Goal: Task Accomplishment & Management: Manage account settings

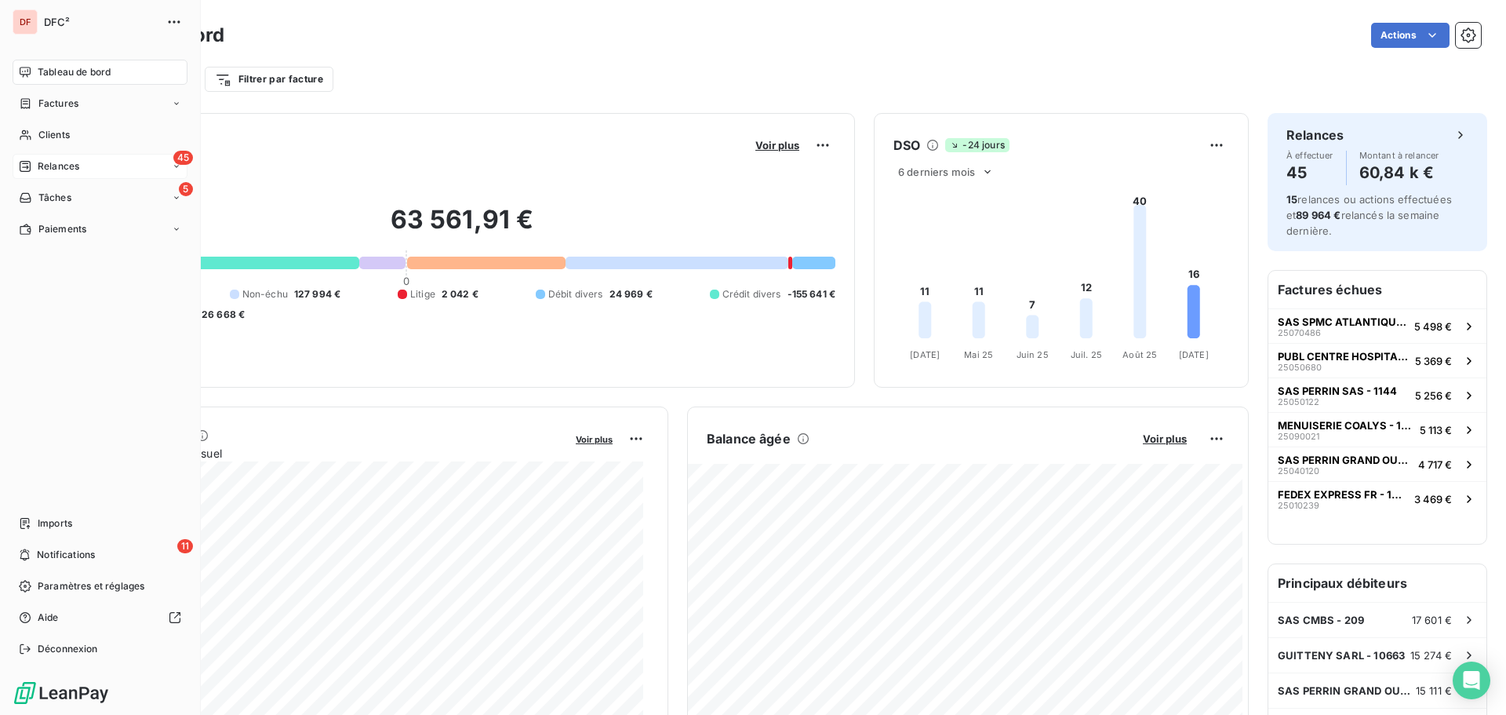
click at [43, 156] on div "45 Relances" at bounding box center [100, 166] width 175 height 25
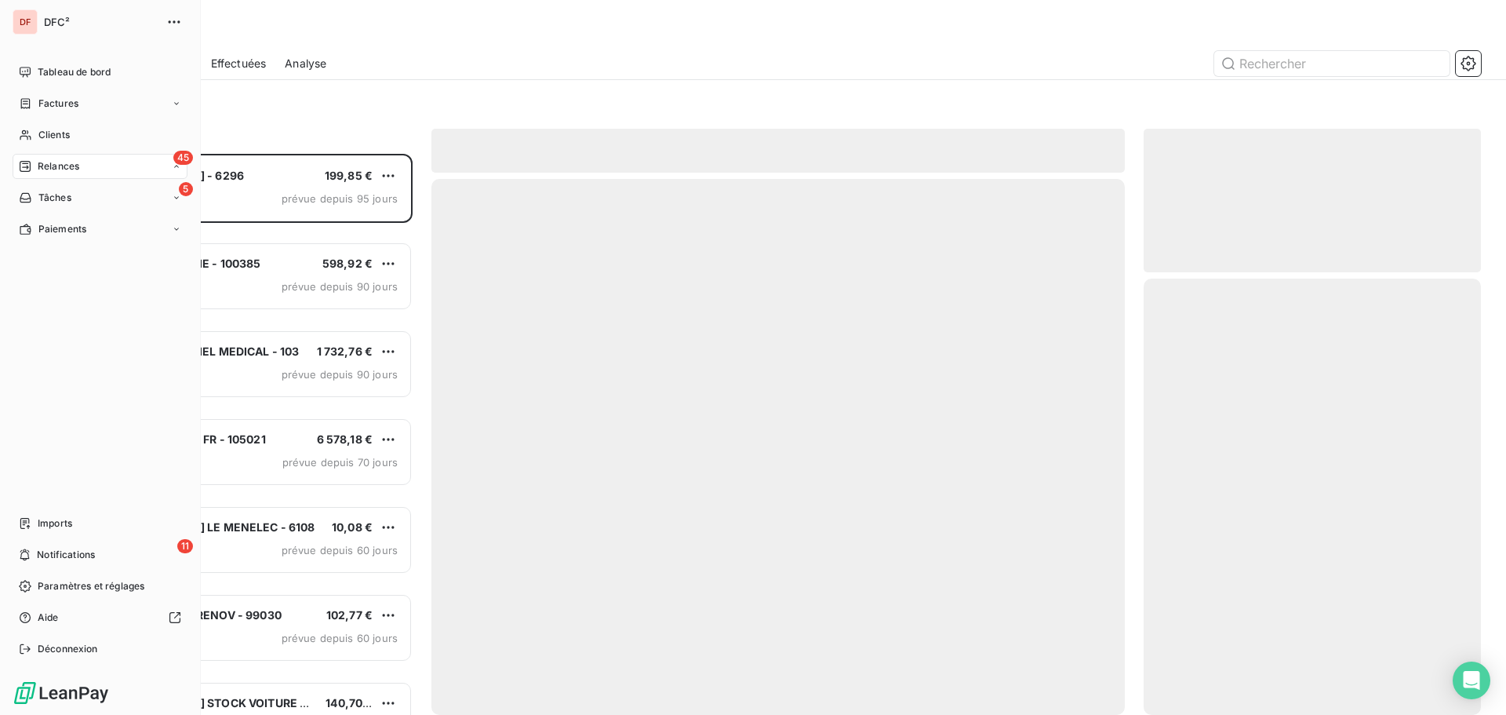
scroll to position [549, 326]
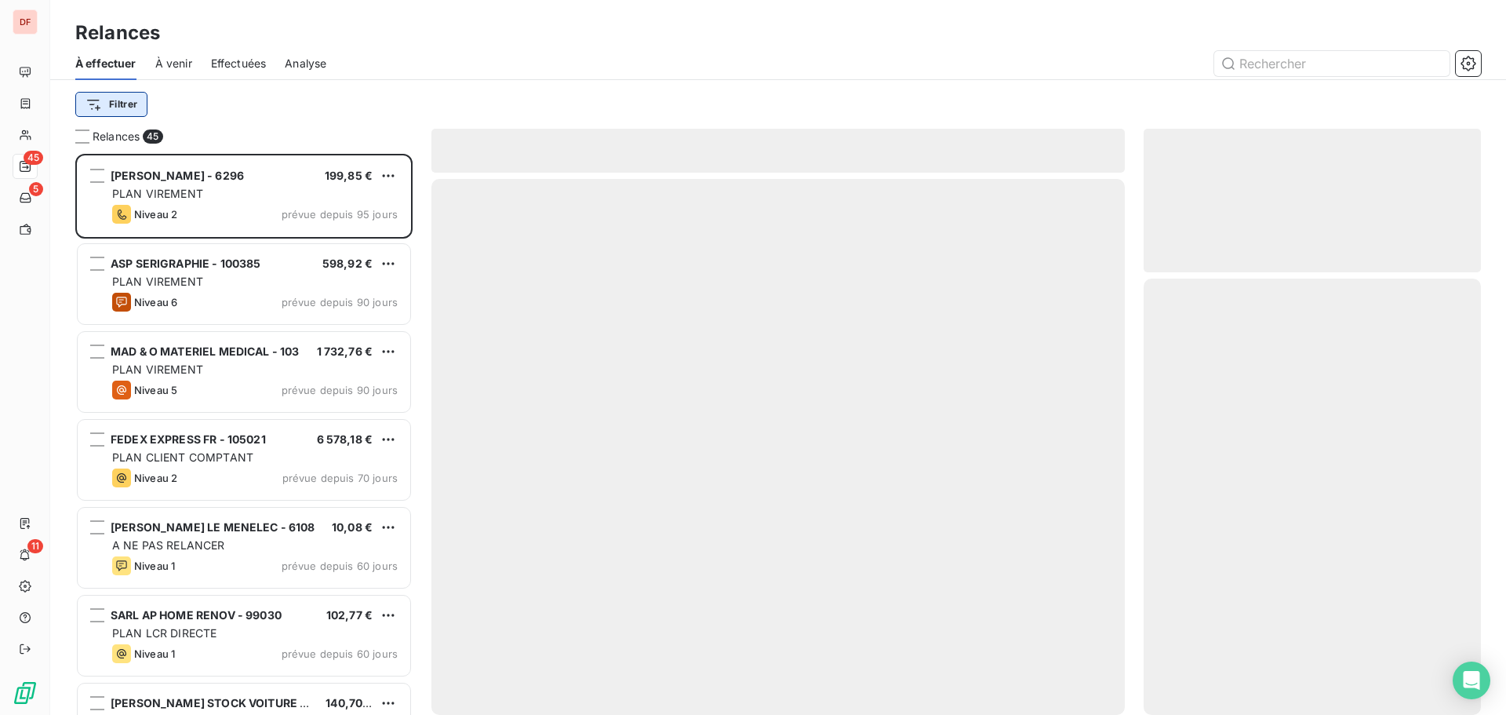
click at [114, 98] on html "DF 45 5 11 Relances À effectuer À venir Effectuées Analyse Filtrer Relances 45 …" at bounding box center [753, 357] width 1506 height 715
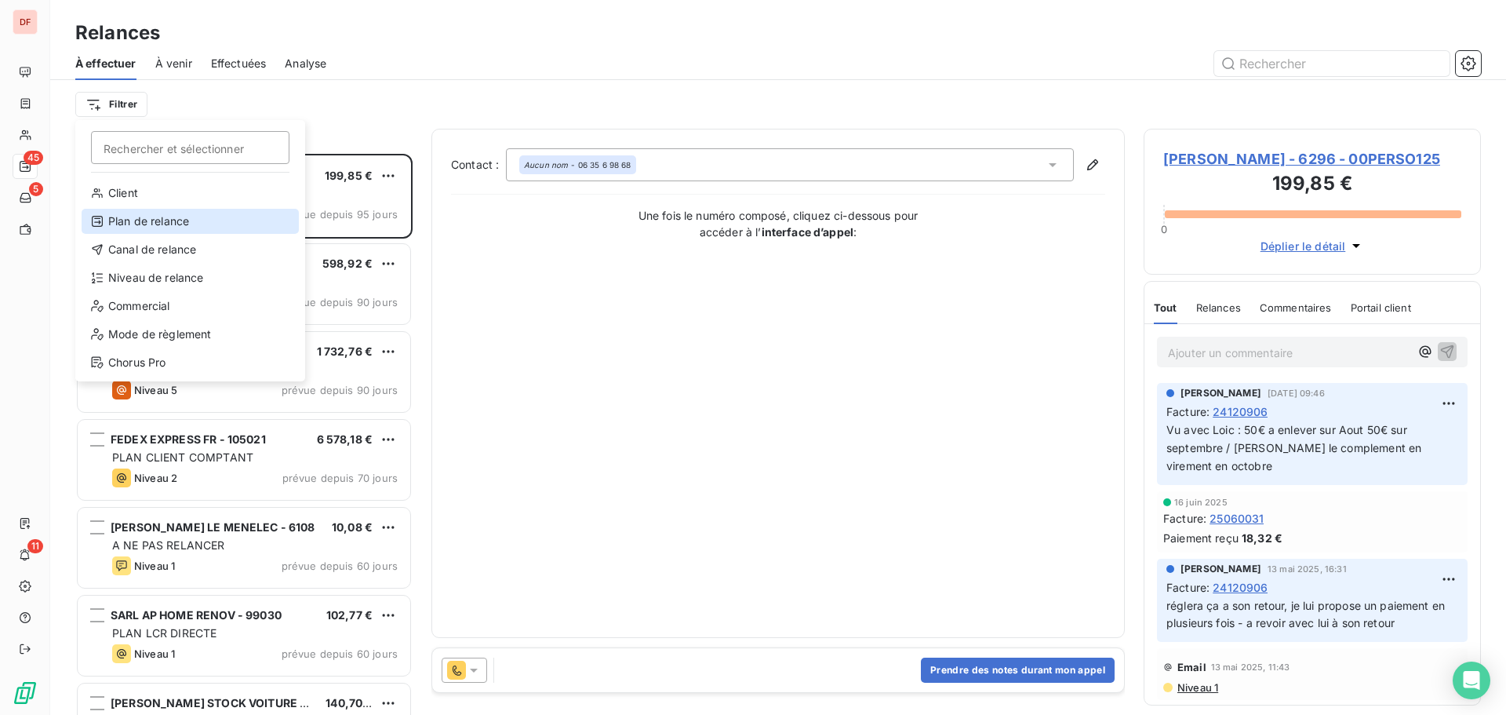
click at [197, 212] on div "Plan de relance" at bounding box center [190, 221] width 217 height 25
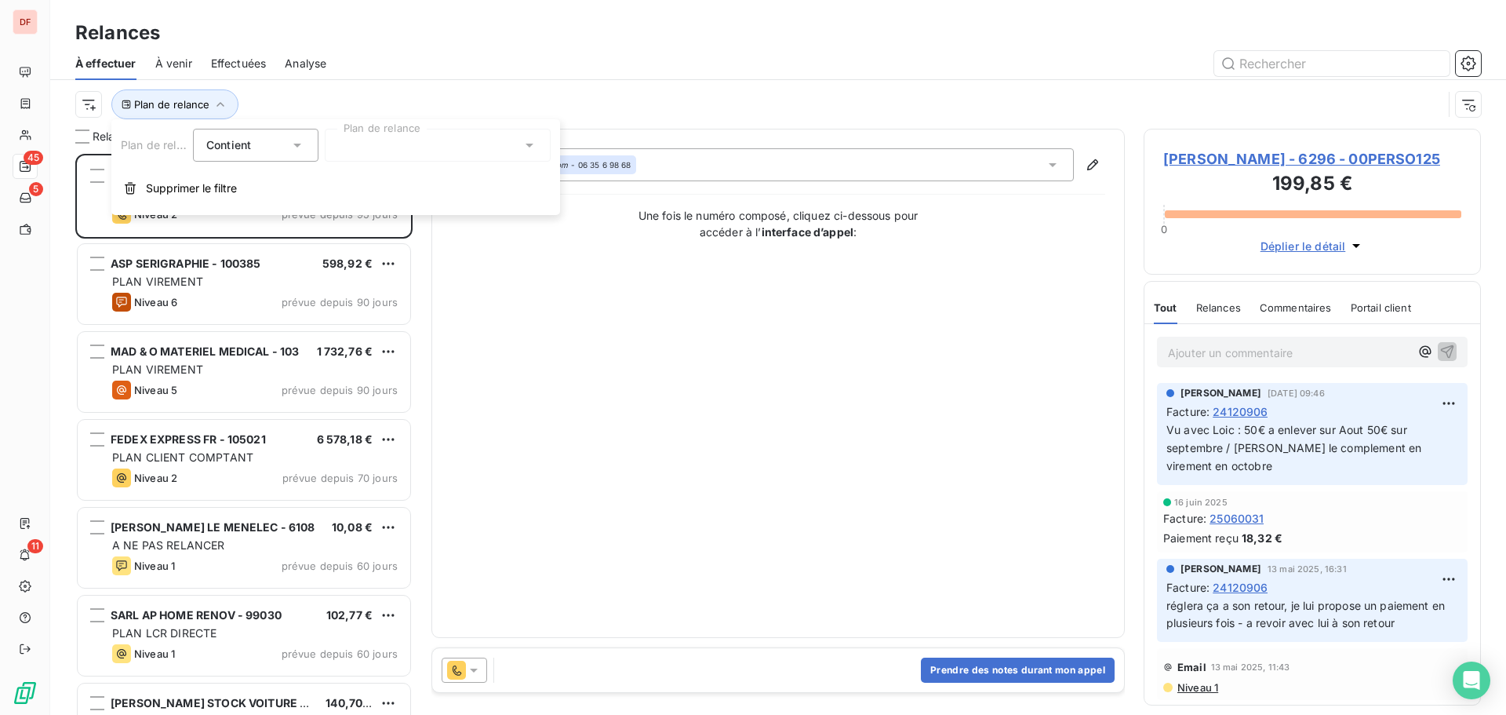
click at [380, 129] on div at bounding box center [438, 145] width 226 height 33
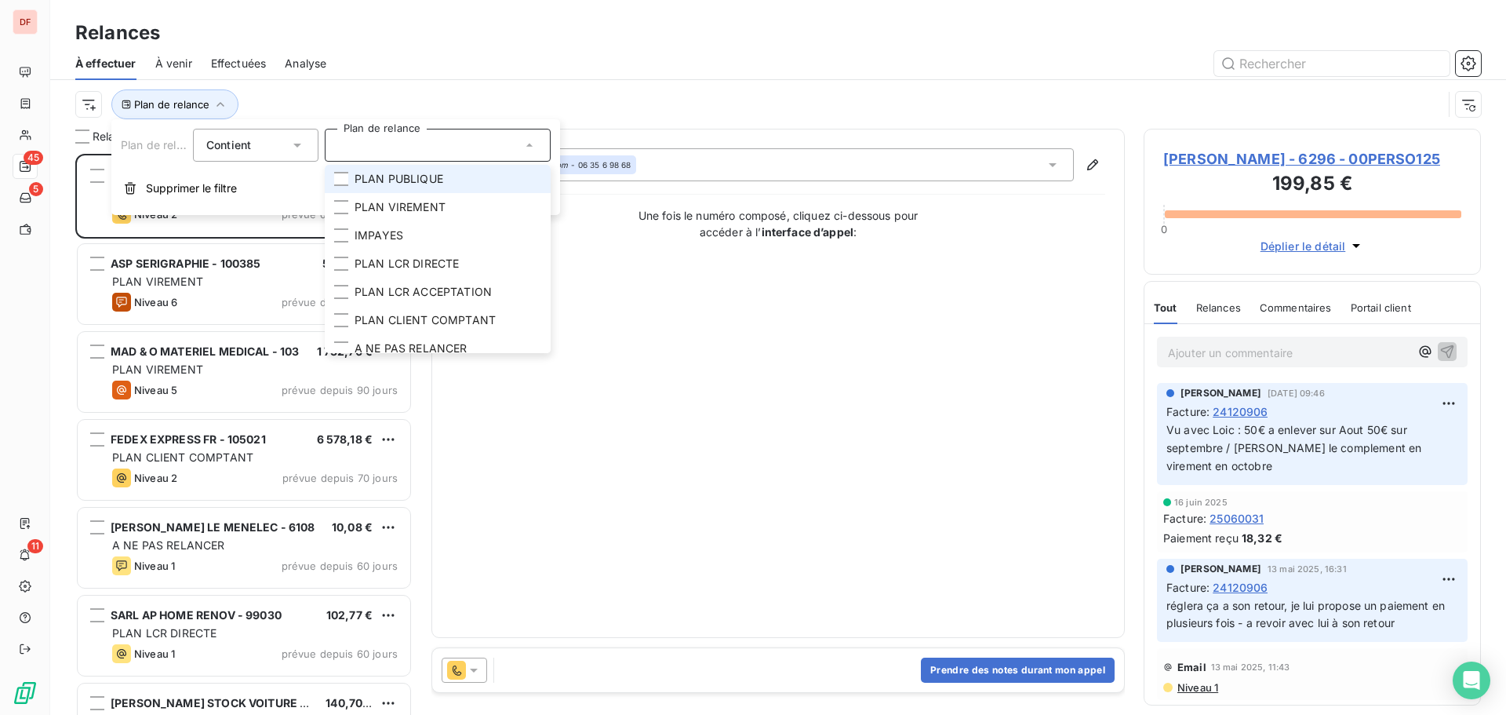
click at [380, 129] on div at bounding box center [438, 145] width 226 height 33
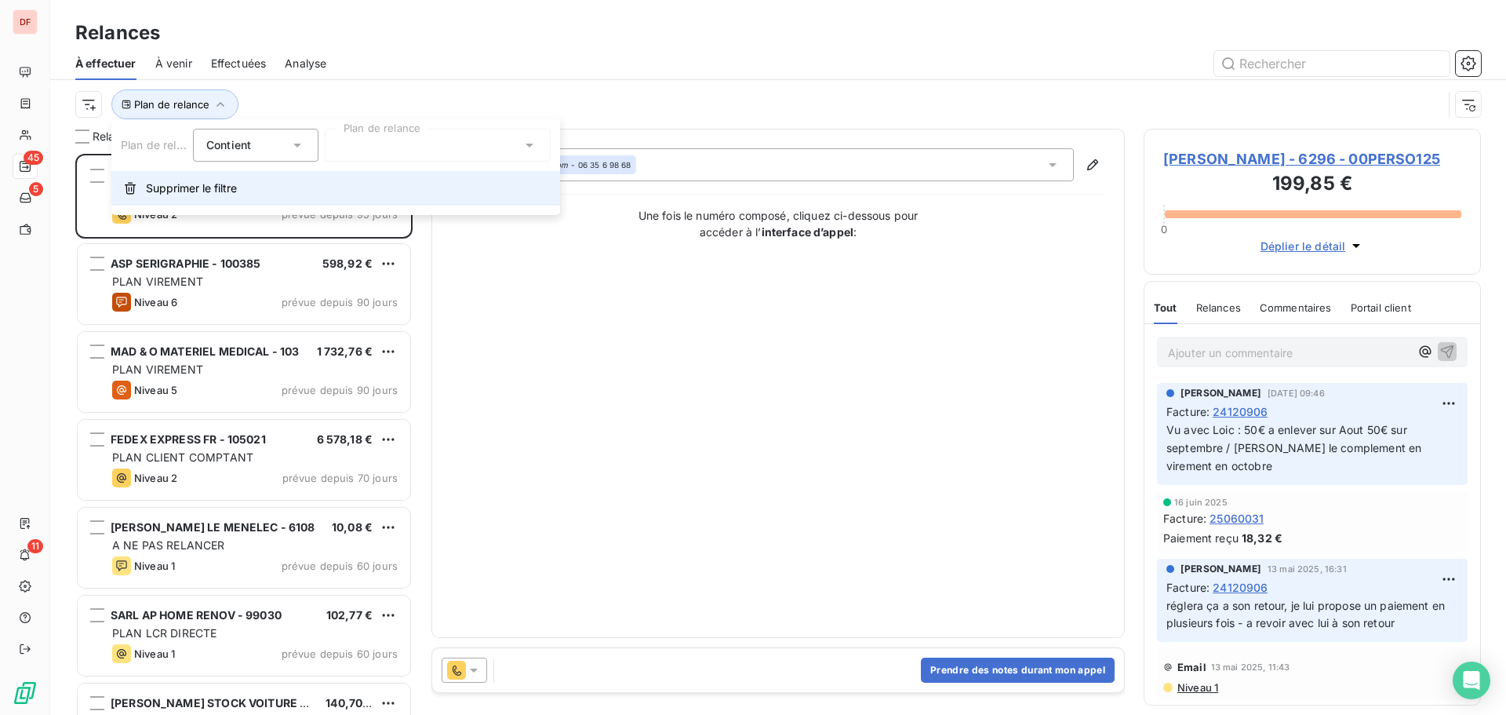
click at [246, 189] on button "Supprimer le filtre" at bounding box center [335, 188] width 449 height 35
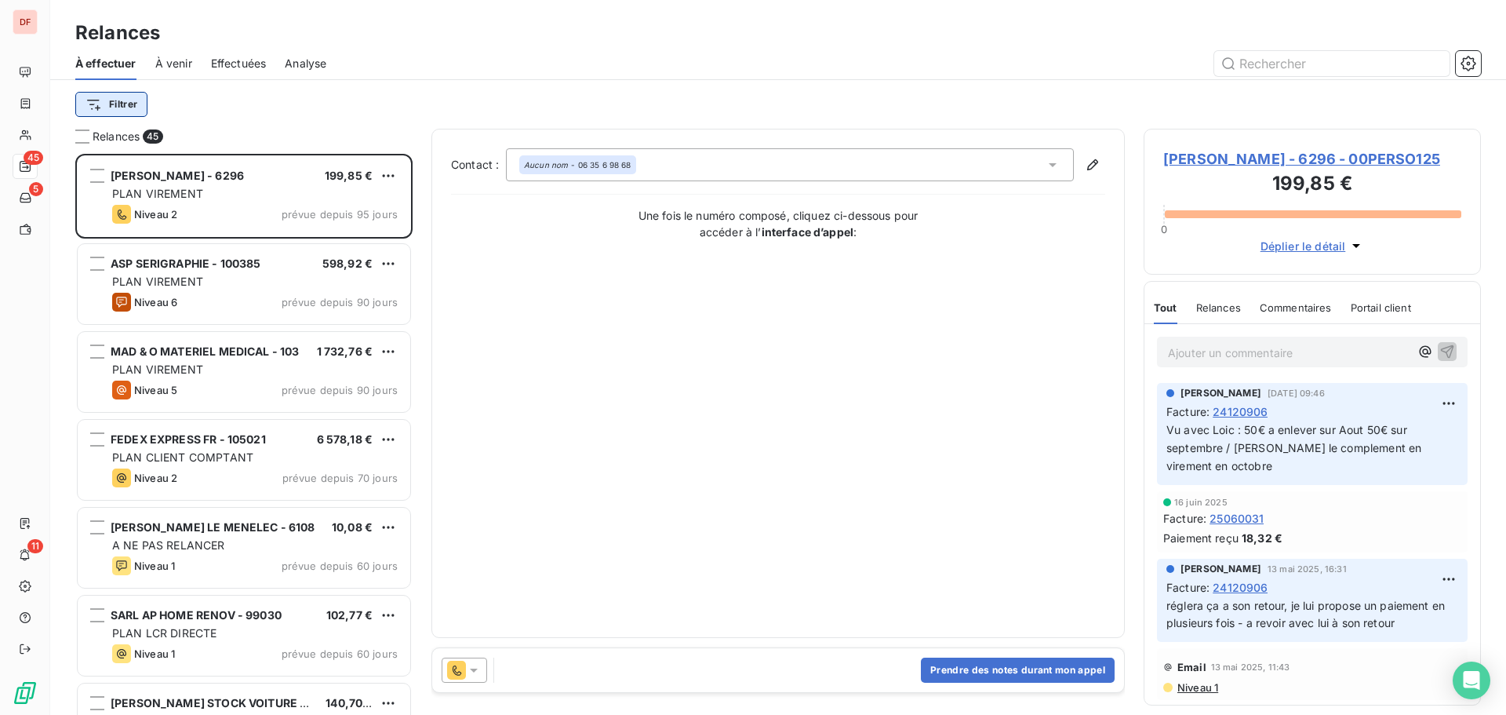
click at [134, 103] on html "DF 45 5 11 Relances À effectuer À venir Effectuées Analyse Filtrer Relances 45 …" at bounding box center [753, 357] width 1506 height 715
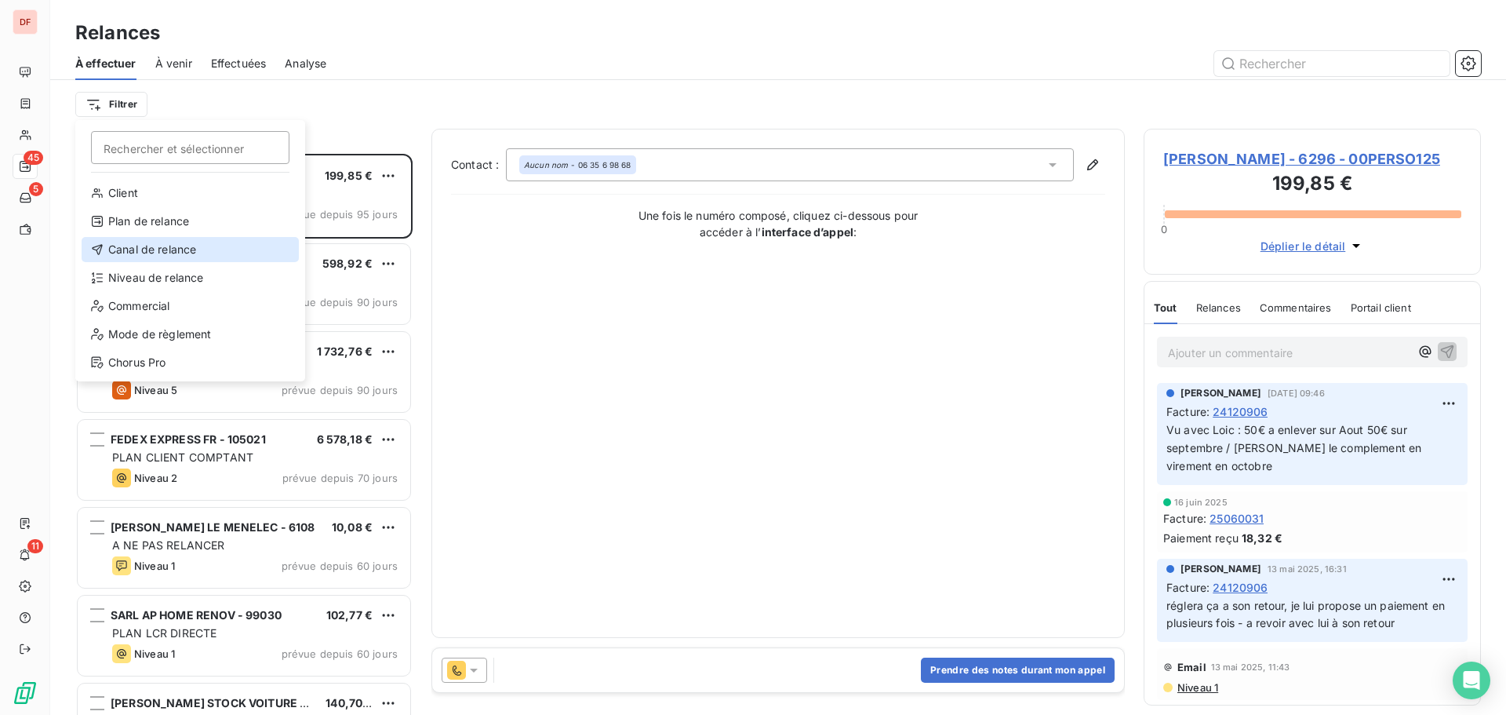
click at [162, 258] on div "Canal de relance" at bounding box center [190, 249] width 217 height 25
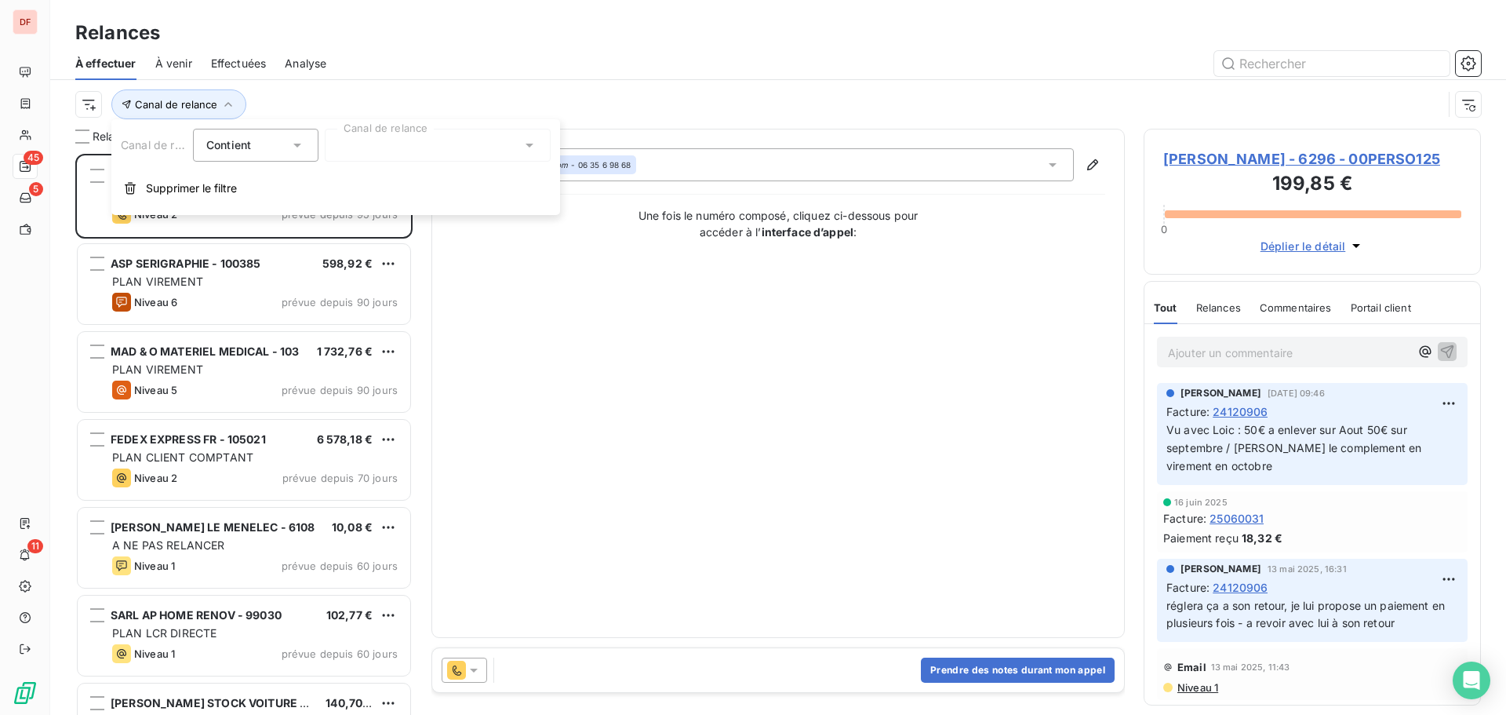
click at [445, 132] on div at bounding box center [438, 145] width 226 height 33
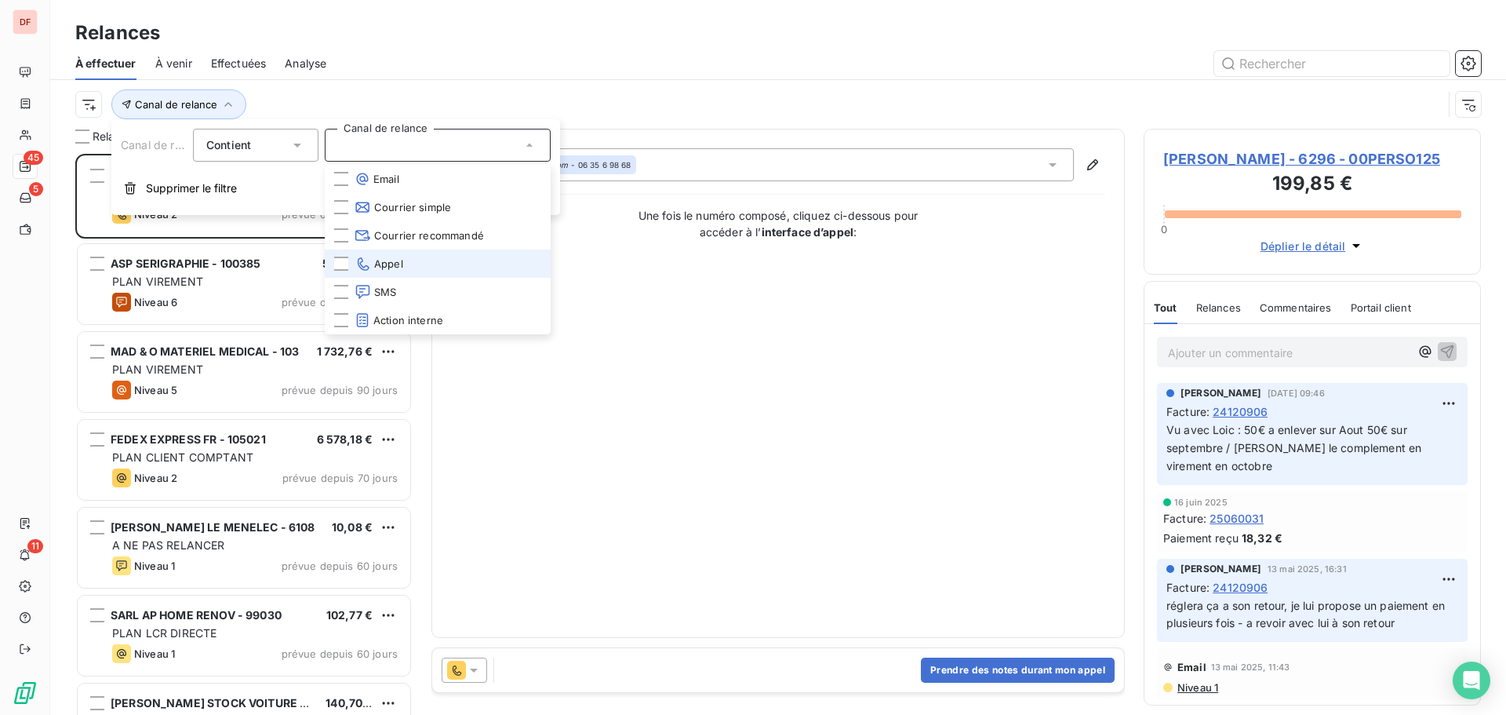
click at [414, 262] on li "Appel" at bounding box center [438, 263] width 226 height 28
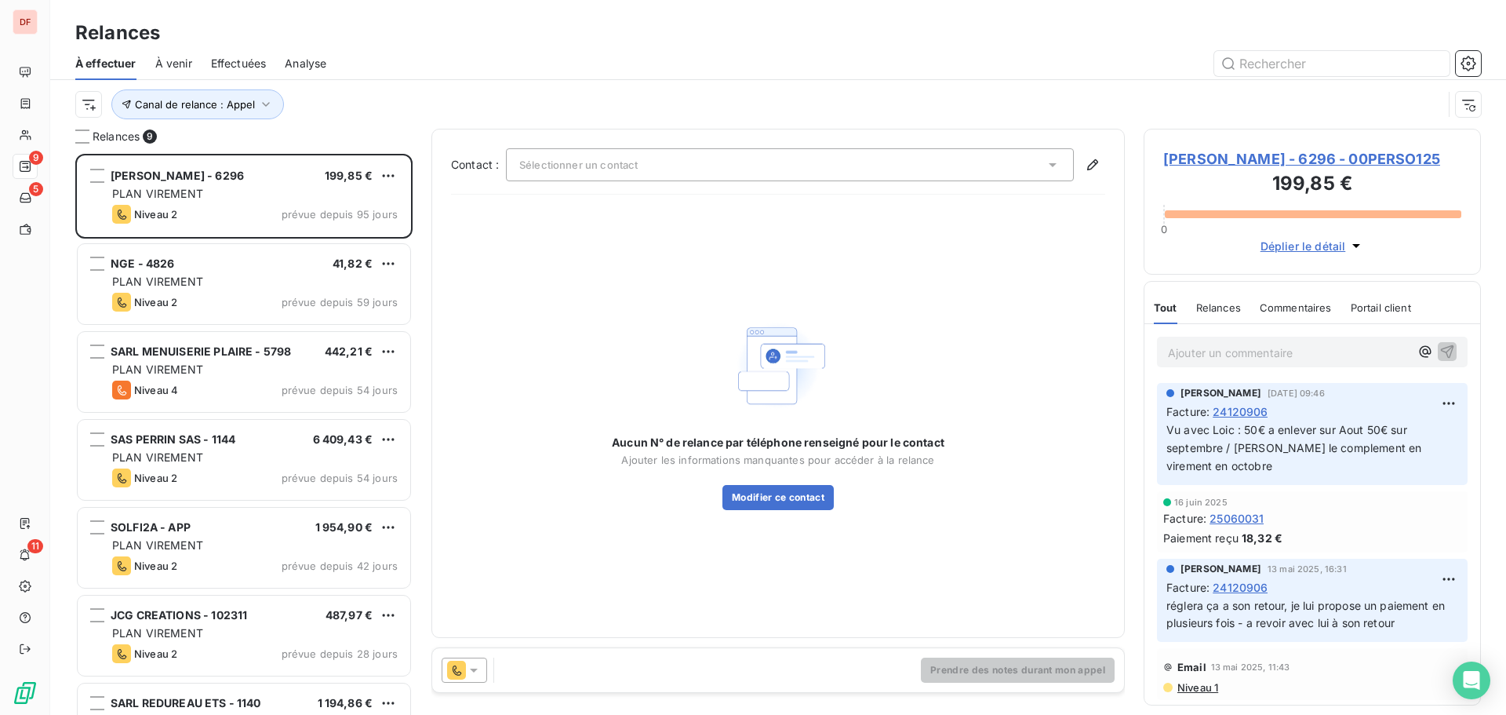
click at [598, 75] on div at bounding box center [913, 63] width 1136 height 25
click at [203, 329] on div "NGE - 4826 41,82 € PLAN VIREMENT Niveau 2 prévue depuis 59 jours" at bounding box center [243, 286] width 337 height 88
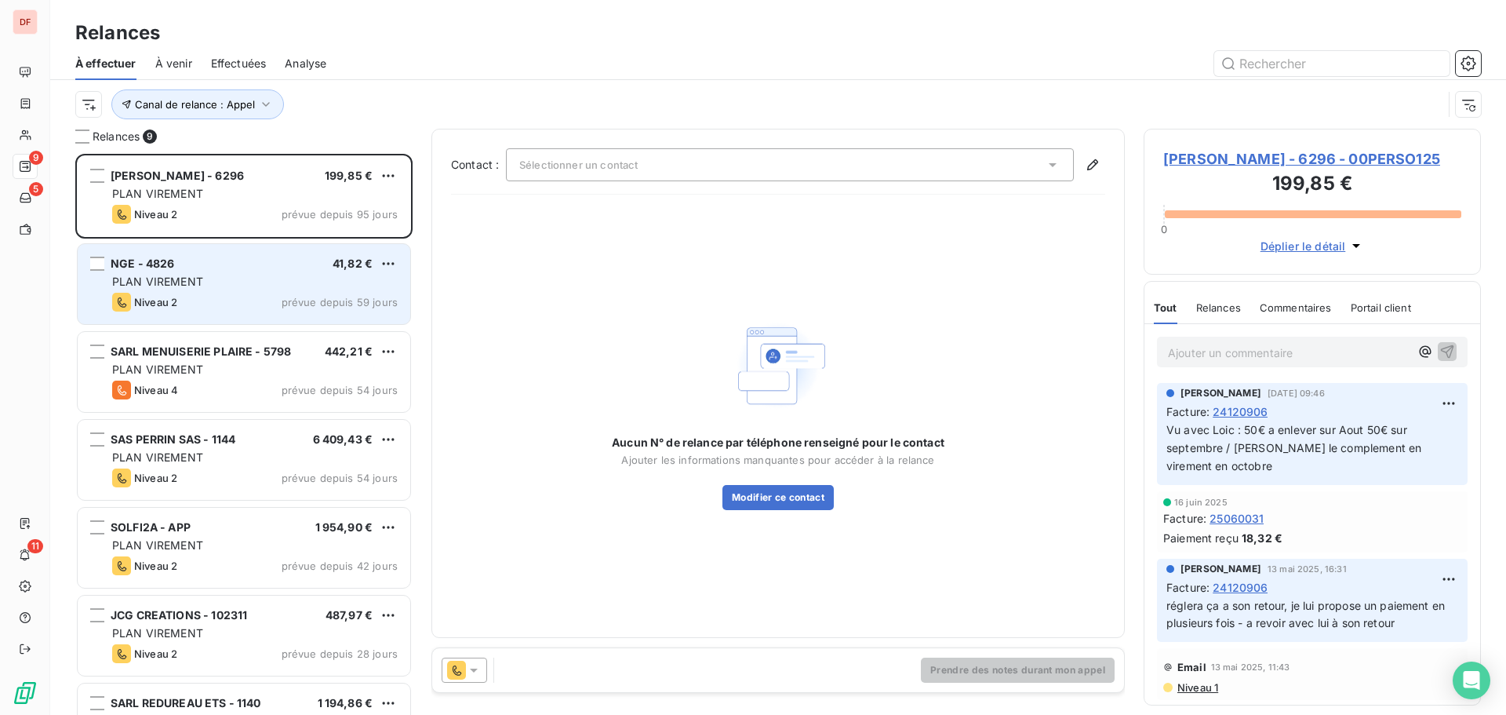
click at [232, 277] on div "PLAN VIREMENT" at bounding box center [255, 282] width 286 height 16
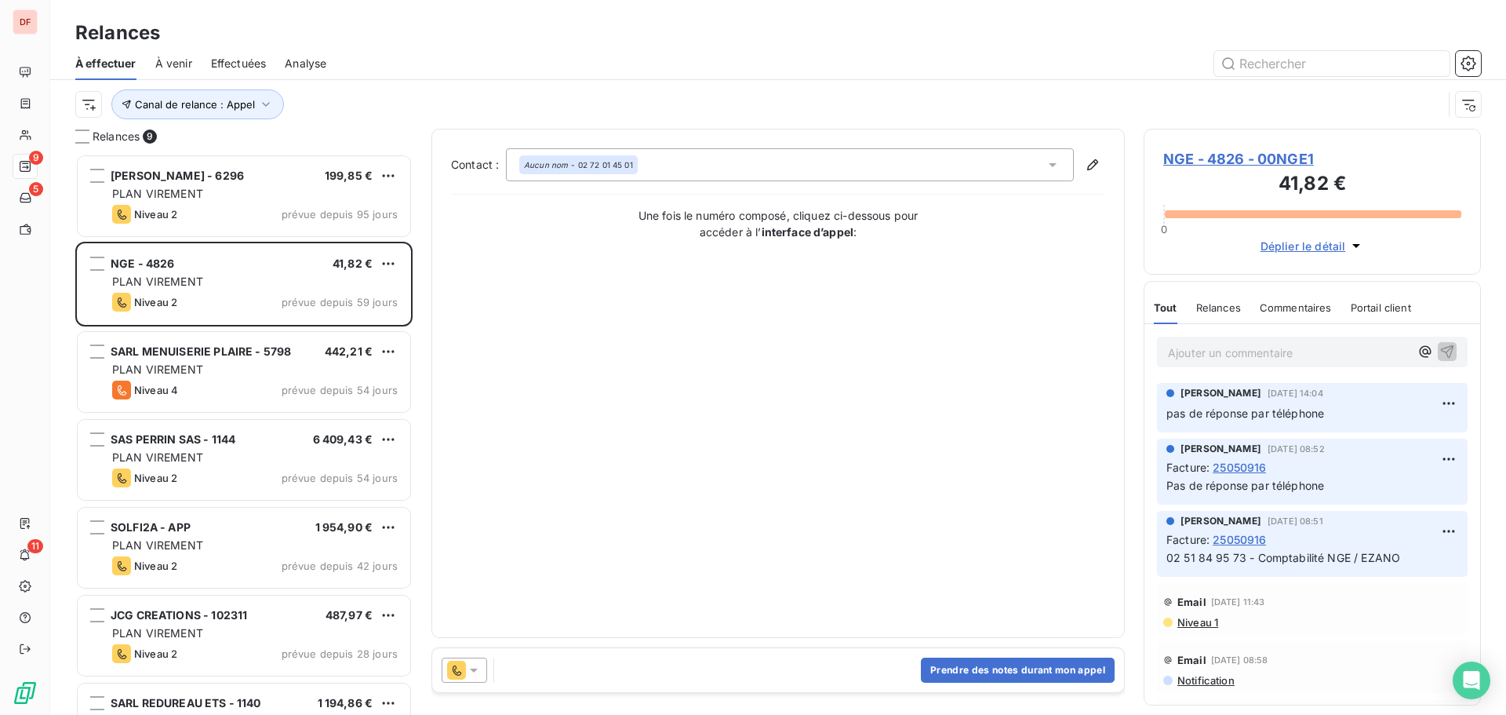
click at [471, 680] on div at bounding box center [465, 669] width 46 height 25
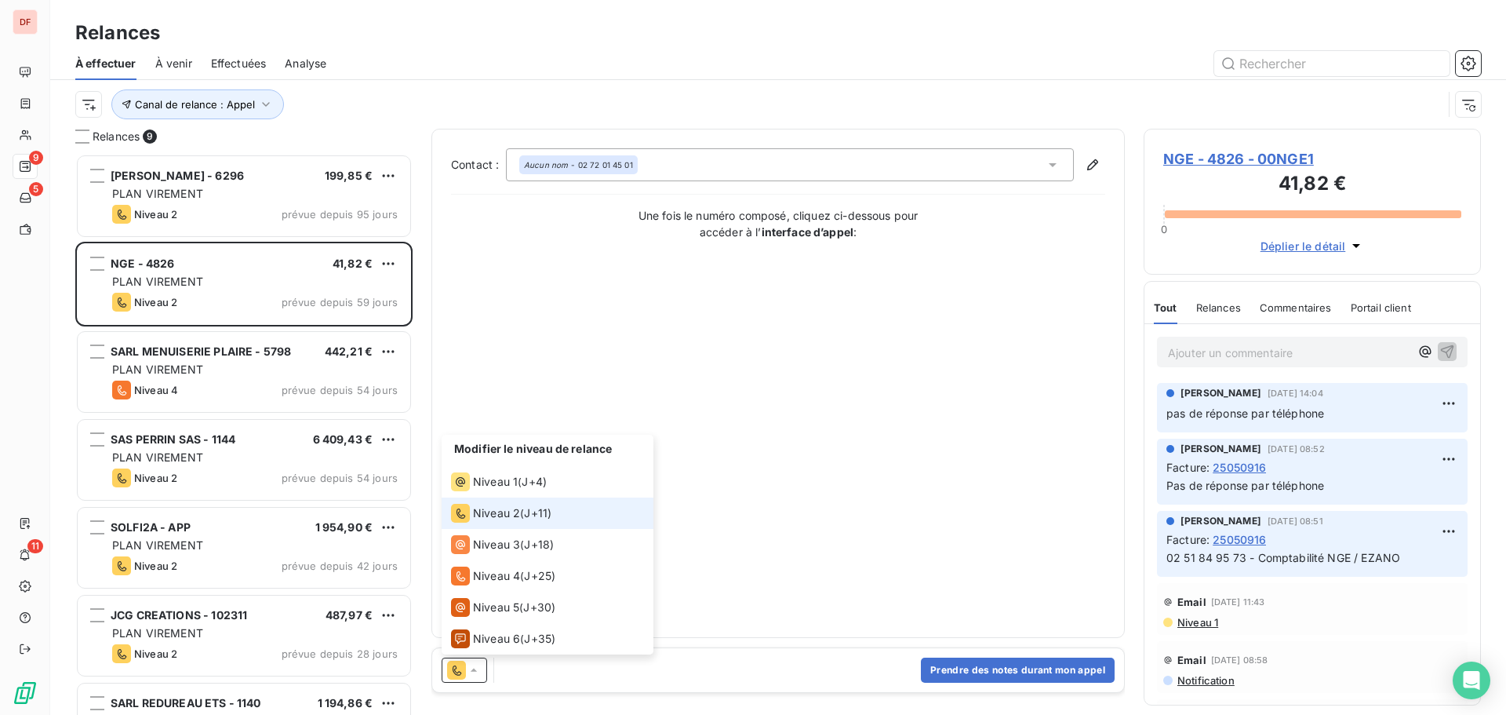
click at [471, 680] on div at bounding box center [465, 669] width 46 height 25
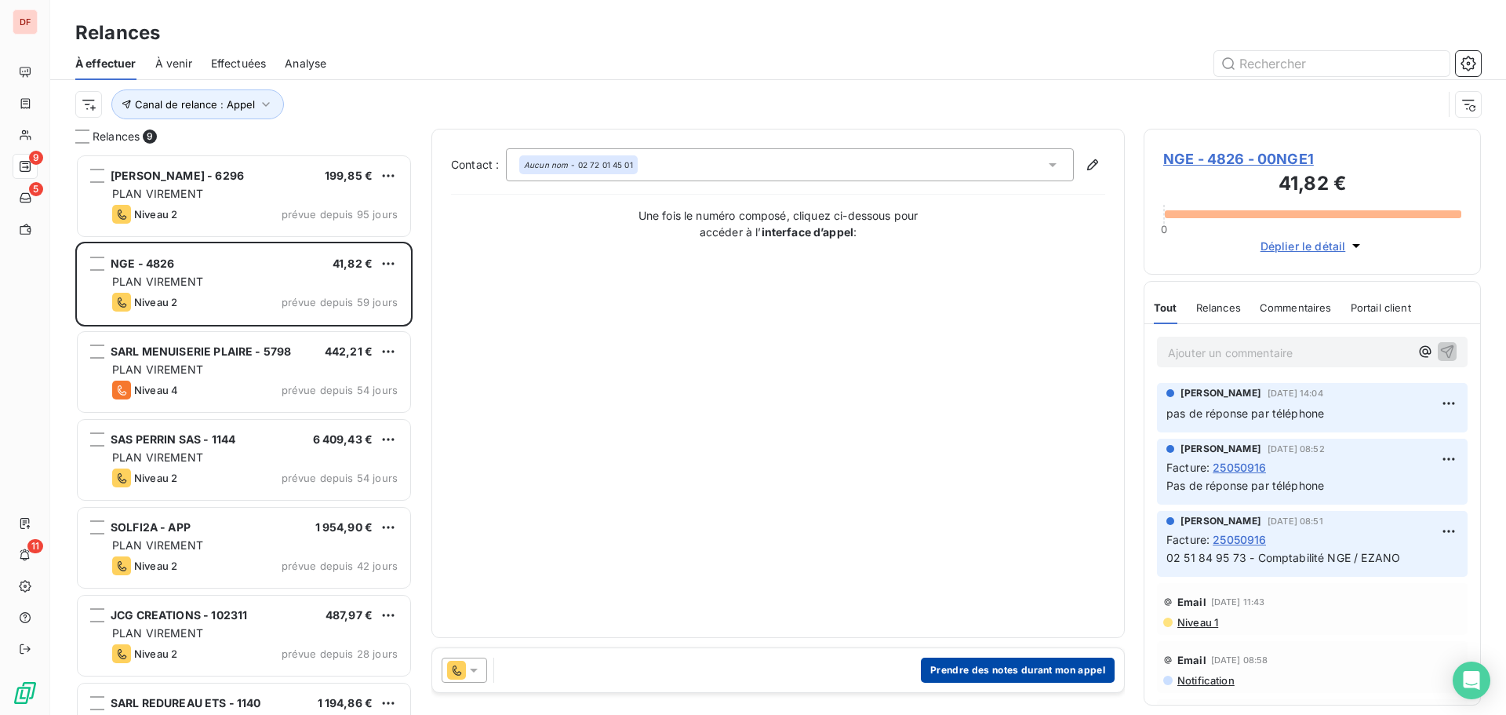
click at [1024, 666] on button "Prendre des notes durant mon appel" at bounding box center [1018, 669] width 194 height 25
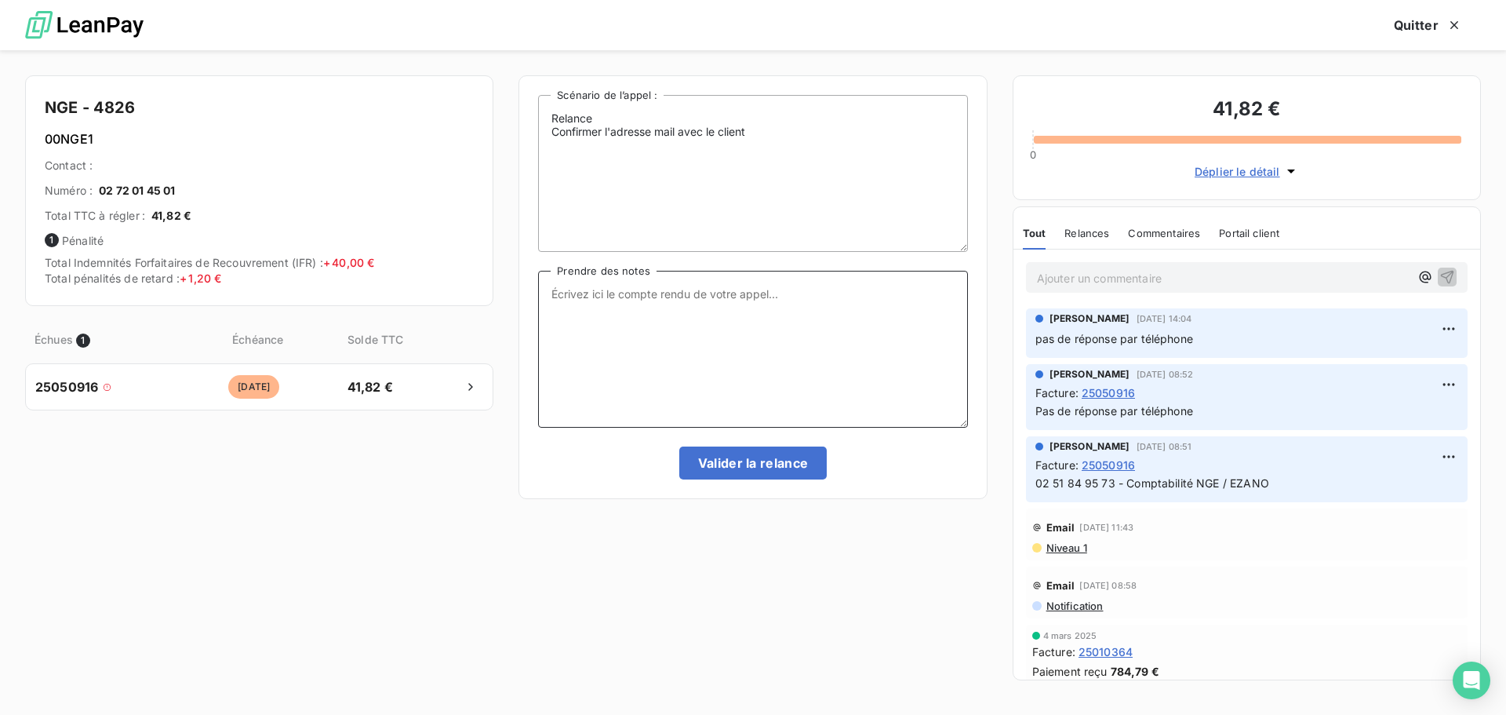
click at [708, 353] on textarea "Prendre des notes" at bounding box center [752, 349] width 429 height 157
click at [1101, 227] on span "Relances" at bounding box center [1087, 233] width 45 height 13
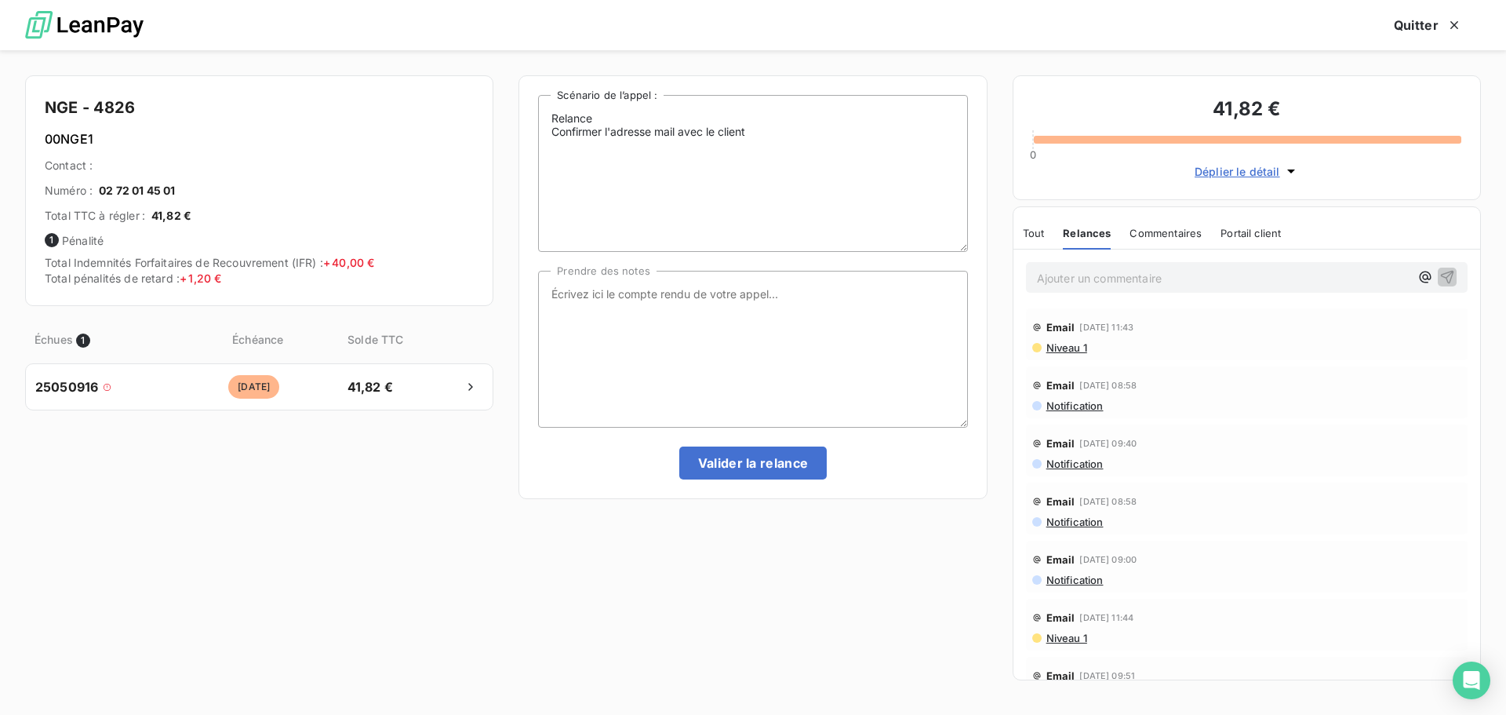
click at [1036, 234] on span "Tout" at bounding box center [1034, 233] width 22 height 13
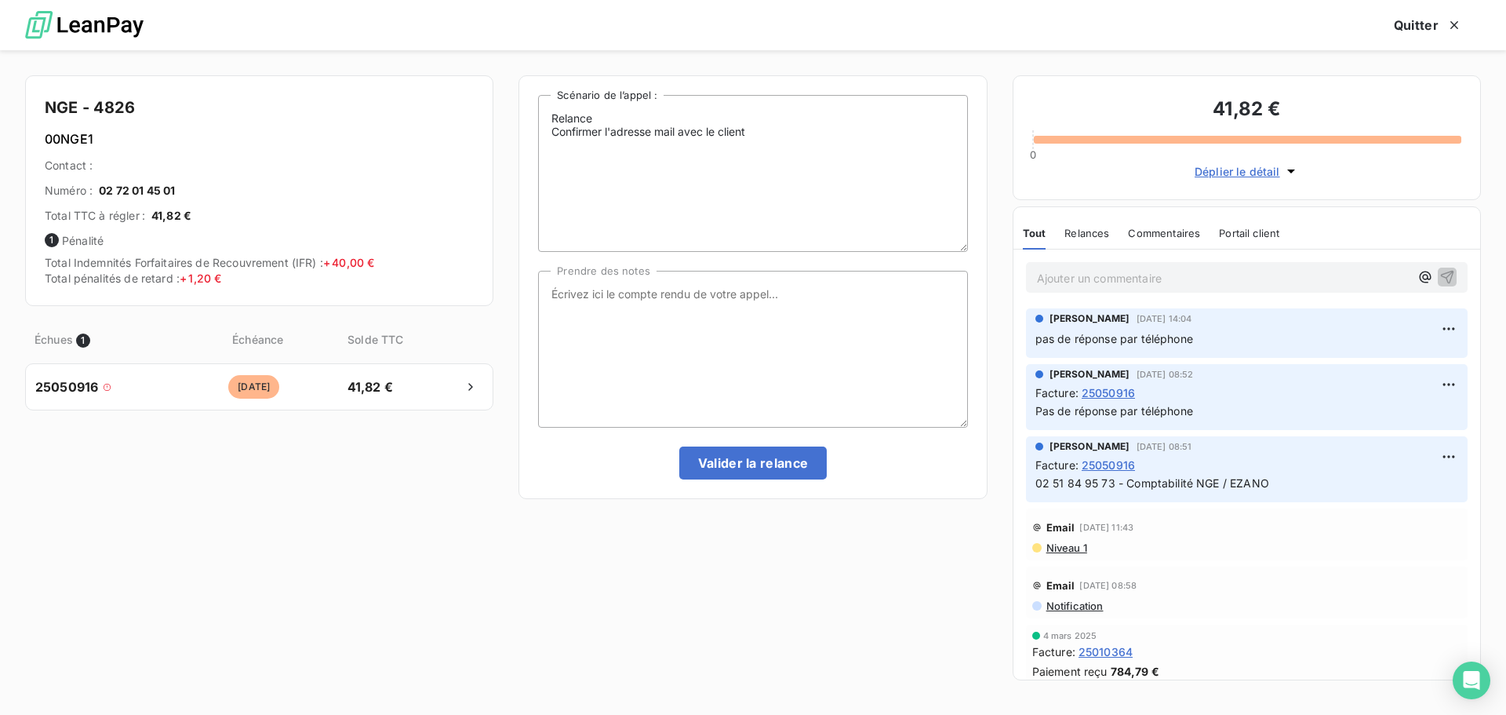
click at [1110, 387] on span "25050916" at bounding box center [1108, 392] width 53 height 16
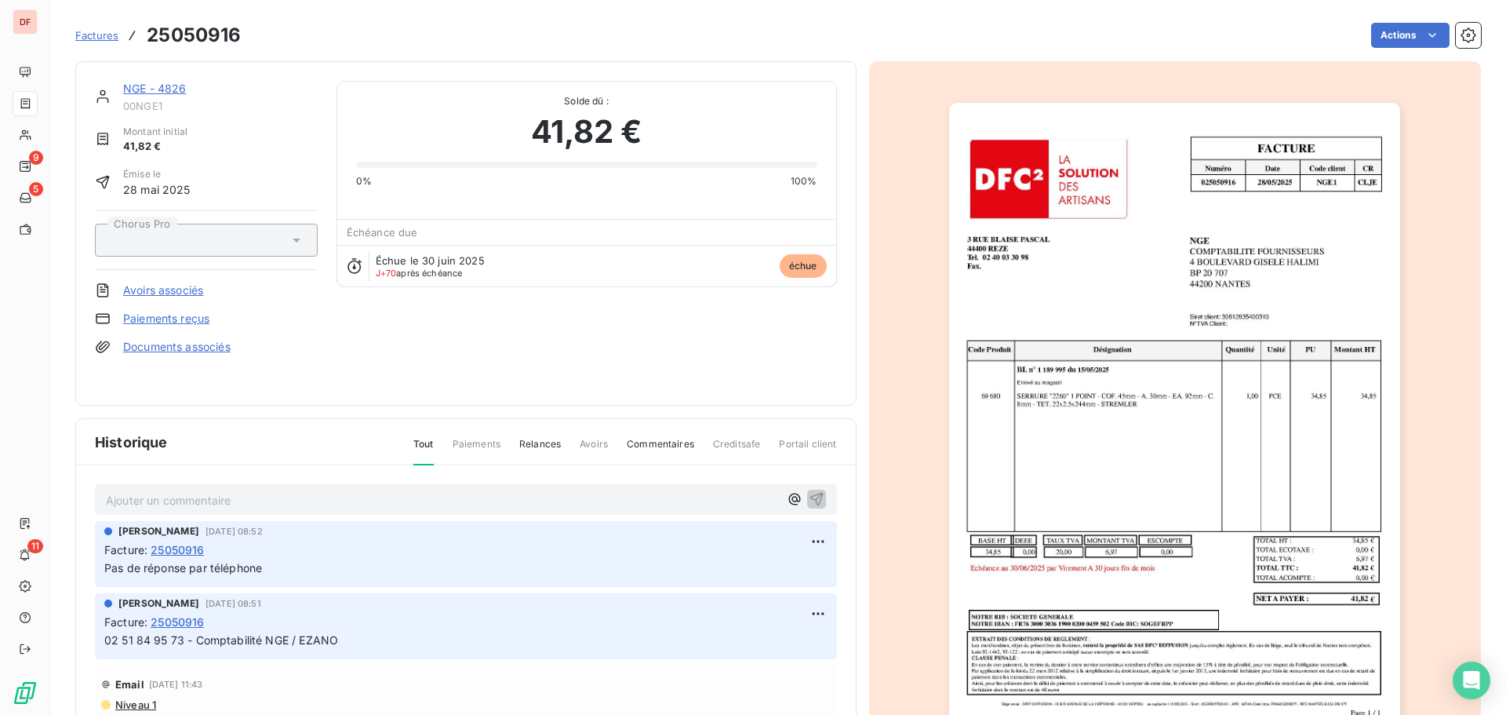
click at [161, 83] on link "NGE - 4826" at bounding box center [155, 88] width 64 height 13
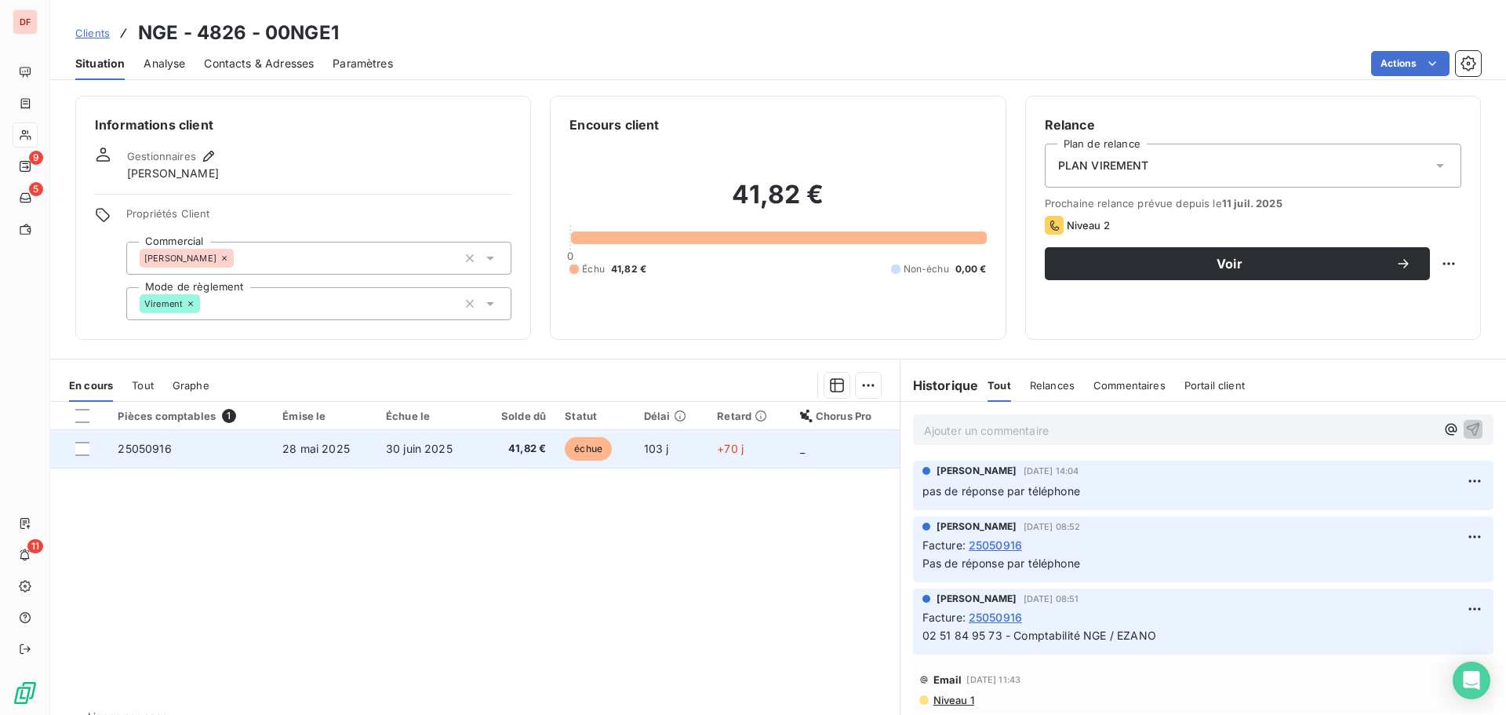
click at [556, 442] on td "échue" at bounding box center [594, 449] width 79 height 38
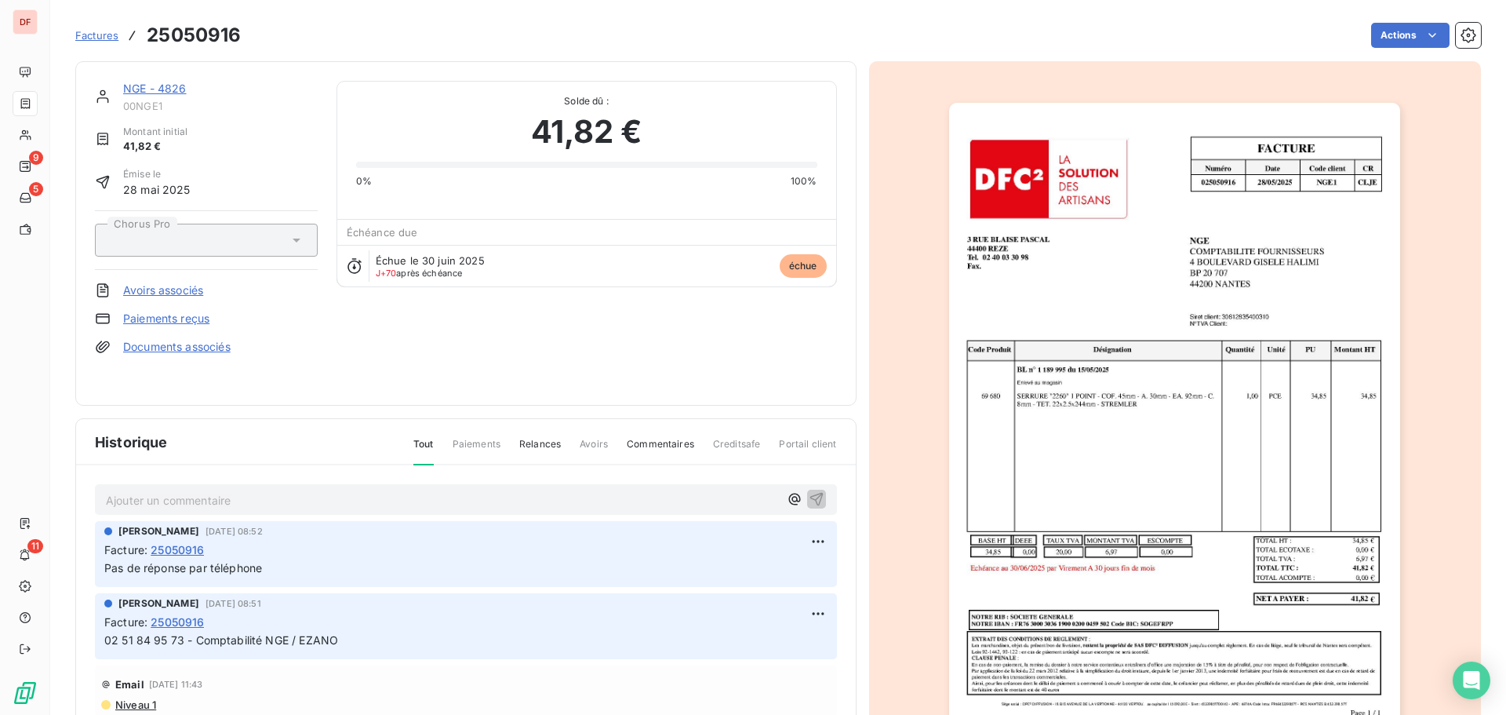
click at [1242, 361] on img "button" at bounding box center [1174, 422] width 451 height 639
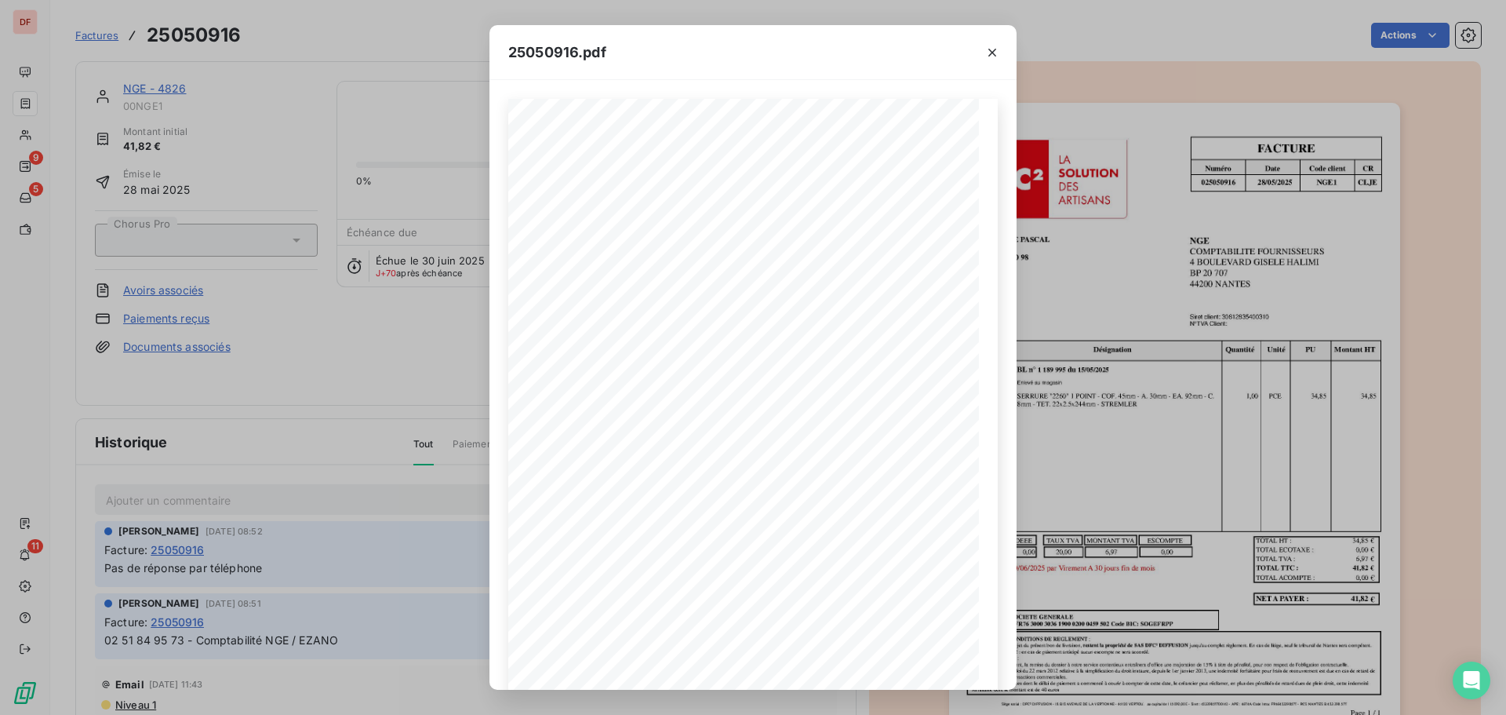
click at [334, 348] on div "25050916.pdf FACTURE Numéro Date Code client CR 025050916 28 / 05 / 2025 NGE 1 …" at bounding box center [753, 357] width 1506 height 715
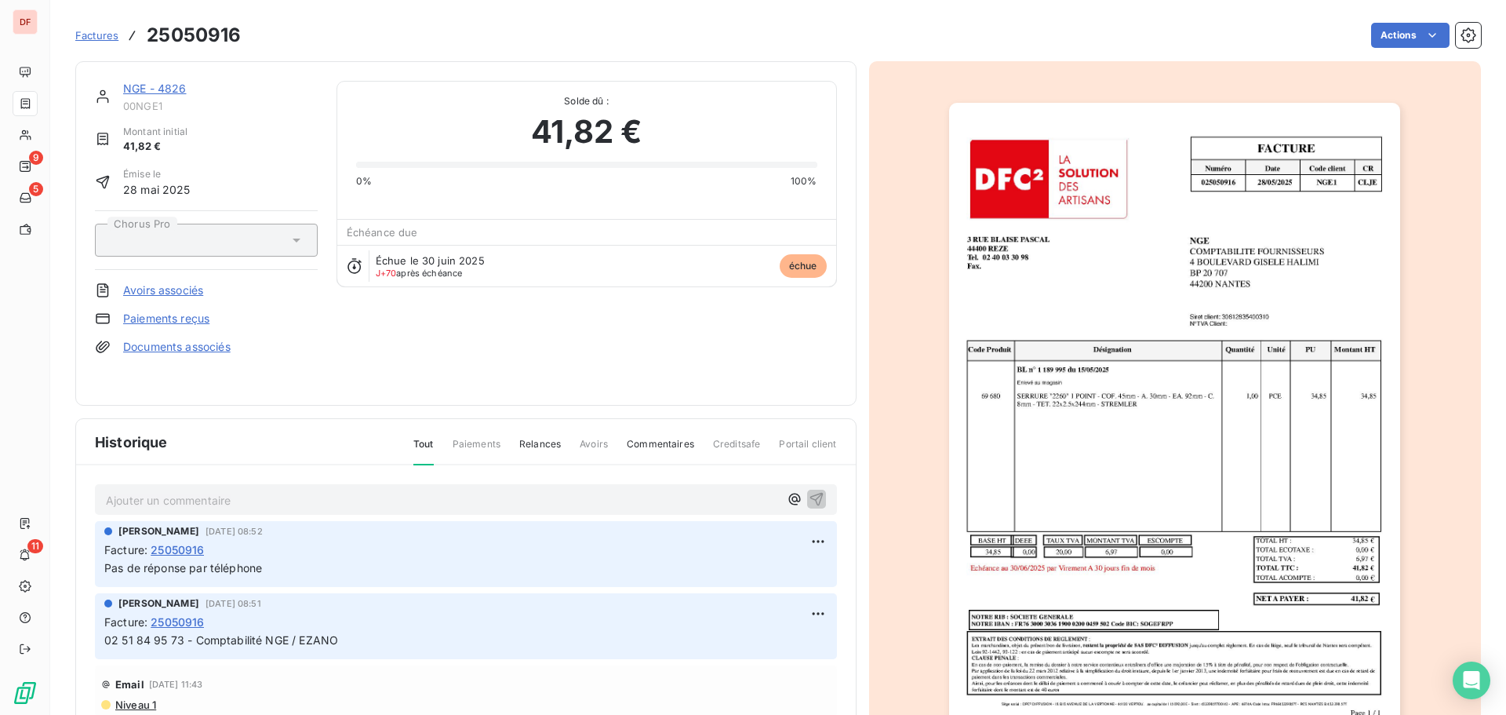
click at [167, 90] on link "NGE - 4826" at bounding box center [155, 88] width 64 height 13
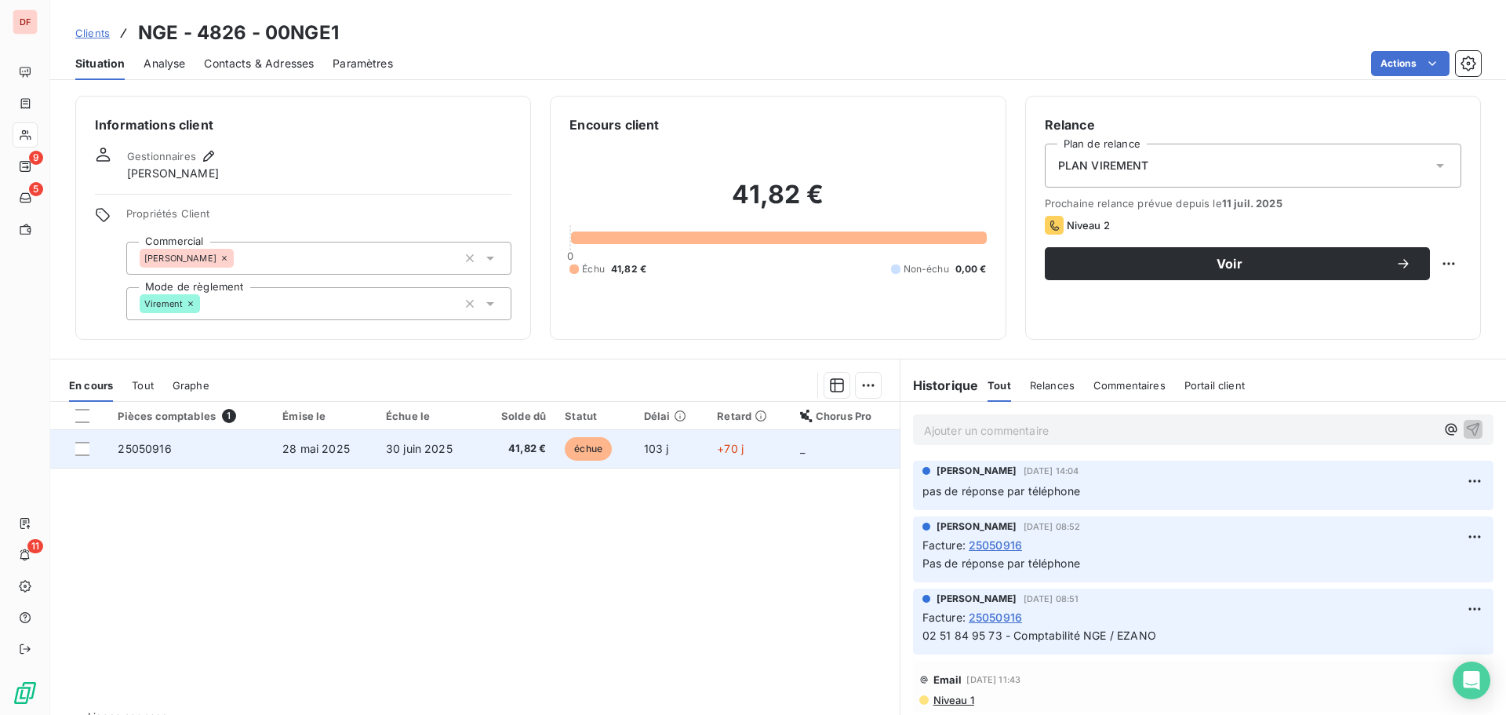
click at [479, 442] on td "41,82 €" at bounding box center [517, 449] width 77 height 38
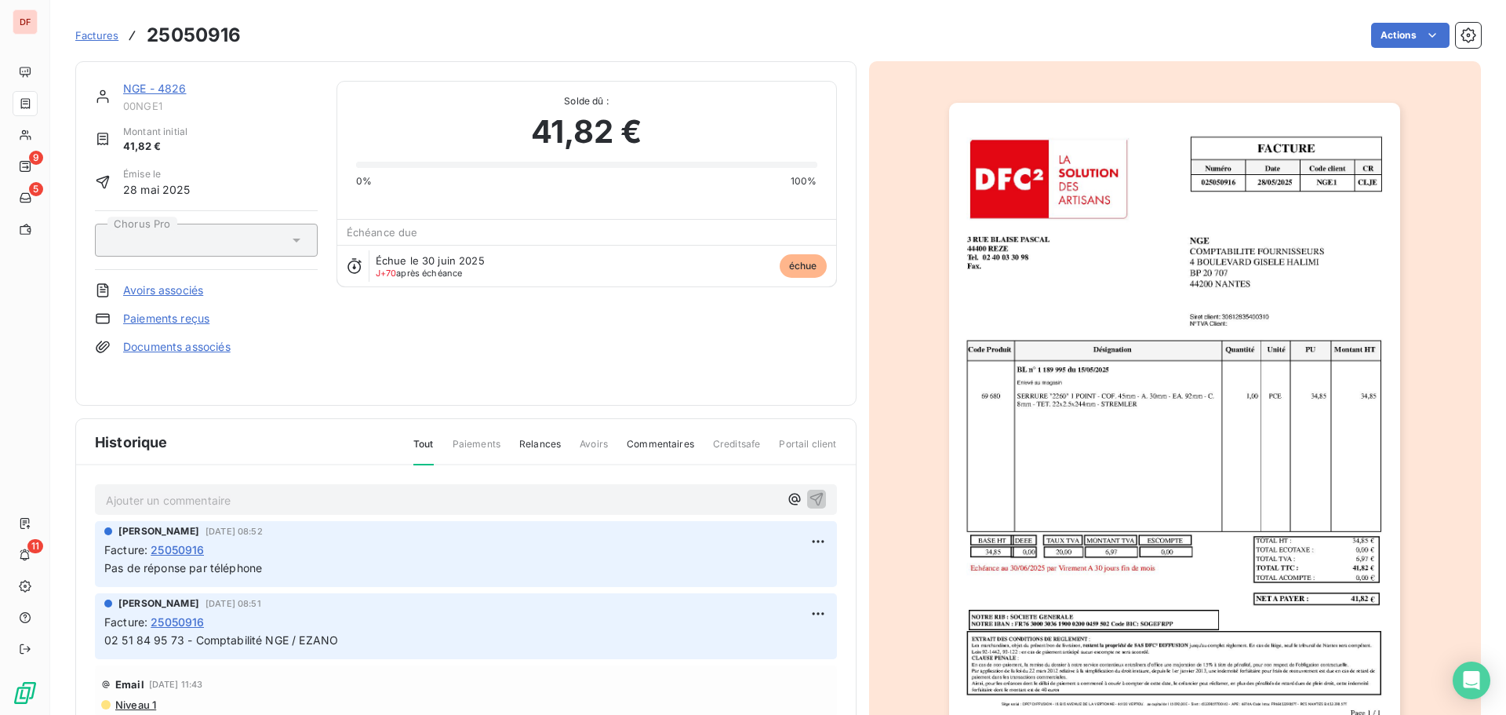
click at [547, 506] on p "Ajouter un commentaire ﻿" at bounding box center [442, 500] width 673 height 20
click at [286, 257] on div "Chorus Pro" at bounding box center [206, 240] width 223 height 60
click at [285, 245] on div at bounding box center [198, 240] width 180 height 20
click at [164, 92] on link "NGE - 4826" at bounding box center [155, 88] width 64 height 13
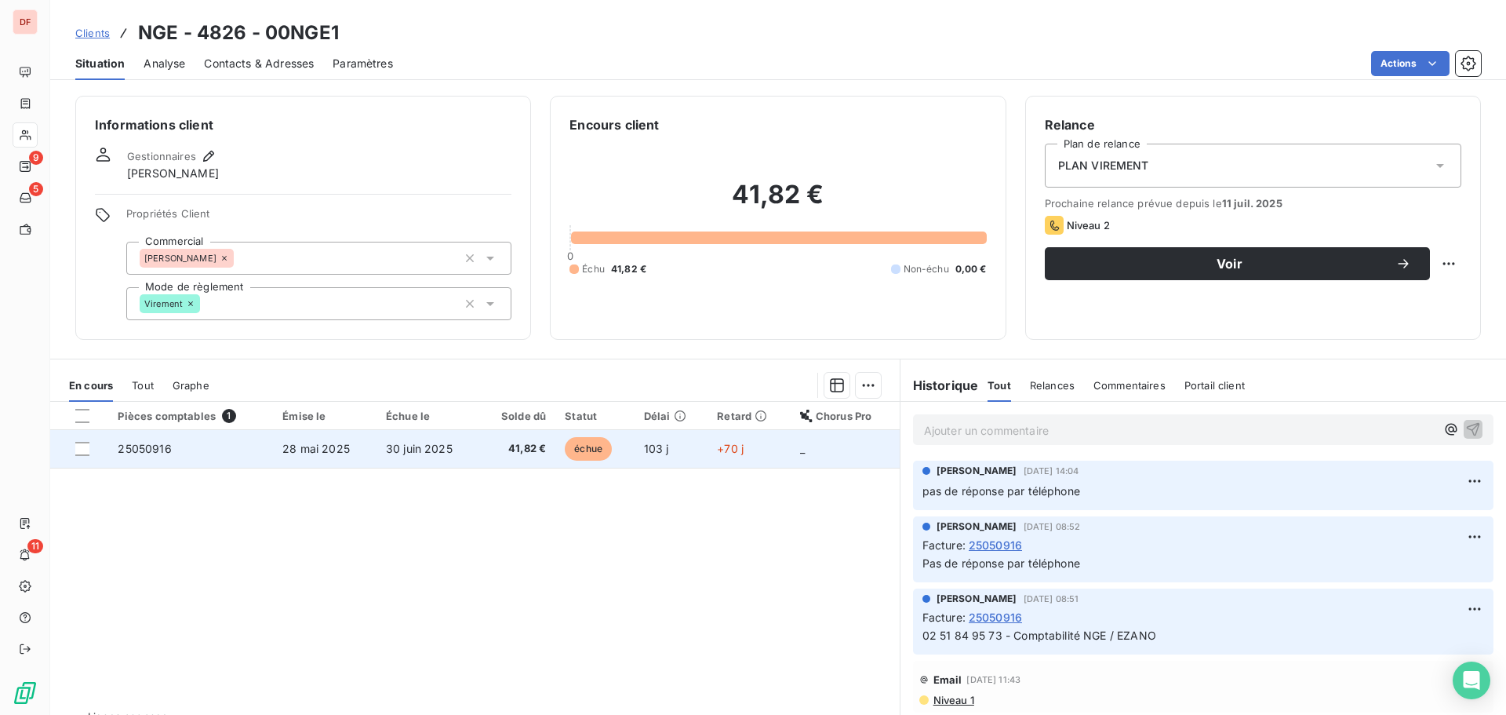
click at [355, 442] on td "28 mai 2025" at bounding box center [325, 449] width 104 height 38
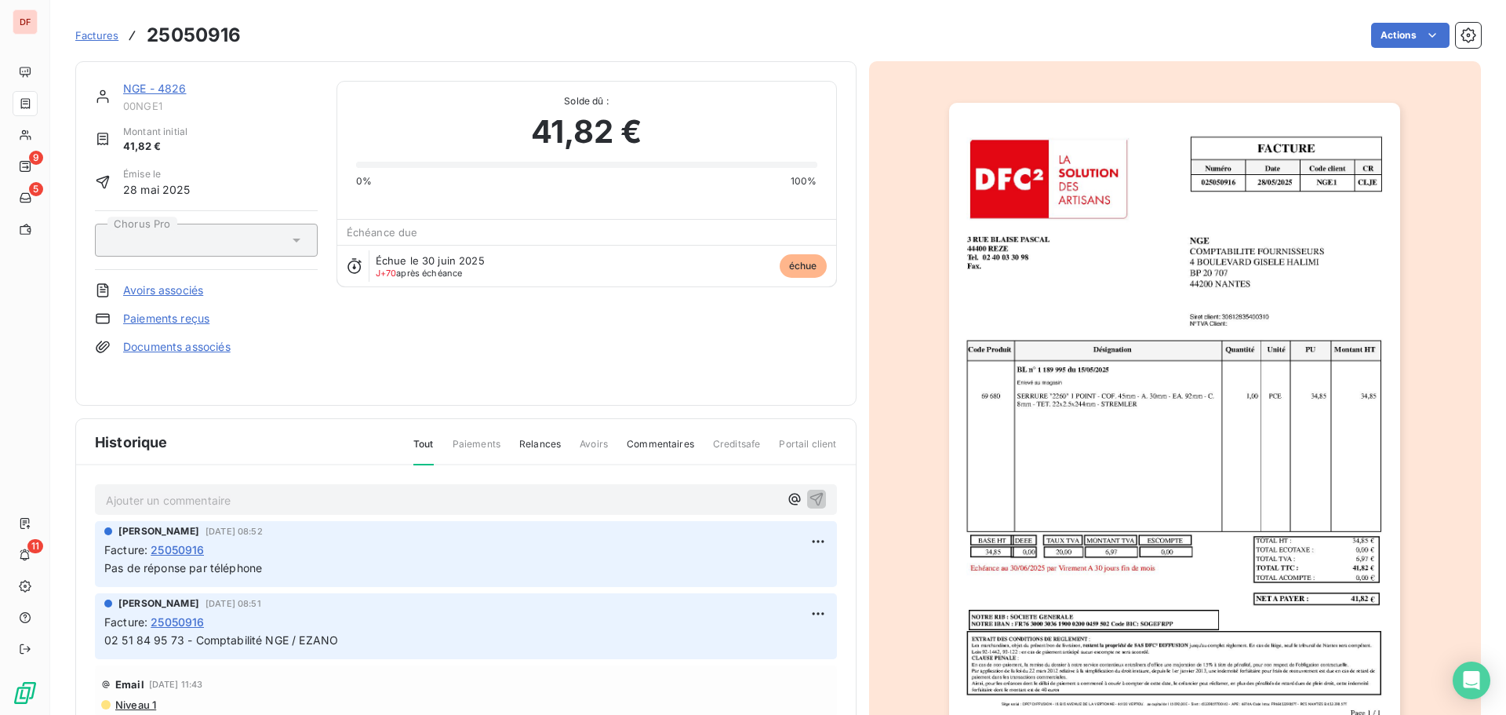
click at [440, 497] on p "Ajouter un commentaire ﻿" at bounding box center [442, 500] width 673 height 20
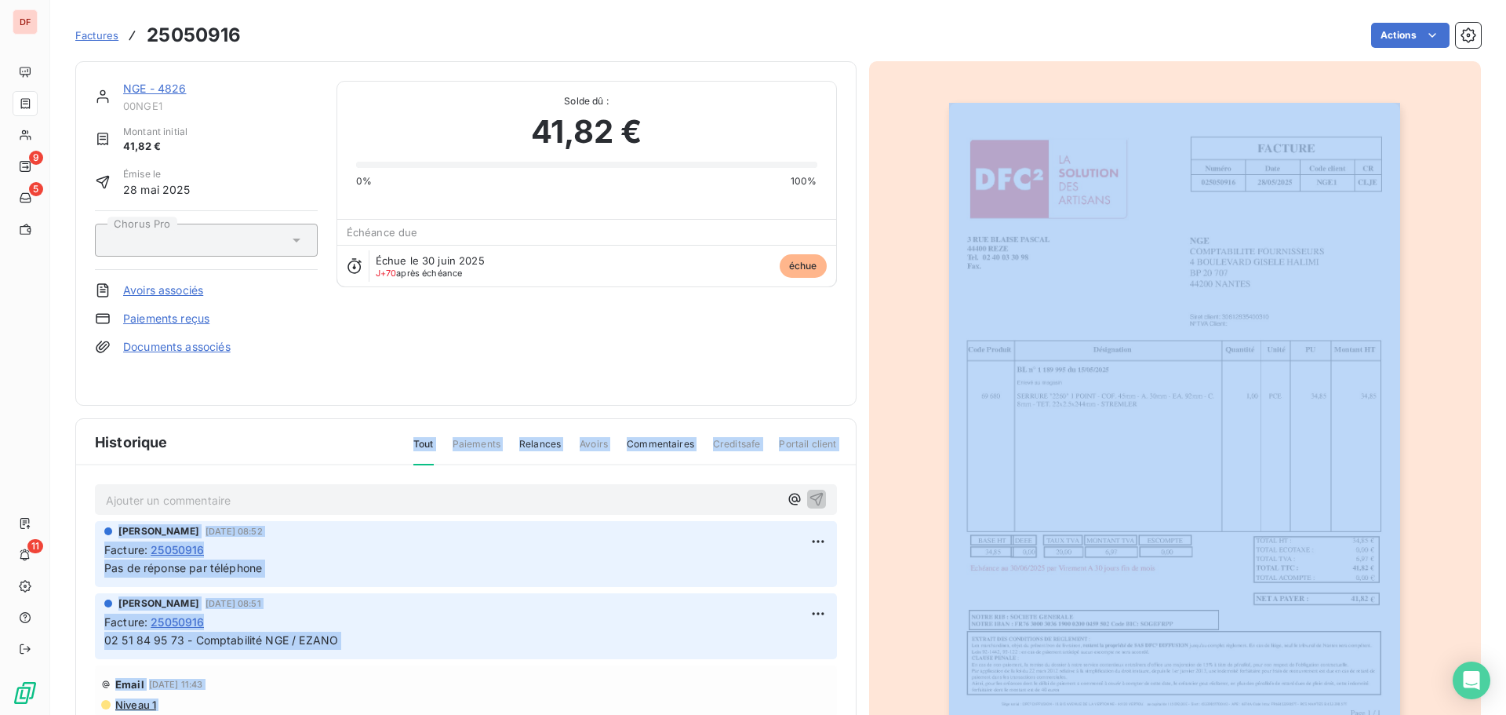
drag, startPoint x: 396, startPoint y: 425, endPoint x: 857, endPoint y: 445, distance: 460.9
click at [857, 445] on div "NGE - 4826 00NGE1 Montant initial 41,82 € Émise le 28 mai 2025 Chorus Pro Avoir…" at bounding box center [778, 417] width 1406 height 731
click at [548, 421] on div "Historique Tout Paiements Relances Avoirs Commentaires Creditsafe Portail client" at bounding box center [466, 442] width 780 height 46
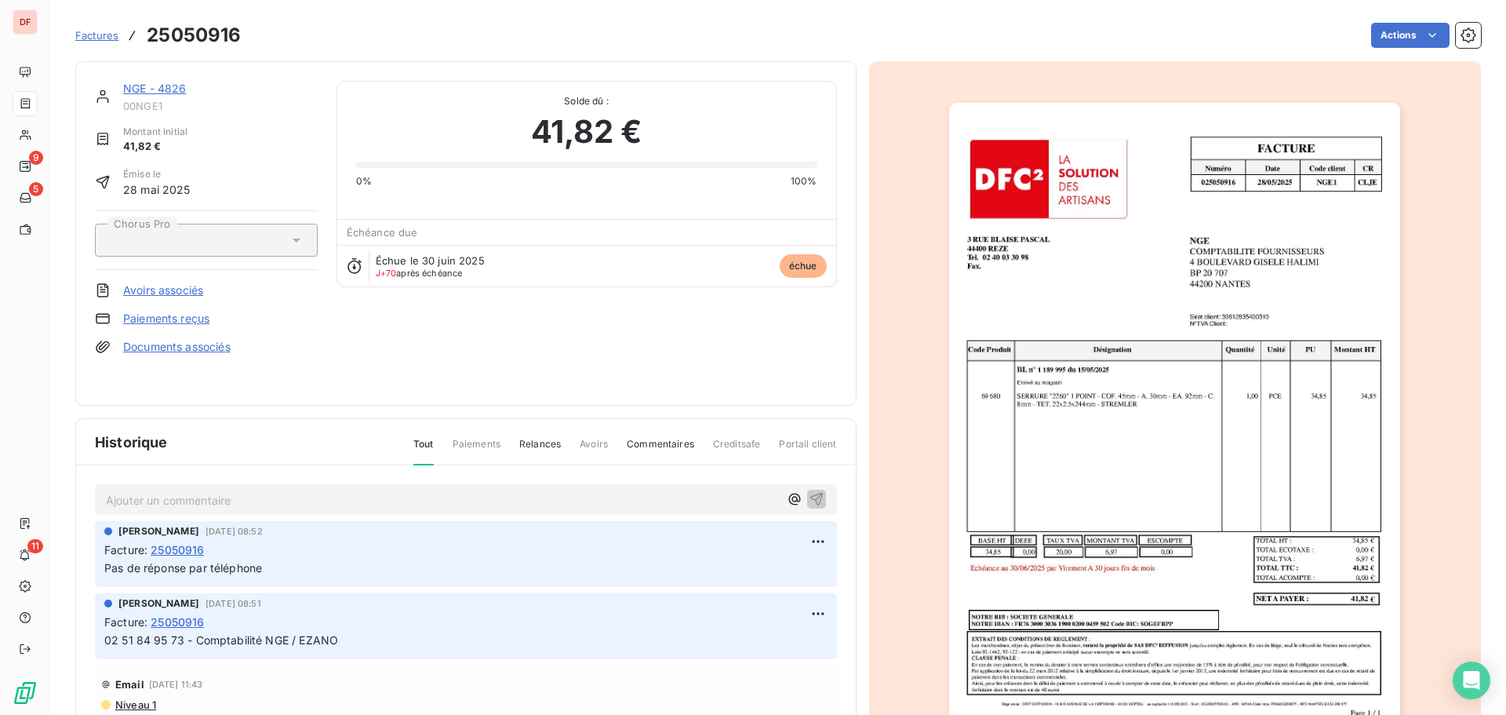
click at [1023, 474] on img "button" at bounding box center [1174, 422] width 451 height 639
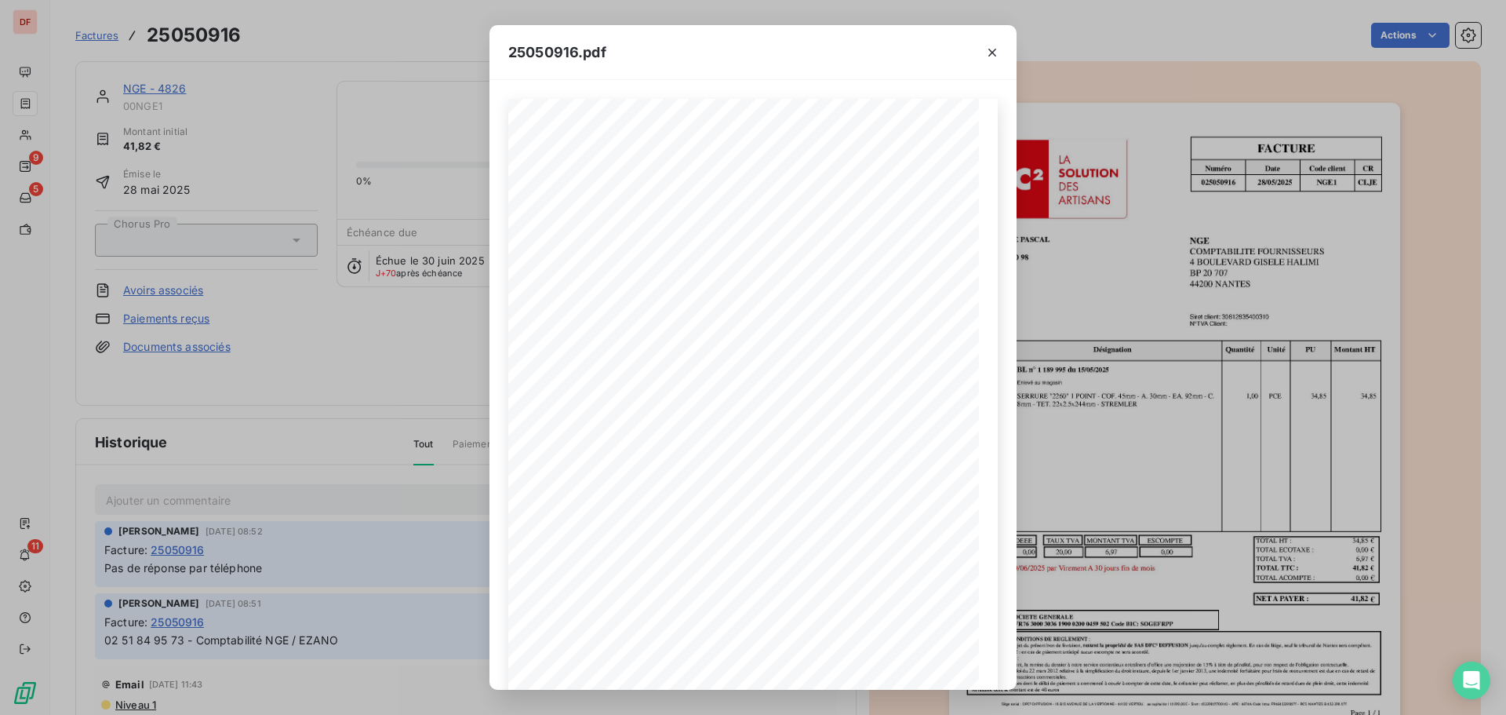
click at [285, 480] on div "25050916.pdf FACTURE Numéro Date Code client CR 025050916 28 / 05 / 2025 NGE 1 …" at bounding box center [753, 357] width 1506 height 715
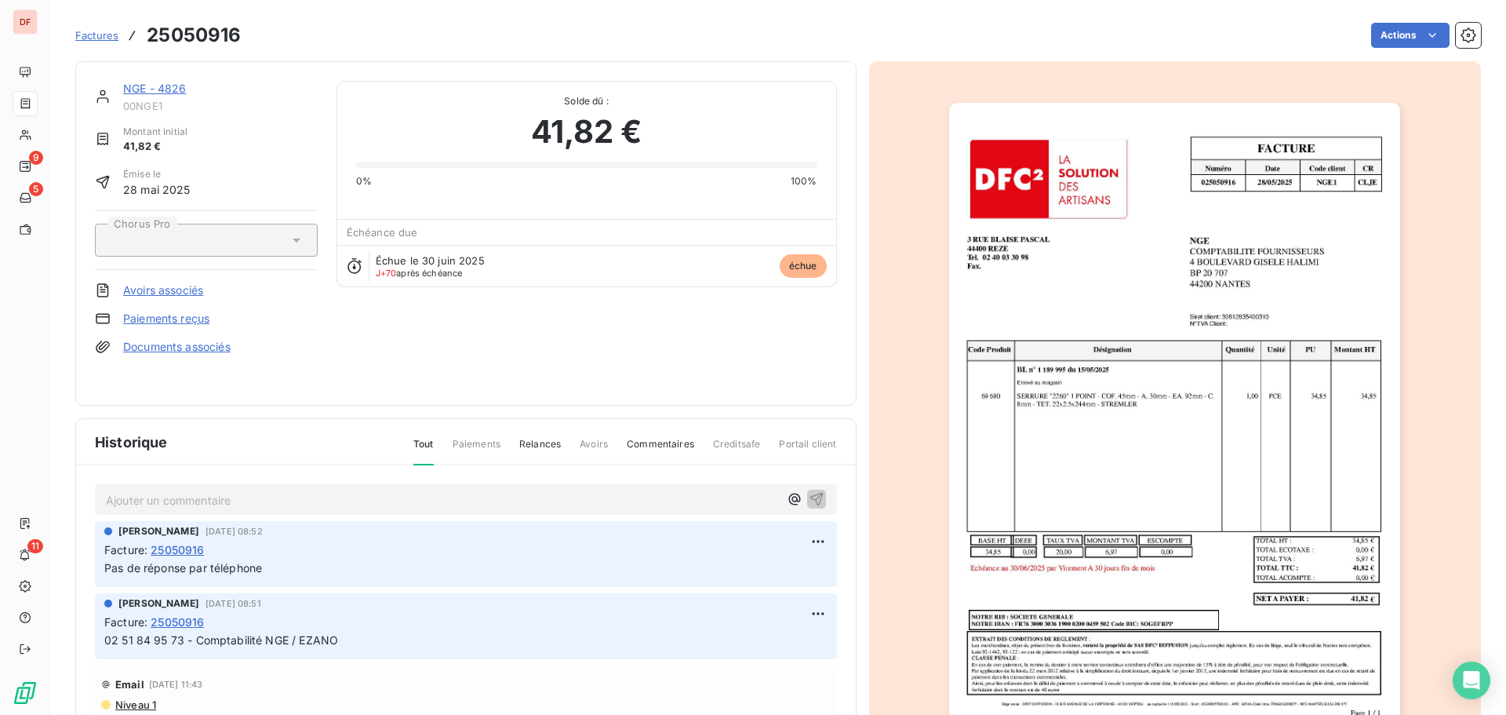
click at [235, 495] on p "Ajouter un commentaire ﻿" at bounding box center [442, 500] width 673 height 20
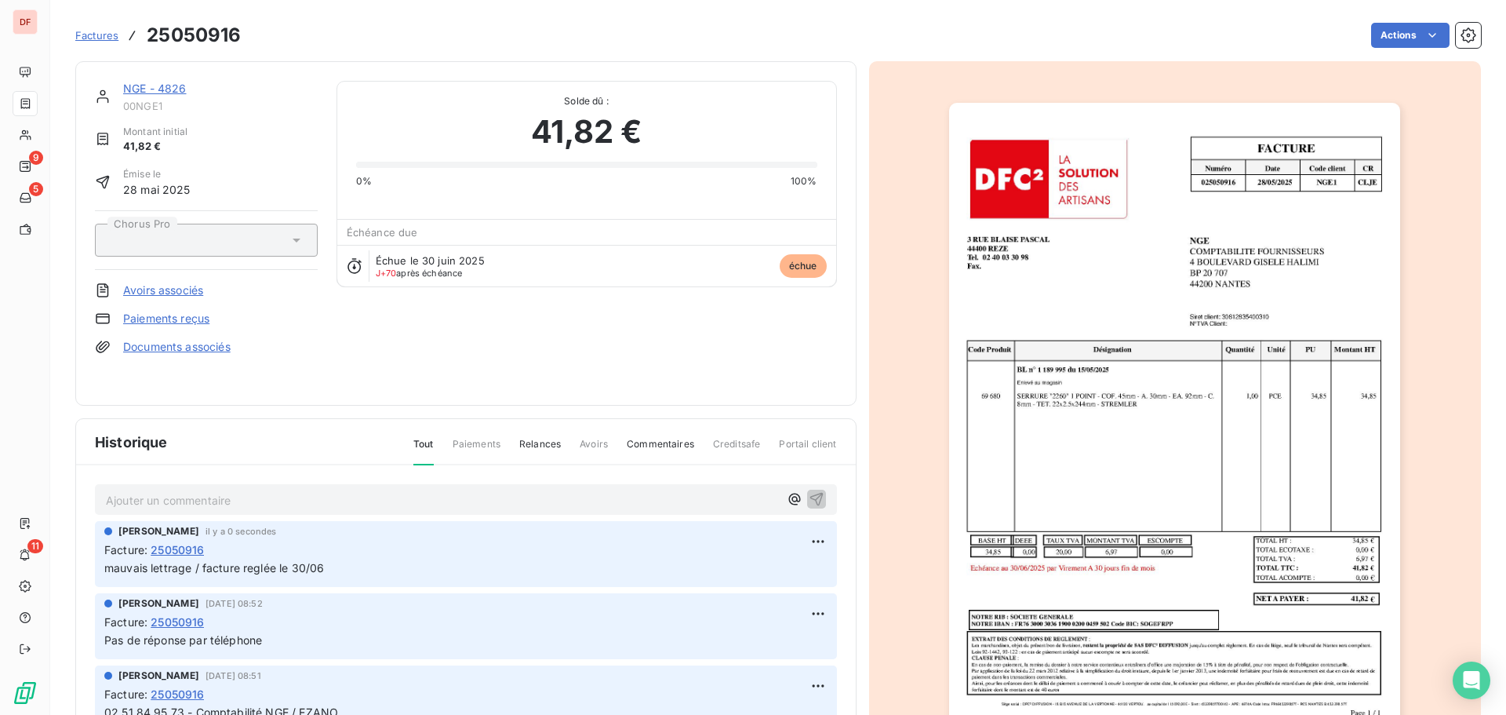
click at [1390, 28] on html "DF 9 5 11 Factures 25050916 Actions NGE - 4826 00NGE1 Montant initial 41,82 € É…" at bounding box center [753, 357] width 1506 height 715
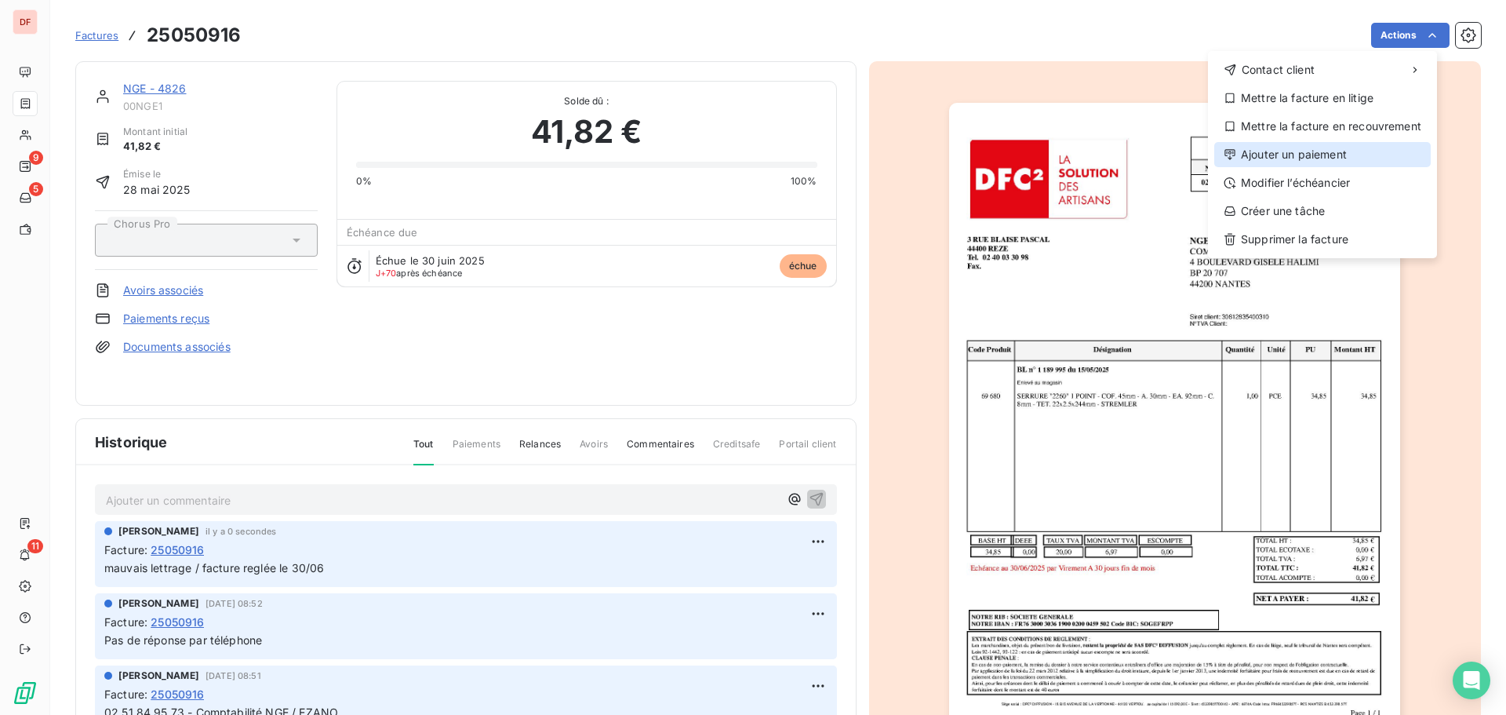
click at [1305, 160] on div "Ajouter un paiement" at bounding box center [1322, 154] width 217 height 25
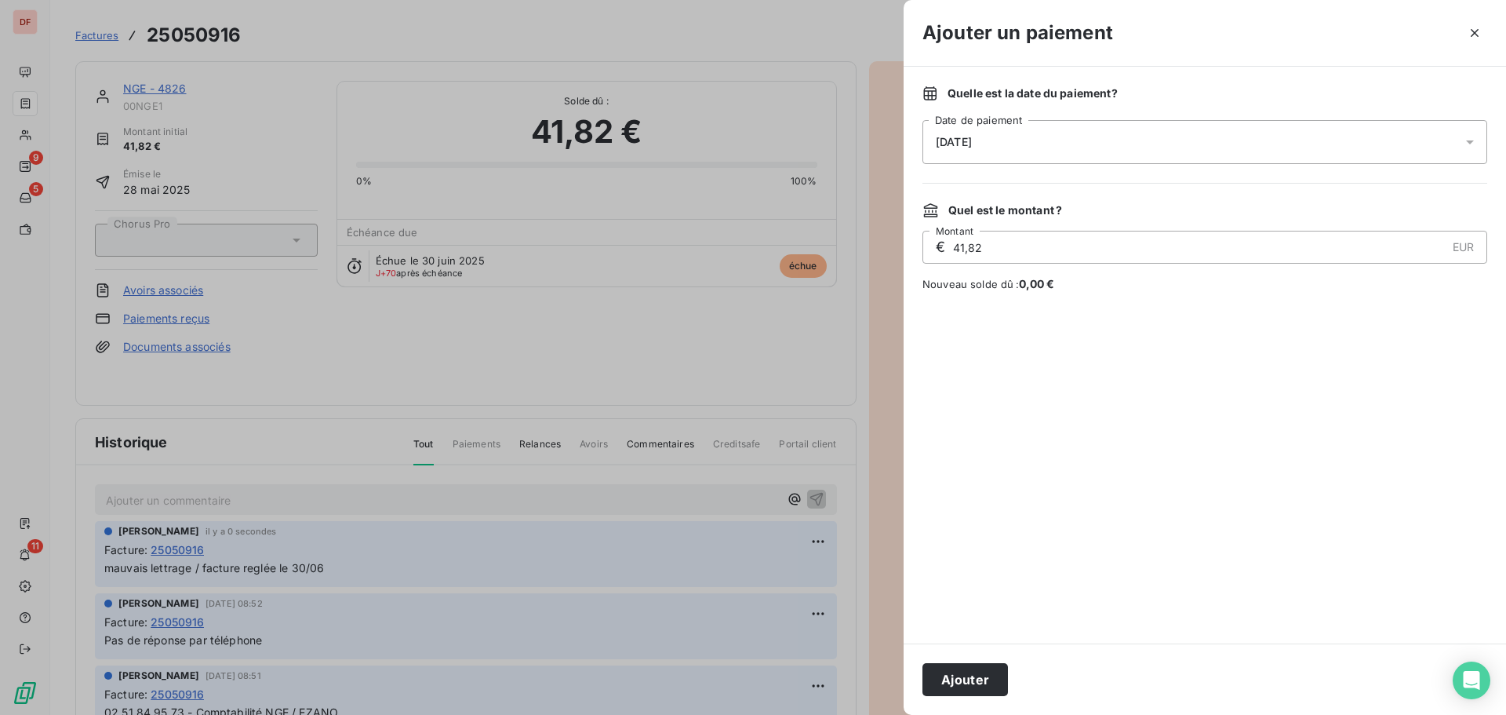
drag, startPoint x: 963, startPoint y: 683, endPoint x: 971, endPoint y: 657, distance: 26.5
click at [963, 683] on button "Ajouter" at bounding box center [966, 679] width 86 height 33
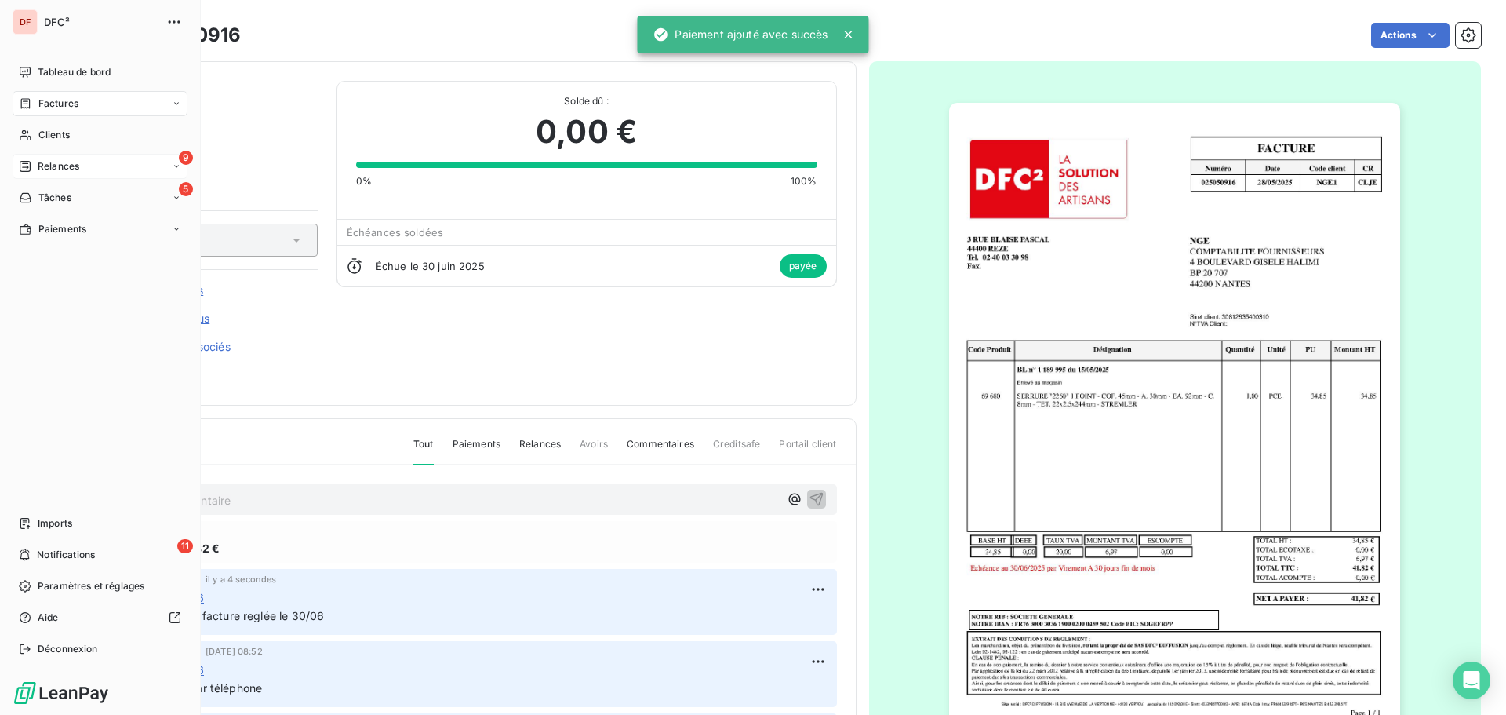
click at [16, 161] on div "9 Relances" at bounding box center [100, 166] width 175 height 25
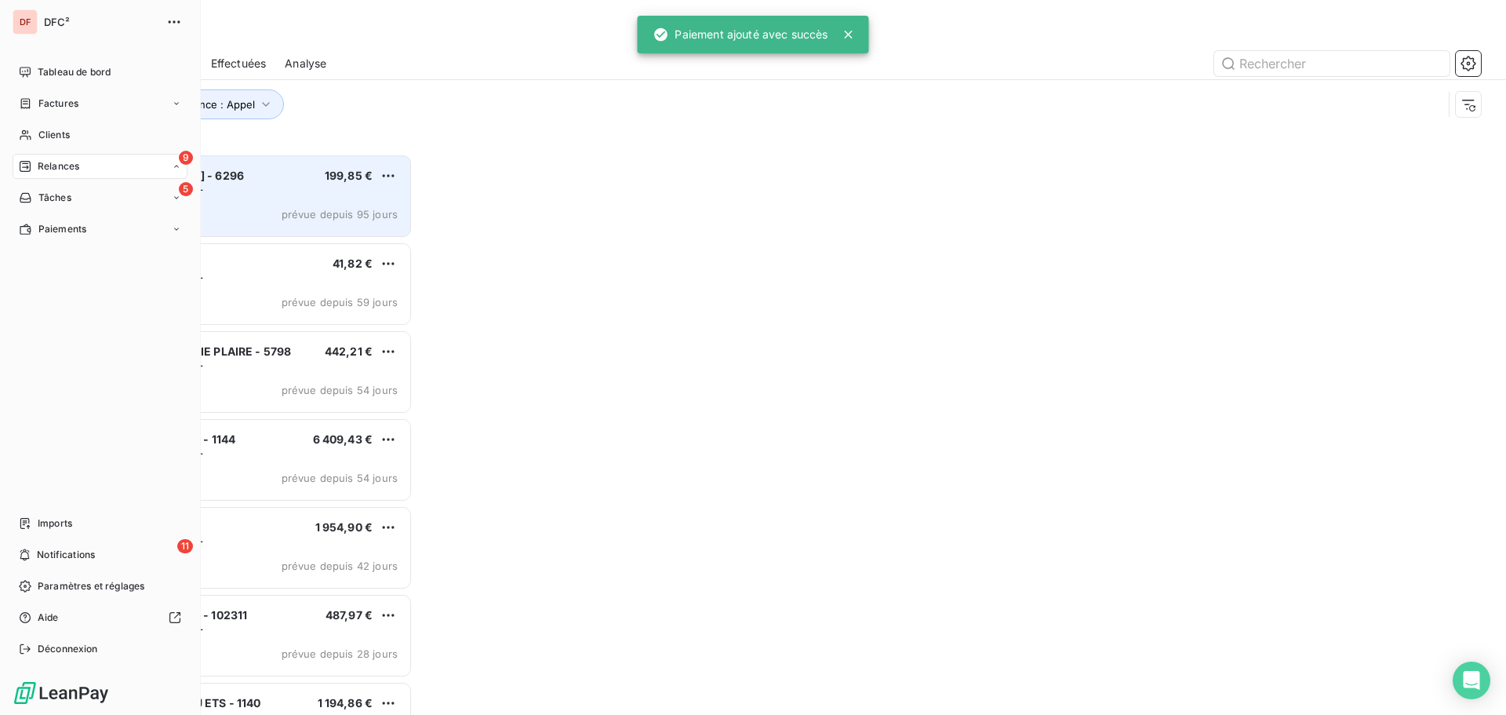
scroll to position [549, 326]
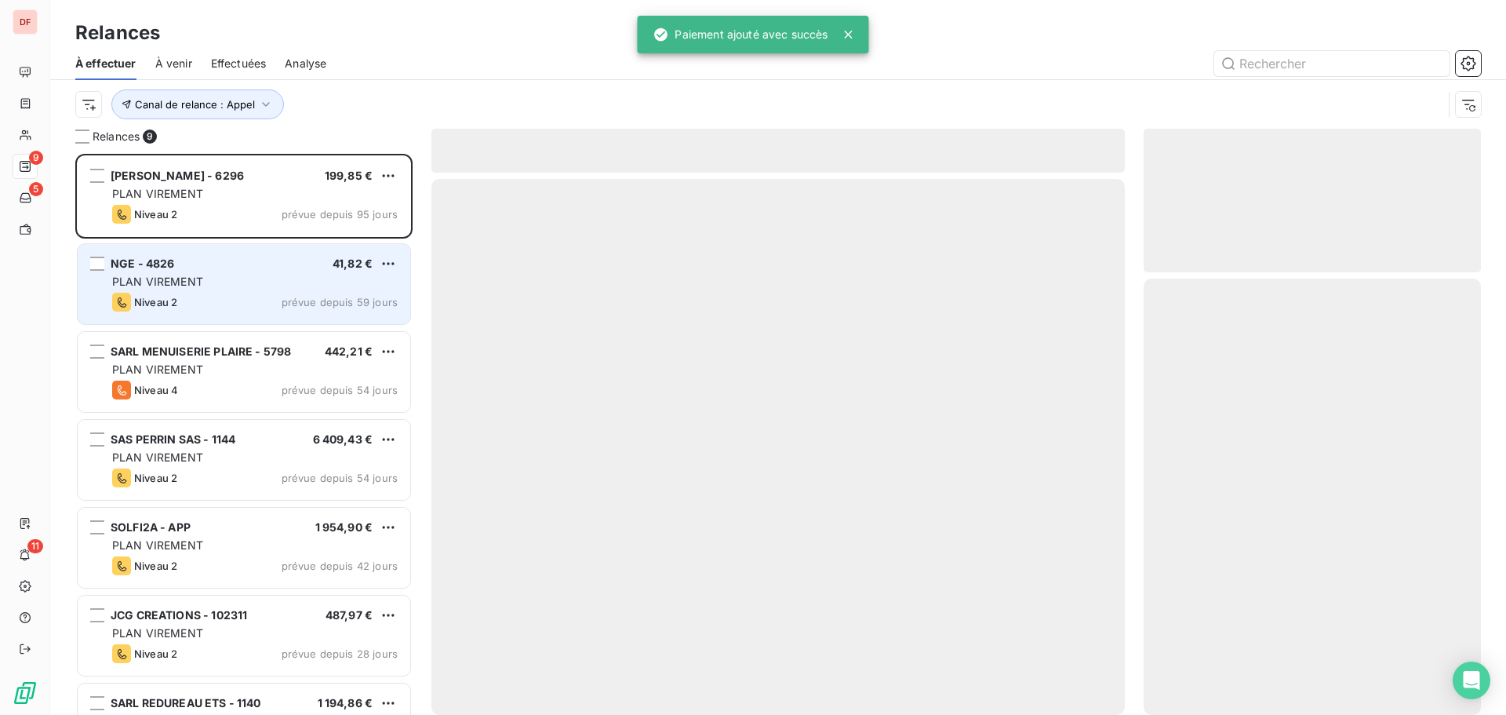
click at [296, 298] on span "prévue depuis 59 jours" at bounding box center [340, 302] width 116 height 13
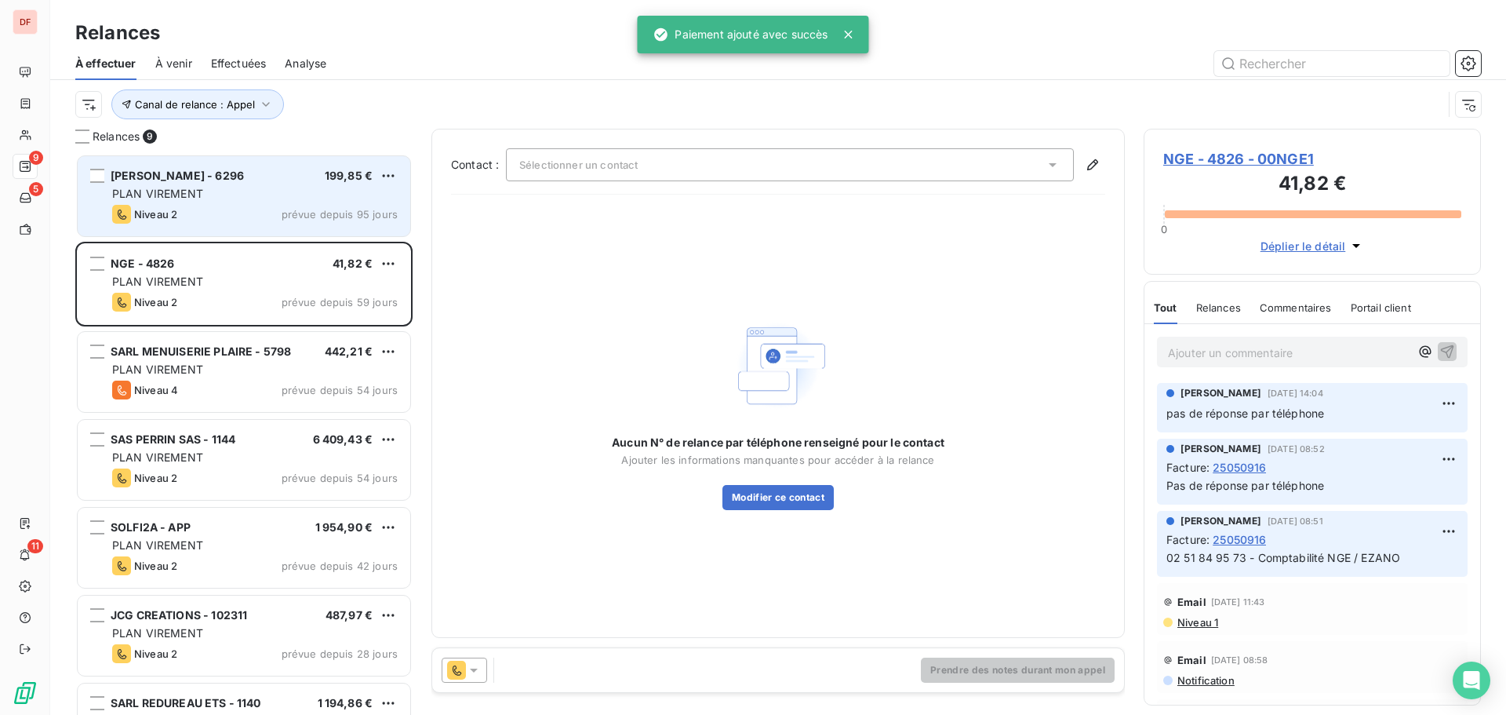
click at [281, 180] on div "LOIC BRASSART - 6296 199,85 €" at bounding box center [255, 176] width 286 height 14
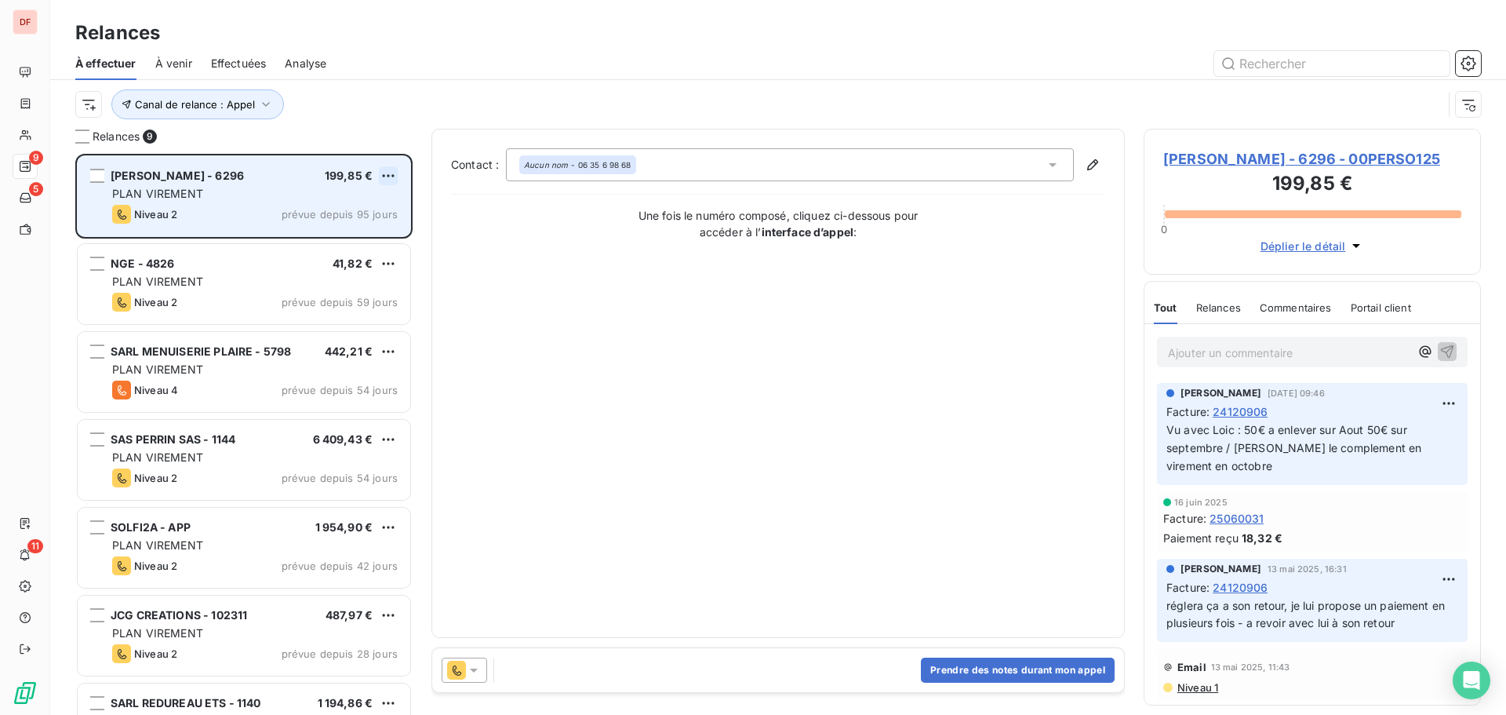
click at [381, 175] on html "DF 9 5 11 Relances À effectuer À venir Effectuées Analyse Canal de relance : Ap…" at bounding box center [753, 357] width 1506 height 715
click at [368, 206] on div "Replanifier cette action" at bounding box center [320, 207] width 140 height 25
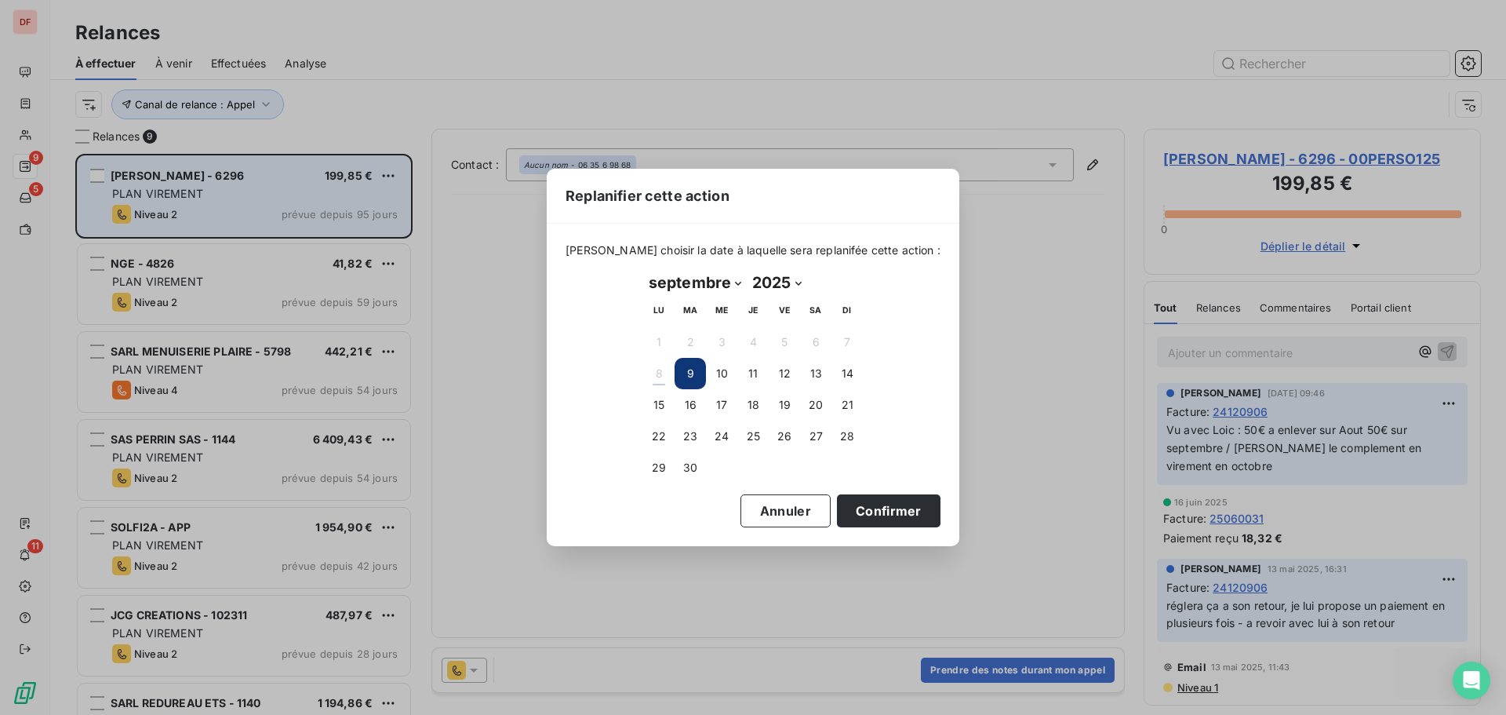
click at [719, 282] on select "janvier février mars avril mai juin juillet août septembre octobre novembre déc…" at bounding box center [695, 282] width 104 height 25
select select "9"
click at [643, 270] on select "janvier février mars avril mai juin juillet août septembre octobre novembre déc…" at bounding box center [695, 282] width 104 height 25
click at [791, 466] on button "31" at bounding box center [784, 467] width 31 height 31
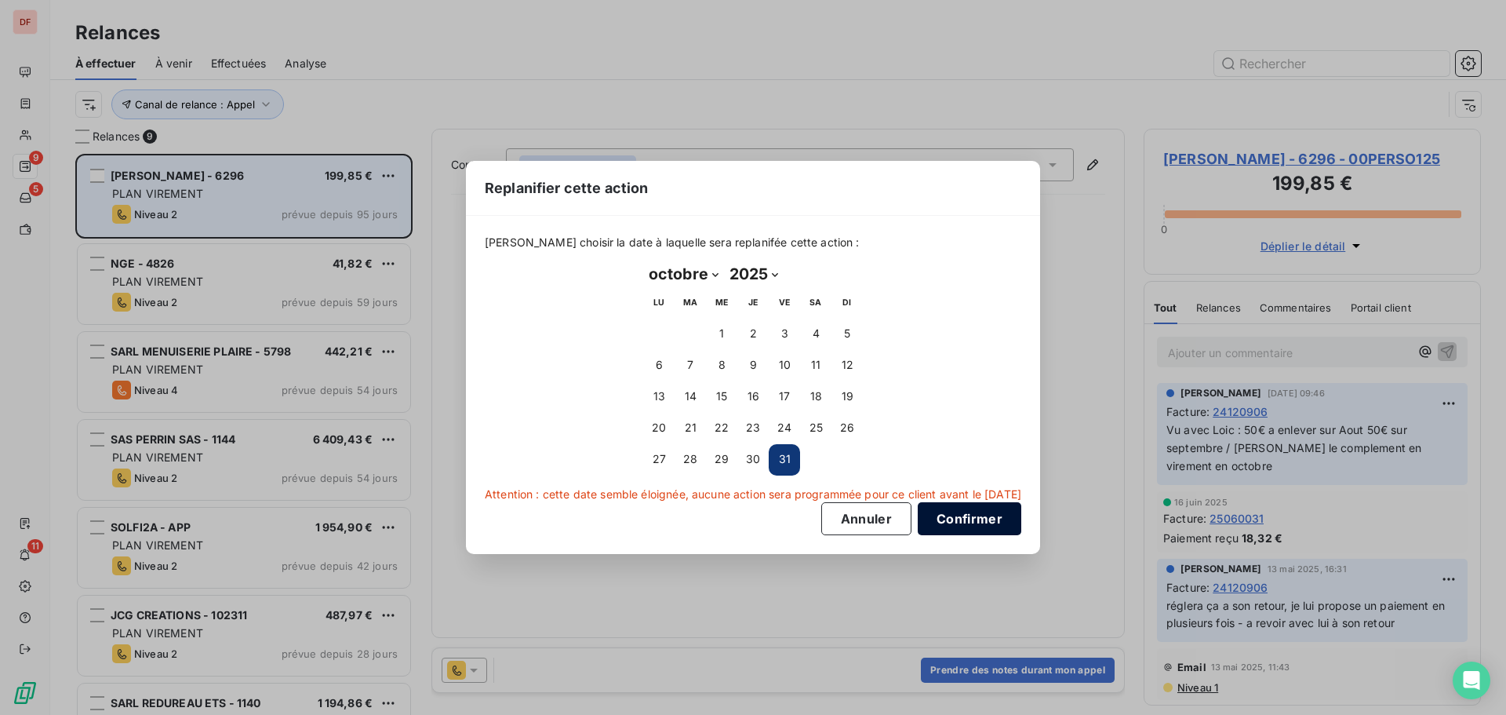
click at [983, 518] on button "Confirmer" at bounding box center [970, 518] width 104 height 33
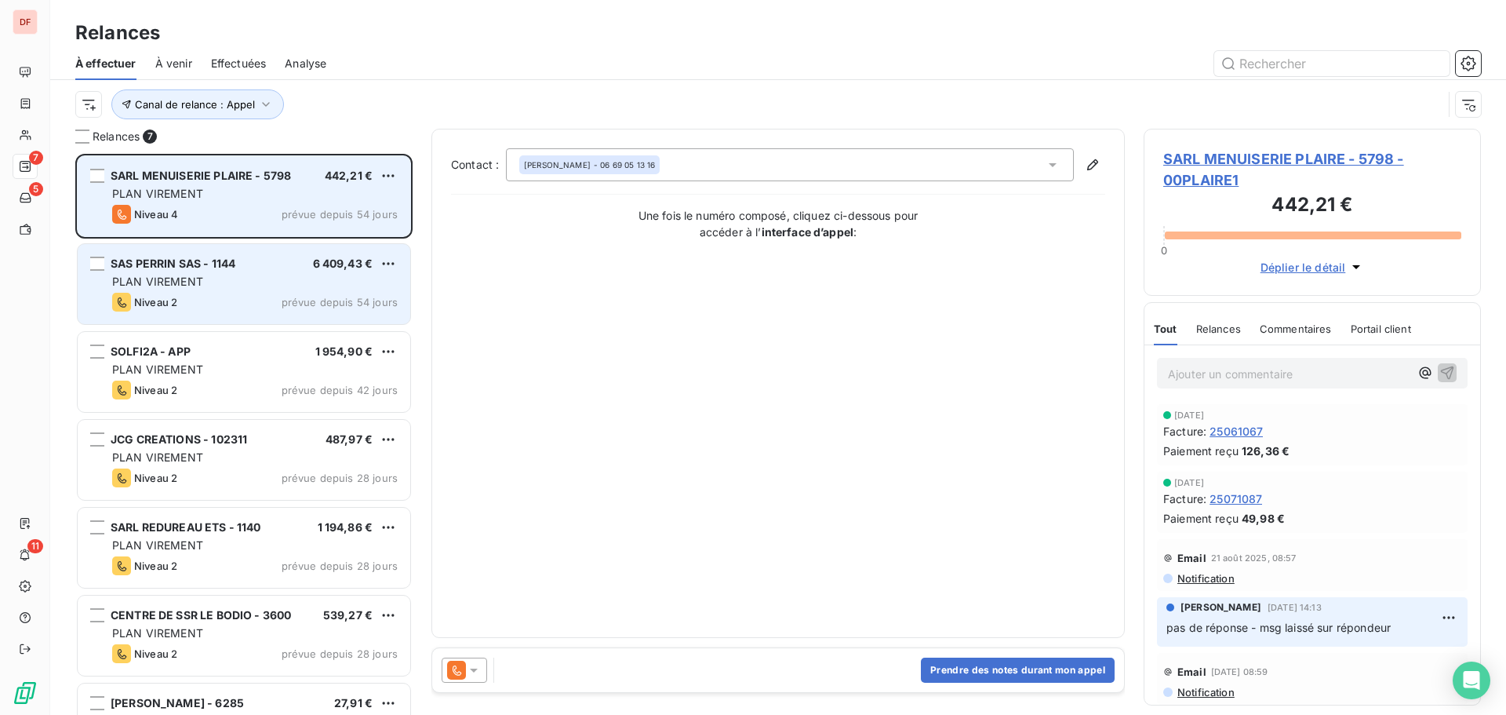
click at [184, 307] on div "Niveau 2 prévue depuis 54 jours" at bounding box center [255, 302] width 286 height 19
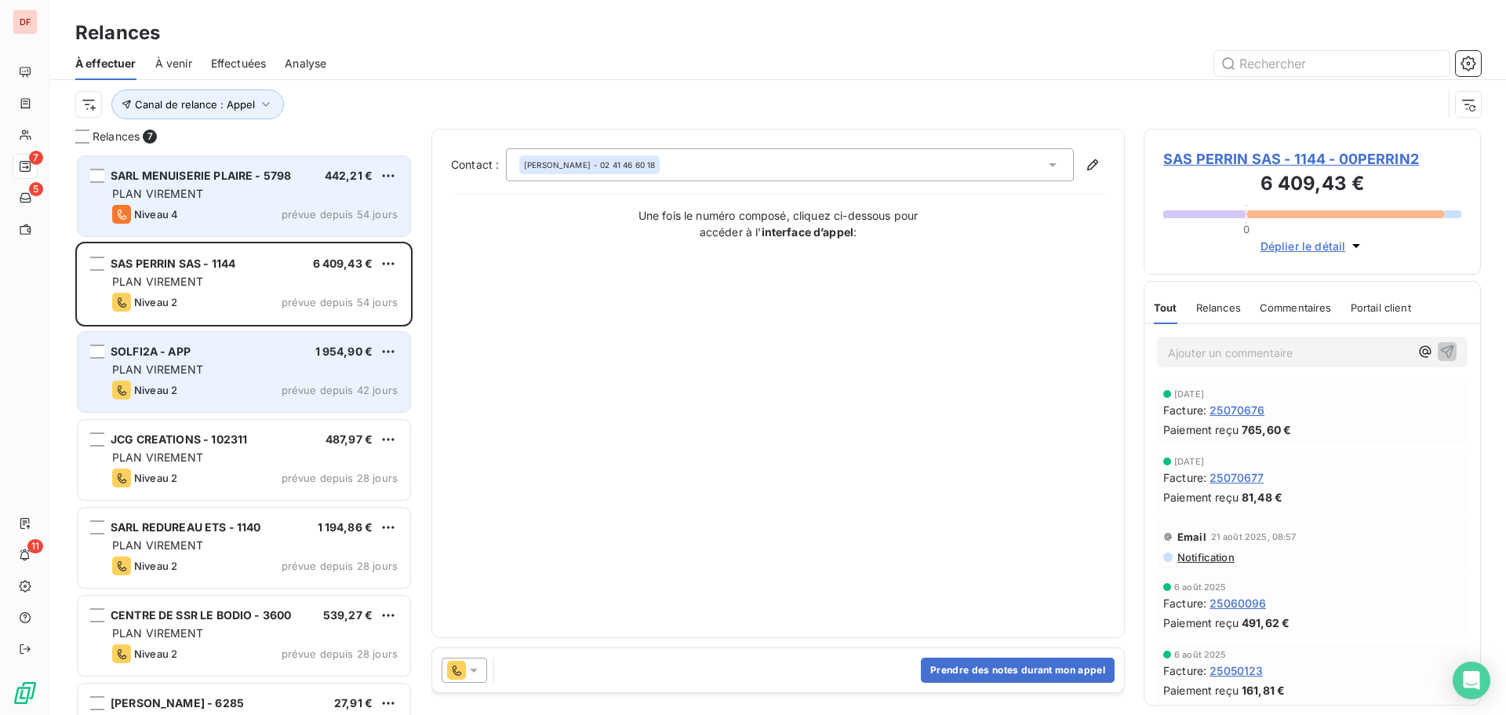
click at [201, 369] on span "PLAN VIREMENT" at bounding box center [157, 368] width 91 height 13
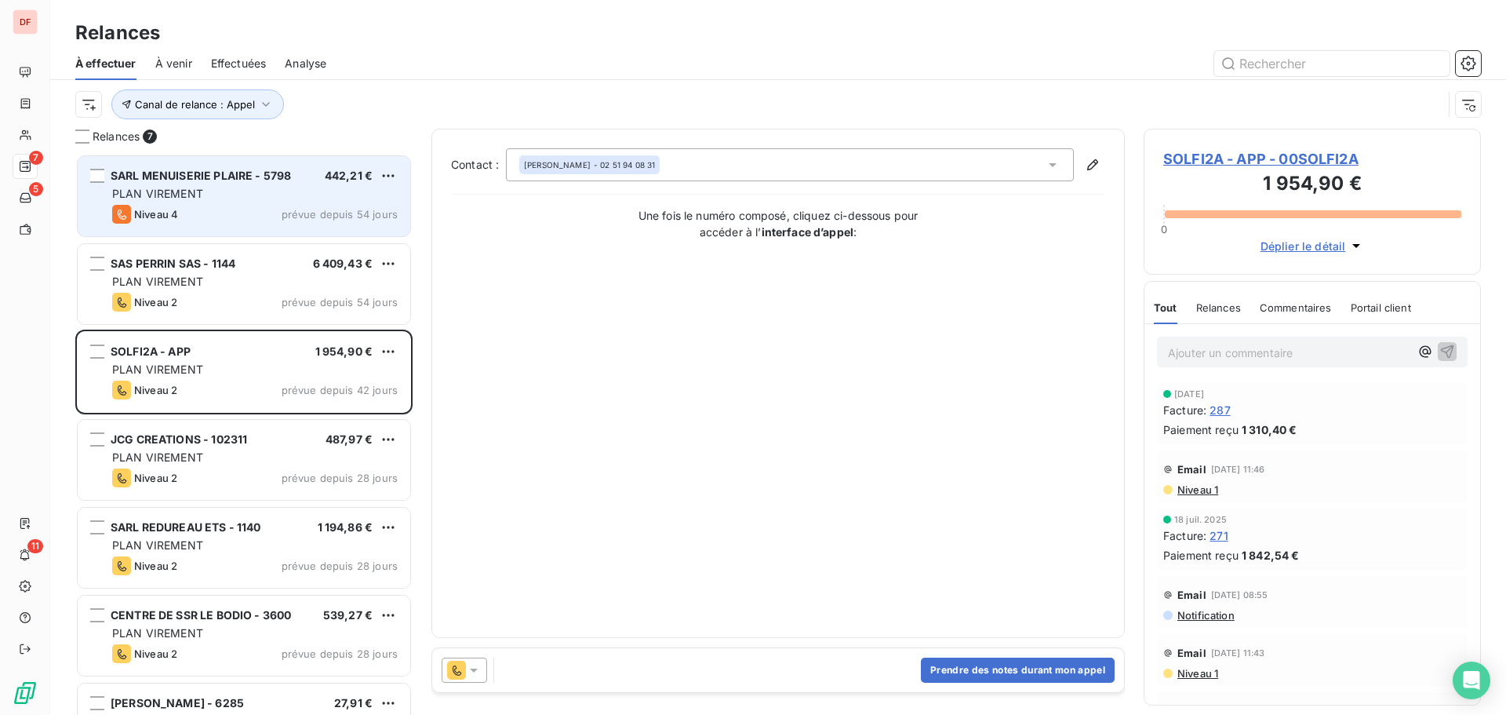
click at [1244, 162] on span "SOLFI2A - APP - 00SOLFI2A" at bounding box center [1312, 158] width 298 height 21
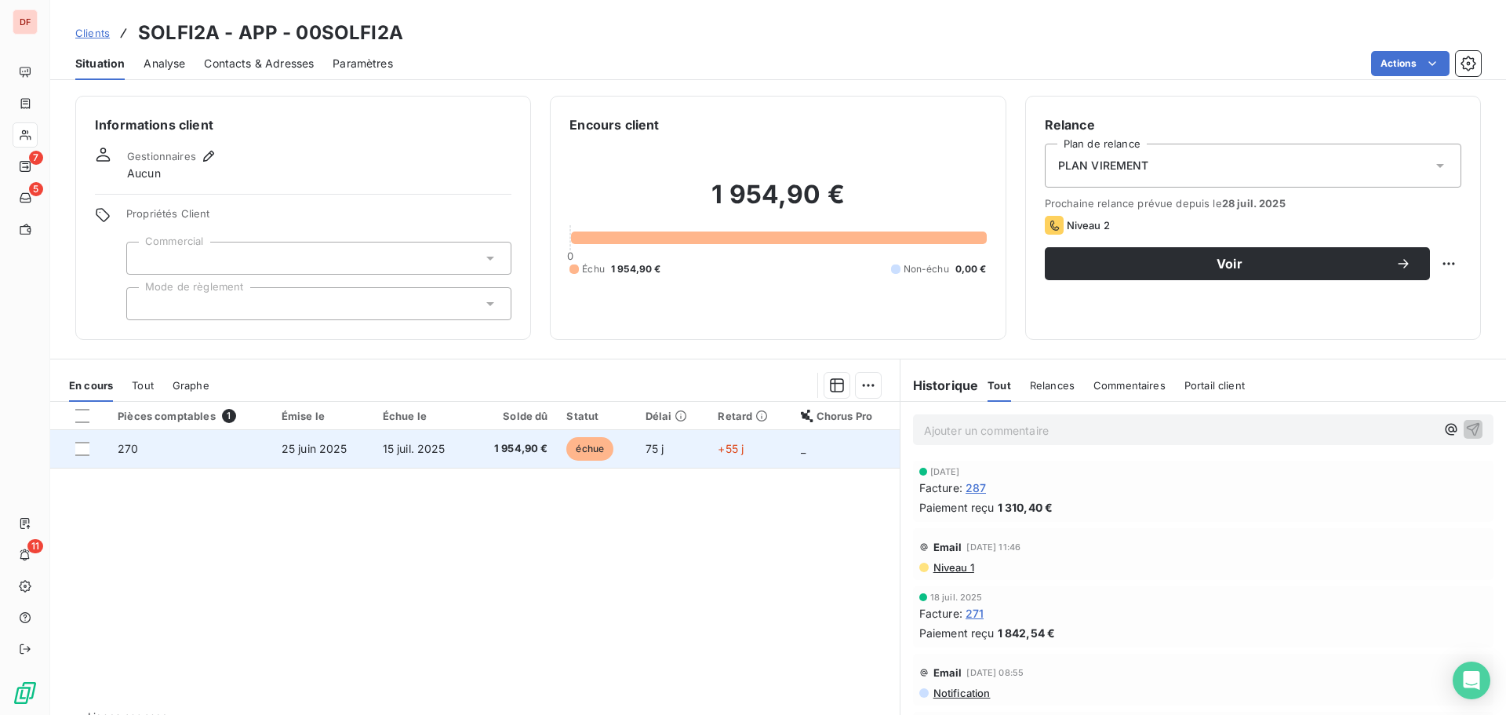
click at [303, 461] on td "25 juin 2025" at bounding box center [322, 449] width 101 height 38
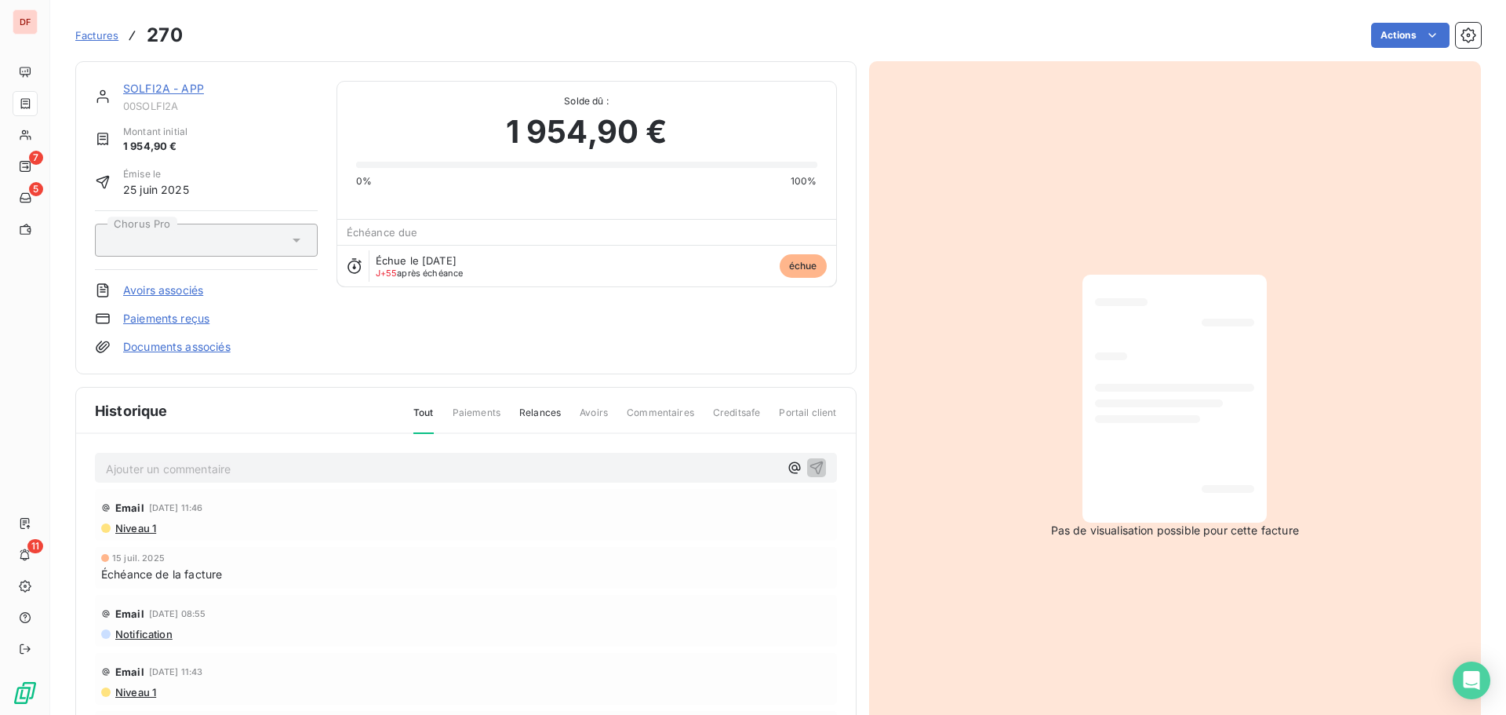
click at [358, 464] on p "Ajouter un commentaire ﻿" at bounding box center [442, 469] width 673 height 20
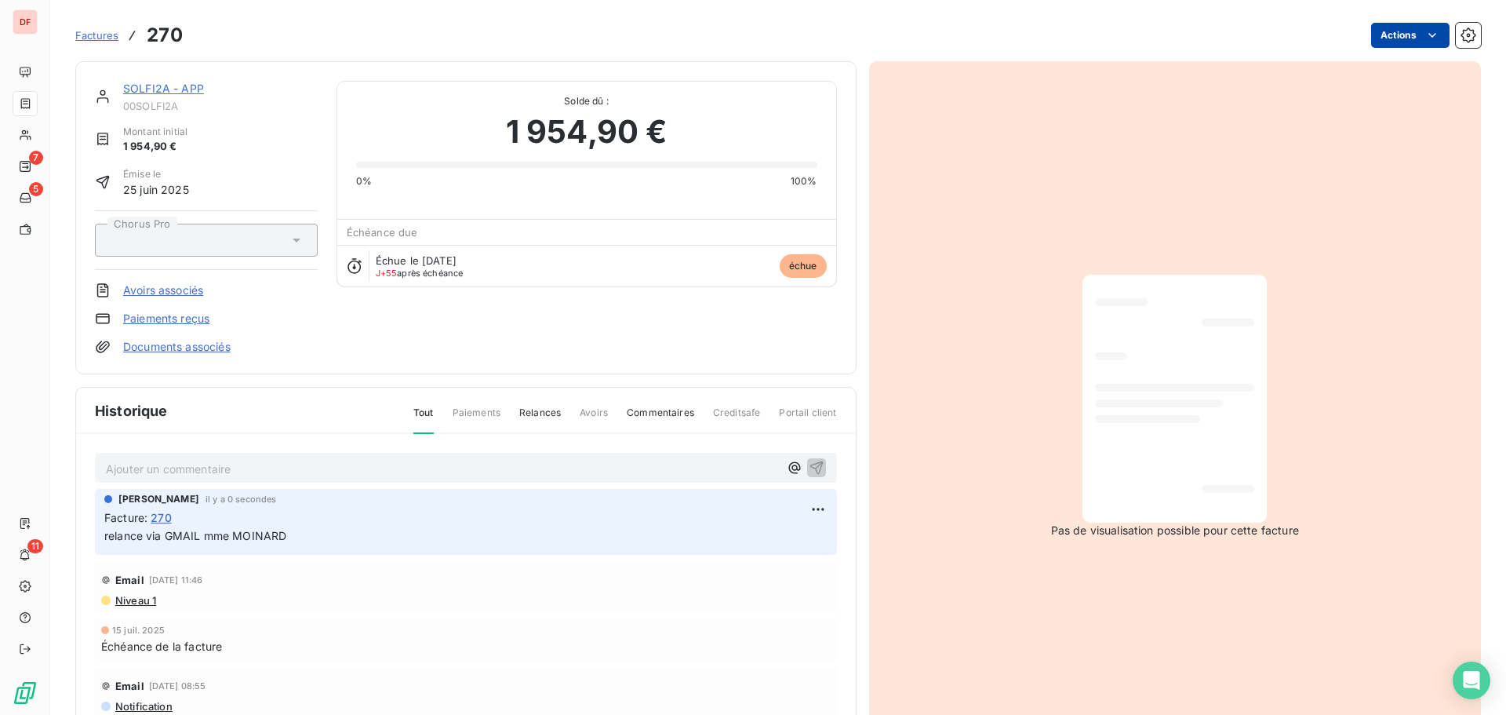
click at [1396, 31] on html "DF 7 5 11 Factures 270 Actions SOLFI2A - APP 00SOLFI2A Montant initial 1 954,90…" at bounding box center [753, 357] width 1506 height 715
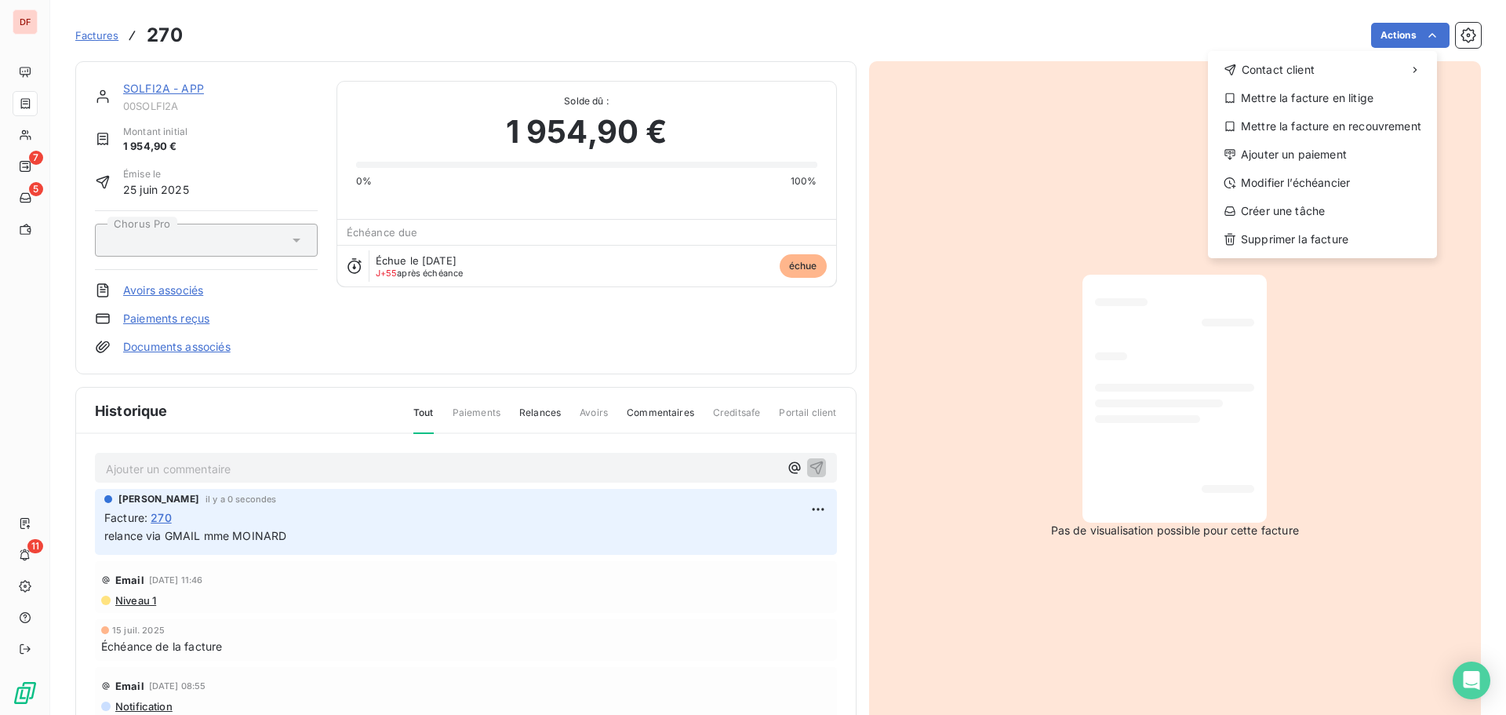
click at [174, 86] on html "DF 7 5 11 Factures 270 Actions Contact client Mettre la facture en litige Mettr…" at bounding box center [753, 357] width 1506 height 715
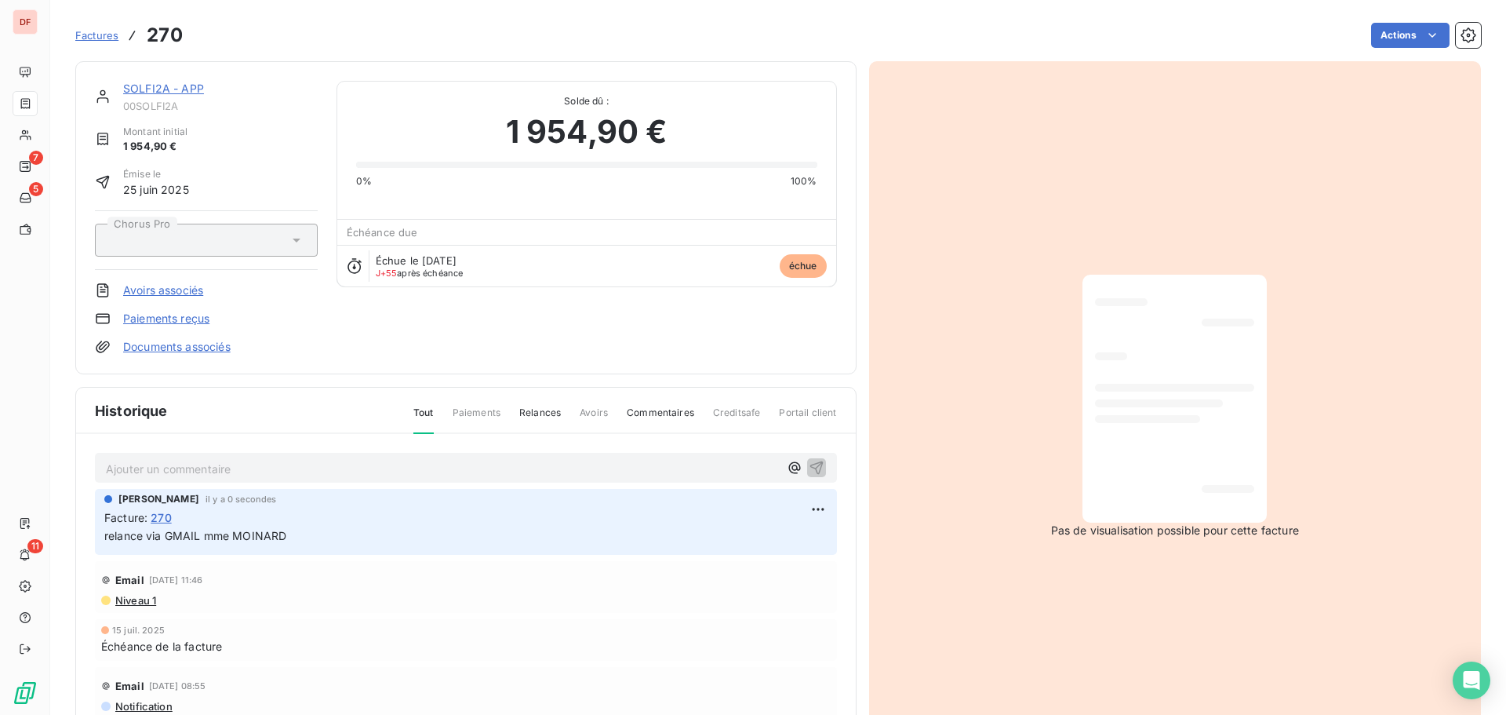
click at [158, 86] on link "SOLFI2A - APP" at bounding box center [163, 88] width 81 height 13
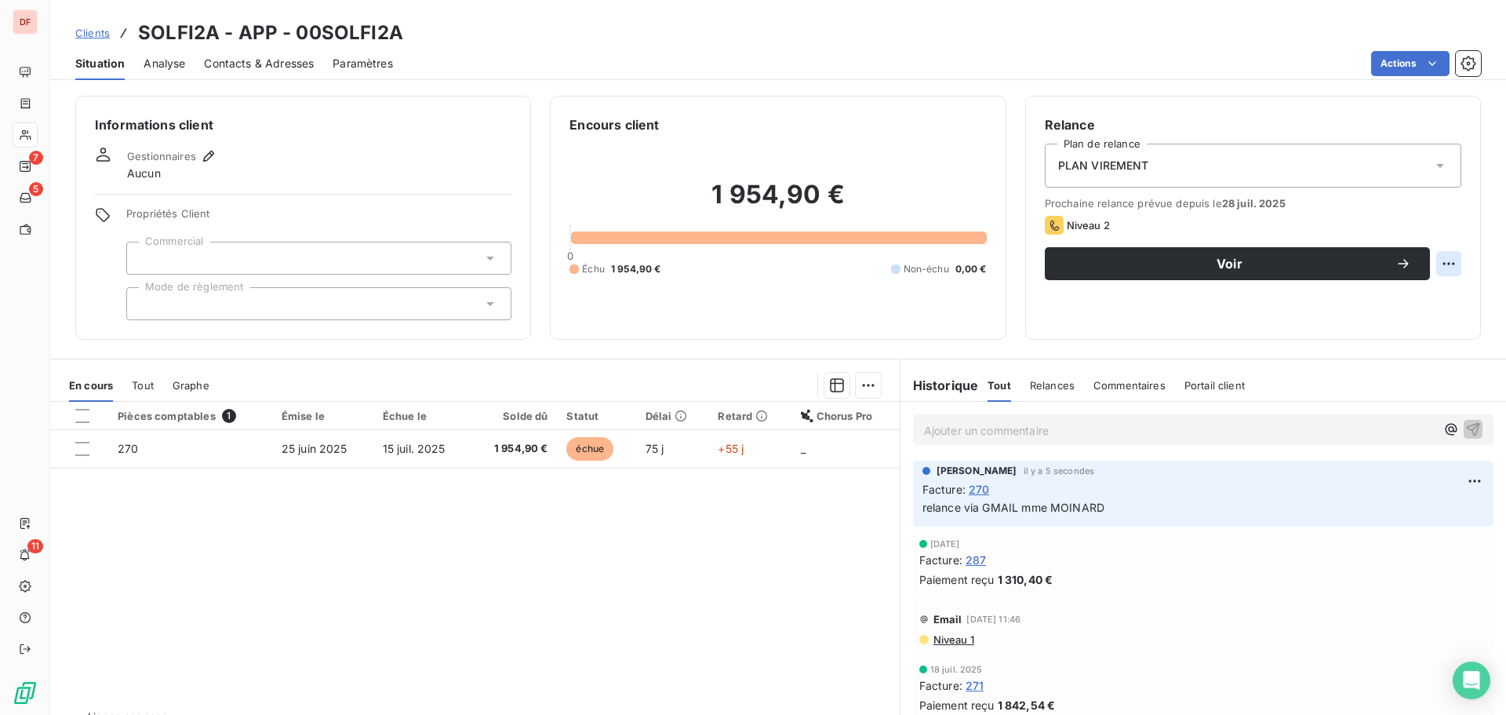
click at [1430, 253] on html "DF 7 5 11 Clients SOLFI2A - APP - 00SOLFI2A Situation Analyse Contacts & Adress…" at bounding box center [753, 357] width 1506 height 715
click at [1388, 298] on div "Replanifier cette action" at bounding box center [1372, 298] width 140 height 25
select select "8"
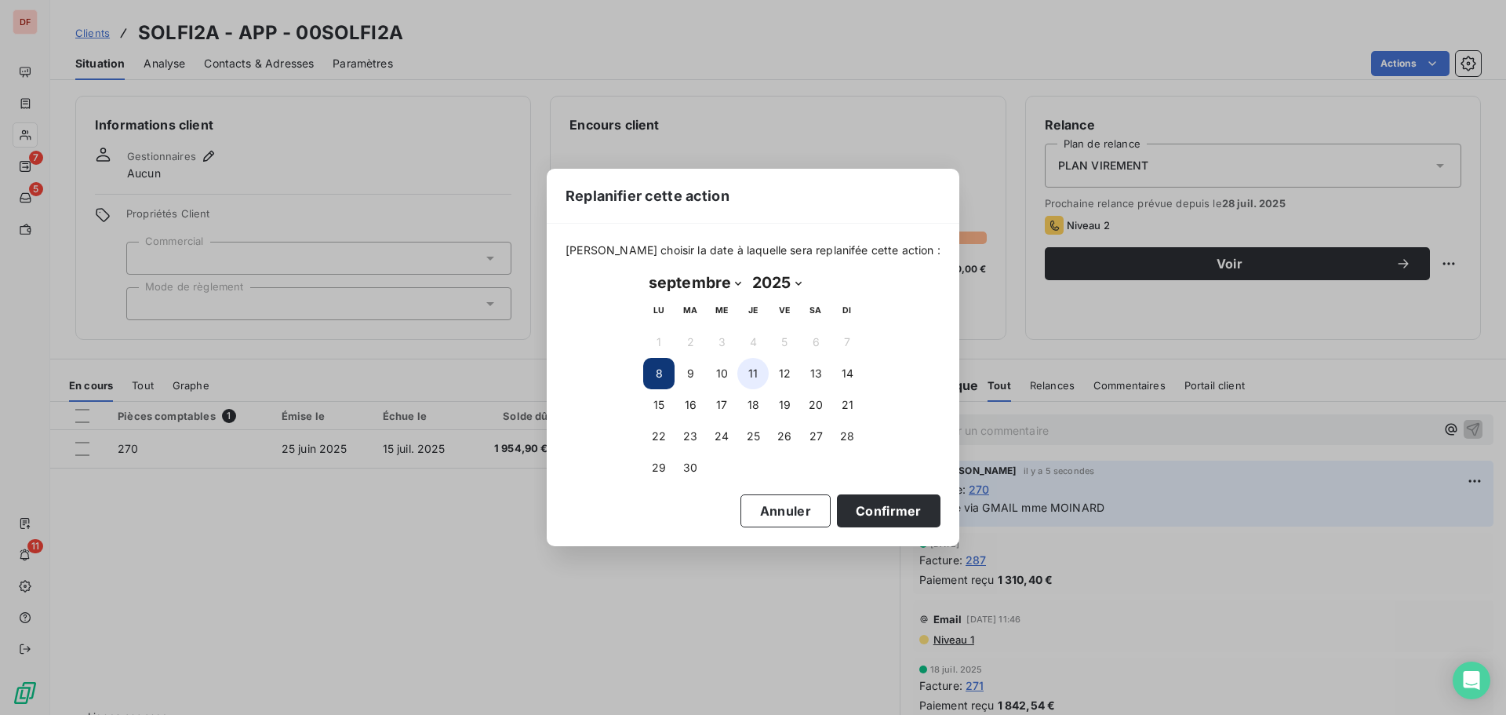
click at [756, 373] on button "11" at bounding box center [752, 373] width 31 height 31
click at [897, 508] on button "Confirmer" at bounding box center [889, 510] width 104 height 33
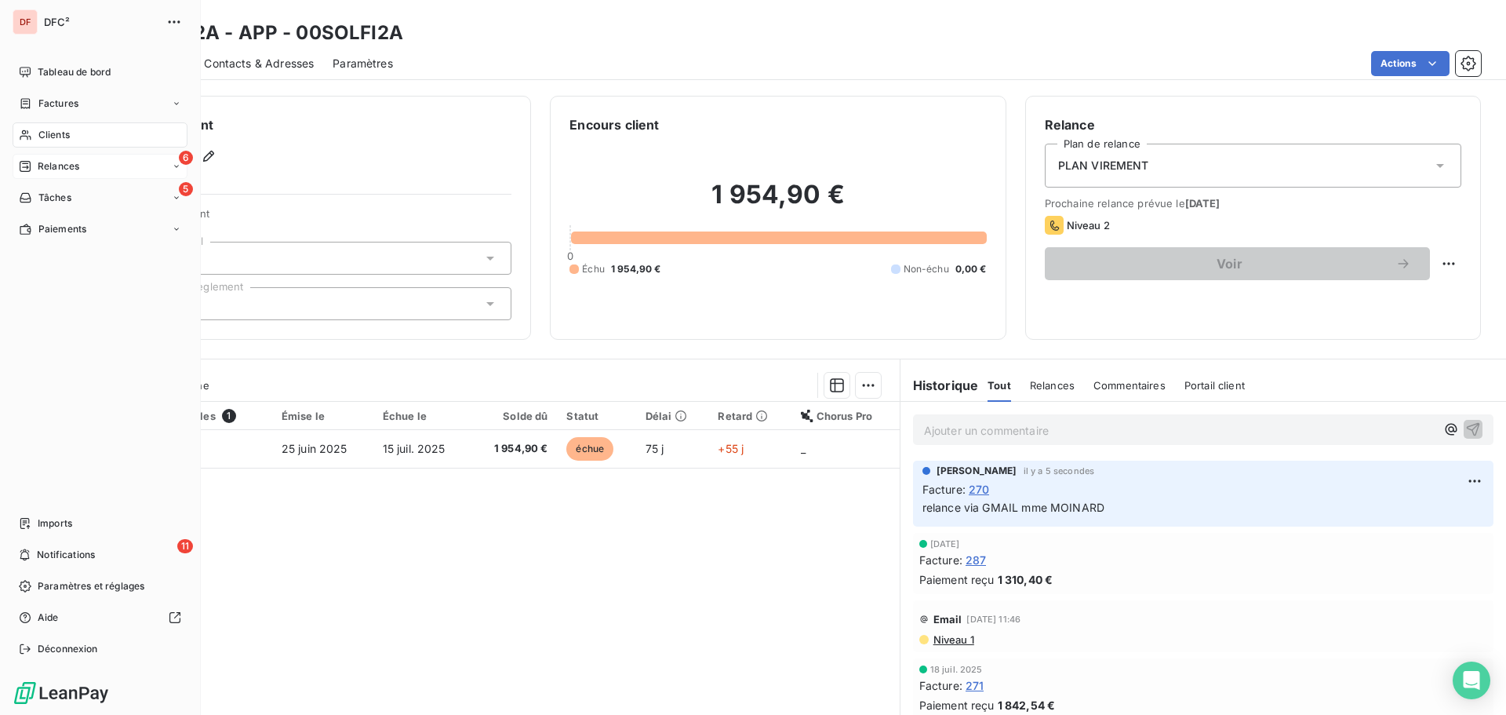
click at [29, 158] on div "6 Relances" at bounding box center [100, 166] width 175 height 25
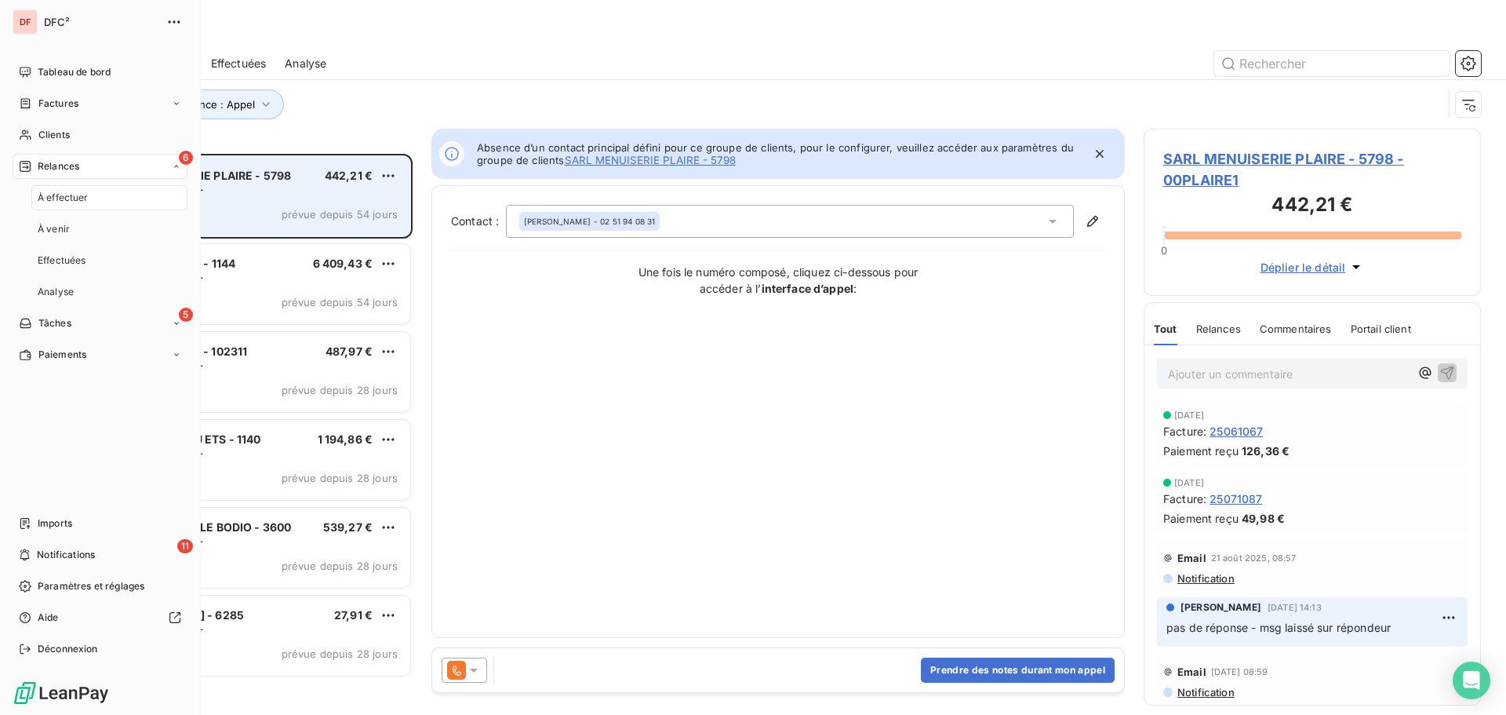
scroll to position [549, 326]
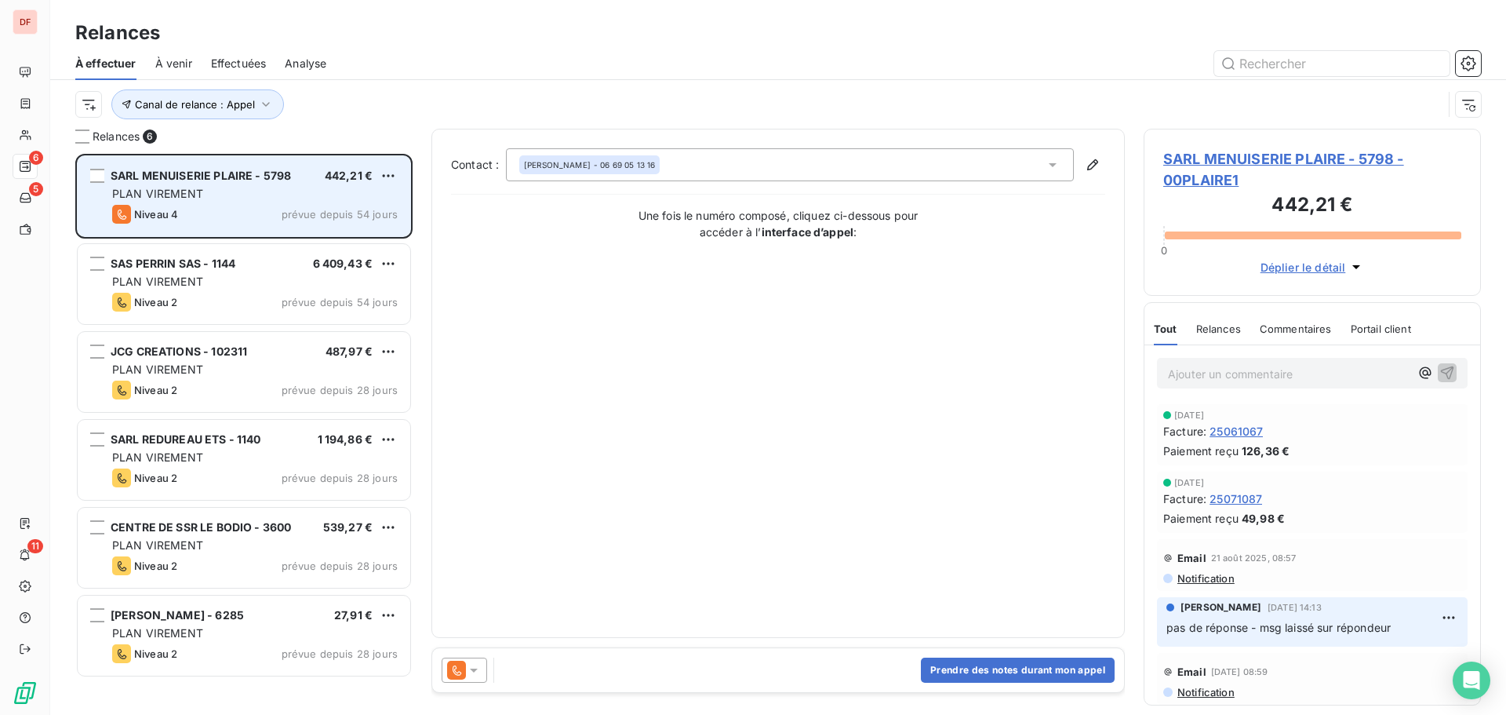
click at [278, 163] on div "SARL MENUISERIE PLAIRE - 5798 442,21 € PLAN VIREMENT Niveau 4 prévue depuis 54 …" at bounding box center [244, 196] width 333 height 80
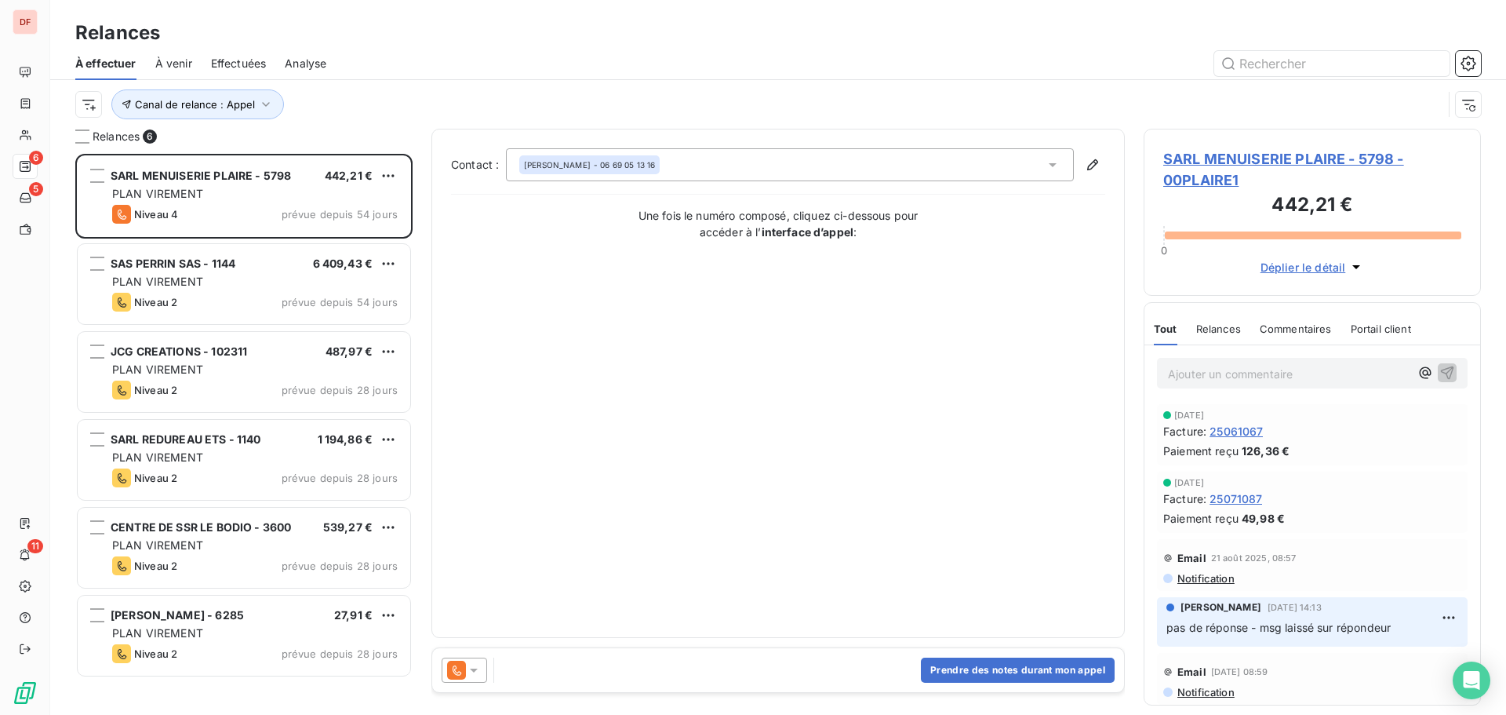
click at [1270, 159] on span "SARL MENUISERIE PLAIRE - 5798 - 00PLAIRE1" at bounding box center [1312, 169] width 298 height 42
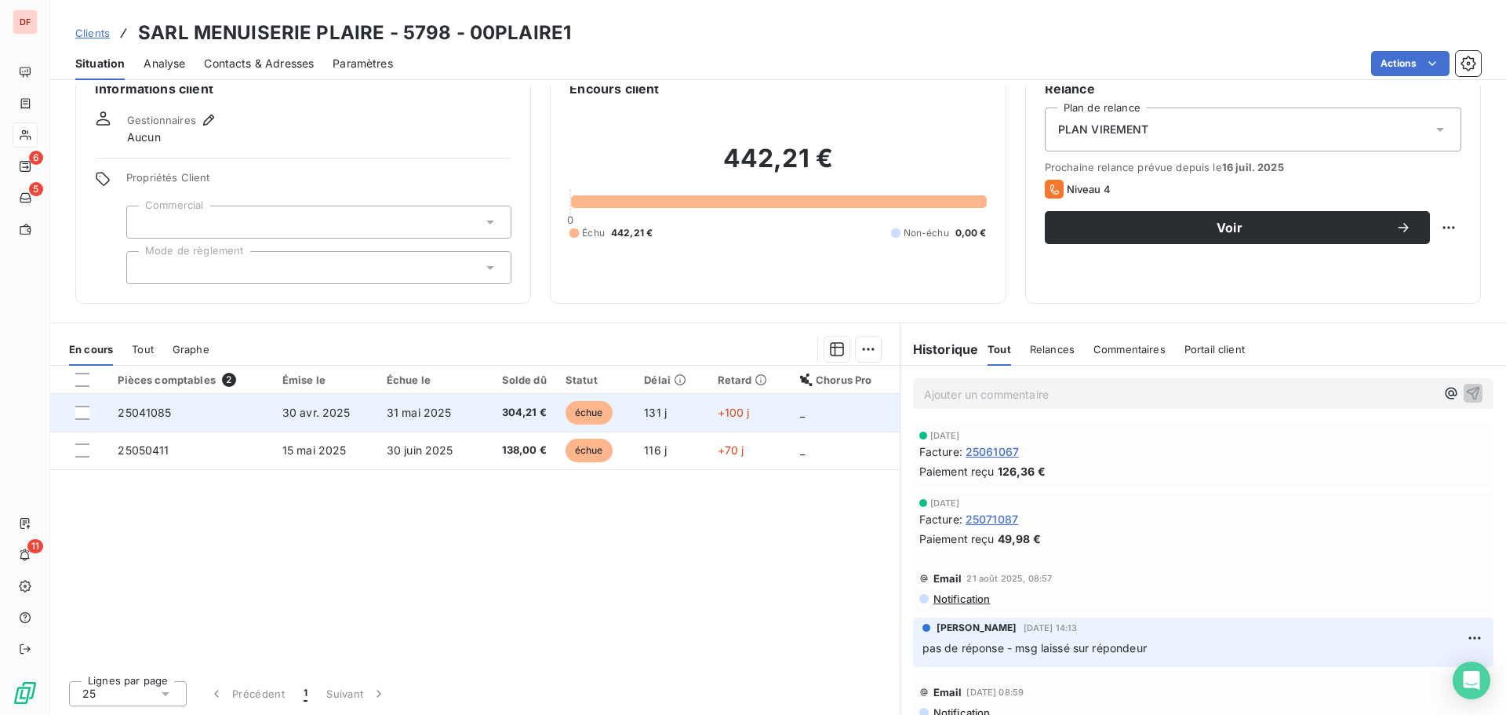
click at [487, 421] on td "304,21 €" at bounding box center [517, 413] width 76 height 38
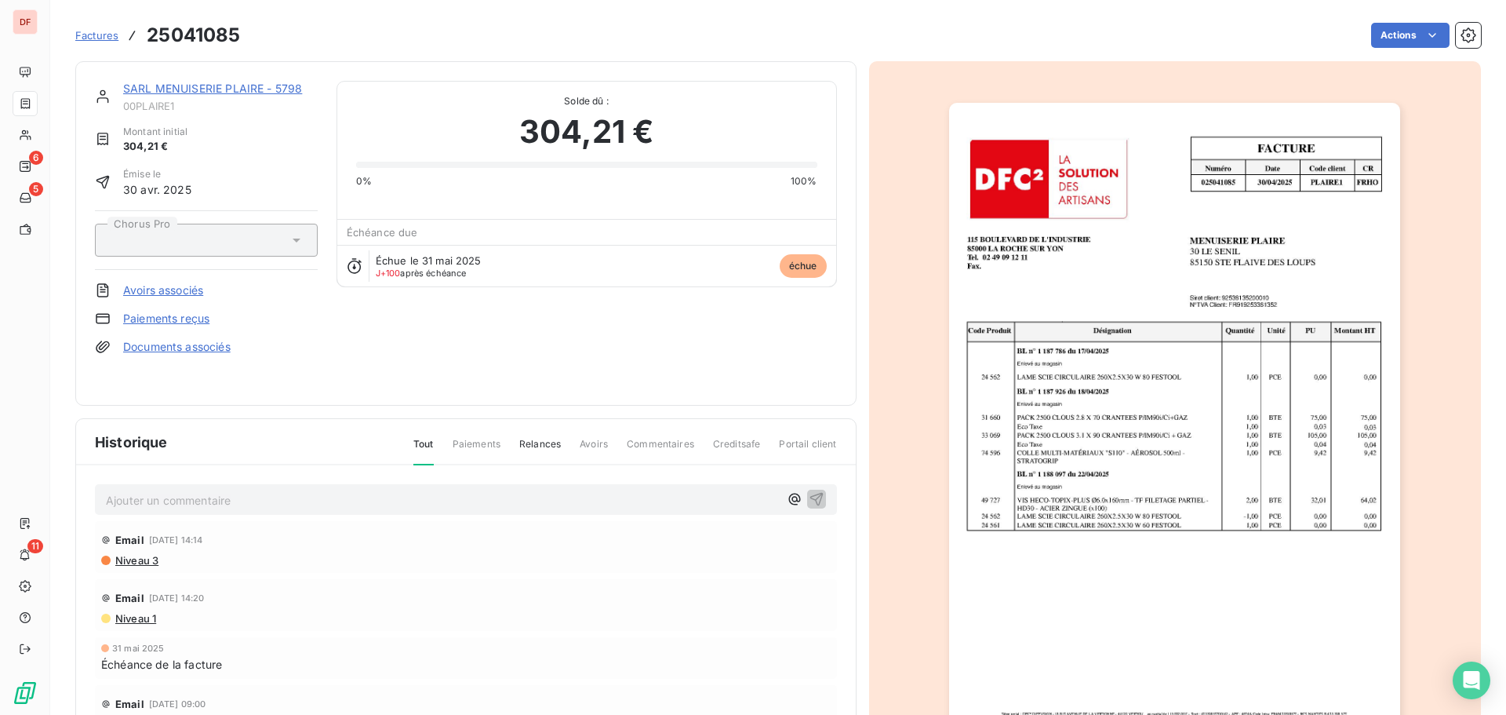
click at [1340, 379] on img "button" at bounding box center [1174, 422] width 451 height 639
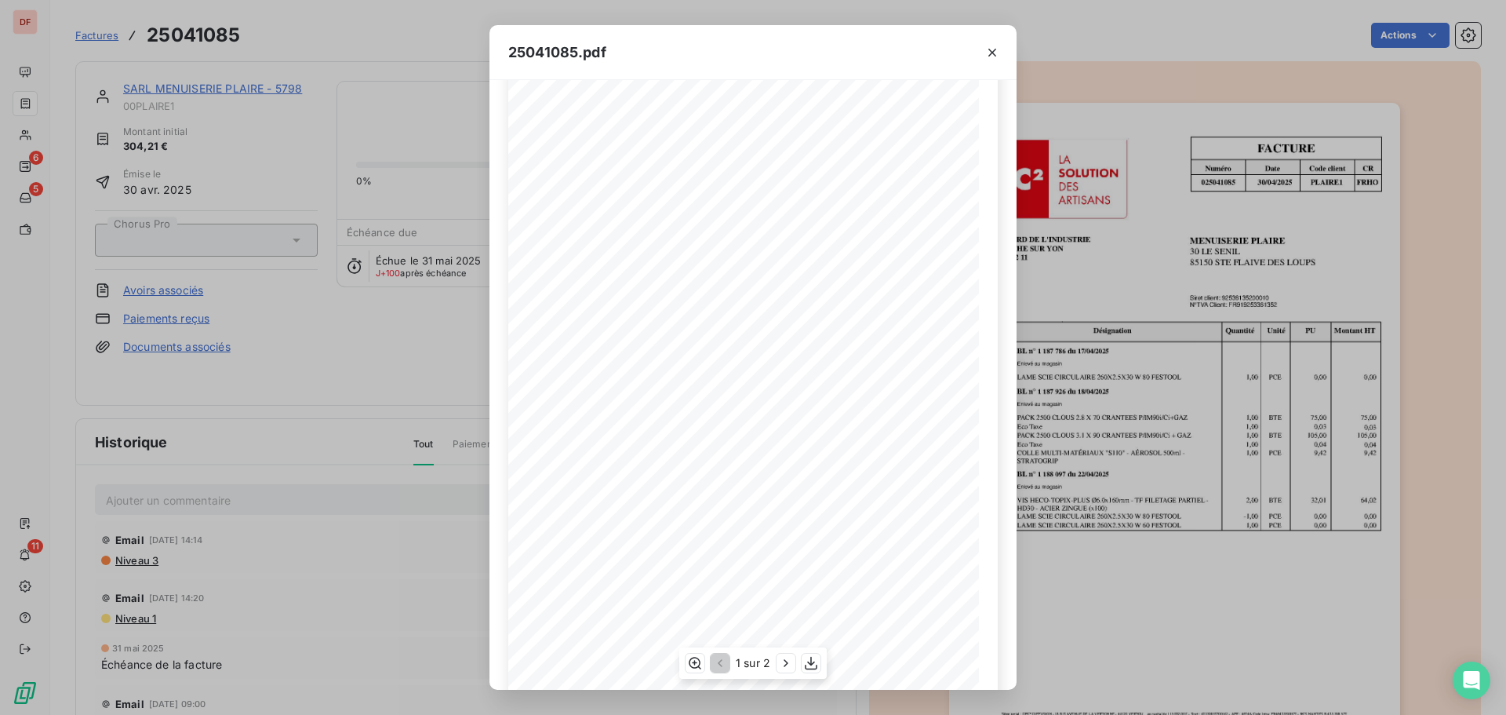
scroll to position [94, 0]
click at [787, 665] on icon "button" at bounding box center [786, 663] width 16 height 16
click at [335, 422] on div "25041085.pdf FACTURE Numéro Date Code client CR 025041085 30 / 04 / 2025 PLAIRE…" at bounding box center [753, 357] width 1506 height 715
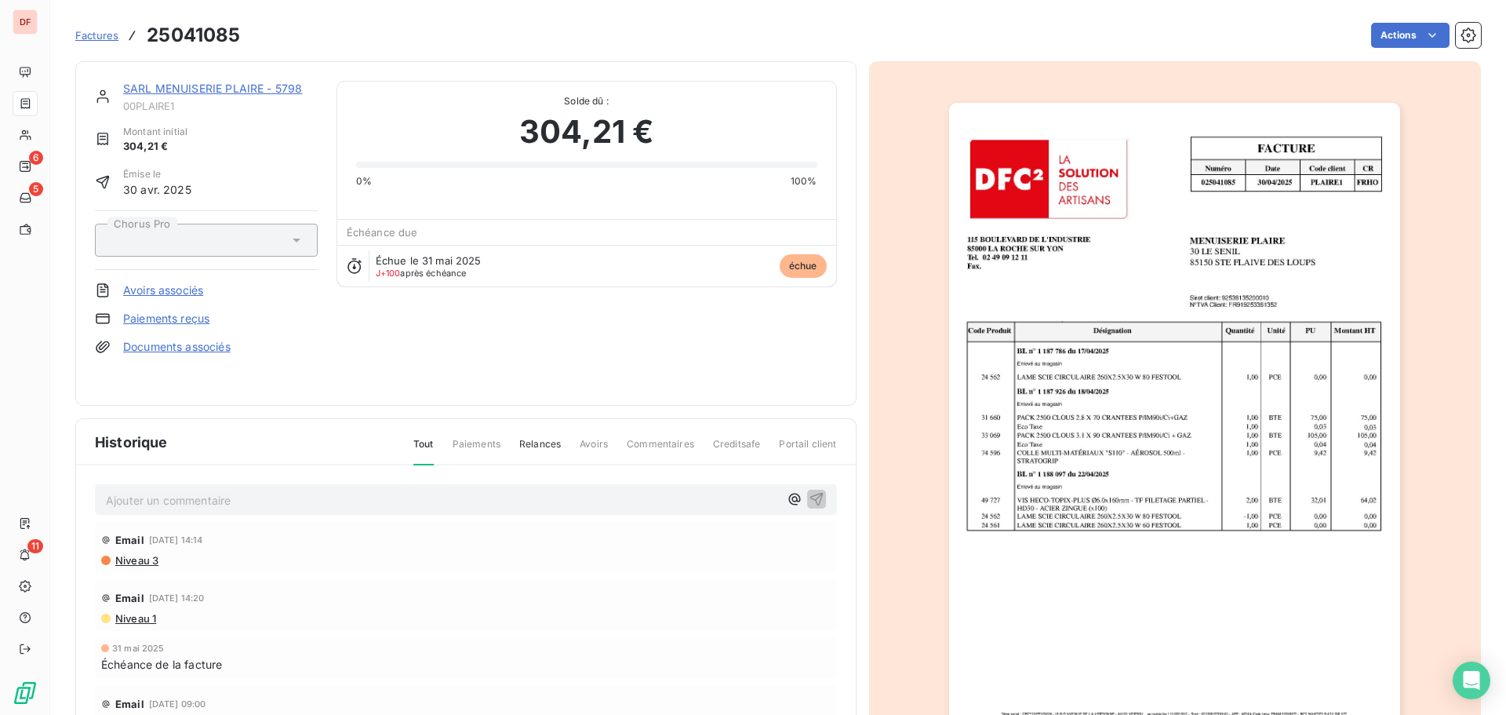
click at [268, 84] on link "SARL MENUISERIE PLAIRE - 5798" at bounding box center [212, 88] width 179 height 13
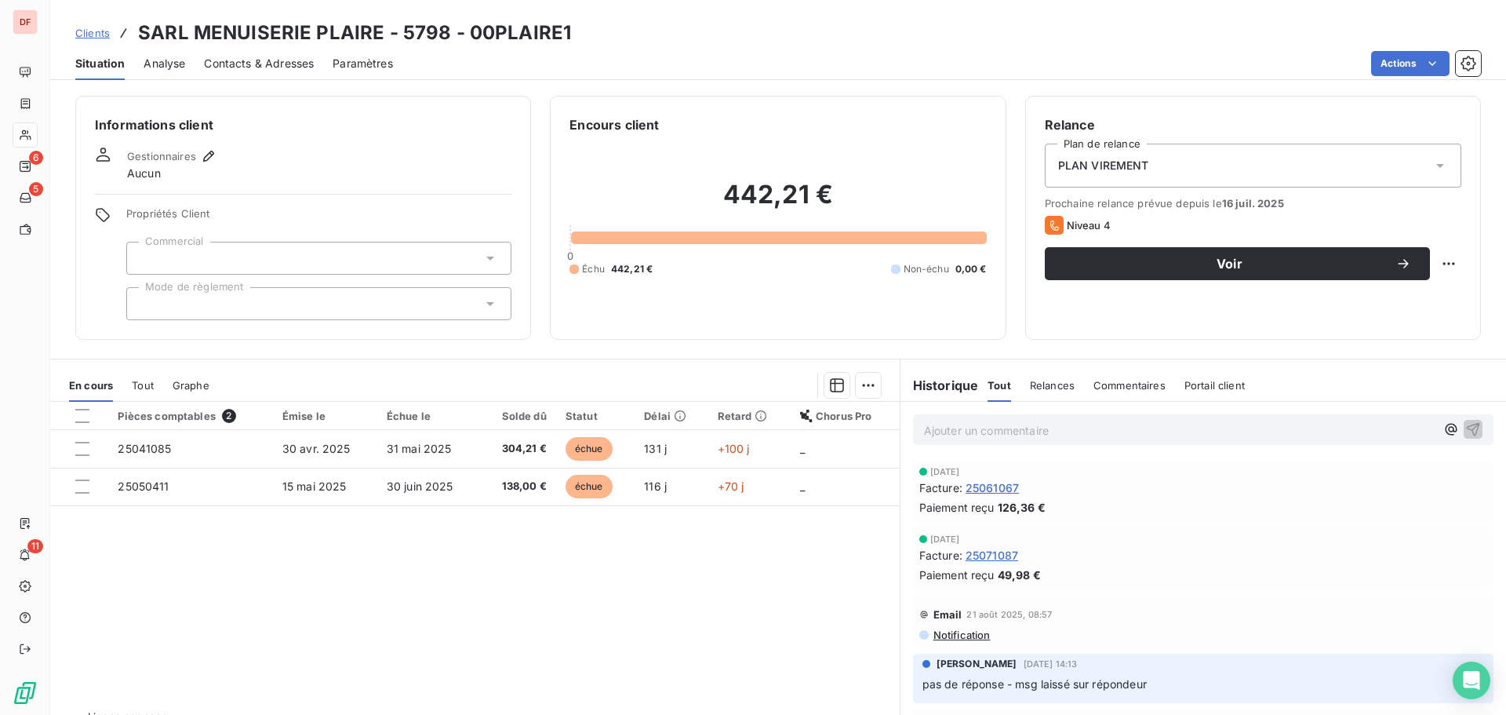
click at [990, 552] on span "25071087" at bounding box center [992, 555] width 53 height 16
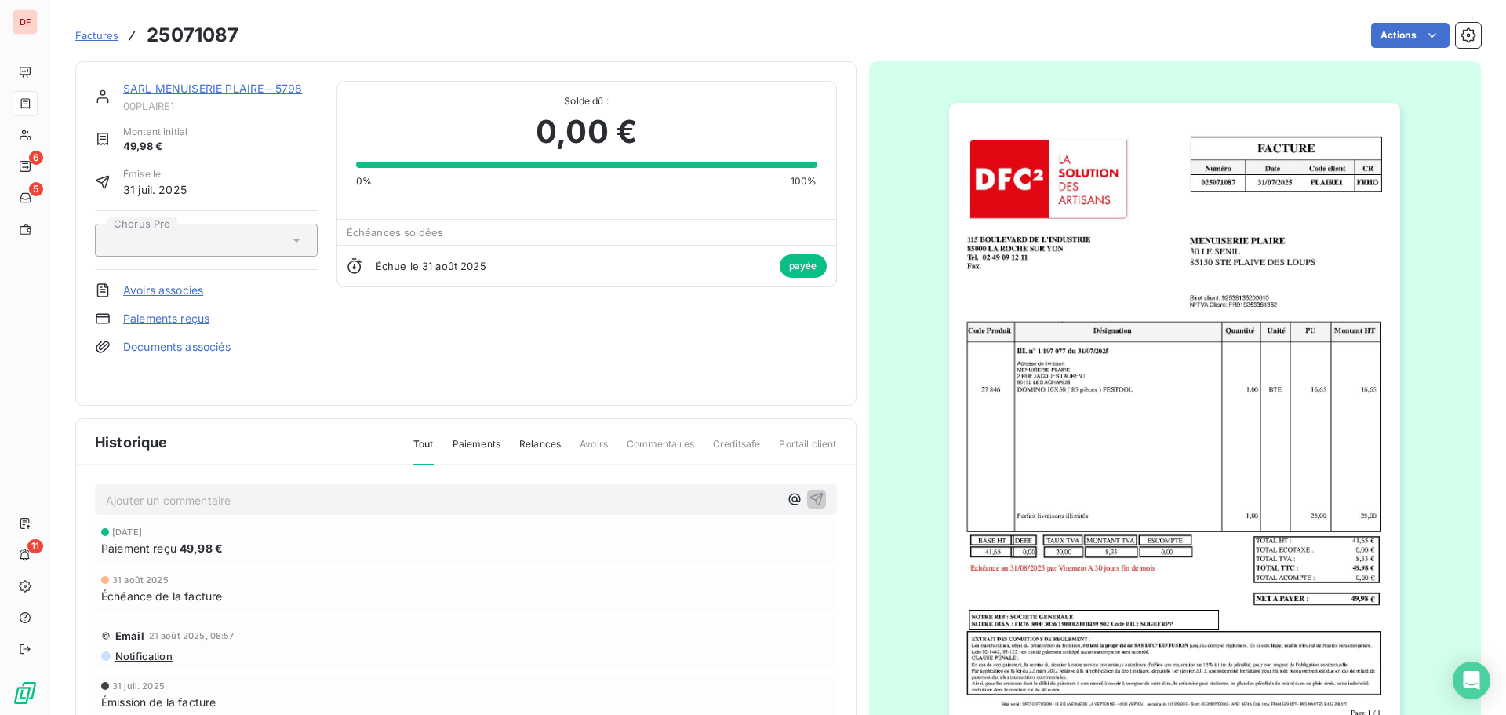
click at [244, 87] on link "SARL MENUISERIE PLAIRE - 5798" at bounding box center [212, 88] width 179 height 13
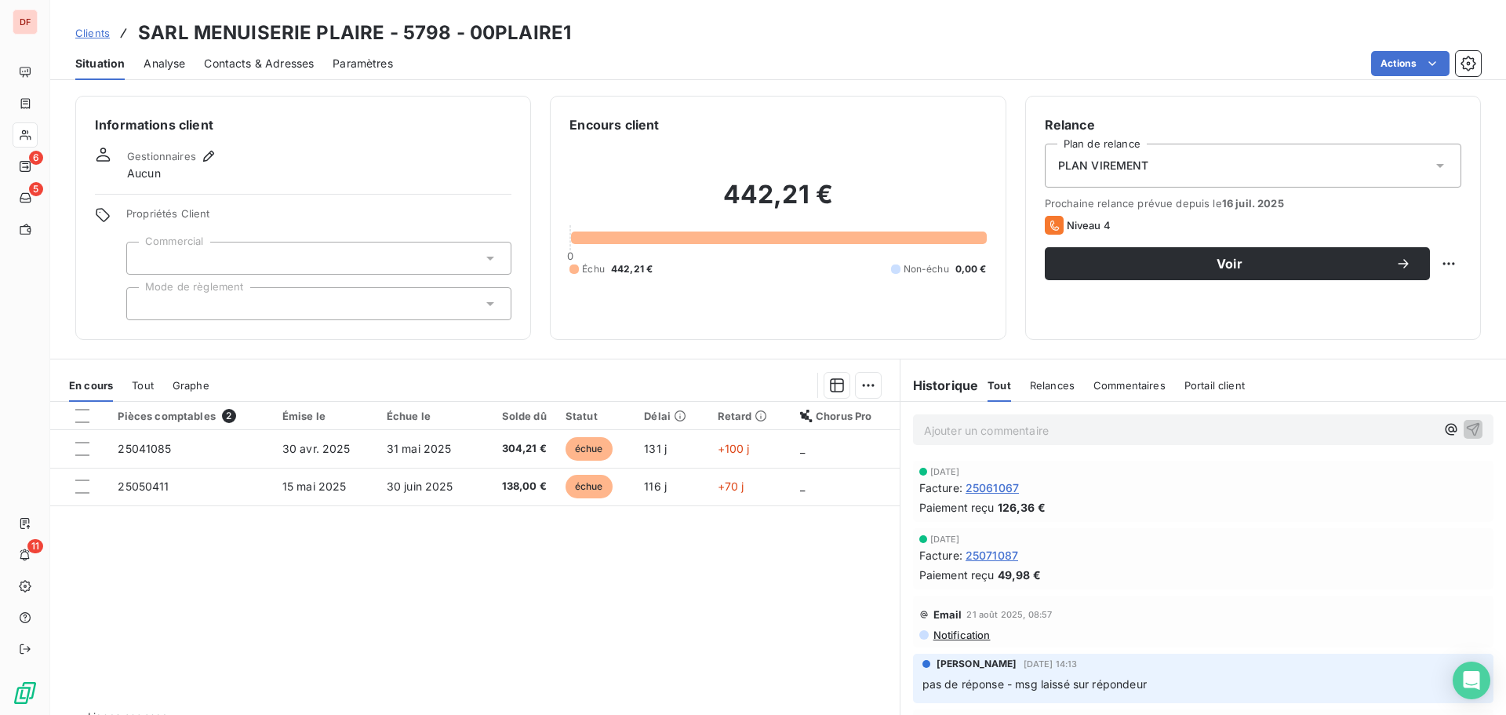
click at [986, 557] on span "25071087" at bounding box center [992, 555] width 53 height 16
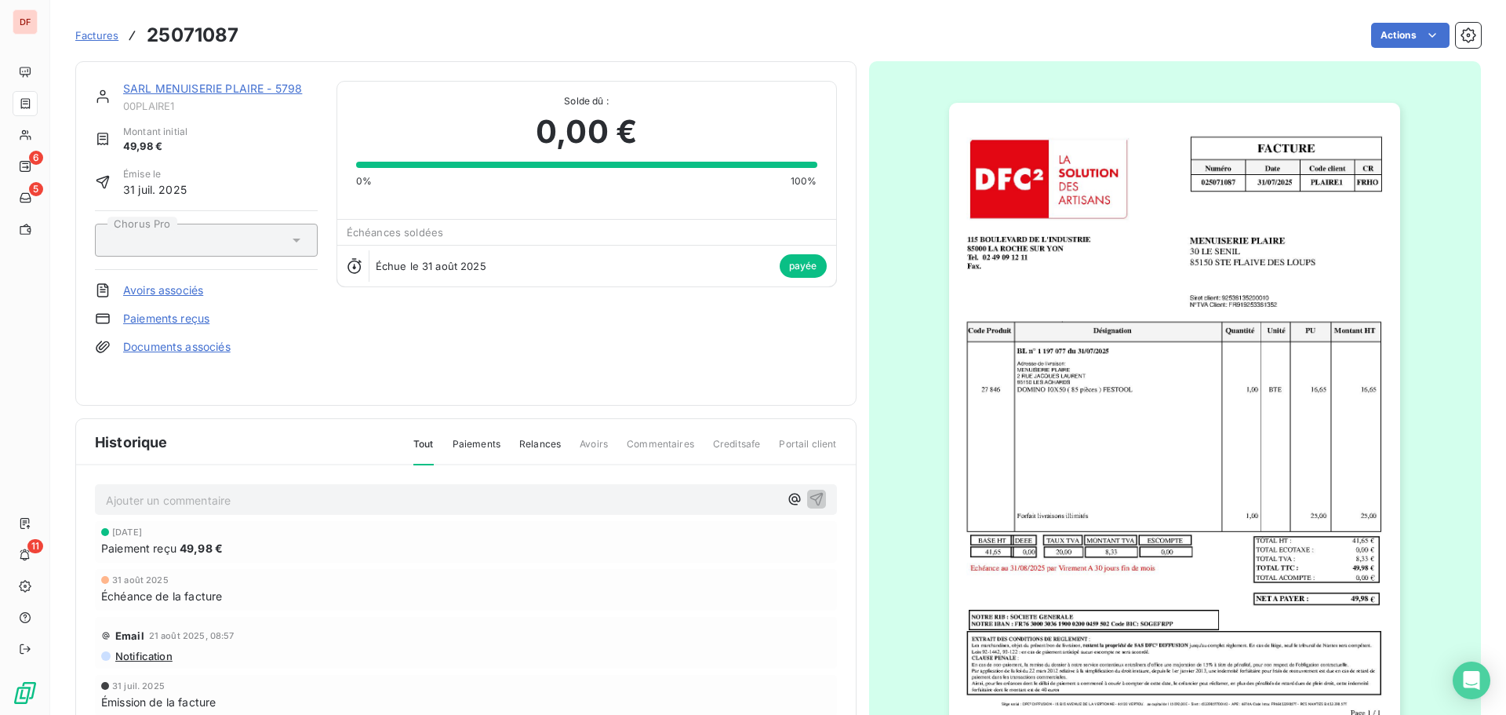
click at [230, 93] on link "SARL MENUISERIE PLAIRE - 5798" at bounding box center [212, 88] width 179 height 13
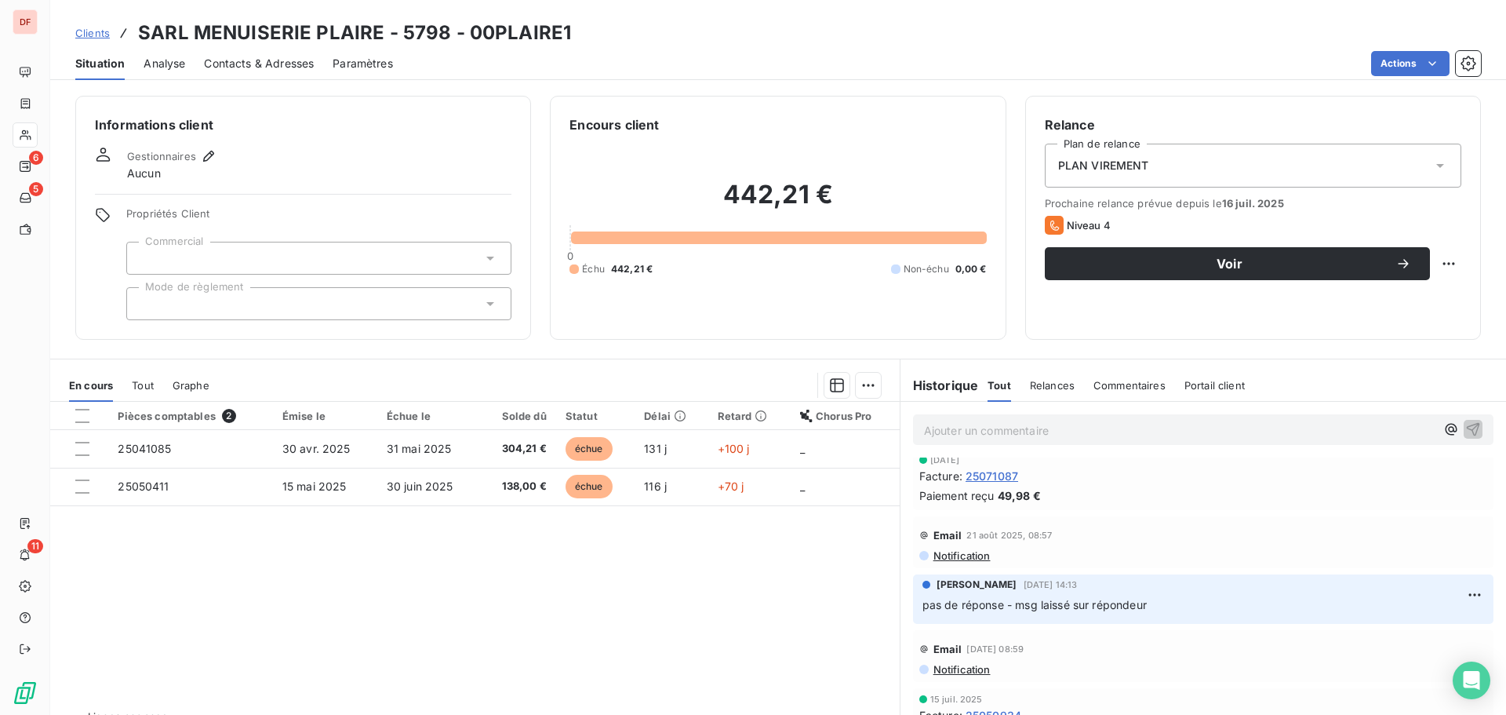
scroll to position [235, 0]
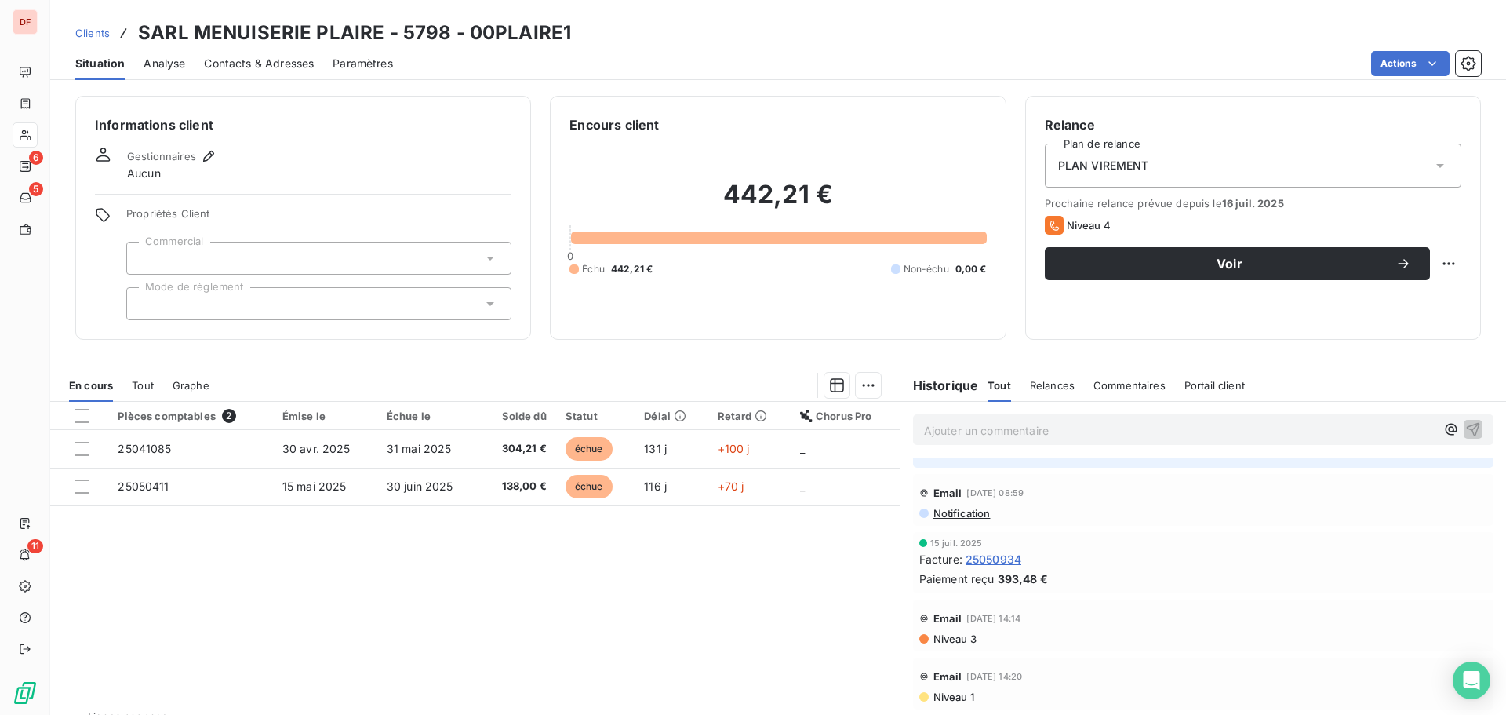
click at [989, 557] on span "25050934" at bounding box center [994, 559] width 56 height 16
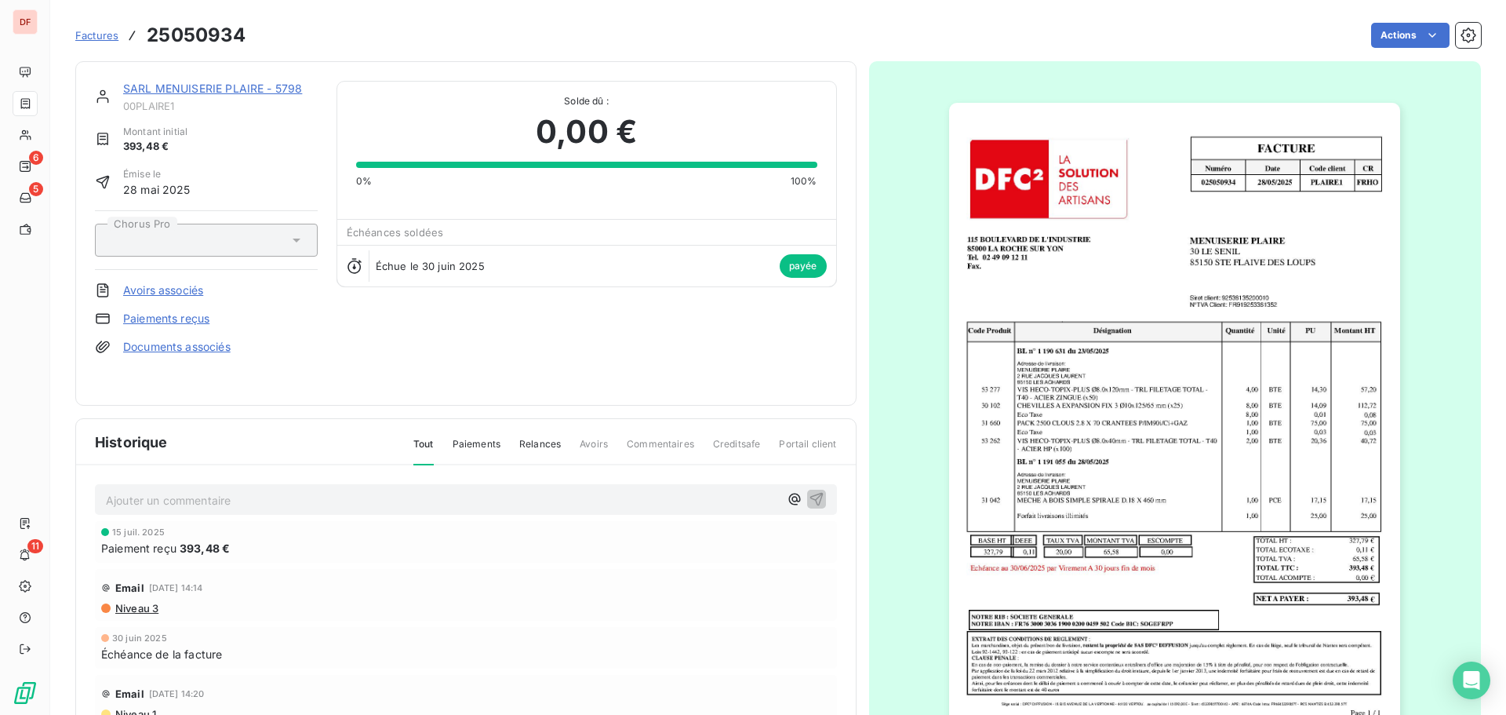
click at [200, 90] on link "SARL MENUISERIE PLAIRE - 5798" at bounding box center [212, 88] width 179 height 13
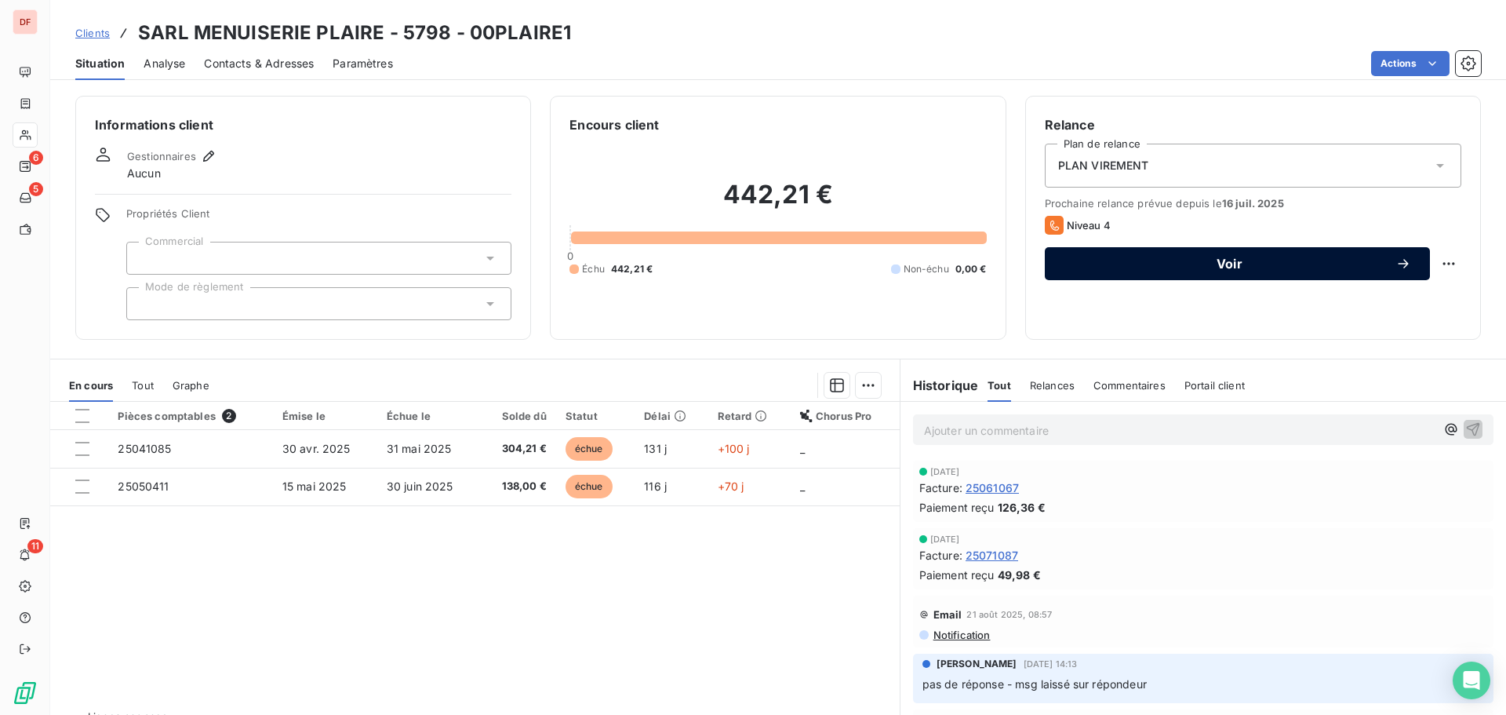
click at [1269, 260] on span "Voir" at bounding box center [1230, 263] width 332 height 13
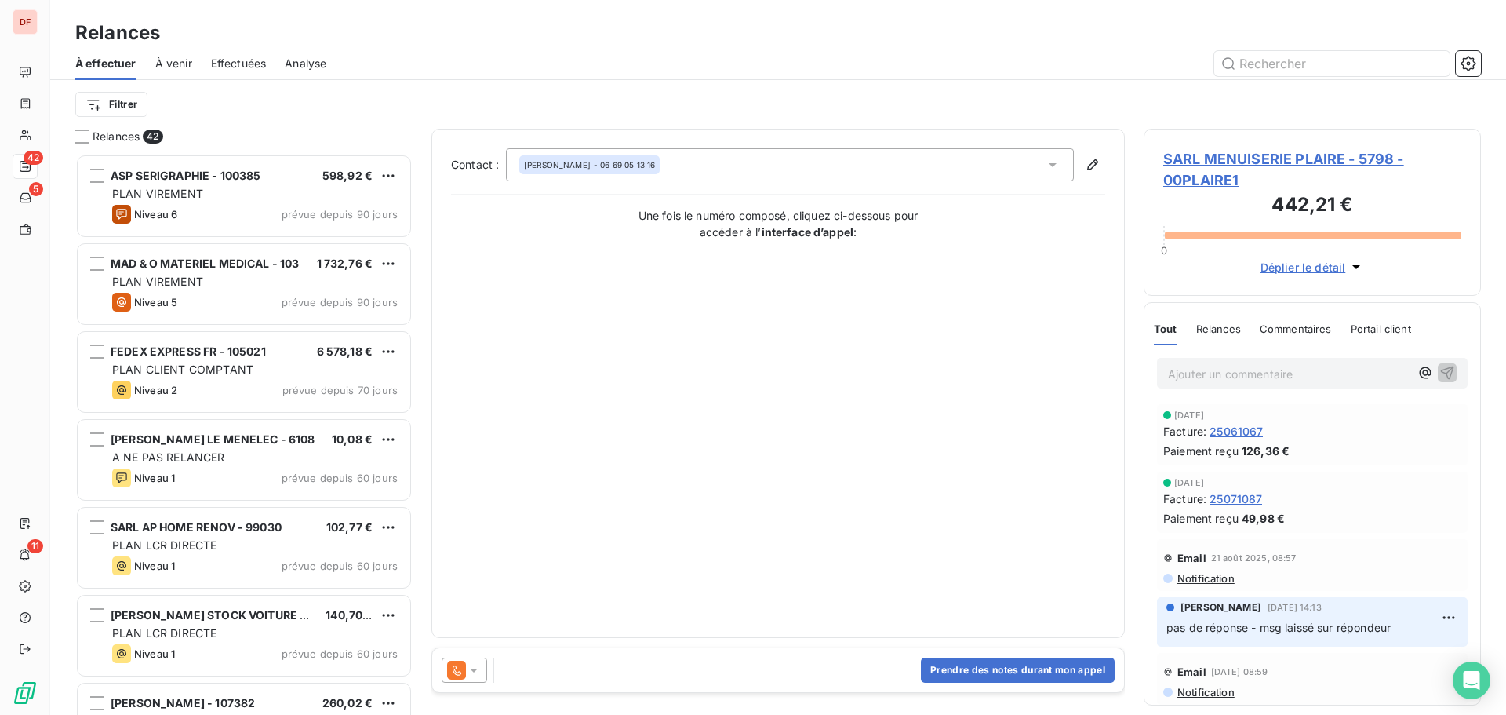
scroll to position [549, 326]
click at [1083, 667] on button "Prendre des notes durant mon appel" at bounding box center [1018, 669] width 194 height 25
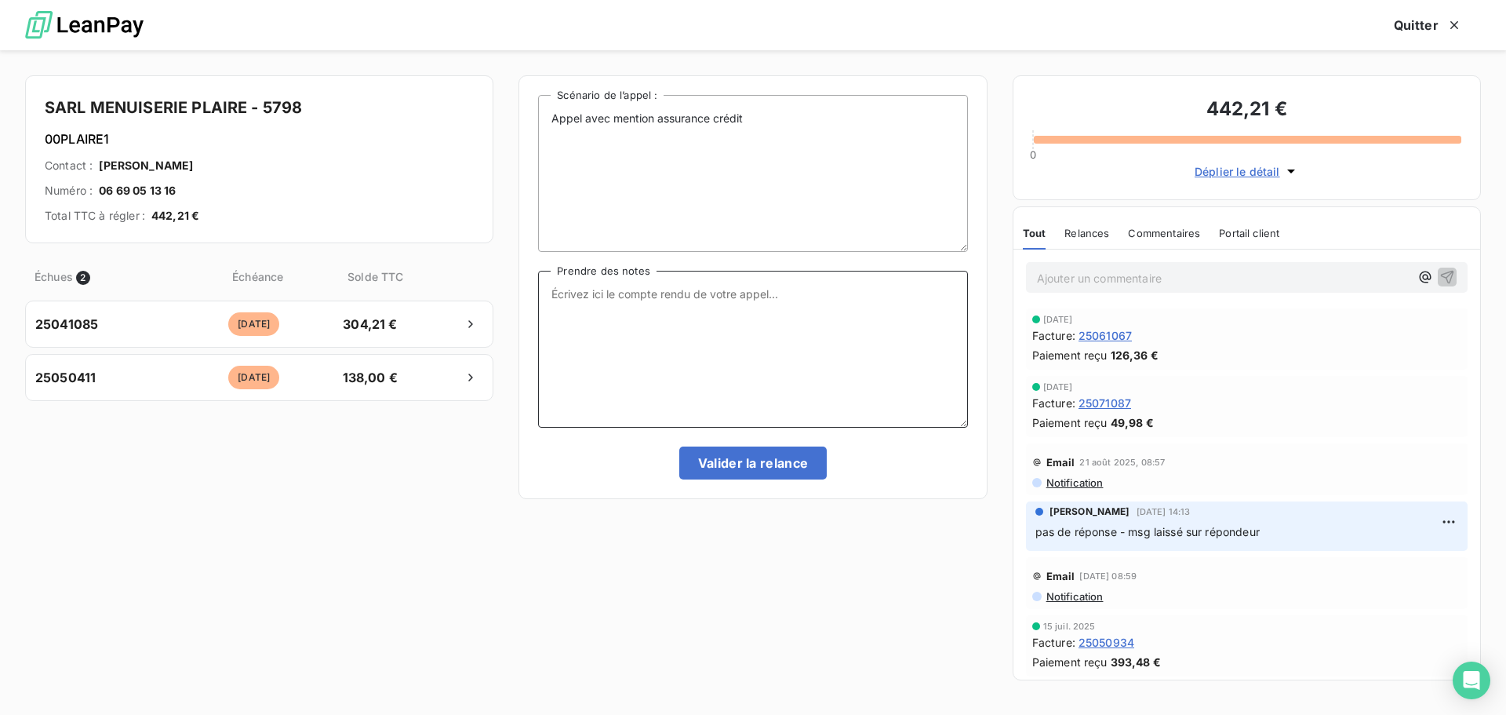
click at [759, 373] on textarea "Prendre des notes" at bounding box center [752, 349] width 429 height 157
click at [697, 280] on textarea "Prendre des notes" at bounding box center [752, 349] width 429 height 157
type textarea "Pas de réponse par téléphone - relancé par mail avec FRHO en copie"
click at [741, 457] on button "Valider la relance" at bounding box center [753, 462] width 148 height 33
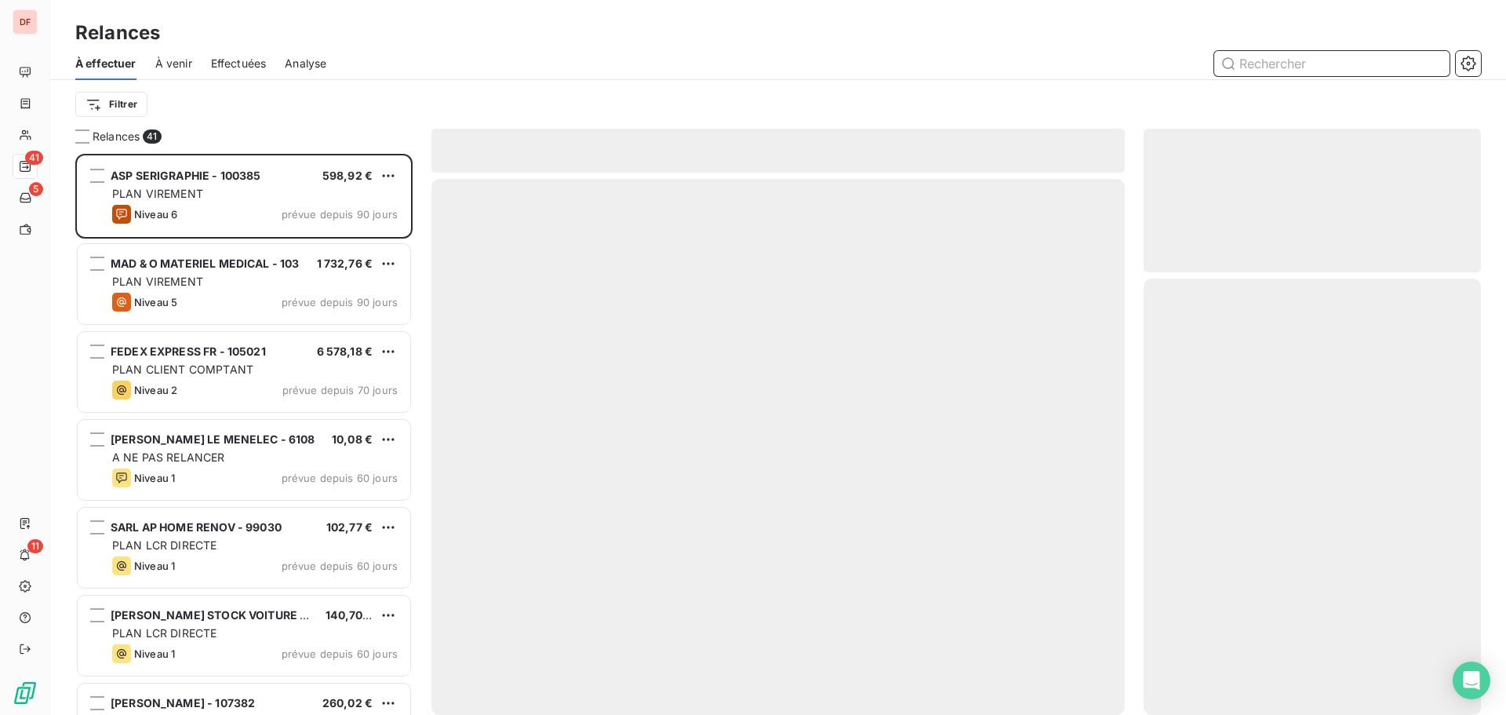
click at [173, 65] on span "À venir" at bounding box center [173, 64] width 37 height 16
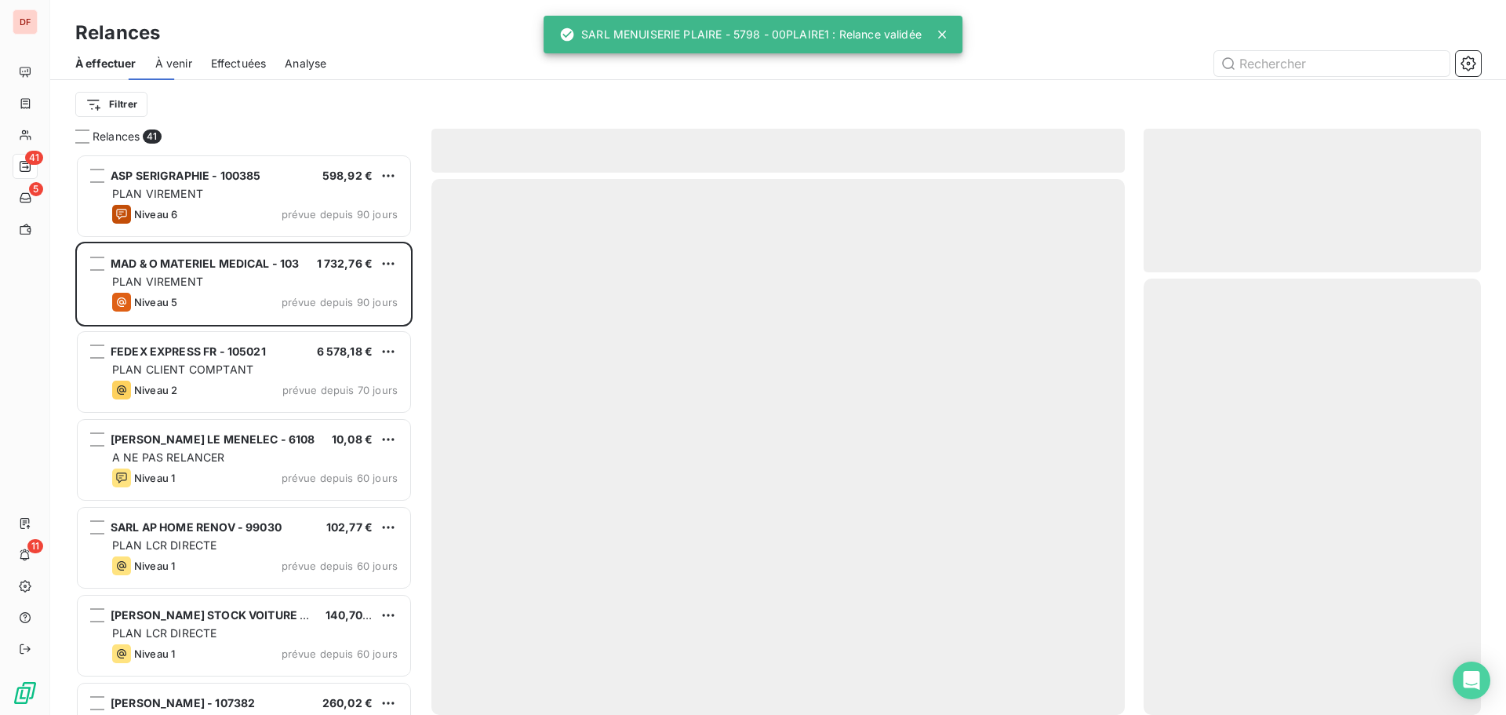
scroll to position [549, 326]
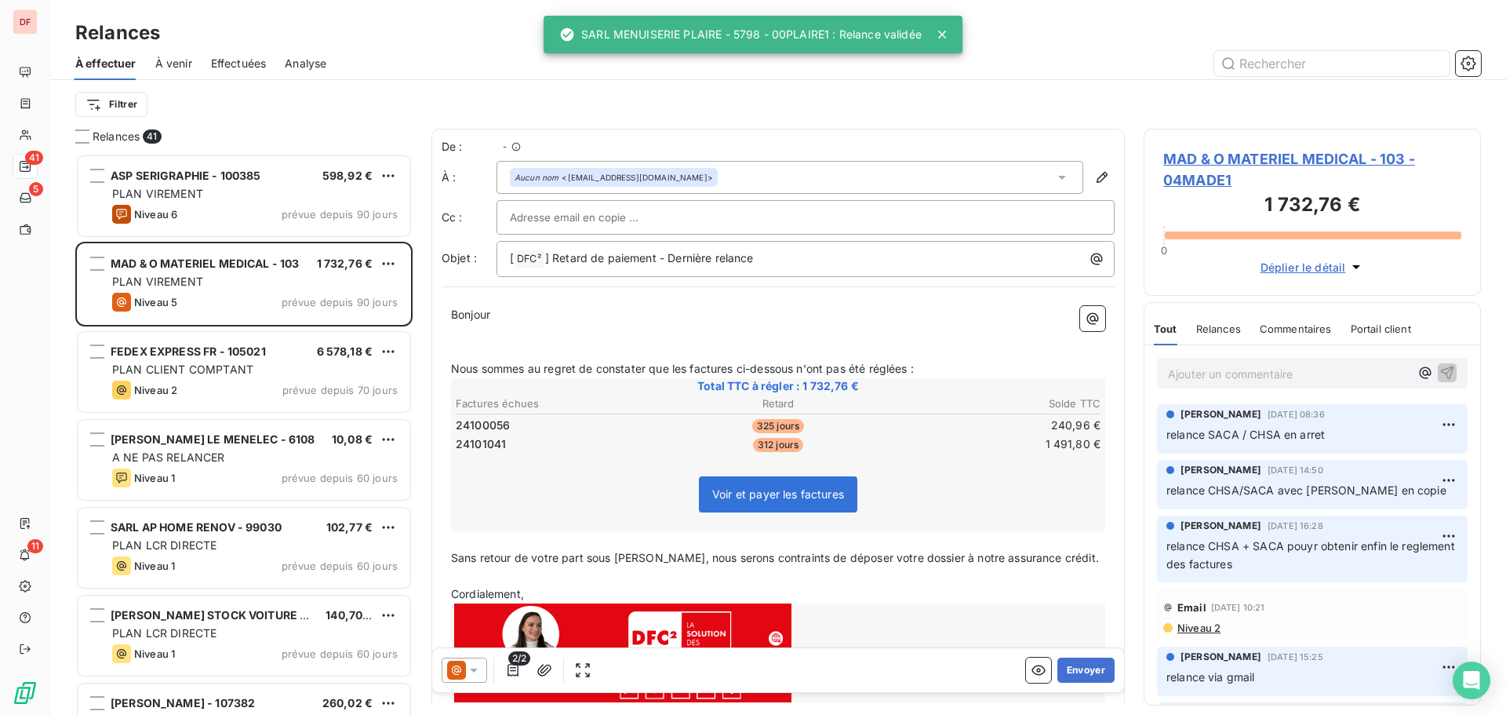
click at [235, 64] on span "Effectuées" at bounding box center [239, 64] width 56 height 16
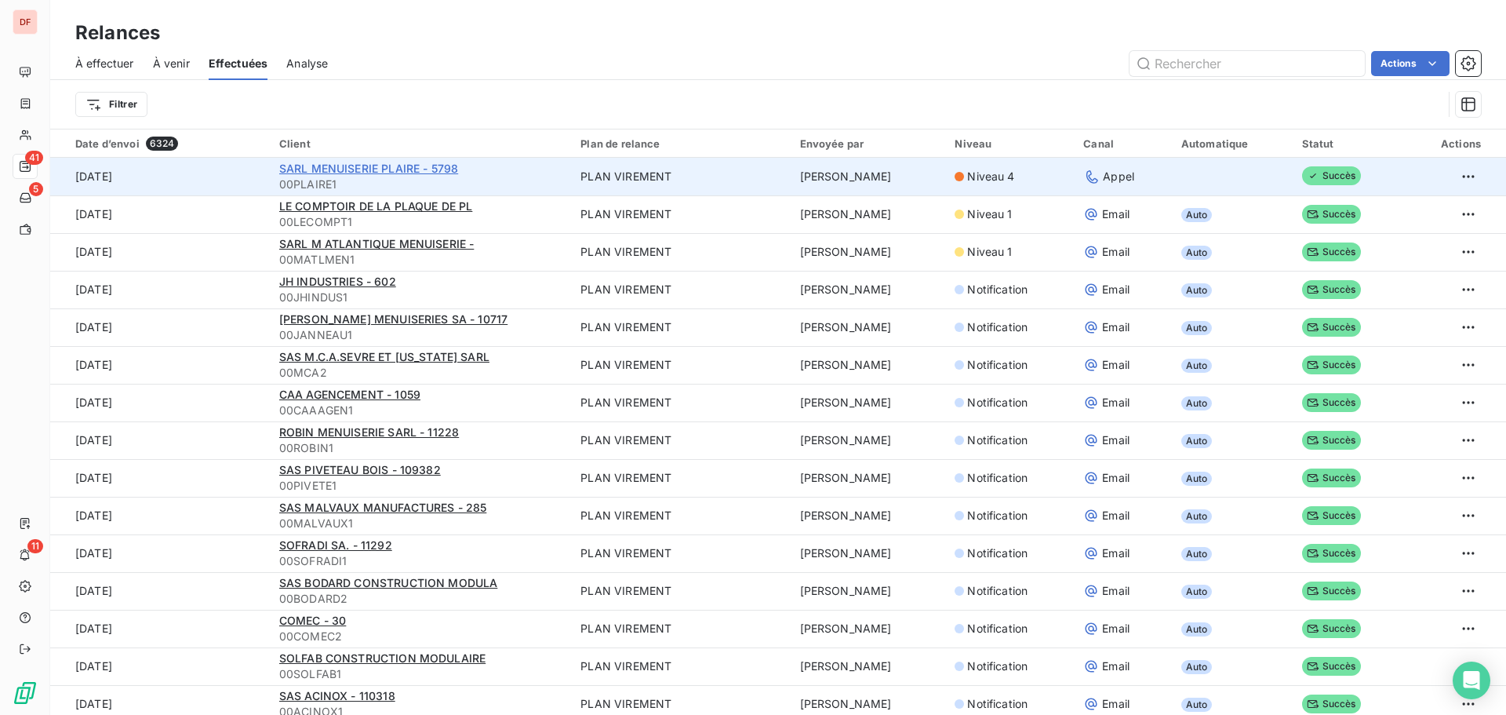
click at [352, 162] on span "SARL MENUISERIE PLAIRE - 5798" at bounding box center [368, 168] width 179 height 13
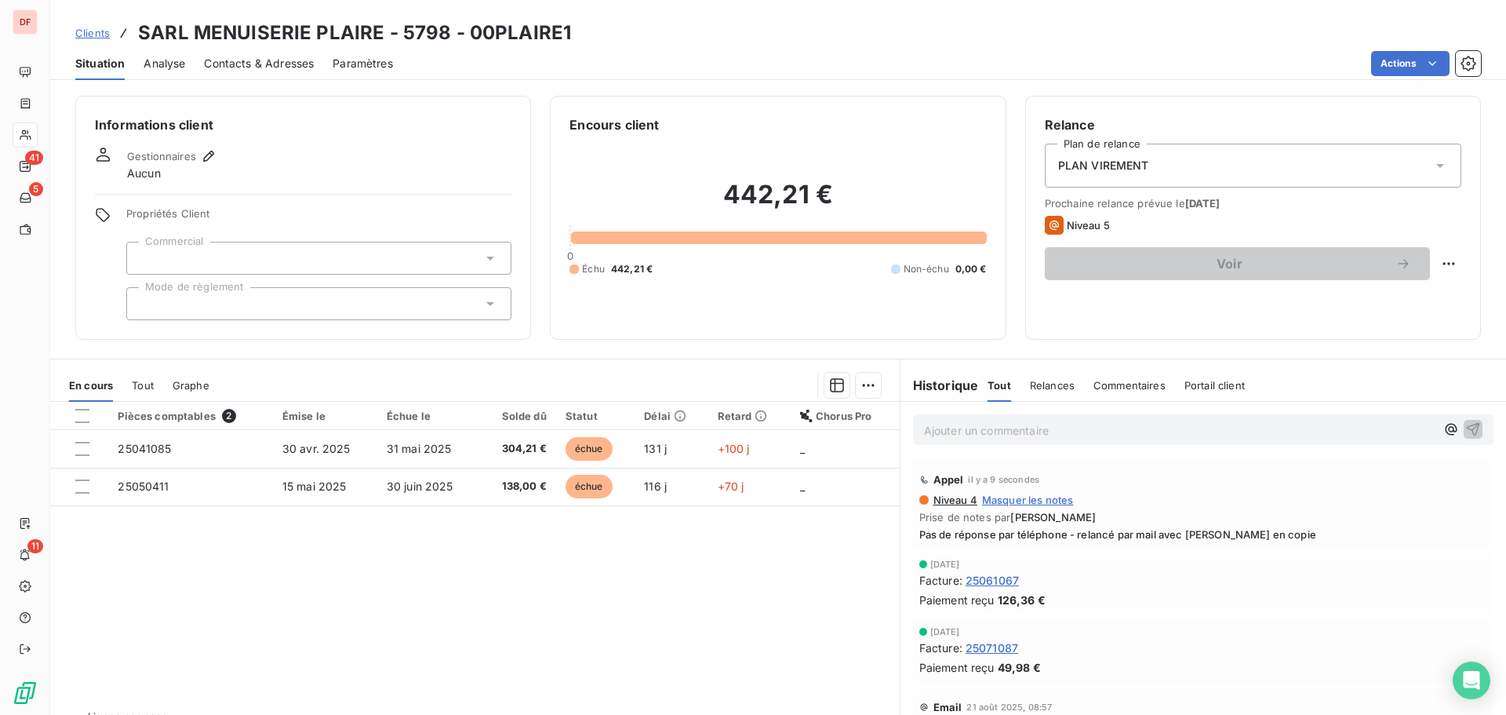
click at [261, 66] on span "Contacts & Adresses" at bounding box center [259, 64] width 110 height 16
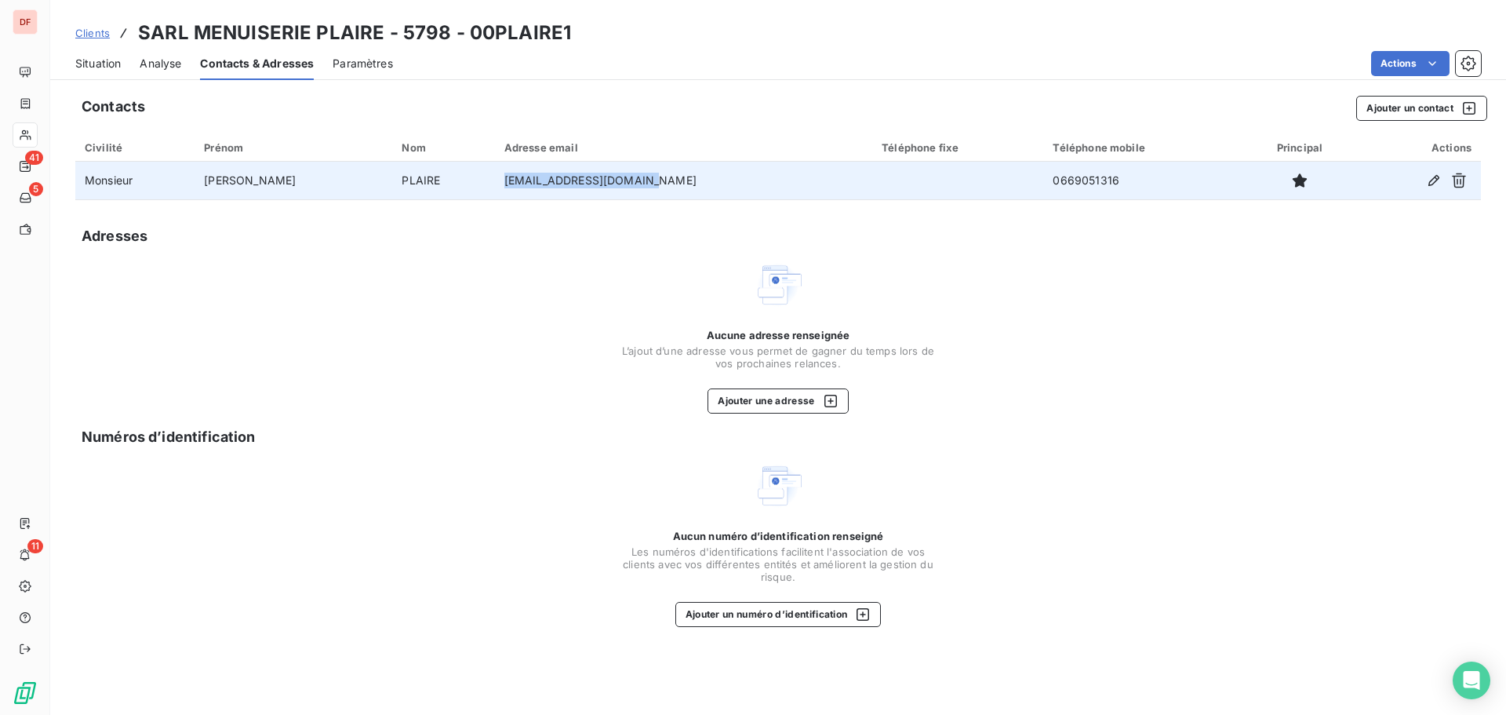
drag, startPoint x: 635, startPoint y: 183, endPoint x: 424, endPoint y: 187, distance: 211.1
click at [424, 187] on tr "Monsieur Florian PLAIRE florianplaire@orange.fr 0669051316" at bounding box center [778, 181] width 1406 height 38
copy tr "florianplaire@orange.fr"
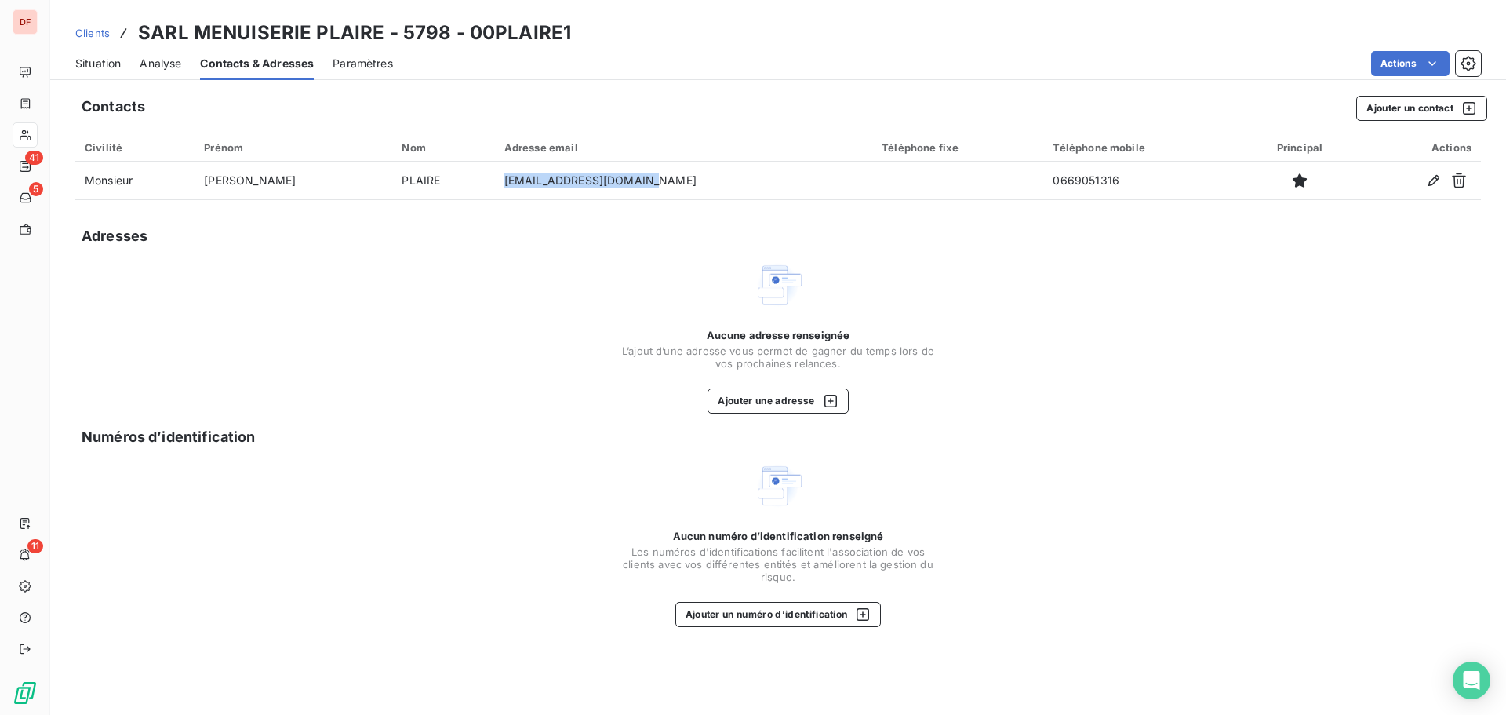
click at [88, 53] on div "Situation" at bounding box center [98, 63] width 46 height 33
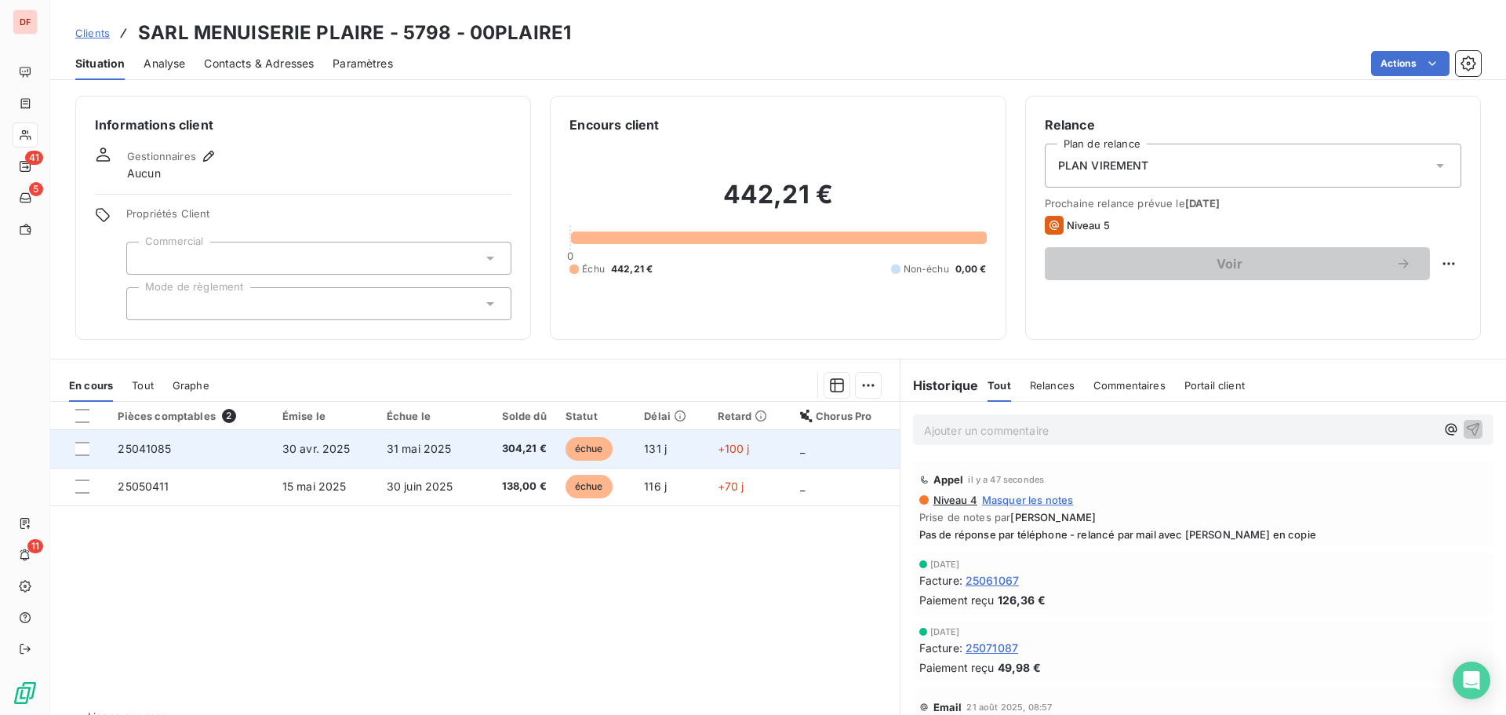
click at [515, 454] on span "304,21 €" at bounding box center [517, 449] width 57 height 16
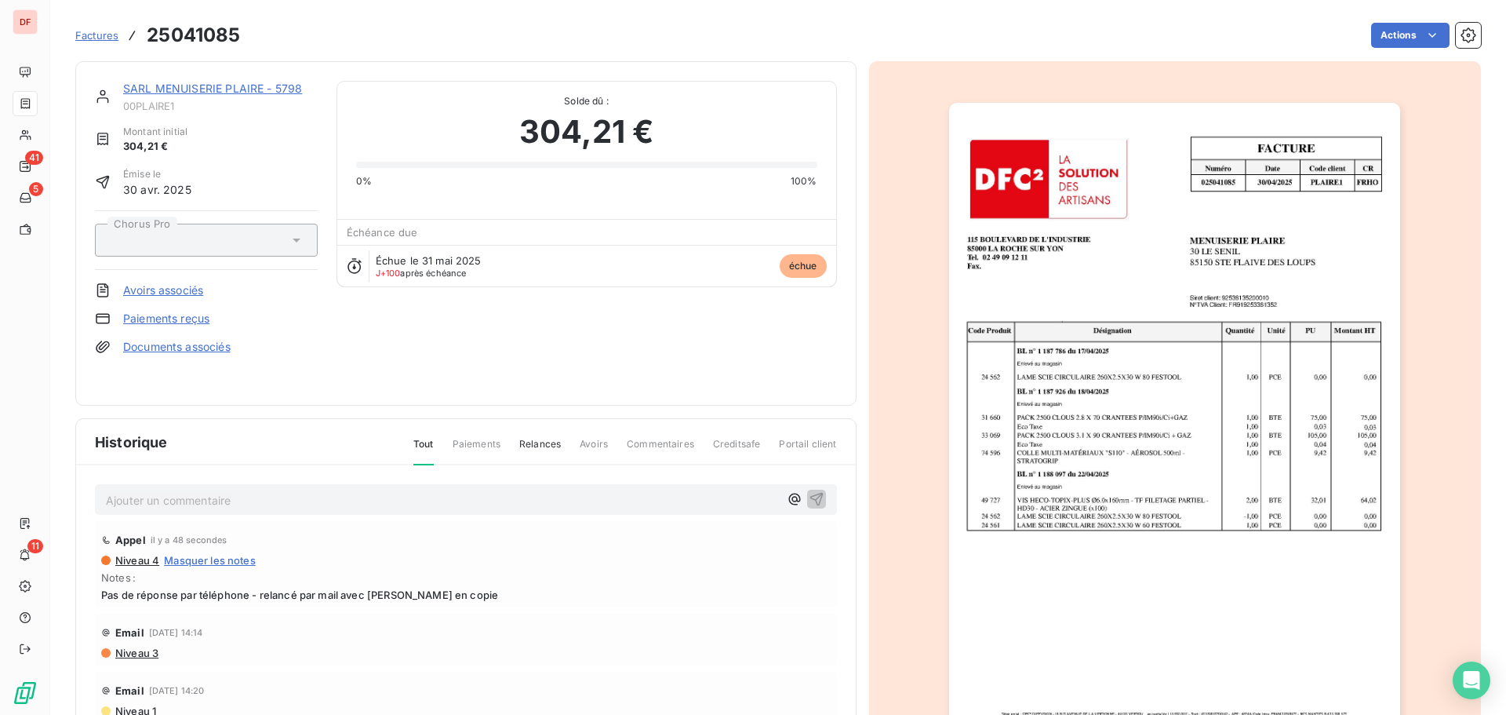
click at [1281, 317] on img "button" at bounding box center [1174, 422] width 451 height 639
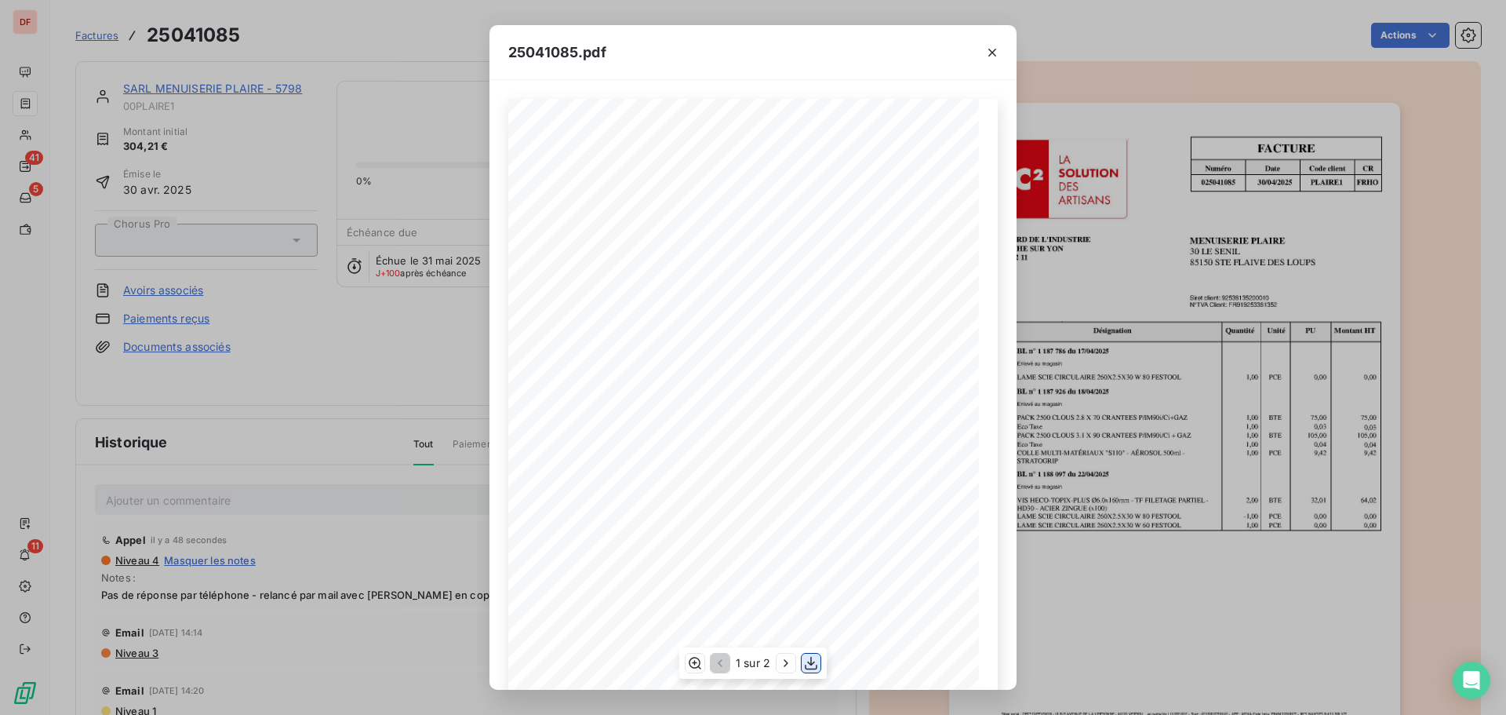
click at [812, 662] on icon "button" at bounding box center [811, 663] width 16 height 16
click at [221, 135] on div "25041085.pdf FACTURE Numéro Date Code client CR 025041085 30 / 04 / 2025 PLAIRE…" at bounding box center [753, 357] width 1506 height 715
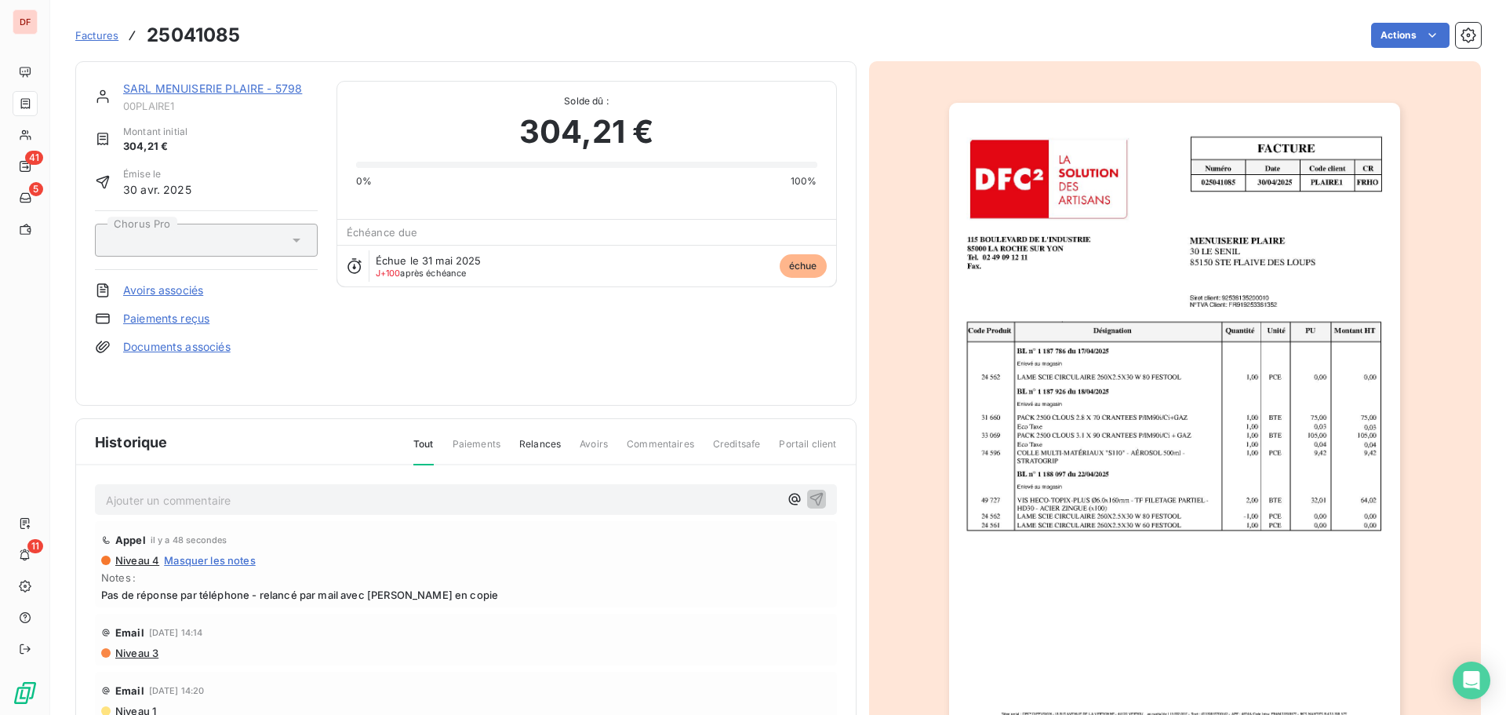
click at [246, 88] on link "SARL MENUISERIE PLAIRE - 5798" at bounding box center [212, 88] width 179 height 13
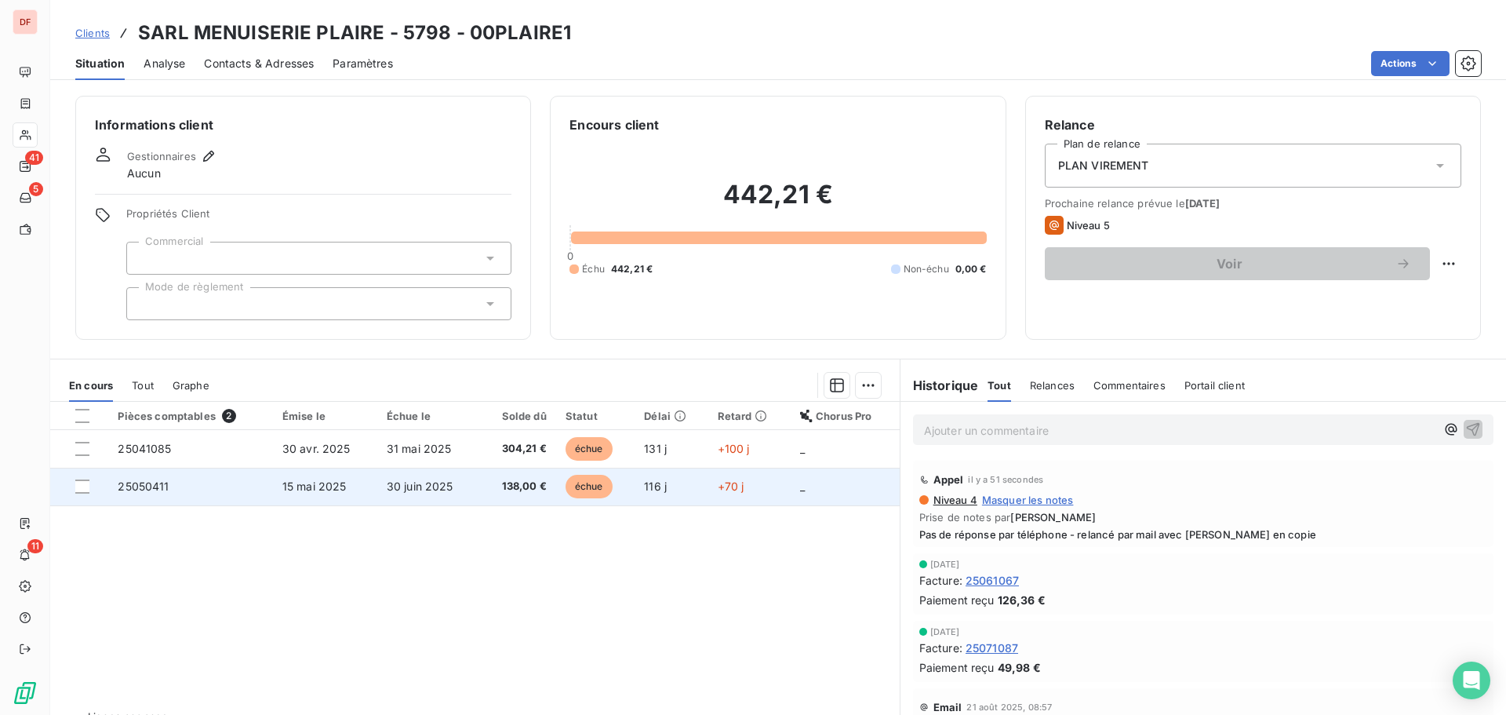
click at [497, 504] on td "138,00 €" at bounding box center [517, 487] width 76 height 38
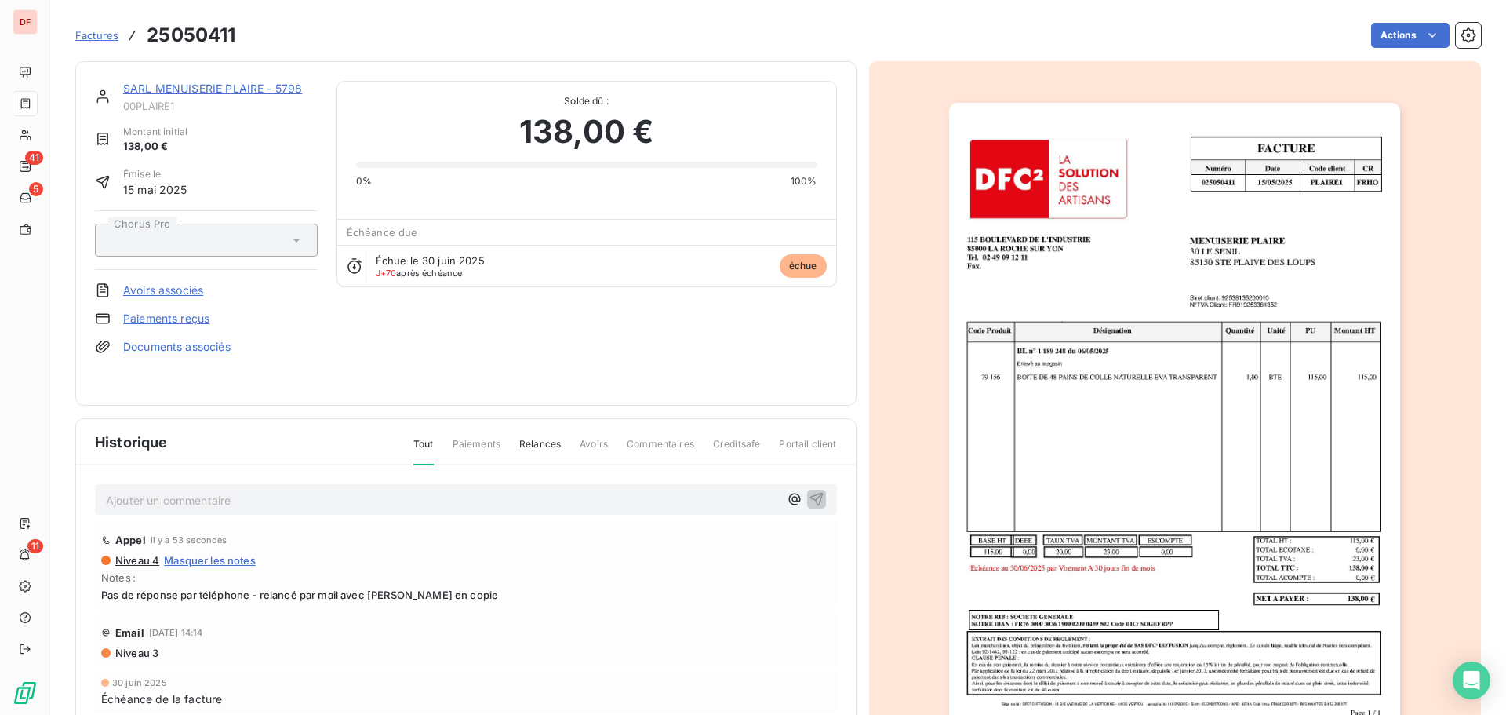
click at [1157, 249] on img "button" at bounding box center [1174, 422] width 451 height 639
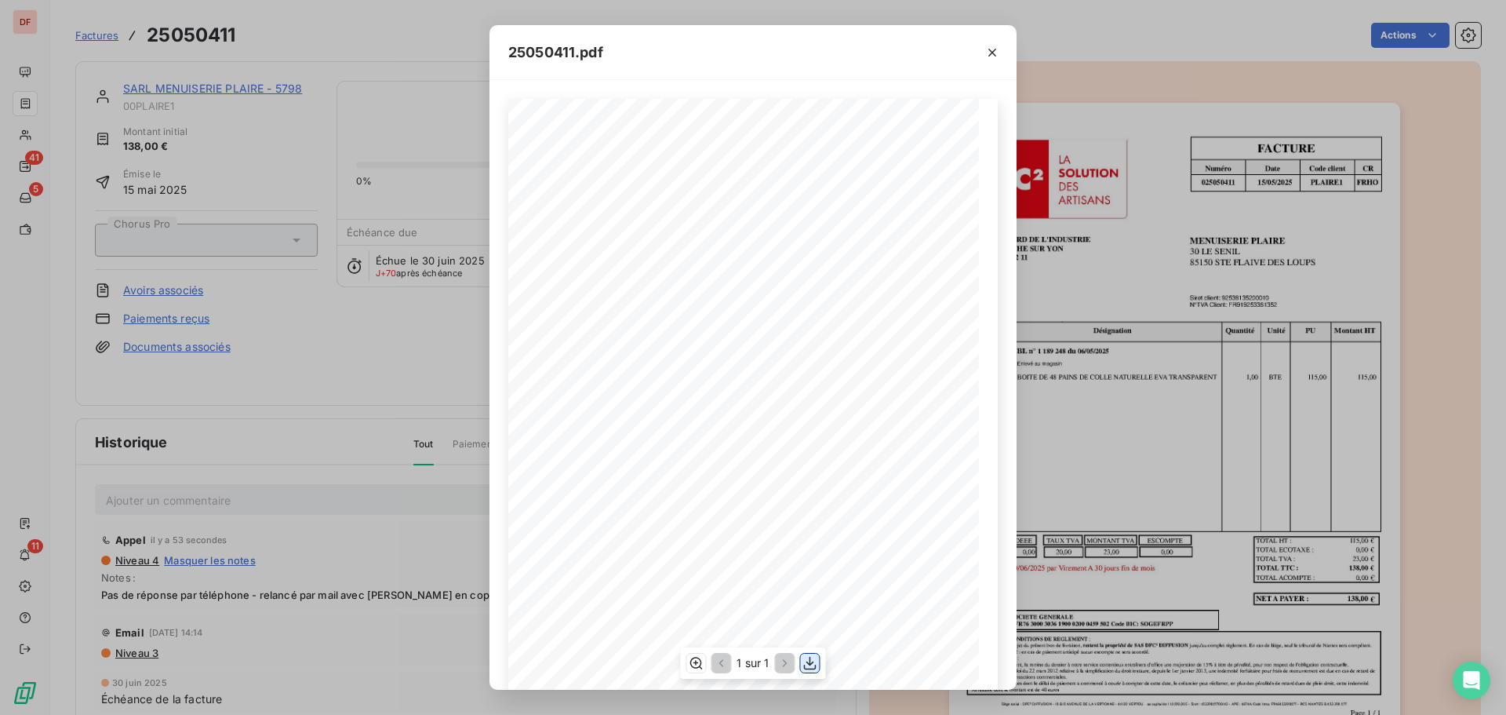
click at [803, 659] on icon "button" at bounding box center [811, 663] width 16 height 16
click at [309, 406] on div "25050411.pdf FACTURE Numéro Date Code client CR 025050411 15 / 05 / 2025 PLAIRE…" at bounding box center [753, 357] width 1506 height 715
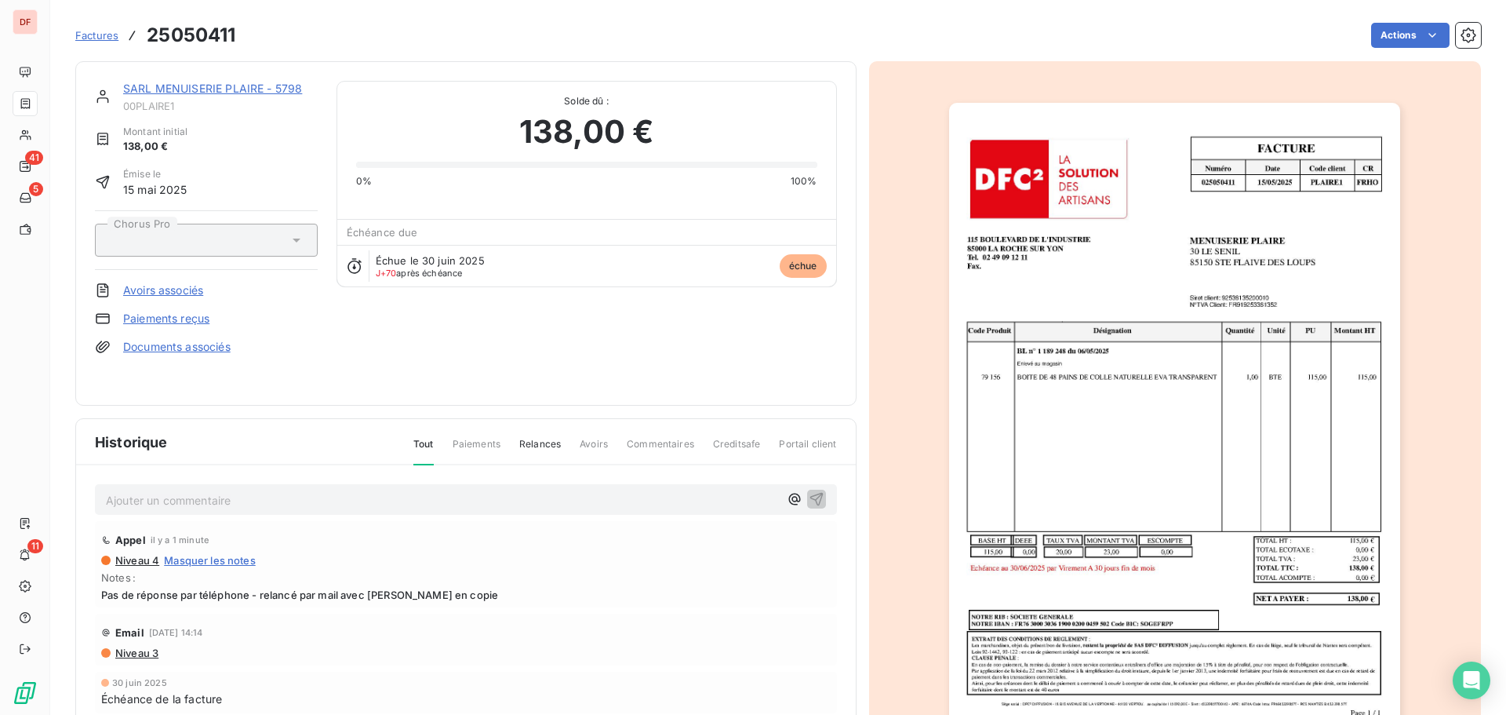
click at [275, 90] on link "SARL MENUISERIE PLAIRE - 5798" at bounding box center [212, 88] width 179 height 13
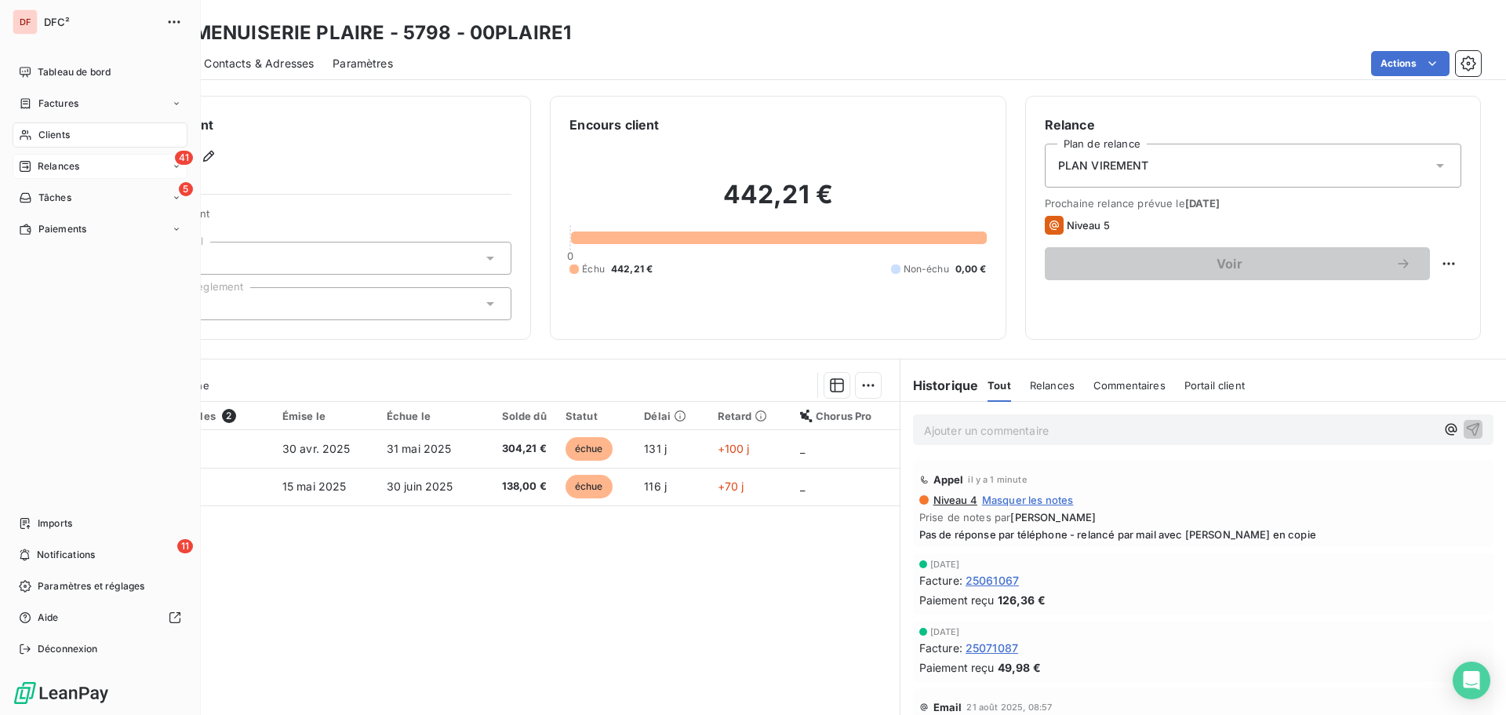
click at [60, 168] on span "Relances" at bounding box center [59, 166] width 42 height 14
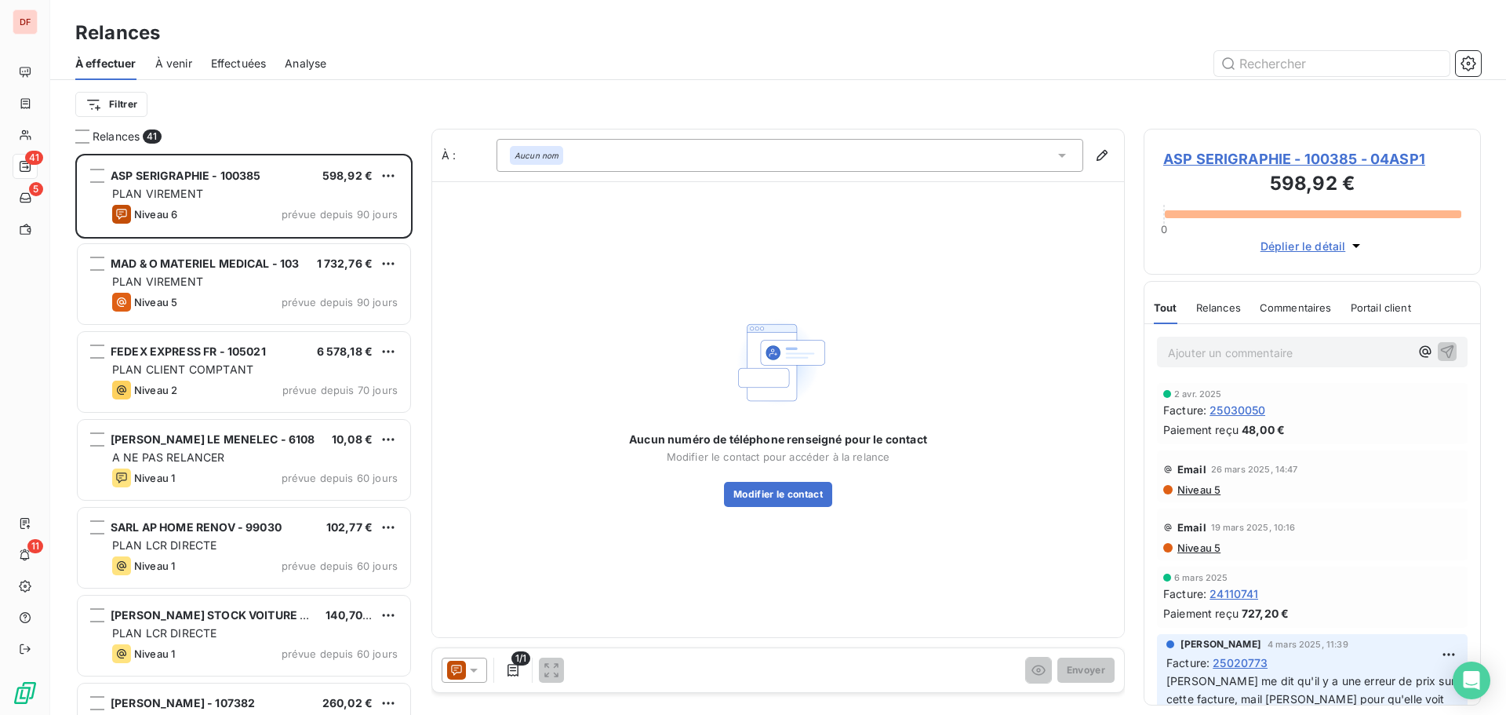
scroll to position [549, 326]
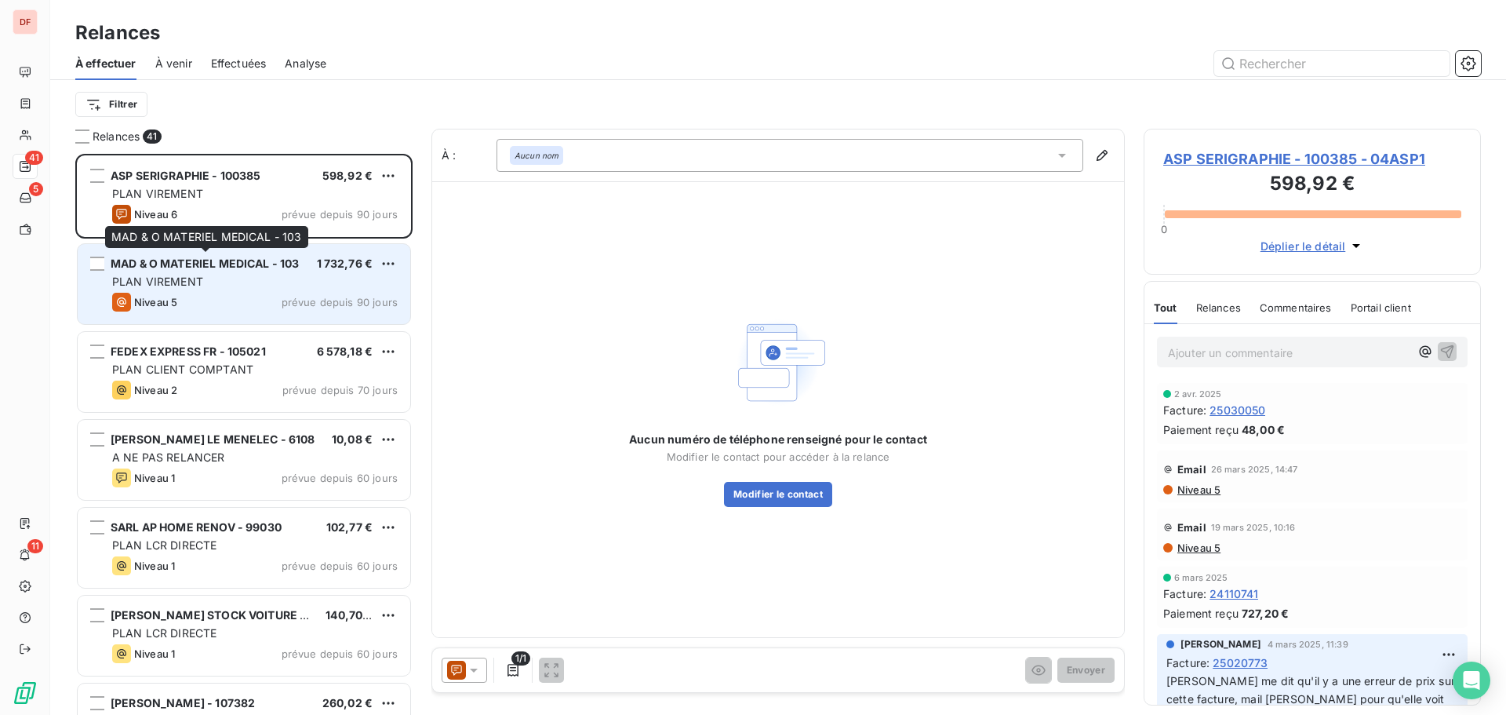
click at [214, 261] on span "MAD & O MATERIEL MEDICAL - 103" at bounding box center [205, 263] width 189 height 13
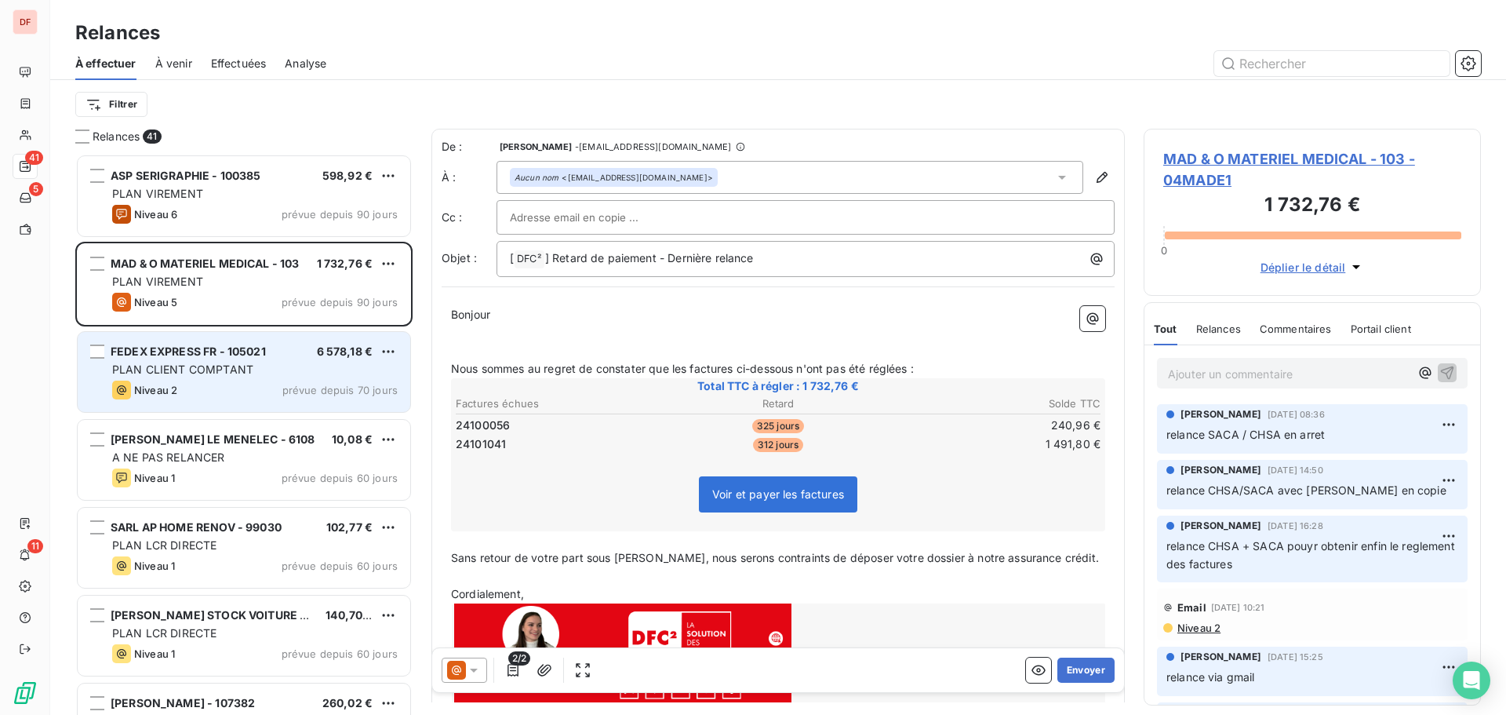
click at [232, 356] on span "FEDEX EXPRESS FR - 105021" at bounding box center [188, 350] width 155 height 13
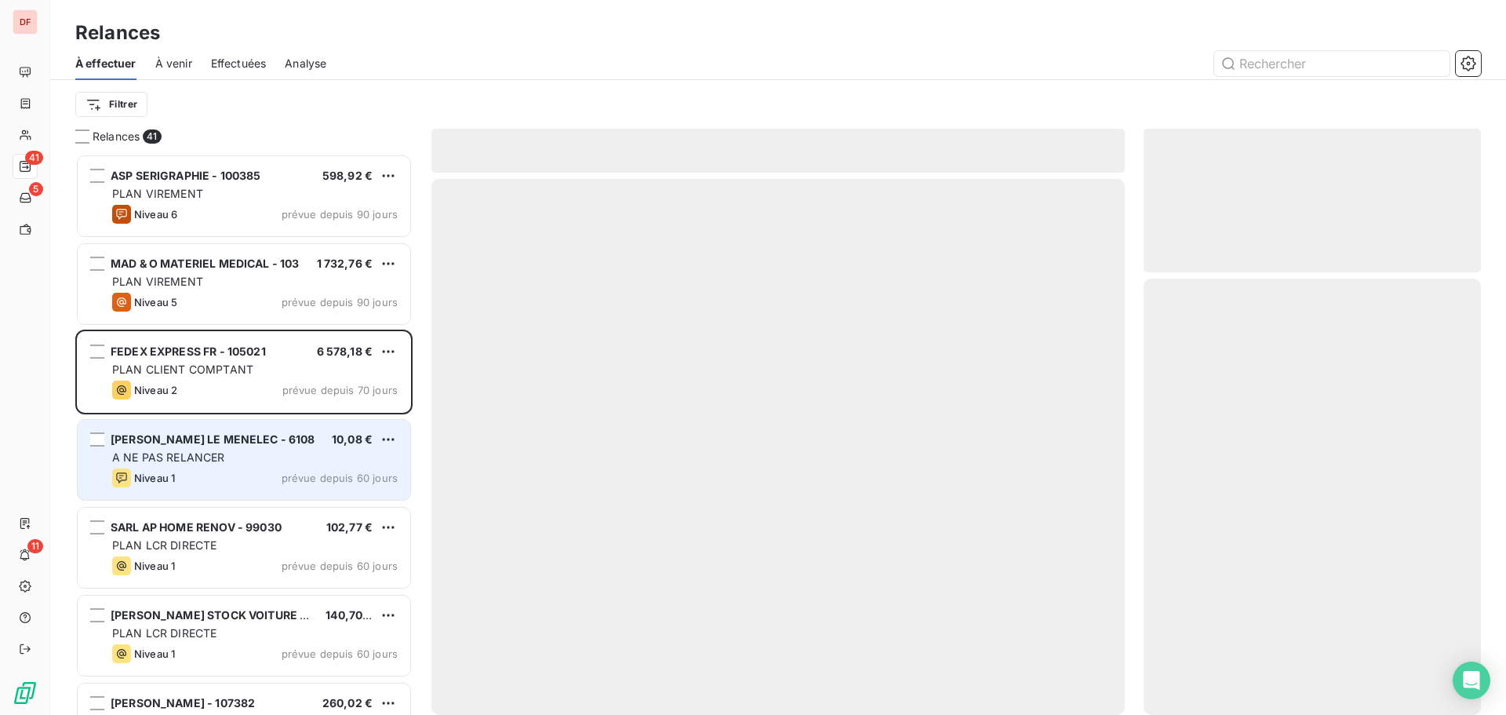
click at [210, 471] on div "Niveau 1 prévue depuis 60 jours" at bounding box center [255, 477] width 286 height 19
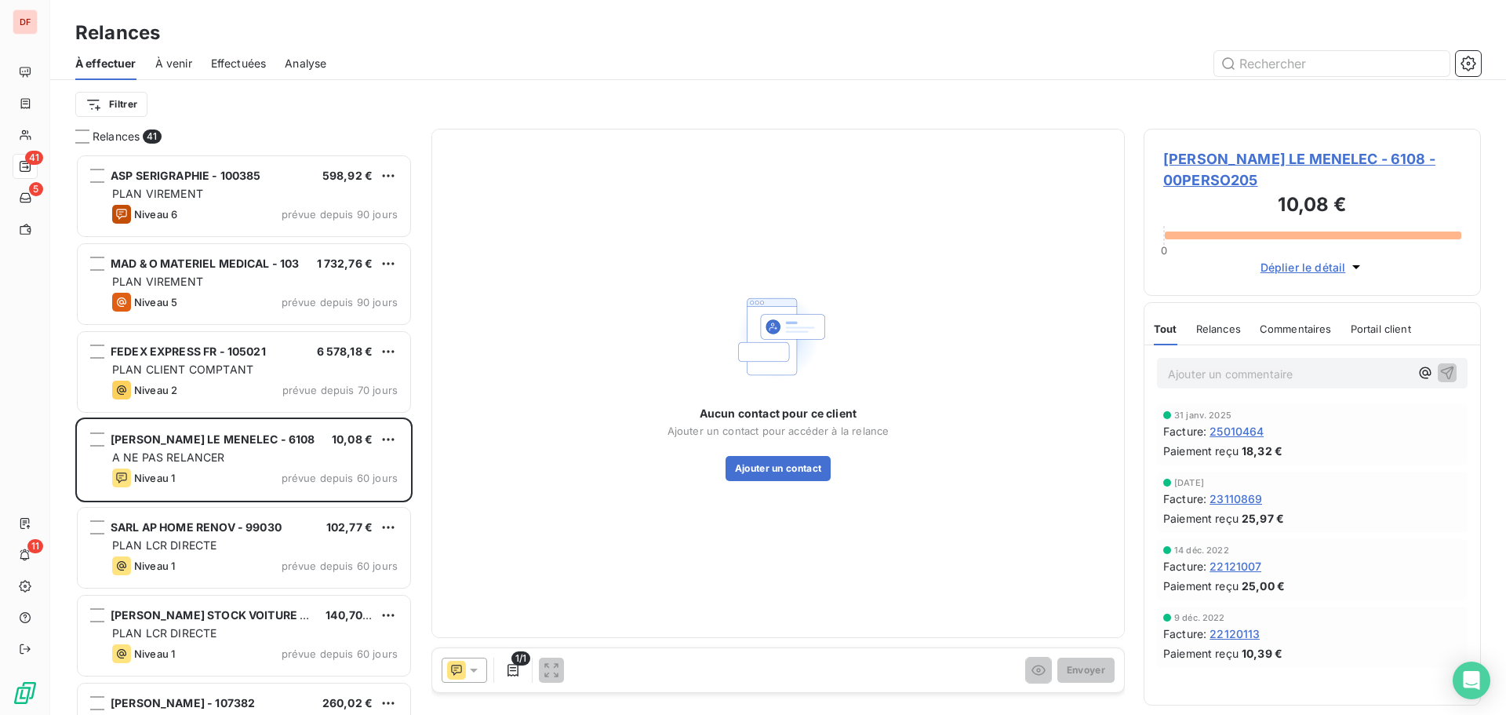
click at [1298, 141] on div "THOMAS LE MENELEC - 6108 - 00PERSO205 10,08 € 0 Déplier le détail" at bounding box center [1312, 212] width 337 height 167
click at [1278, 162] on span "THOMAS LE MENELEC - 6108 - 00PERSO205" at bounding box center [1312, 169] width 298 height 42
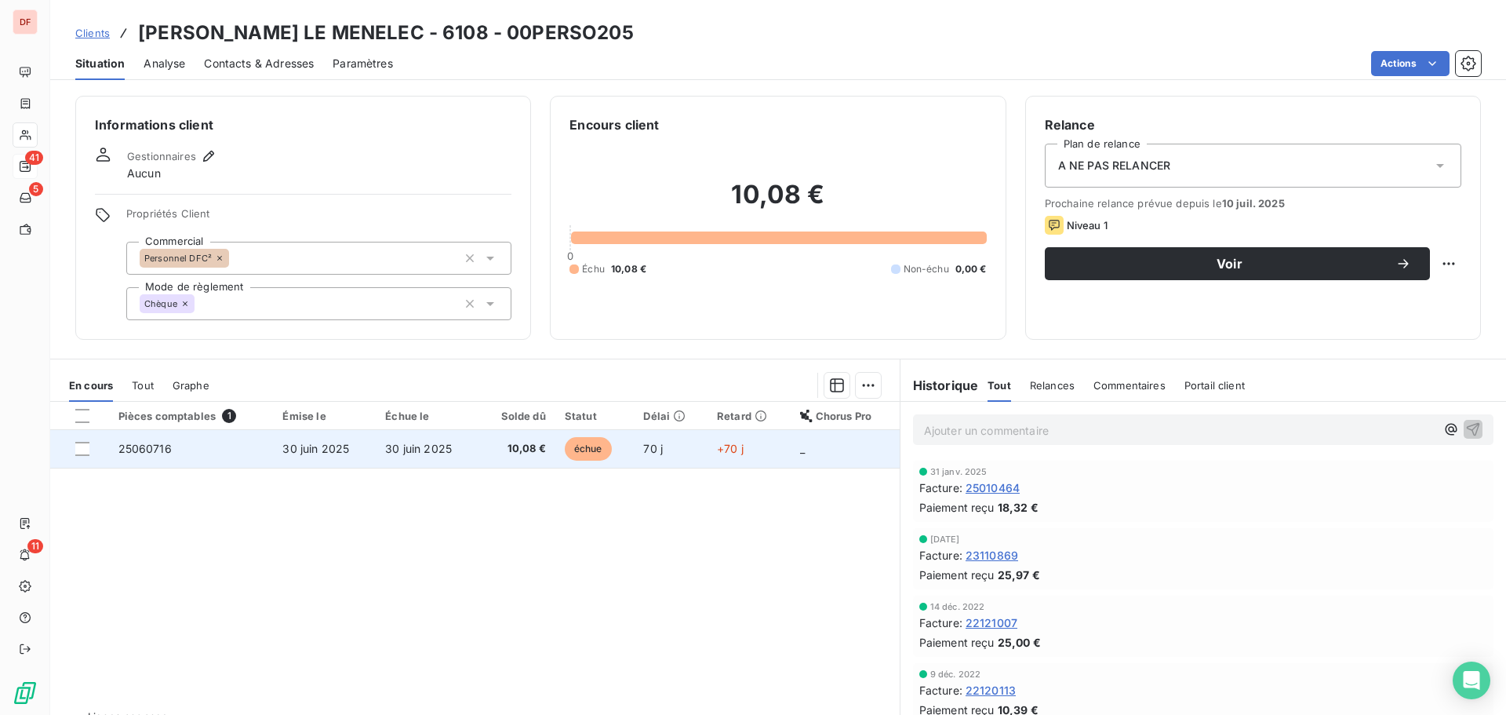
click at [568, 452] on span "échue" at bounding box center [588, 449] width 47 height 24
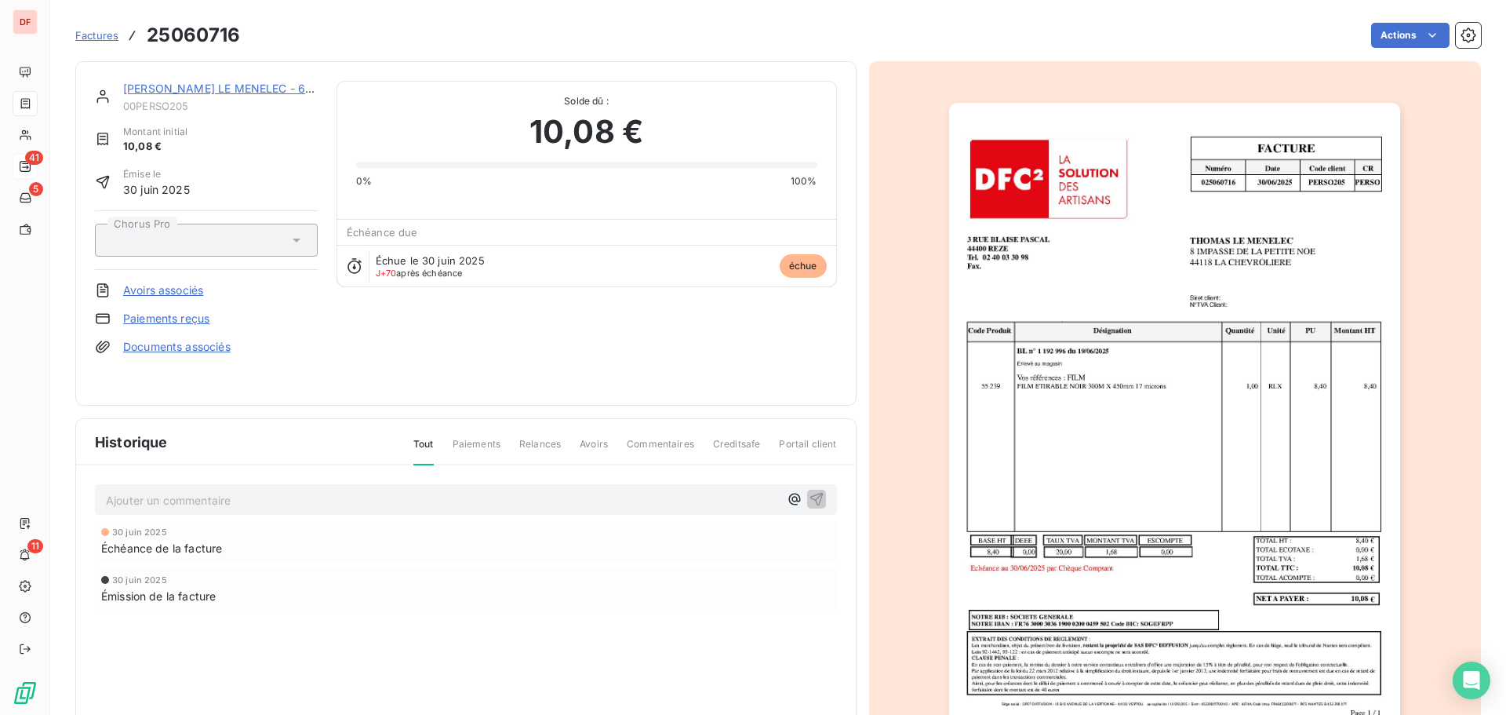
click at [1130, 377] on img "button" at bounding box center [1174, 422] width 451 height 639
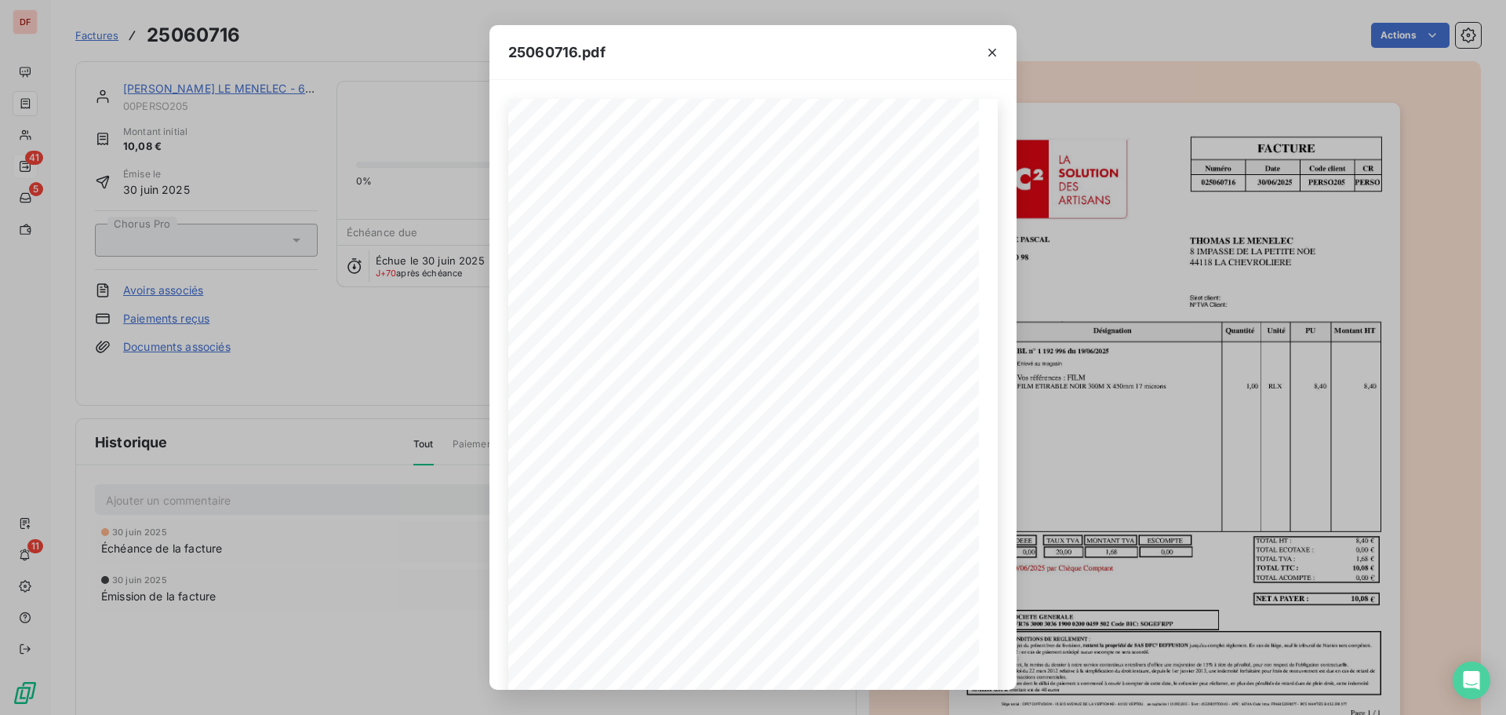
click at [291, 406] on div "25060716.pdf FACTURE Numéro Date Code client CR 025060716 30 / 06 / 2025 PERSO …" at bounding box center [753, 357] width 1506 height 715
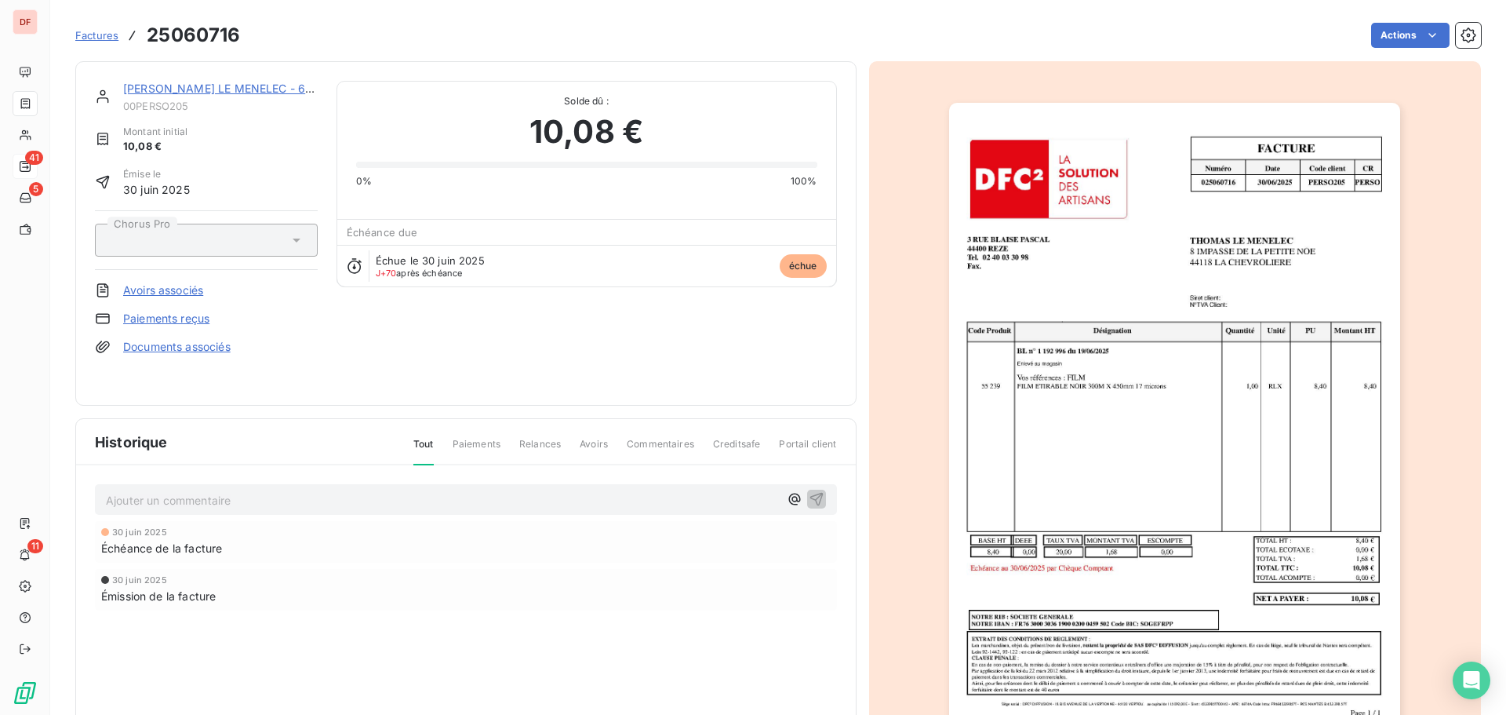
click at [251, 89] on link "[PERSON_NAME] LE MENELEC - 6108" at bounding box center [224, 88] width 202 height 13
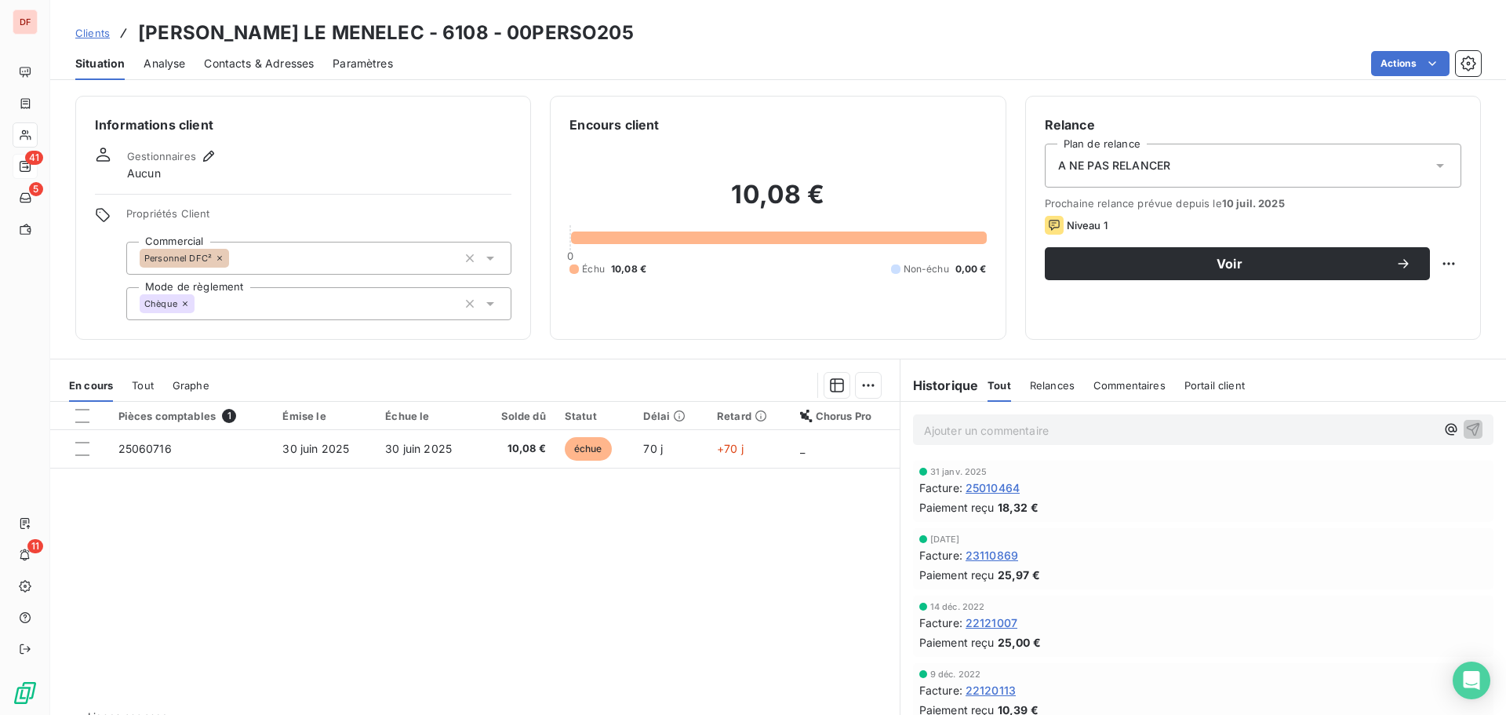
click at [1101, 159] on span "A NE PAS RELANCER" at bounding box center [1114, 166] width 113 height 16
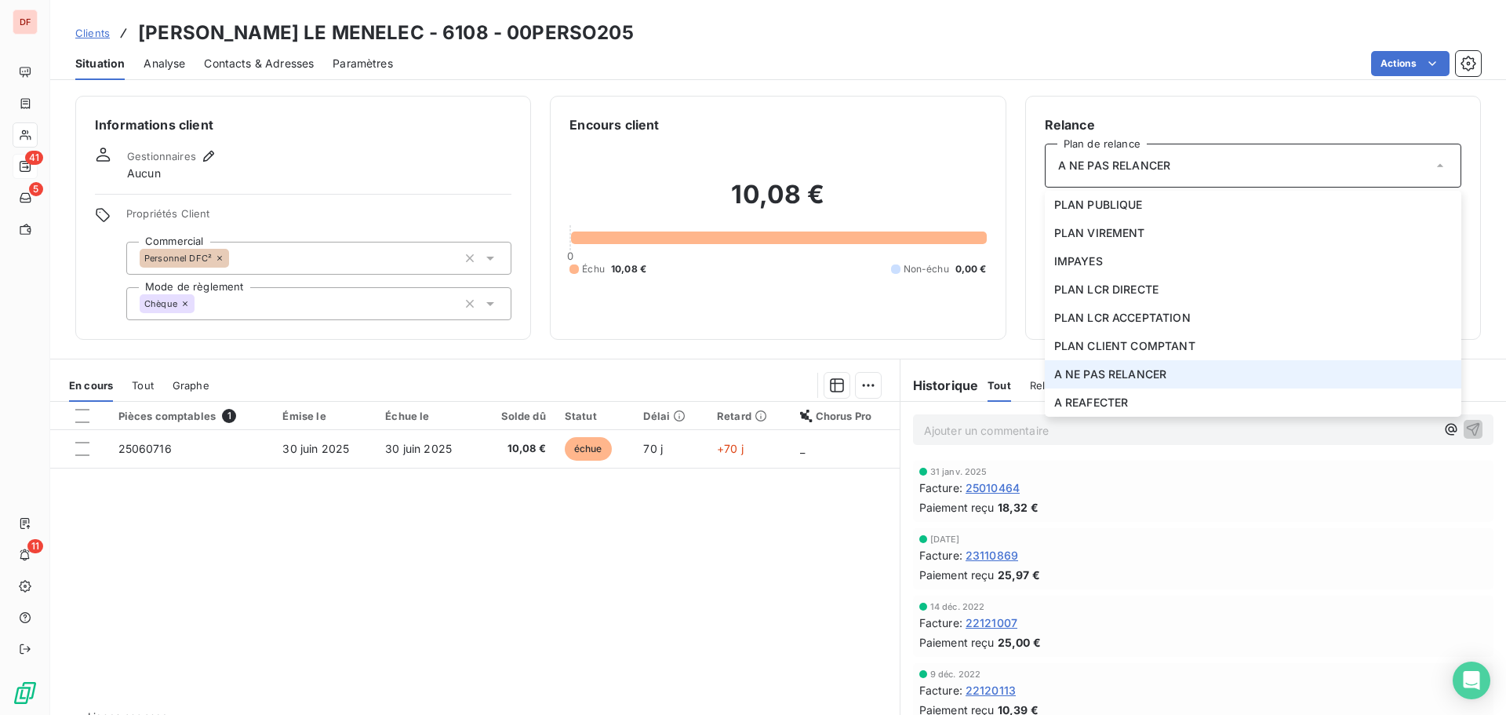
click at [1101, 159] on span "A NE PAS RELANCER" at bounding box center [1114, 166] width 113 height 16
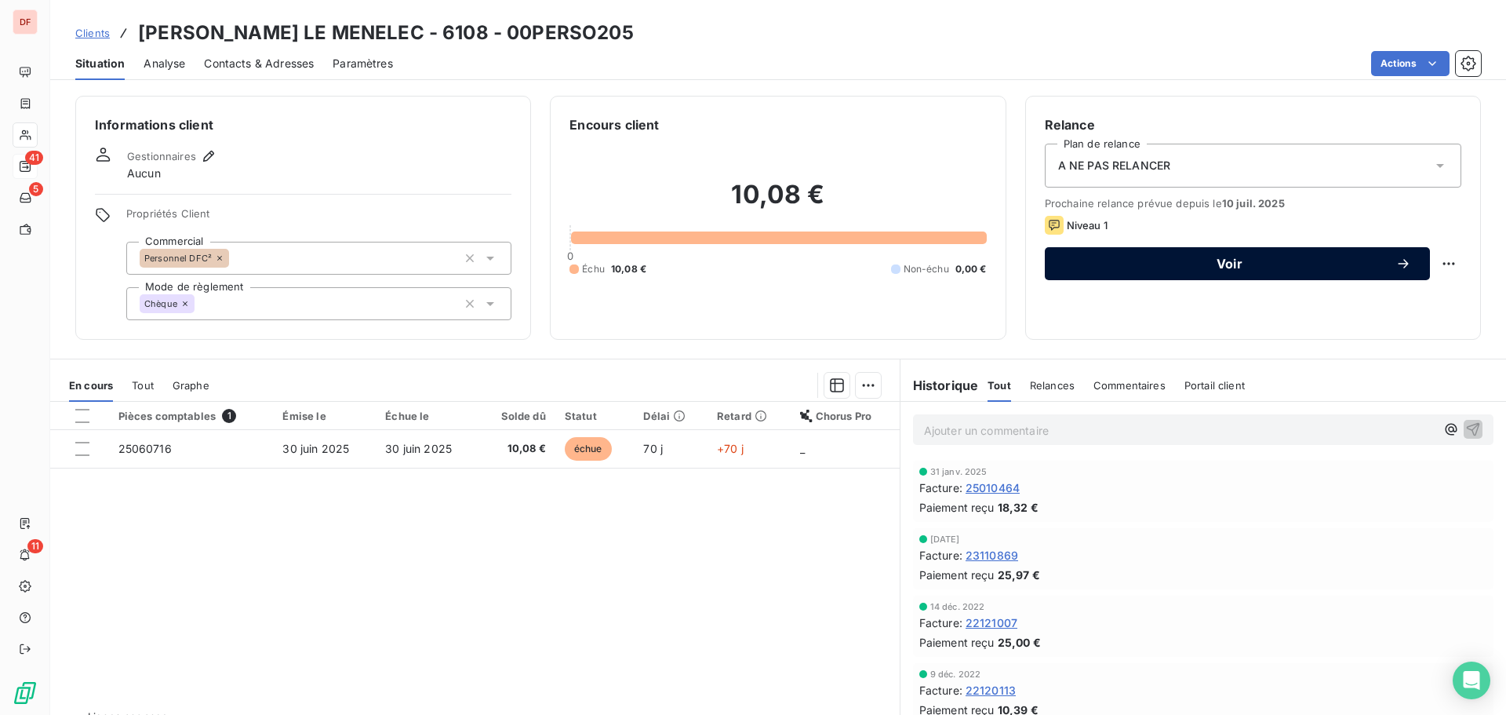
click at [1276, 252] on button "Voir" at bounding box center [1237, 263] width 385 height 33
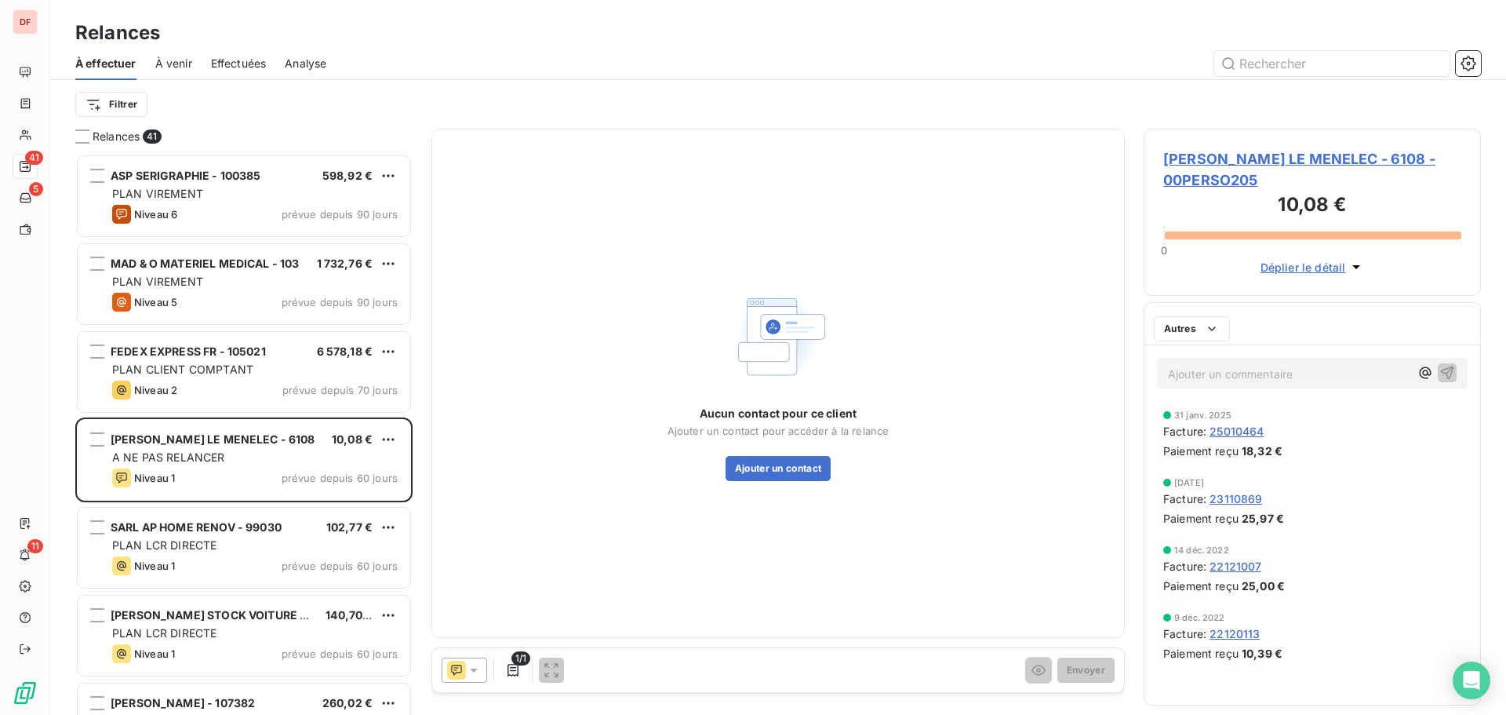
scroll to position [549, 326]
click at [456, 667] on icon at bounding box center [456, 670] width 19 height 19
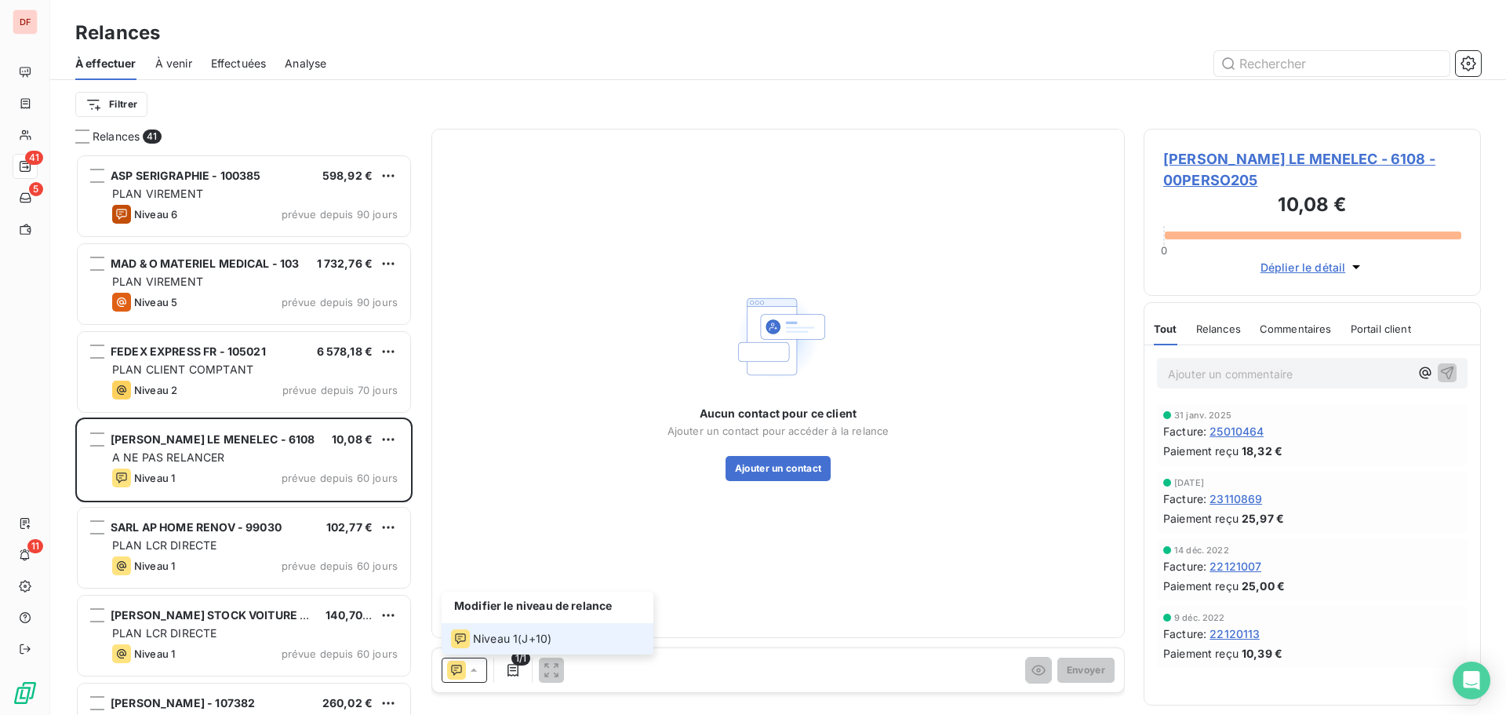
click at [456, 667] on icon at bounding box center [456, 670] width 19 height 19
click at [1236, 168] on span "THOMAS LE MENELEC - 6108 - 00PERSO205" at bounding box center [1312, 169] width 298 height 42
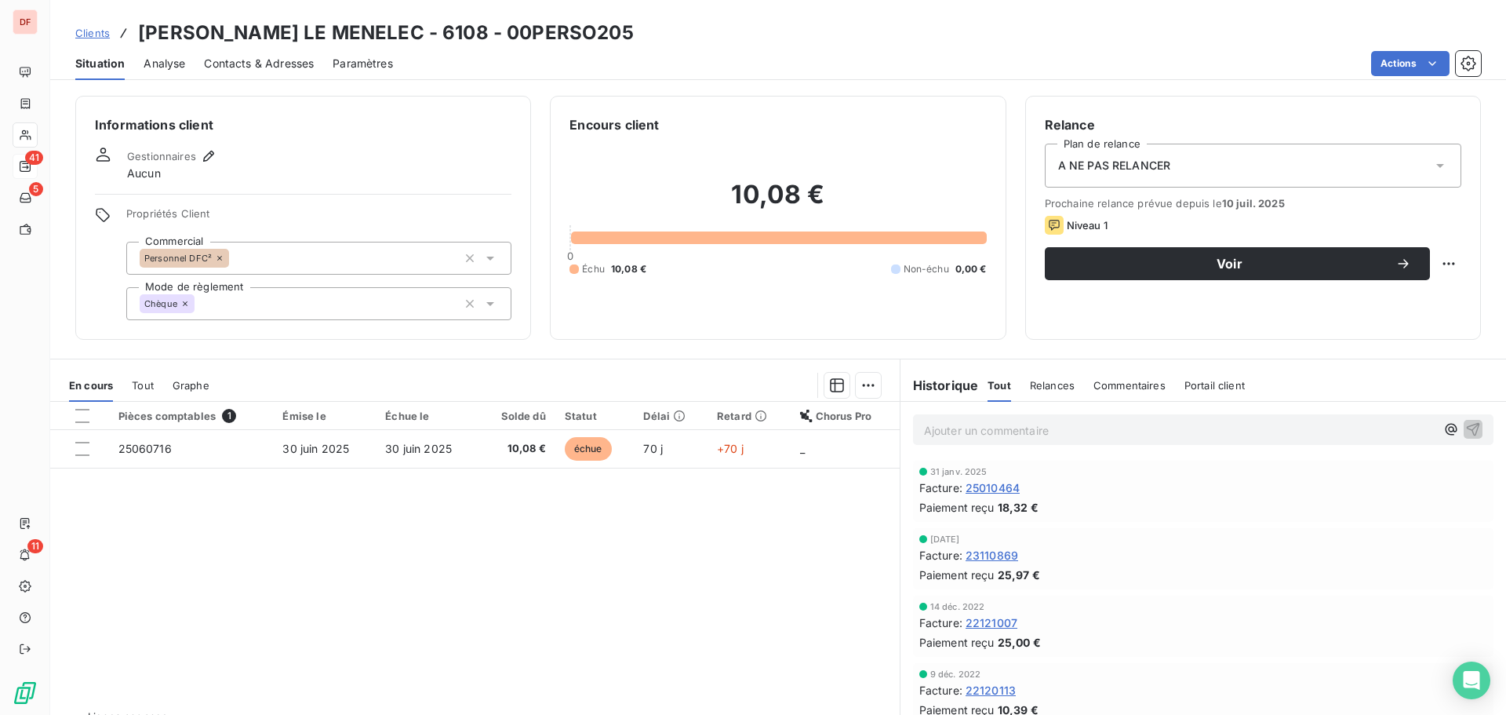
click at [1167, 185] on div "A NE PAS RELANCER" at bounding box center [1253, 166] width 417 height 44
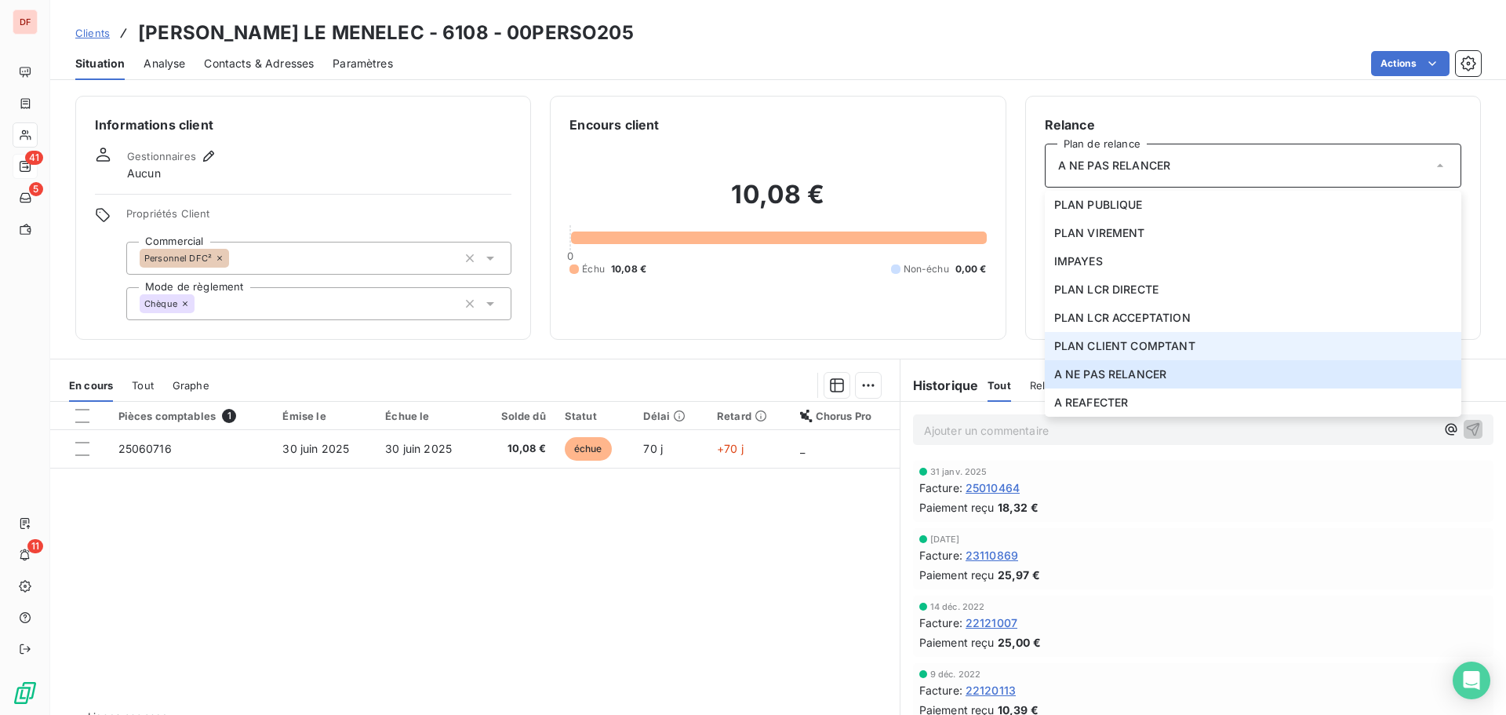
click at [1152, 358] on li "PLAN CLIENT COMPTANT" at bounding box center [1253, 346] width 417 height 28
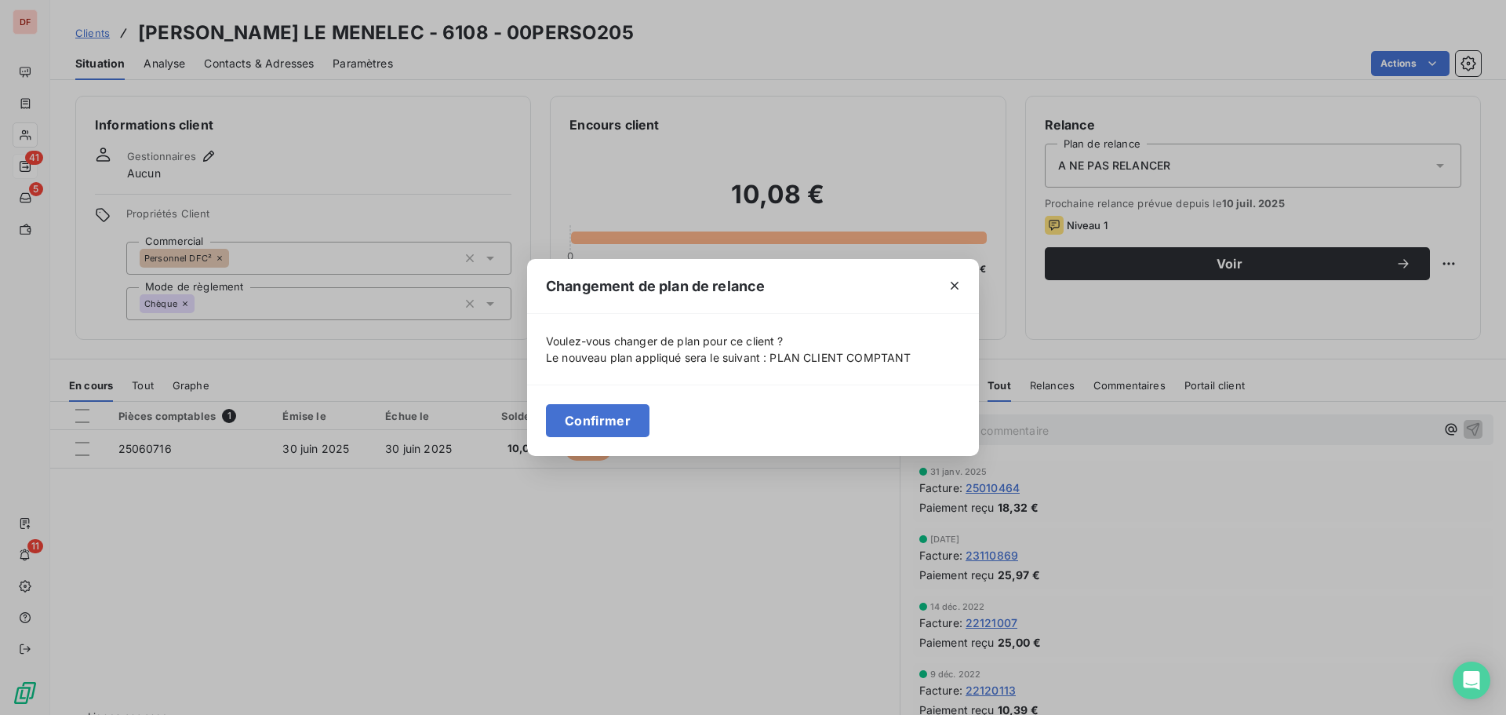
click at [597, 400] on div "Confirmer" at bounding box center [753, 419] width 452 height 71
click at [600, 405] on button "Confirmer" at bounding box center [598, 420] width 104 height 33
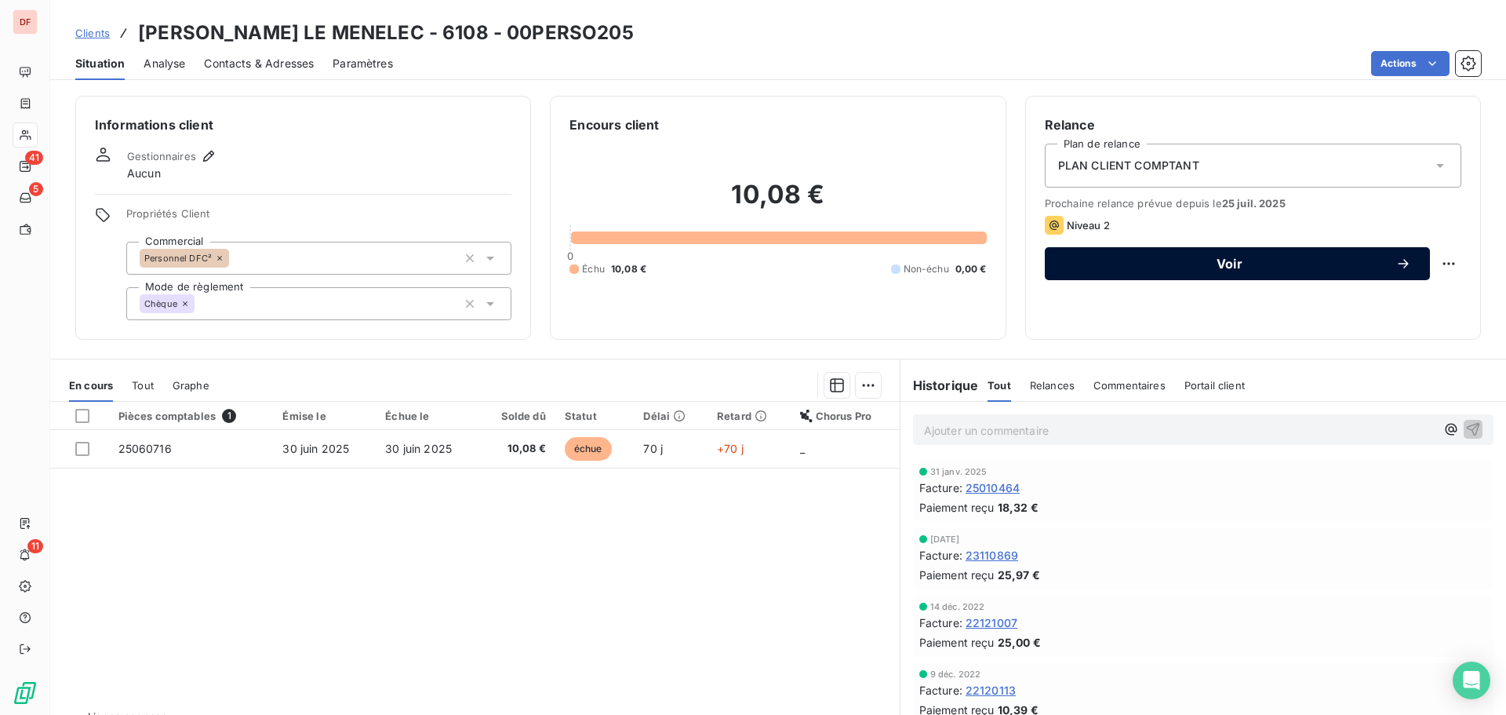
click at [1254, 262] on span "Voir" at bounding box center [1230, 263] width 332 height 13
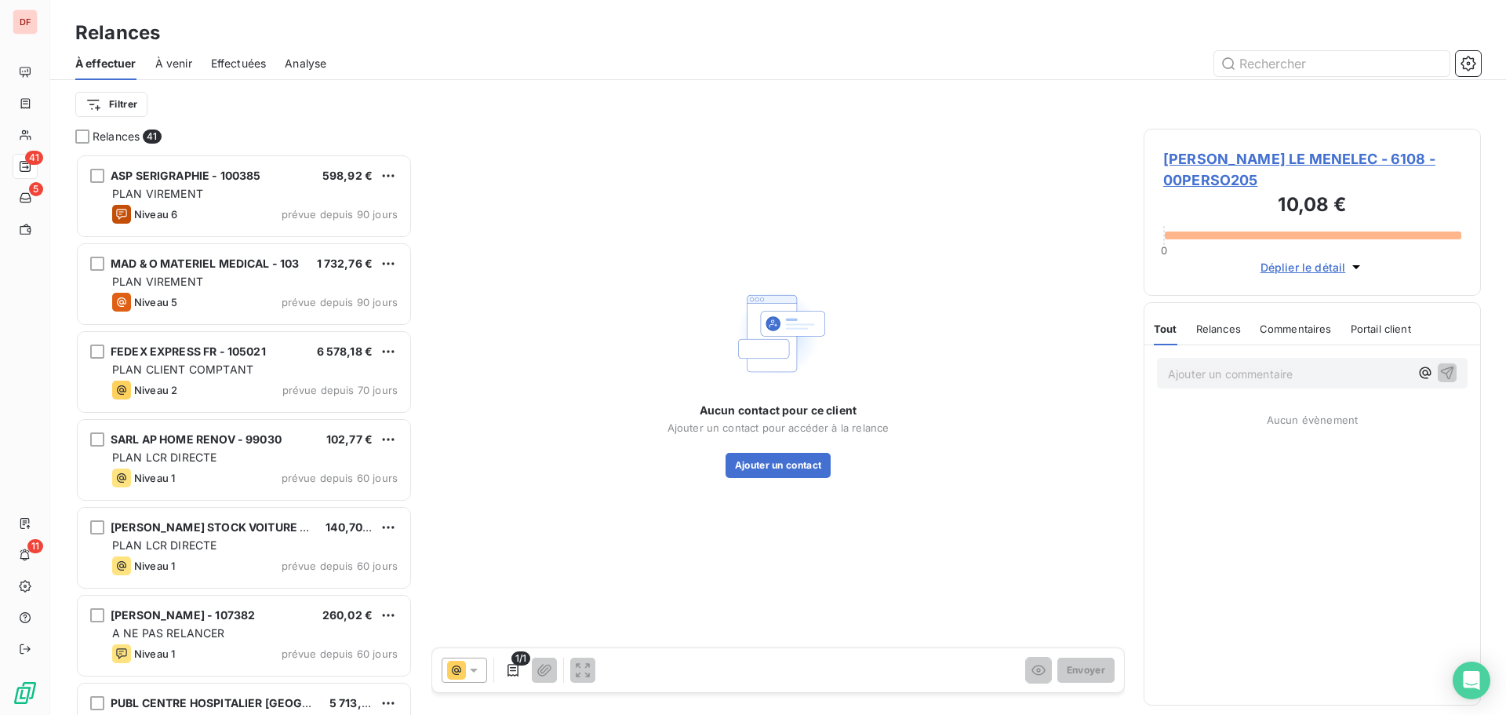
scroll to position [549, 326]
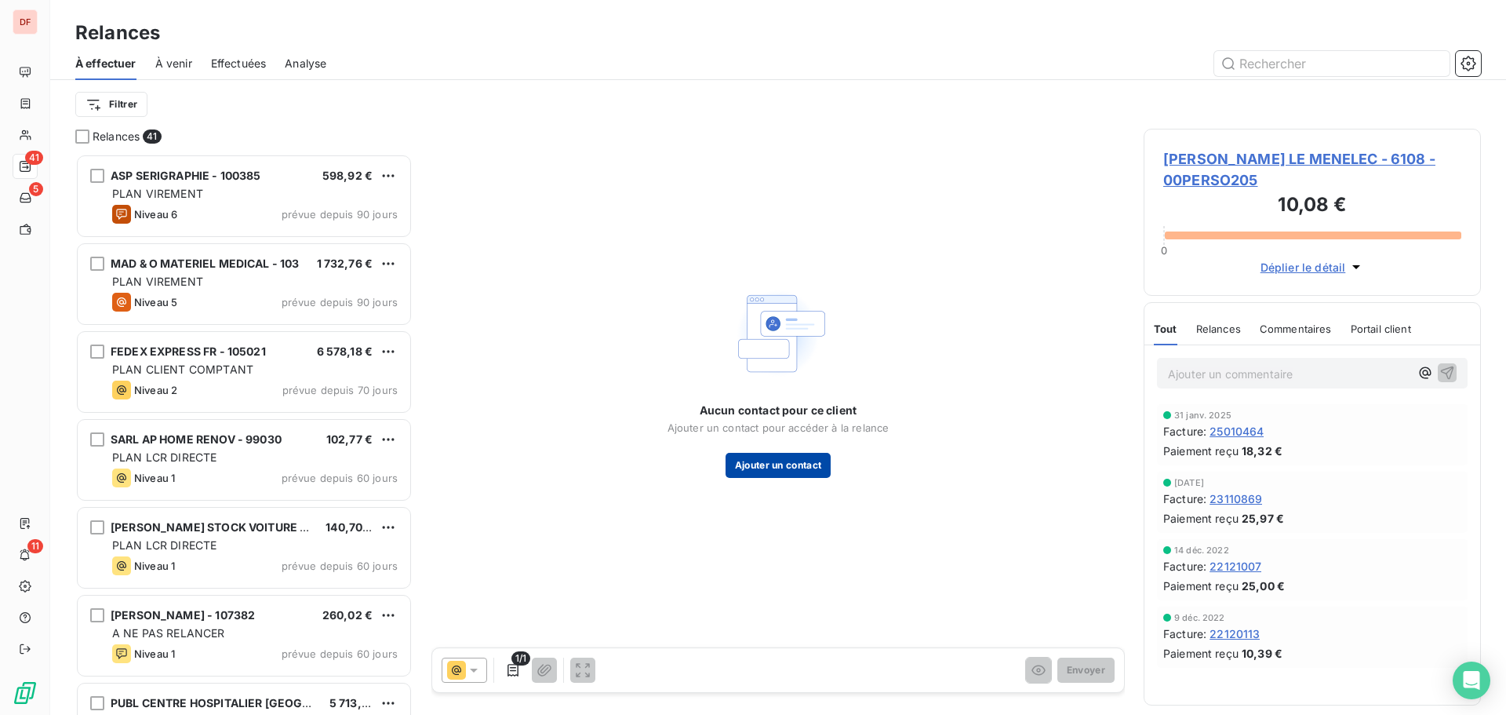
click at [758, 456] on button "Ajouter un contact" at bounding box center [779, 465] width 106 height 25
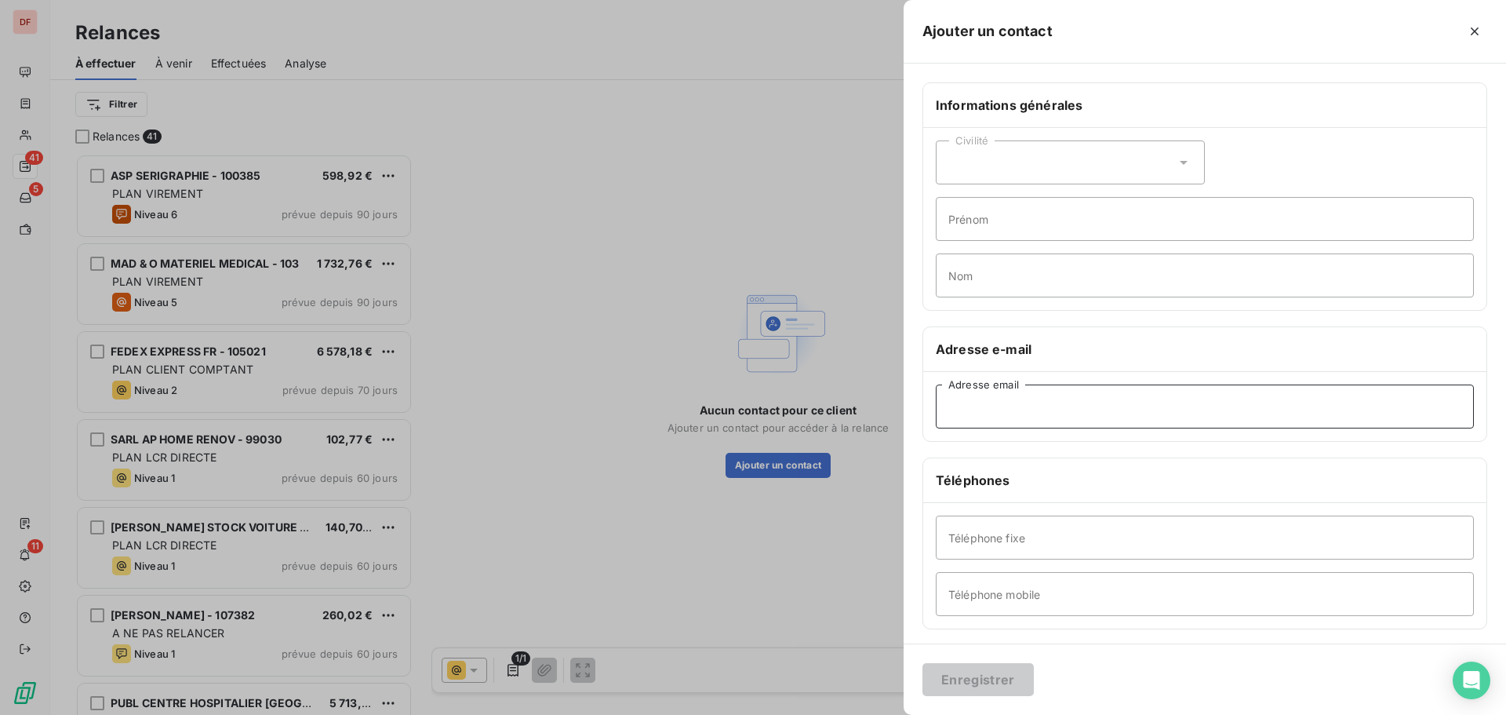
click at [1021, 418] on input "Adresse email" at bounding box center [1205, 406] width 538 height 44
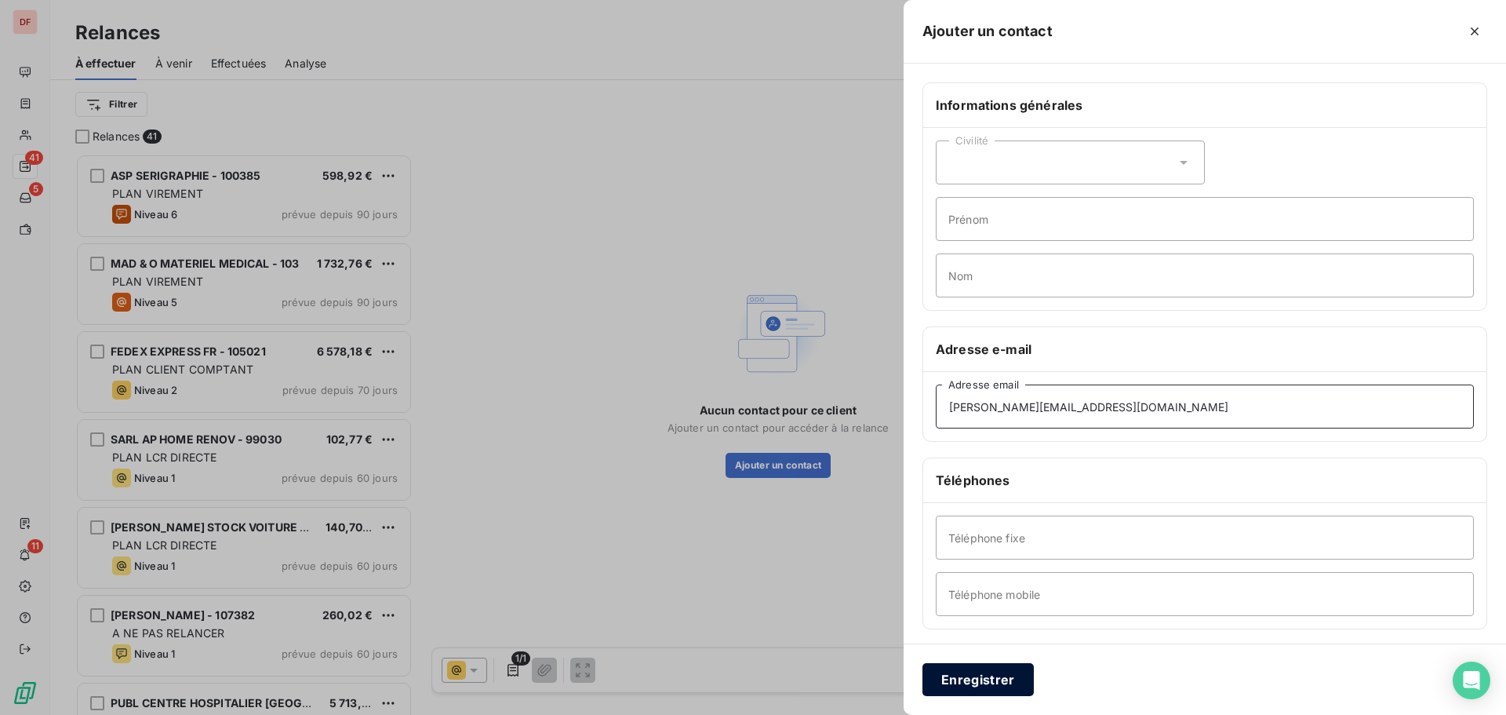
type input "t.lemenelec@dfc2.biz"
click at [968, 678] on button "Enregistrer" at bounding box center [978, 679] width 111 height 33
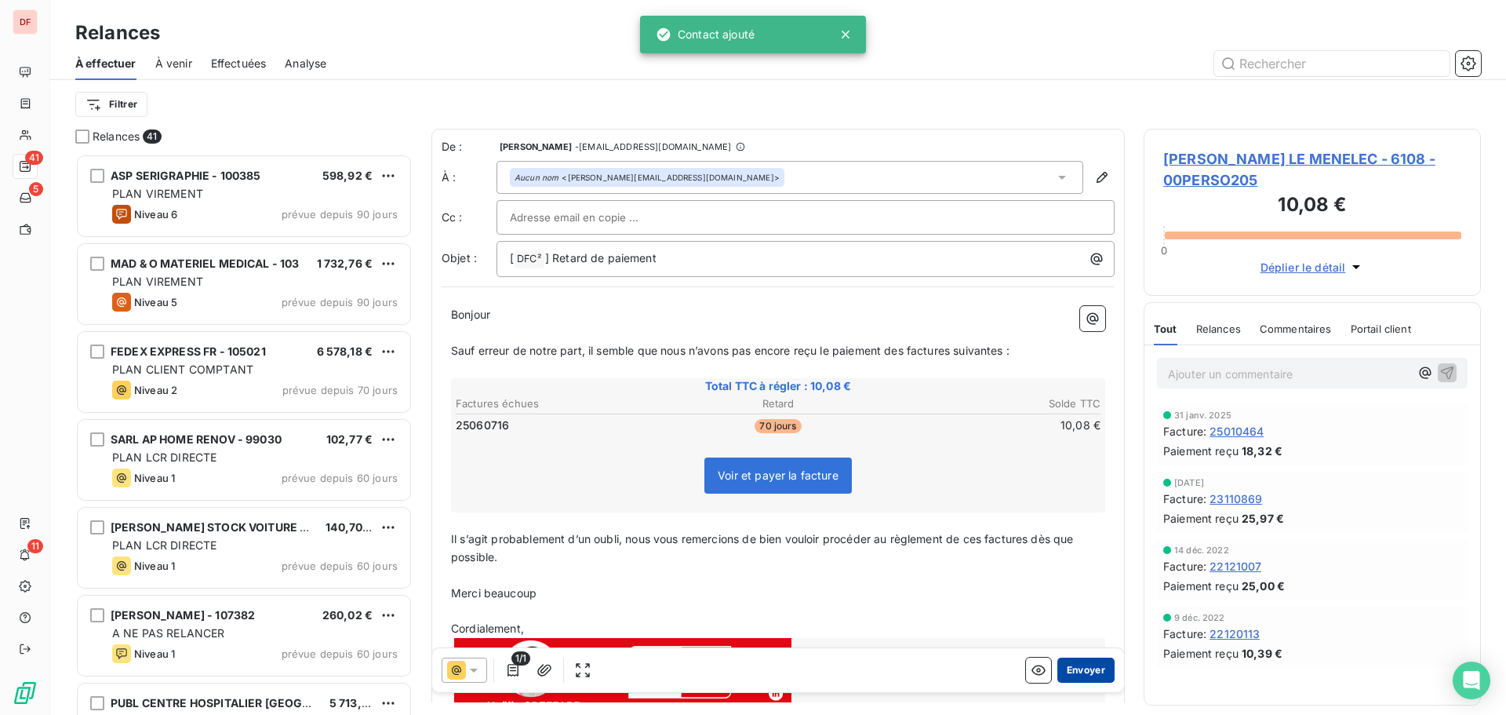
click at [1064, 660] on button "Envoyer" at bounding box center [1086, 669] width 57 height 25
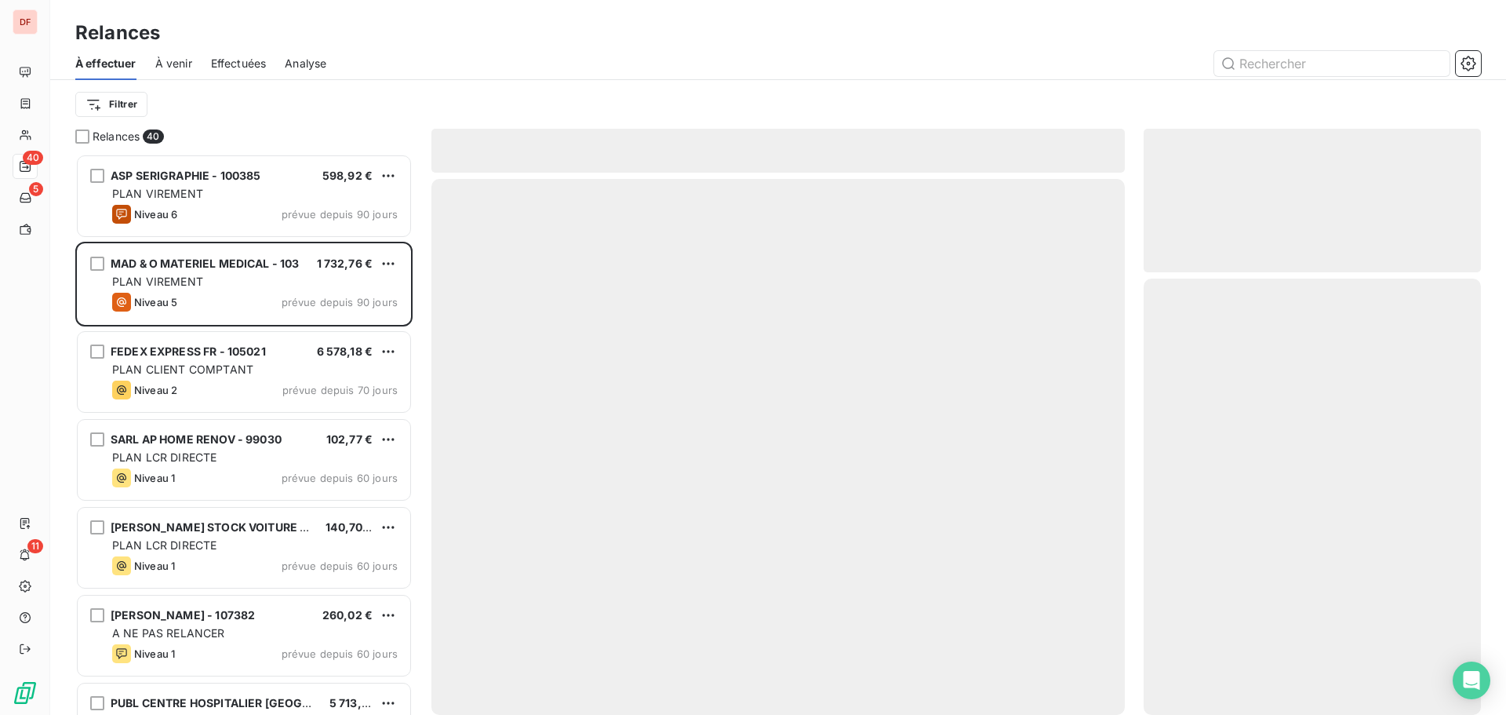
scroll to position [549, 326]
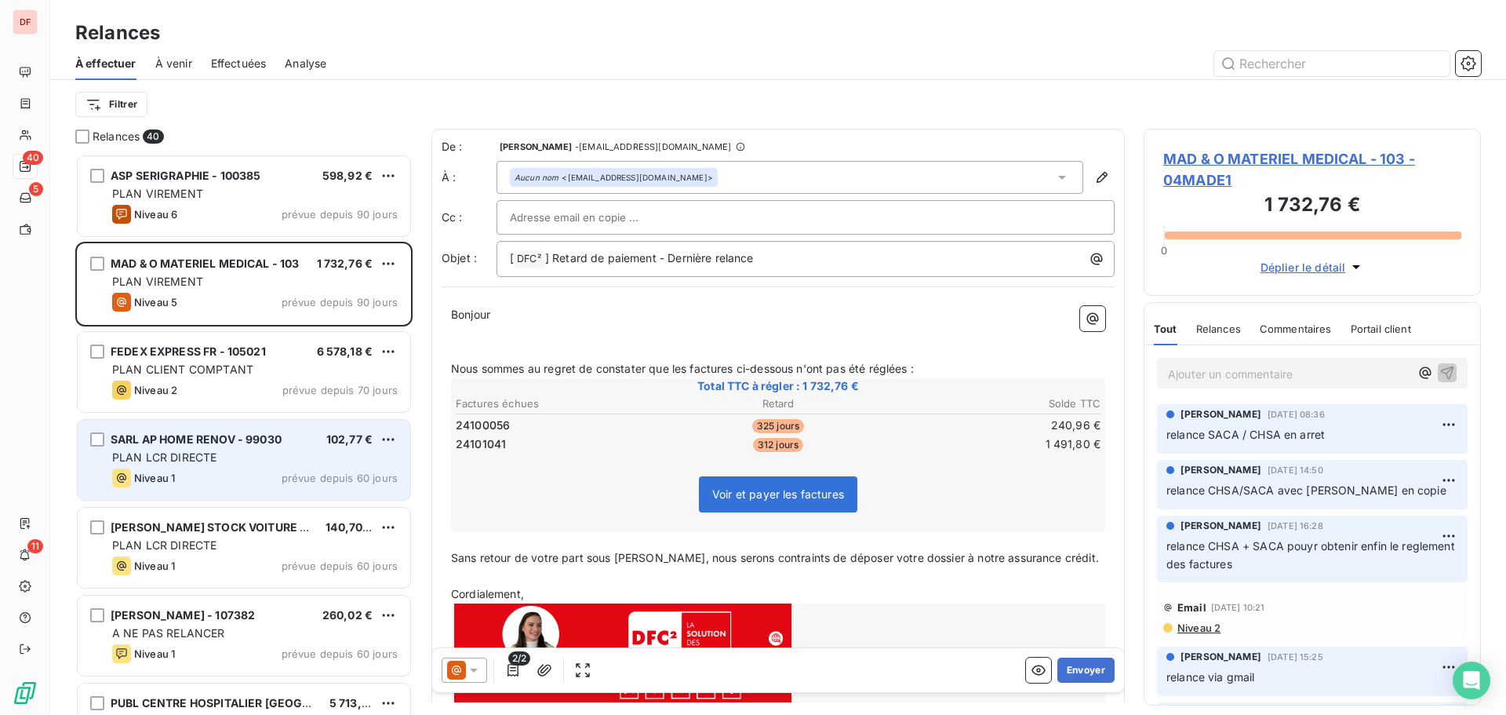
click at [290, 456] on div "PLAN LCR DIRECTE" at bounding box center [255, 458] width 286 height 16
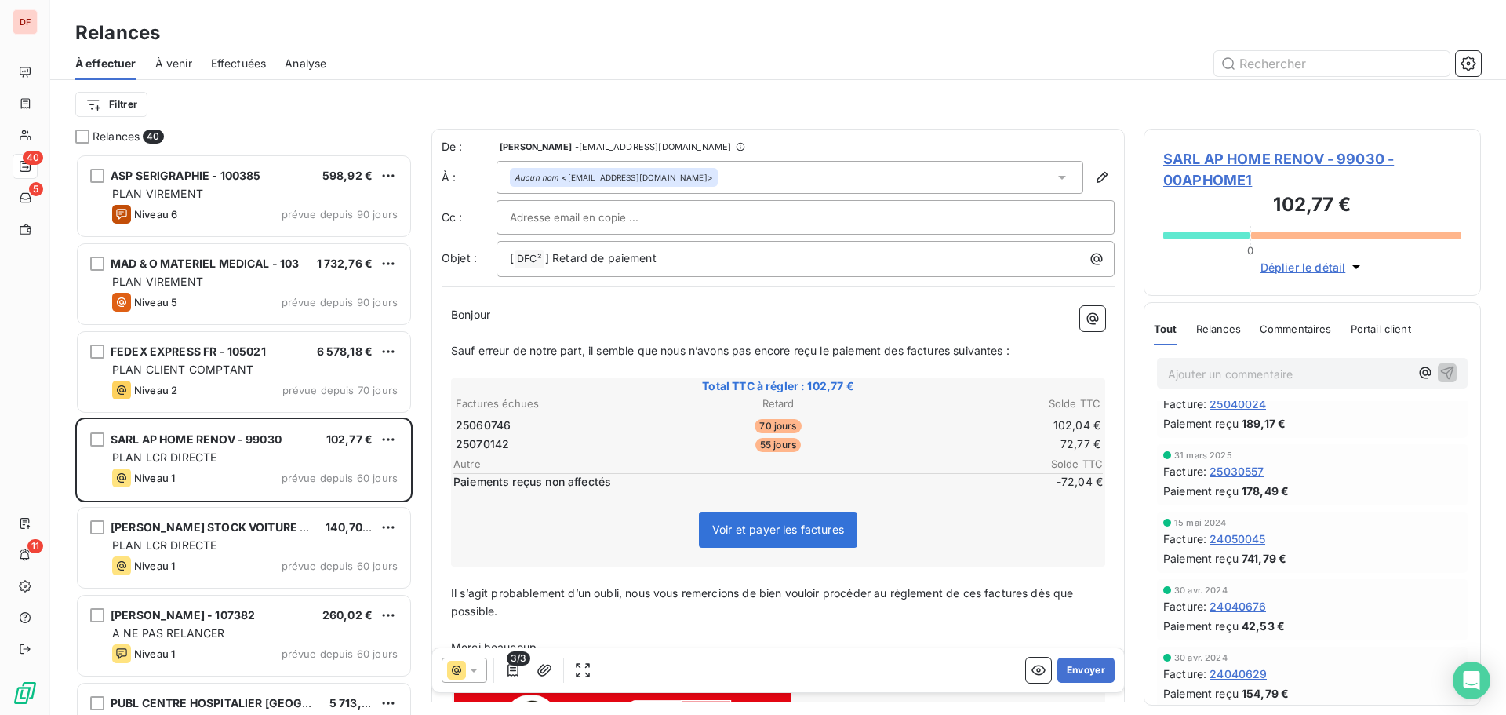
scroll to position [471, 0]
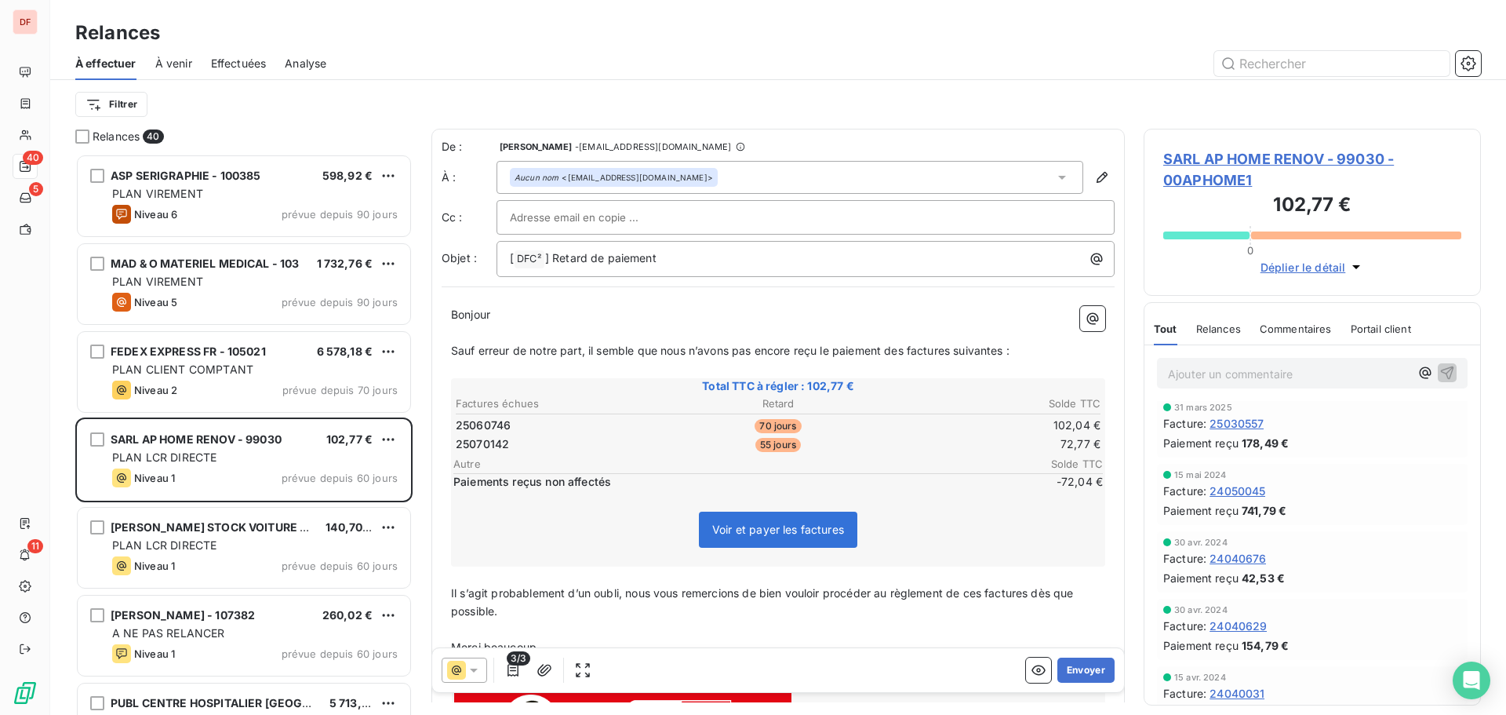
click at [1320, 152] on span "SARL AP HOME RENOV - 99030 - 00APHOME1" at bounding box center [1312, 169] width 298 height 42
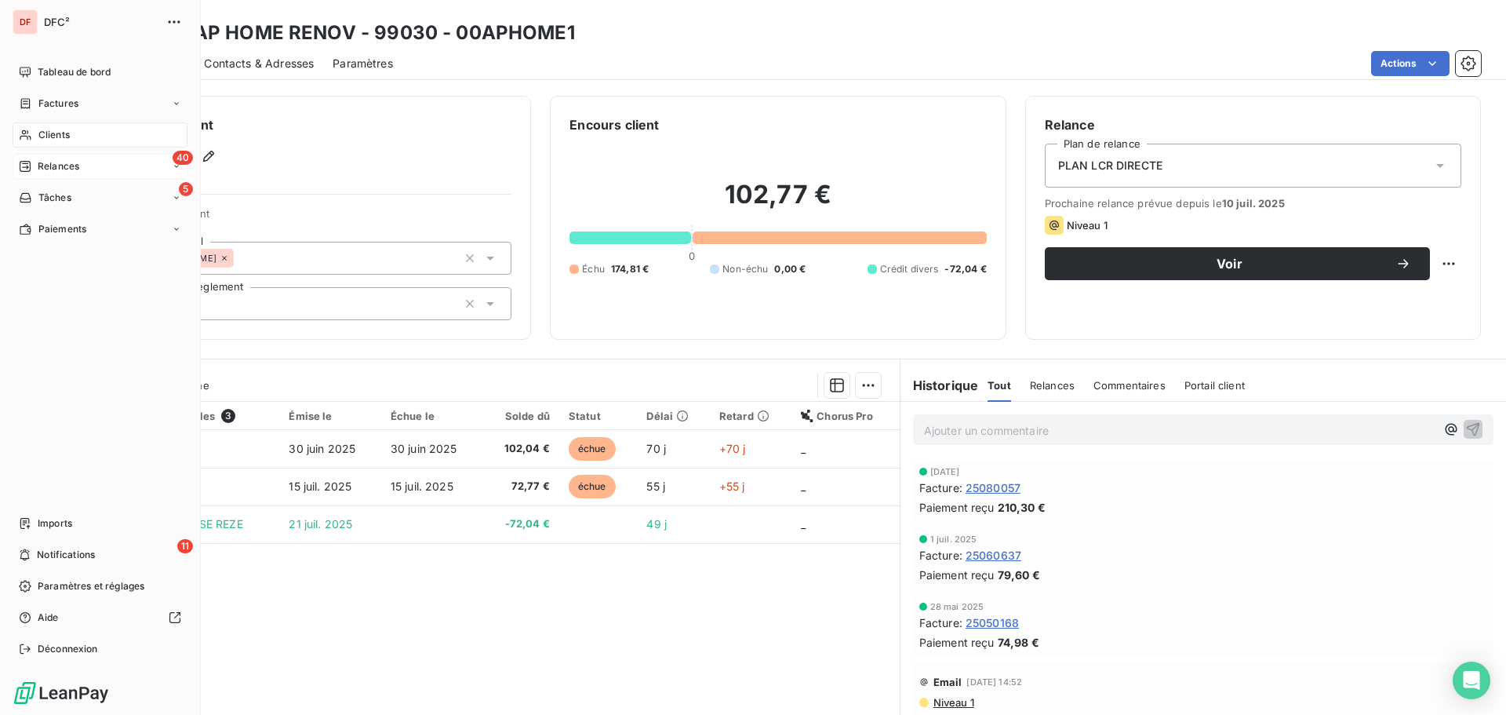
click at [31, 161] on div "Relances" at bounding box center [49, 166] width 60 height 14
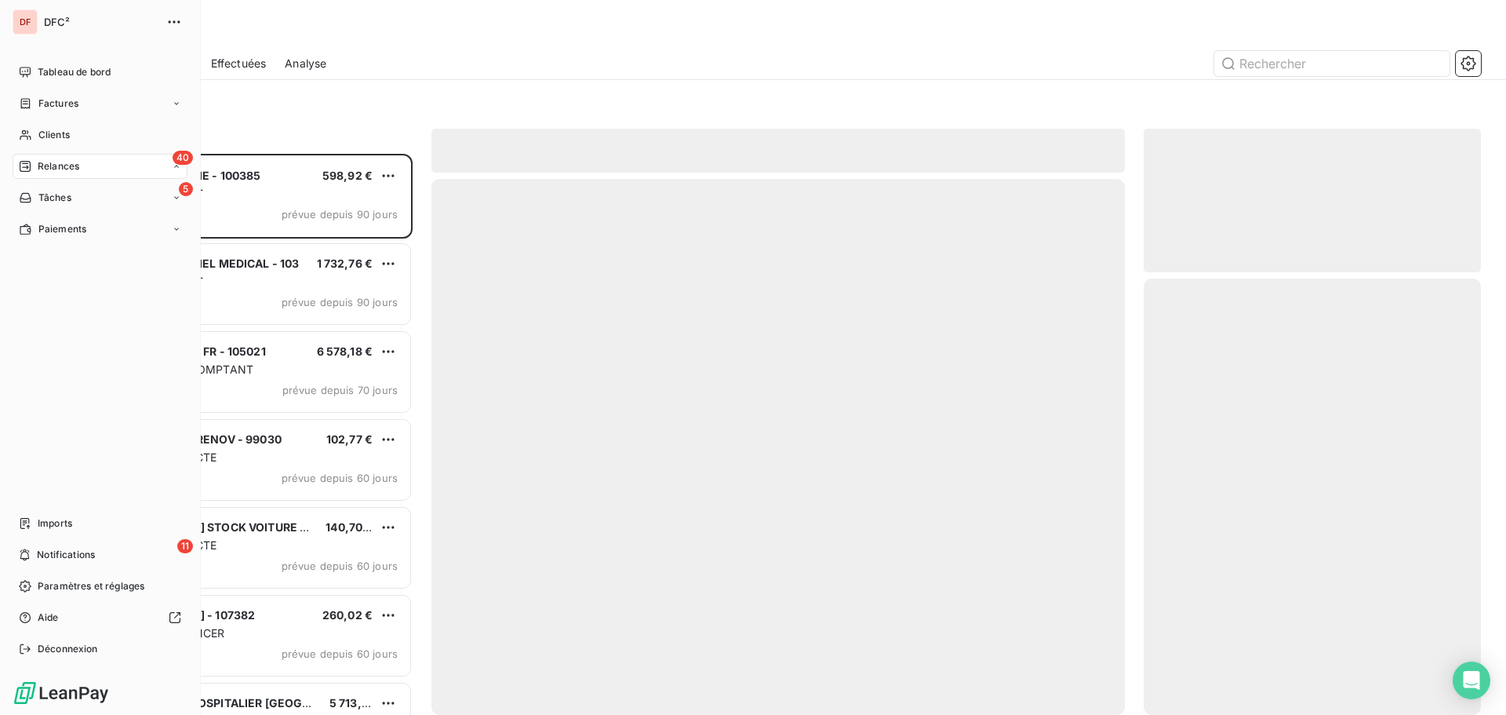
scroll to position [549, 326]
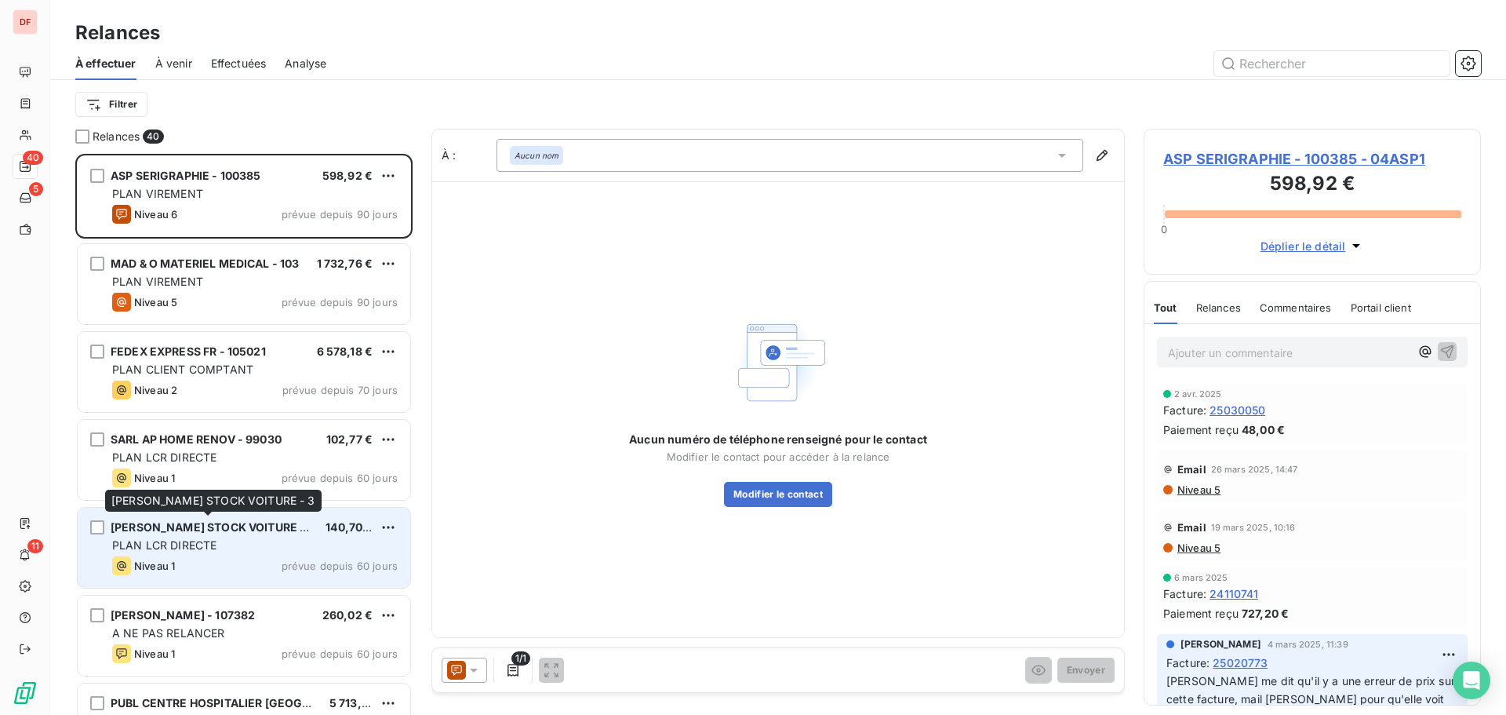
click at [245, 526] on span "[PERSON_NAME] STOCK VOITURE - 3" at bounding box center [213, 526] width 205 height 13
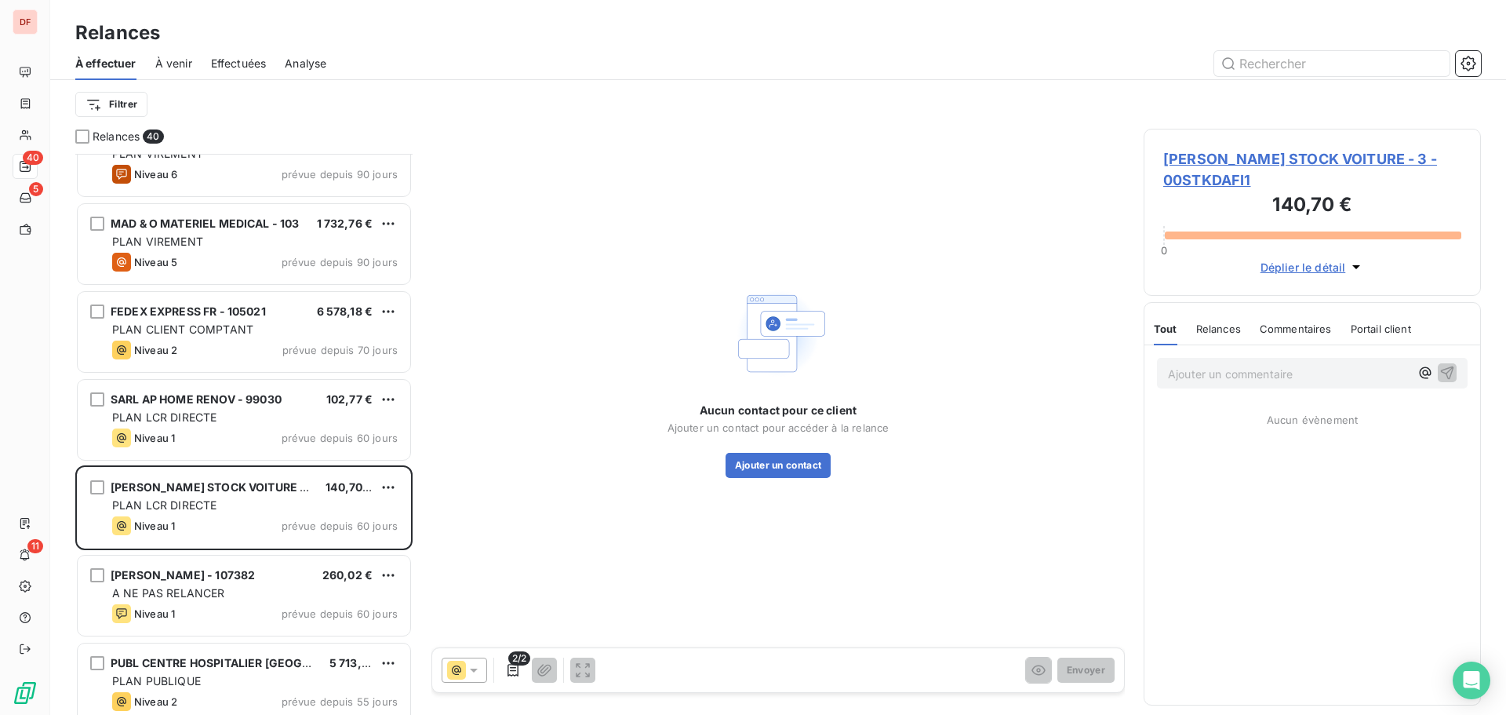
scroll to position [79, 0]
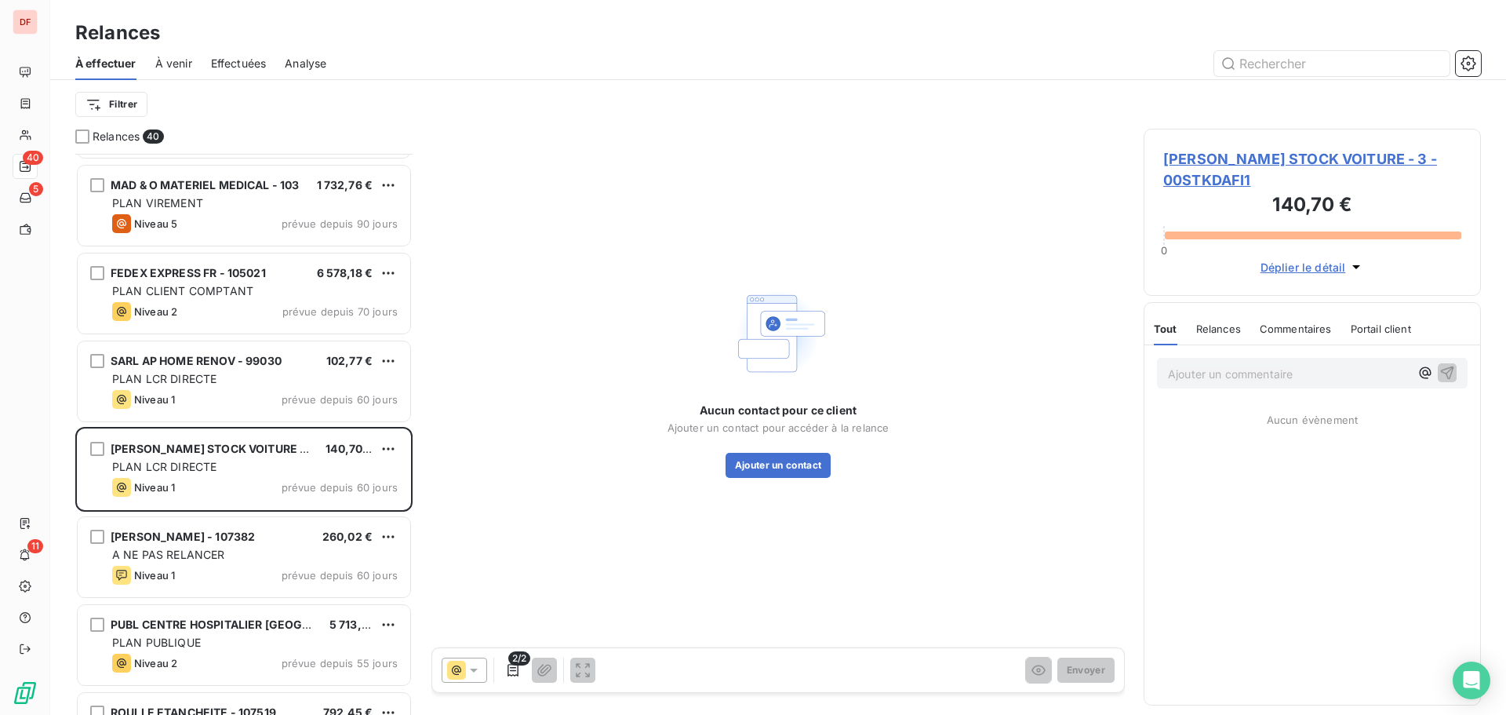
click at [1213, 154] on span "FIOLEAU DANY STOCK VOITURE - 3 - 00STKDAFI1" at bounding box center [1312, 169] width 298 height 42
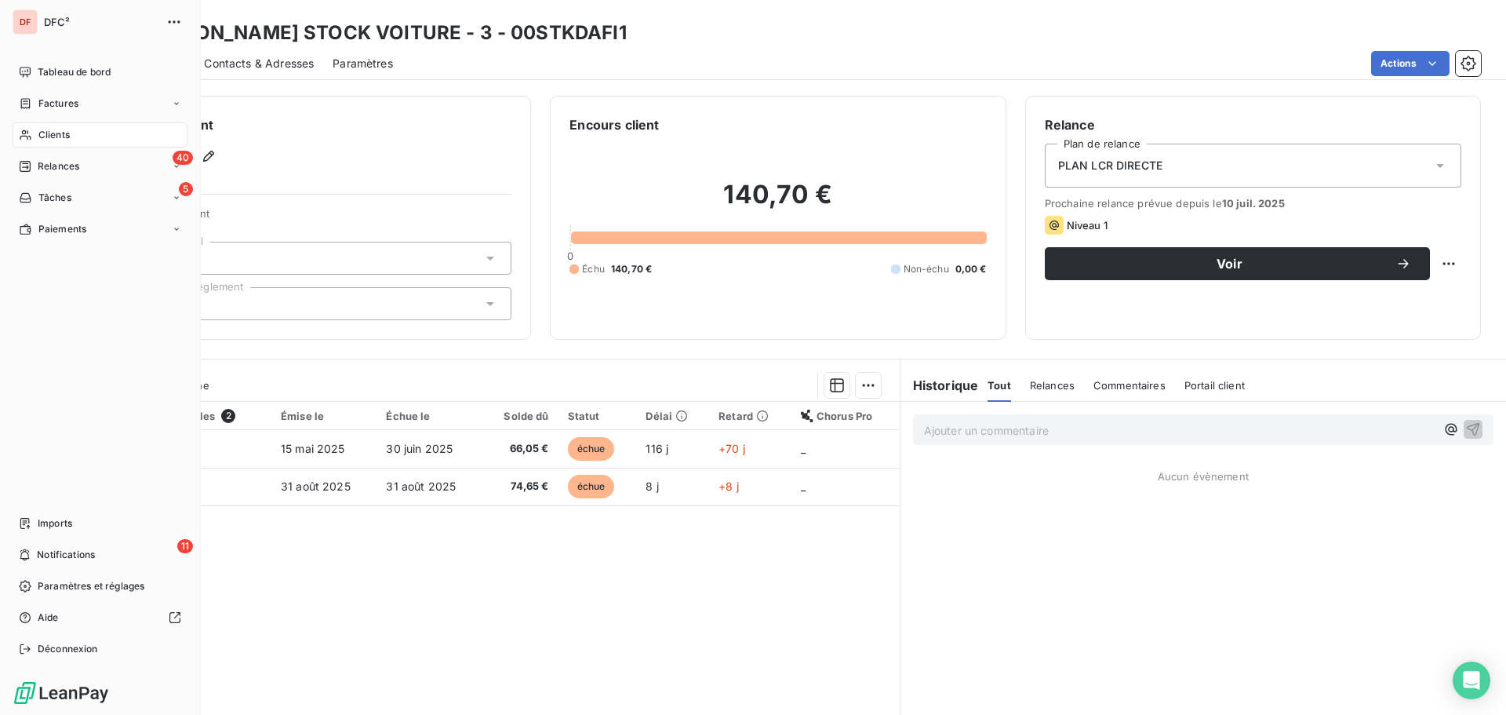
click at [82, 142] on div "Clients" at bounding box center [100, 134] width 175 height 25
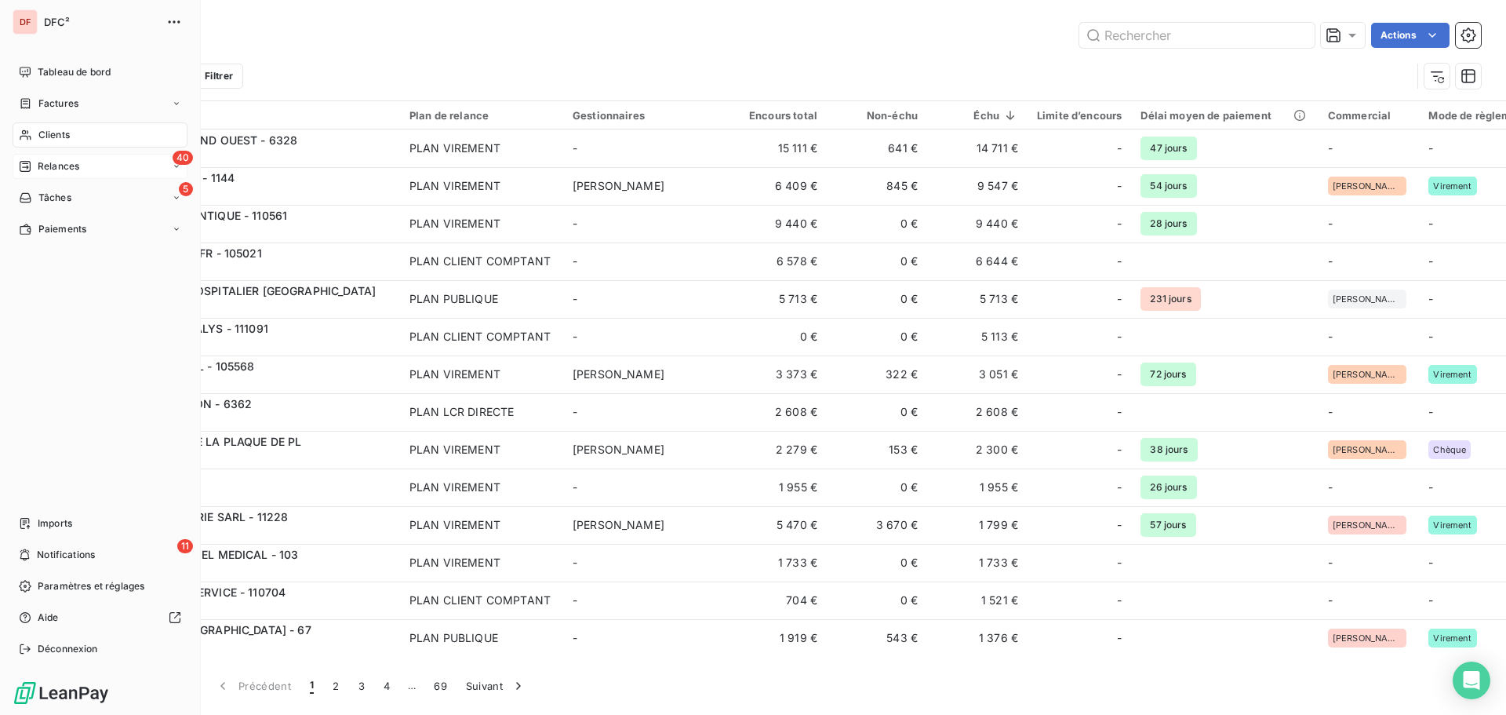
click at [36, 169] on div "Relances" at bounding box center [49, 166] width 60 height 14
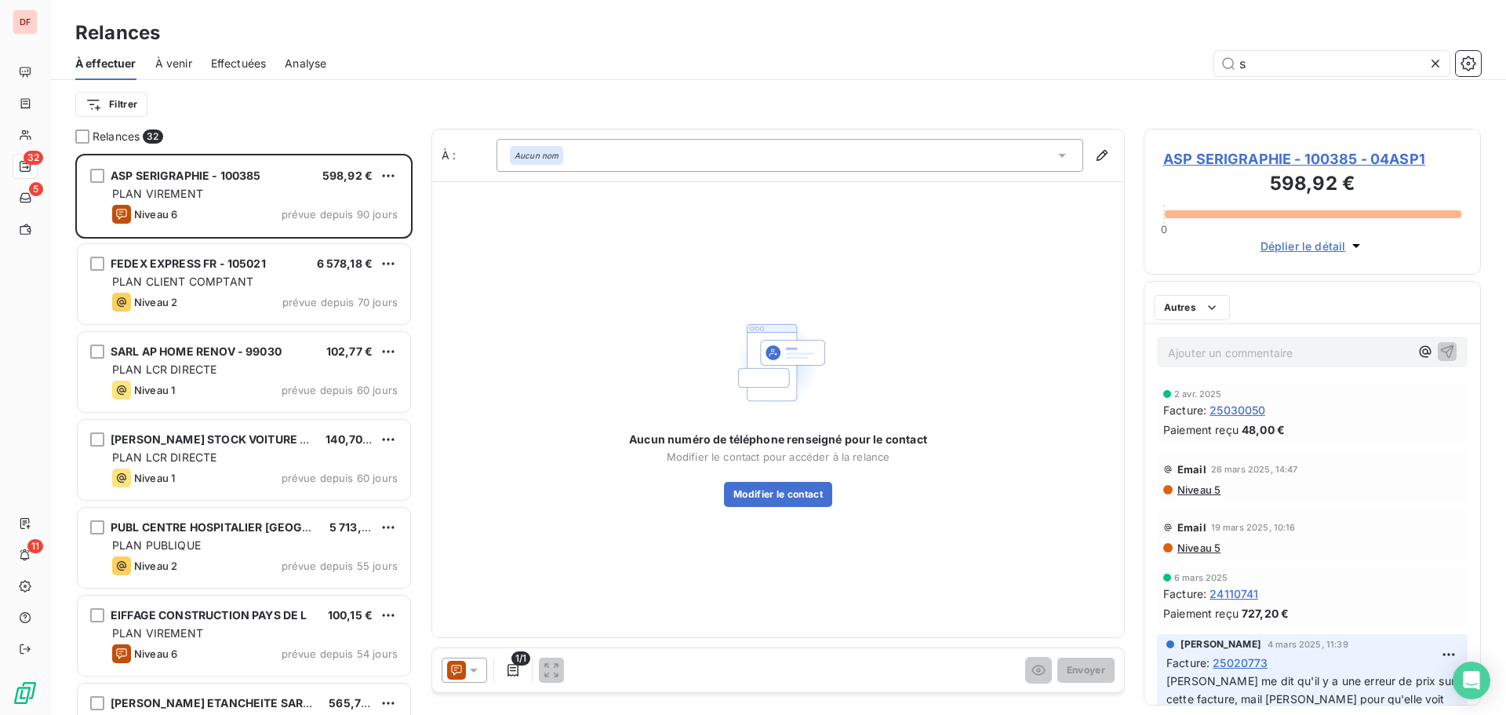
scroll to position [549, 326]
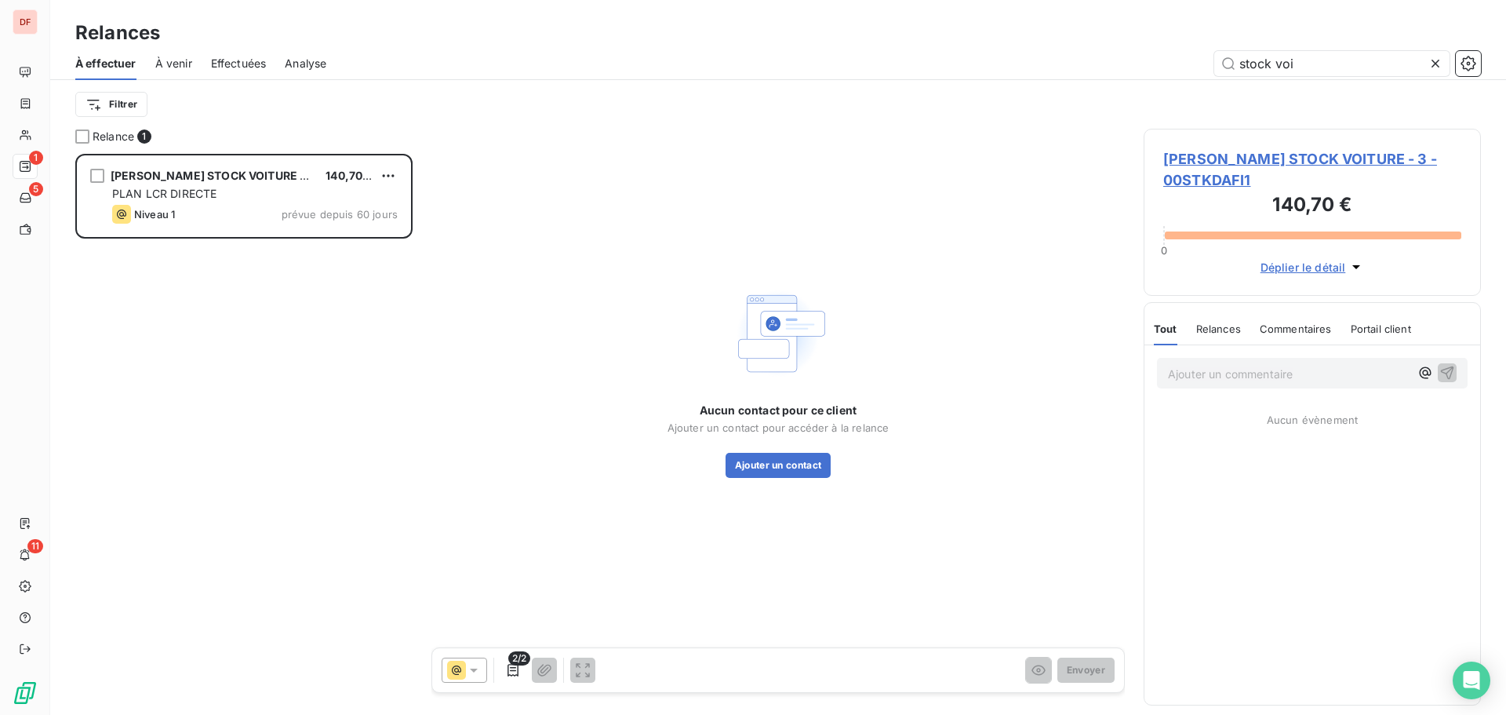
scroll to position [549, 326]
type input "stock voi"
click at [1216, 378] on p "Ajouter un commentaire ﻿" at bounding box center [1289, 374] width 242 height 20
drag, startPoint x: 1330, startPoint y: 65, endPoint x: 1049, endPoint y: 60, distance: 280.9
click at [1050, 60] on div "stock voi" at bounding box center [913, 63] width 1136 height 25
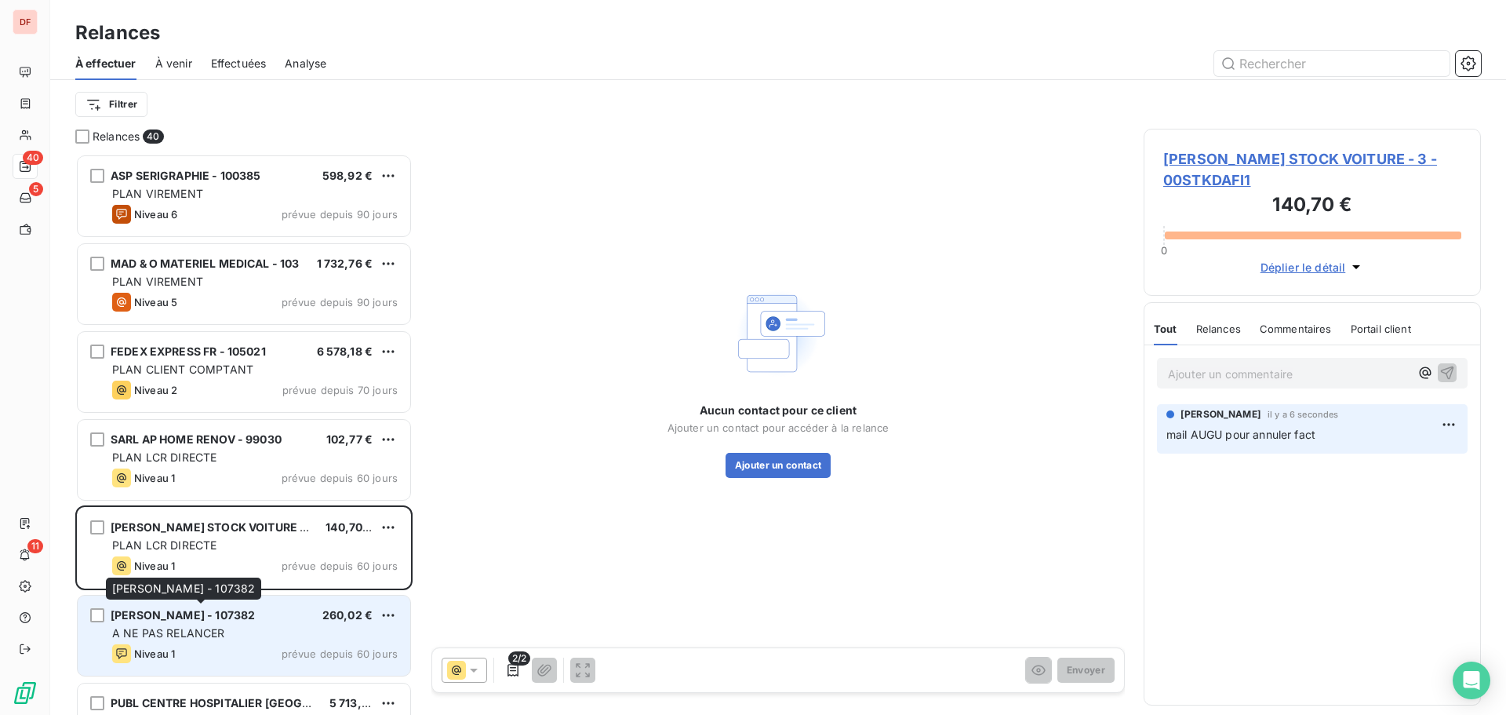
click at [181, 620] on span "[PERSON_NAME] - 107382" at bounding box center [183, 614] width 144 height 13
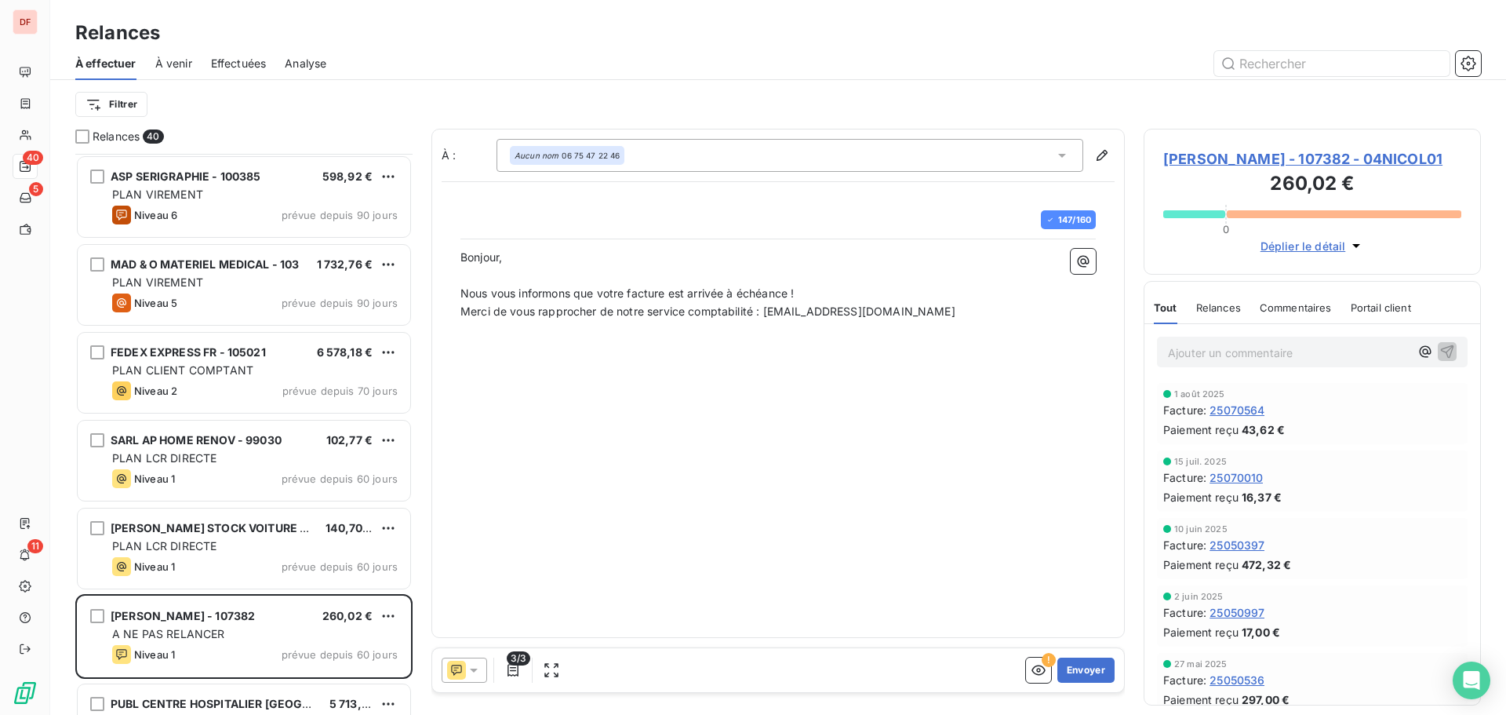
scroll to position [79, 0]
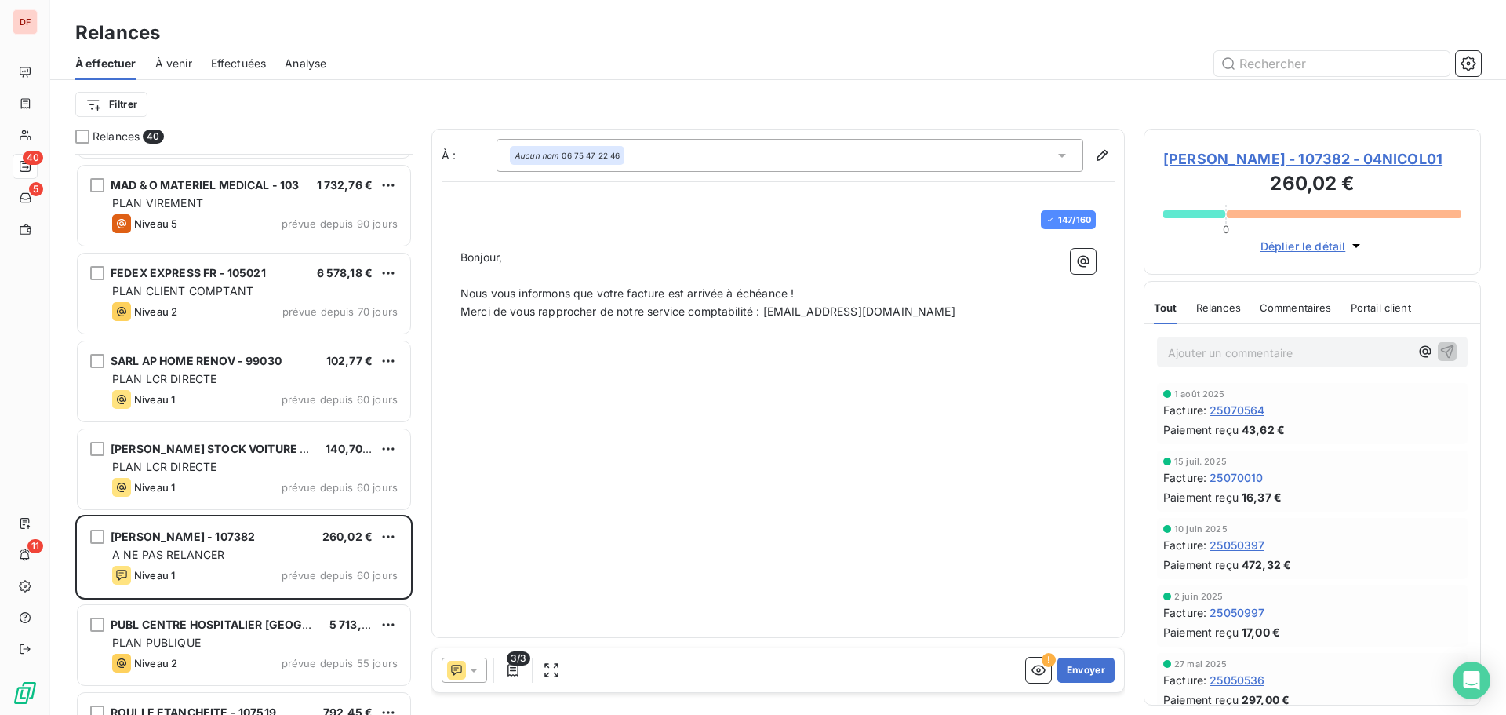
click at [1195, 148] on span "[PERSON_NAME] - 107382 - 04NICOL01" at bounding box center [1312, 158] width 298 height 21
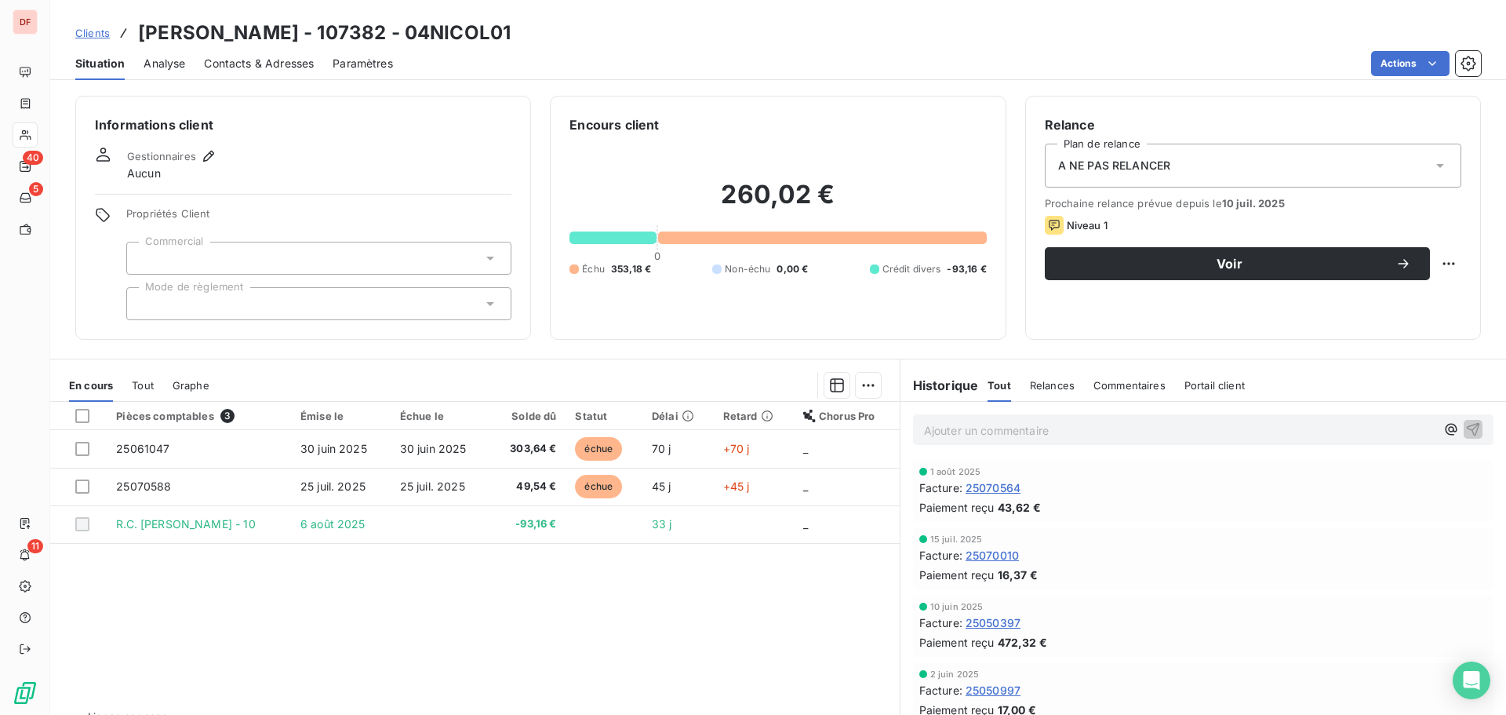
click at [93, 30] on span "Clients" at bounding box center [92, 33] width 35 height 13
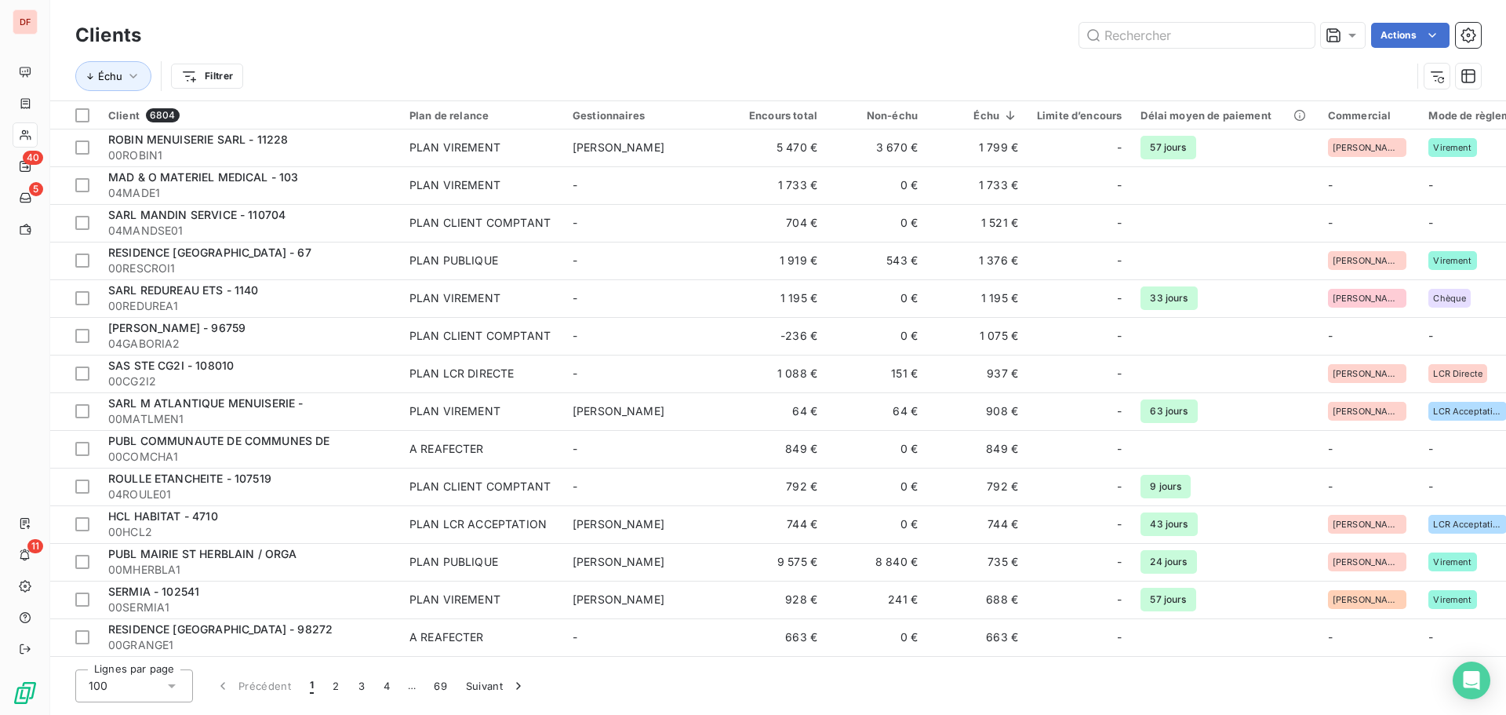
scroll to position [392, 0]
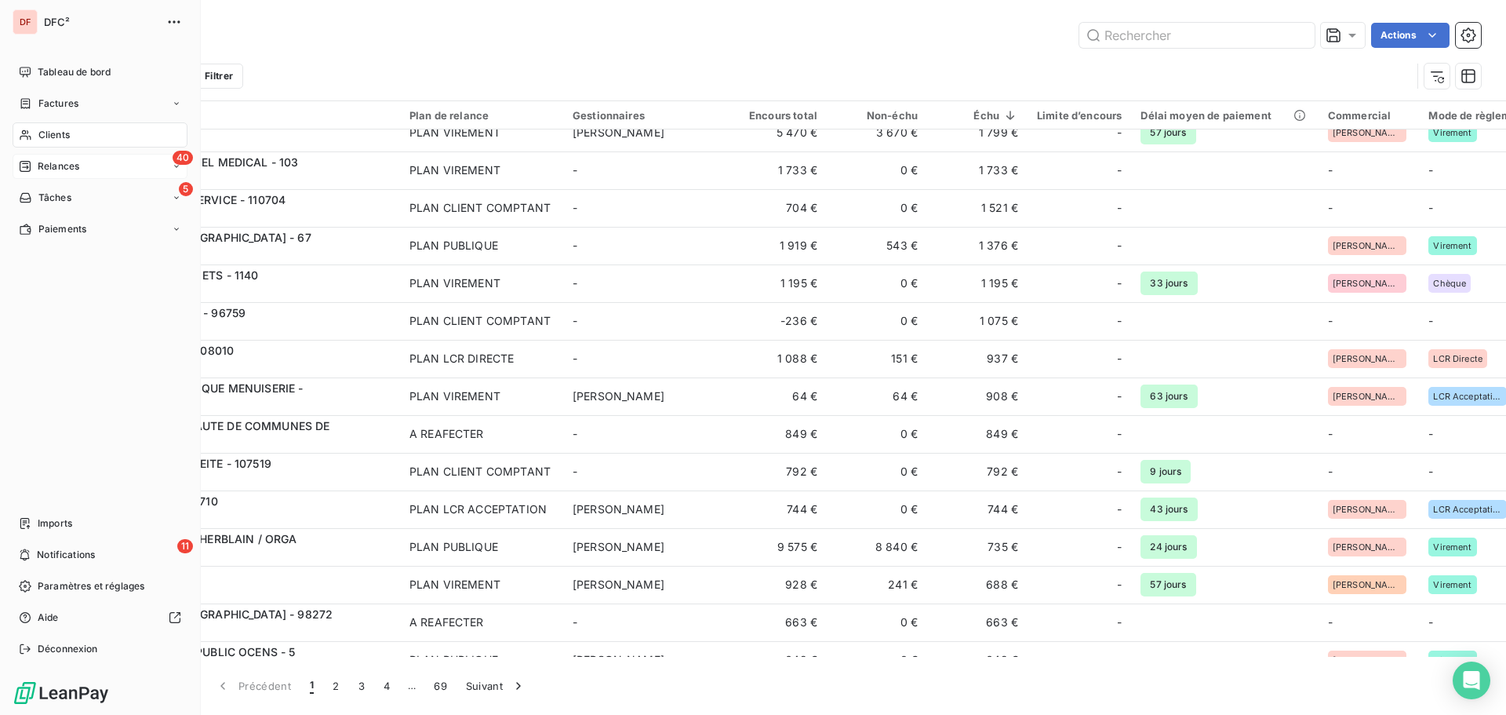
click at [42, 166] on span "Relances" at bounding box center [59, 166] width 42 height 14
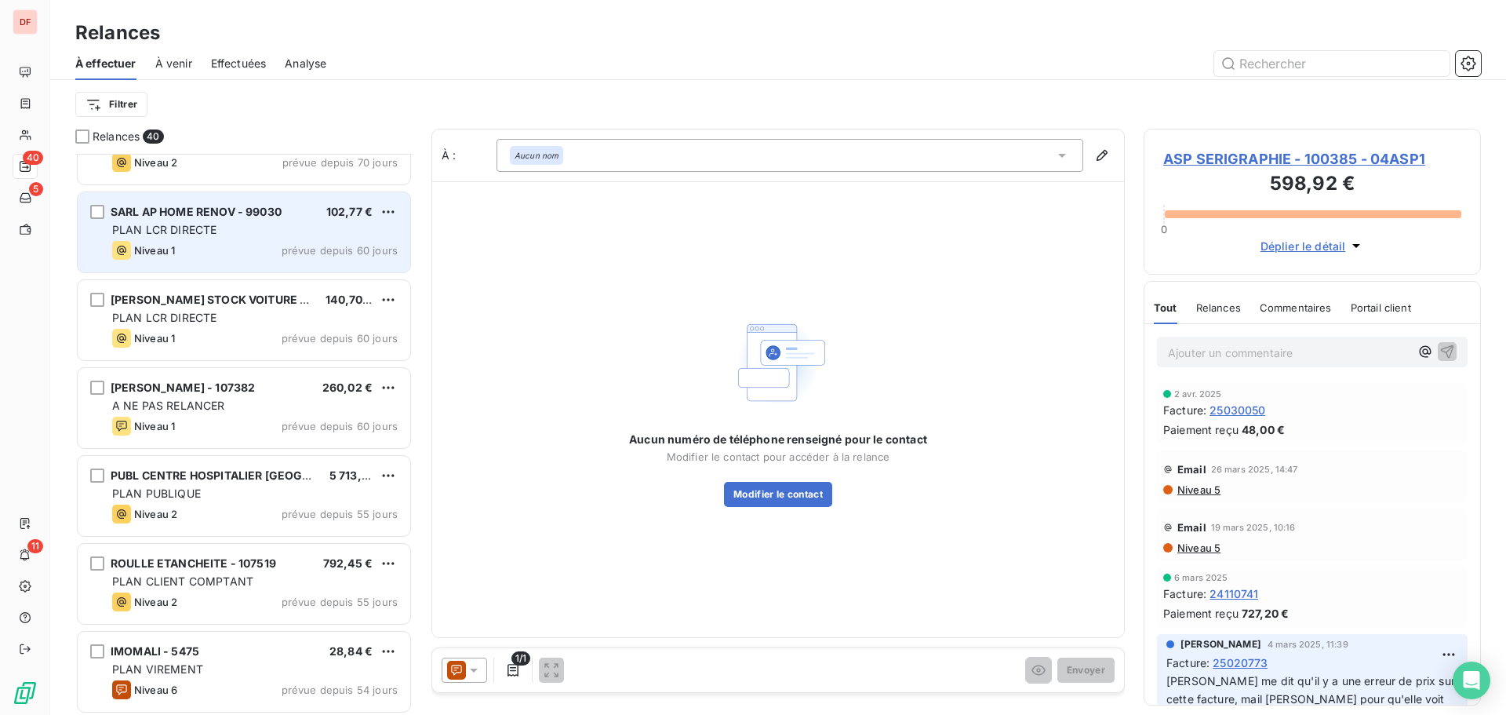
scroll to position [236, 0]
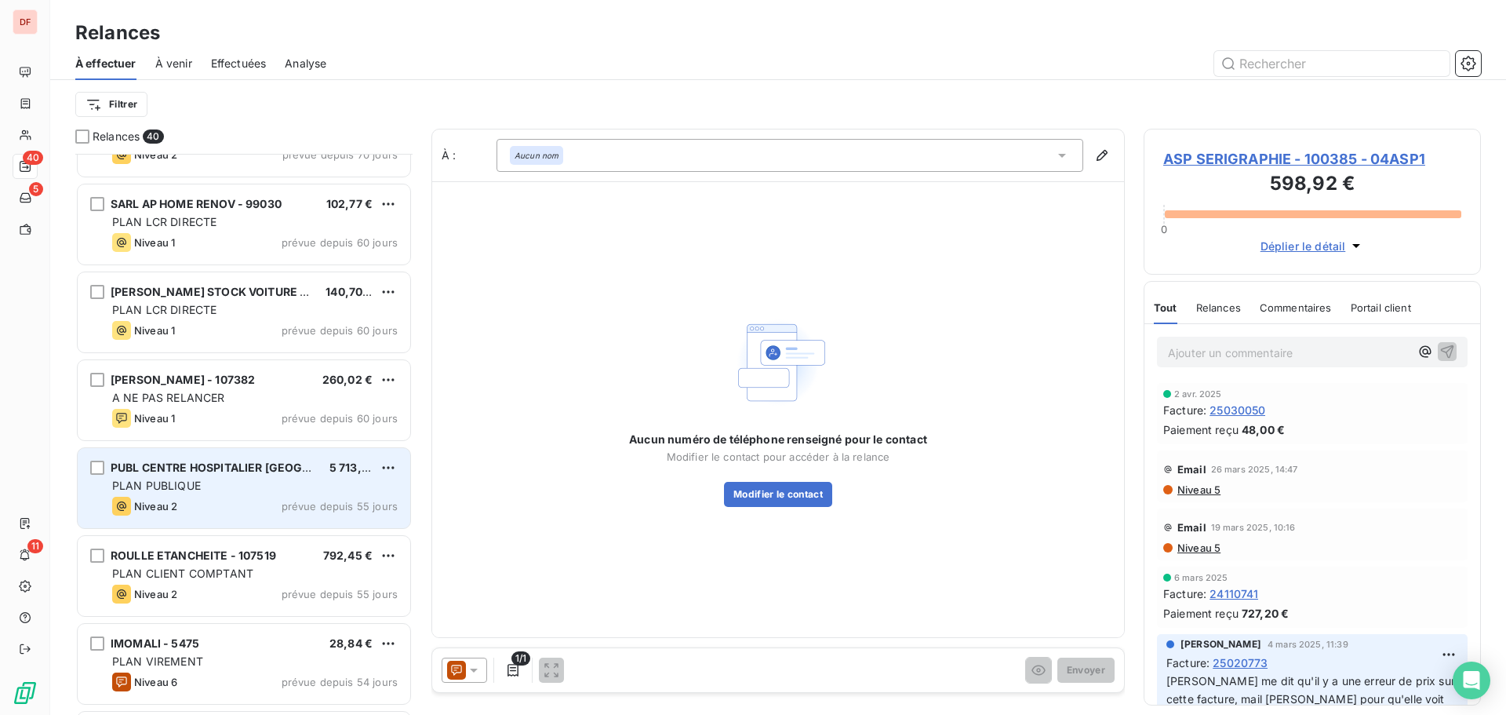
click at [184, 475] on div "PUBL CENTRE HOSPITALIER [GEOGRAPHIC_DATA]" at bounding box center [214, 468] width 206 height 16
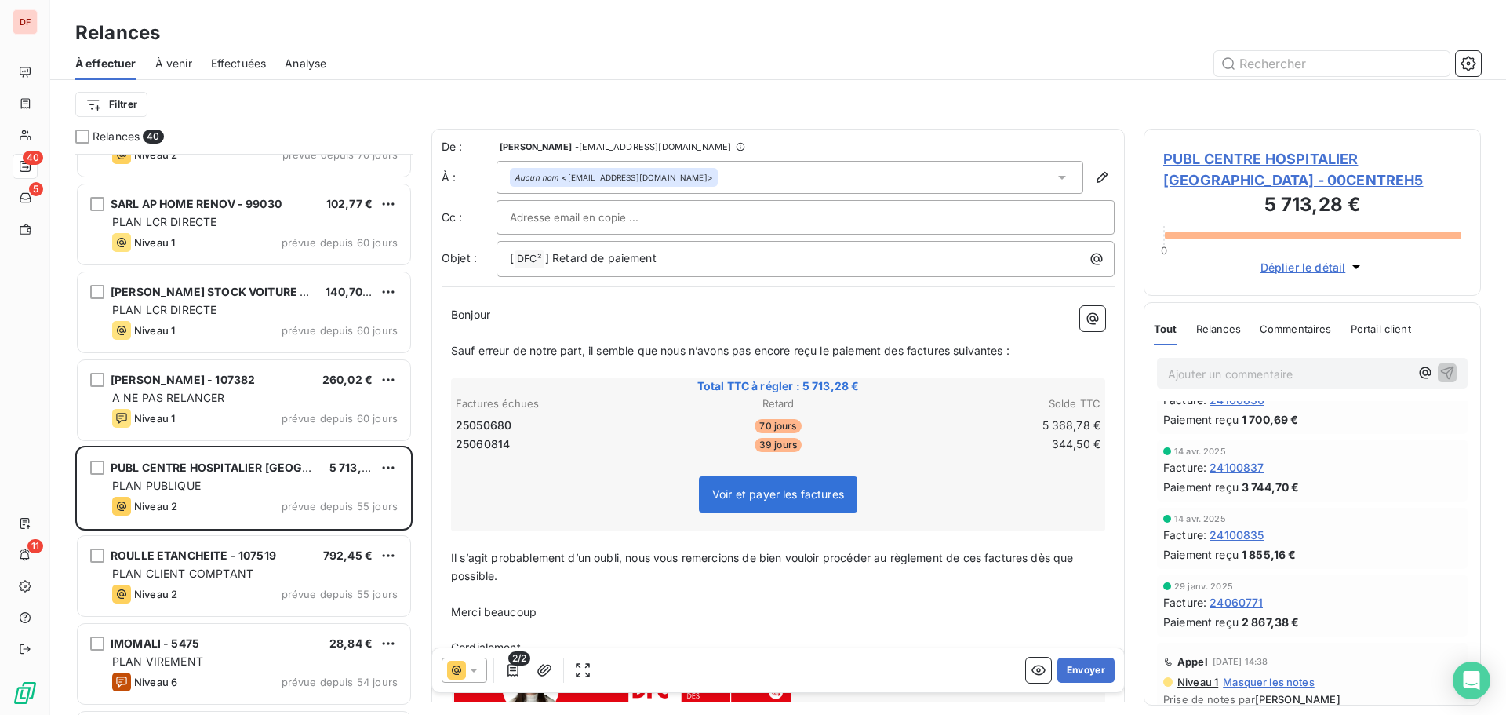
scroll to position [392, 0]
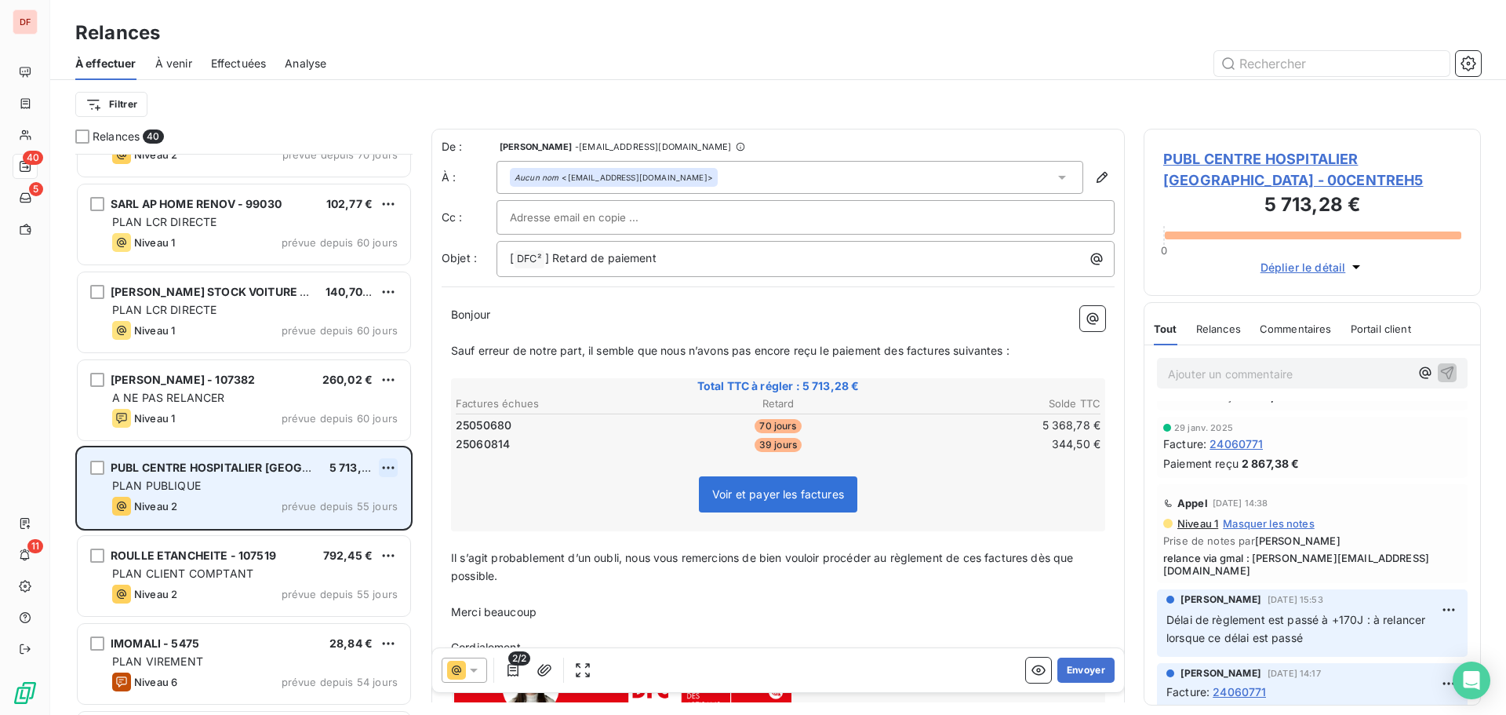
click at [383, 465] on html "DF 40 5 11 Relances À effectuer À venir Effectuées Analyse Filtrer Relances 40 …" at bounding box center [753, 357] width 1506 height 715
click at [367, 510] on div "Replanifier cette action" at bounding box center [320, 498] width 140 height 25
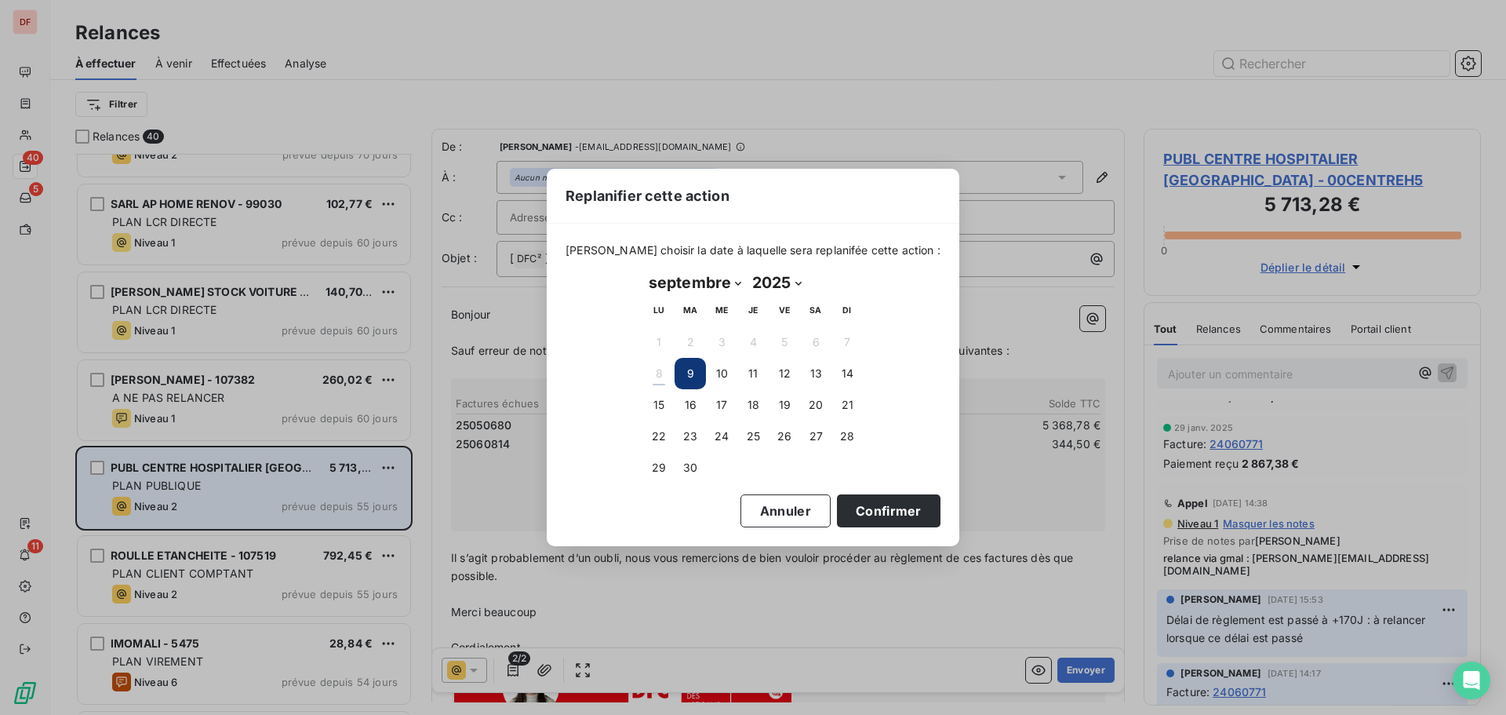
click at [686, 285] on select "janvier février mars avril mai juin juillet août septembre octobre novembre déc…" at bounding box center [695, 282] width 104 height 25
select select "10"
click at [643, 270] on select "janvier février mars avril mai juin juillet août septembre octobre novembre déc…" at bounding box center [695, 282] width 104 height 25
click at [824, 404] on button "15" at bounding box center [815, 404] width 31 height 31
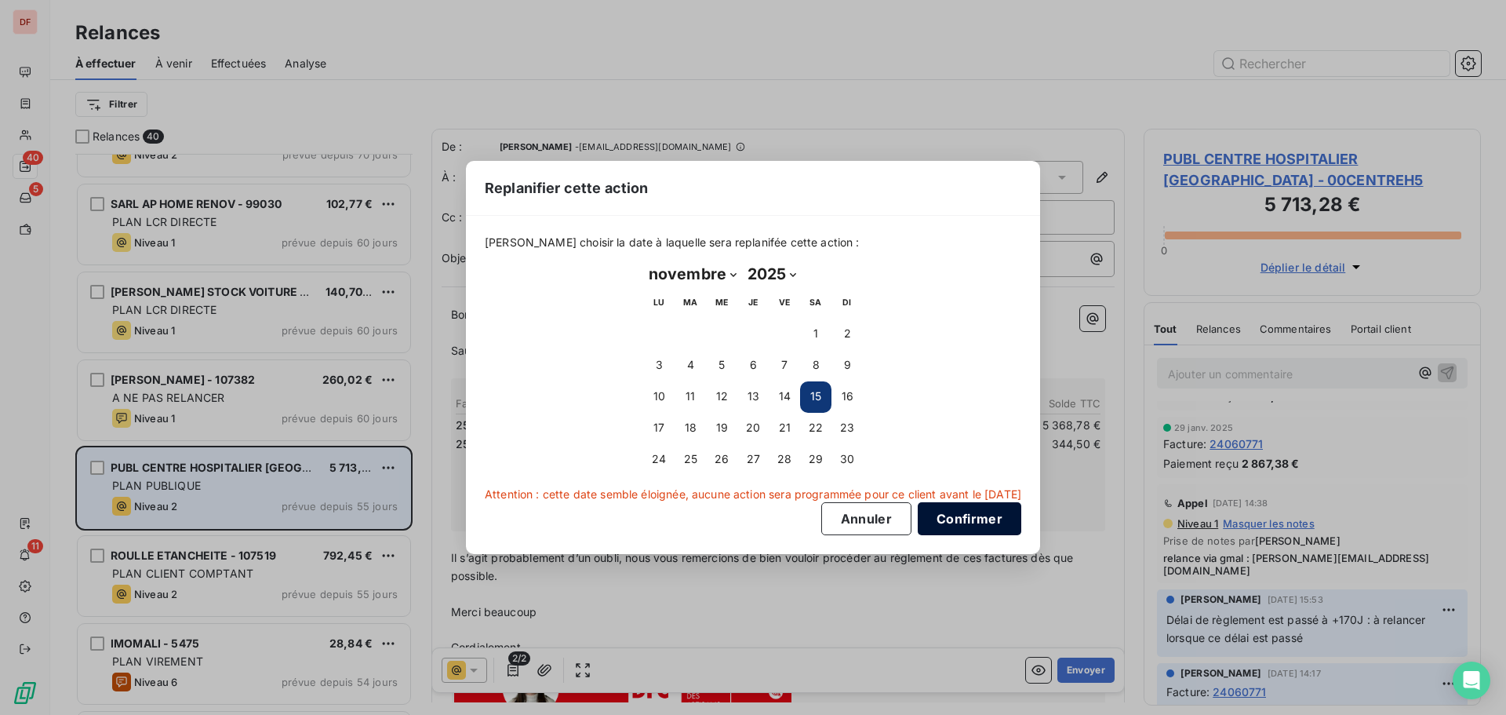
click at [1014, 515] on button "Confirmer" at bounding box center [970, 518] width 104 height 33
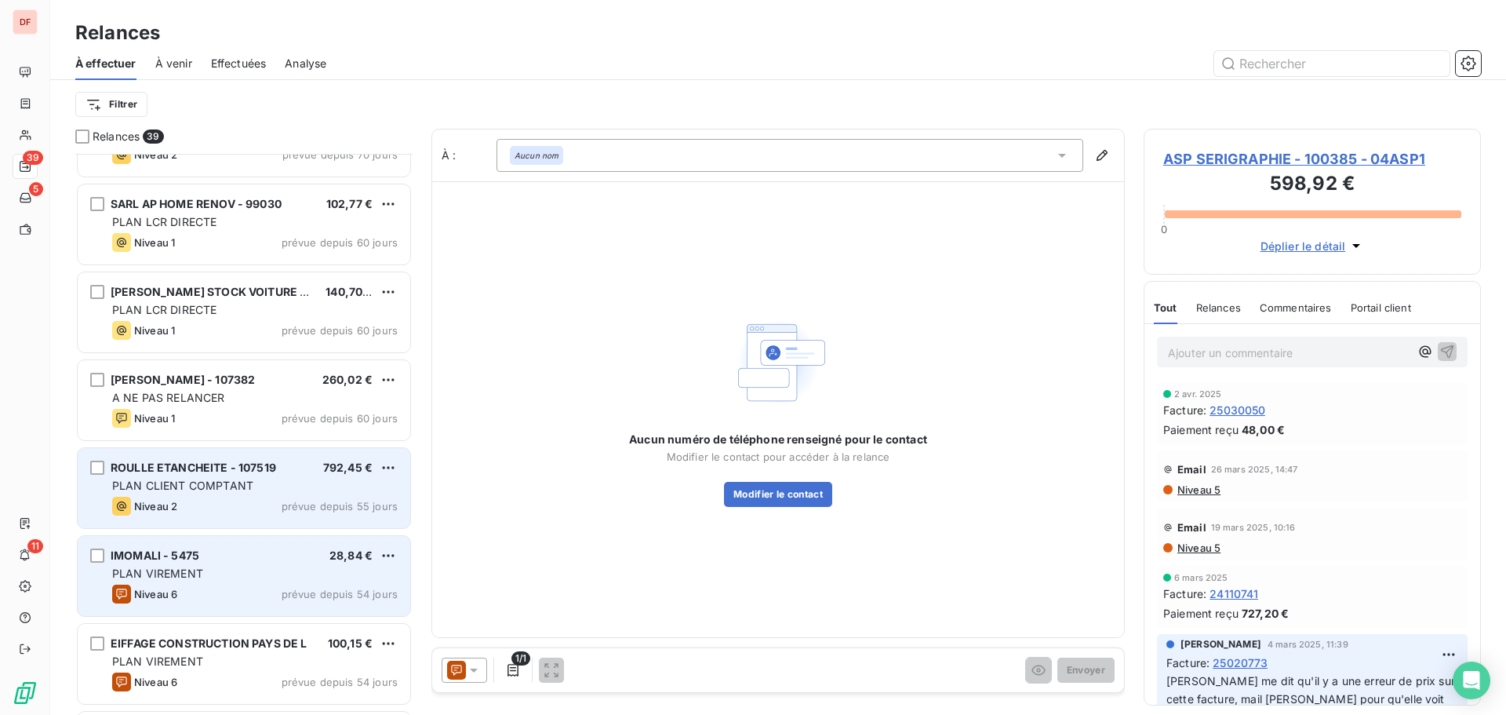
click at [232, 566] on div "PLAN VIREMENT" at bounding box center [255, 574] width 286 height 16
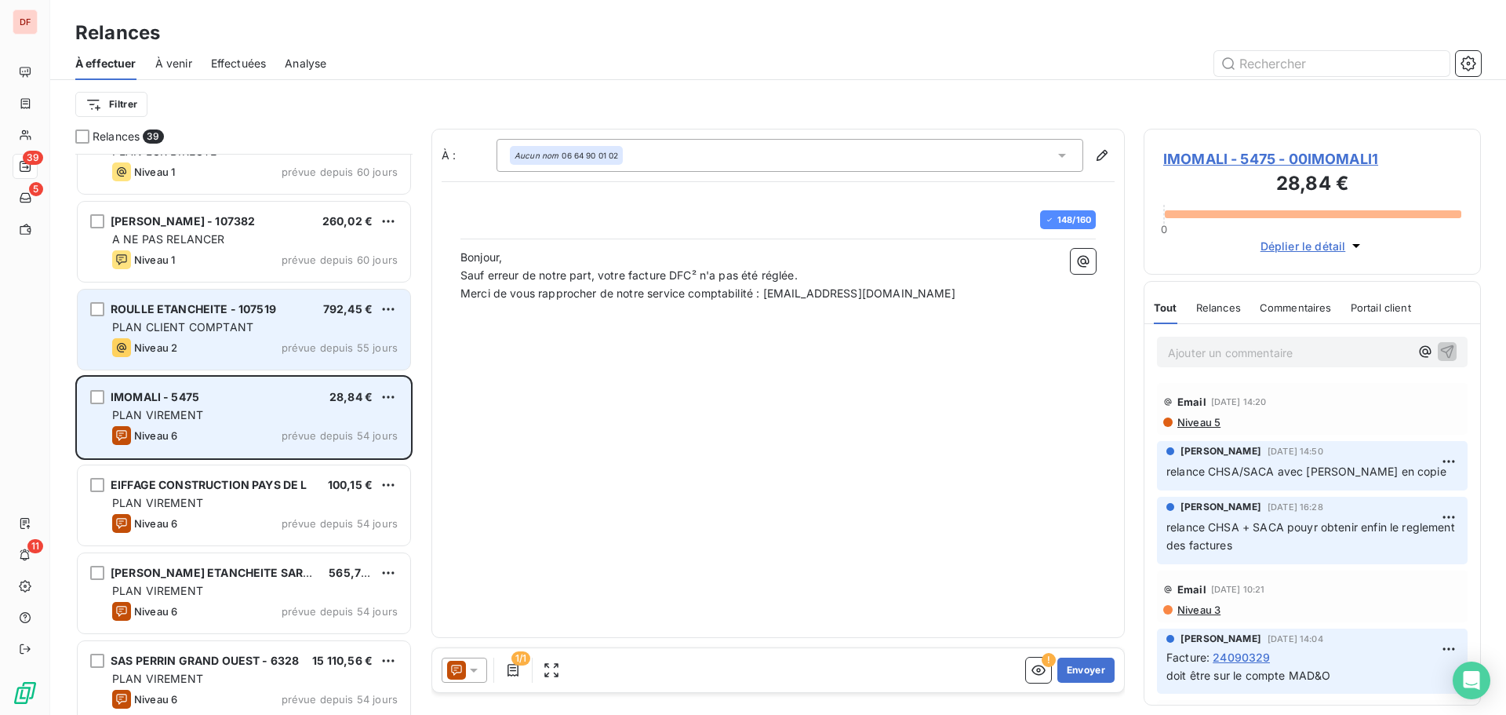
scroll to position [472, 0]
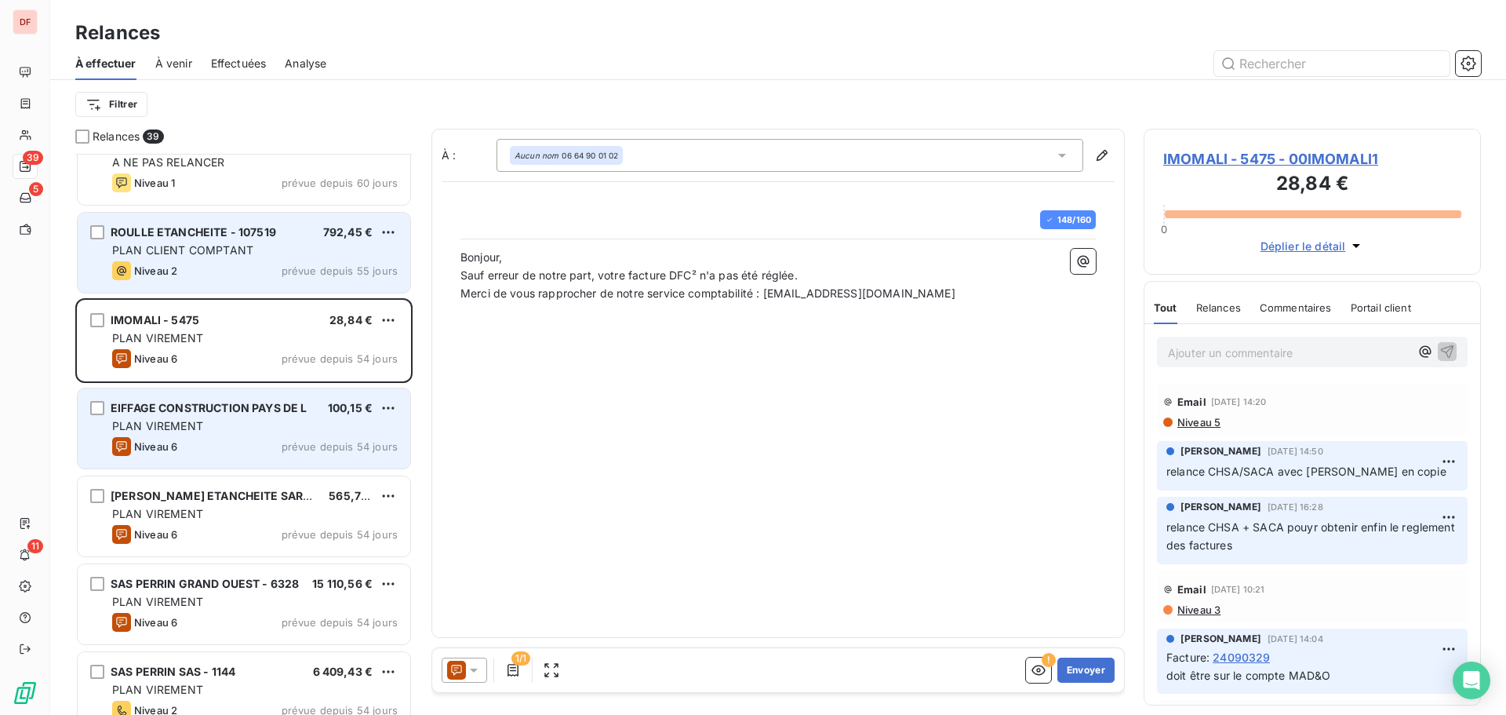
click at [235, 454] on div "Niveau 6 prévue depuis 54 jours" at bounding box center [255, 446] width 286 height 19
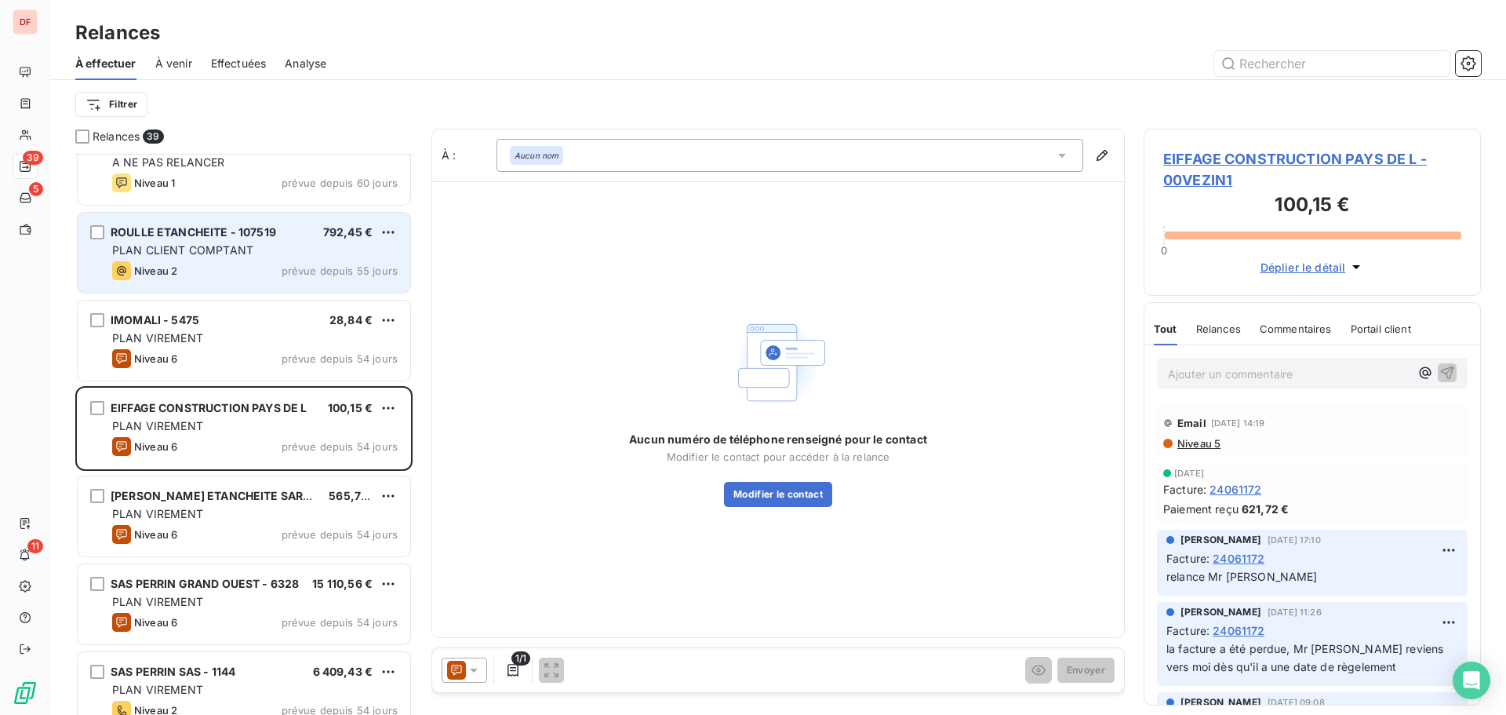
scroll to position [78, 0]
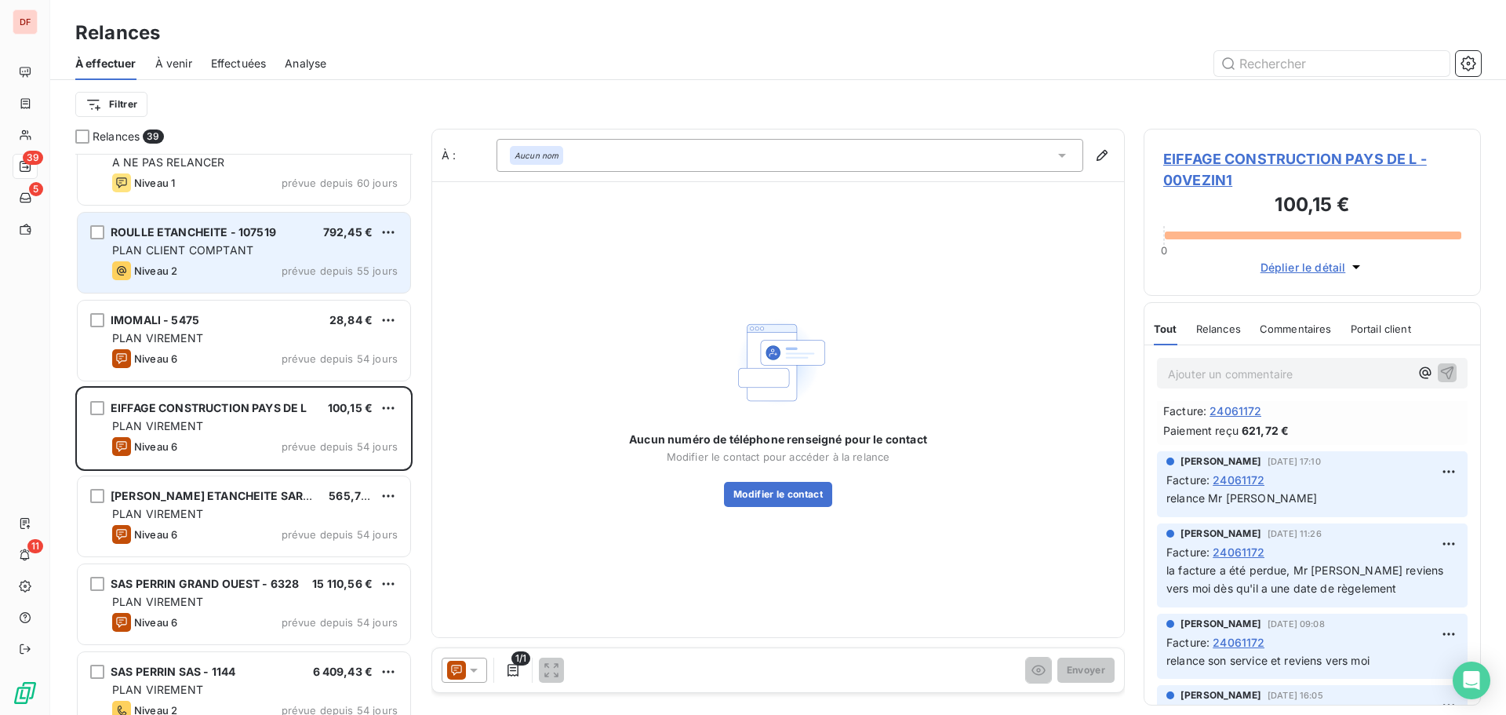
click at [1249, 159] on span "EIFFAGE CONSTRUCTION PAYS DE L - 00VEZIN1" at bounding box center [1312, 169] width 298 height 42
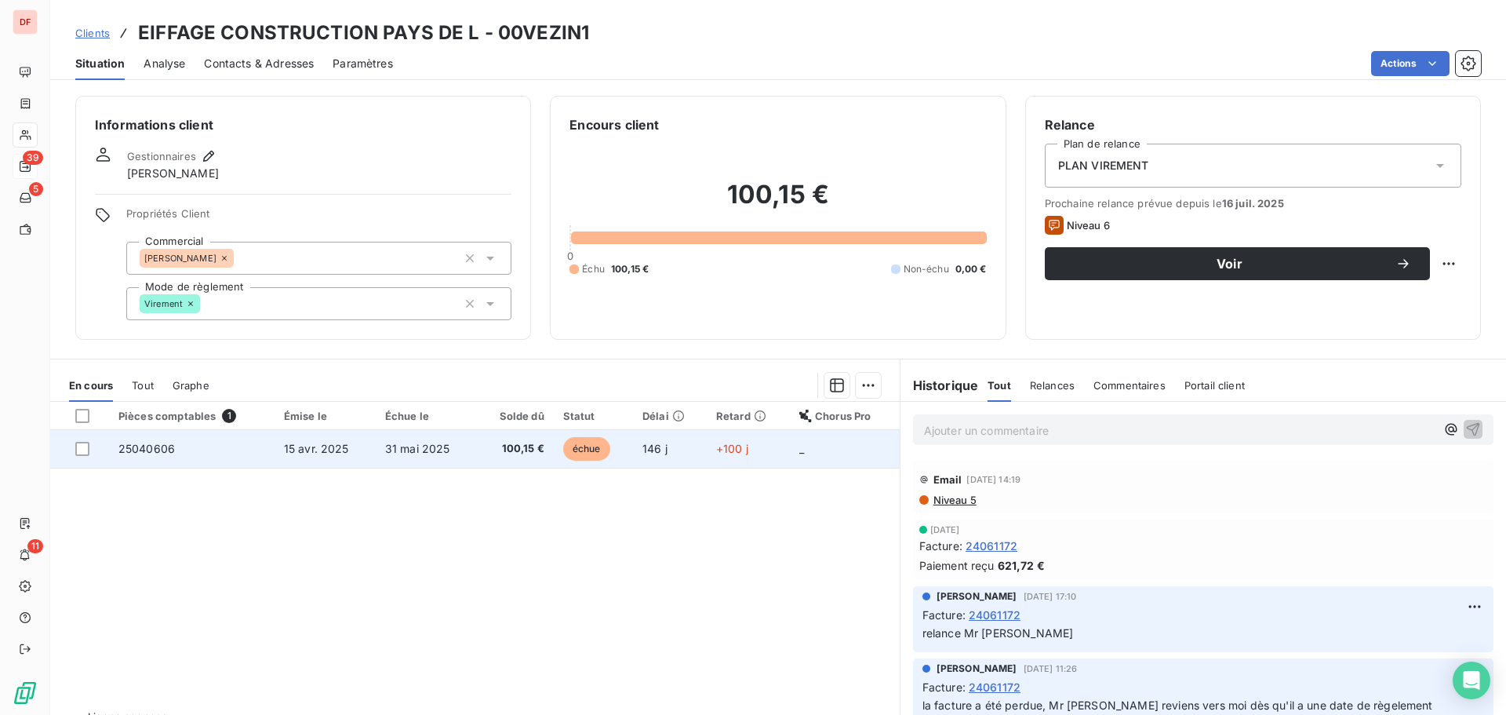
click at [435, 449] on span "31 mai 2025" at bounding box center [417, 448] width 65 height 13
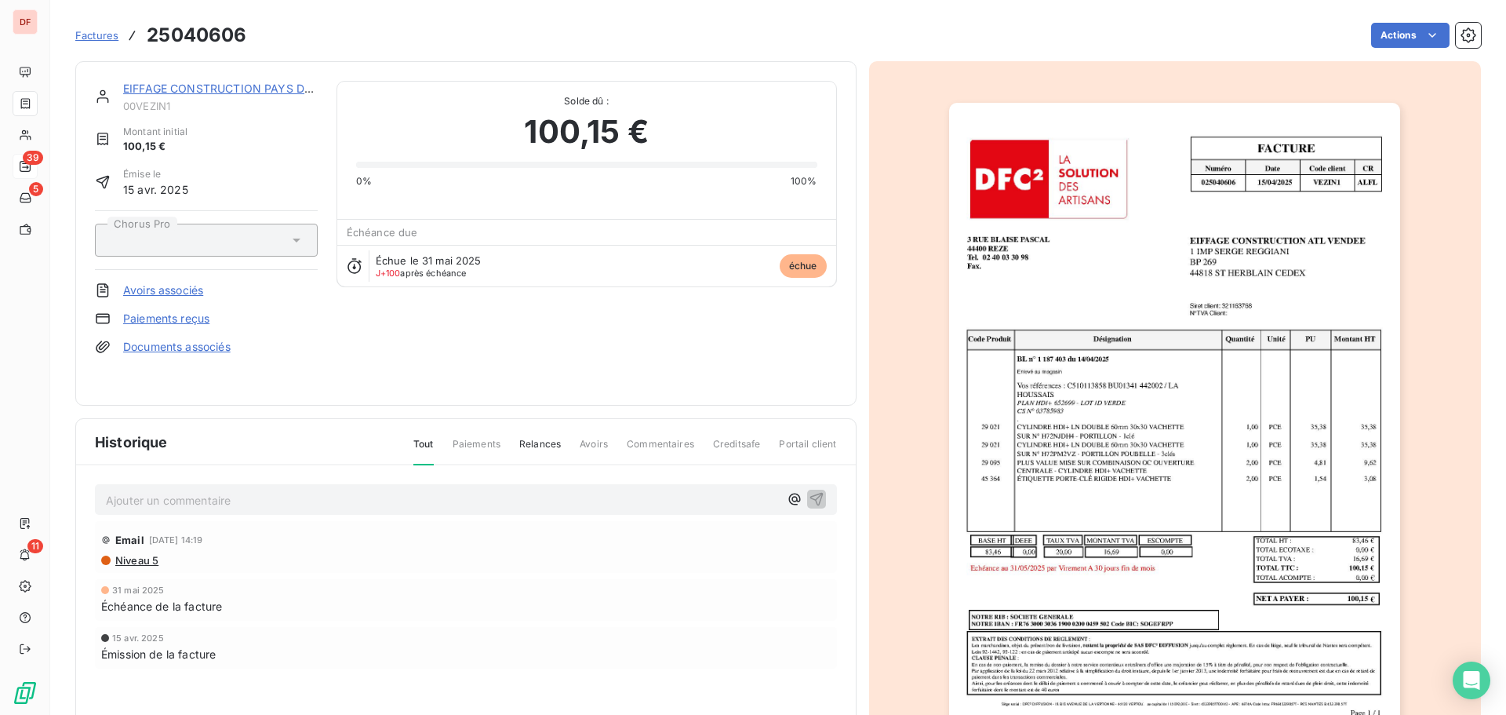
drag, startPoint x: 331, startPoint y: 479, endPoint x: 320, endPoint y: 505, distance: 28.8
click at [330, 490] on div "Ajouter un commentaire ﻿ Email 9 juil. 2025, 14:19 Niveau 5 31 mai 2025 Échéanc…" at bounding box center [466, 598] width 780 height 266
click at [320, 505] on p "Ajouter un commentaire ﻿" at bounding box center [442, 500] width 673 height 20
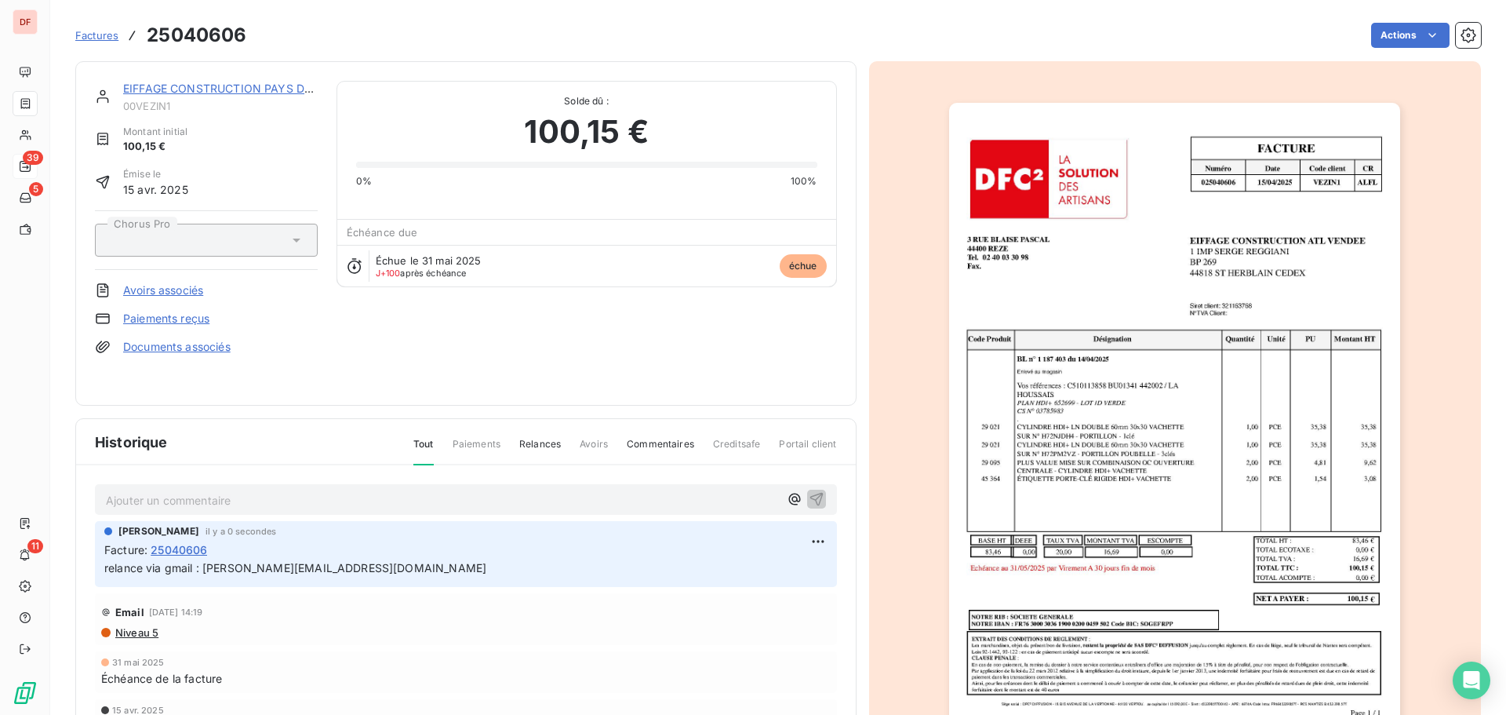
click at [216, 89] on link "EIFFAGE CONSTRUCTION PAYS DE L" at bounding box center [222, 88] width 198 height 13
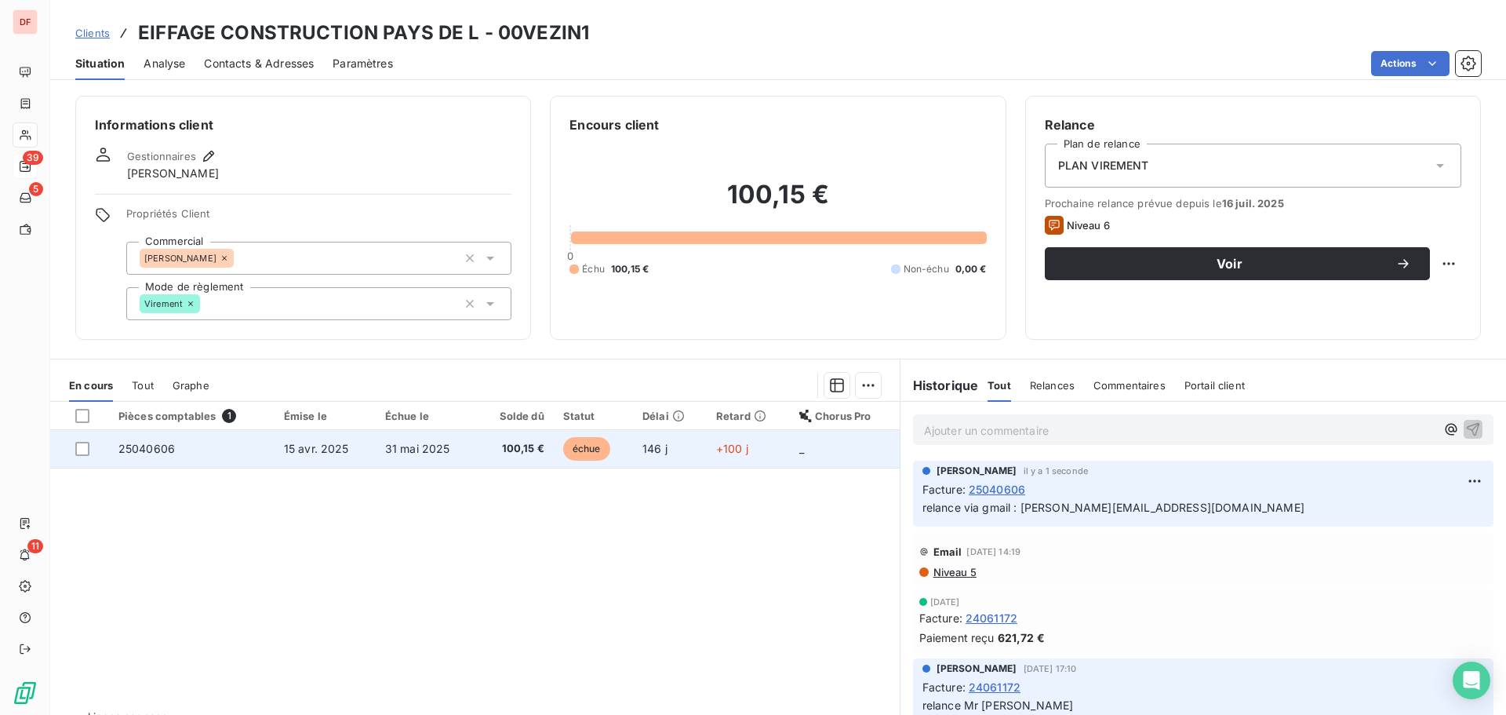
click at [404, 434] on td "31 mai 2025" at bounding box center [426, 449] width 101 height 38
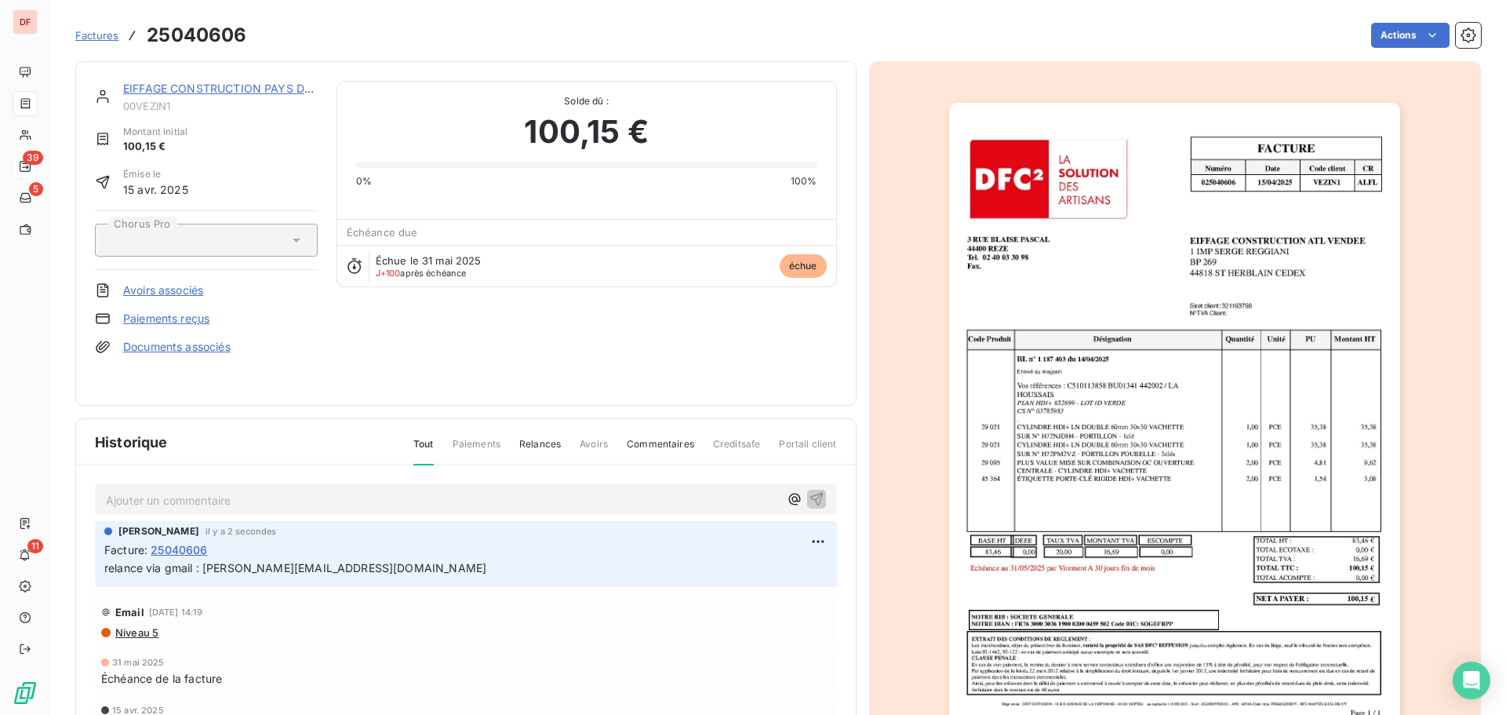
click at [1186, 354] on img "button" at bounding box center [1174, 422] width 451 height 639
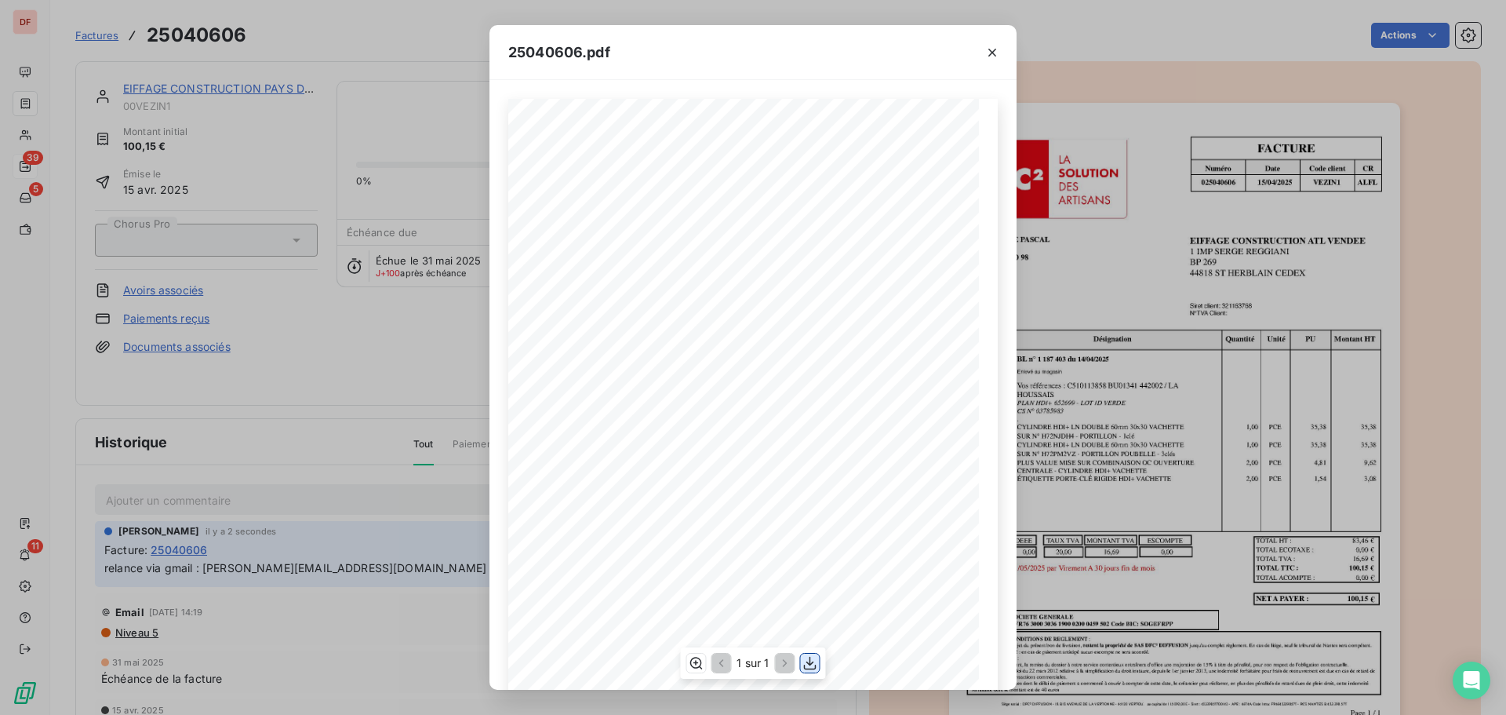
click at [801, 657] on button "button" at bounding box center [810, 663] width 19 height 19
click at [992, 56] on icon "button" at bounding box center [993, 53] width 16 height 16
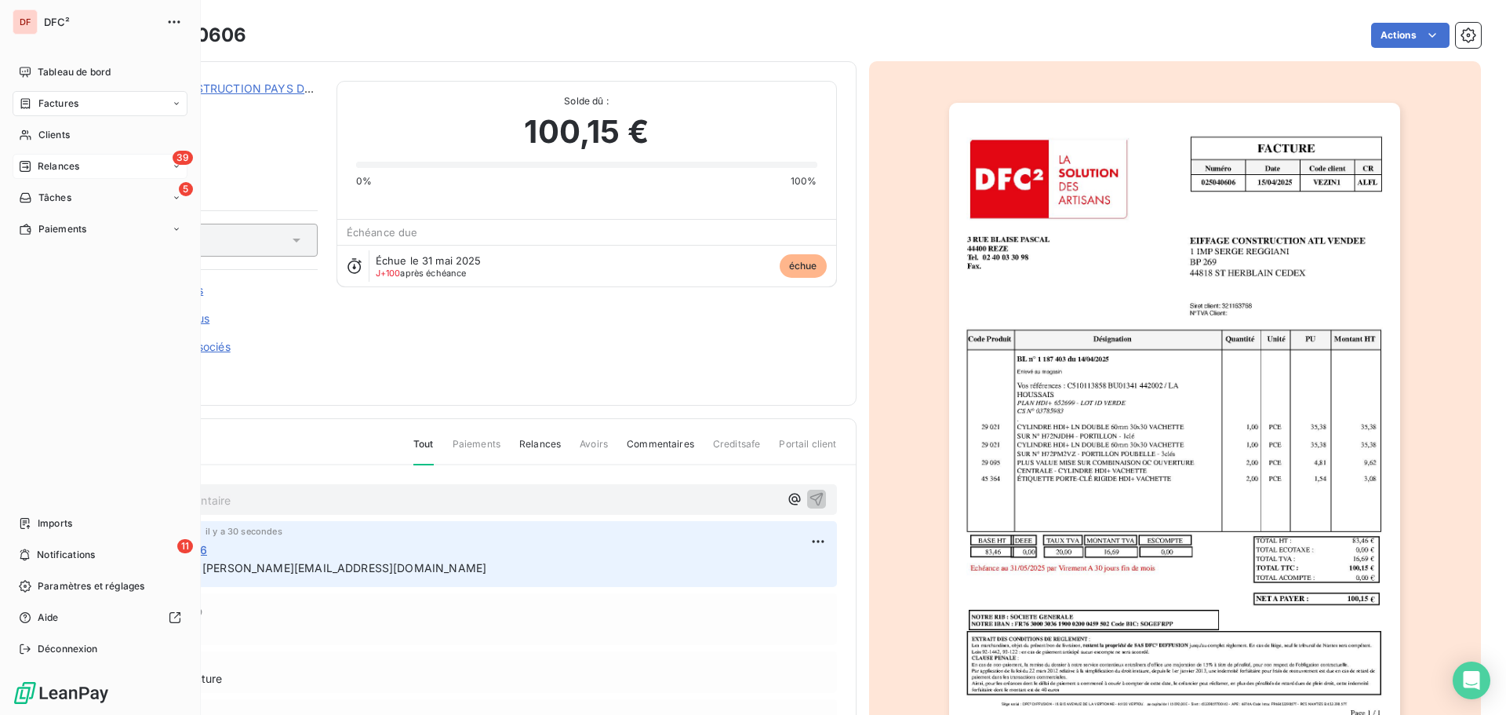
click at [67, 167] on span "Relances" at bounding box center [59, 166] width 42 height 14
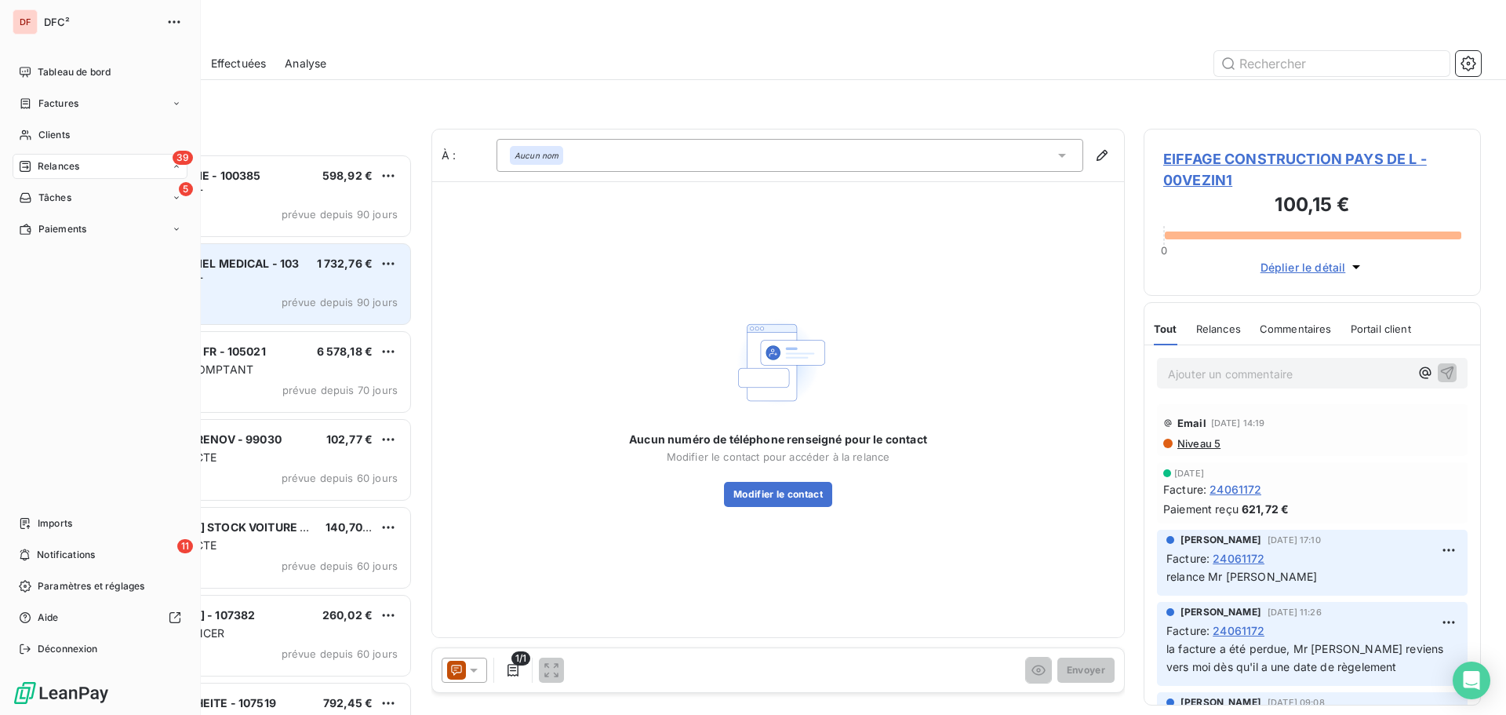
scroll to position [13, 13]
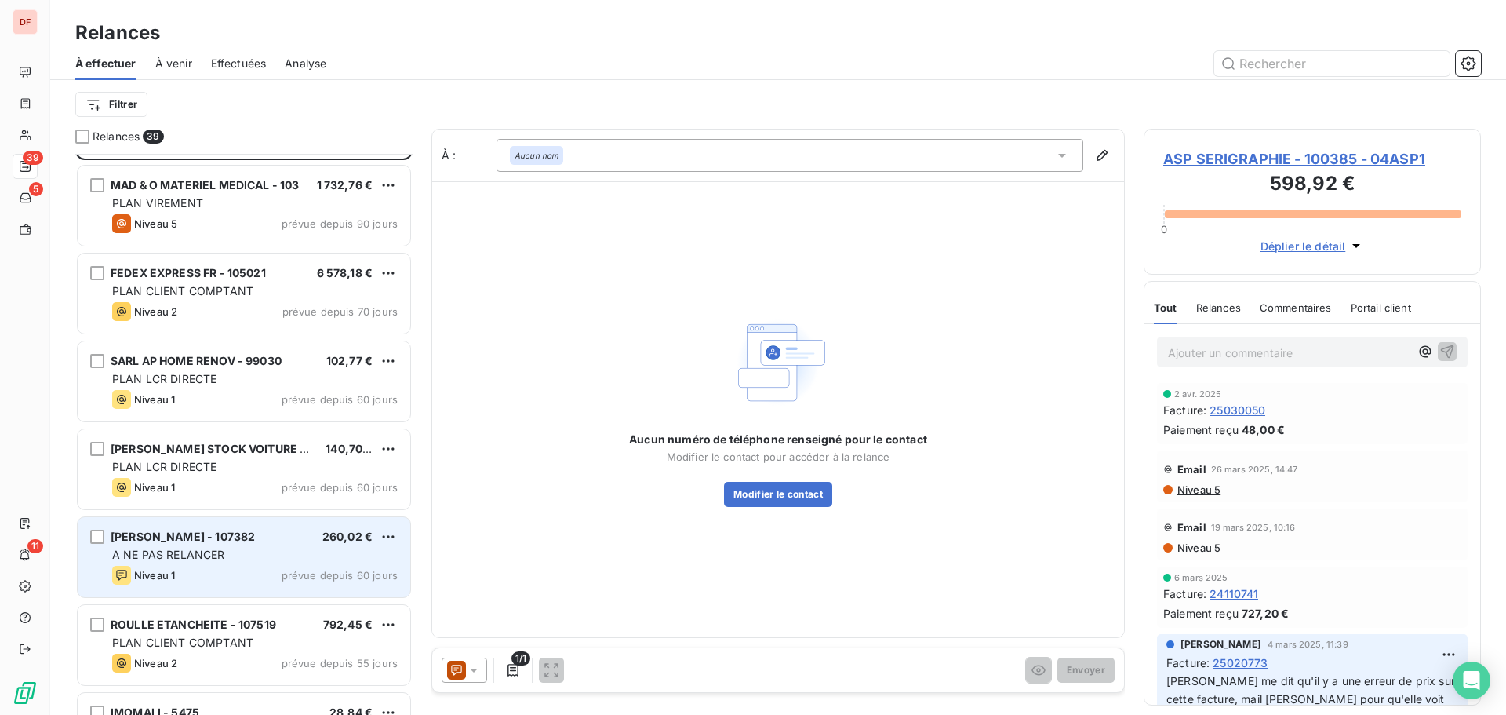
click at [264, 558] on div "A NE PAS RELANCER" at bounding box center [255, 555] width 286 height 16
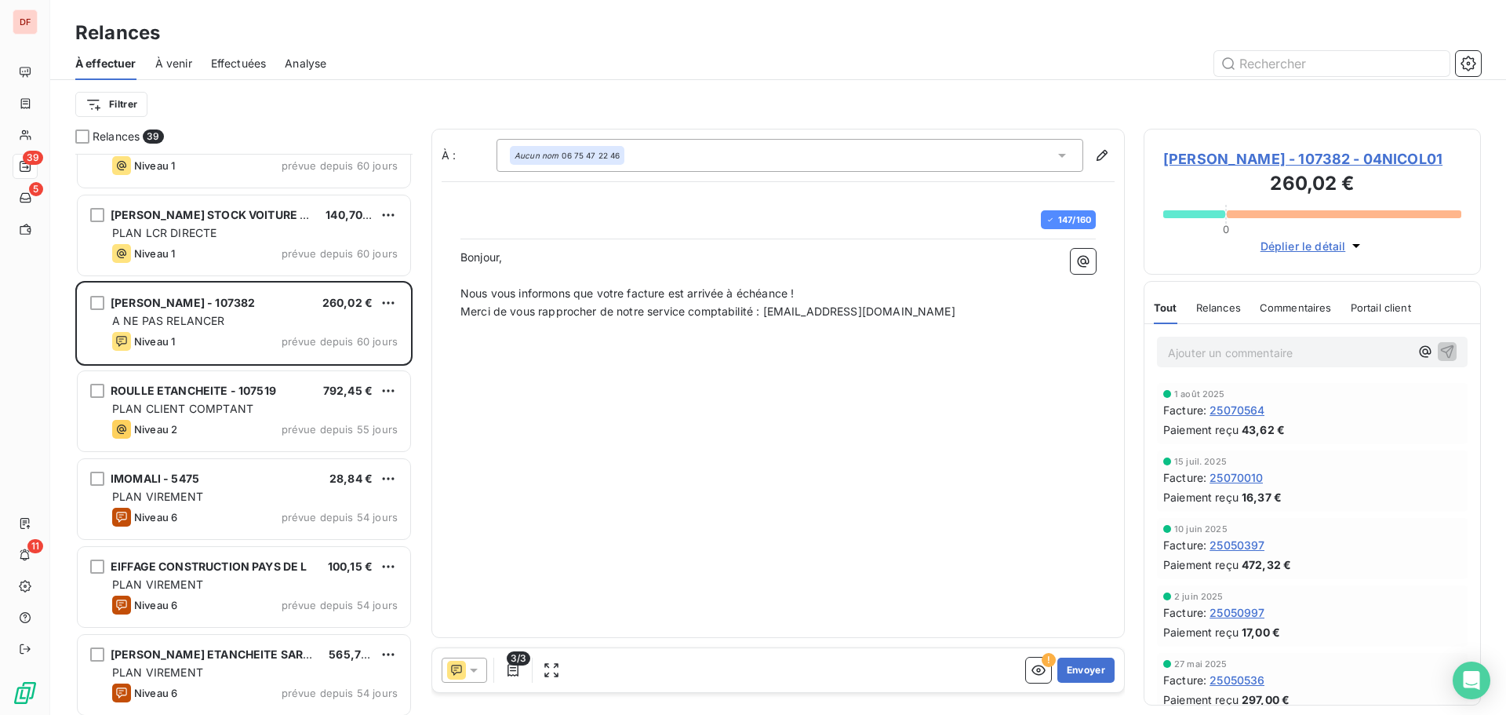
scroll to position [315, 0]
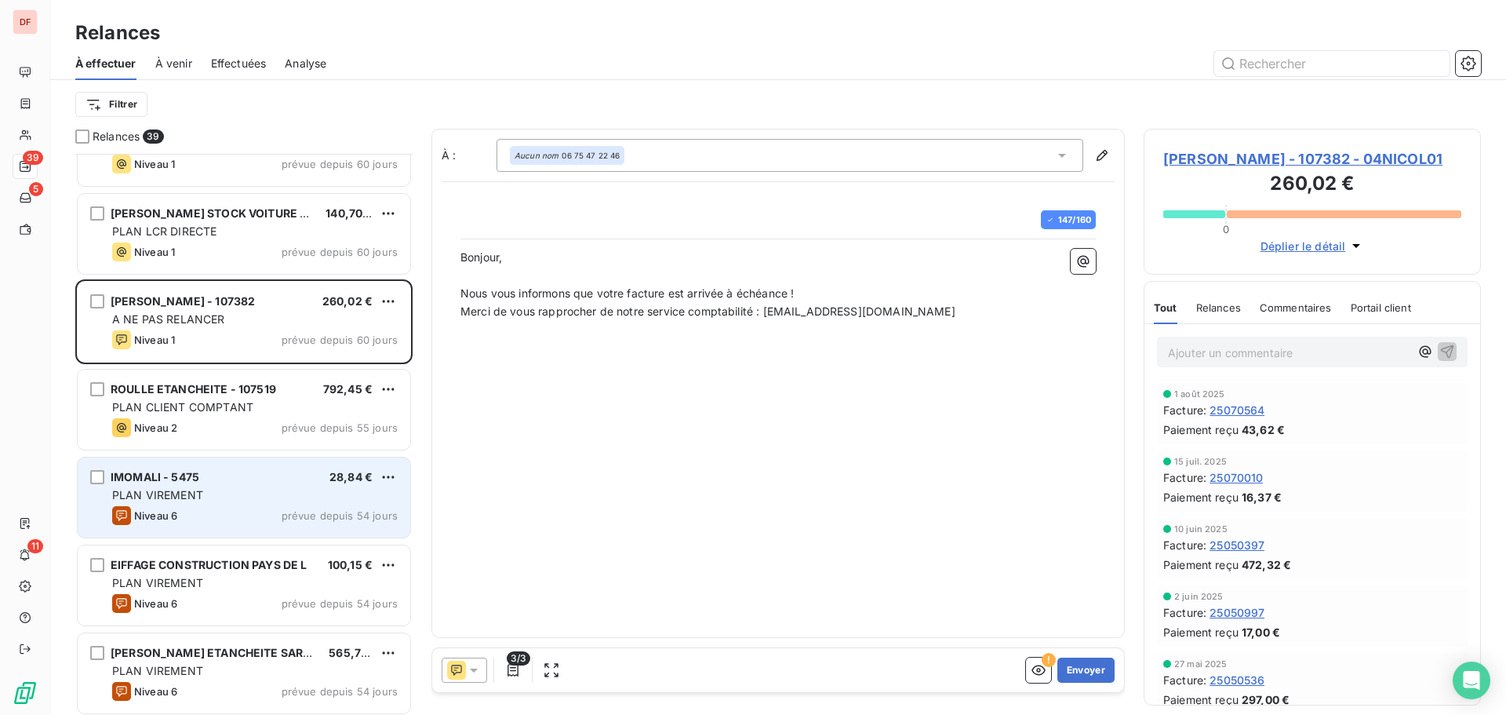
click at [253, 493] on div "PLAN VIREMENT" at bounding box center [255, 495] width 286 height 16
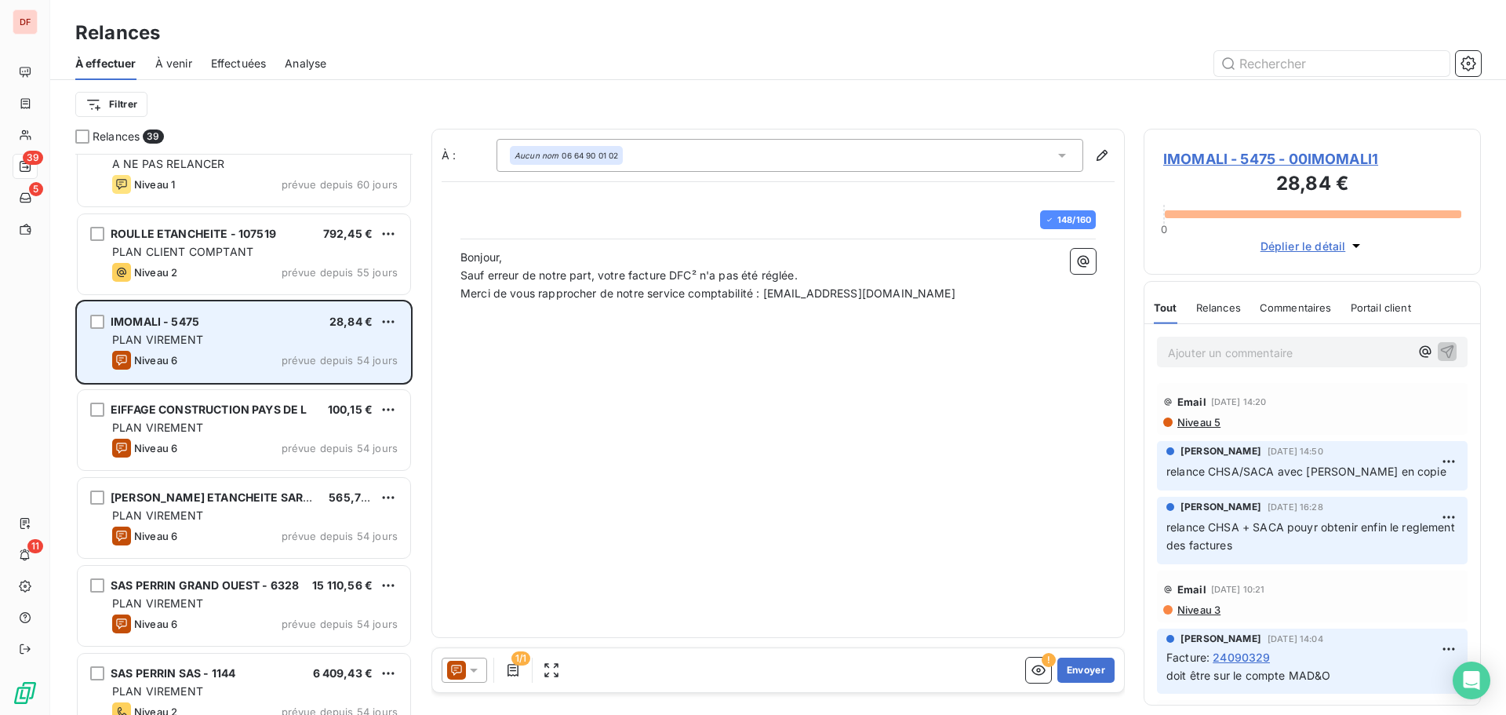
scroll to position [472, 0]
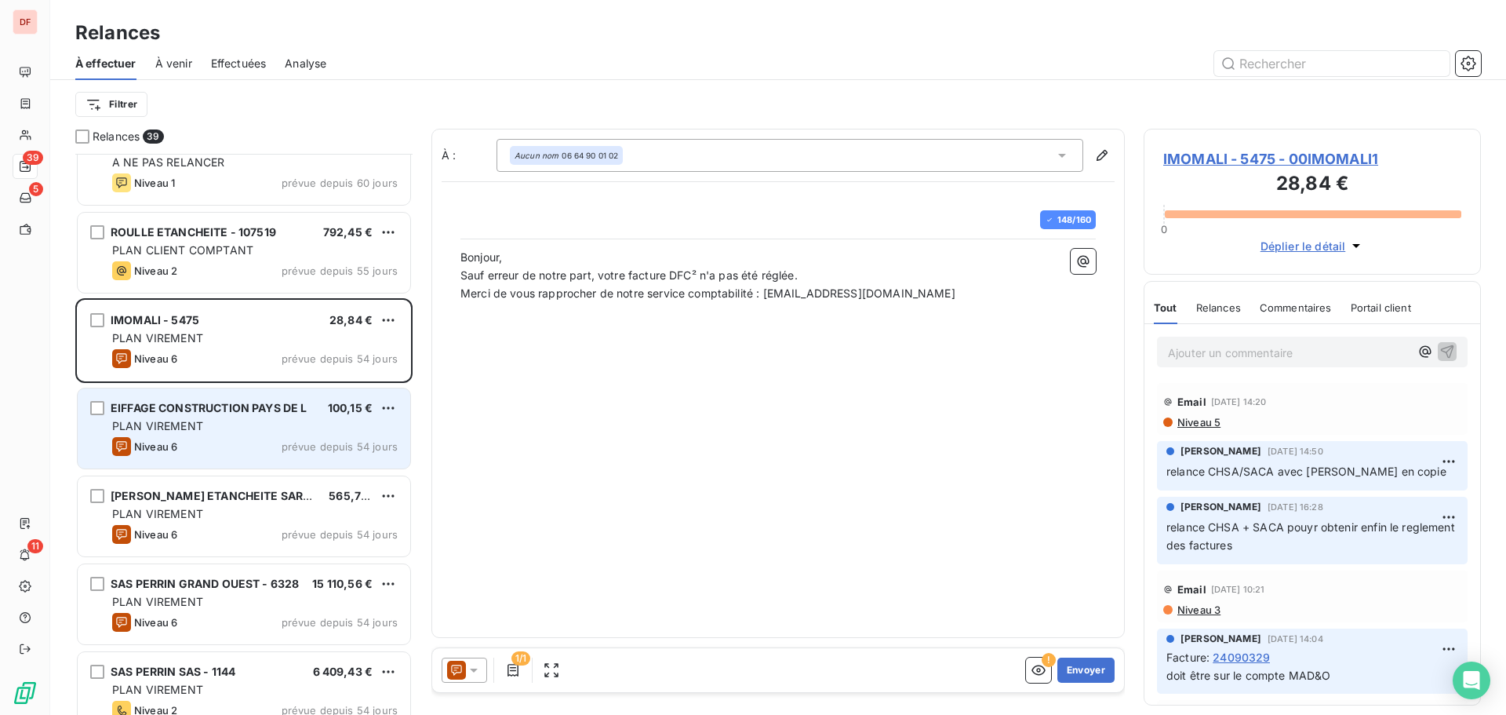
click at [293, 452] on span "prévue depuis 54 jours" at bounding box center [340, 446] width 116 height 13
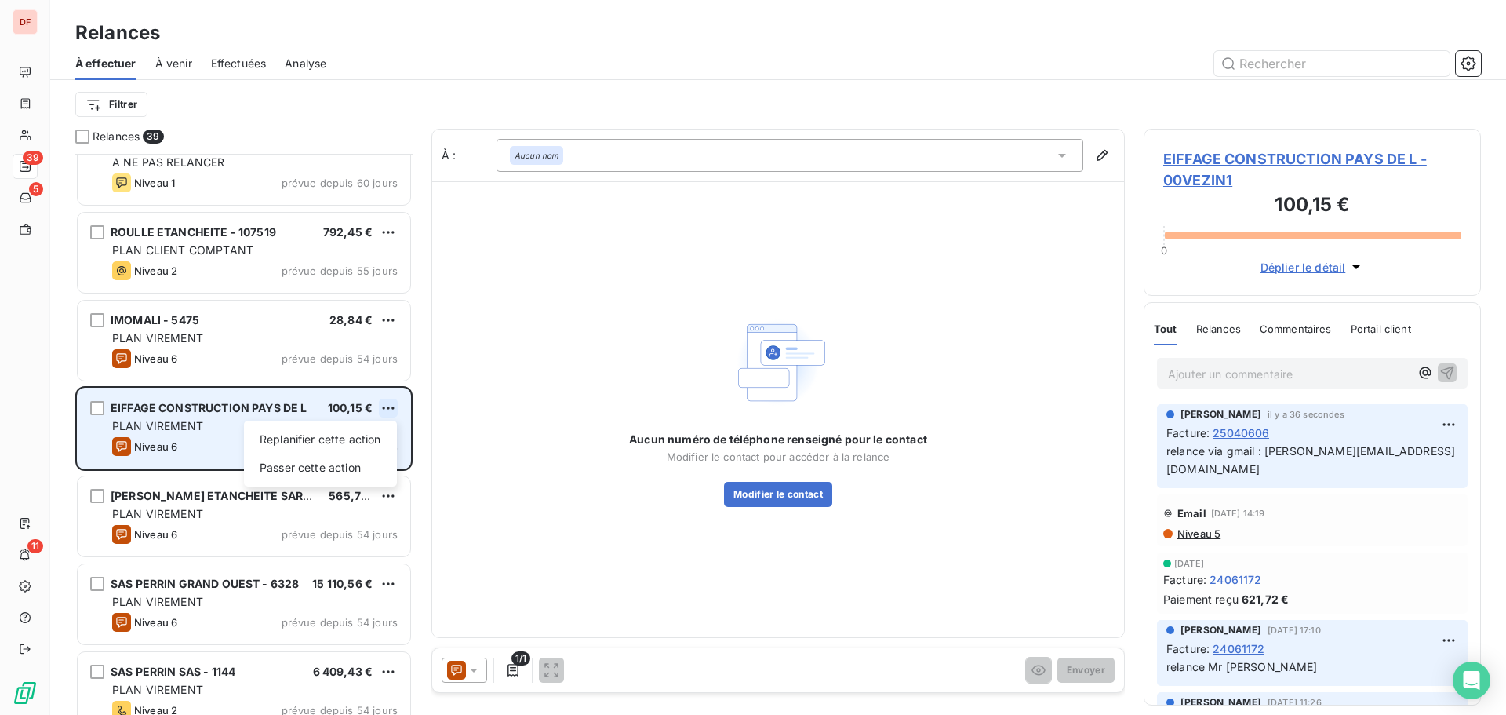
click at [393, 401] on html "DF 39 5 11 Relances À effectuer À venir Effectuées Analyse Filtrer Relances 39 …" at bounding box center [753, 357] width 1506 height 715
click at [362, 446] on div "Replanifier cette action" at bounding box center [320, 439] width 140 height 25
select select "8"
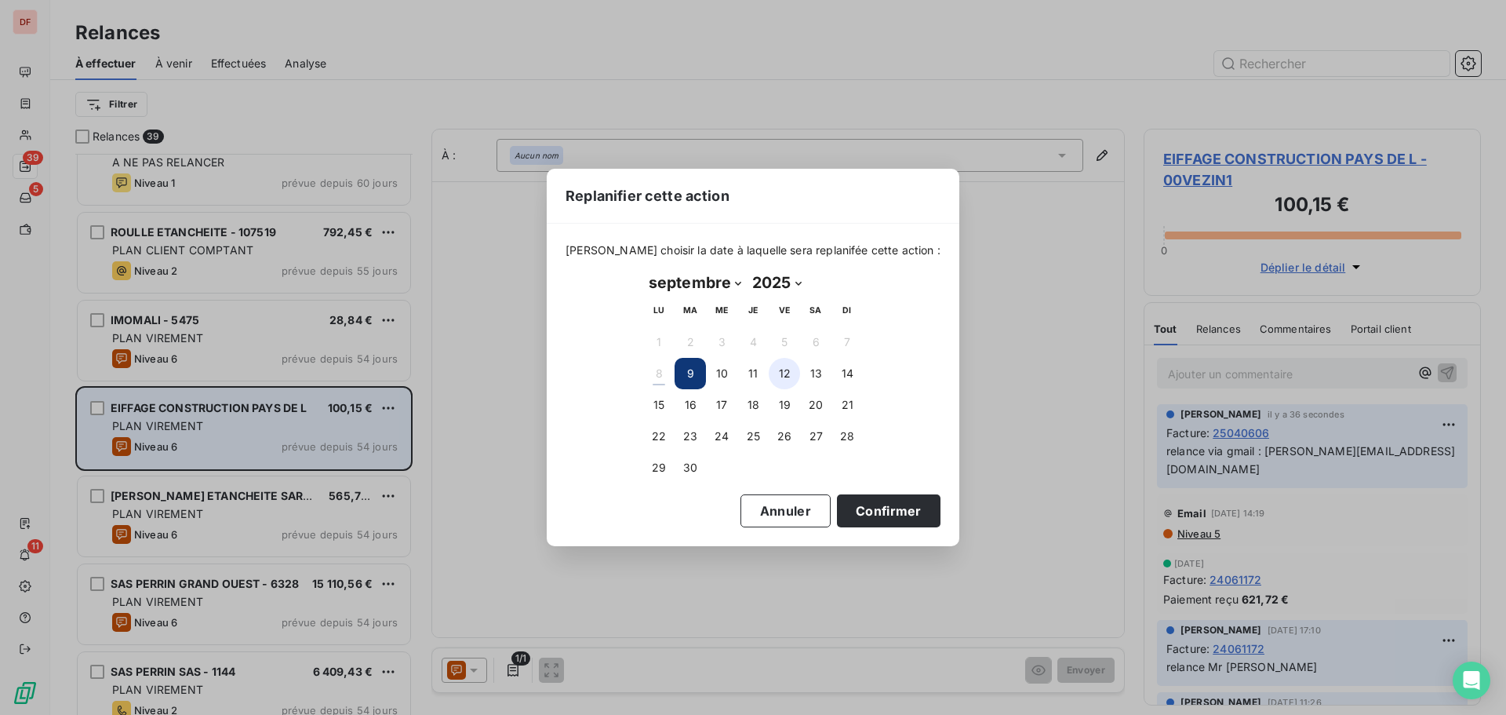
click at [774, 375] on button "12" at bounding box center [784, 373] width 31 height 31
click at [757, 379] on button "11" at bounding box center [752, 373] width 31 height 31
click at [854, 504] on button "Confirmer" at bounding box center [889, 510] width 104 height 33
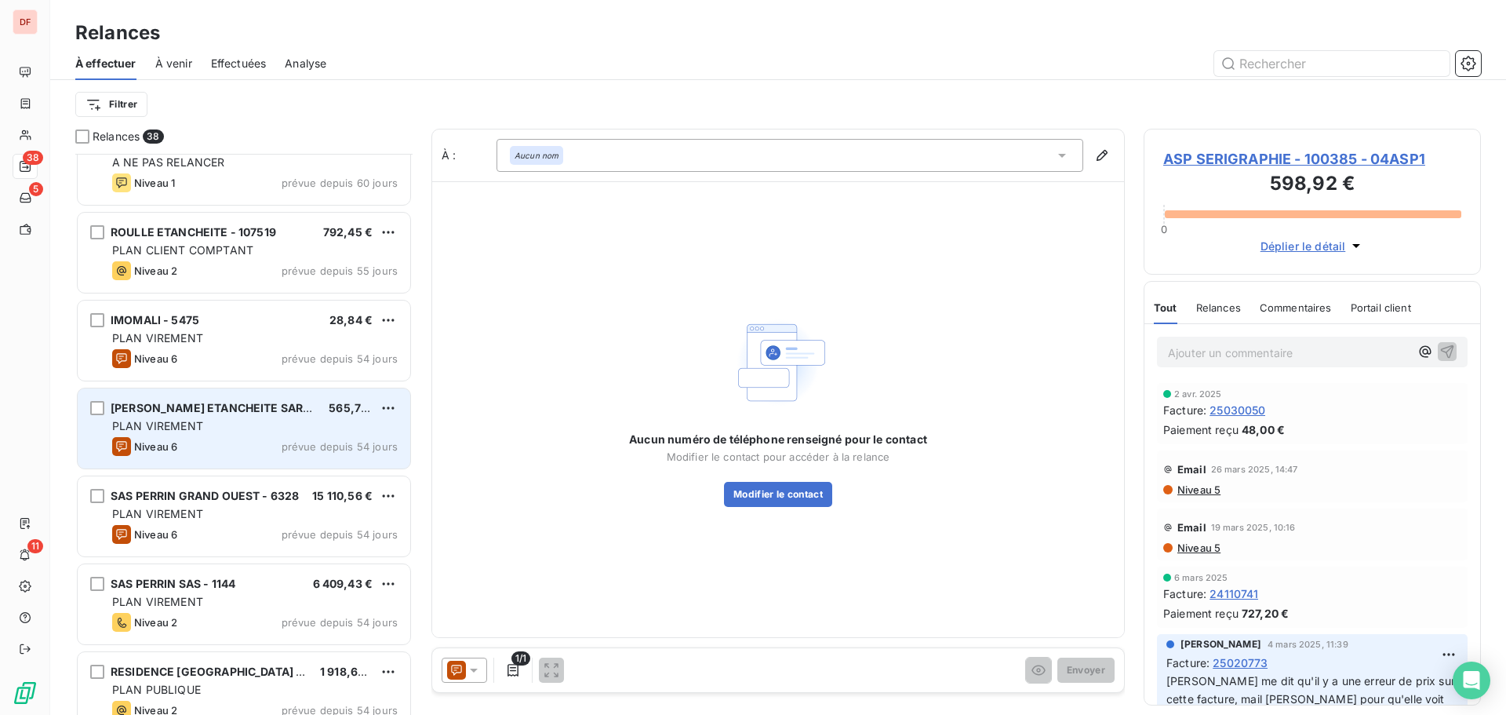
click at [282, 435] on div "VINCENT ETANCHEITE SARL - 1136 565,73 € PLAN VIREMENT Niveau 6 prévue depuis 54…" at bounding box center [244, 428] width 333 height 80
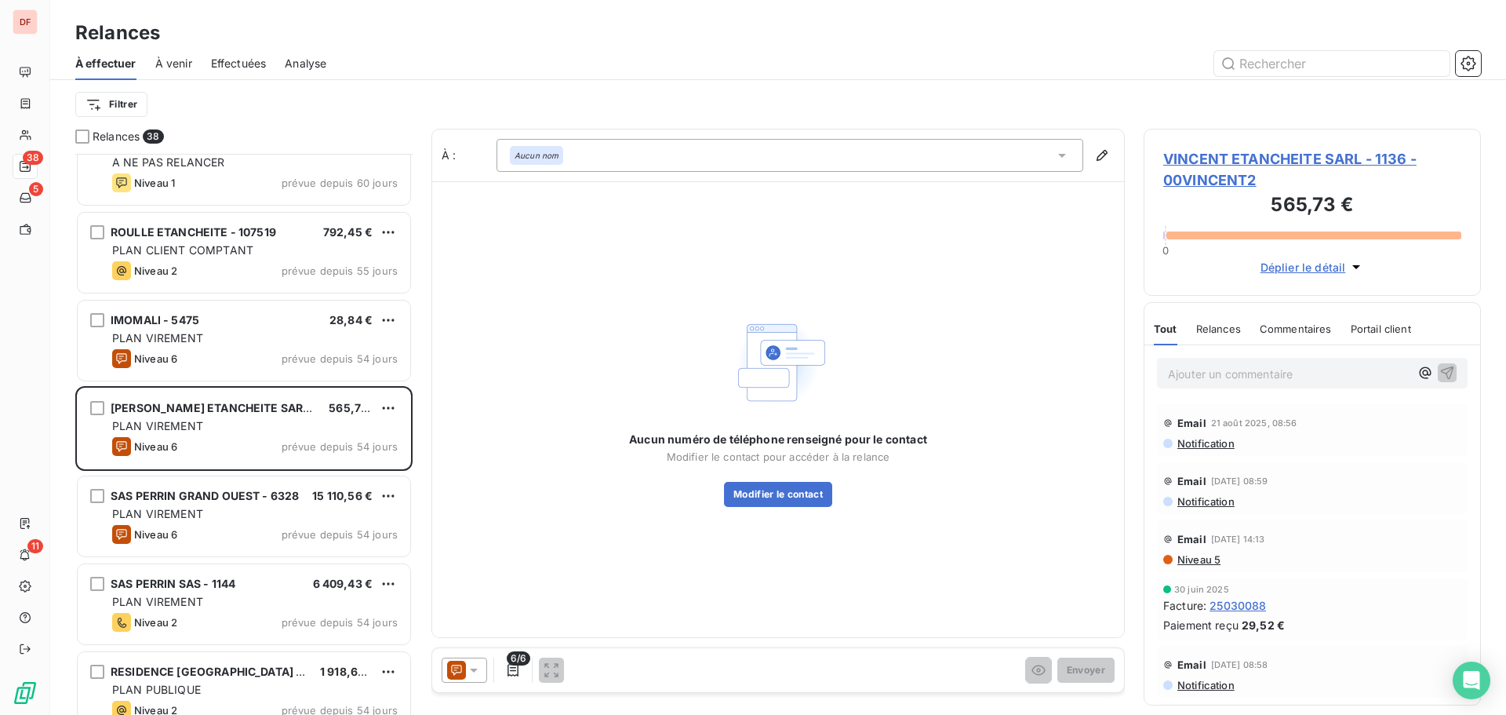
click at [1271, 156] on span "VINCENT ETANCHEITE SARL - 1136 - 00VINCENT2" at bounding box center [1312, 169] width 298 height 42
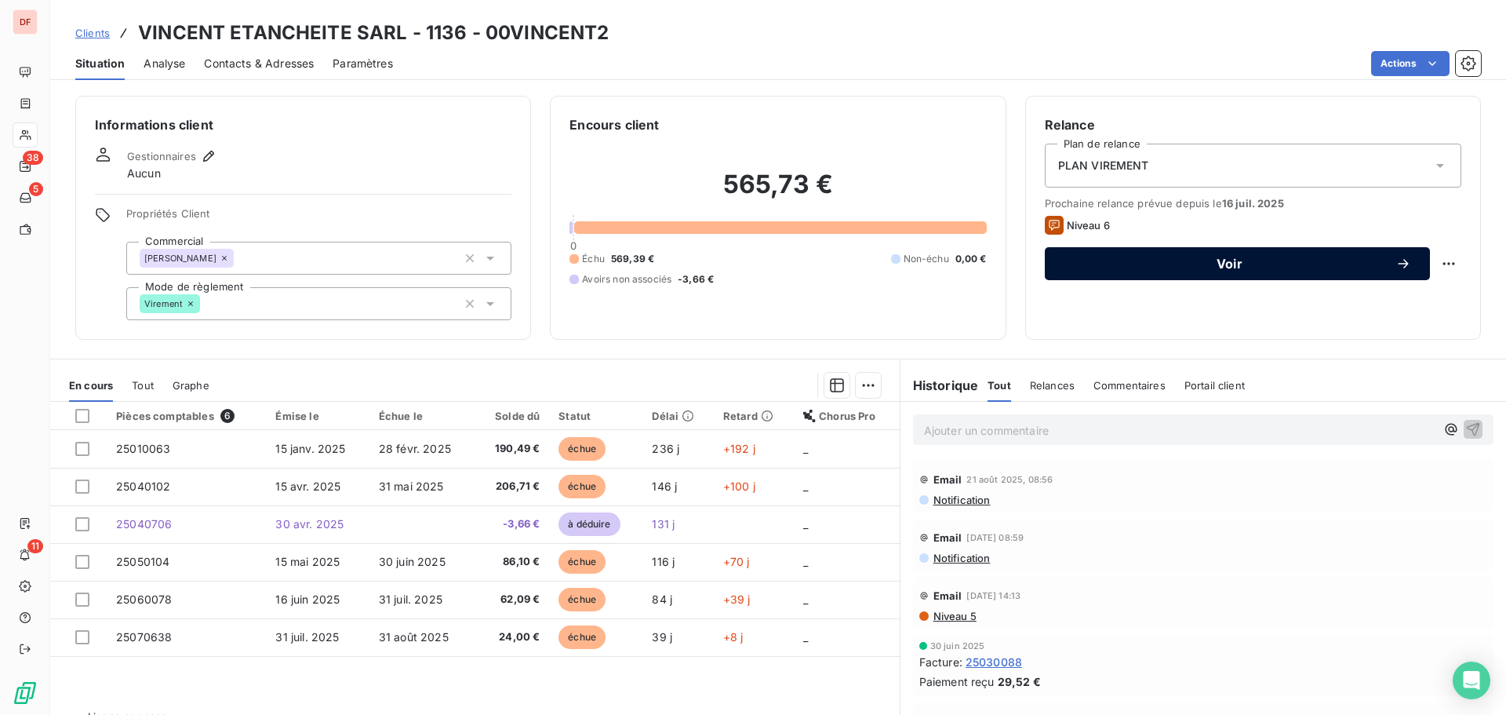
click at [1228, 267] on span "Voir" at bounding box center [1230, 263] width 332 height 13
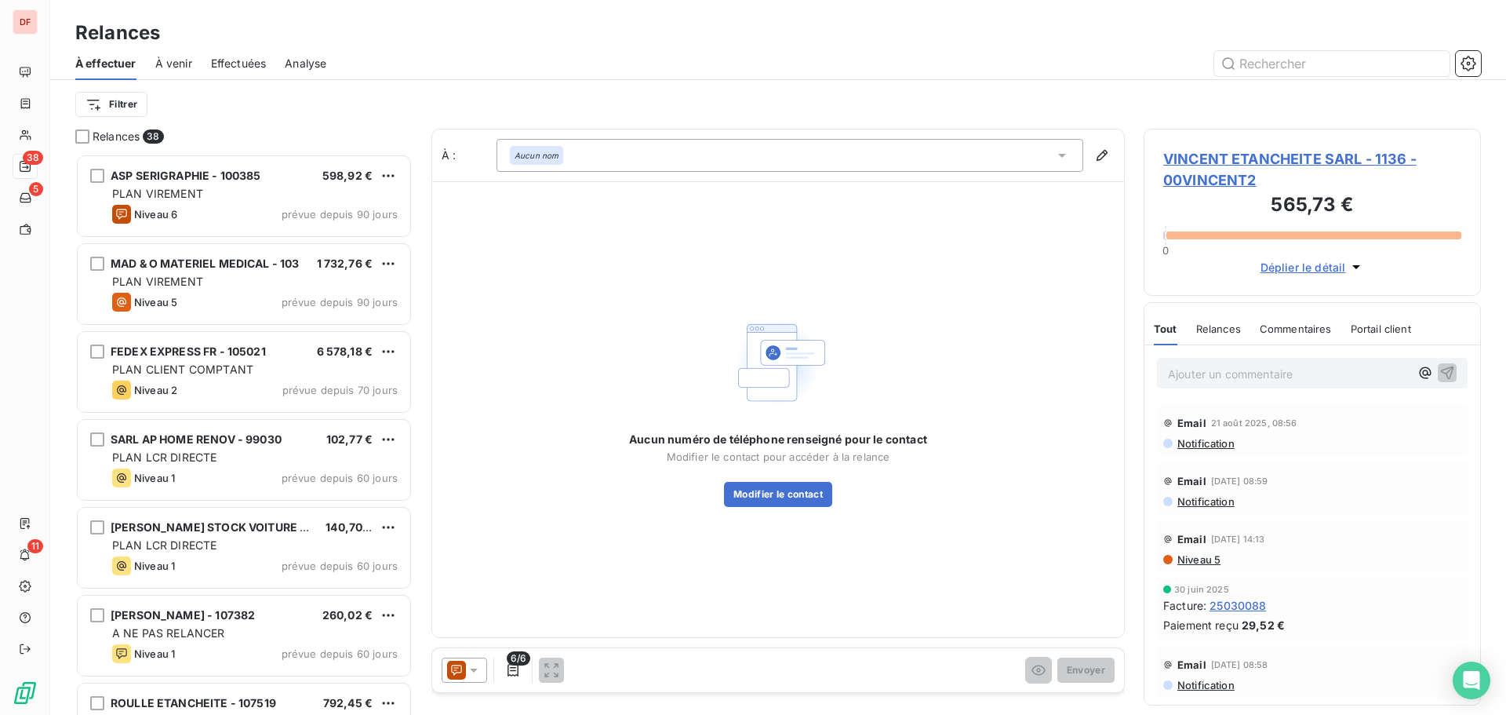
scroll to position [549, 326]
click at [451, 671] on icon at bounding box center [456, 670] width 19 height 19
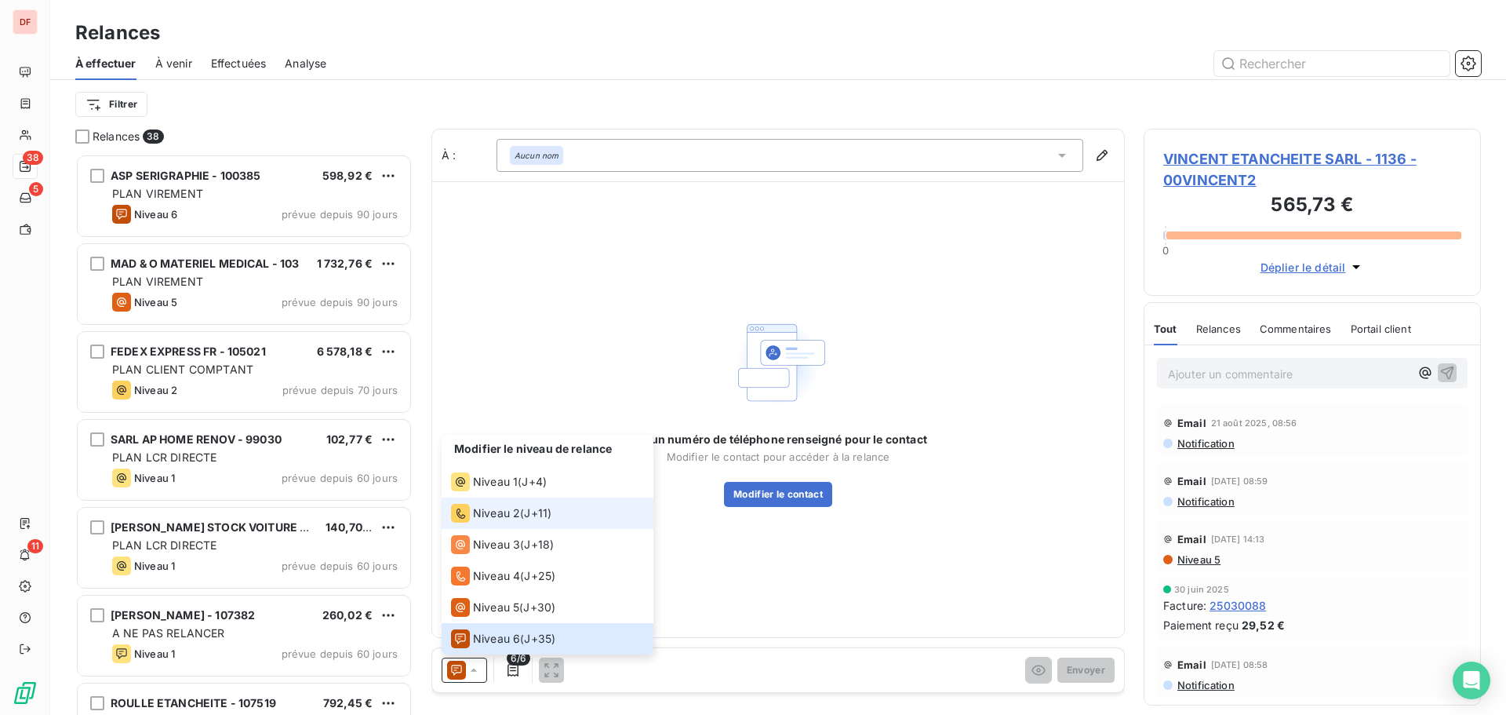
click at [521, 510] on div "Niveau 2 ( J+11 )" at bounding box center [501, 513] width 100 height 19
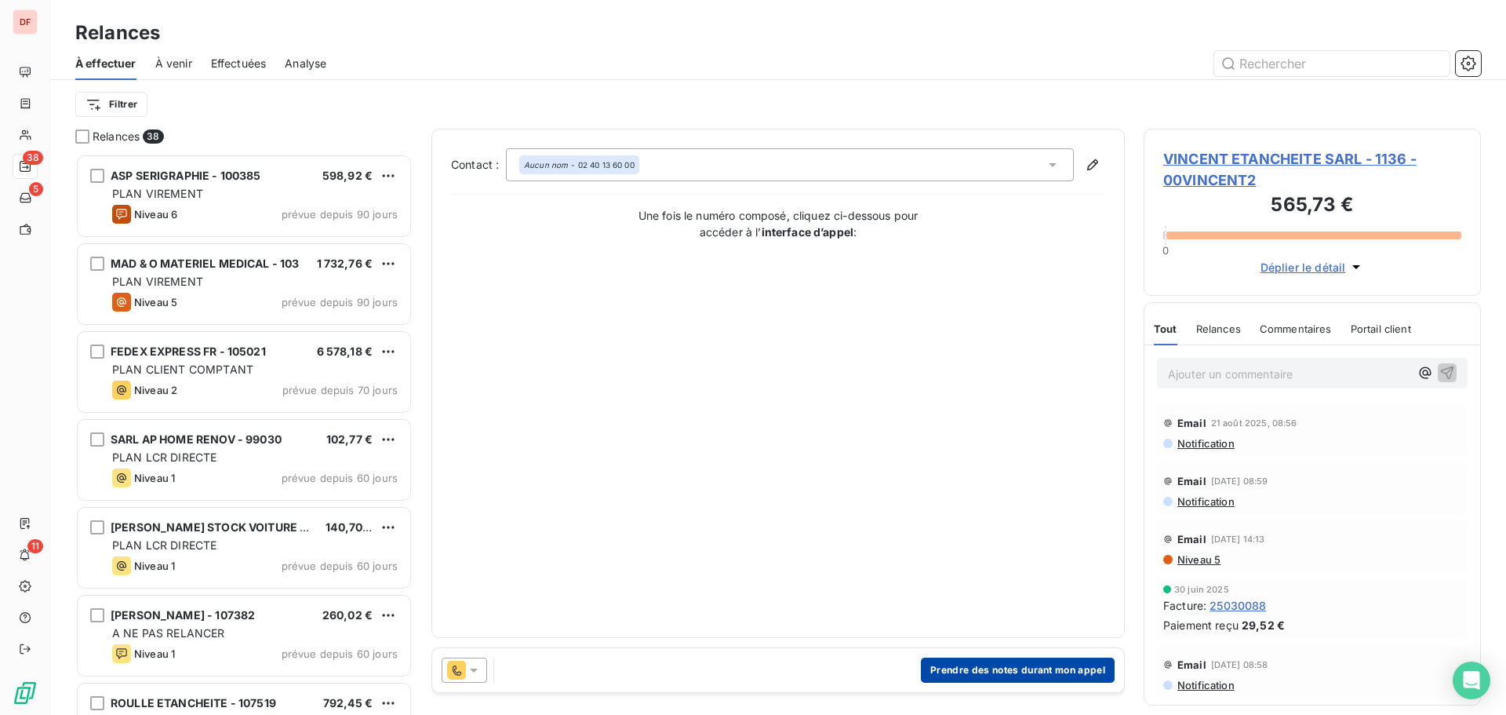
click at [1043, 668] on button "Prendre des notes durant mon appel" at bounding box center [1018, 669] width 194 height 25
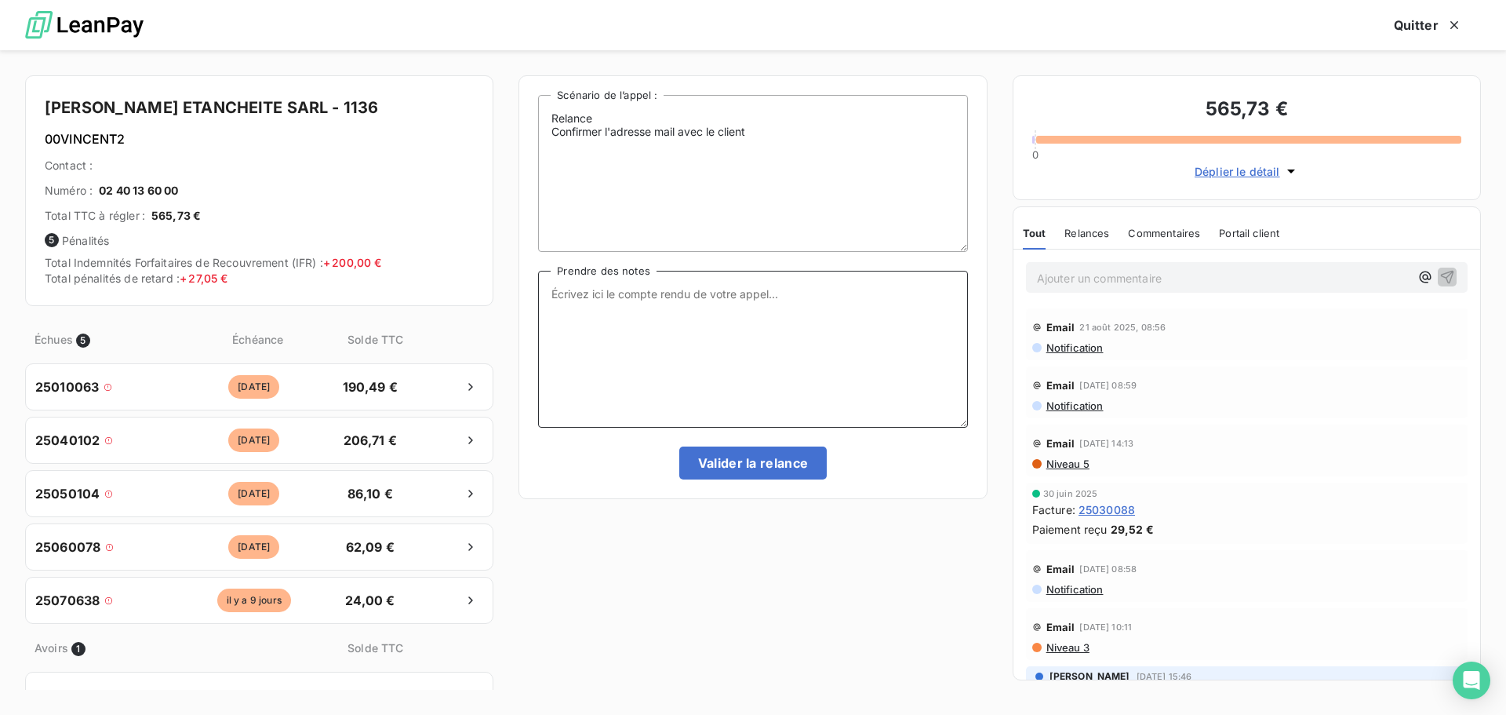
click at [682, 351] on textarea "Prendre des notes" at bounding box center [752, 349] width 429 height 157
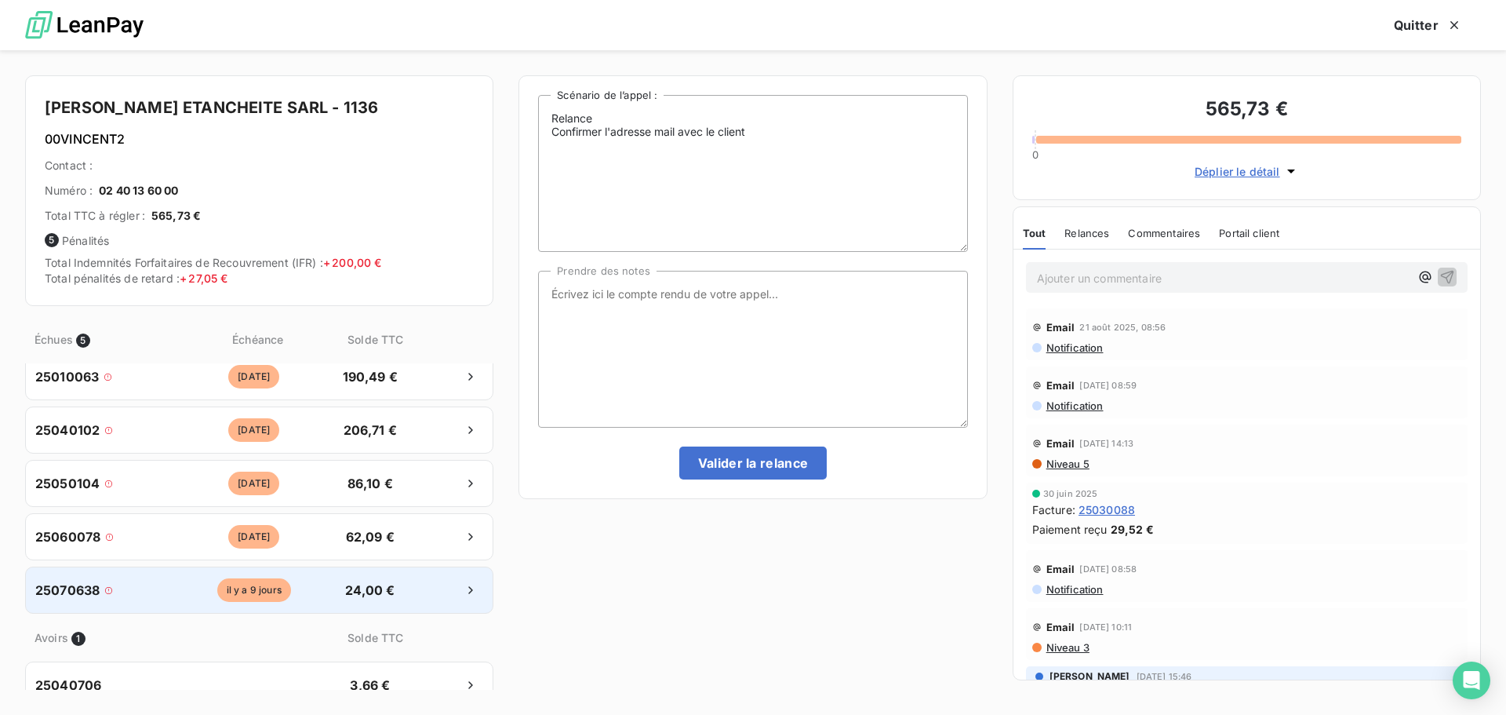
scroll to position [0, 0]
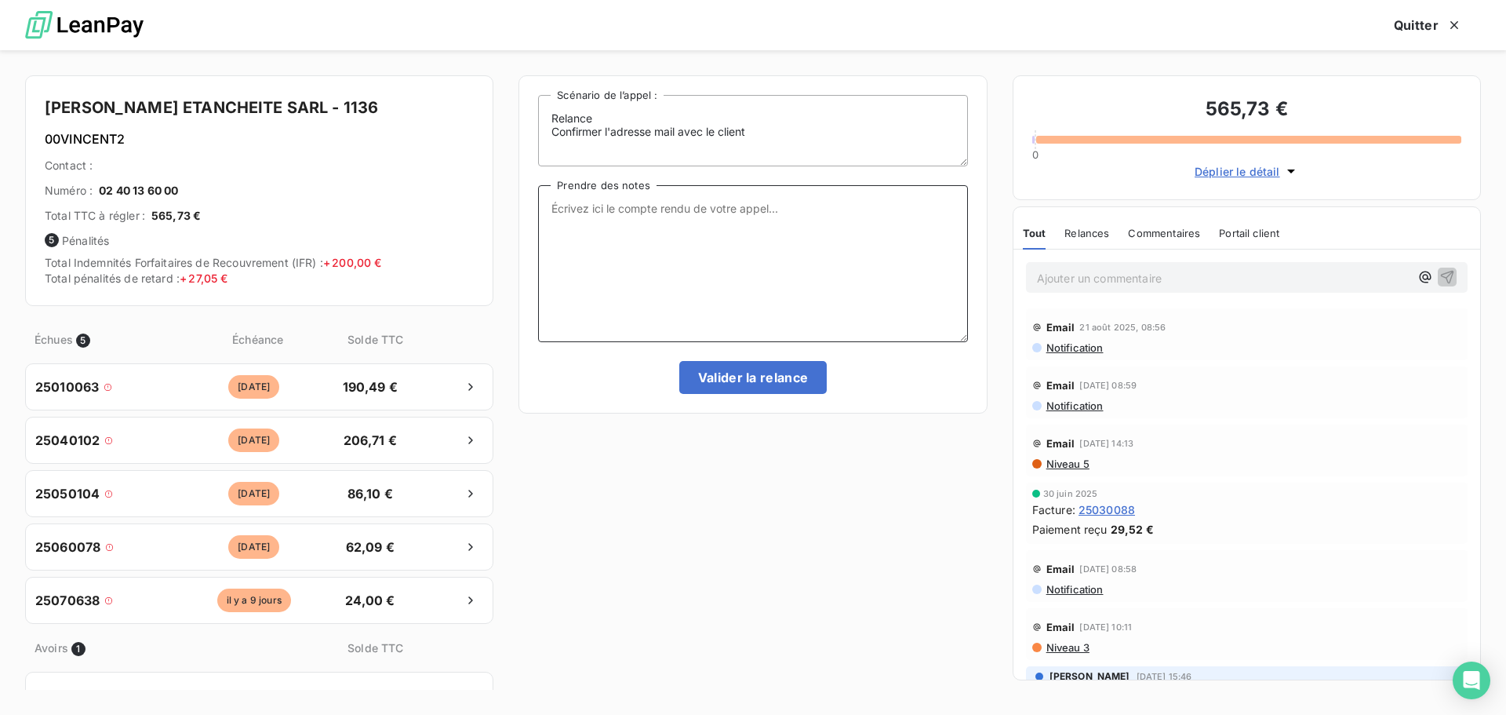
drag, startPoint x: 959, startPoint y: 246, endPoint x: 962, endPoint y: 160, distance: 85.6
click at [962, 160] on textarea "Relance Confirmer l'adresse mail avec le client" at bounding box center [752, 130] width 429 height 71
click at [667, 204] on textarea "Prendre des notes" at bounding box center [752, 263] width 429 height 157
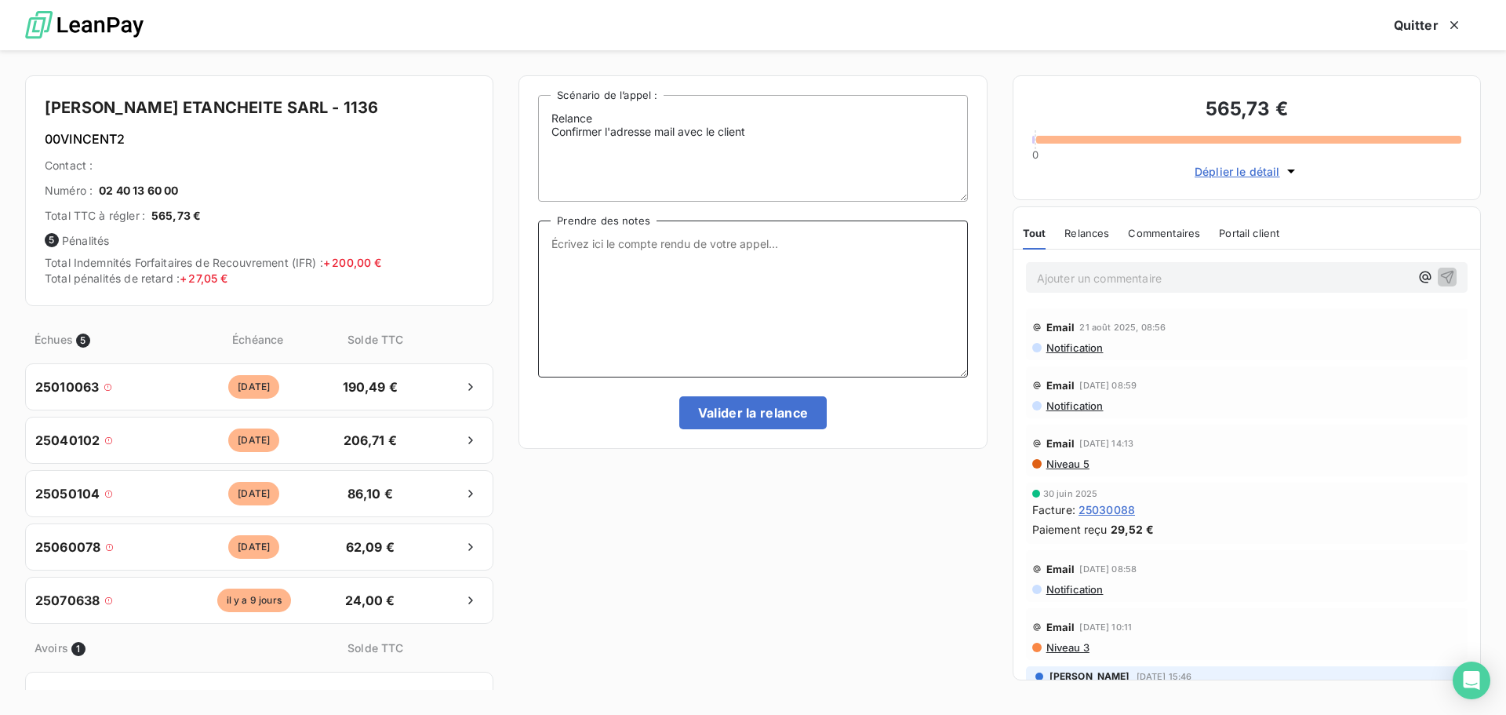
drag, startPoint x: 964, startPoint y: 160, endPoint x: 964, endPoint y: 195, distance: 35.3
click at [964, 195] on textarea "Relance Confirmer l'adresse mail avec le client" at bounding box center [752, 148] width 429 height 107
click at [756, 299] on textarea "Prendre des notes" at bounding box center [752, 298] width 429 height 157
click at [729, 258] on textarea "Prendre des notes" at bounding box center [752, 298] width 429 height 157
click at [657, 300] on textarea "Prendre des notes" at bounding box center [752, 298] width 429 height 157
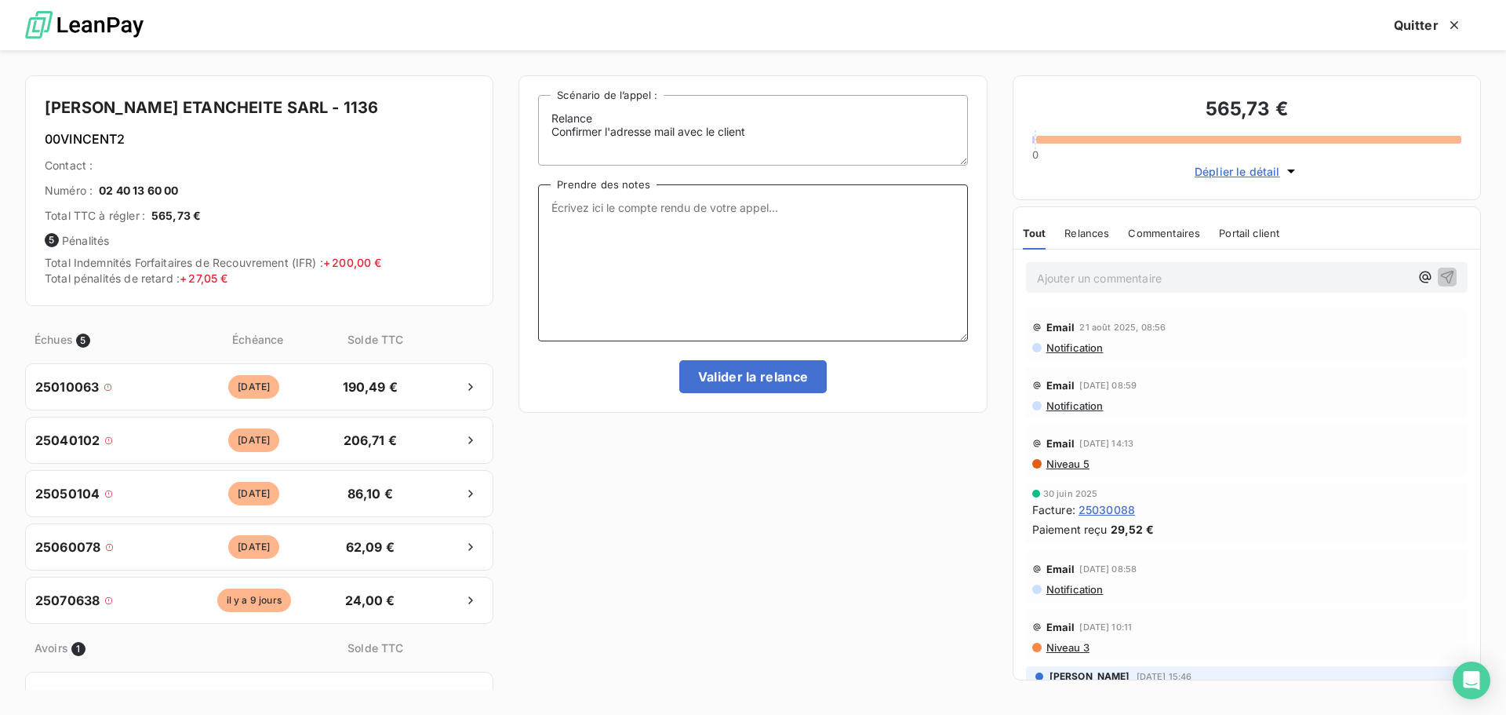
drag, startPoint x: 965, startPoint y: 198, endPoint x: 966, endPoint y: 162, distance: 36.1
click at [966, 162] on textarea "Relance Confirmer l'adresse mail avec le client" at bounding box center [752, 130] width 429 height 71
drag, startPoint x: 962, startPoint y: 340, endPoint x: 962, endPoint y: 351, distance: 11.0
click at [962, 351] on div "Relance Confirmer l'adresse mail avec le client Scénario de l’appel : Prendre d…" at bounding box center [752, 244] width 429 height 298
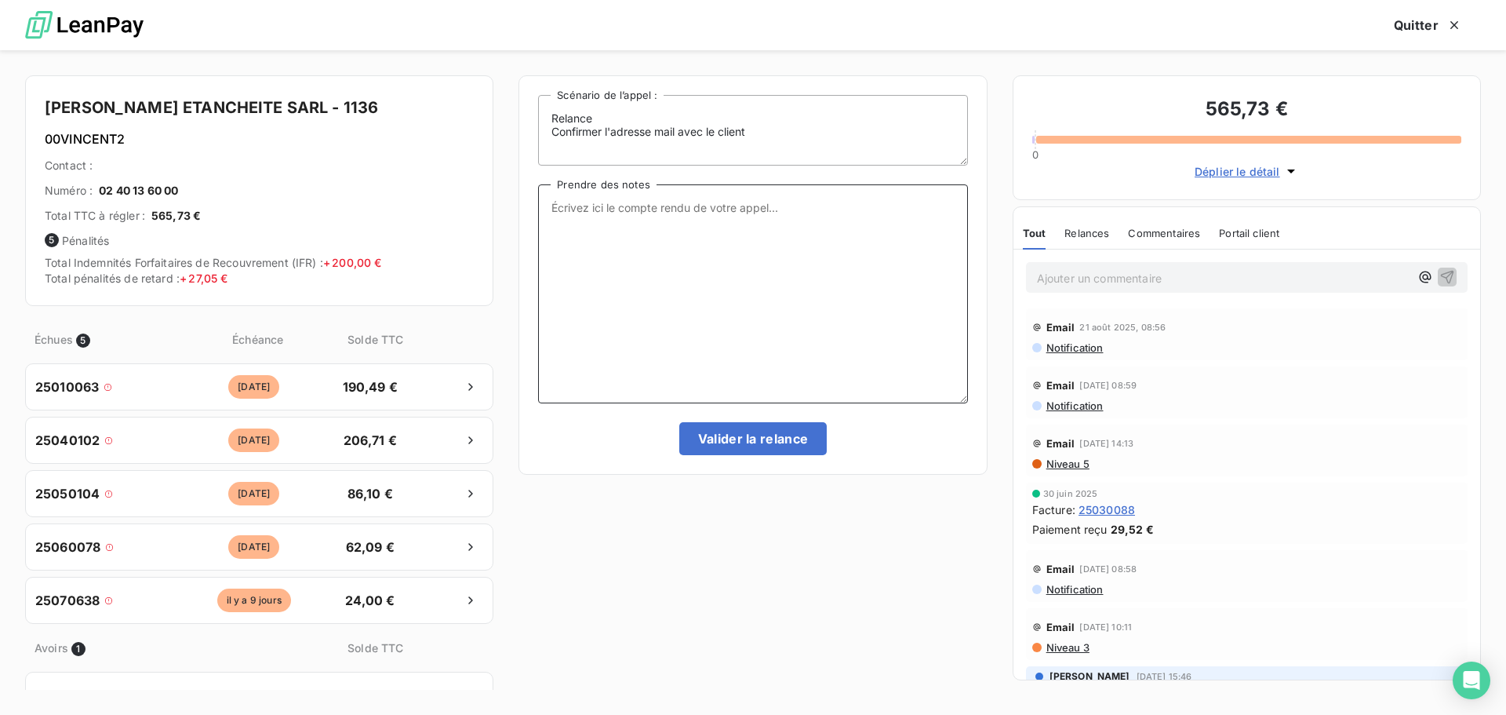
drag, startPoint x: 962, startPoint y: 337, endPoint x: 955, endPoint y: 406, distance: 68.6
click at [955, 403] on textarea "Prendre des notes" at bounding box center [752, 293] width 429 height 219
click at [704, 238] on textarea "Prendre des notes" at bounding box center [752, 296] width 429 height 225
drag, startPoint x: 509, startPoint y: 71, endPoint x: 546, endPoint y: 115, distance: 56.8
click at [546, 115] on div "VINCENT ETANCHEITE SARL - 1136 00VINCENT2 Contact : Numéro : 02 40 13 60 00 Tot…" at bounding box center [753, 382] width 1506 height 664
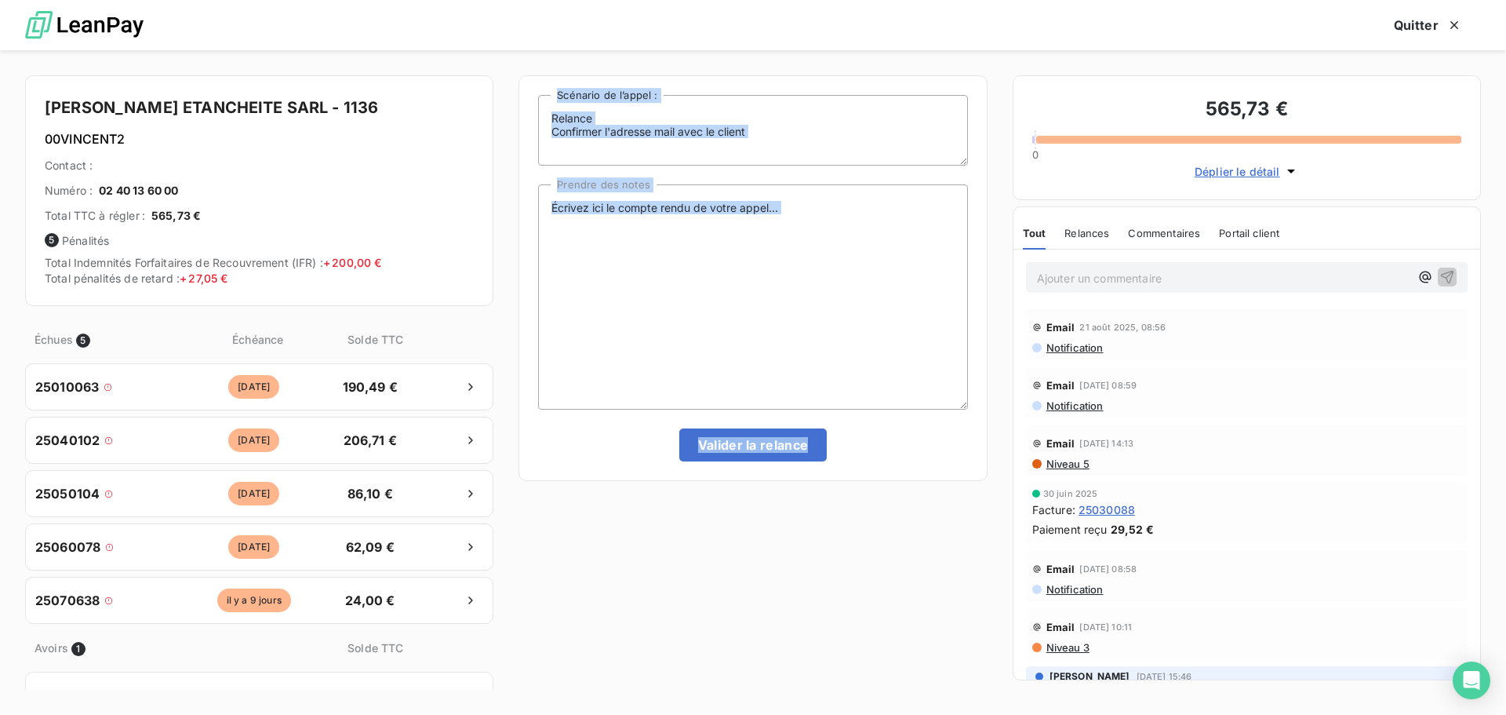
drag, startPoint x: 518, startPoint y: 71, endPoint x: 928, endPoint y: 473, distance: 574.2
click at [928, 473] on div "VINCENT ETANCHEITE SARL - 1136 00VINCENT2 Contact : Numéro : 02 40 13 60 00 Tot…" at bounding box center [753, 382] width 1506 height 664
click at [850, 312] on textarea "Prendre des notes" at bounding box center [752, 296] width 429 height 225
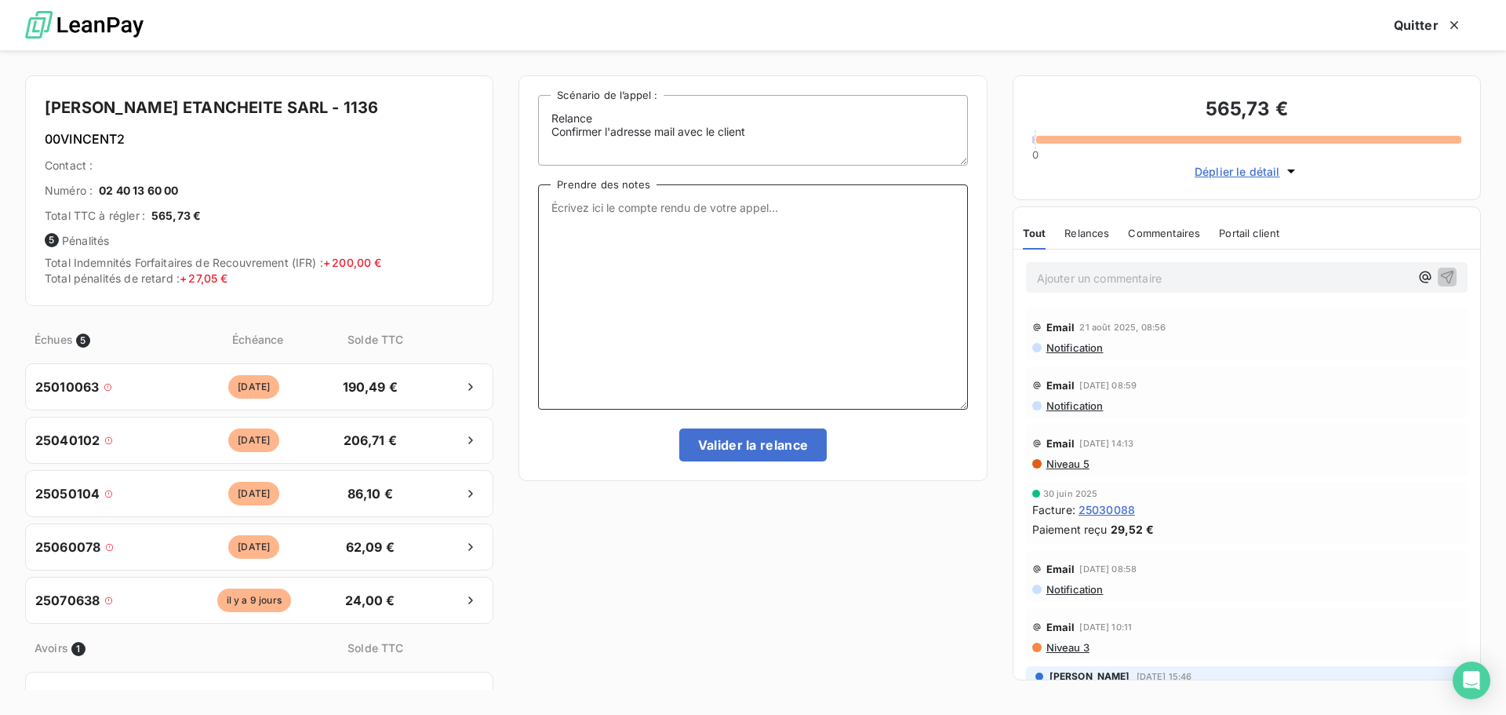
click at [614, 224] on textarea "Prendre des notes" at bounding box center [752, 296] width 429 height 225
click at [584, 193] on textarea "Prendre des notes" at bounding box center [752, 296] width 429 height 225
click at [599, 185] on textarea "Prendre des notes" at bounding box center [752, 296] width 429 height 225
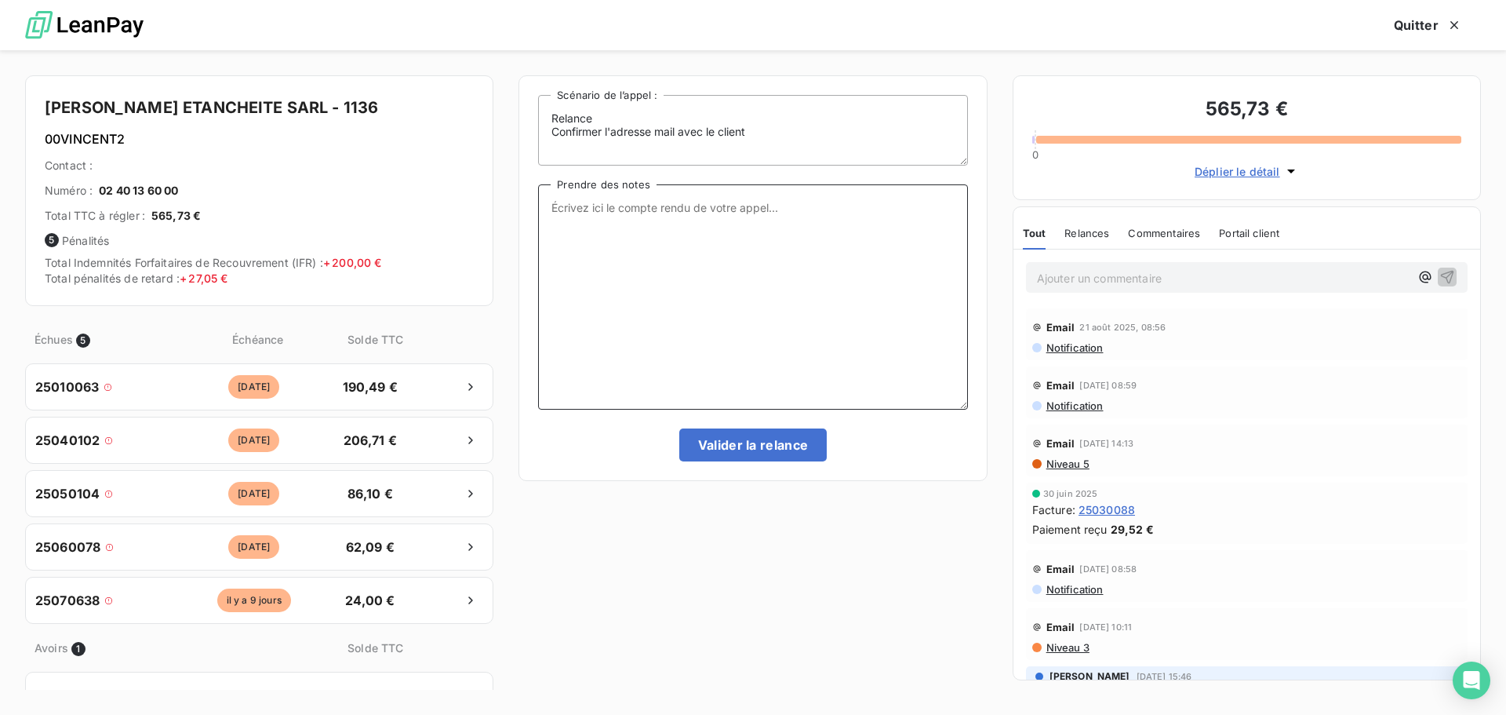
click at [599, 185] on textarea "Prendre des notes" at bounding box center [752, 296] width 429 height 225
drag, startPoint x: 557, startPoint y: 185, endPoint x: 693, endPoint y: 192, distance: 135.9
click at [693, 192] on textarea "Prendre des notes" at bounding box center [752, 296] width 429 height 225
drag, startPoint x: 282, startPoint y: 188, endPoint x: 305, endPoint y: 177, distance: 24.9
click at [282, 188] on div "Numéro : 02 40 13 60 00" at bounding box center [259, 191] width 429 height 16
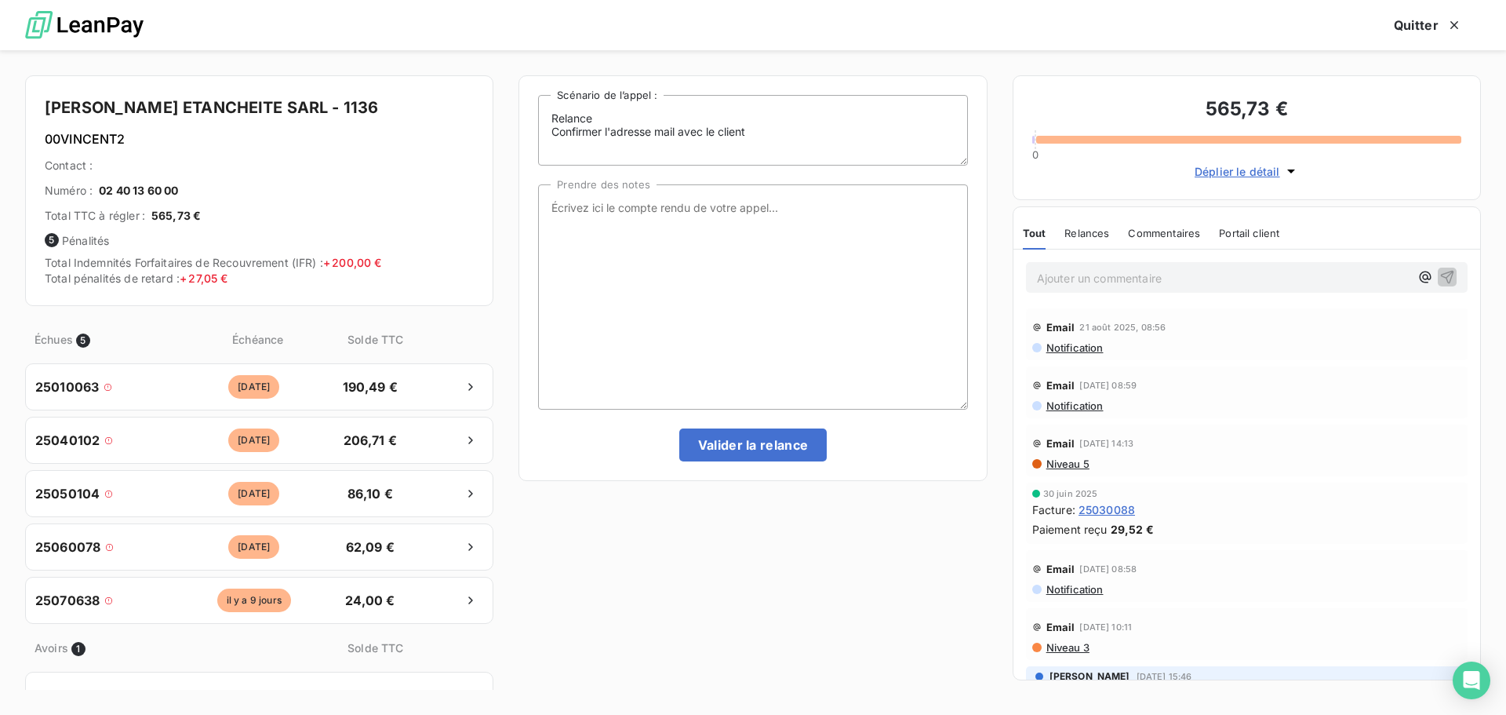
click at [1084, 346] on span "Notification" at bounding box center [1074, 347] width 59 height 13
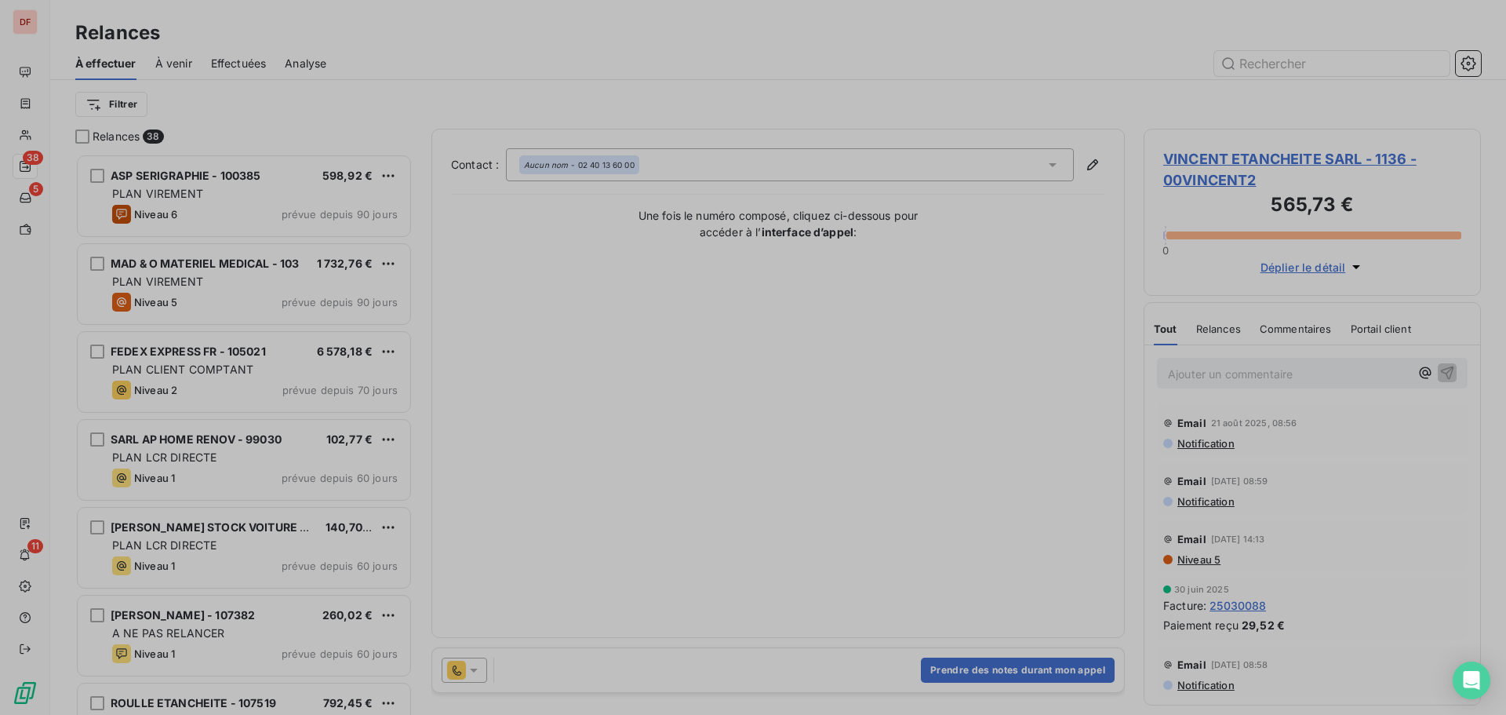
scroll to position [549, 326]
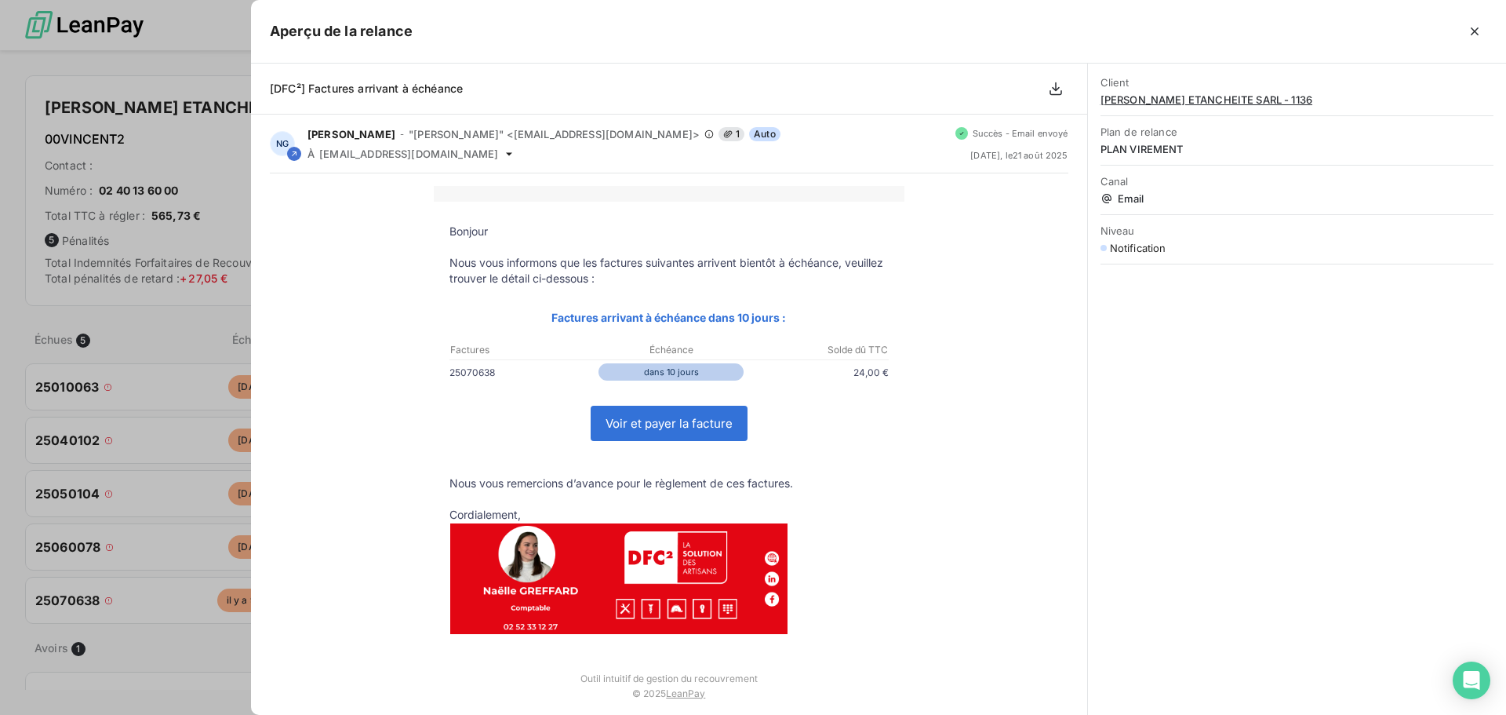
click at [1224, 107] on div "Client VINCENT ETANCHEITE SARL - 1136" at bounding box center [1297, 91] width 393 height 49
click at [1230, 101] on span "[PERSON_NAME] ETANCHEITE SARL - 1136" at bounding box center [1297, 99] width 393 height 13
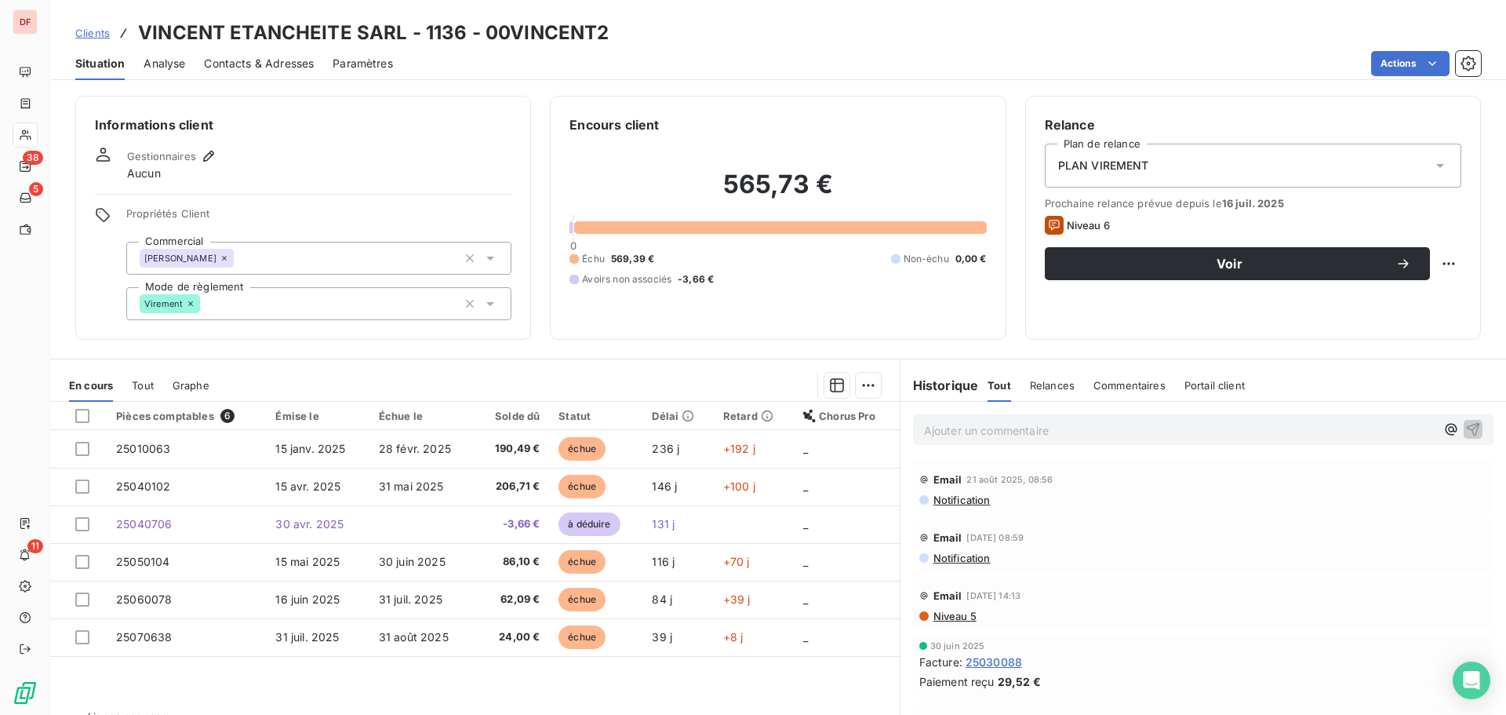
click at [326, 66] on div "Situation Analyse Contacts & Adresses Paramètres Actions" at bounding box center [778, 63] width 1456 height 33
click at [293, 66] on span "Contacts & Adresses" at bounding box center [259, 64] width 110 height 16
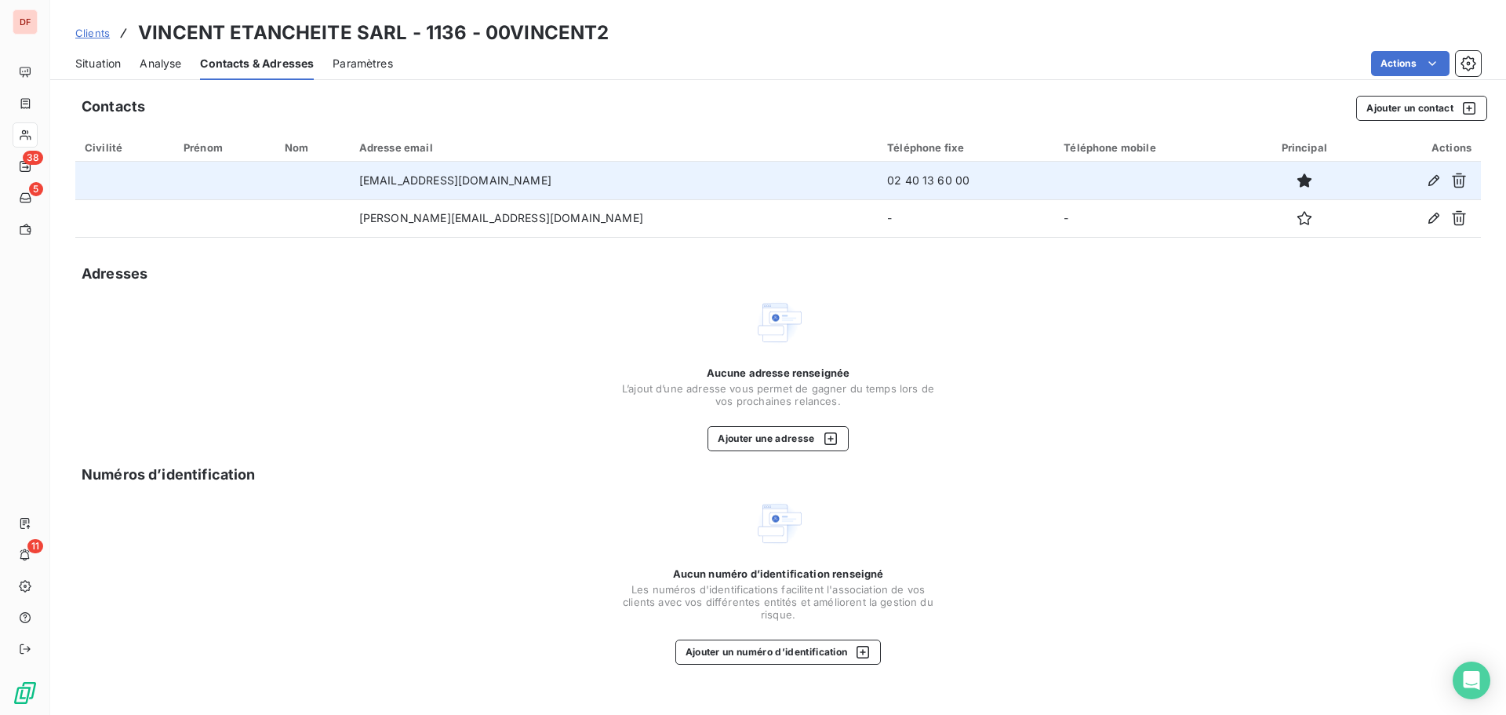
drag, startPoint x: 499, startPoint y: 184, endPoint x: 380, endPoint y: 184, distance: 119.2
click at [380, 184] on tr "assistante@vincententreprise.fr 02 40 13 60 00" at bounding box center [778, 181] width 1406 height 38
copy tr "assistante@vincententreprise.fr"
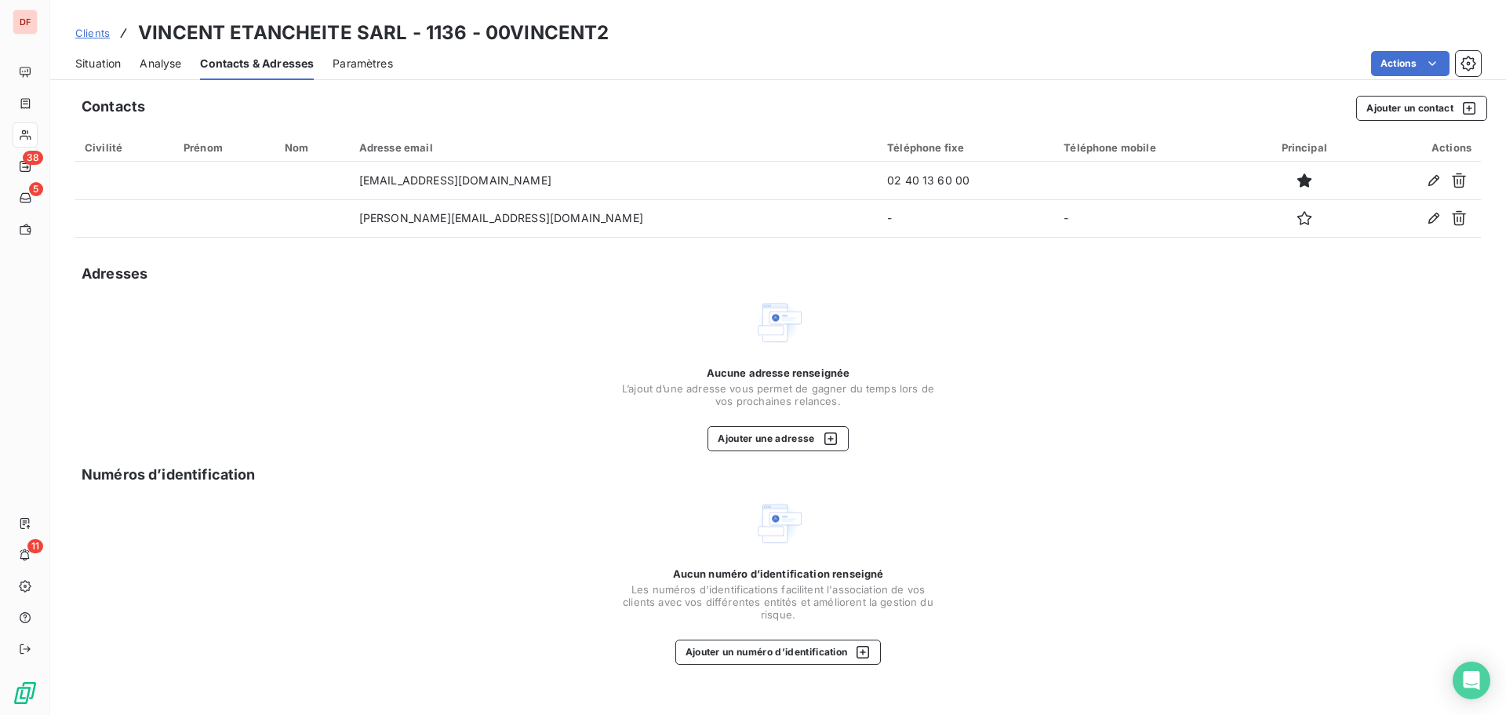
click at [123, 70] on div "Situation Analyse Contacts & Adresses Paramètres Actions" at bounding box center [778, 63] width 1456 height 33
click at [110, 64] on span "Situation" at bounding box center [98, 64] width 46 height 16
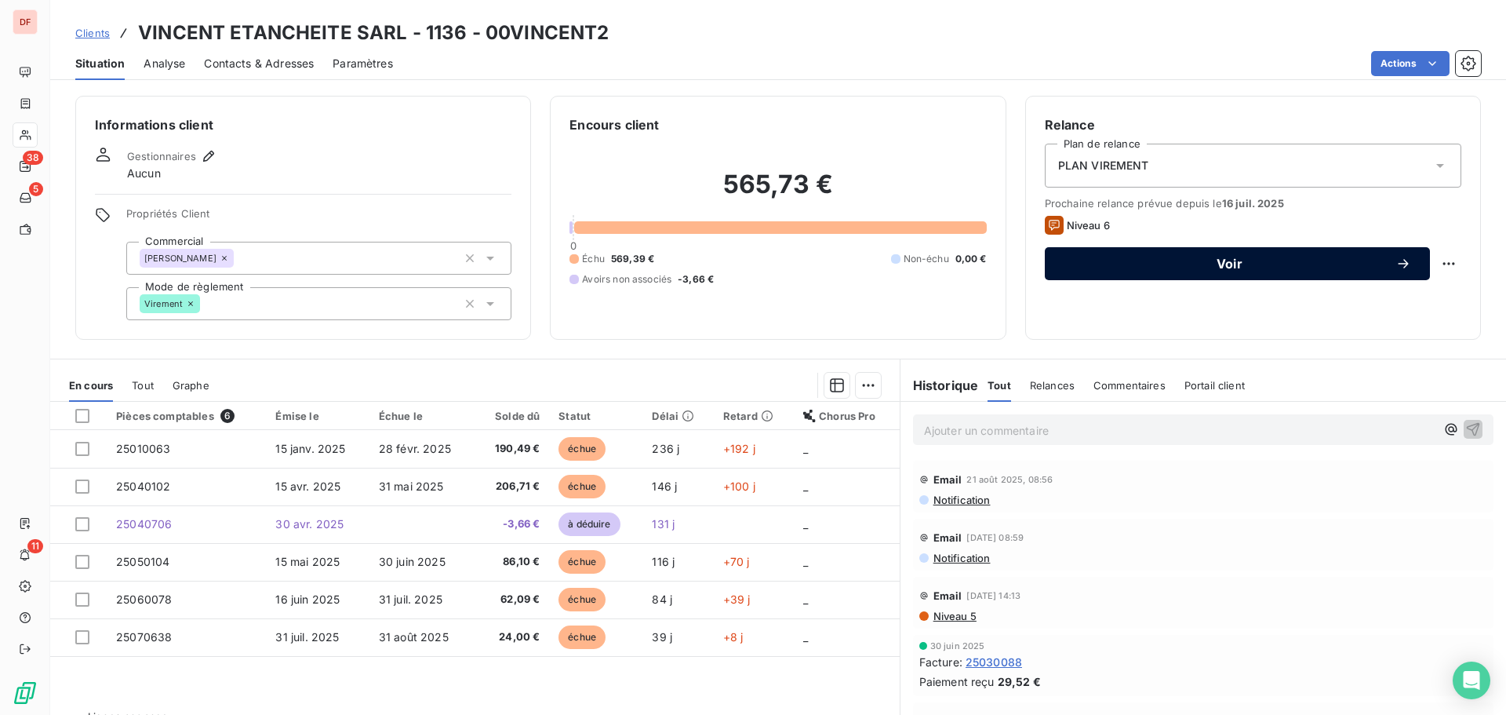
click at [1229, 257] on span "Voir" at bounding box center [1230, 263] width 332 height 13
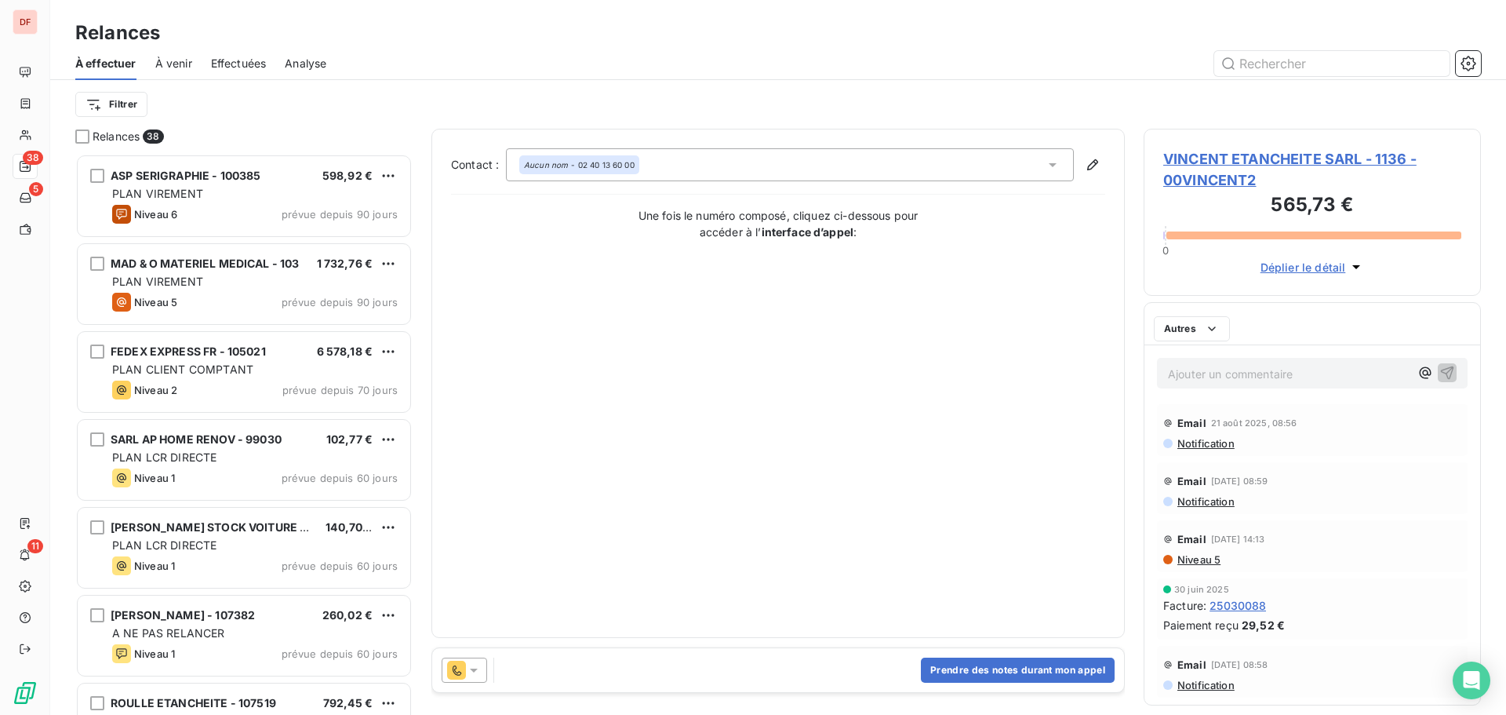
scroll to position [549, 326]
click at [980, 664] on button "Prendre des notes durant mon appel" at bounding box center [1018, 669] width 194 height 25
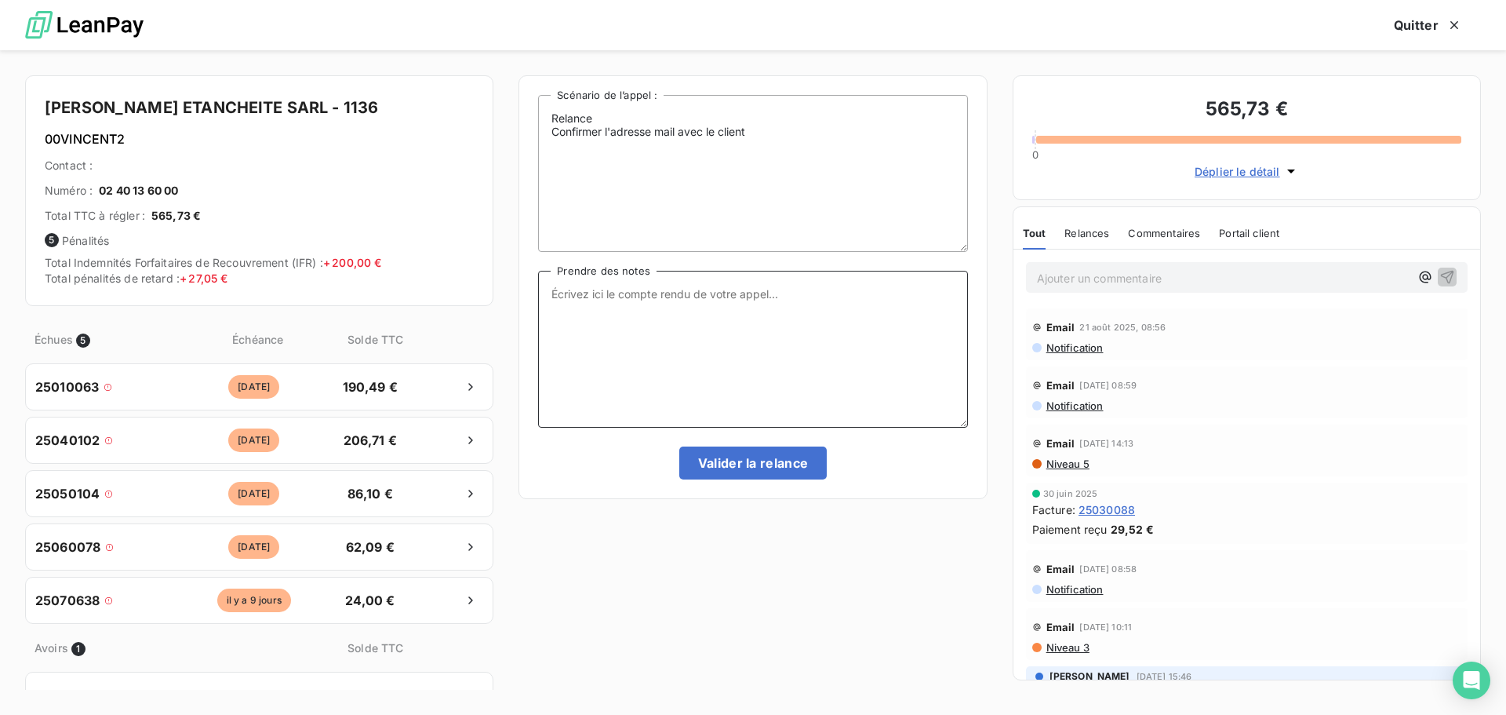
click at [636, 322] on textarea "Prendre des notes" at bounding box center [752, 349] width 429 height 157
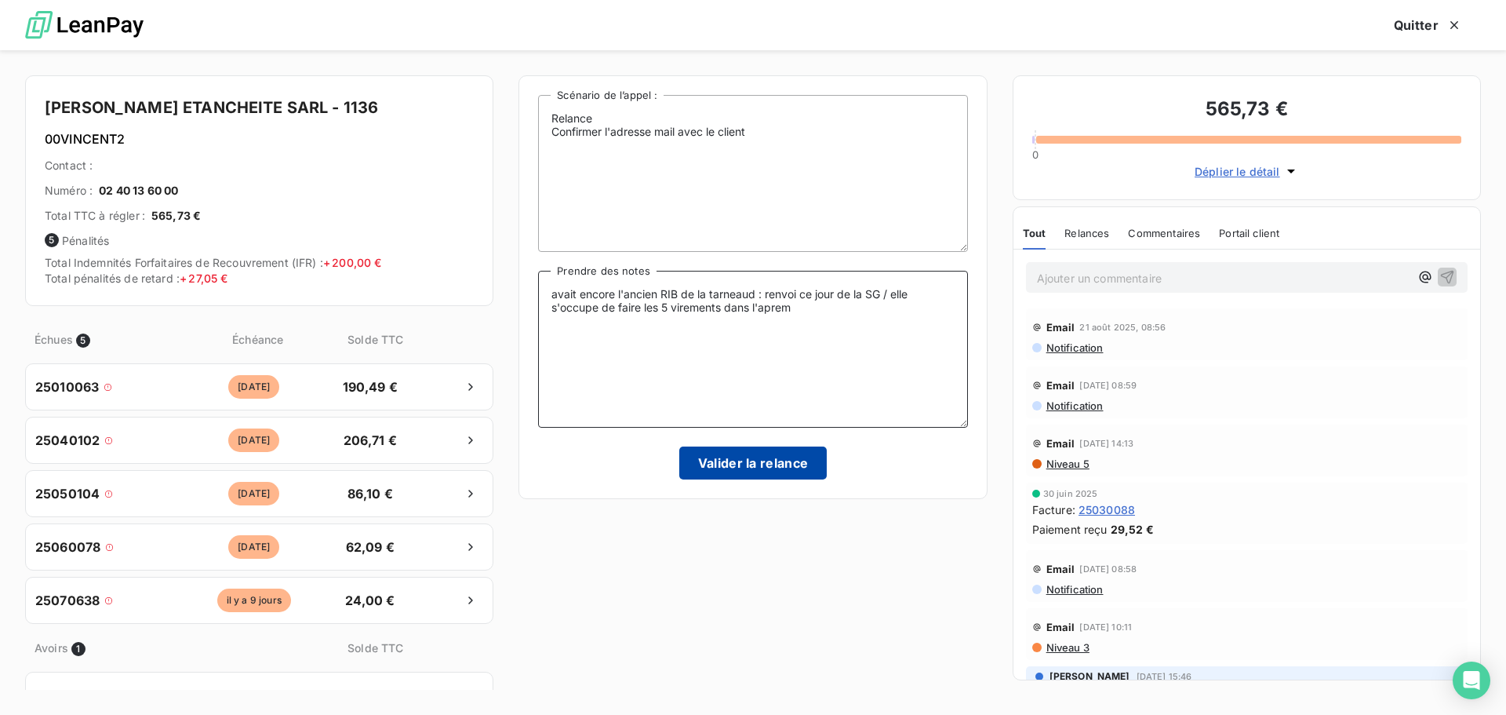
type textarea "avait encore l'ancien RIB de la tarneaud : renvoi ce jour de la SG / elle s'occ…"
click at [755, 476] on button "Valider la relance" at bounding box center [753, 462] width 148 height 33
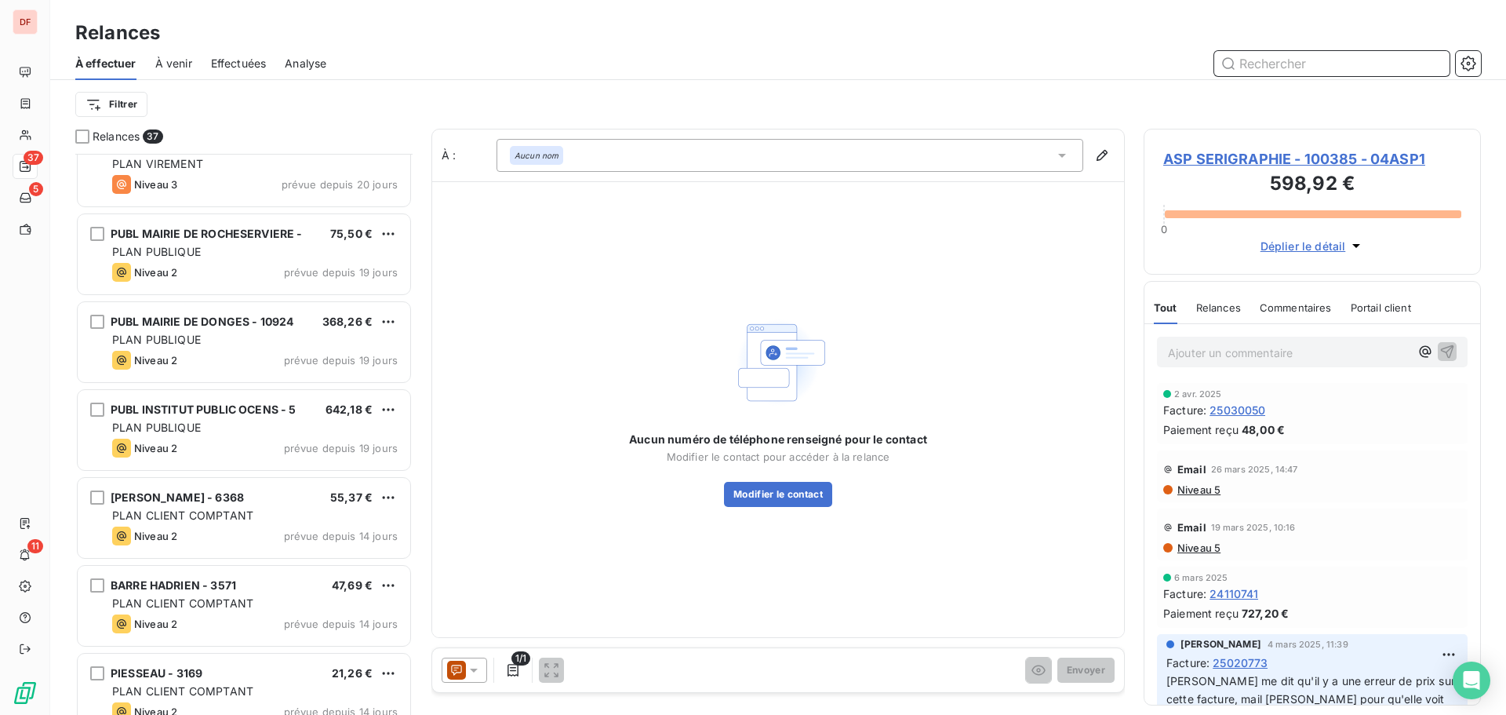
scroll to position [2691, 0]
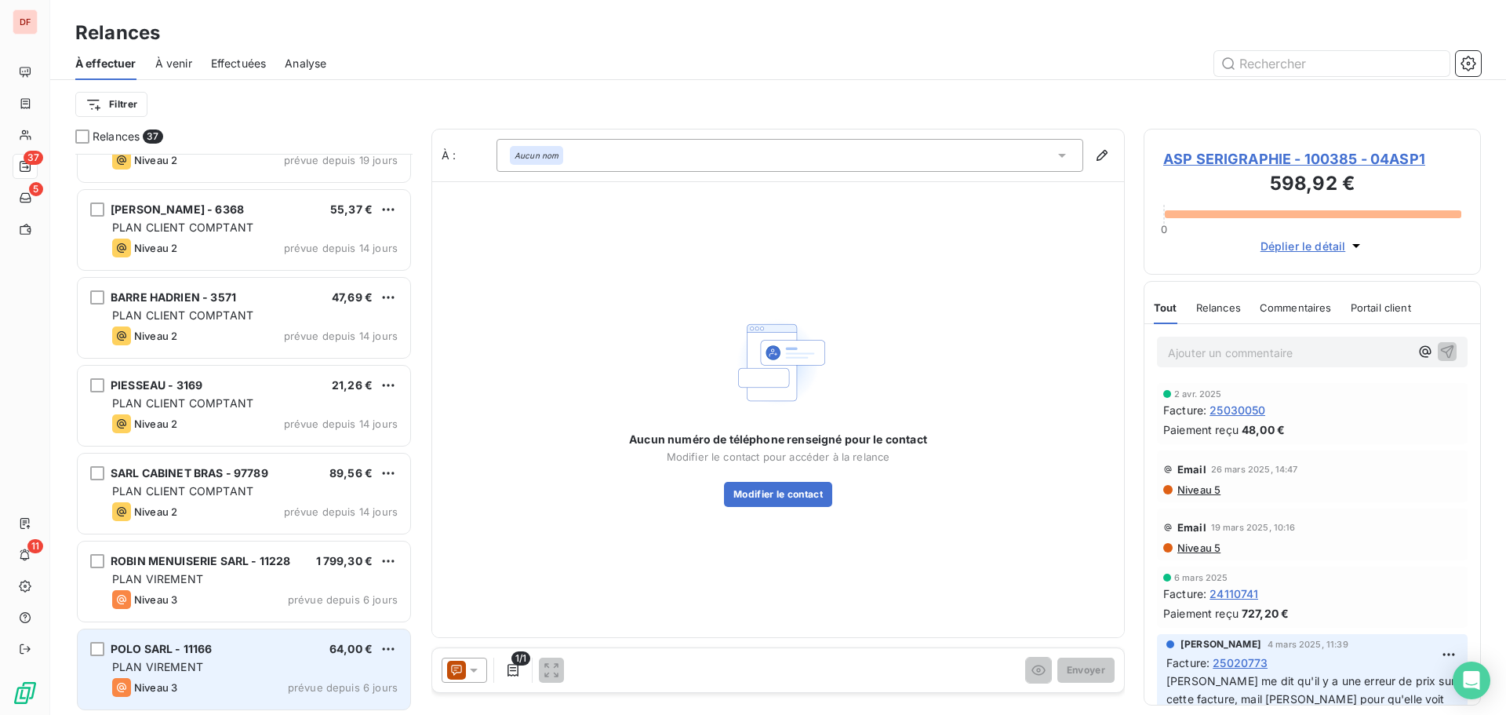
click at [199, 647] on span "POLO SARL - 11166" at bounding box center [162, 648] width 102 height 13
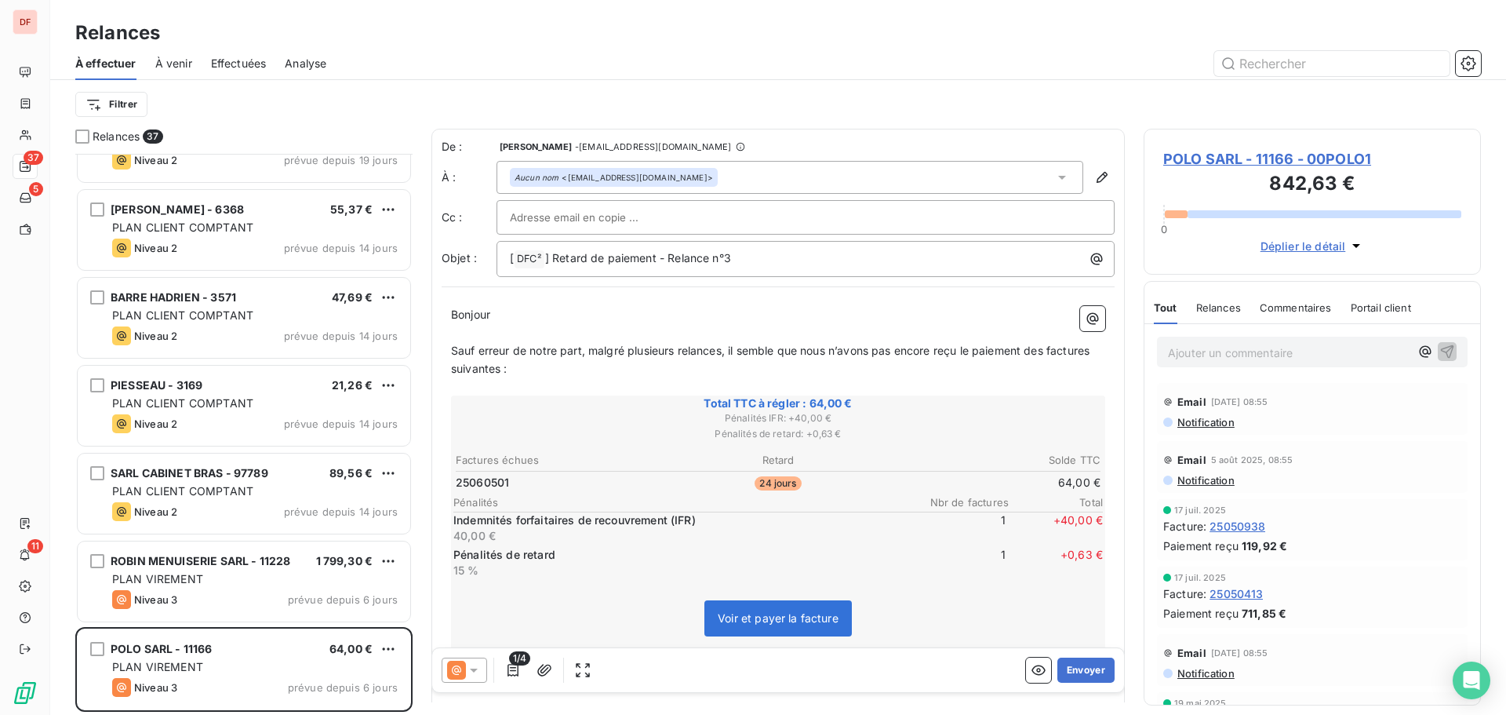
click at [1249, 157] on span "POLO SARL - 11166 - 00POLO1" at bounding box center [1312, 158] width 298 height 21
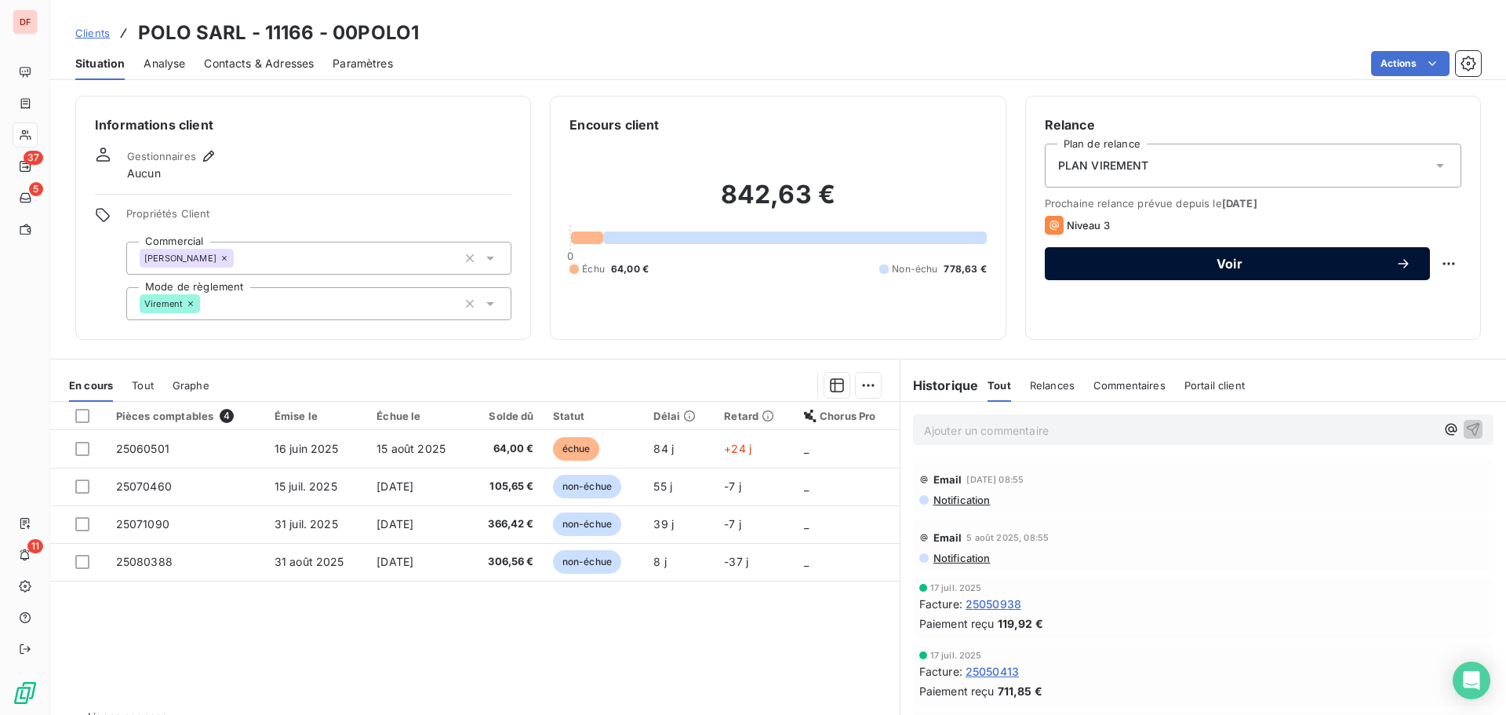
click at [1159, 260] on span "Voir" at bounding box center [1230, 263] width 332 height 13
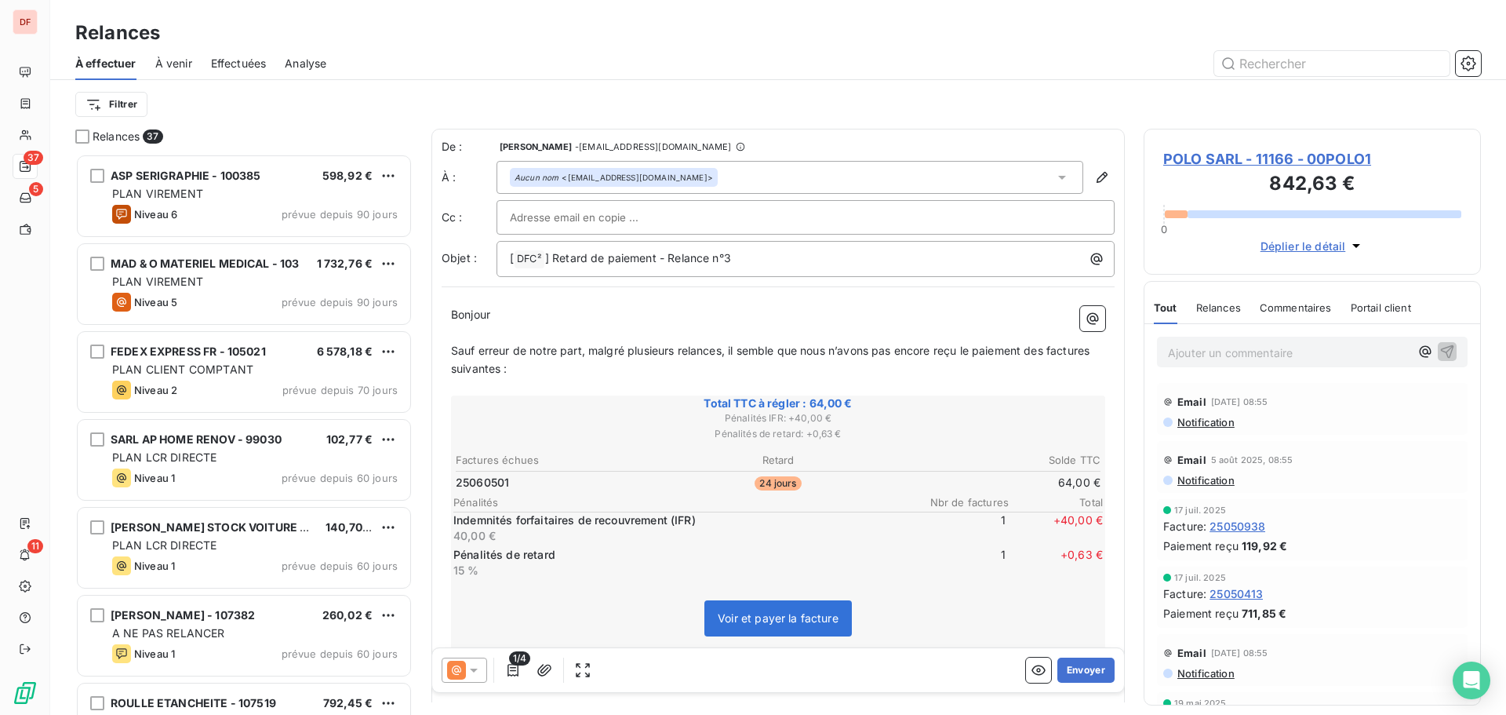
scroll to position [549, 326]
click at [478, 682] on div at bounding box center [465, 669] width 46 height 25
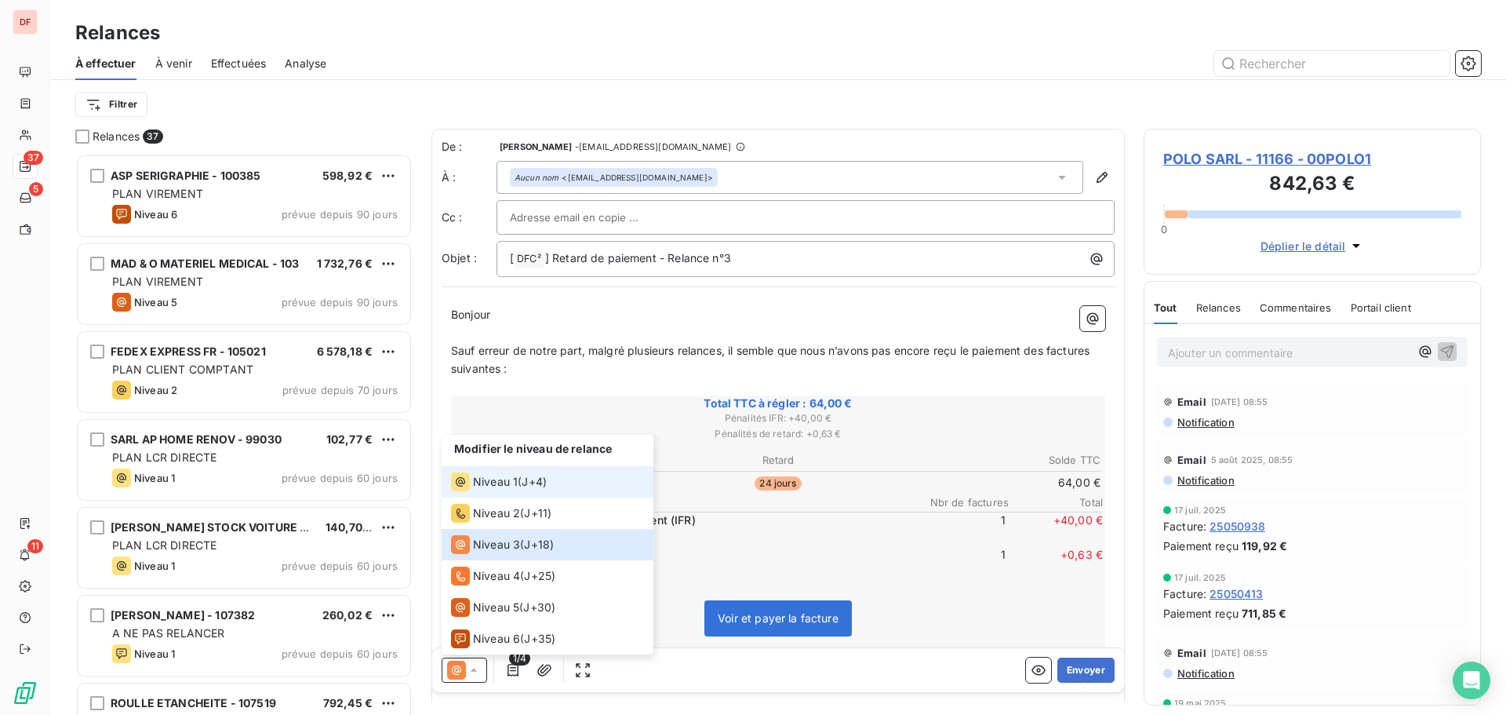
click at [530, 491] on li "Niveau 1 ( J+4 )" at bounding box center [548, 481] width 212 height 31
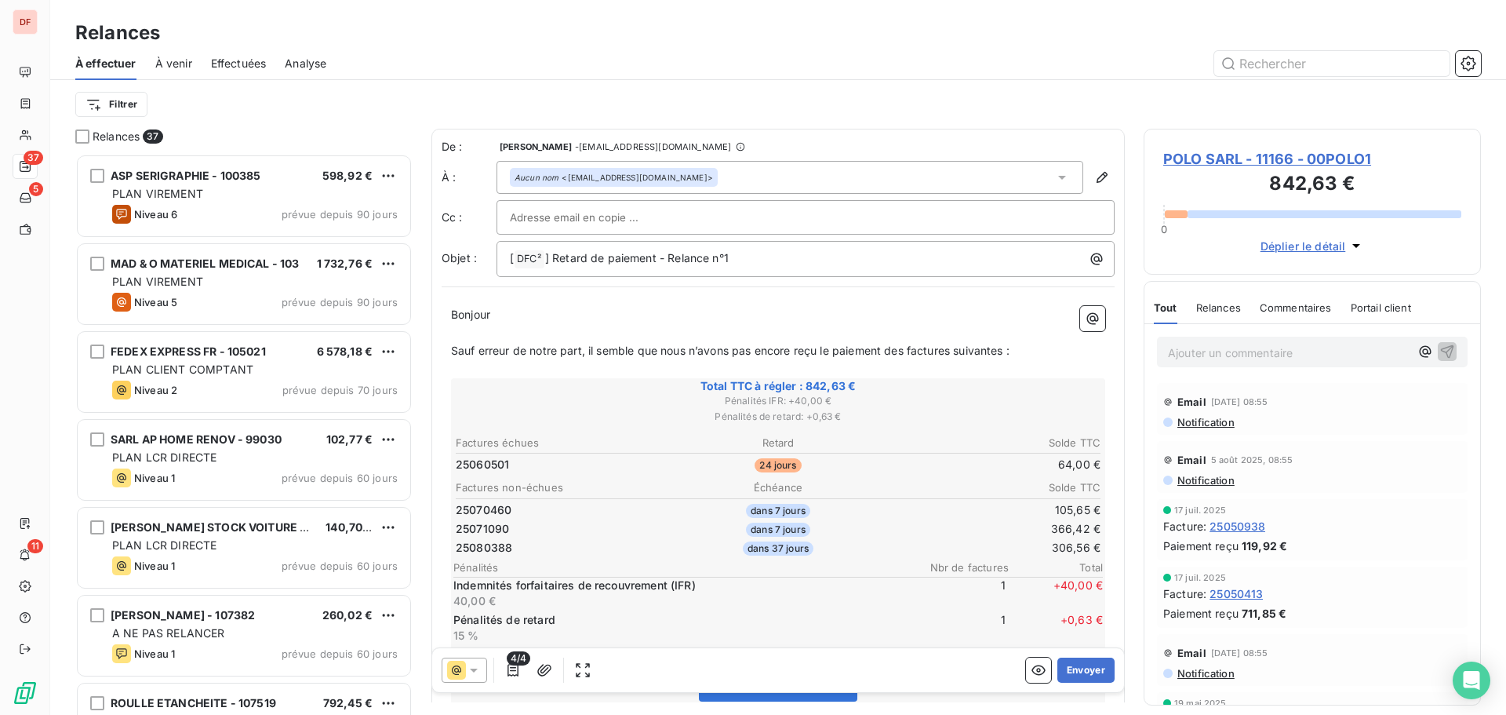
scroll to position [157, 0]
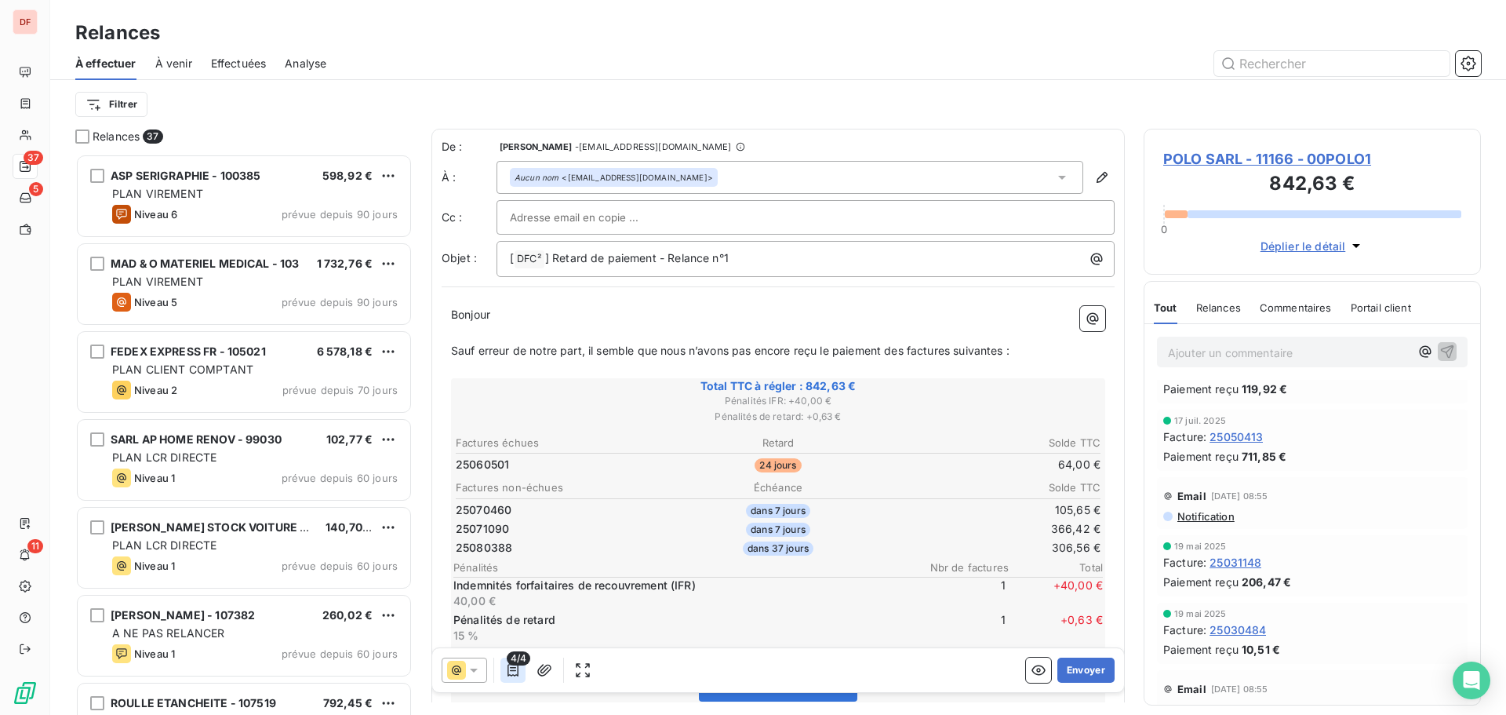
click at [510, 666] on icon "button" at bounding box center [513, 670] width 16 height 16
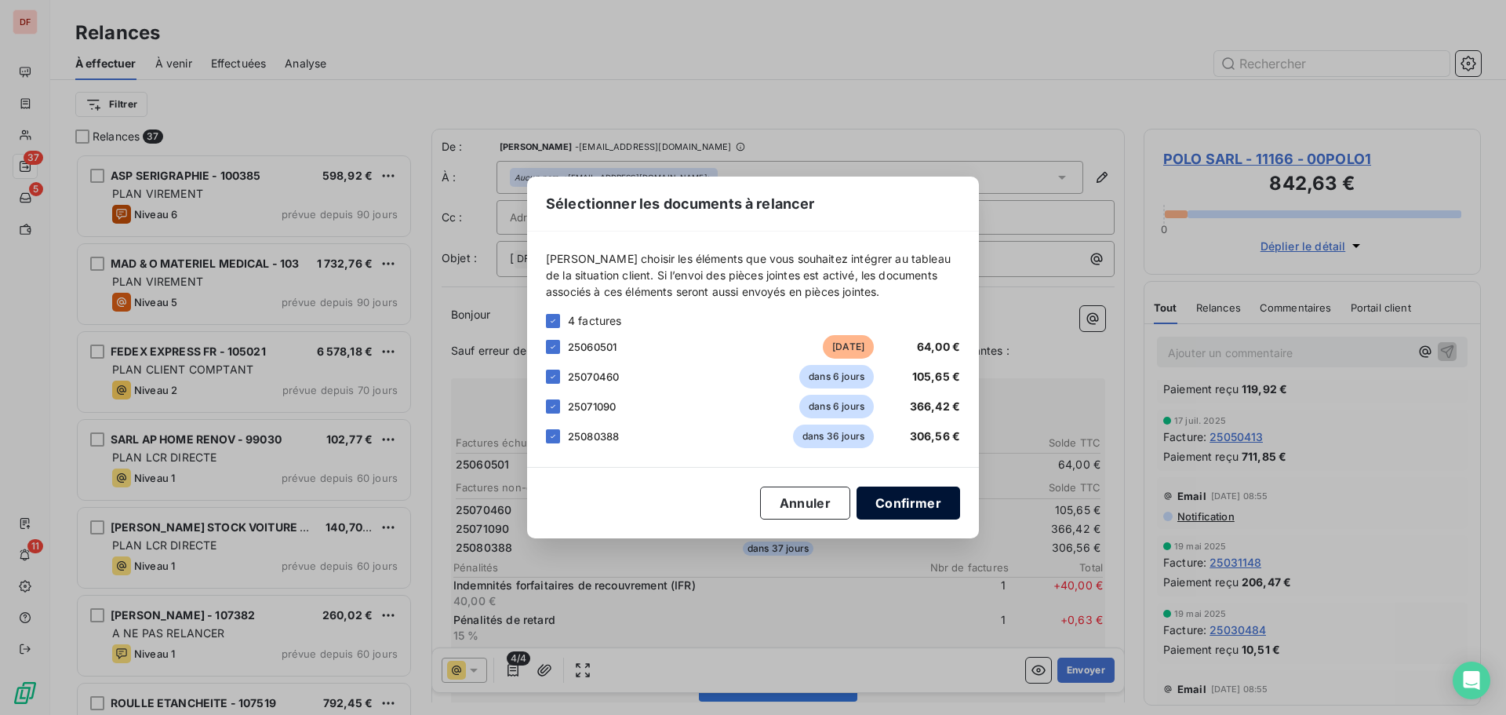
click at [890, 510] on button "Confirmer" at bounding box center [909, 502] width 104 height 33
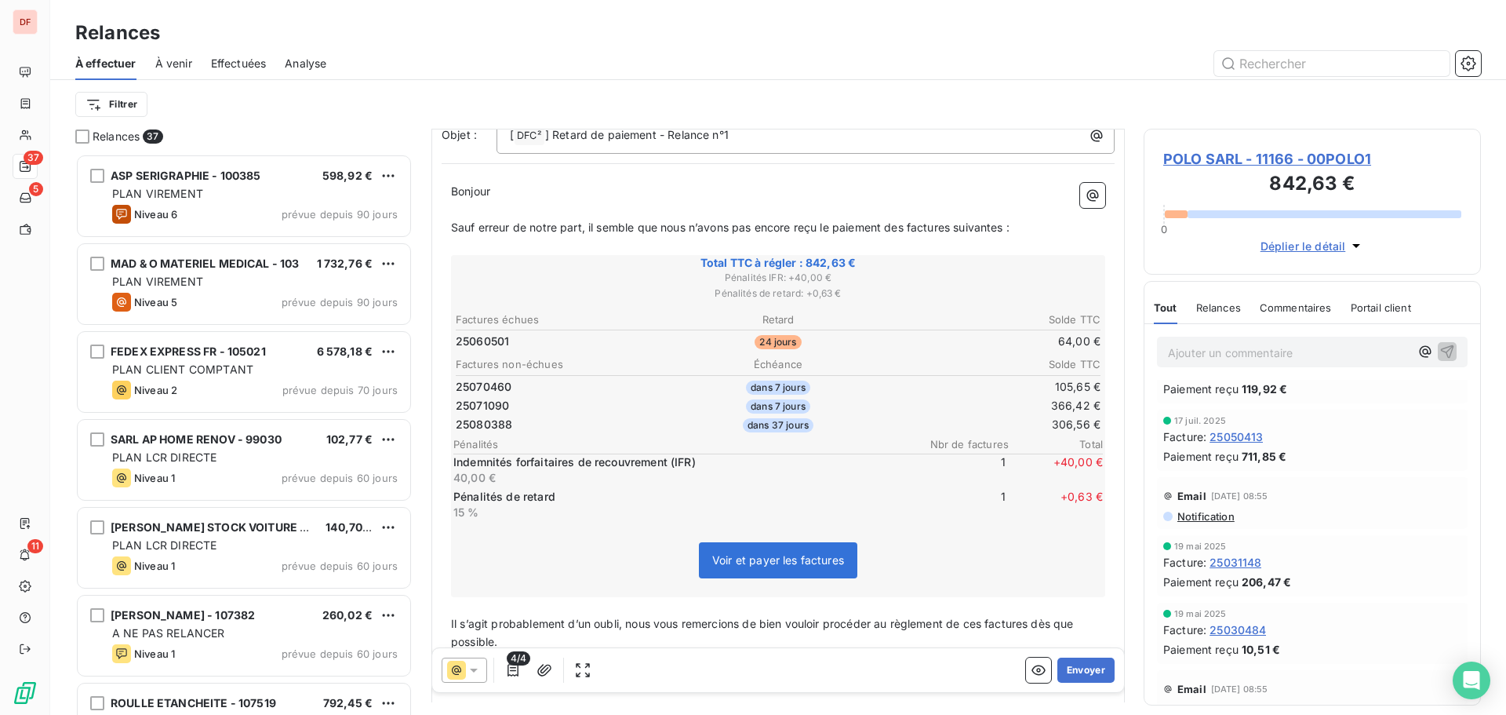
scroll to position [236, 0]
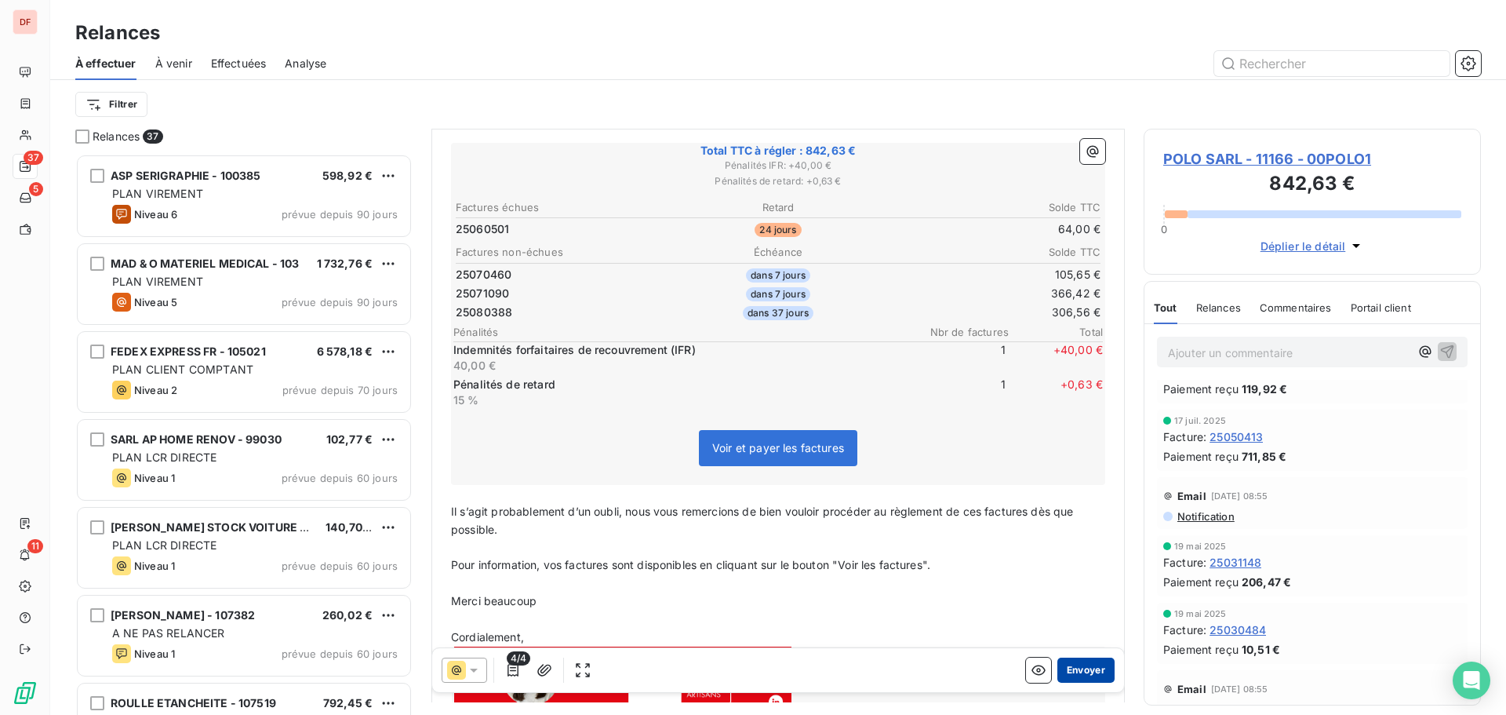
click at [1084, 666] on button "Envoyer" at bounding box center [1086, 669] width 57 height 25
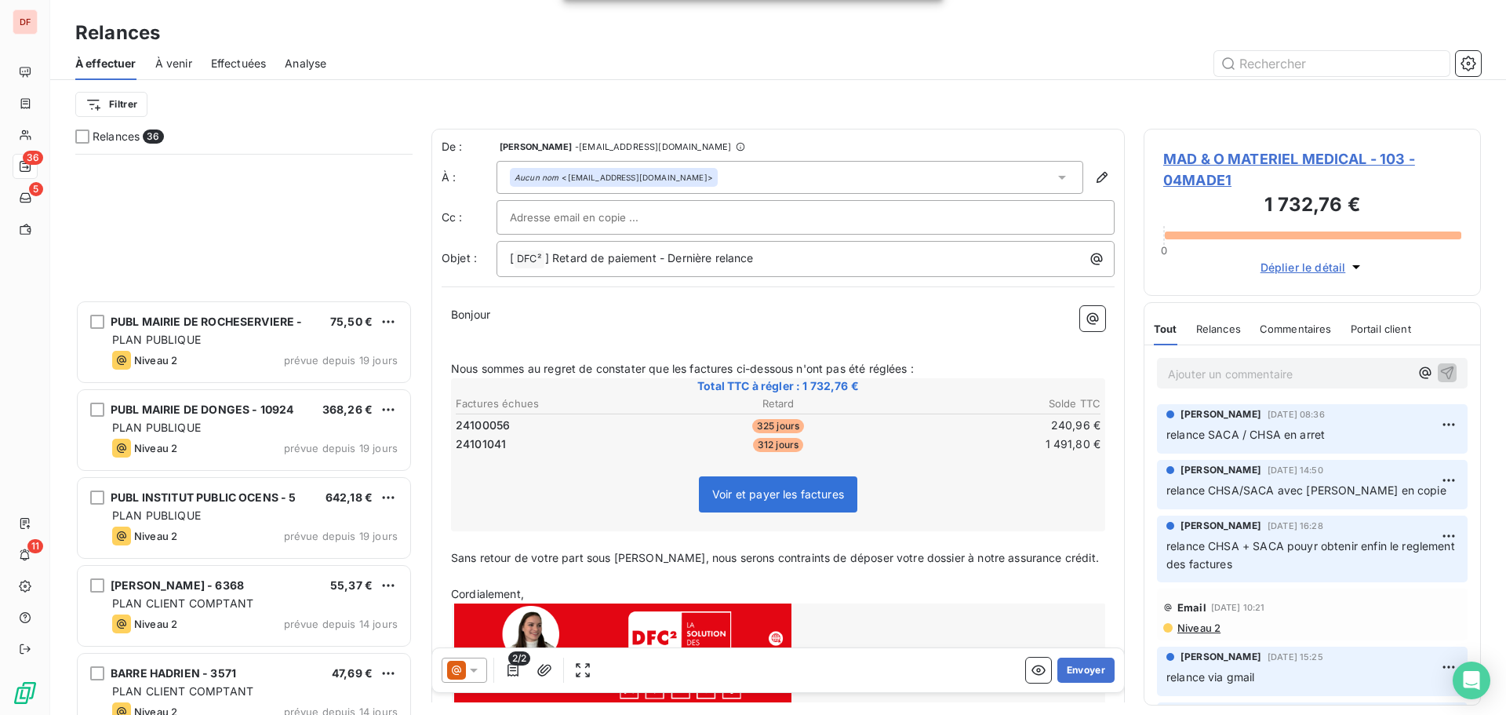
scroll to position [2603, 0]
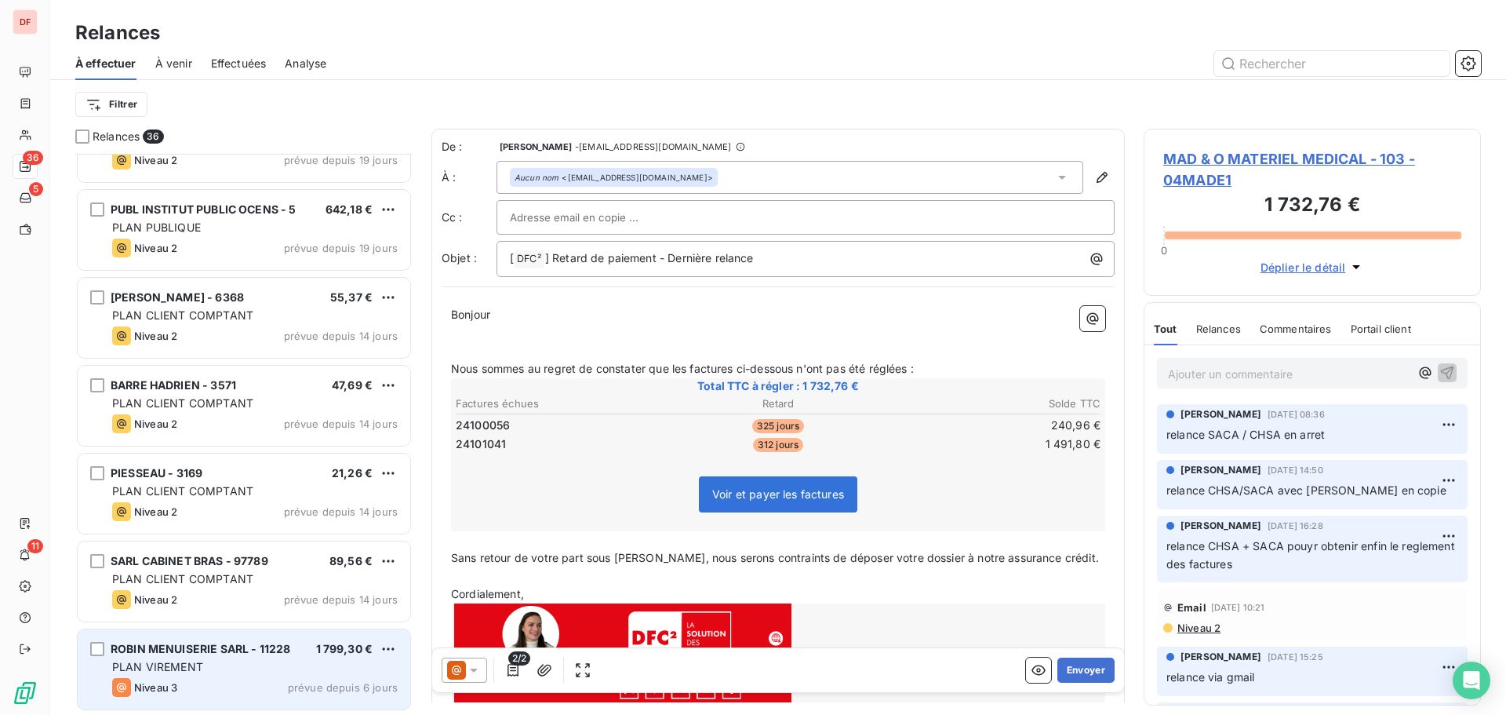
click at [261, 672] on div "PLAN VIREMENT" at bounding box center [255, 667] width 286 height 16
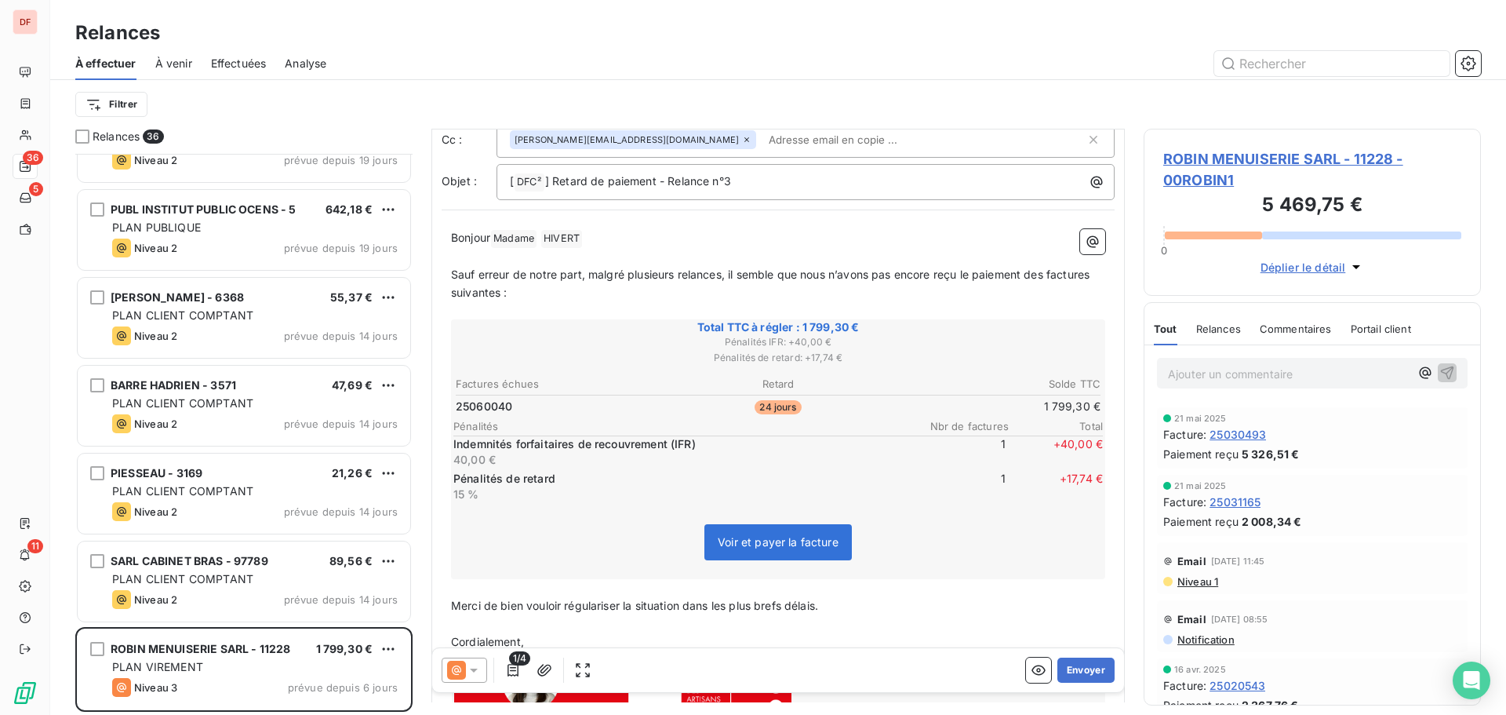
scroll to position [628, 0]
click at [1058, 675] on button "Envoyer" at bounding box center [1086, 669] width 57 height 25
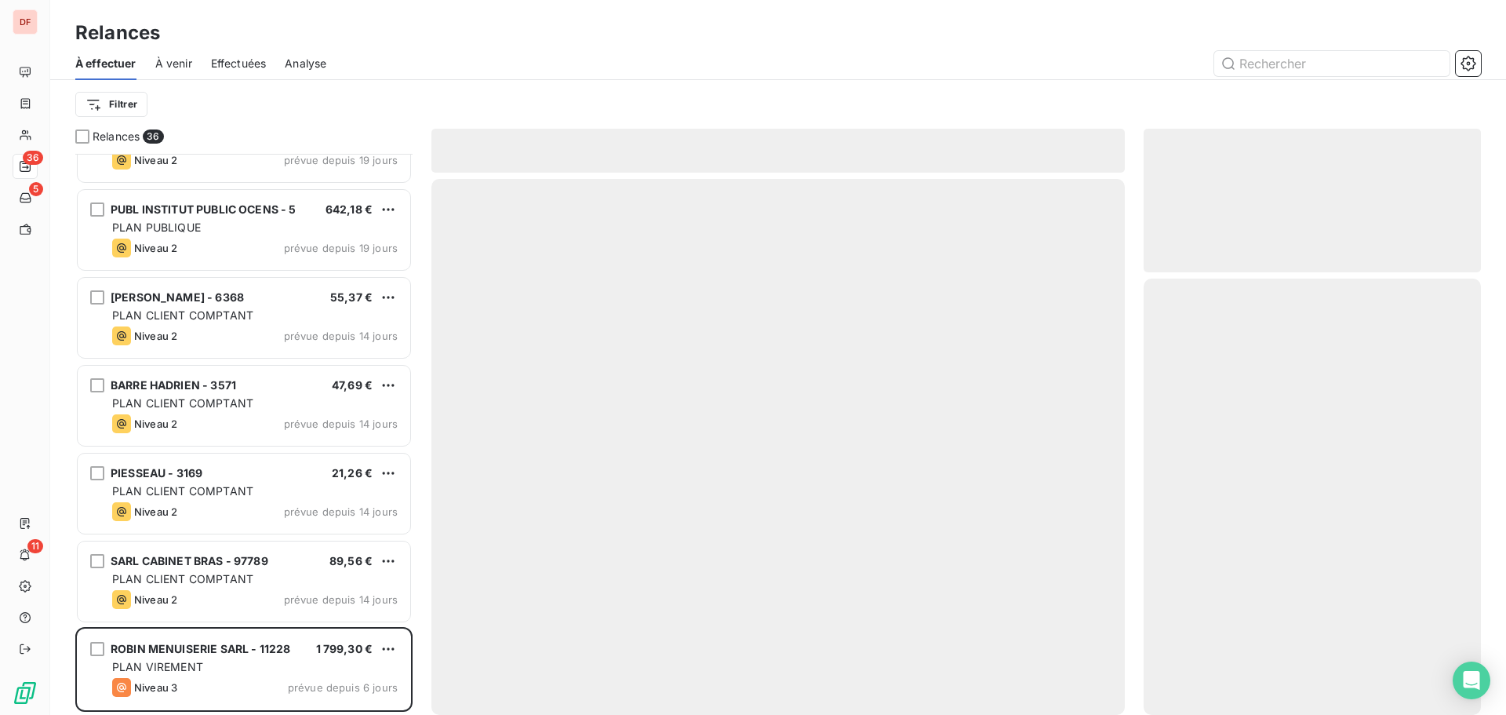
scroll to position [2514, 0]
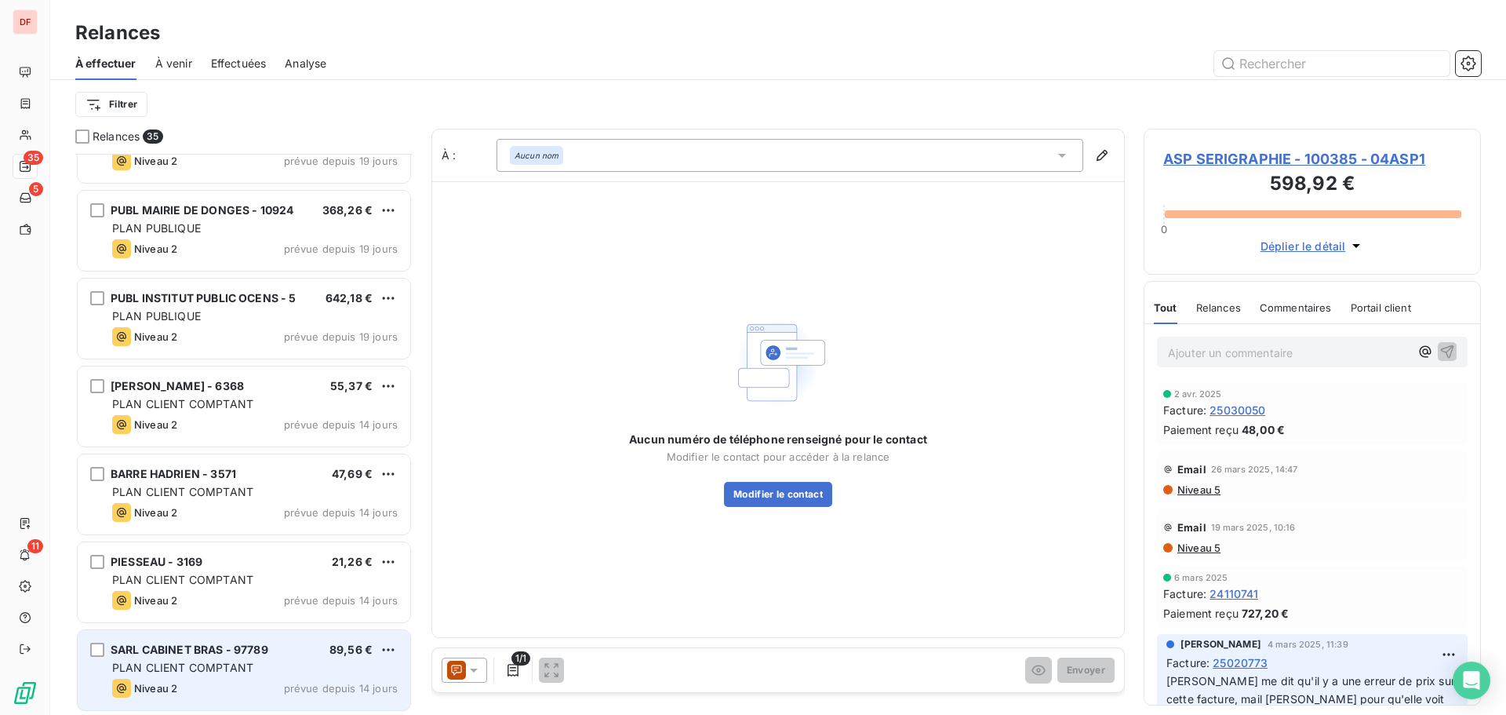
click at [142, 660] on div "PLAN CLIENT COMPTANT" at bounding box center [255, 668] width 286 height 16
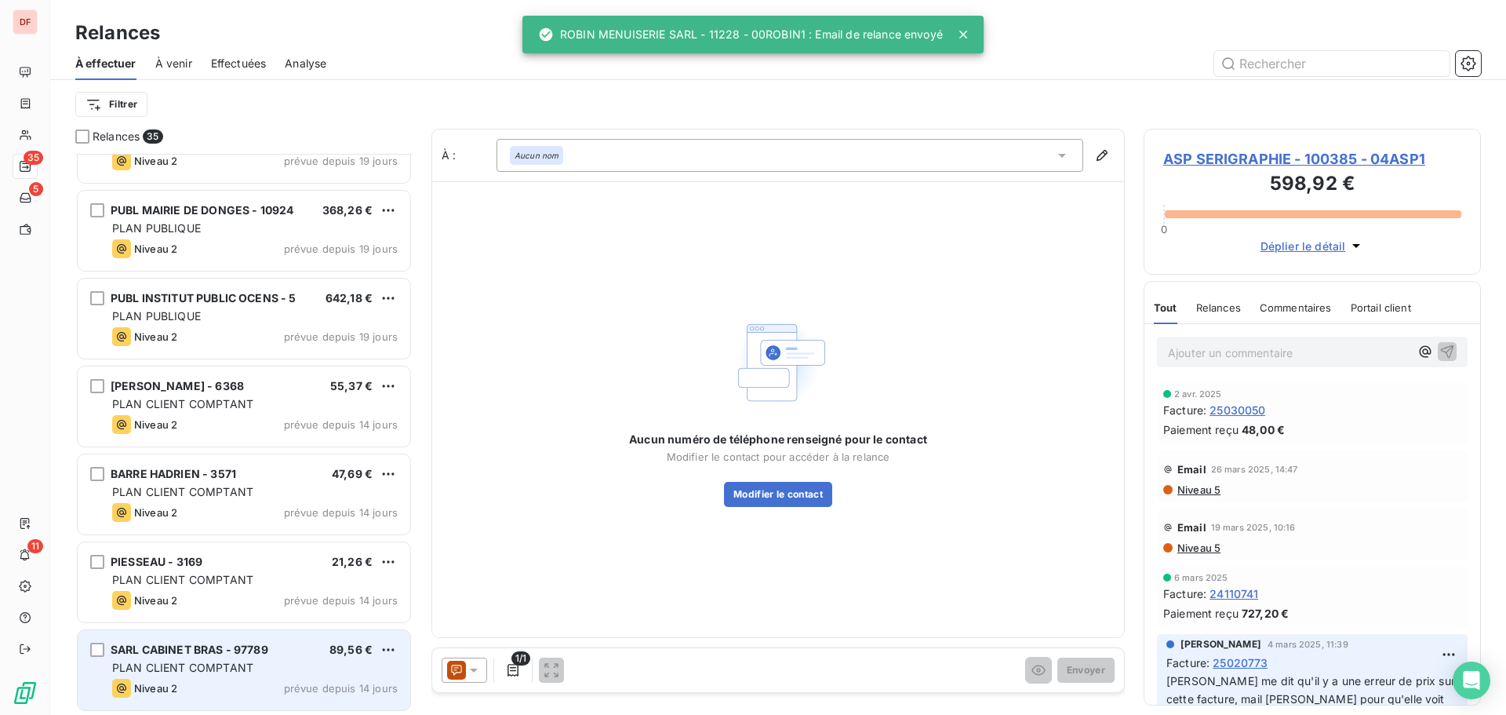
click at [212, 672] on span "PLAN CLIENT COMPTANT" at bounding box center [182, 667] width 141 height 13
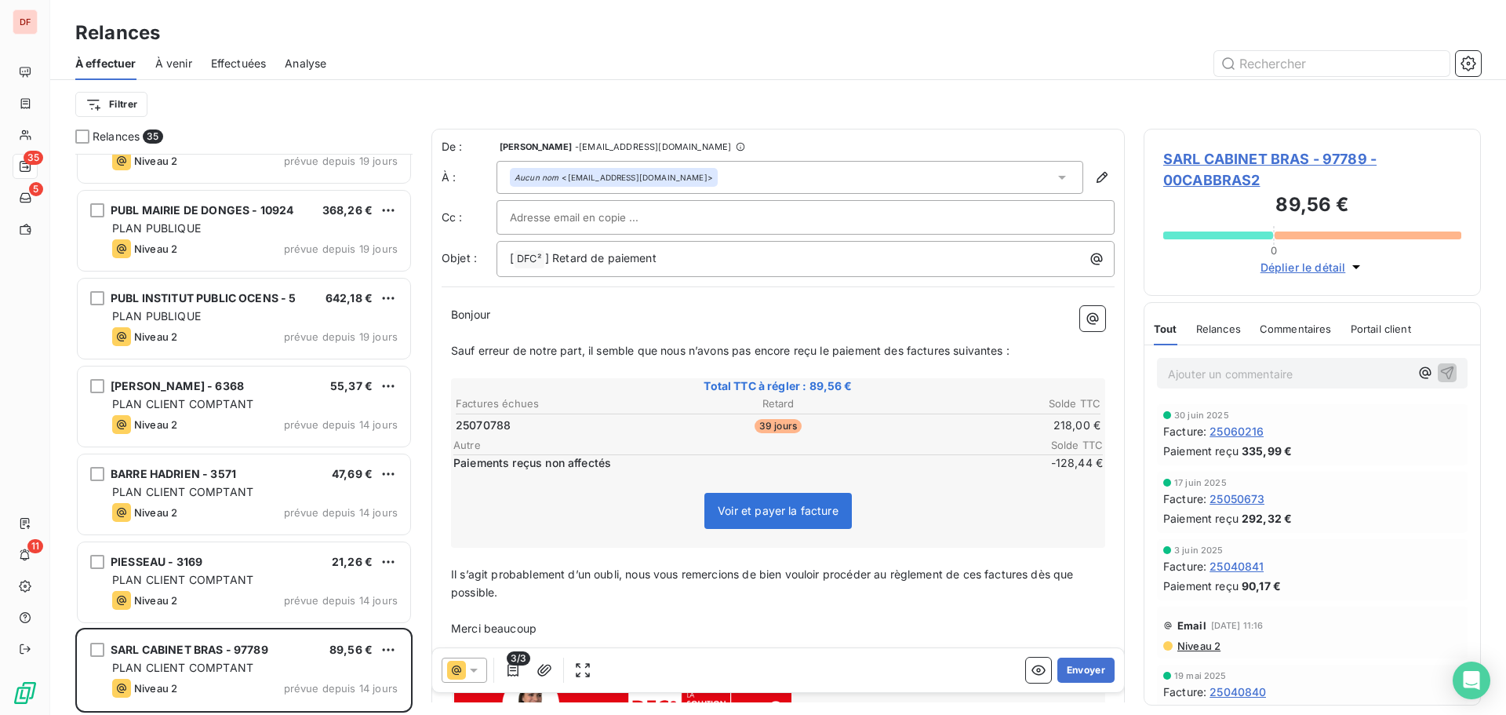
click at [1242, 158] on span "SARL CABINET BRAS - 97789 - 00CABBRAS2" at bounding box center [1312, 169] width 298 height 42
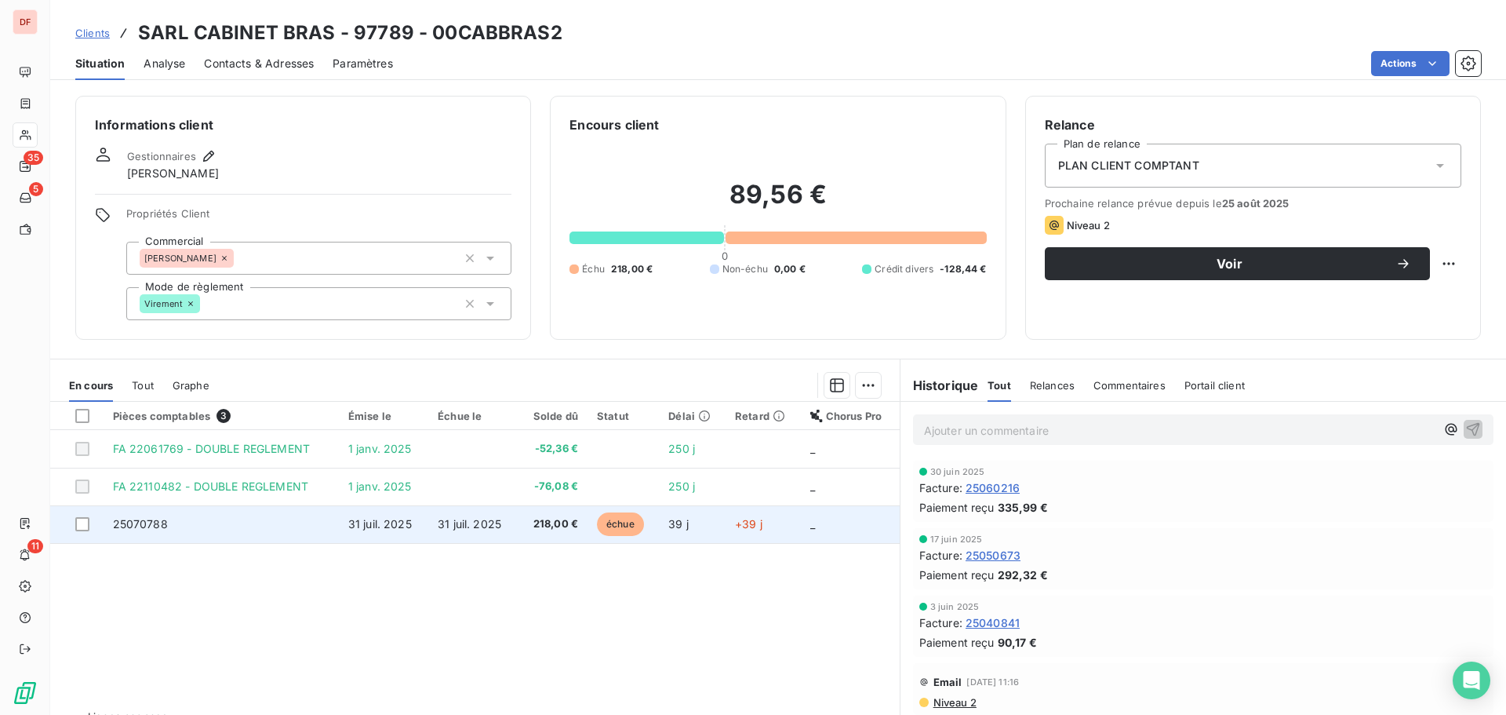
click at [546, 514] on td "218,00 €" at bounding box center [552, 524] width 69 height 38
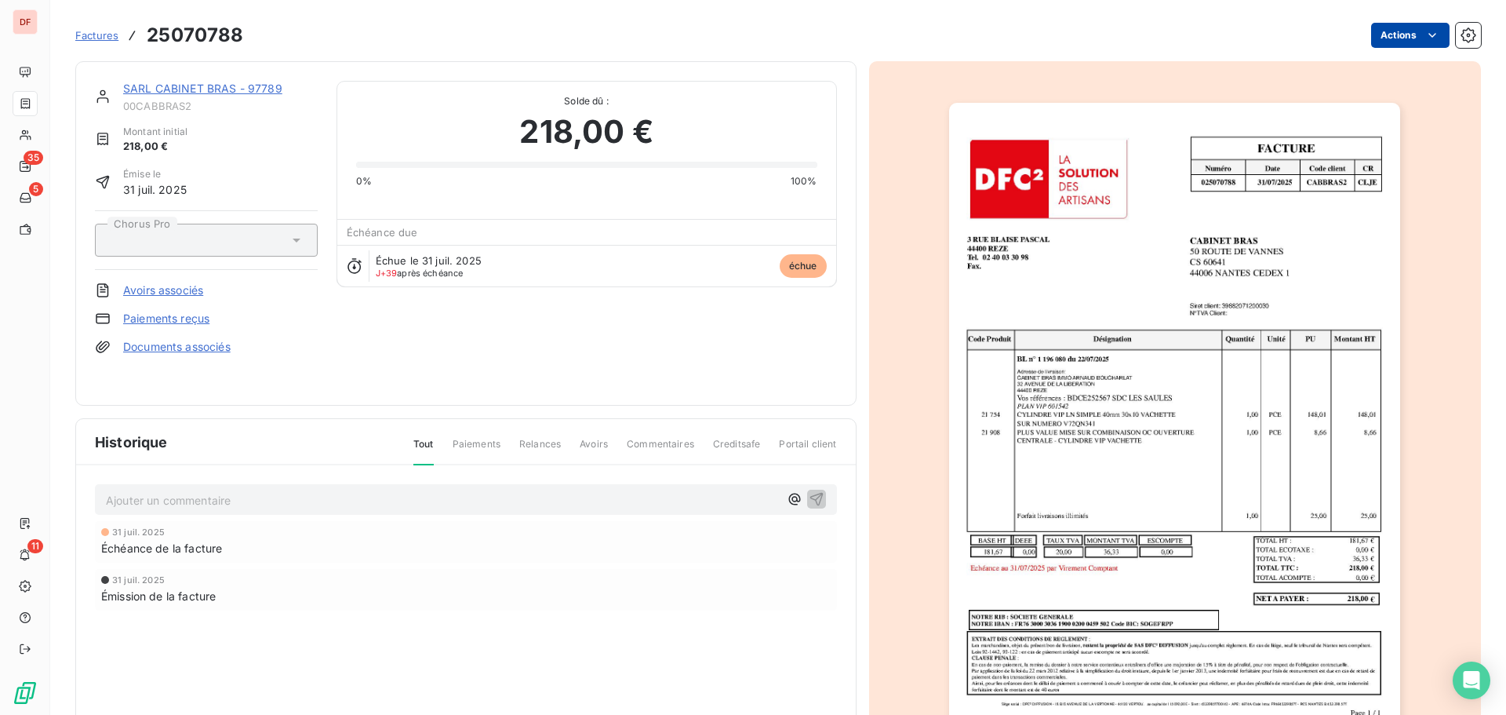
click at [1393, 37] on html "DF 35 5 11 Factures 25070788 Actions SARL CABINET BRAS - 97789 00CABBRAS2 Monta…" at bounding box center [753, 357] width 1506 height 715
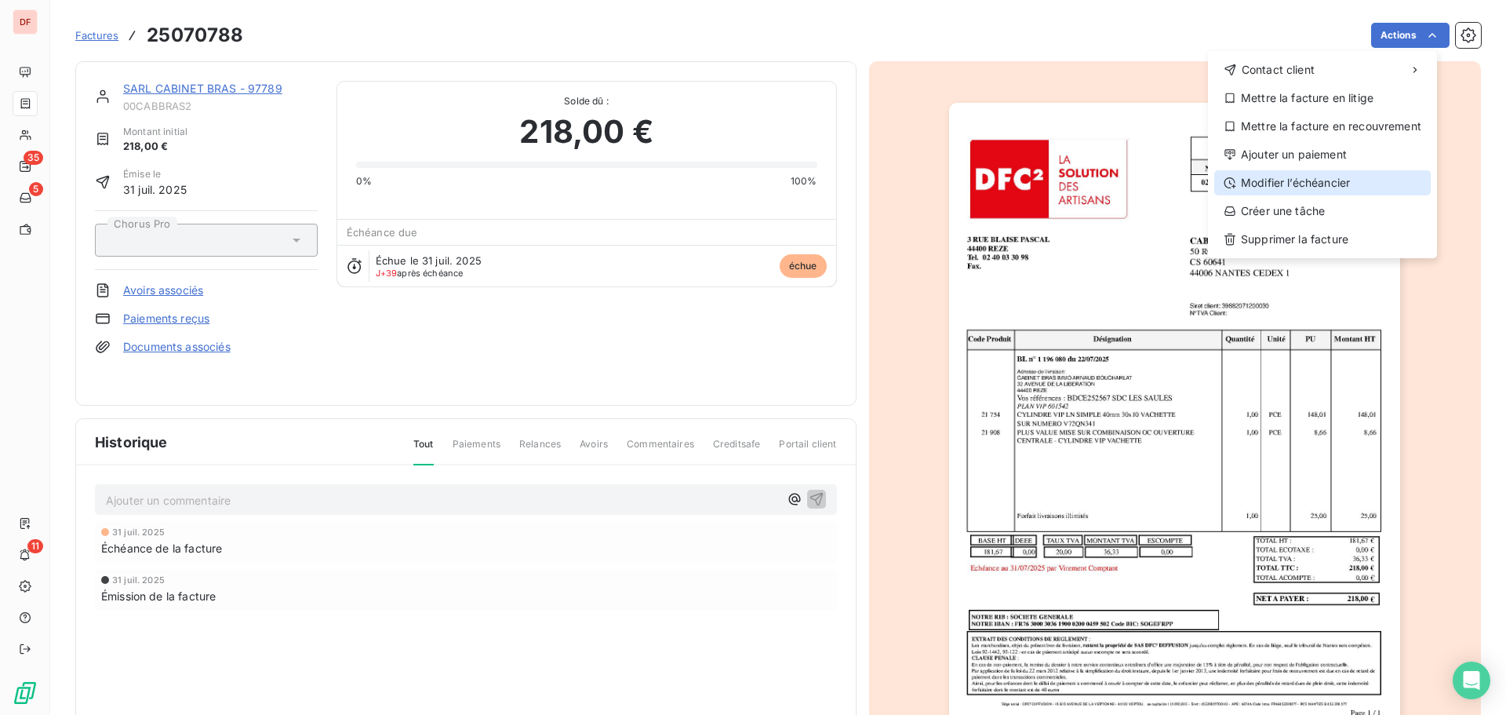
click at [1309, 177] on div "Modifier l’échéancier" at bounding box center [1322, 182] width 217 height 25
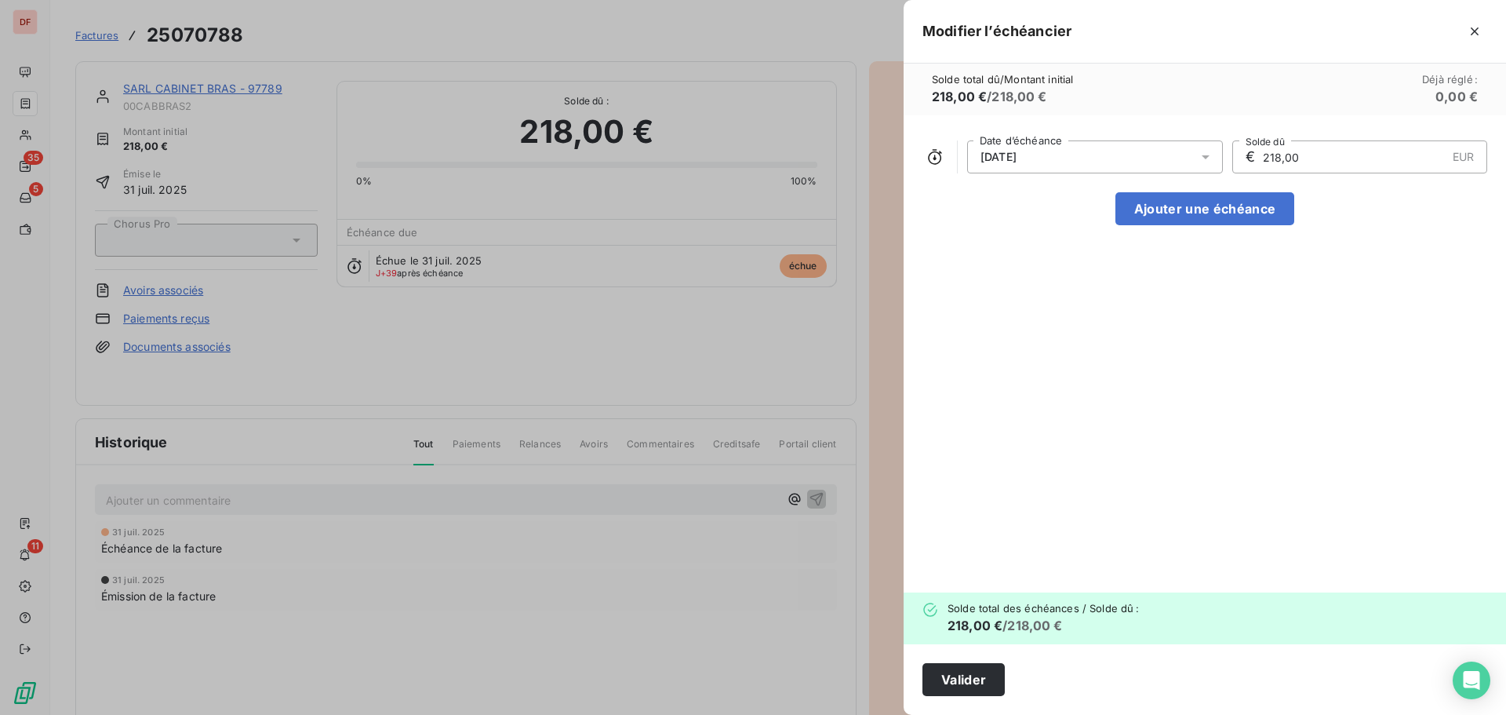
click at [1087, 166] on div "31/07/2025" at bounding box center [1095, 156] width 256 height 33
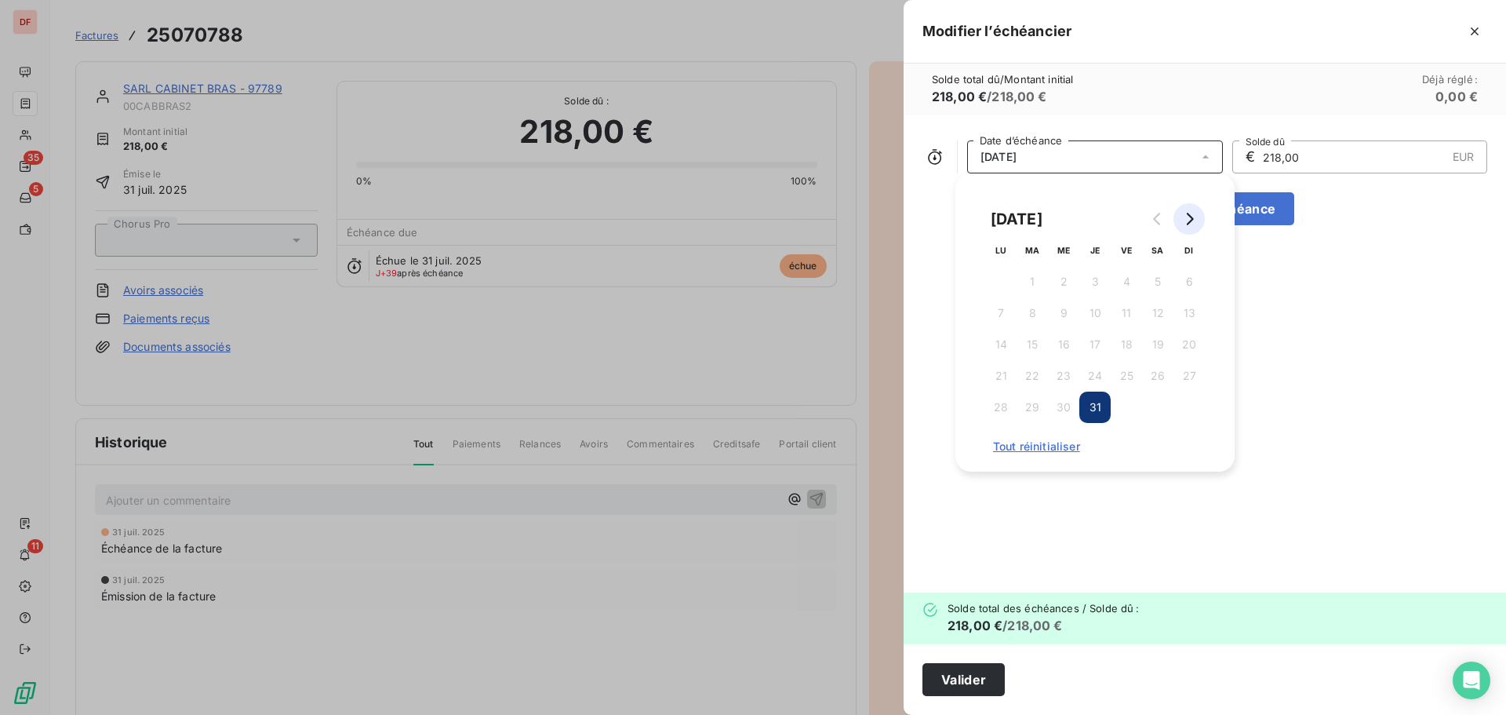
click at [1197, 215] on button "Go to next month" at bounding box center [1189, 218] width 31 height 31
click at [1191, 411] on button "31" at bounding box center [1189, 406] width 31 height 31
click at [1338, 371] on div "31/08/2025 Date d’échéance € 218,00 EUR Solde dû Ajouter une échéance" at bounding box center [1205, 353] width 603 height 477
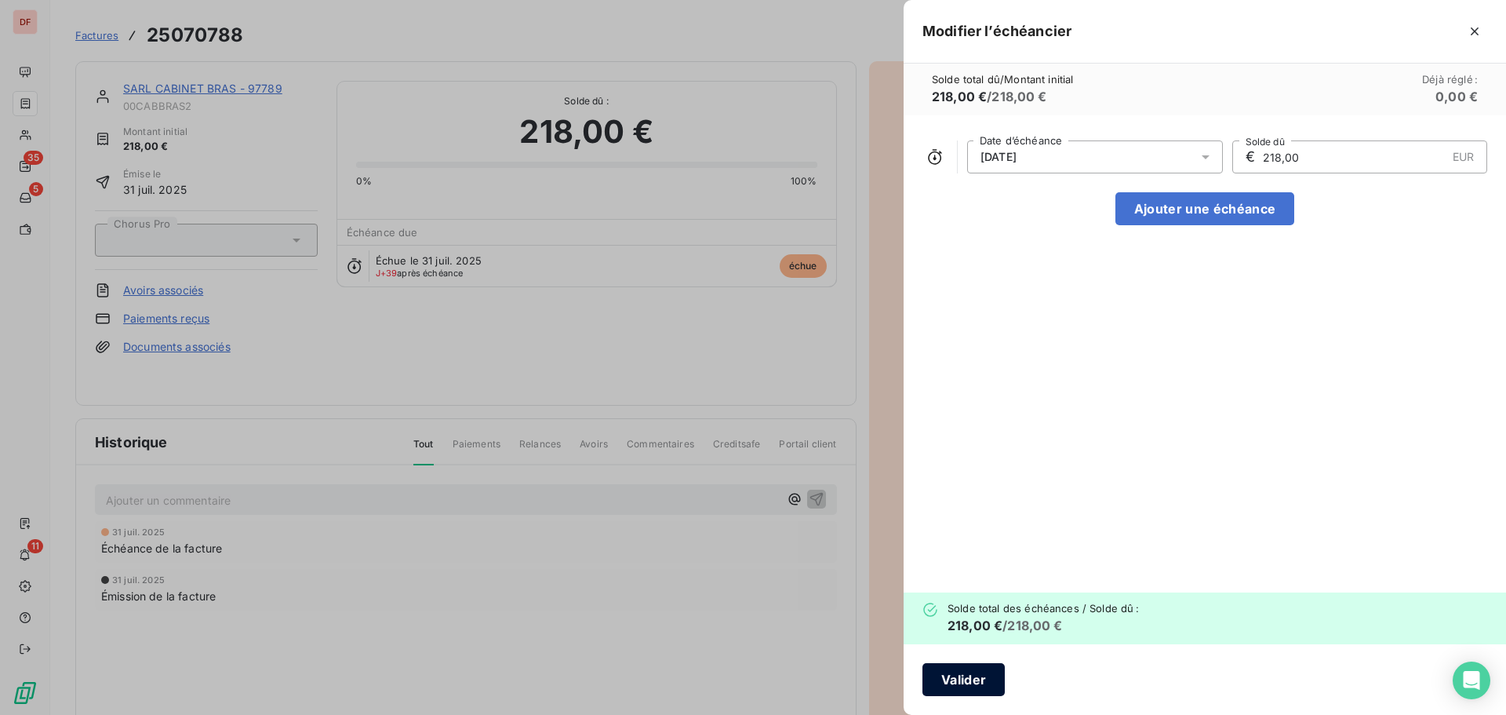
click at [939, 667] on button "Valider" at bounding box center [964, 679] width 82 height 33
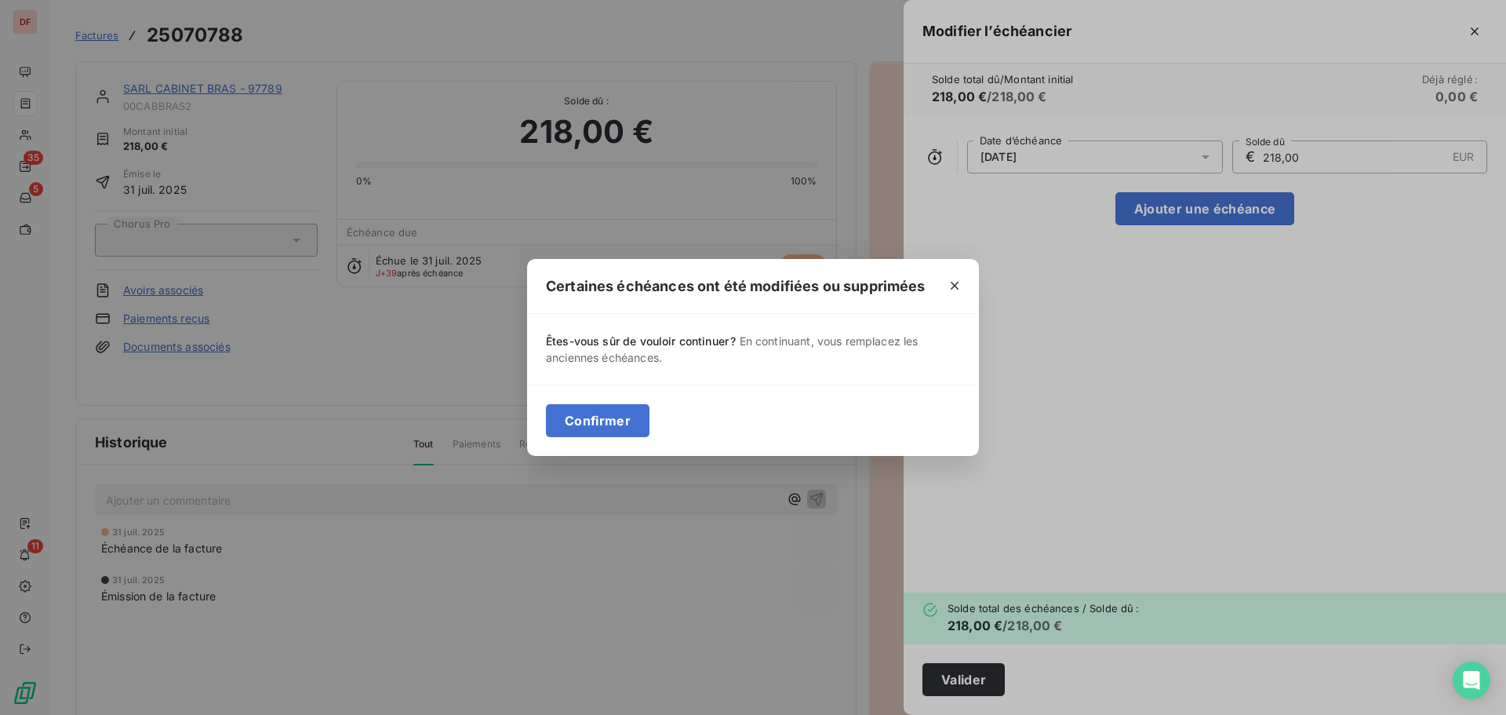
click at [616, 402] on div "Confirmer" at bounding box center [753, 419] width 452 height 71
click at [599, 424] on button "Confirmer" at bounding box center [598, 420] width 104 height 33
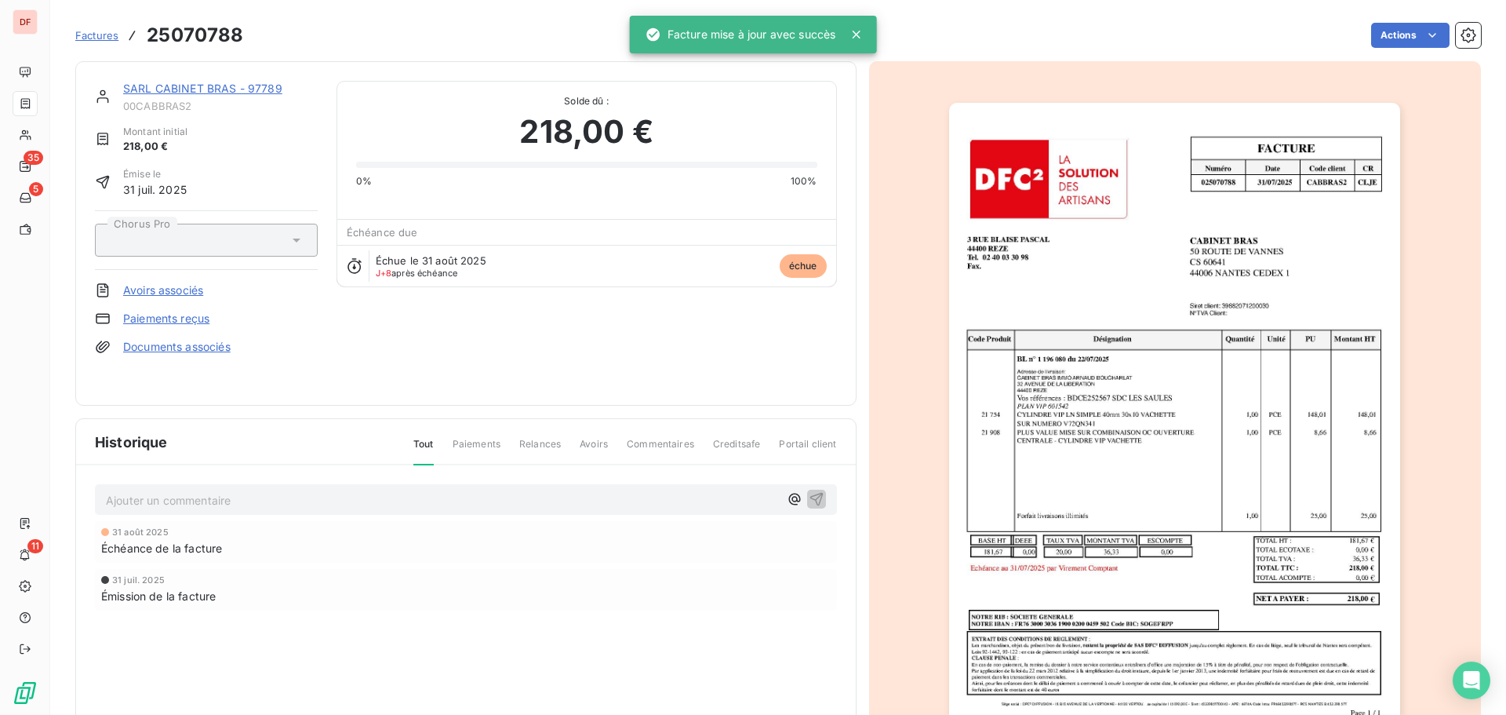
click at [220, 93] on link "SARL CABINET BRAS - 97789" at bounding box center [202, 88] width 159 height 13
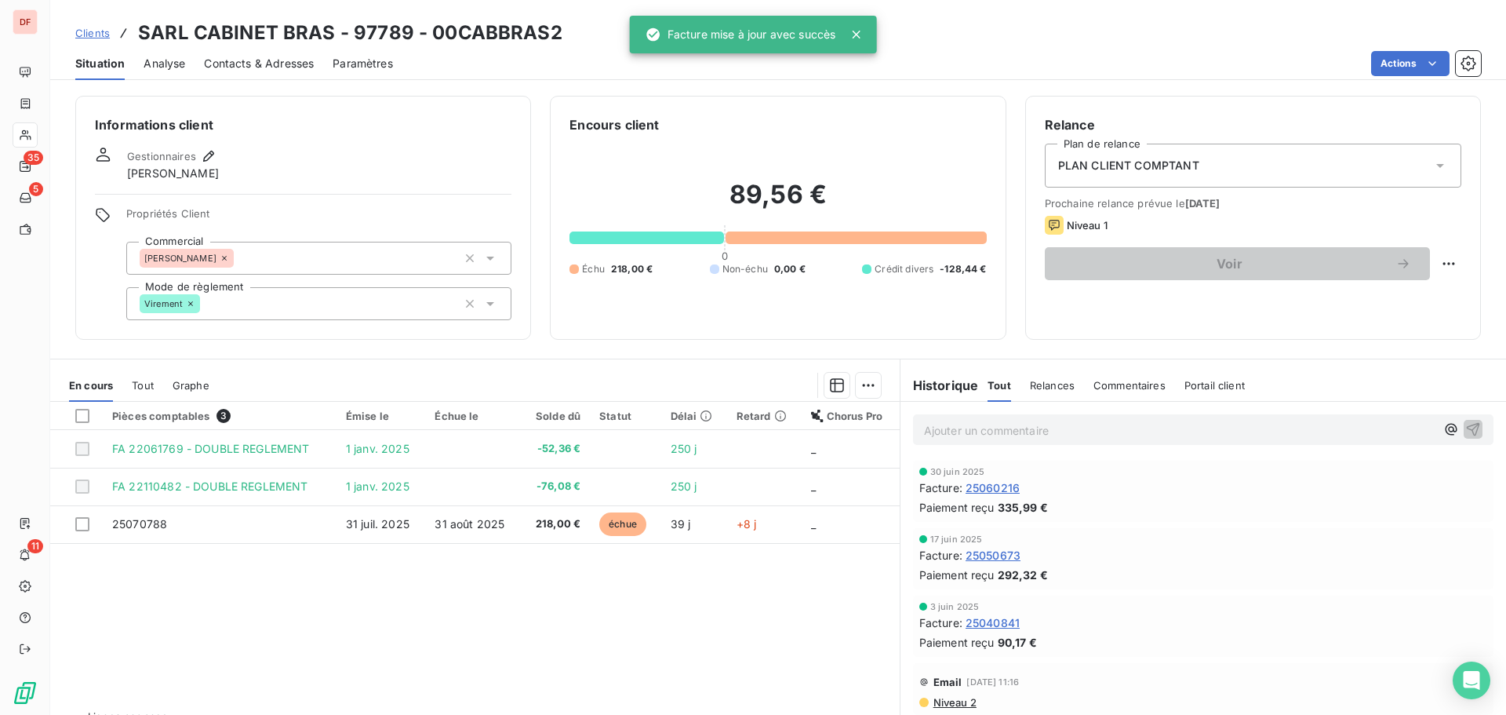
click at [282, 70] on span "Contacts & Adresses" at bounding box center [259, 64] width 110 height 16
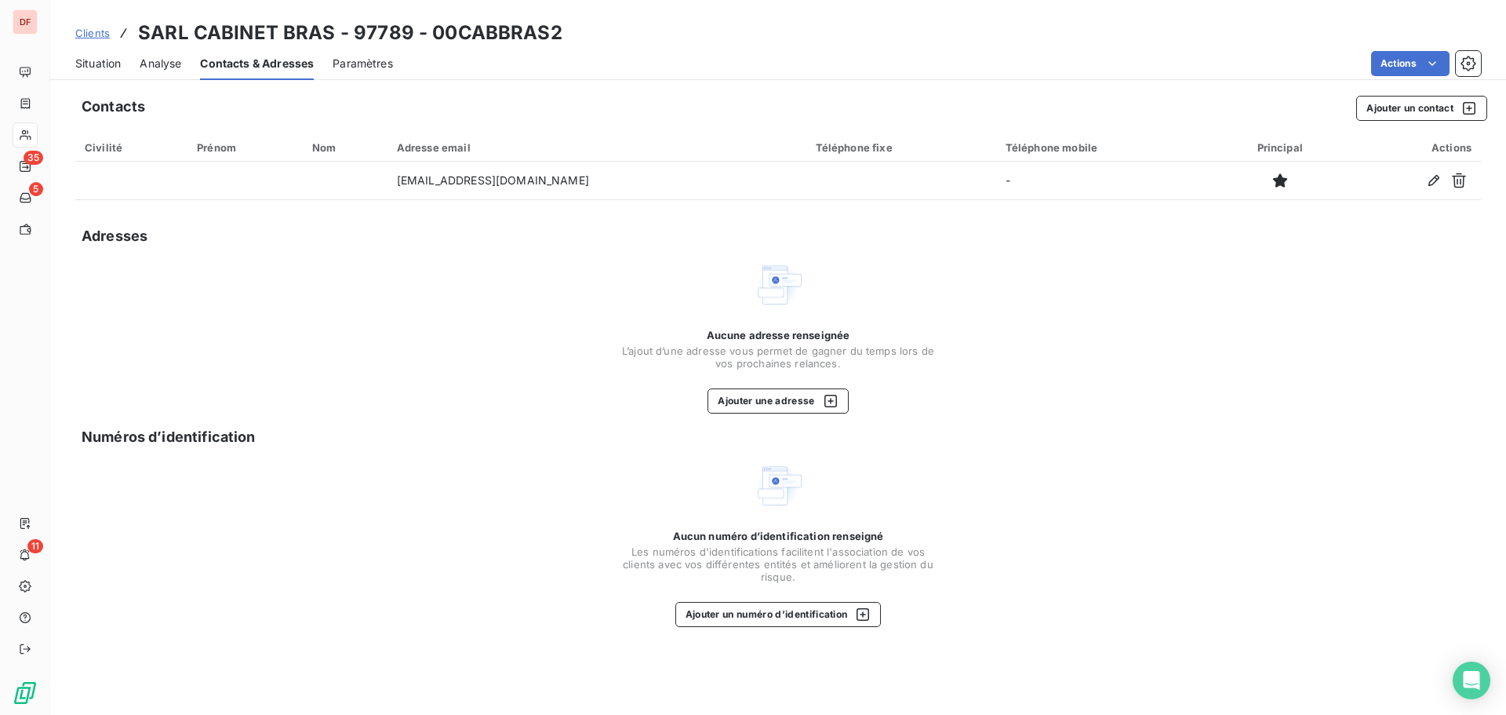
click at [106, 67] on span "Situation" at bounding box center [98, 64] width 46 height 16
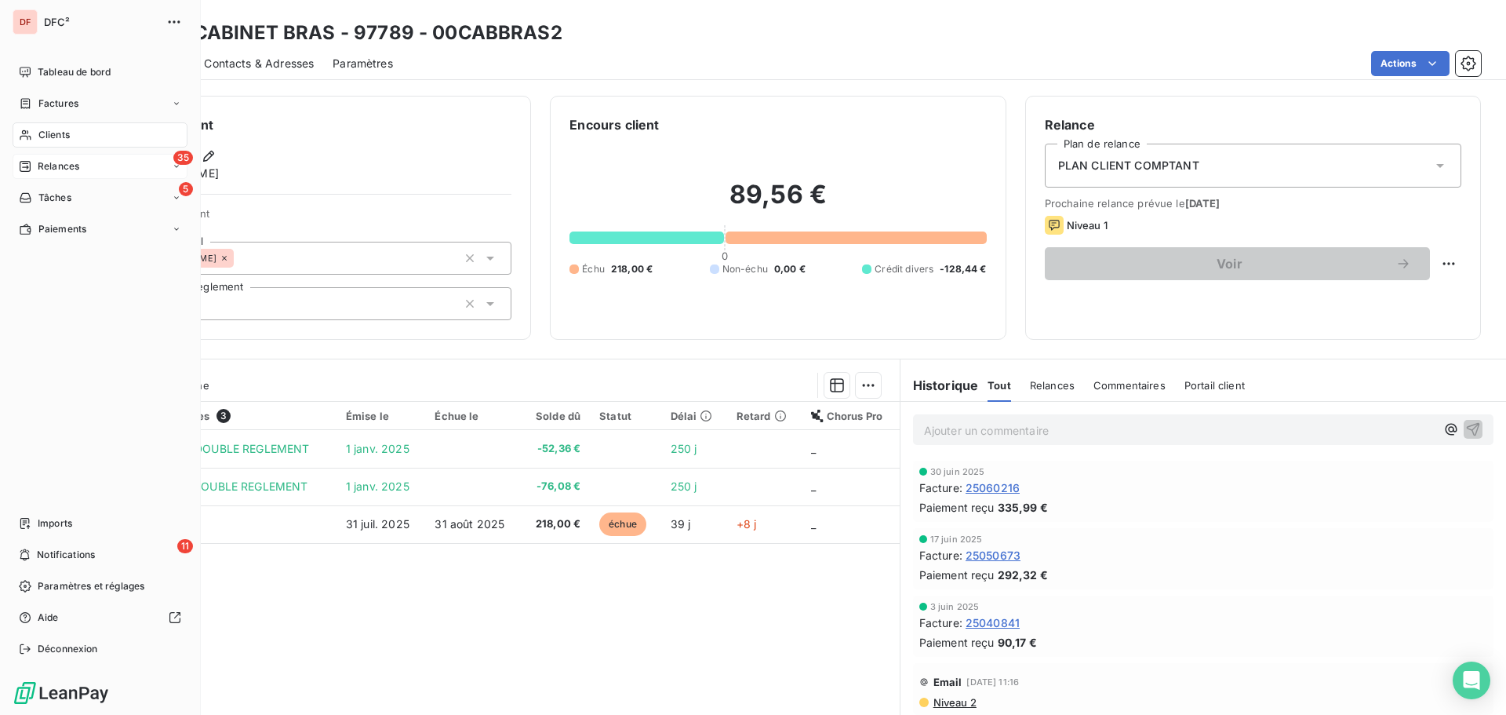
click at [69, 165] on span "Relances" at bounding box center [59, 166] width 42 height 14
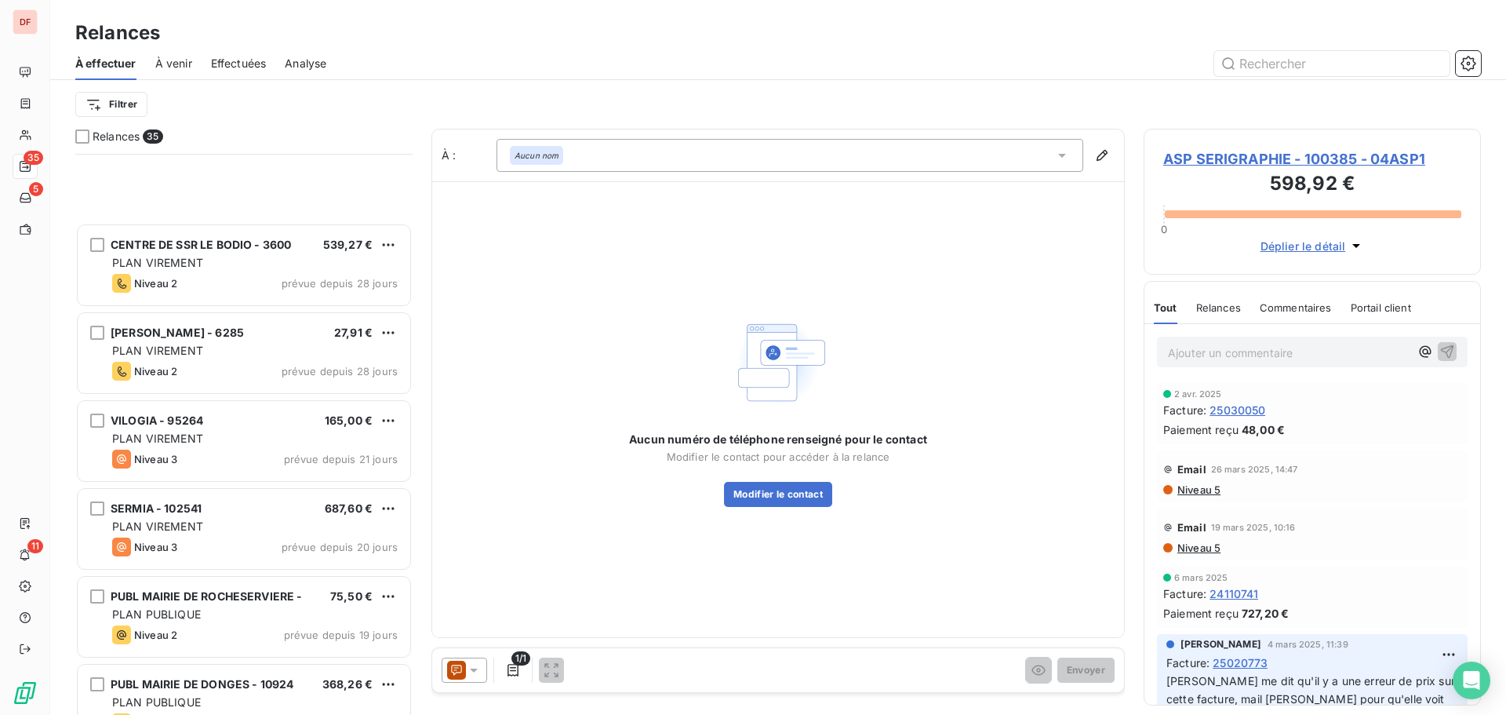
scroll to position [2515, 0]
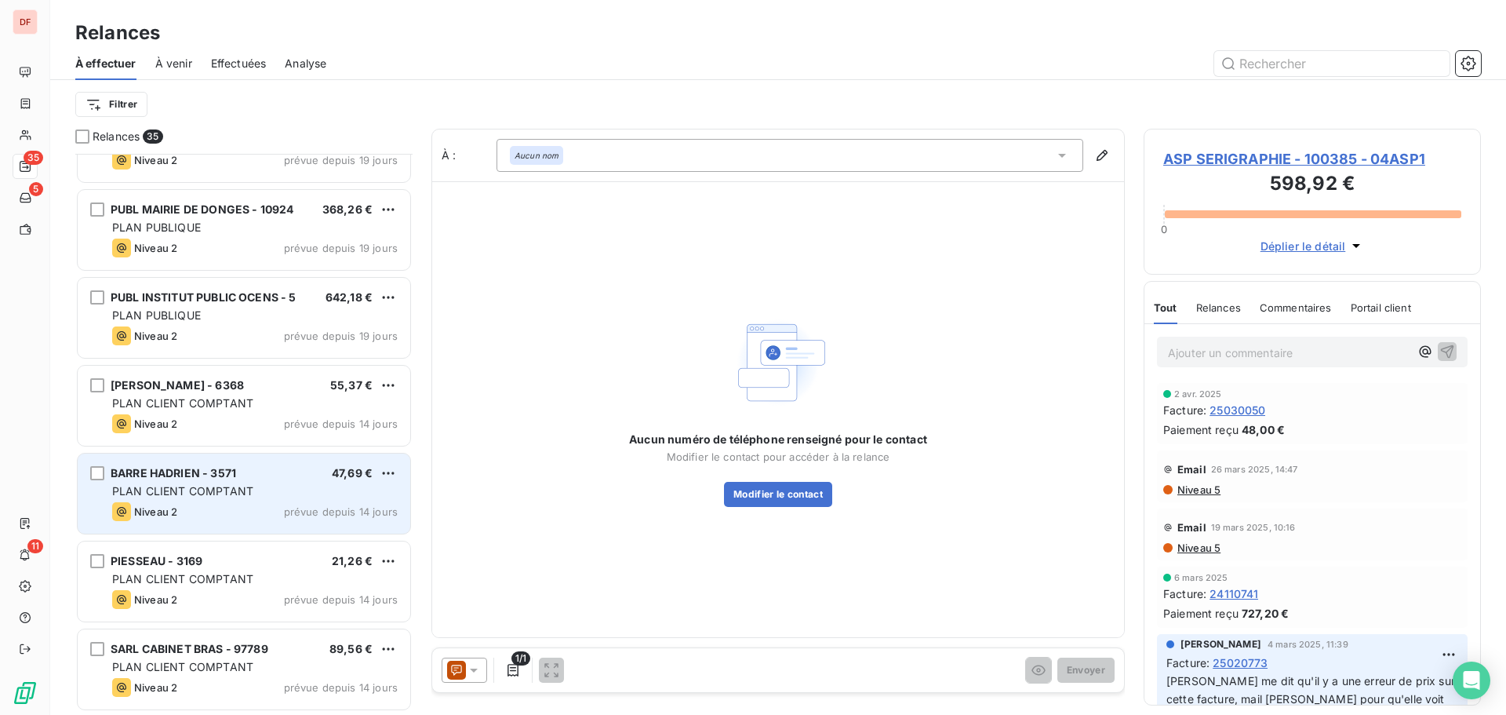
click at [235, 507] on div "Niveau 2 prévue depuis 14 jours" at bounding box center [255, 511] width 286 height 19
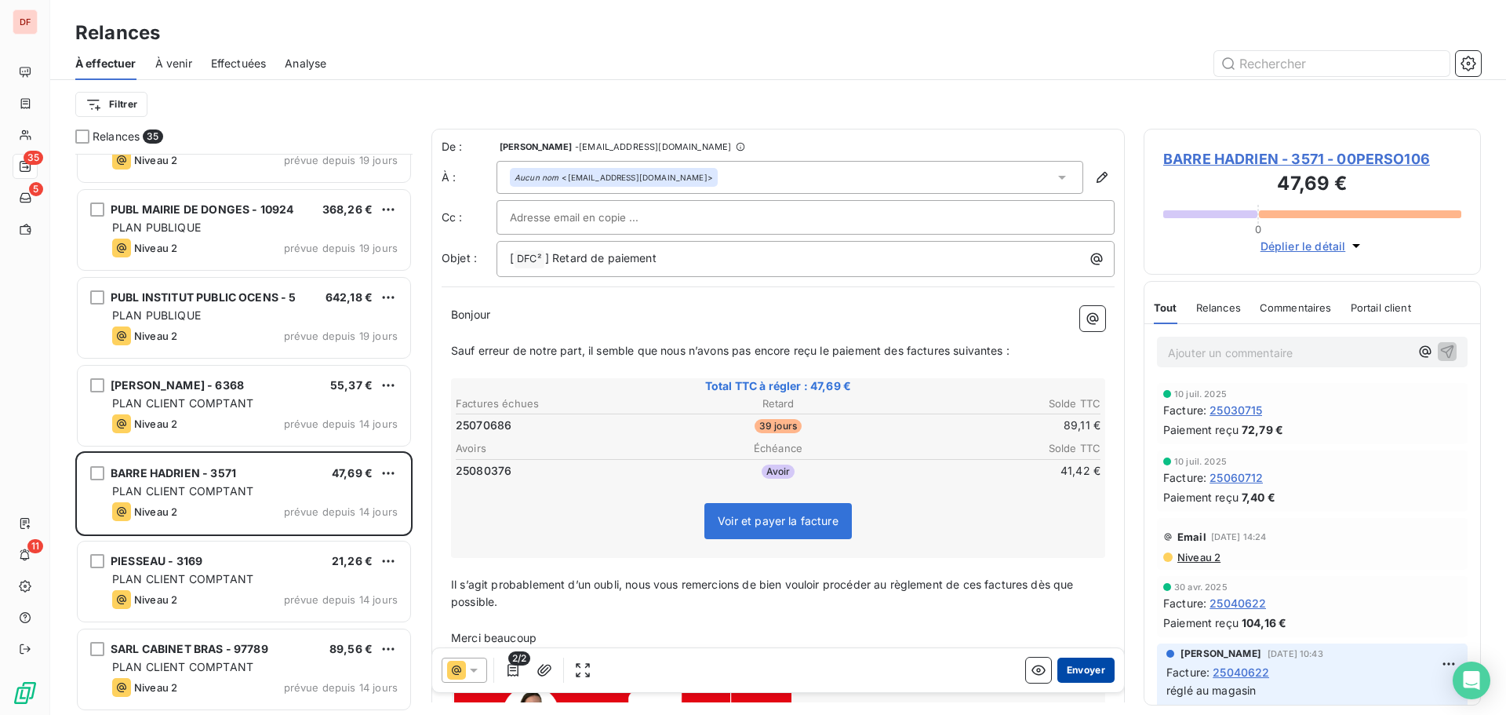
click at [1083, 669] on button "Envoyer" at bounding box center [1086, 669] width 57 height 25
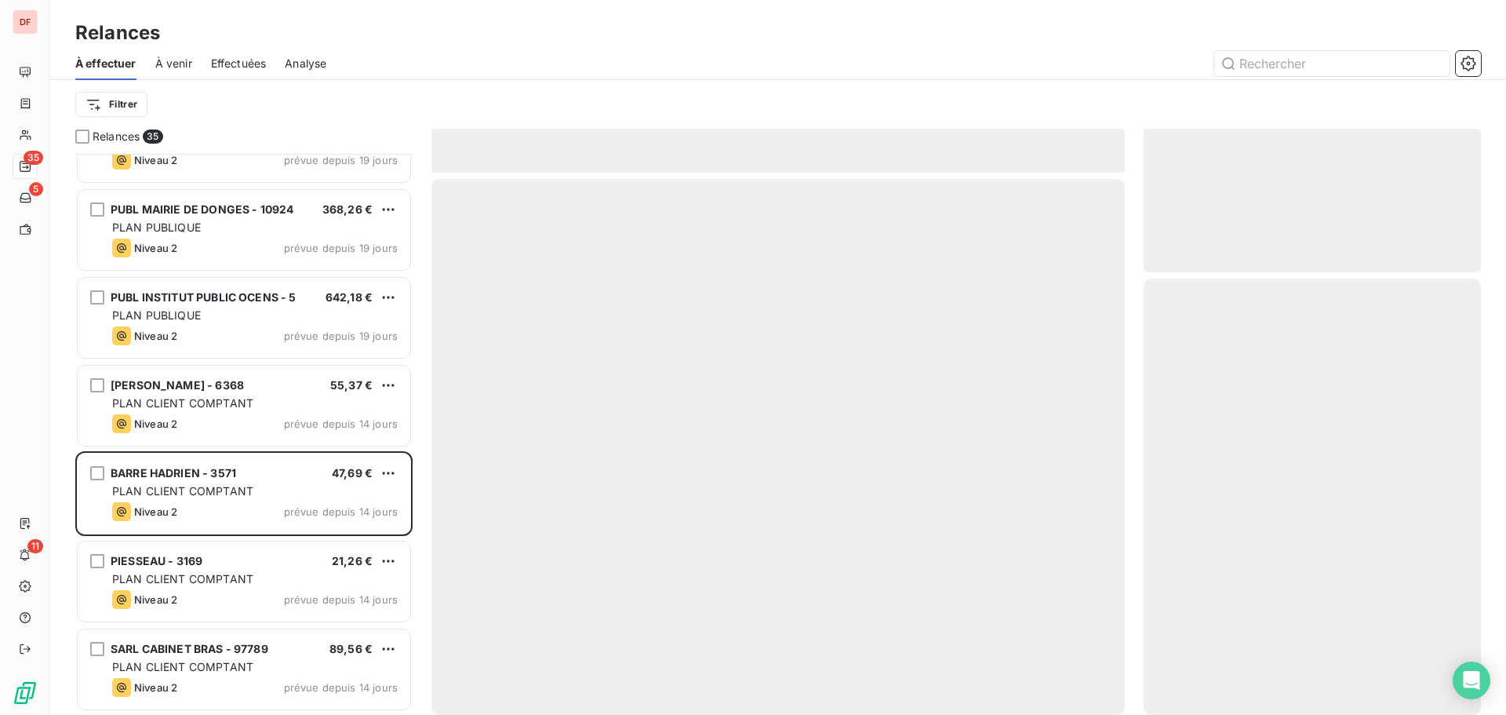
scroll to position [2339, 0]
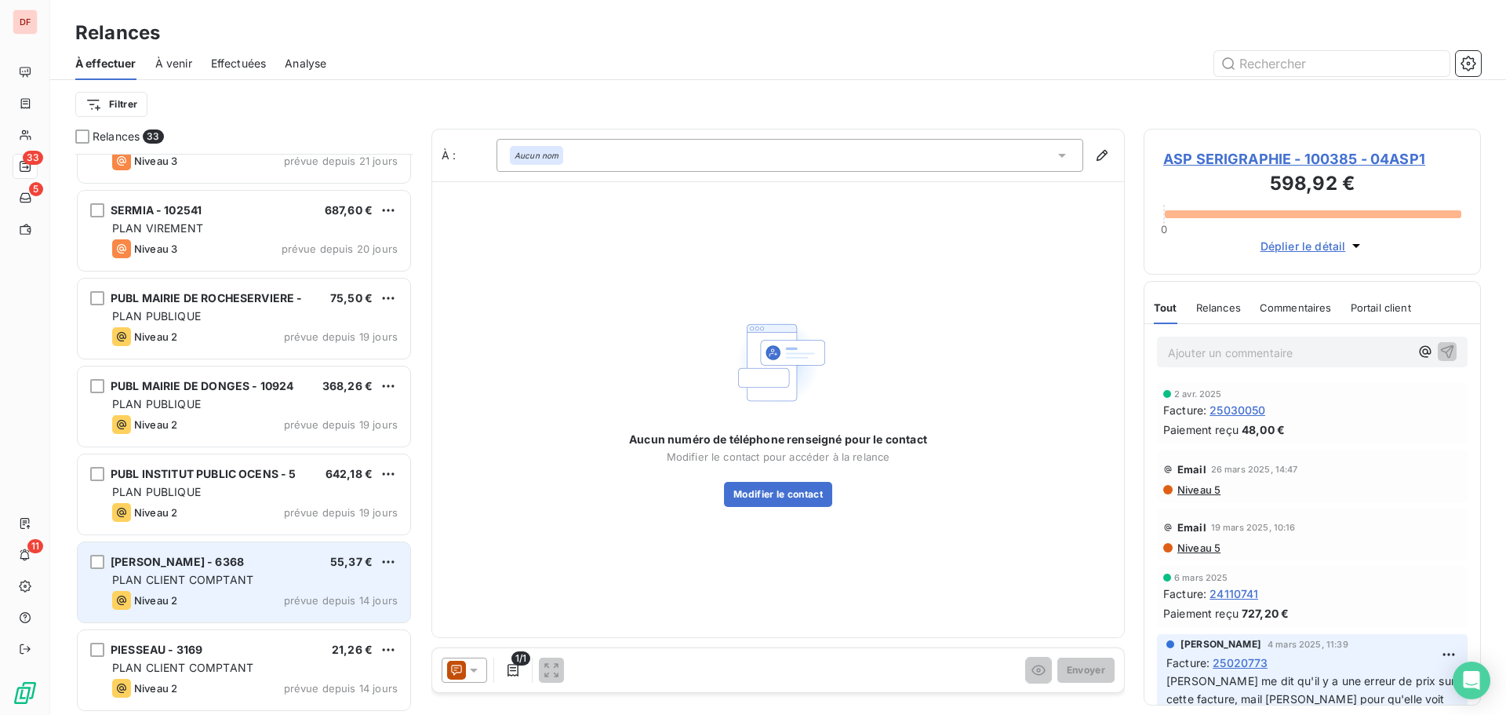
click at [282, 576] on div "PLAN CLIENT COMPTANT" at bounding box center [255, 580] width 286 height 16
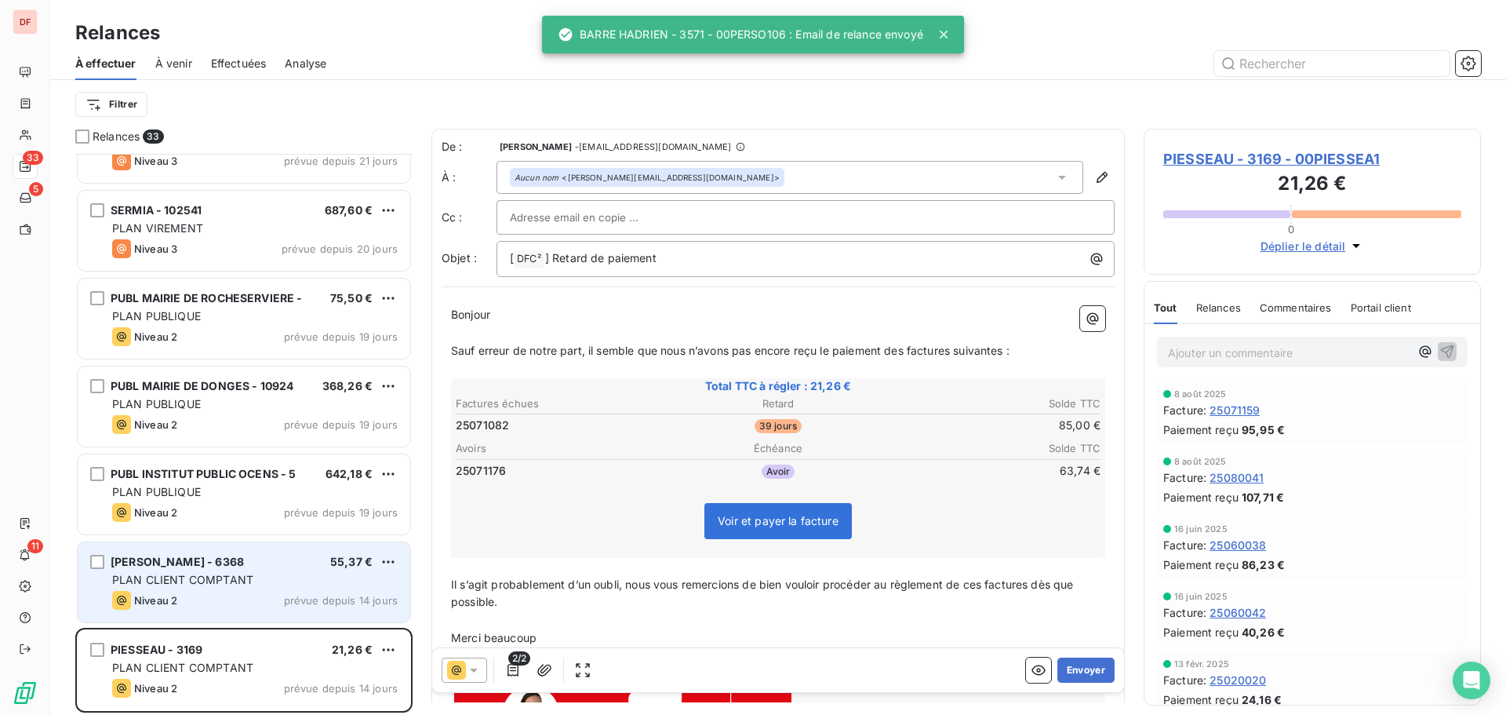
click at [282, 576] on div "PLAN CLIENT COMPTANT" at bounding box center [255, 580] width 286 height 16
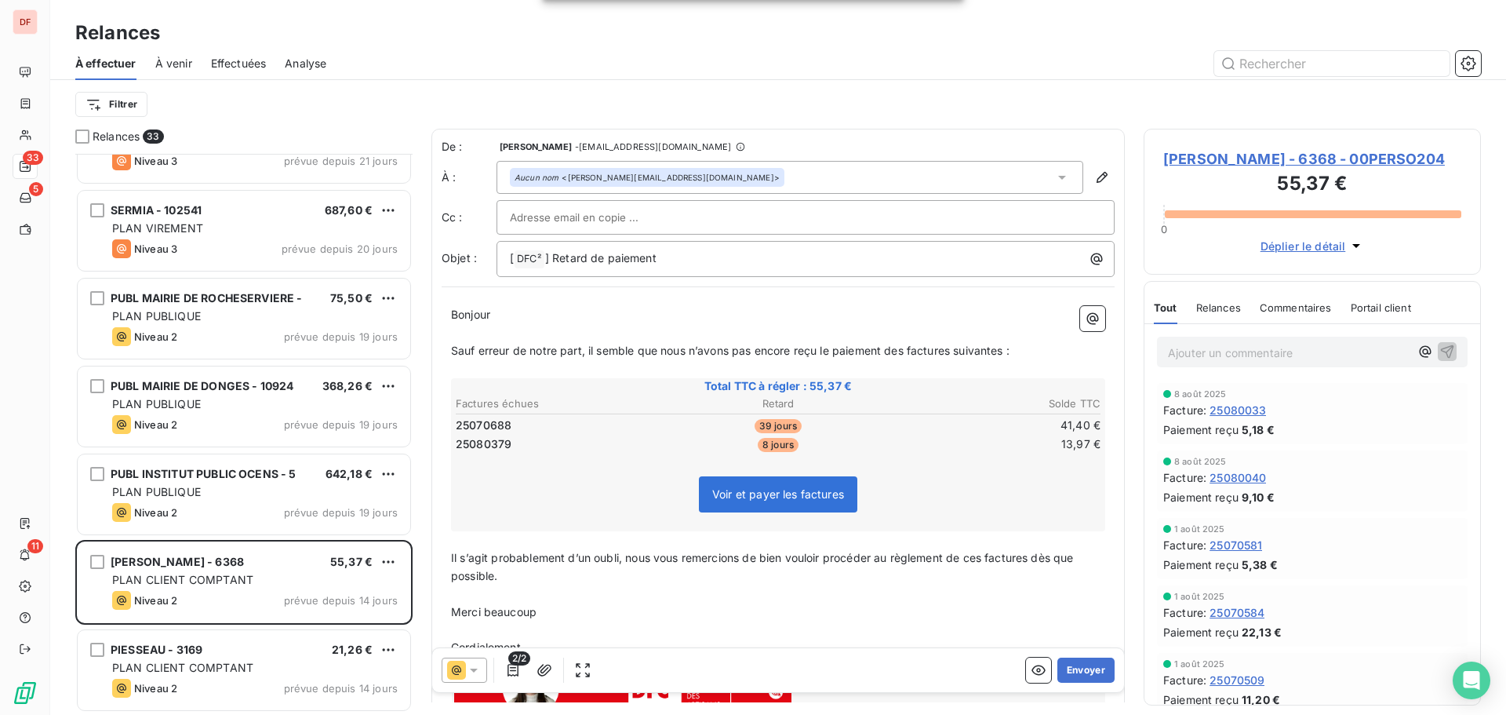
scroll to position [157, 0]
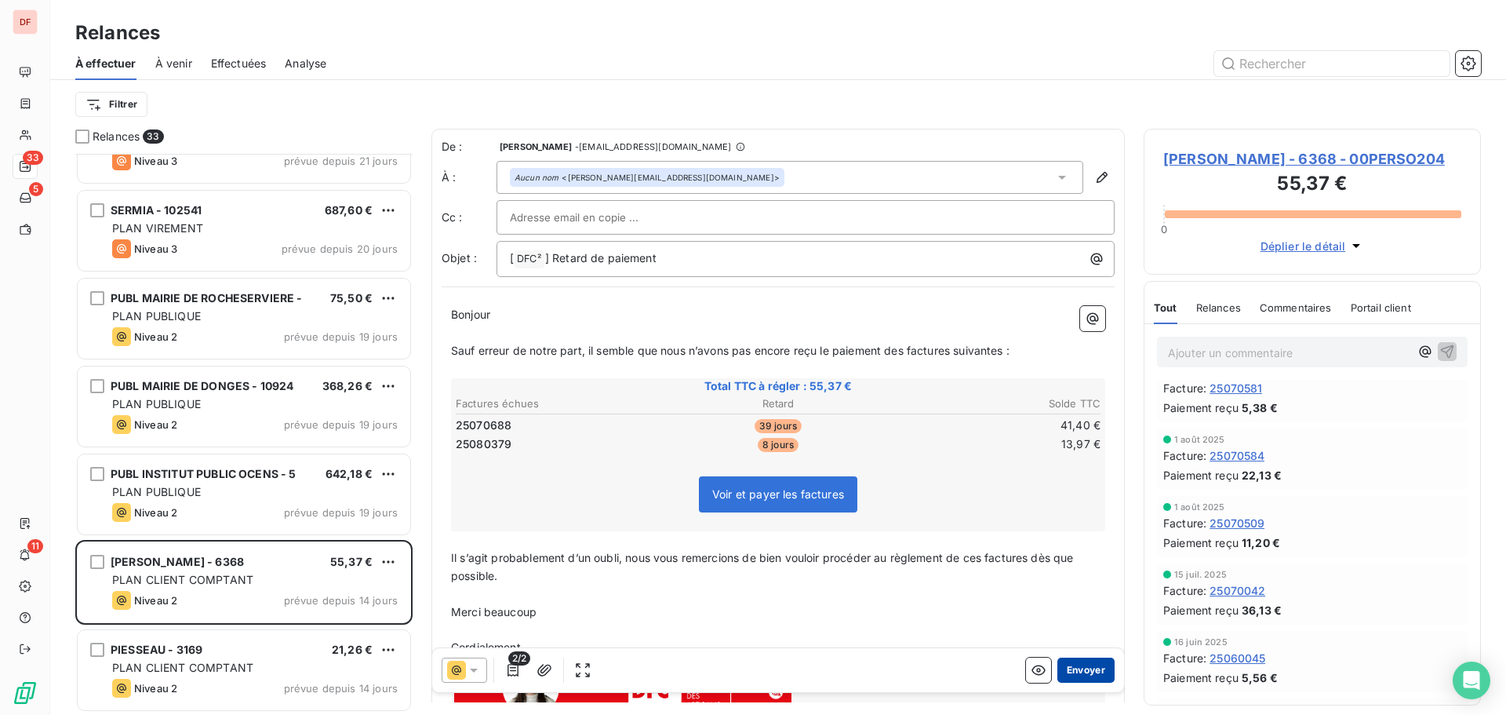
click at [1083, 672] on button "Envoyer" at bounding box center [1086, 669] width 57 height 25
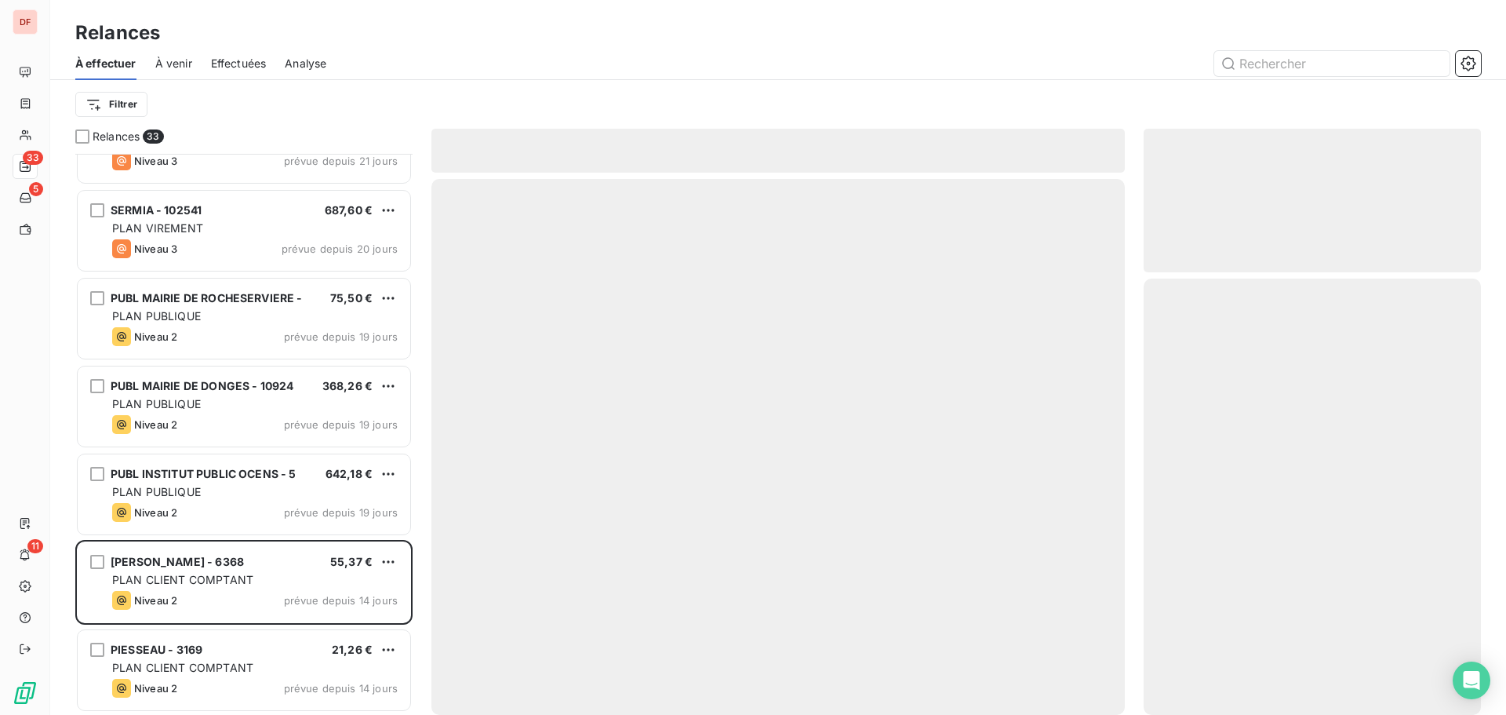
scroll to position [2251, 0]
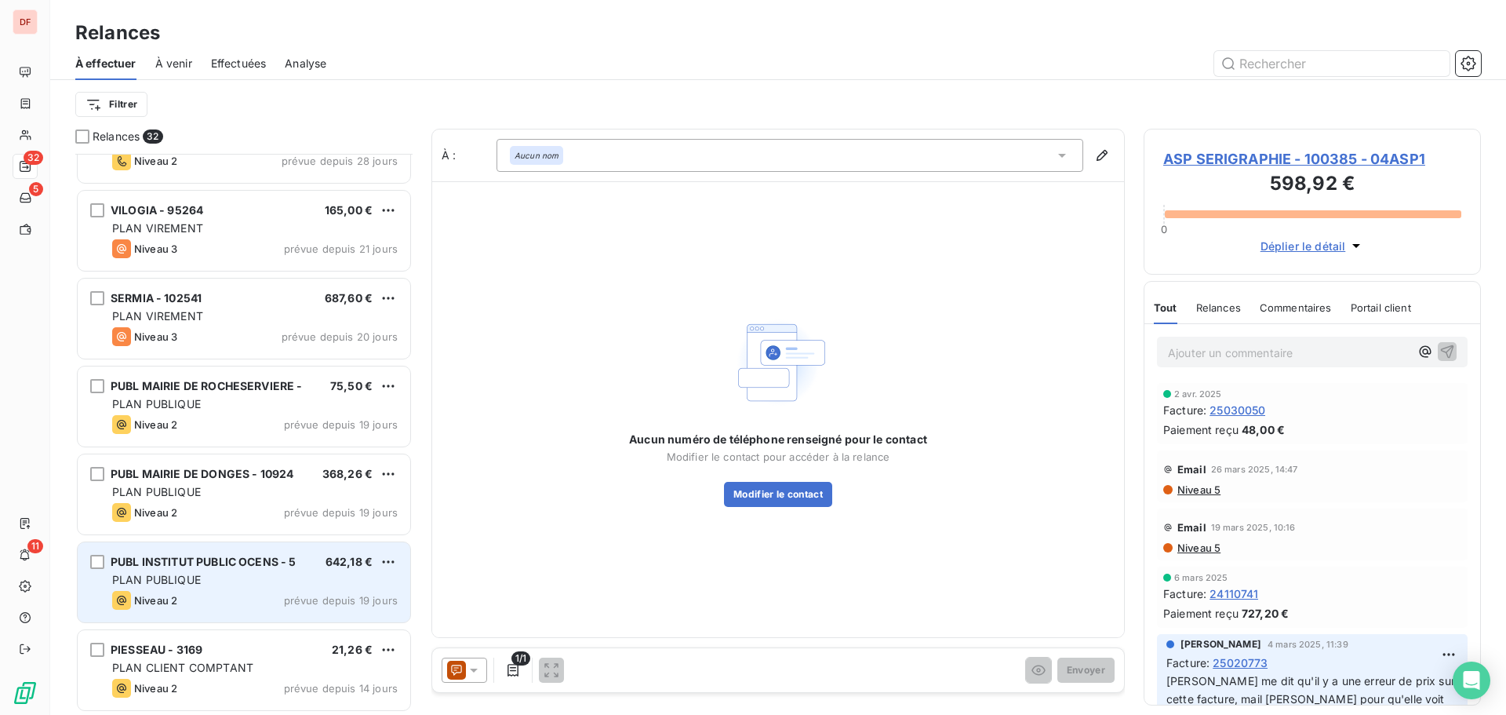
click at [188, 587] on div "PLAN PUBLIQUE" at bounding box center [255, 580] width 286 height 16
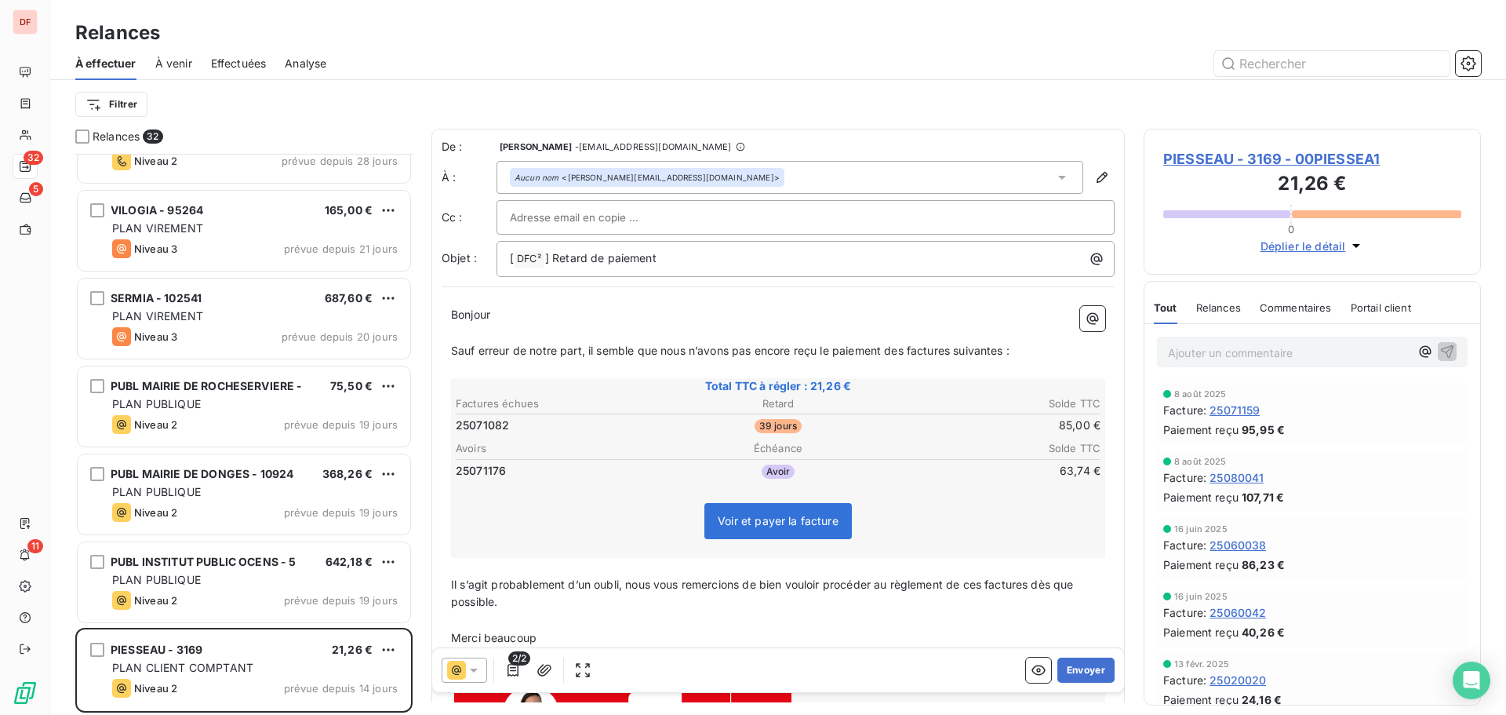
click at [1309, 155] on span "PIESSEAU - 3169 - 00PIESSEA1" at bounding box center [1312, 158] width 298 height 21
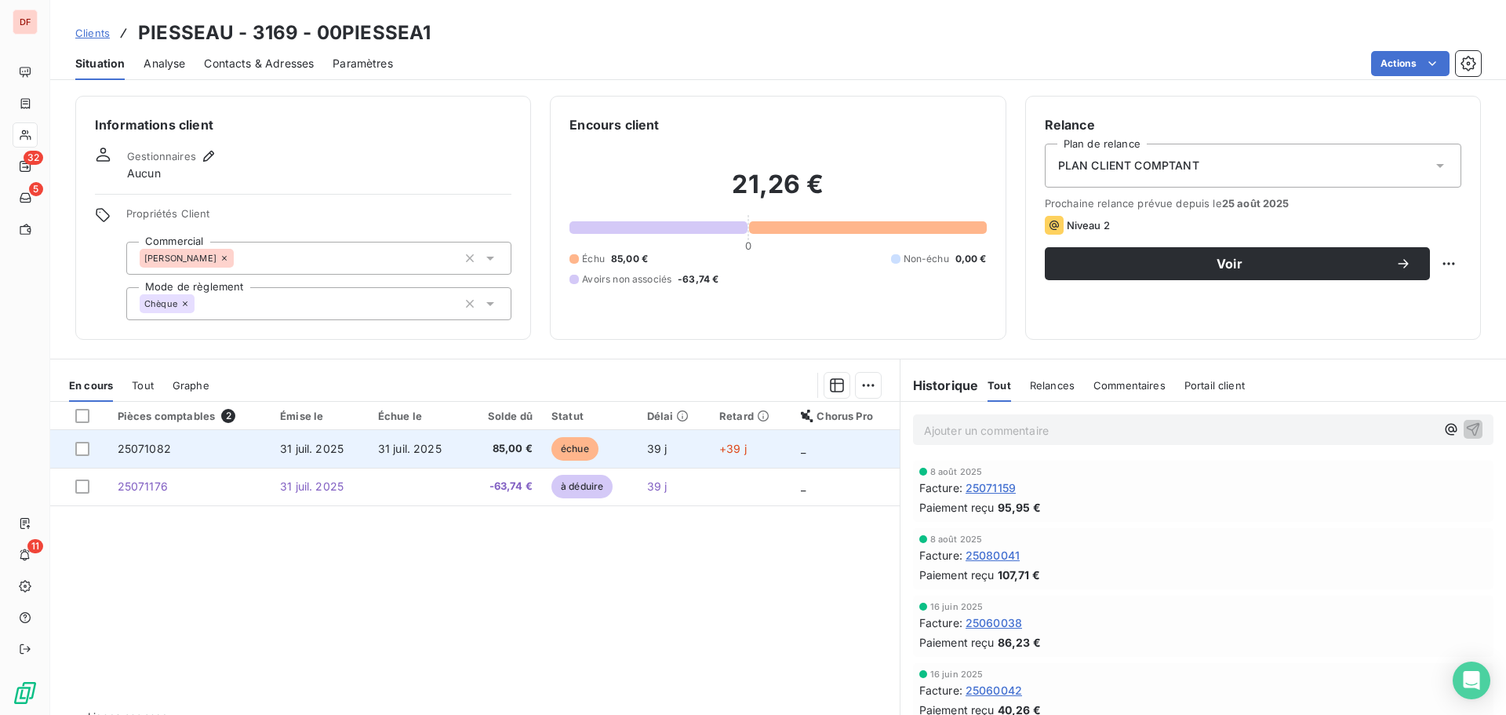
click at [626, 441] on td "échue" at bounding box center [590, 449] width 96 height 38
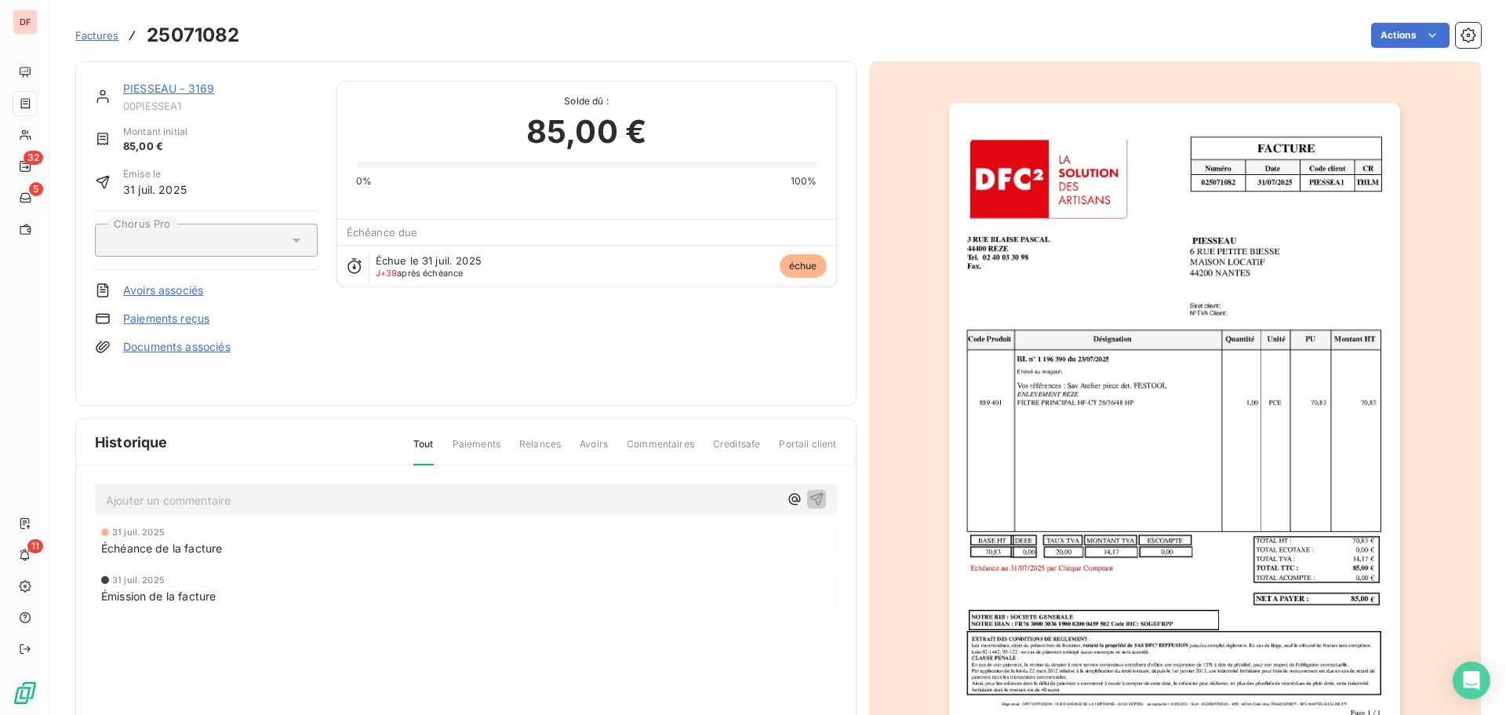
click at [175, 82] on link "PIESSEAU - 3169" at bounding box center [168, 88] width 91 height 13
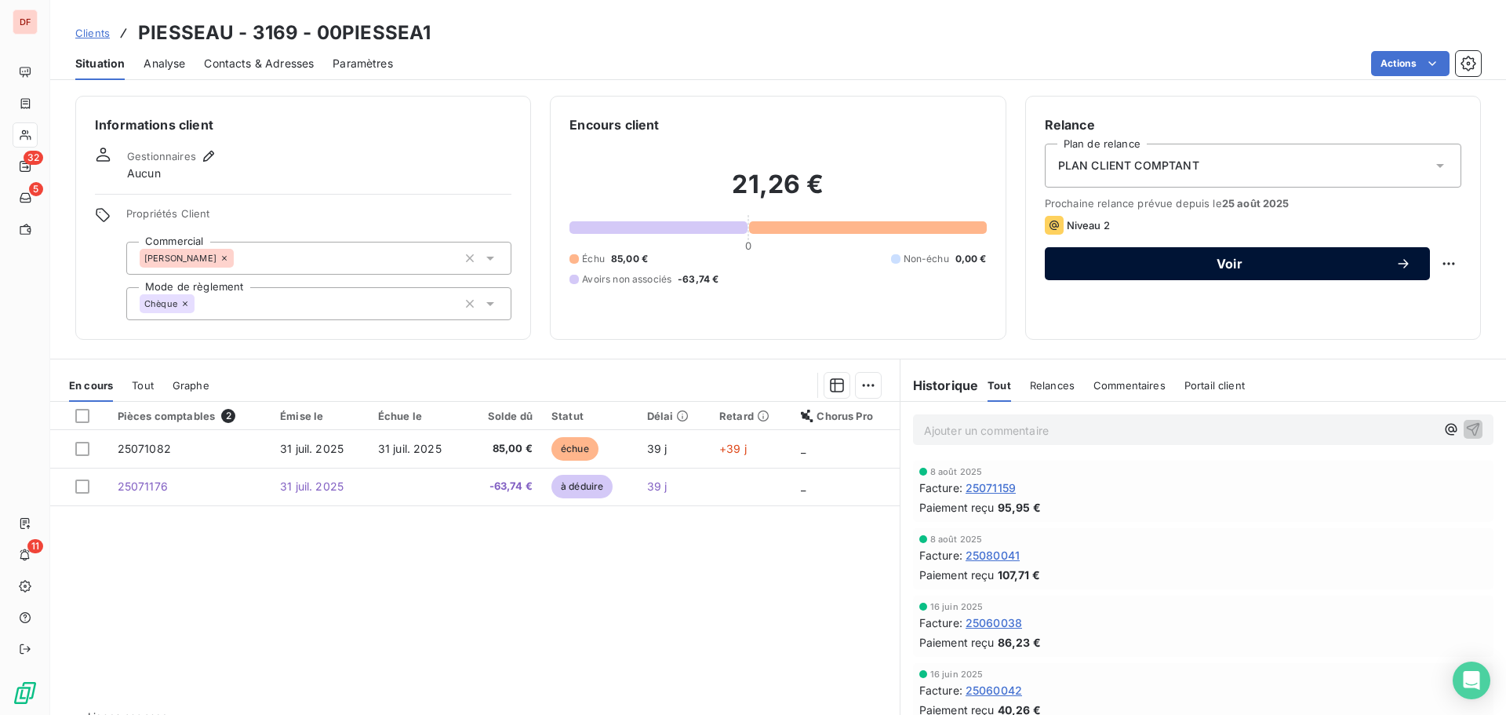
click at [1280, 255] on button "Voir" at bounding box center [1237, 263] width 385 height 33
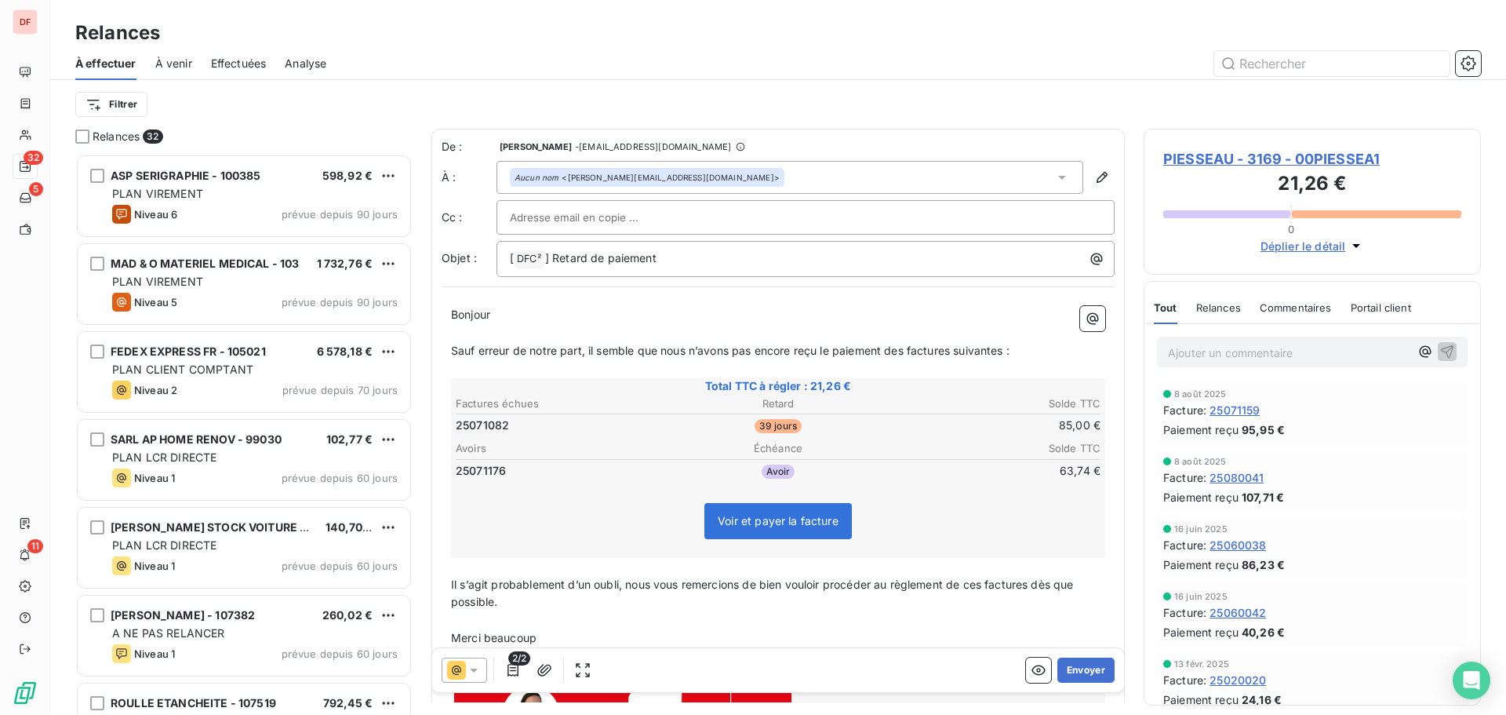
scroll to position [549, 326]
click at [1101, 675] on button "Envoyer" at bounding box center [1086, 669] width 57 height 25
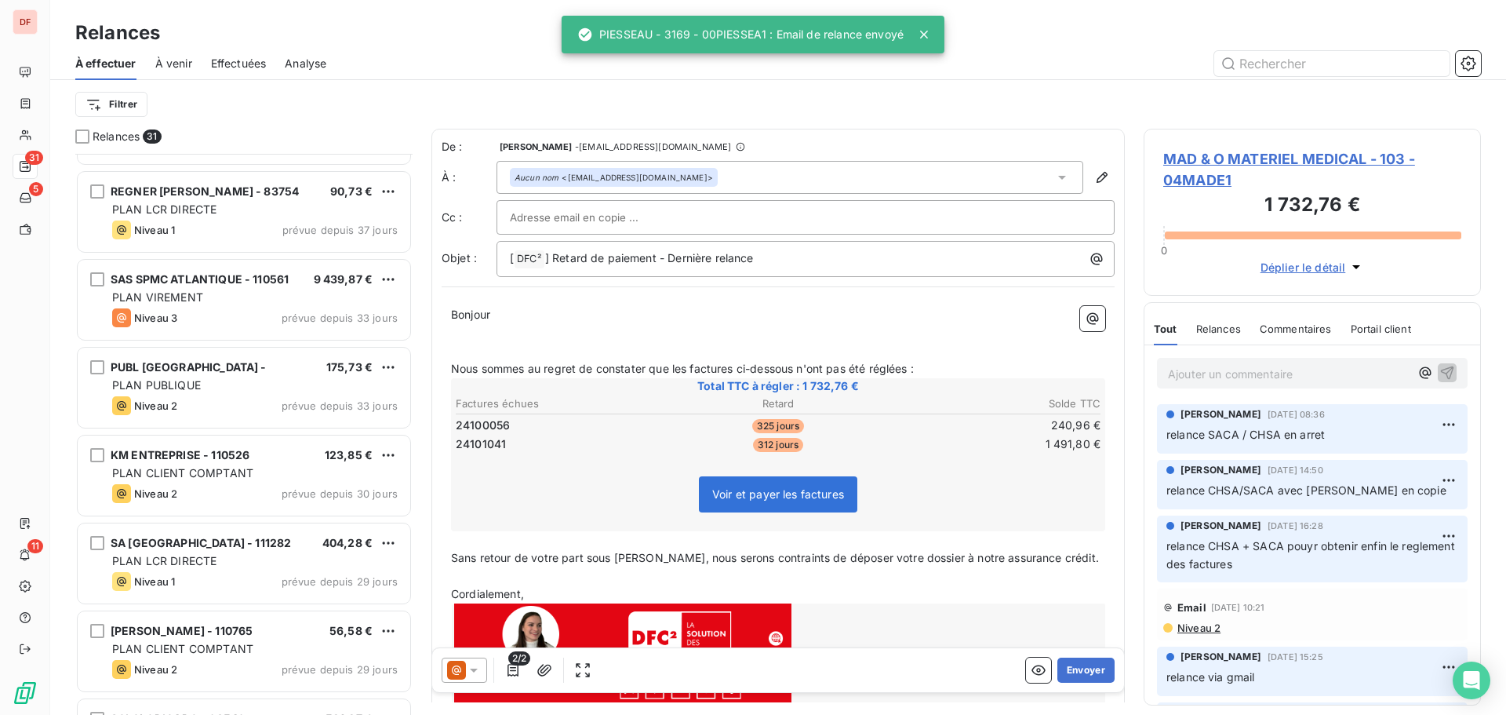
scroll to position [1334, 0]
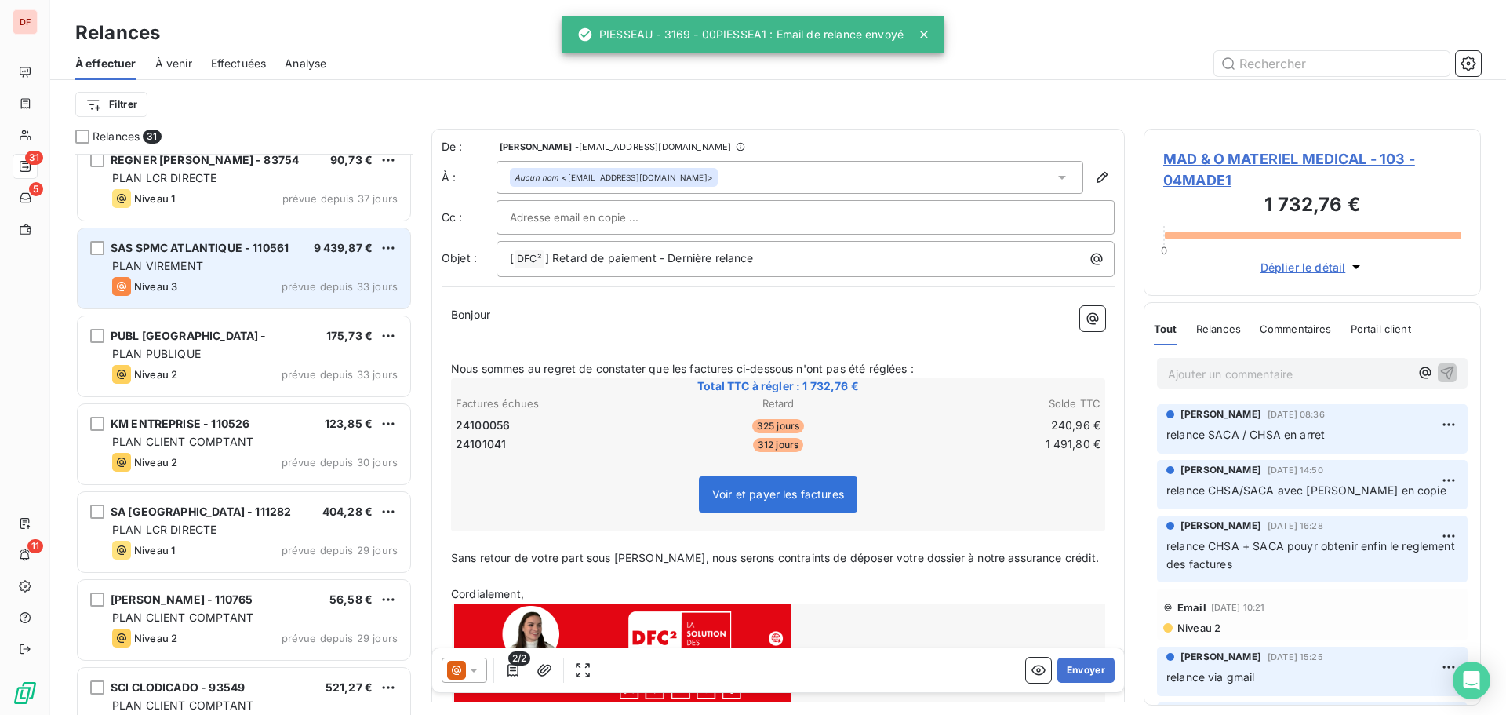
click at [263, 269] on div "PLAN VIREMENT" at bounding box center [255, 266] width 286 height 16
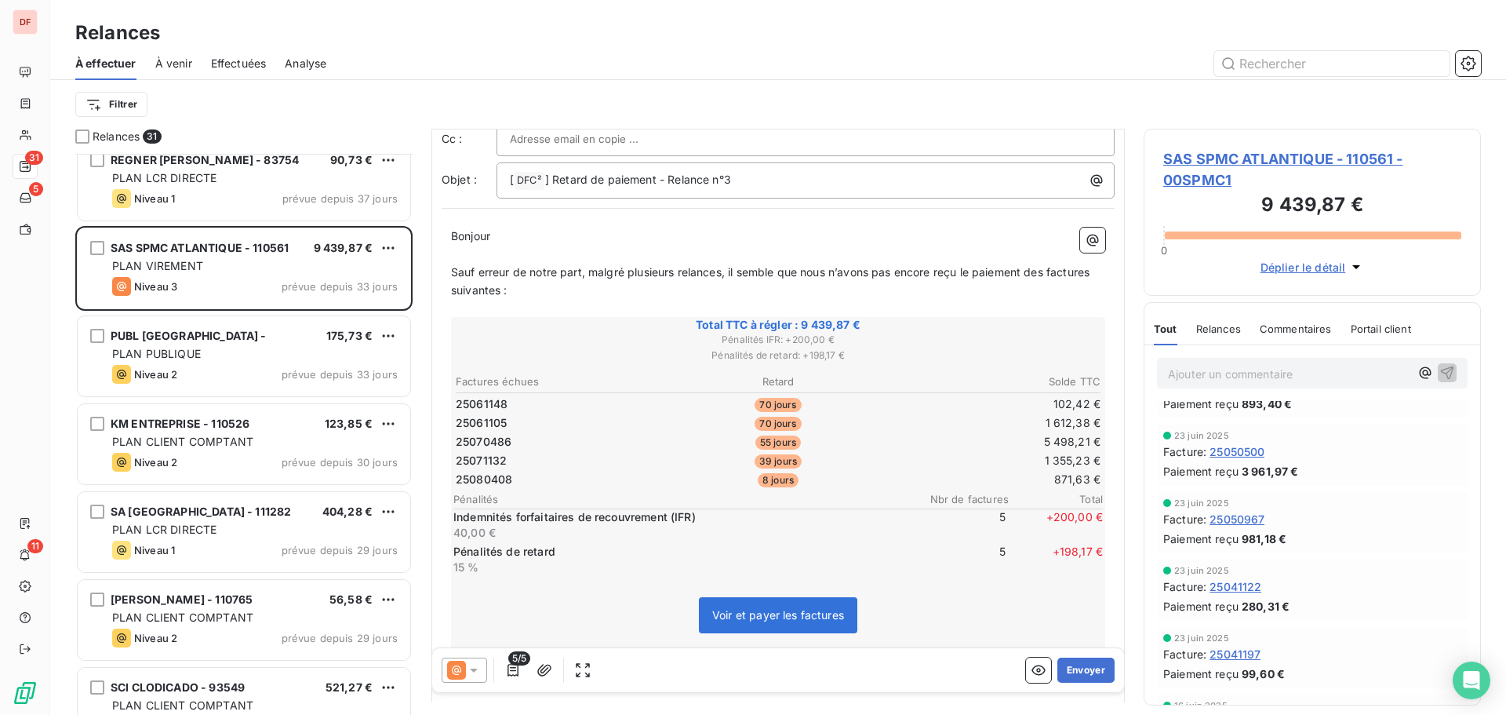
scroll to position [78, 0]
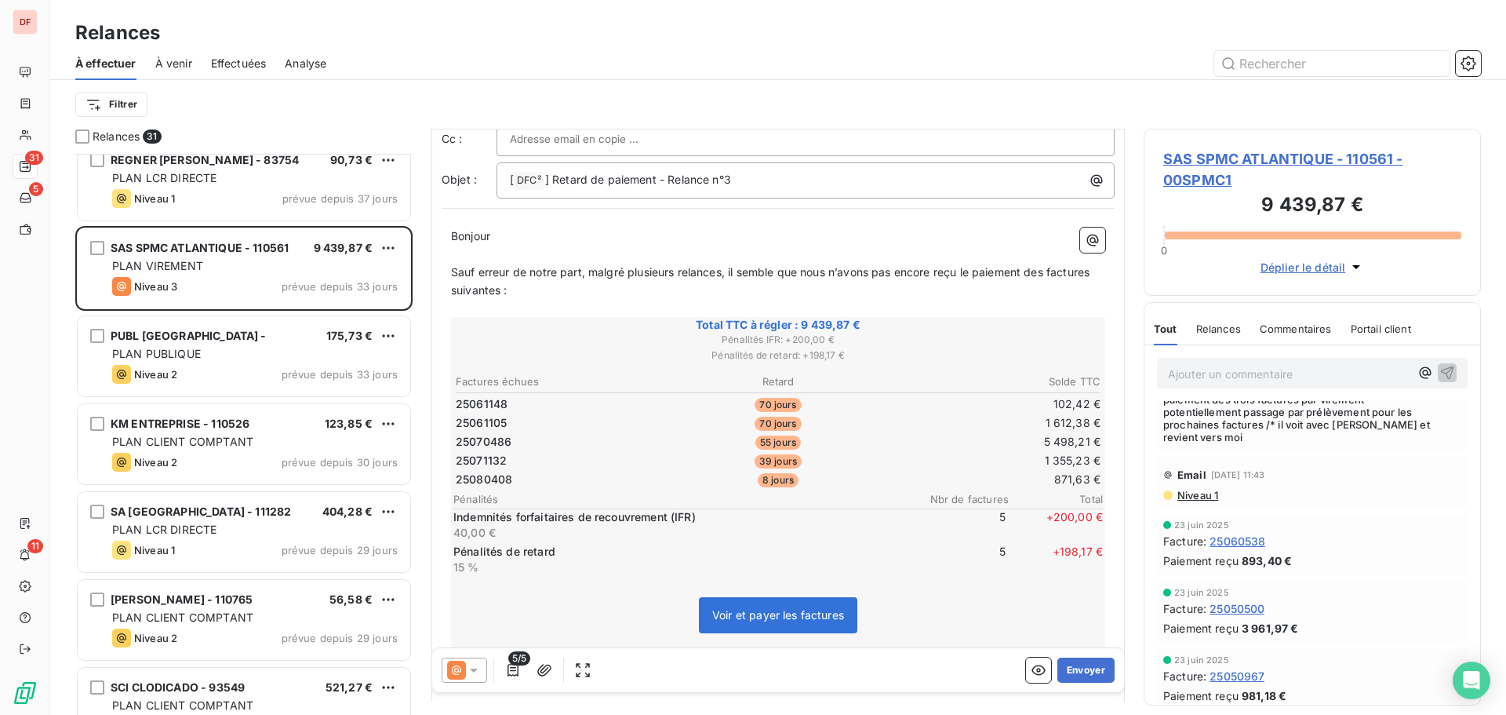
click at [1201, 489] on span "Niveau 1" at bounding box center [1197, 495] width 42 height 13
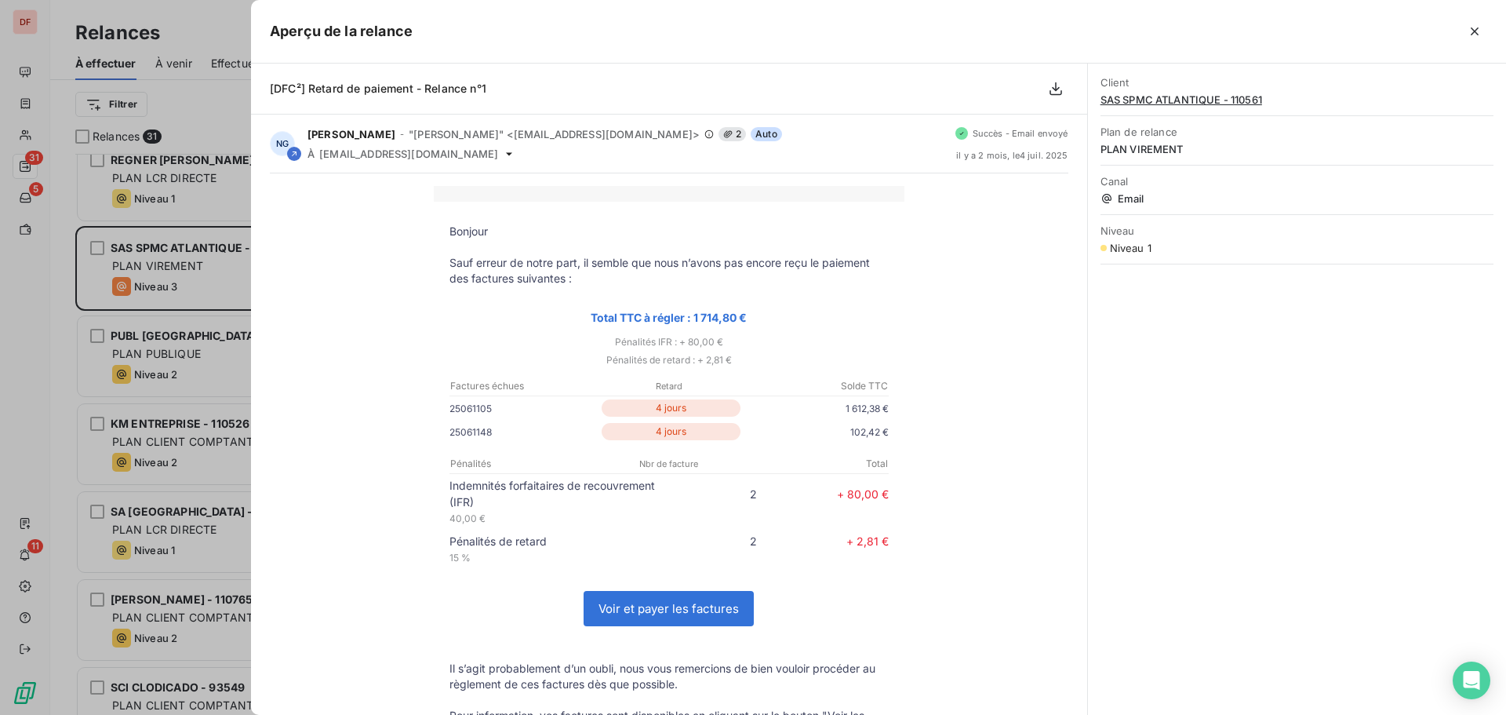
click at [163, 316] on div at bounding box center [753, 357] width 1506 height 715
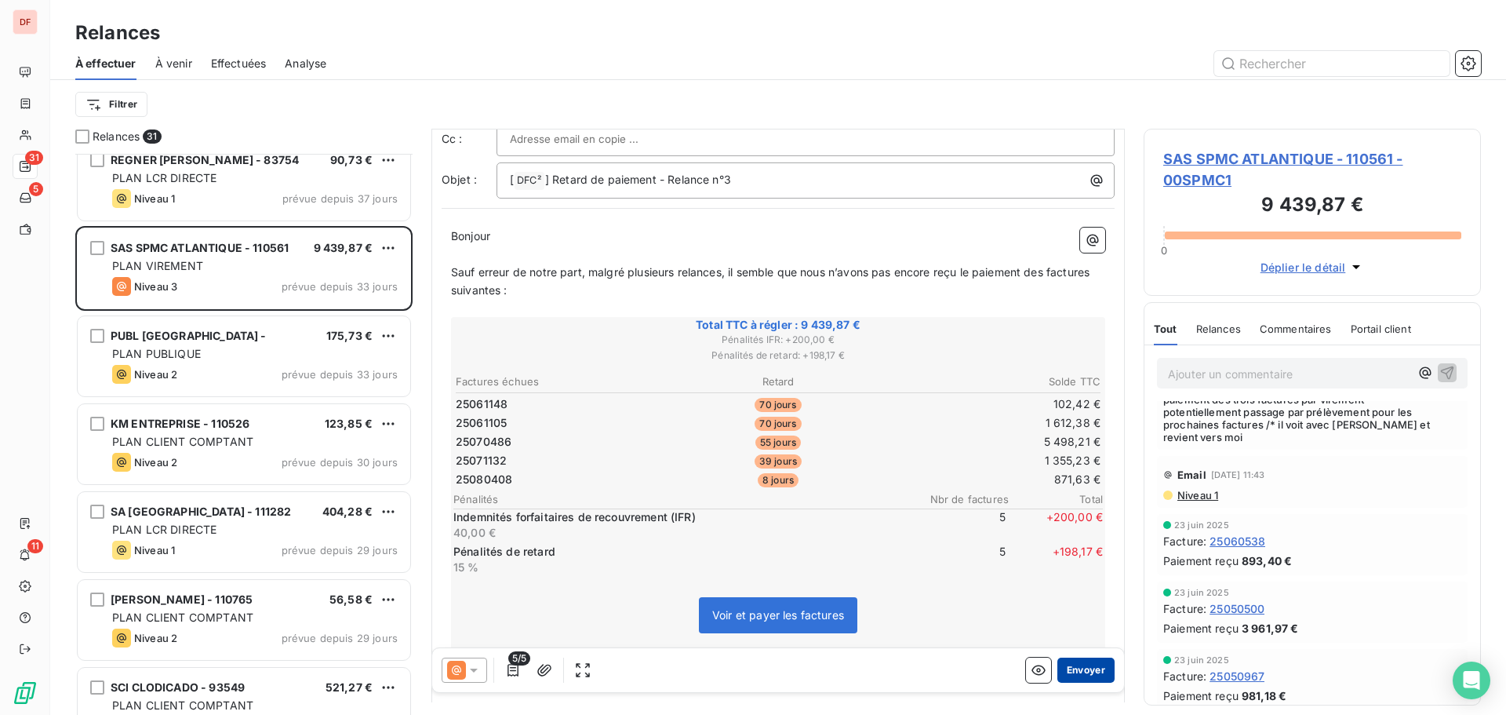
click at [1066, 661] on button "Envoyer" at bounding box center [1086, 669] width 57 height 25
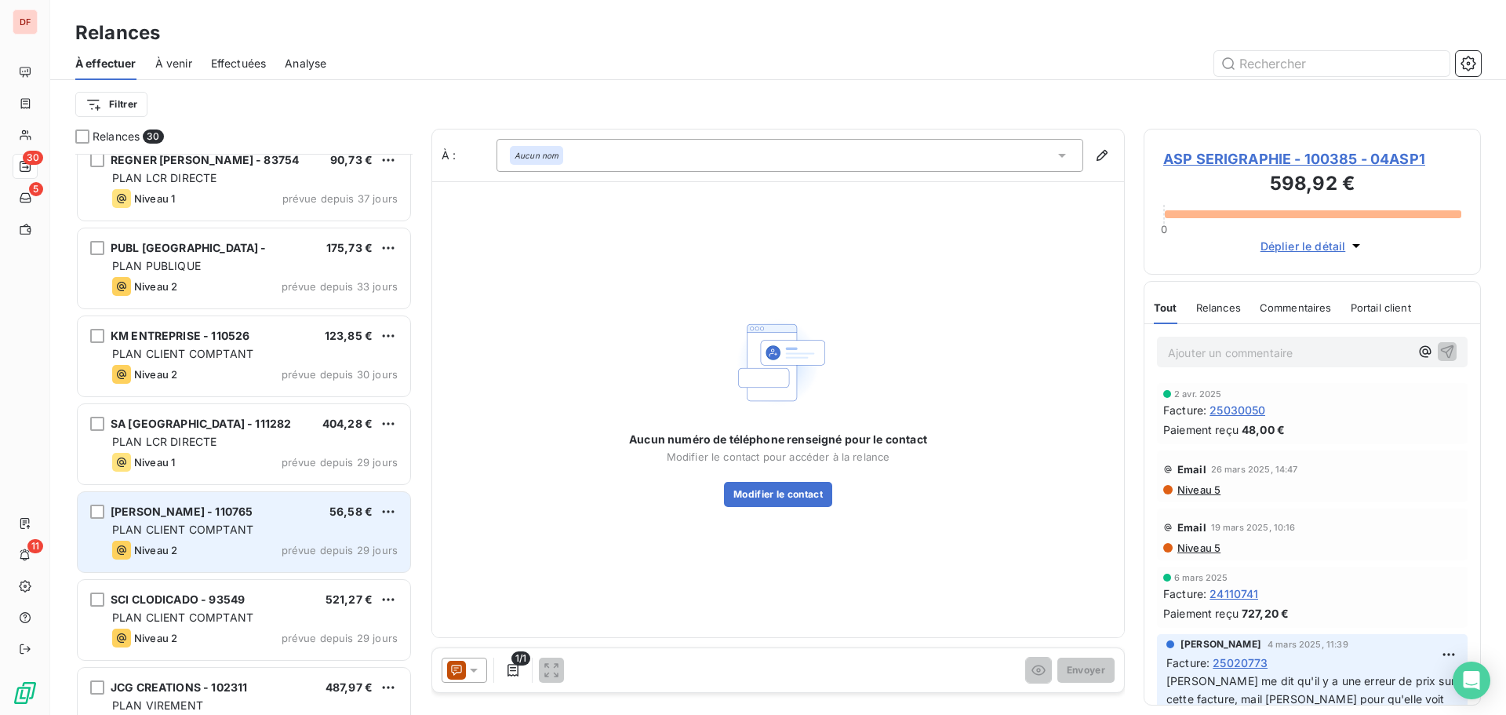
click at [239, 526] on span "PLAN CLIENT COMPTANT" at bounding box center [182, 528] width 141 height 13
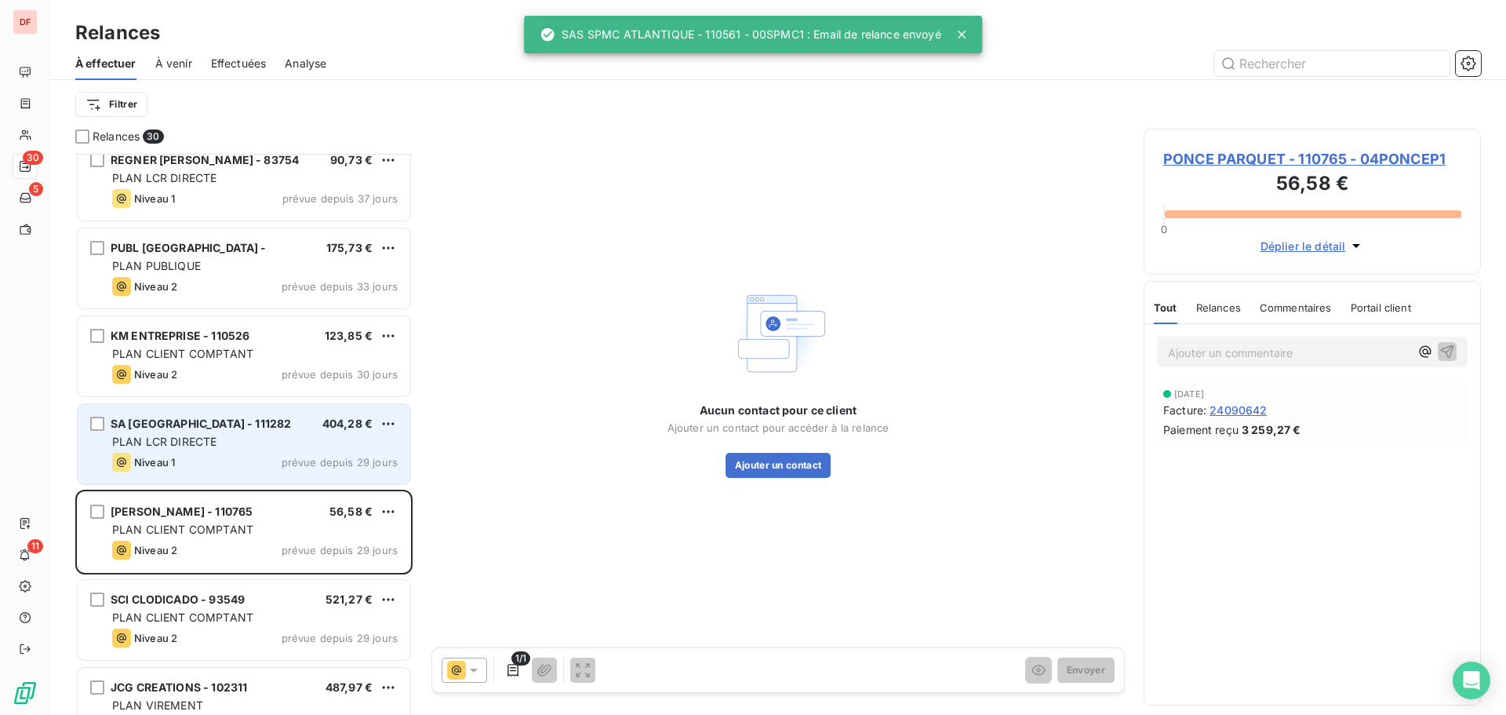
click at [216, 452] on div "SA SANTE ATLANTIQUE - 111282 404,28 € PLAN LCR DIRECTE Niveau 1 prévue depuis 2…" at bounding box center [244, 444] width 333 height 80
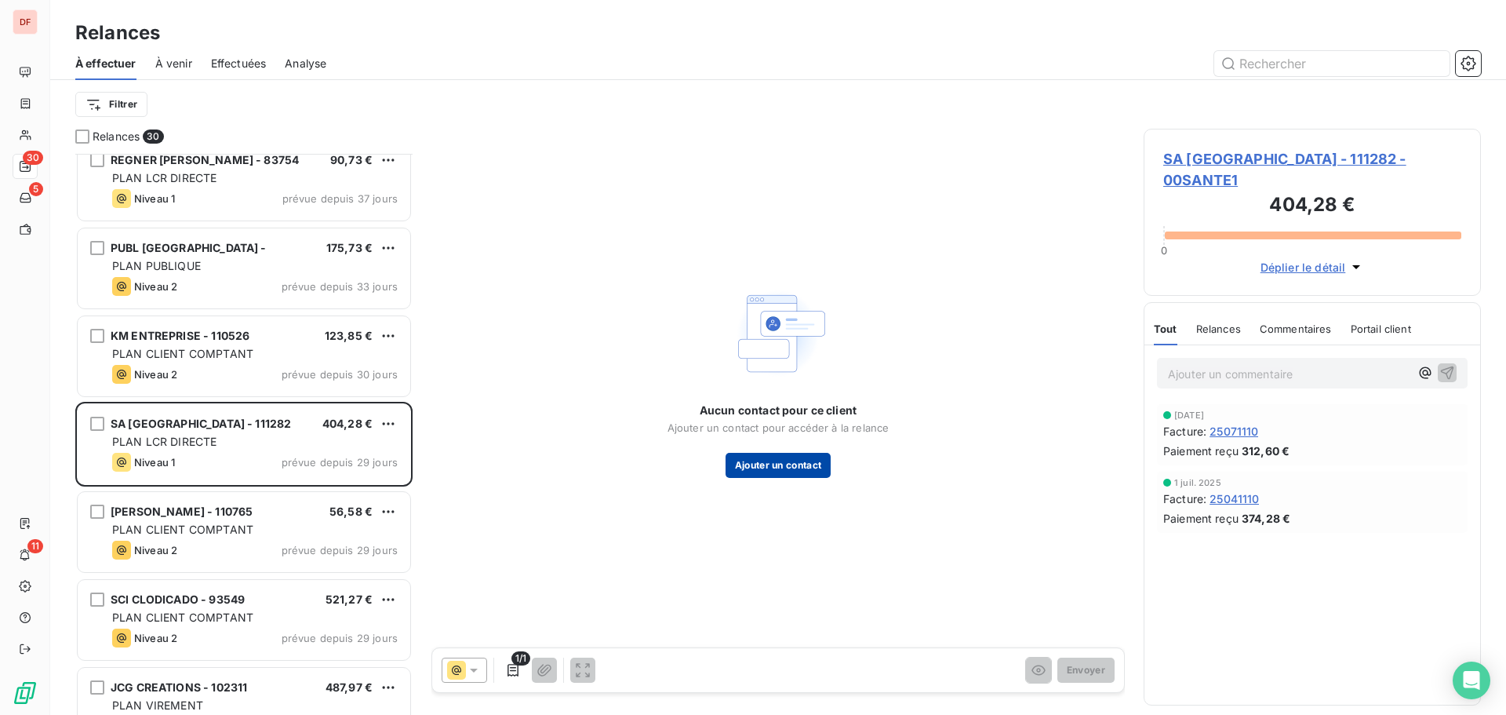
click at [759, 468] on button "Ajouter un contact" at bounding box center [779, 465] width 106 height 25
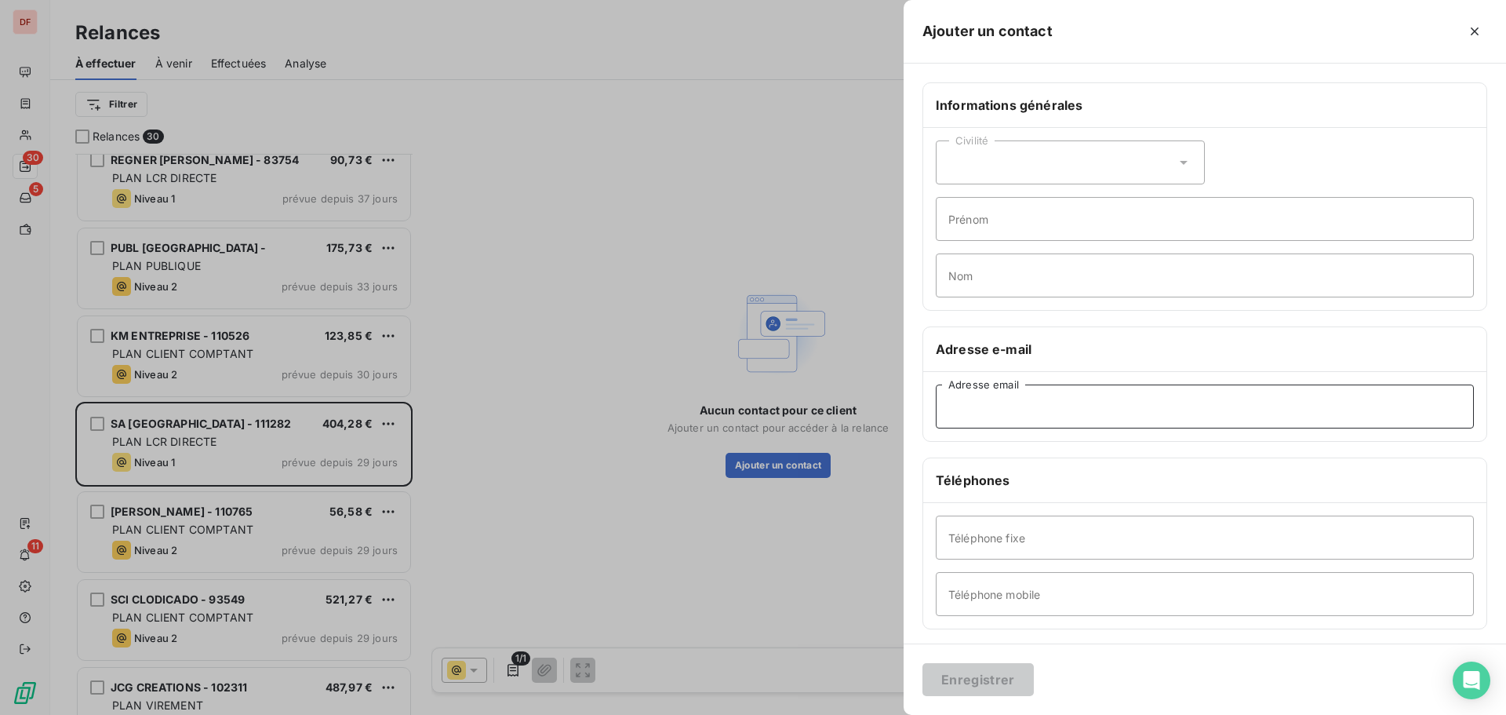
click at [1048, 405] on input "Adresse email" at bounding box center [1205, 406] width 538 height 44
paste input "francois.brangoleau@elsan.care"
type input "francois.brangoleau@elsan.care"
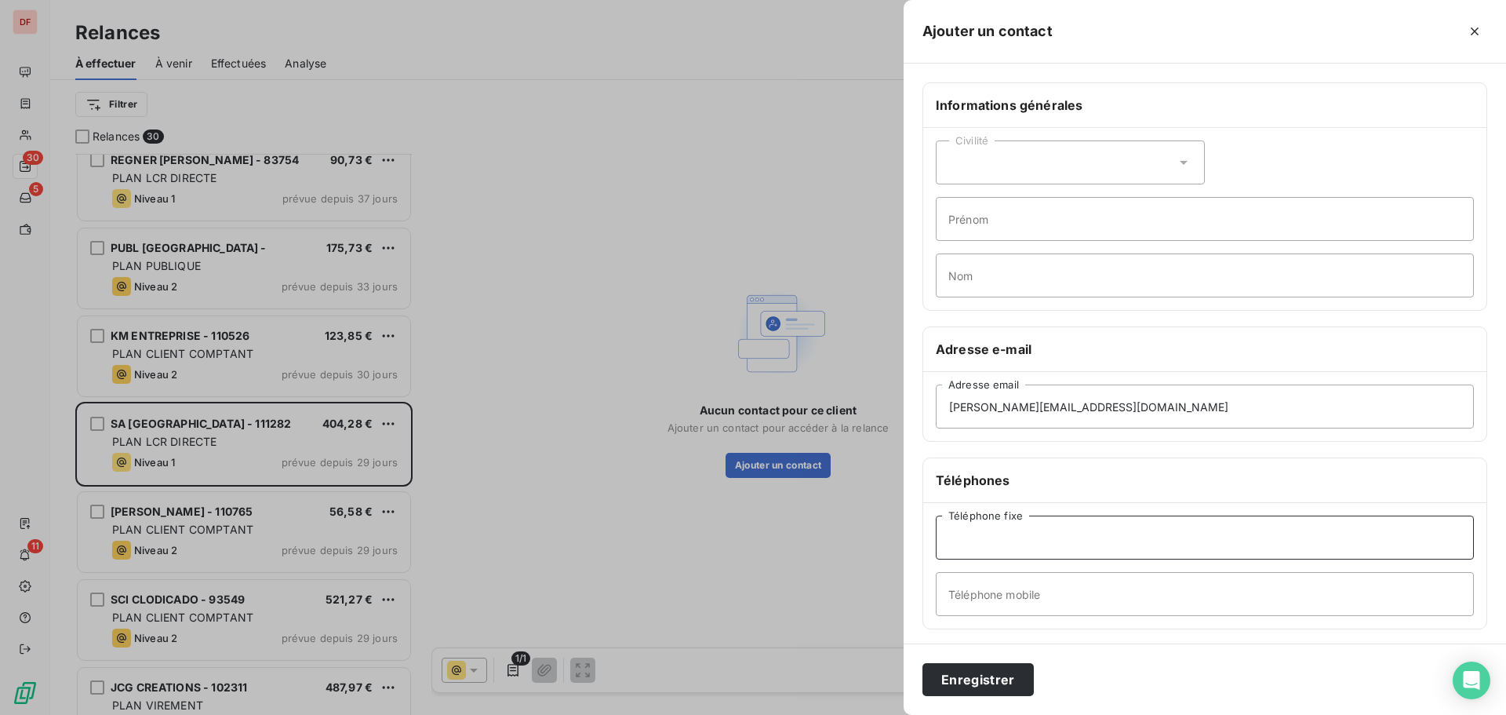
click at [1057, 532] on input "Téléphone fixe" at bounding box center [1205, 537] width 538 height 44
type input "02 40 95 94 88"
click at [923, 663] on button "Enregistrer" at bounding box center [978, 679] width 111 height 33
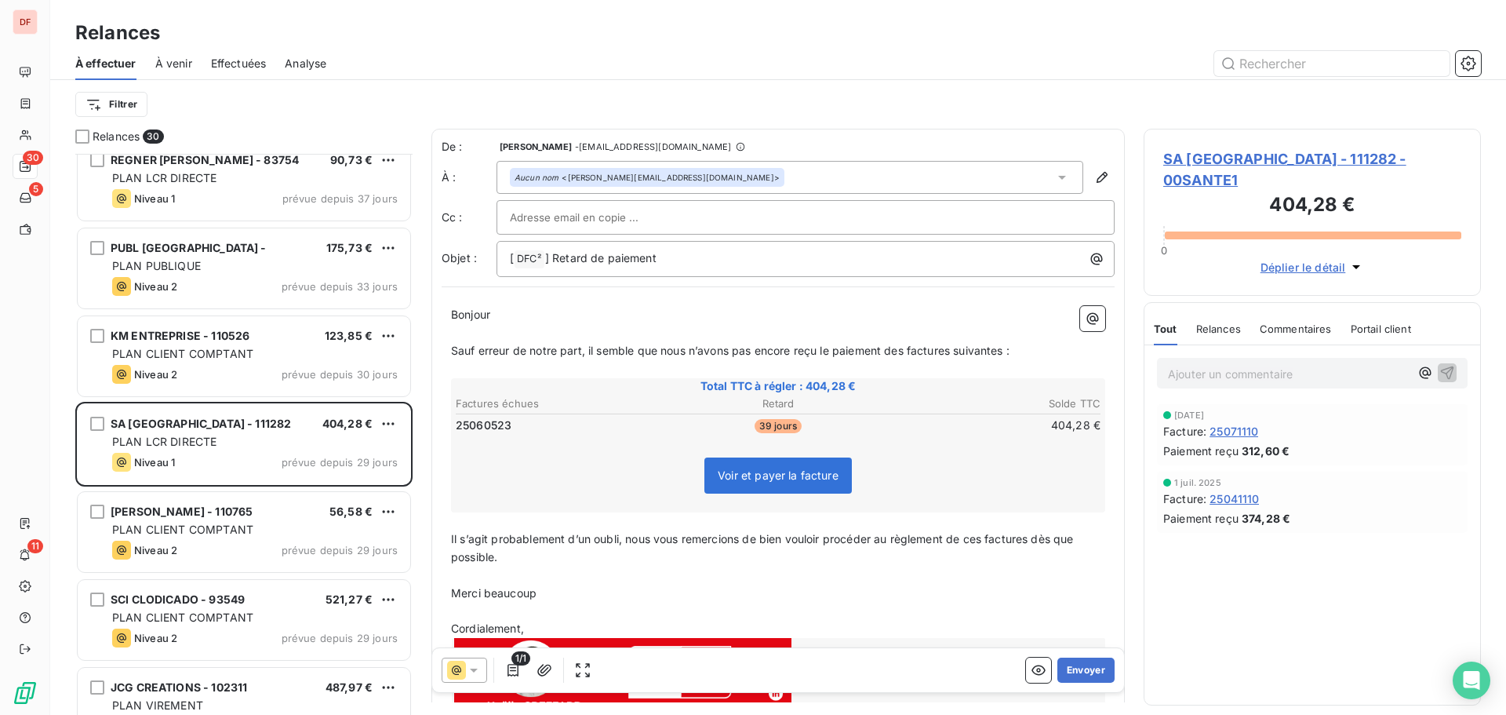
click at [1296, 158] on span "SA SANTE ATLANTIQUE - 111282 - 00SANTE1" at bounding box center [1312, 169] width 298 height 42
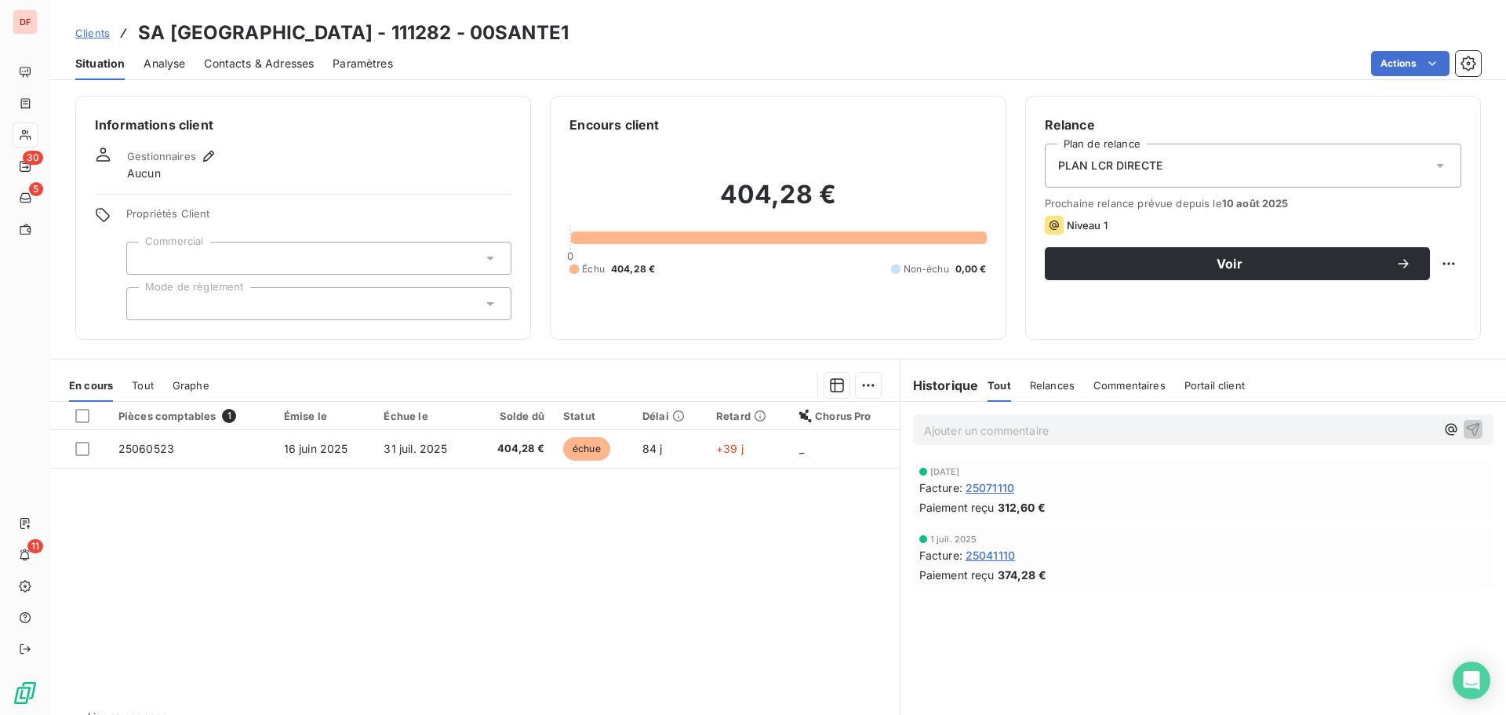
drag, startPoint x: 1114, startPoint y: 158, endPoint x: 1124, endPoint y: 144, distance: 16.8
click at [1114, 157] on div "PLAN LCR DIRECTE" at bounding box center [1253, 166] width 417 height 44
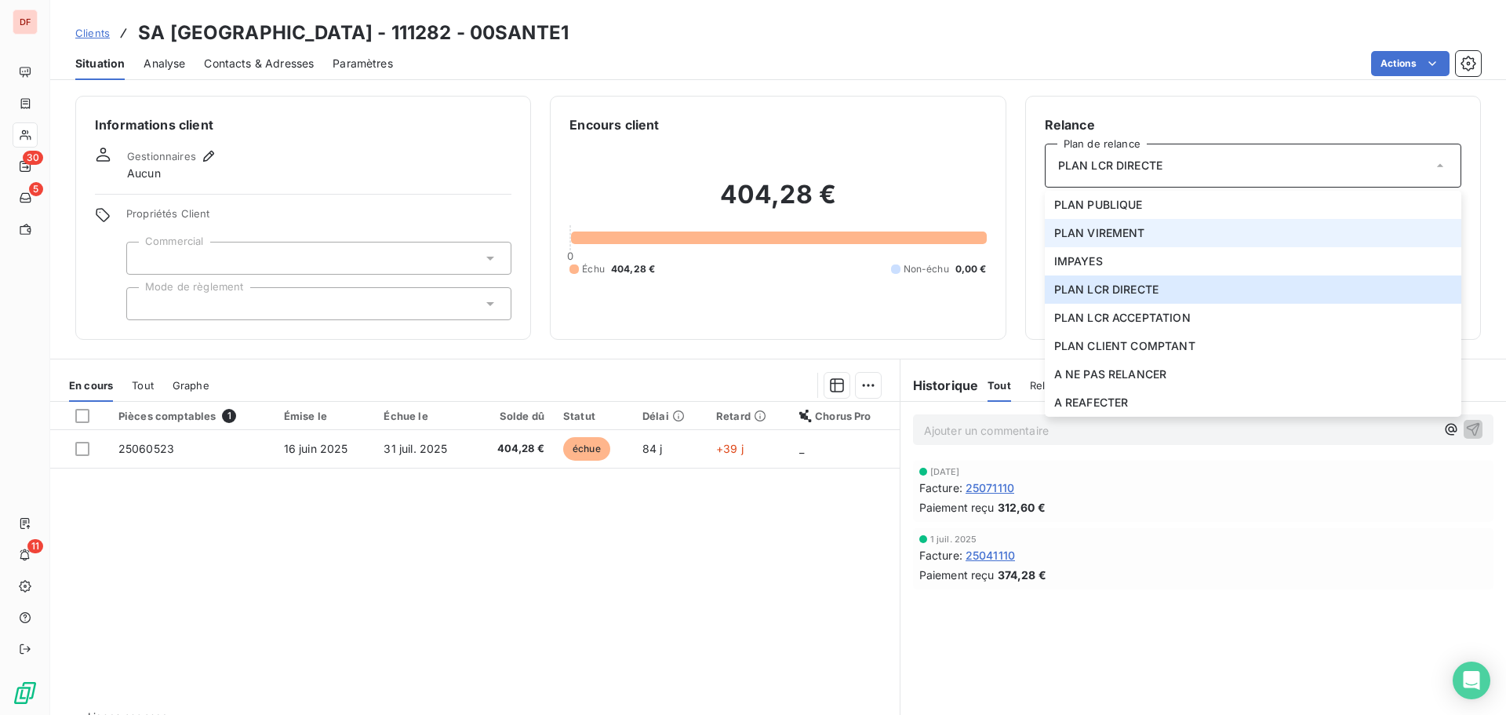
click at [1124, 242] on li "PLAN VIREMENT" at bounding box center [1253, 233] width 417 height 28
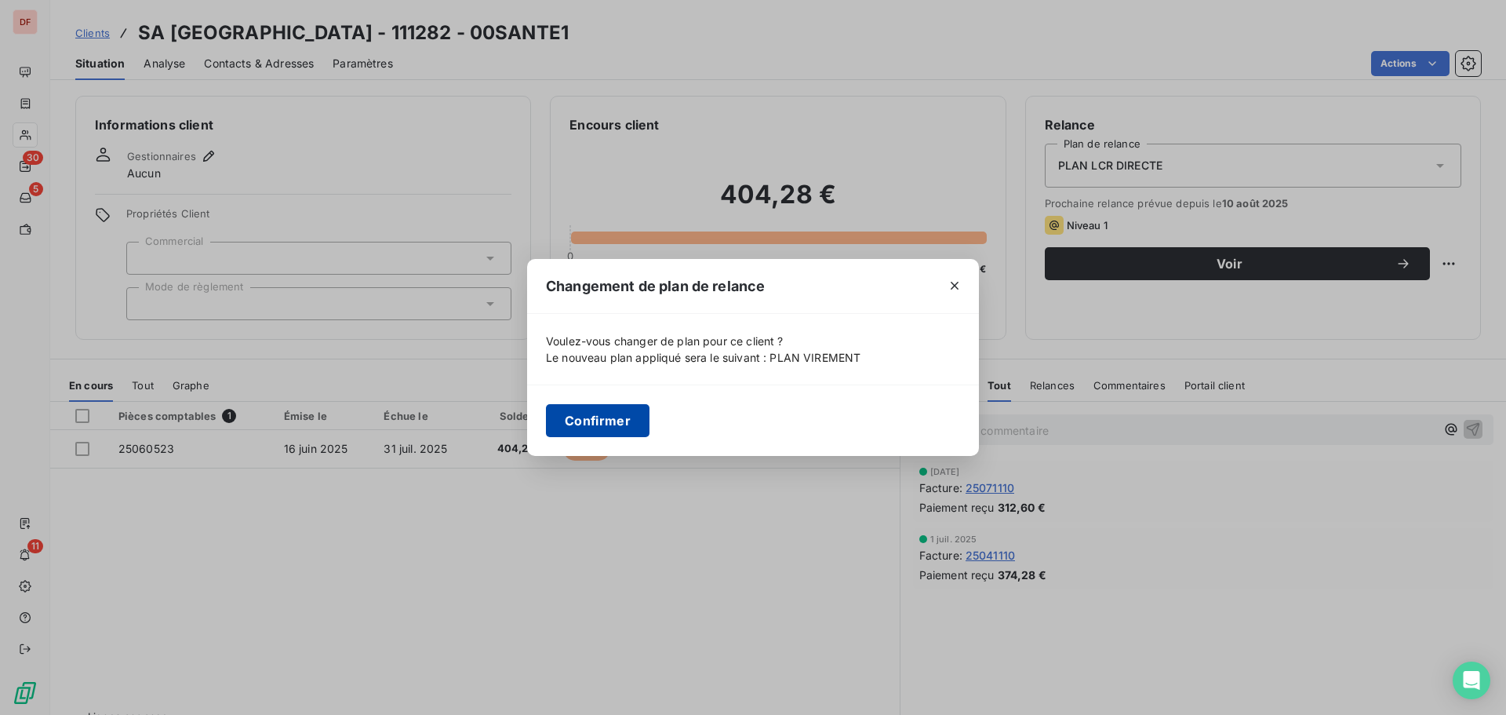
click at [610, 419] on button "Confirmer" at bounding box center [598, 420] width 104 height 33
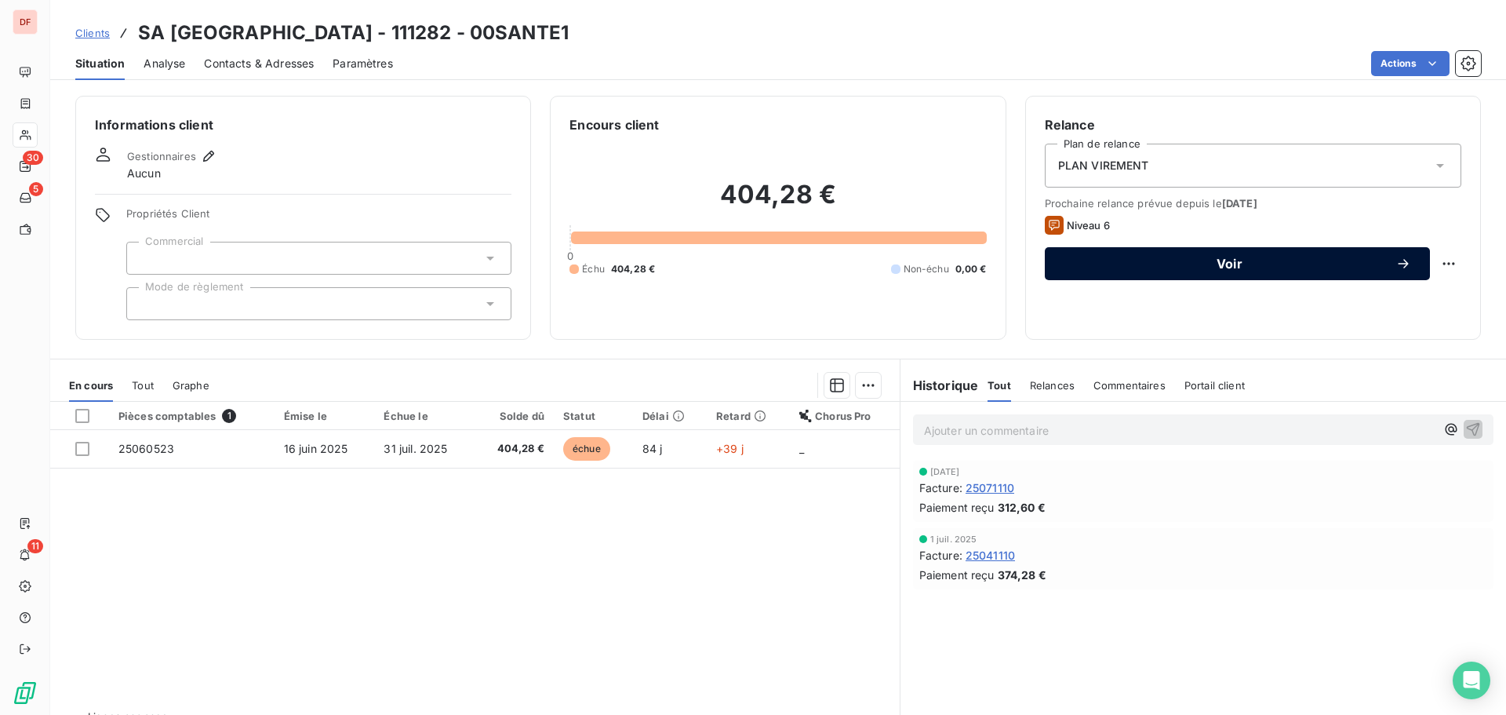
click at [1167, 260] on span "Voir" at bounding box center [1230, 263] width 332 height 13
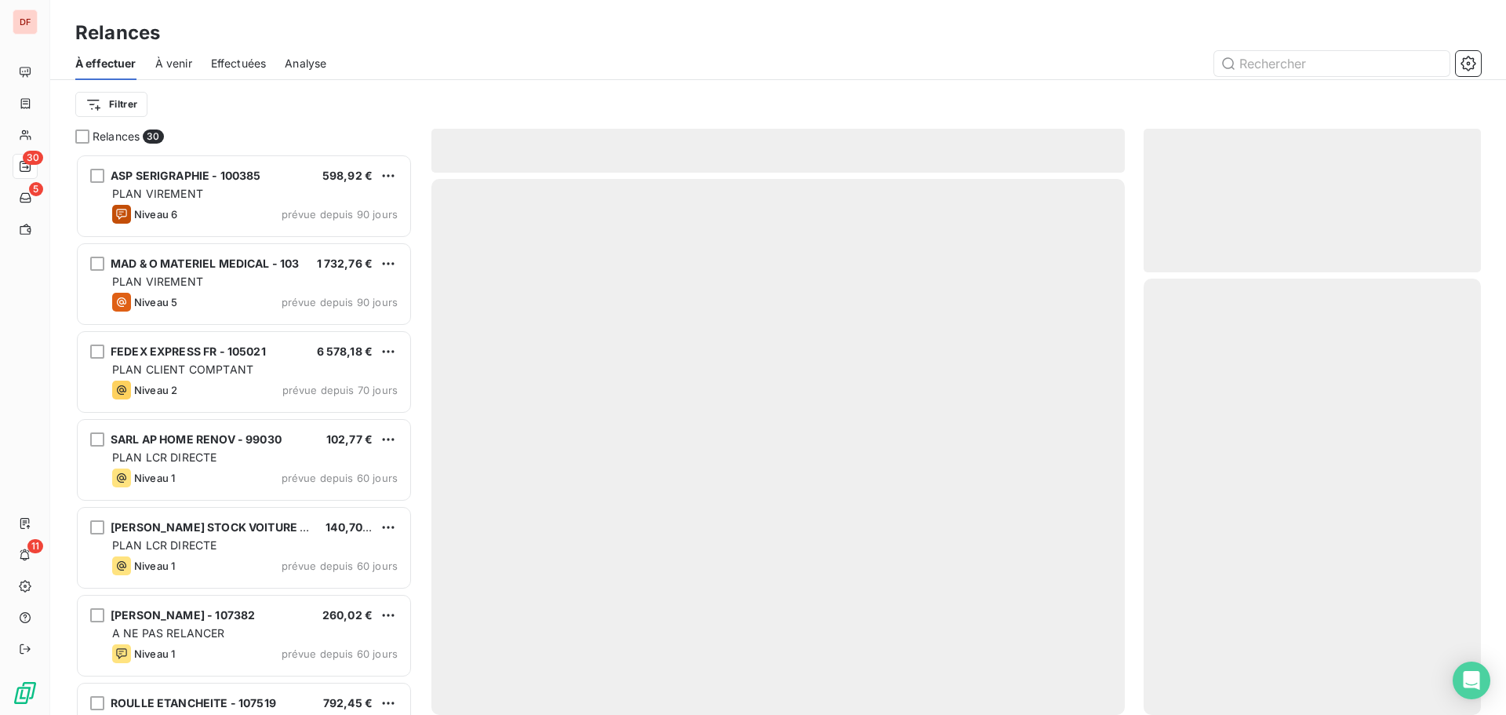
scroll to position [549, 326]
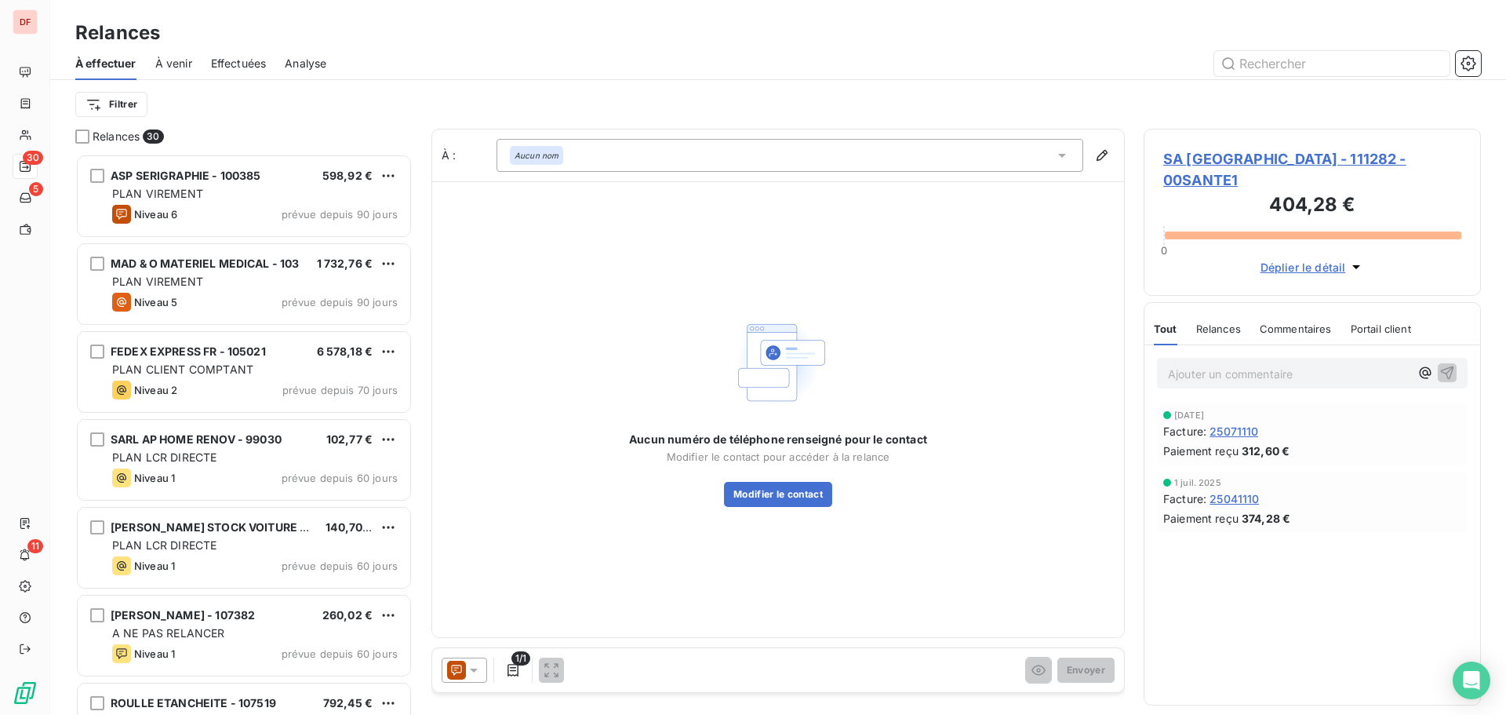
click at [456, 678] on icon at bounding box center [456, 670] width 19 height 19
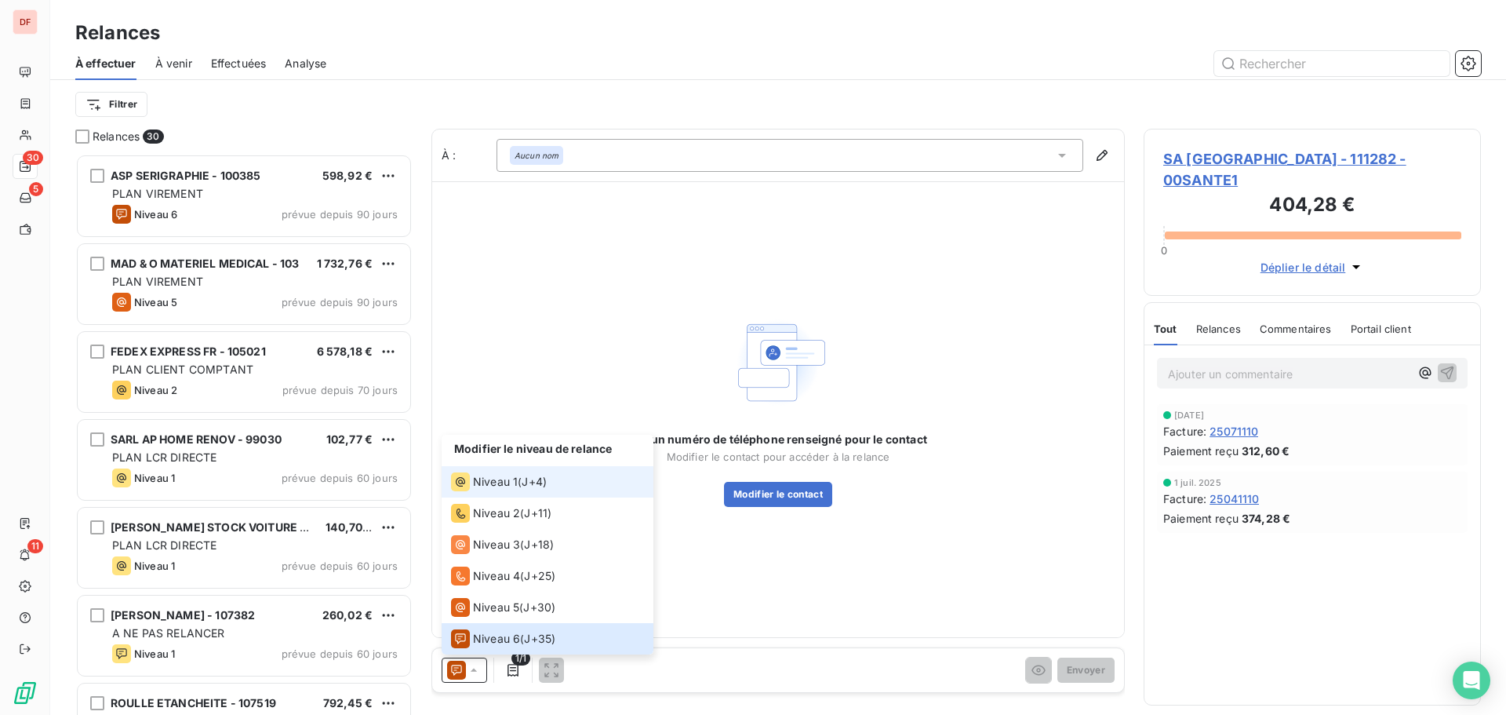
click at [537, 493] on li "Niveau 1 ( J+4 )" at bounding box center [548, 481] width 212 height 31
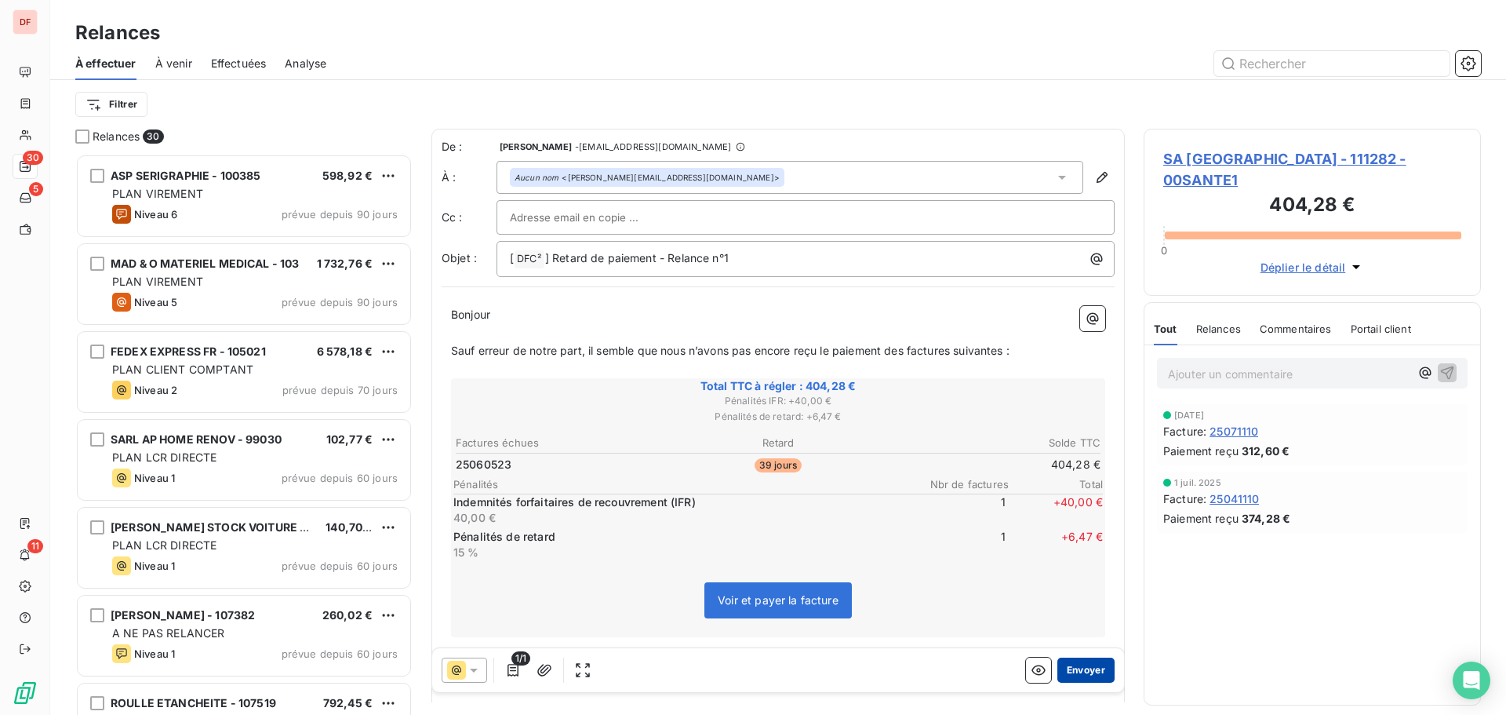
click at [1093, 665] on button "Envoyer" at bounding box center [1086, 669] width 57 height 25
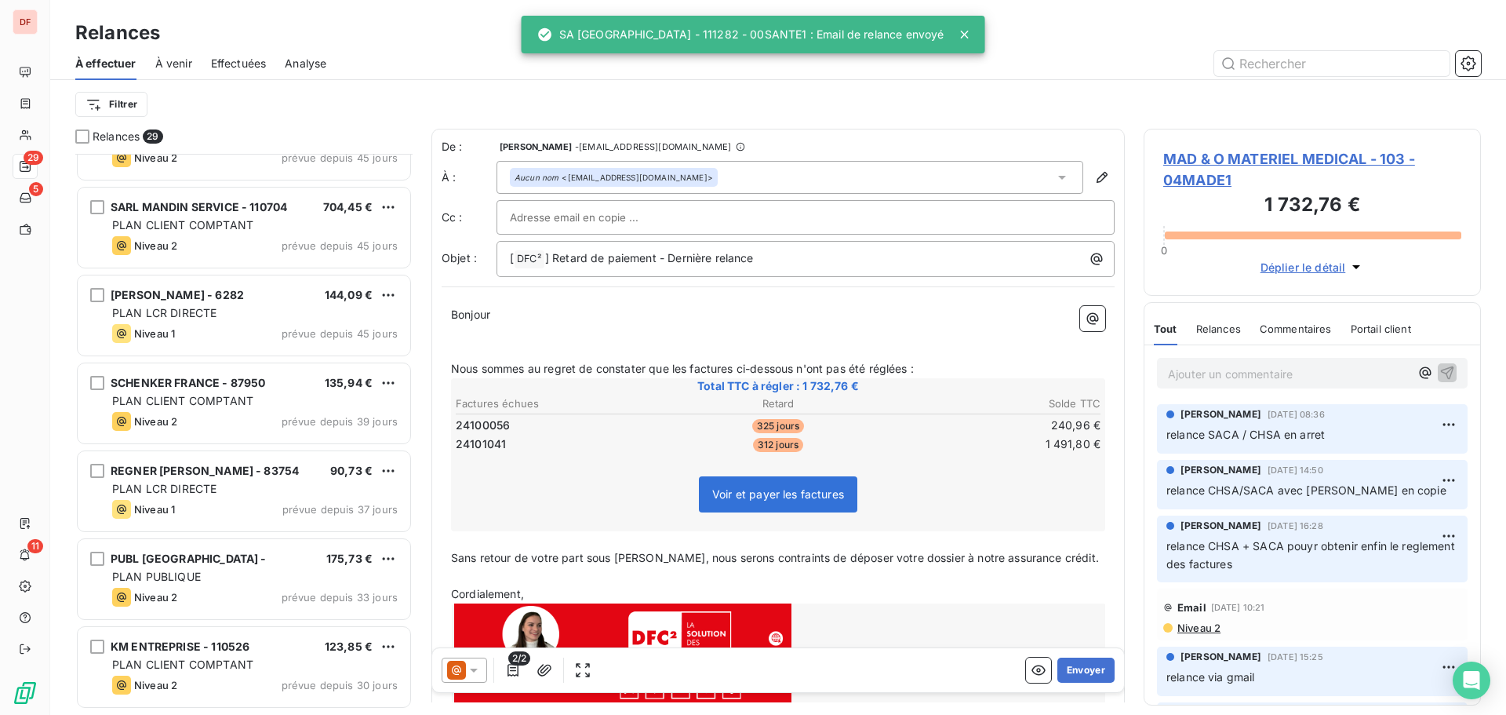
scroll to position [864, 0]
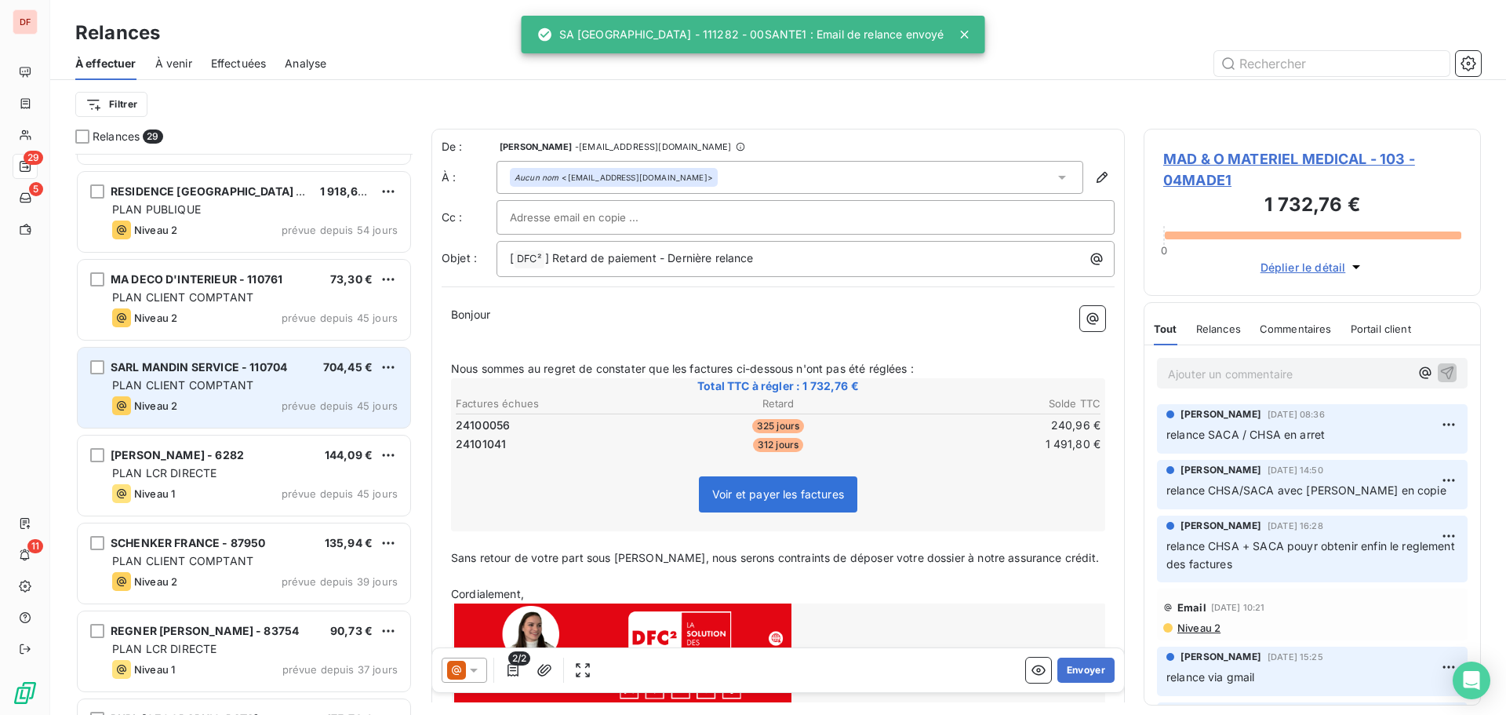
click at [220, 403] on div "Niveau 2 prévue depuis 45 jours" at bounding box center [255, 405] width 286 height 19
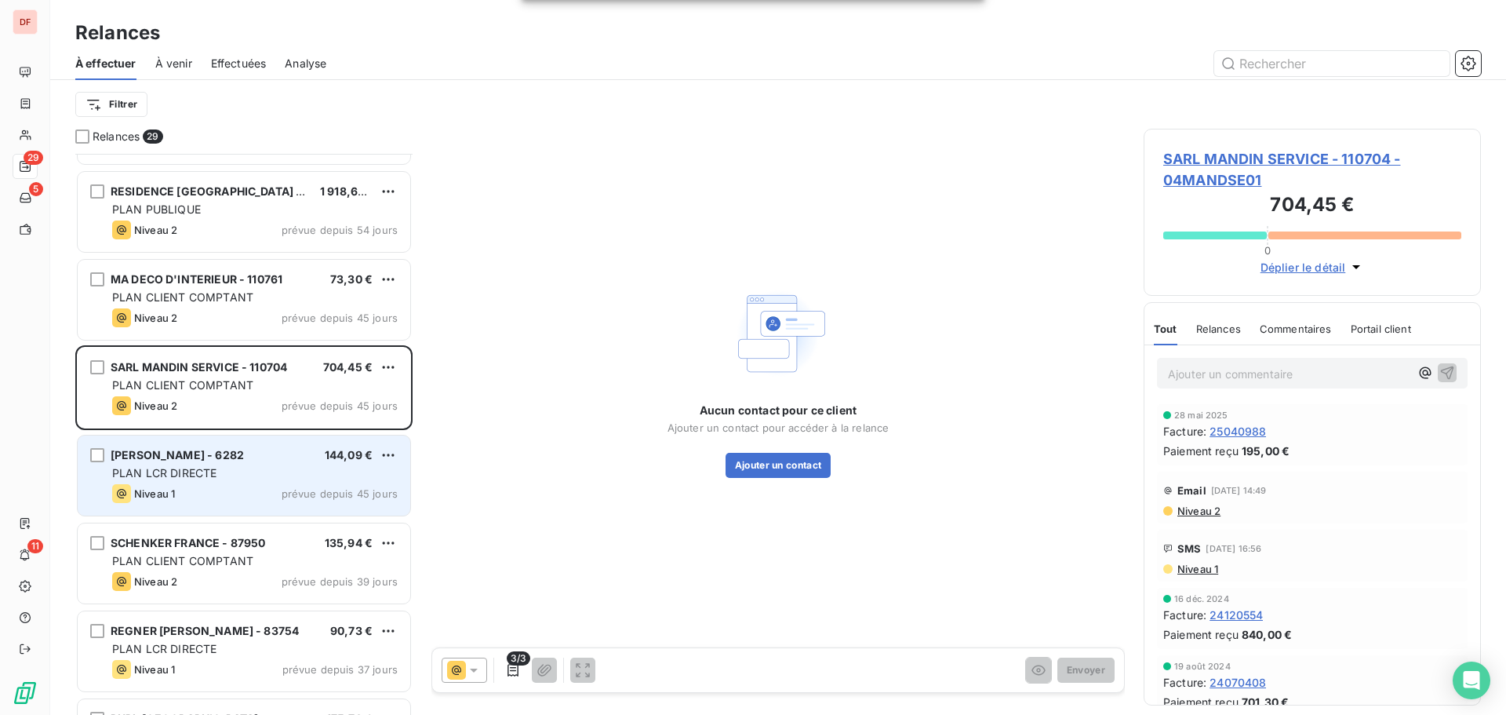
click at [222, 461] on span "MATHILDE DAUDIN - 6282" at bounding box center [177, 454] width 133 height 13
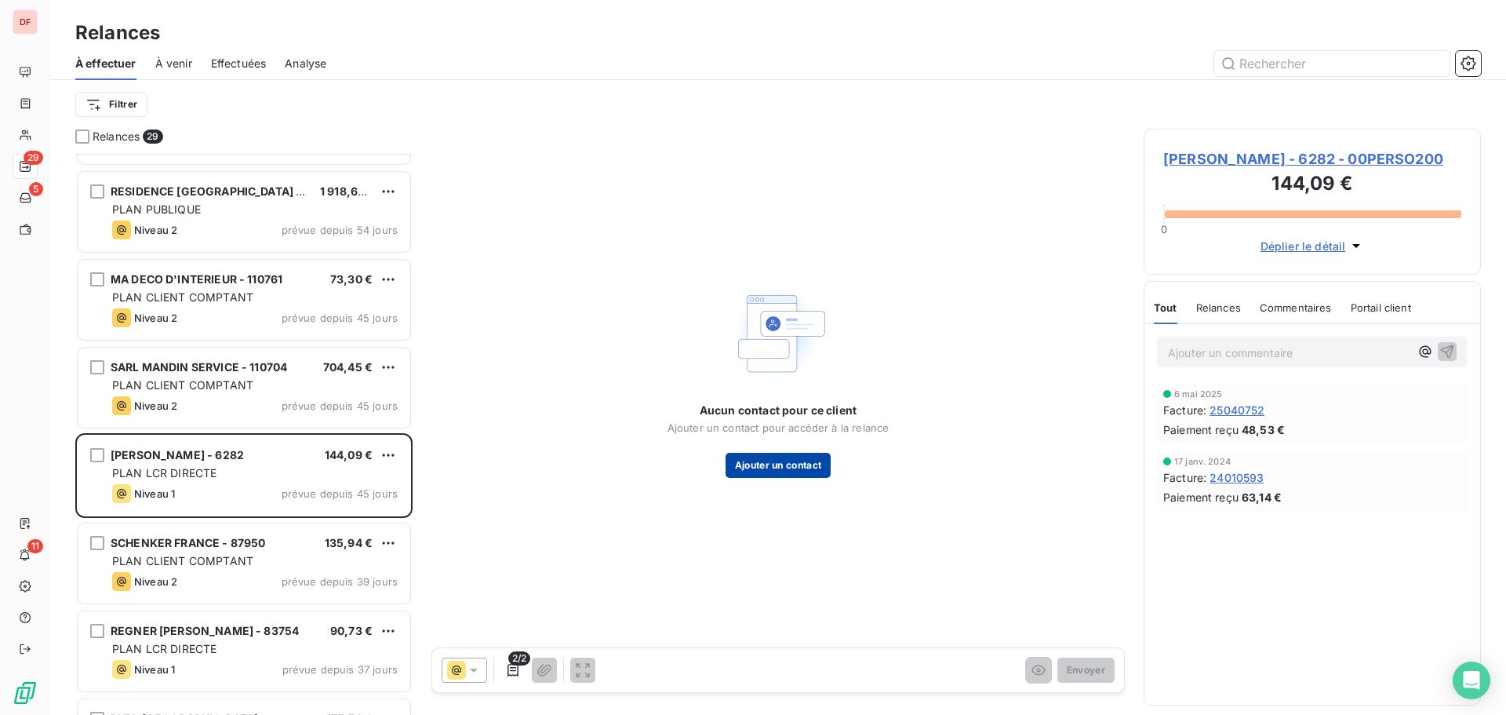
click at [799, 474] on button "Ajouter un contact" at bounding box center [779, 465] width 106 height 25
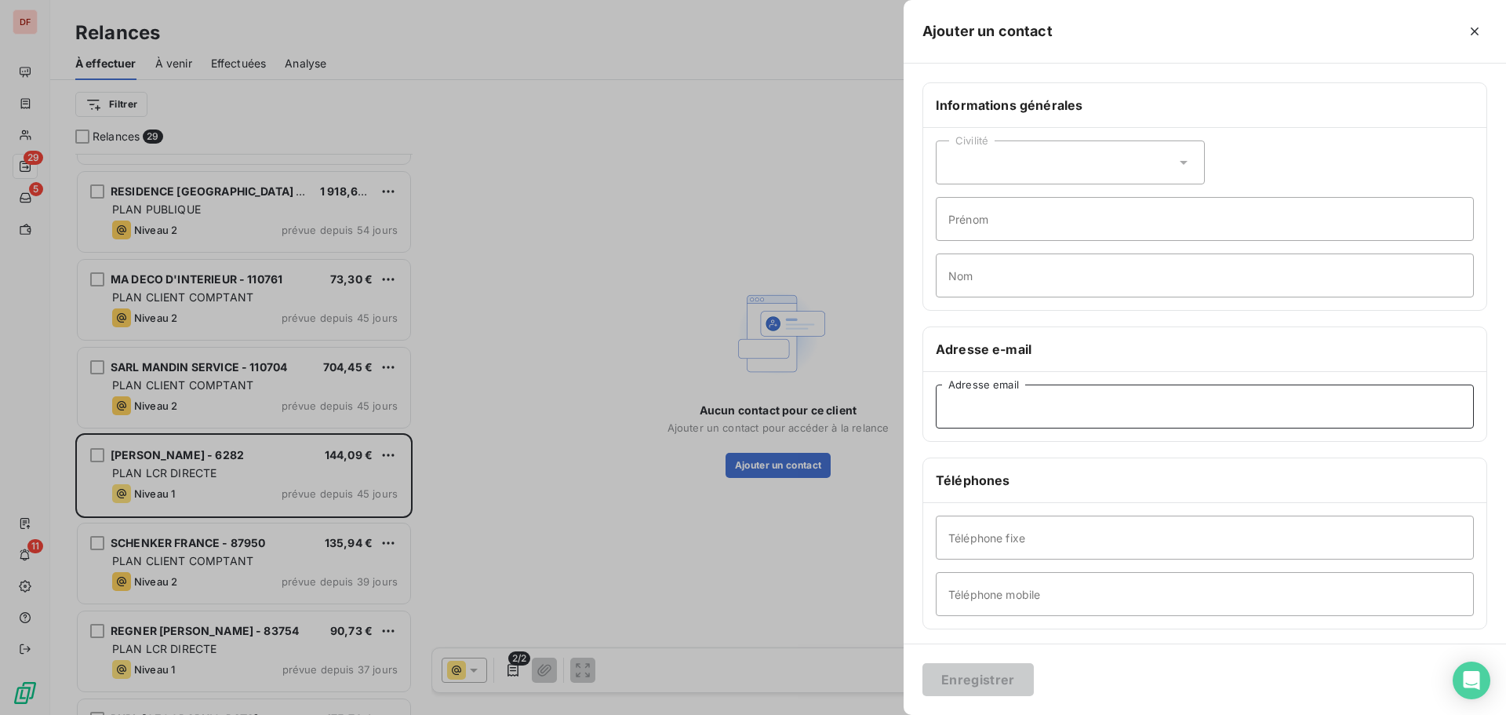
click at [1029, 418] on input "Adresse email" at bounding box center [1205, 406] width 538 height 44
type input "M"
type input "m.daudin@dfc2.biz"
click at [923, 663] on button "Enregistrer" at bounding box center [978, 679] width 111 height 33
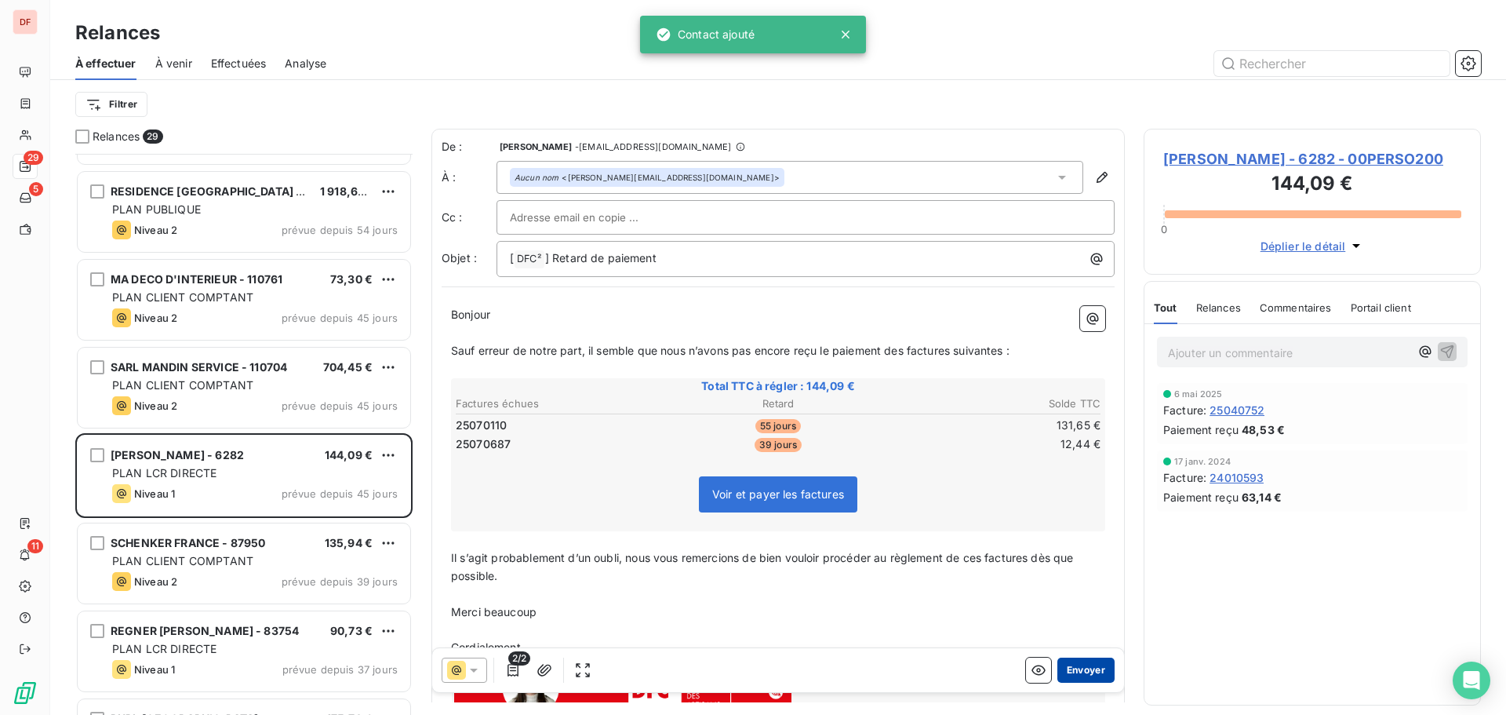
click at [1074, 671] on button "Envoyer" at bounding box center [1086, 669] width 57 height 25
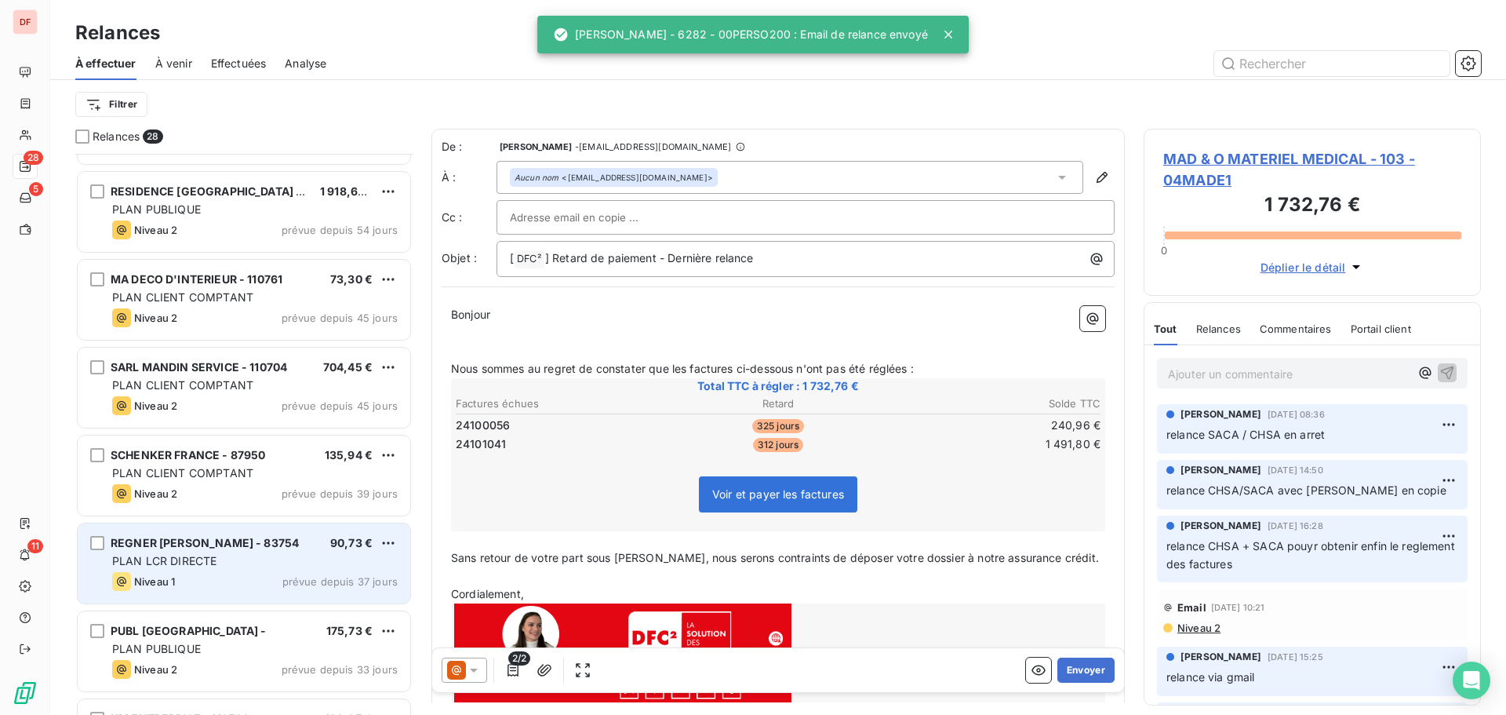
click at [242, 546] on span "REGNER [PERSON_NAME] - 83754" at bounding box center [205, 542] width 188 height 13
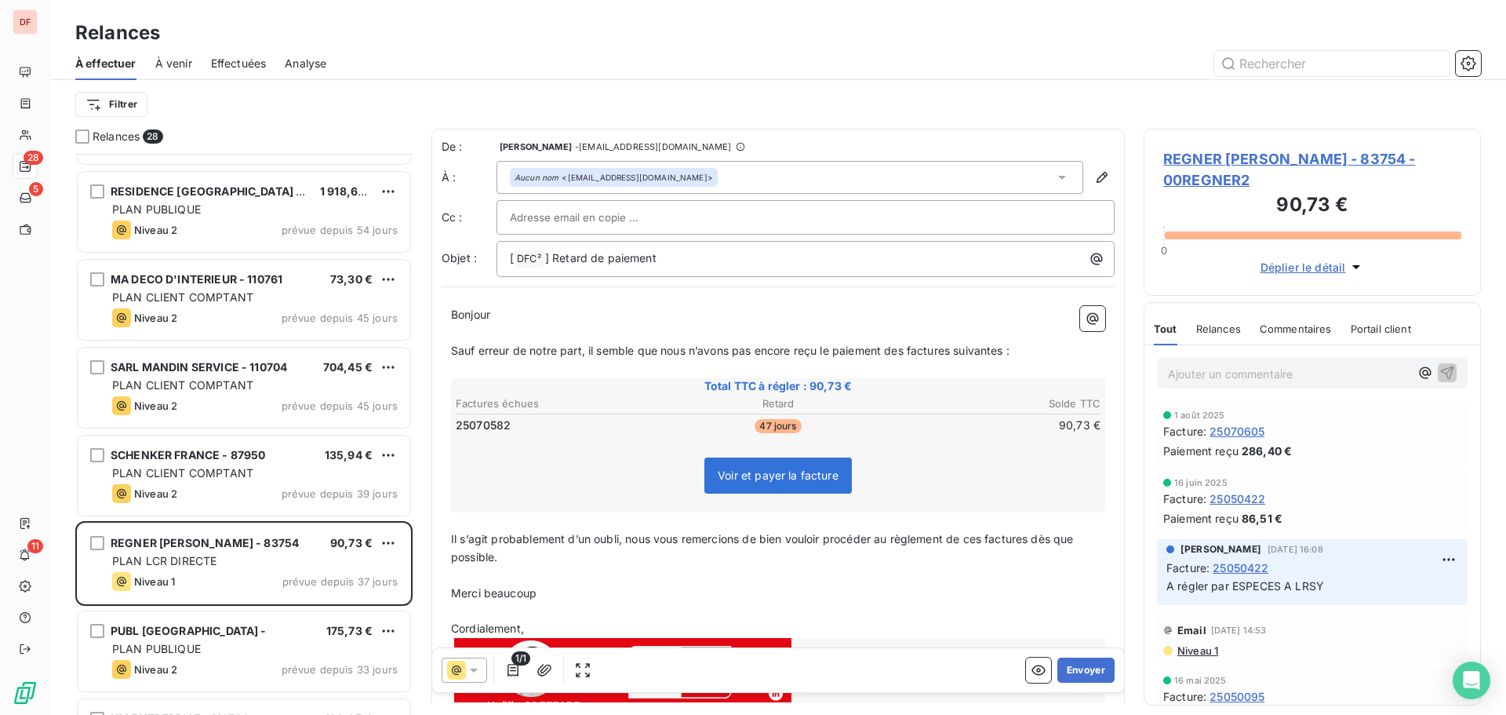
click at [1264, 162] on span "REGNER JEAN LUC - 83754 - 00REGNER2" at bounding box center [1312, 169] width 298 height 42
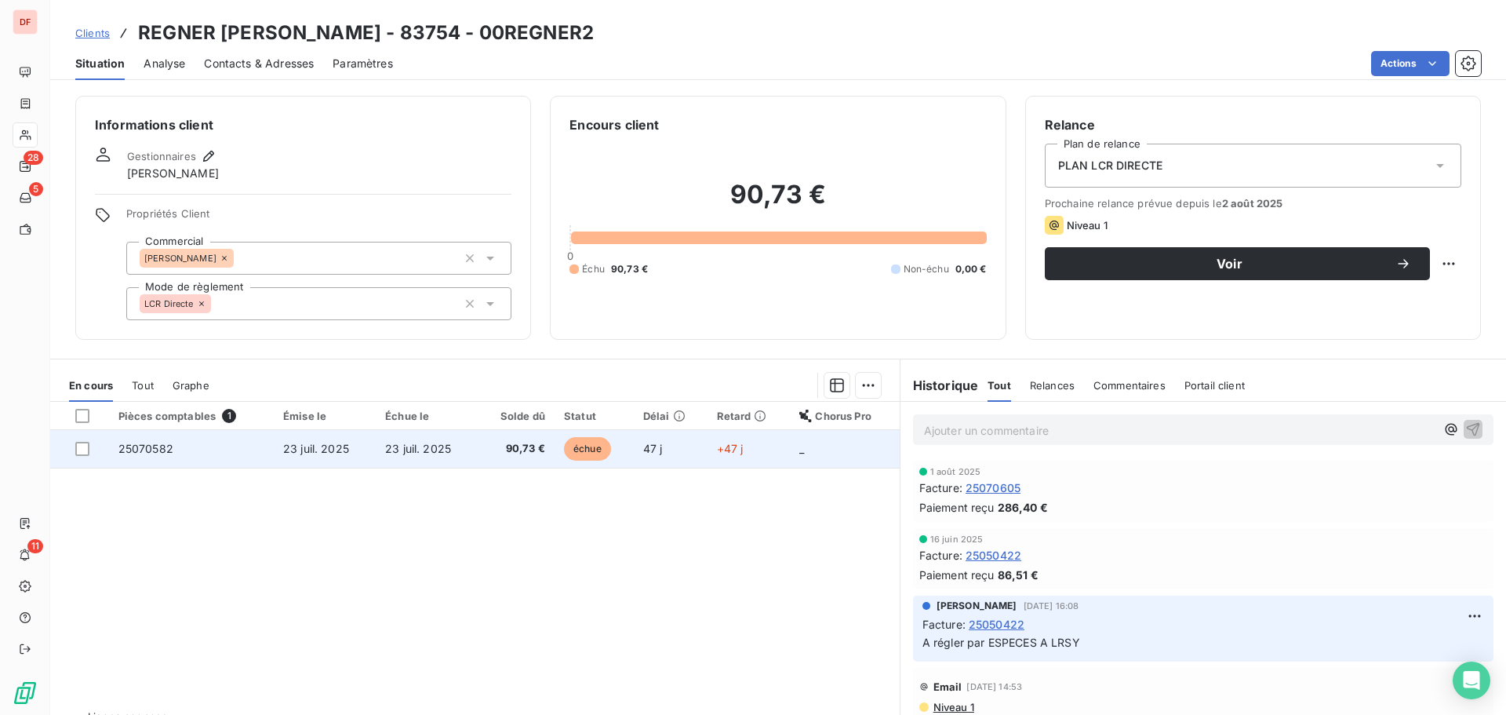
click at [601, 441] on span "échue" at bounding box center [587, 449] width 47 height 24
click at [628, 447] on td "échue" at bounding box center [594, 449] width 79 height 38
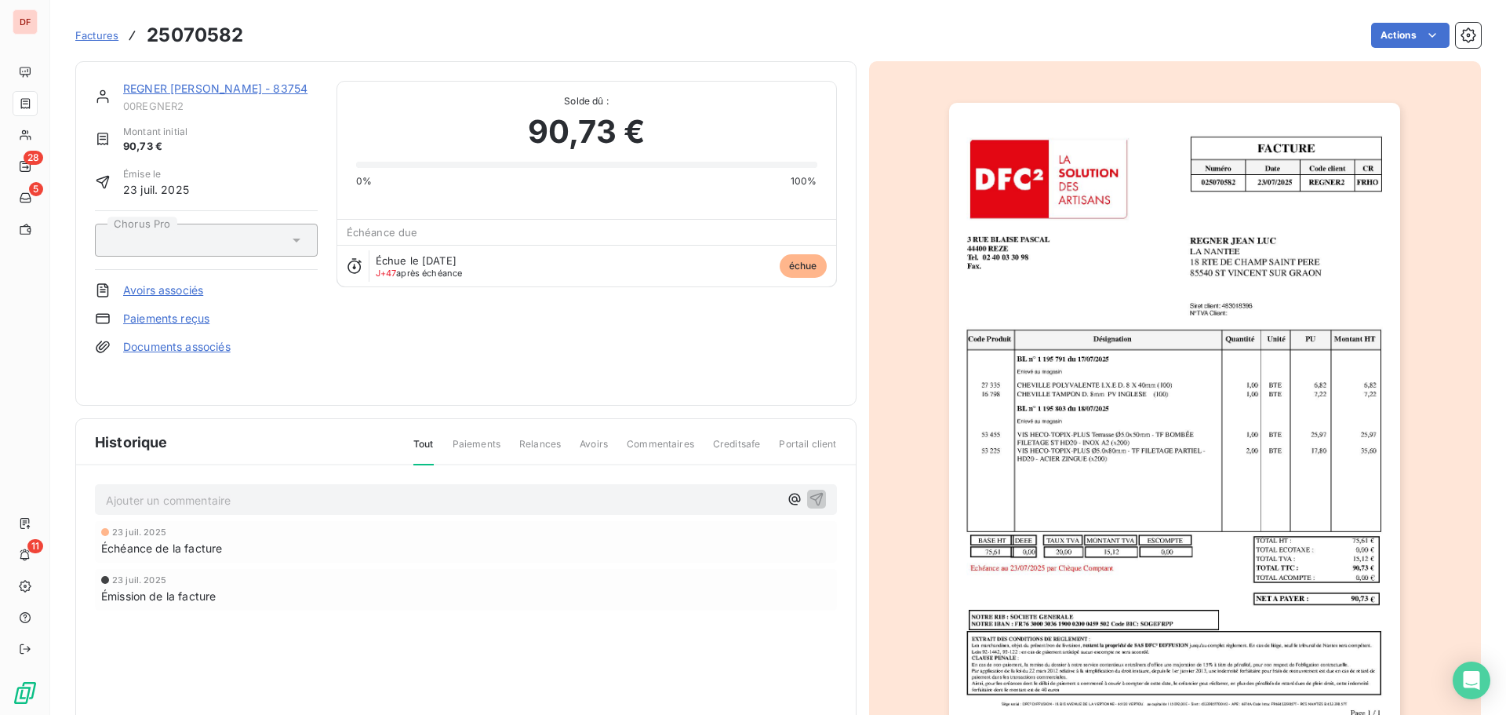
click at [231, 83] on link "REGNER [PERSON_NAME] - 83754" at bounding box center [215, 88] width 184 height 13
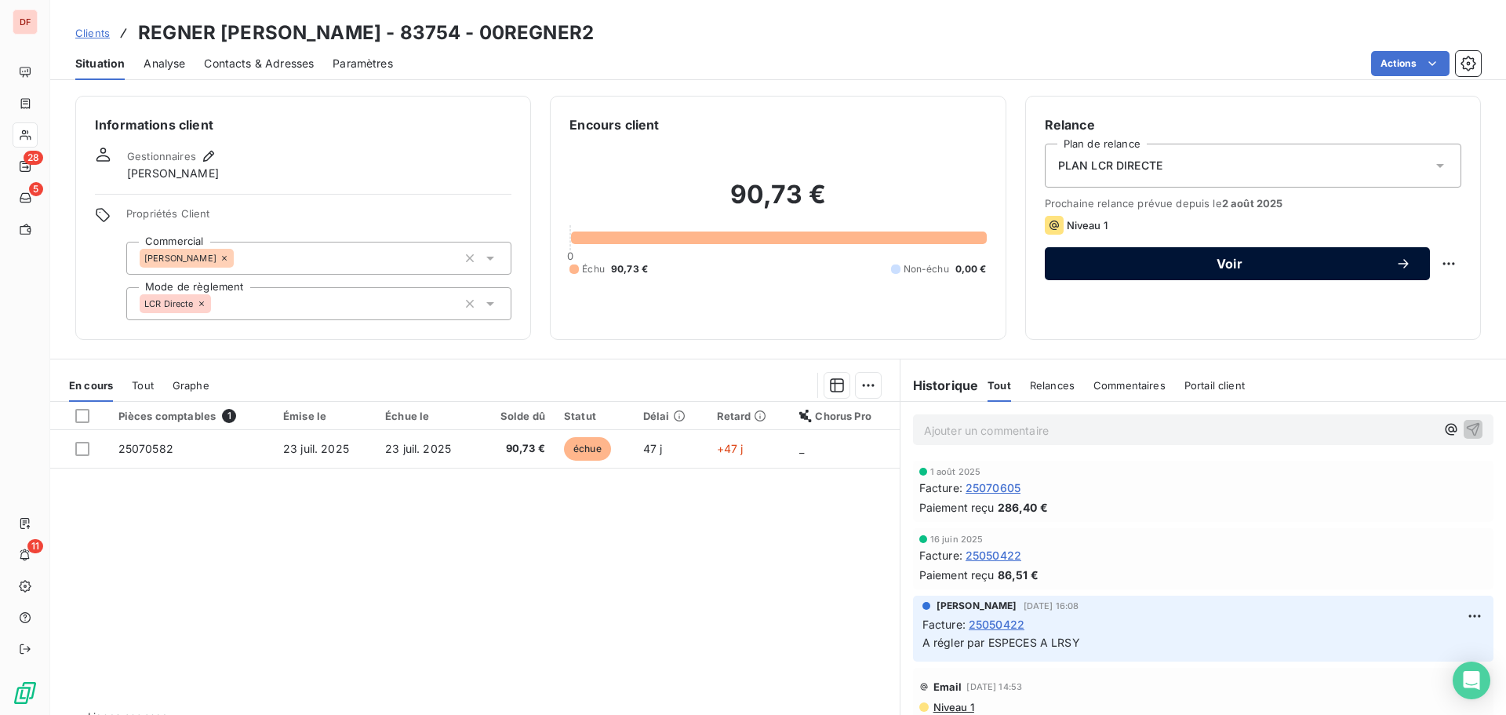
click at [1222, 272] on button "Voir" at bounding box center [1237, 263] width 385 height 33
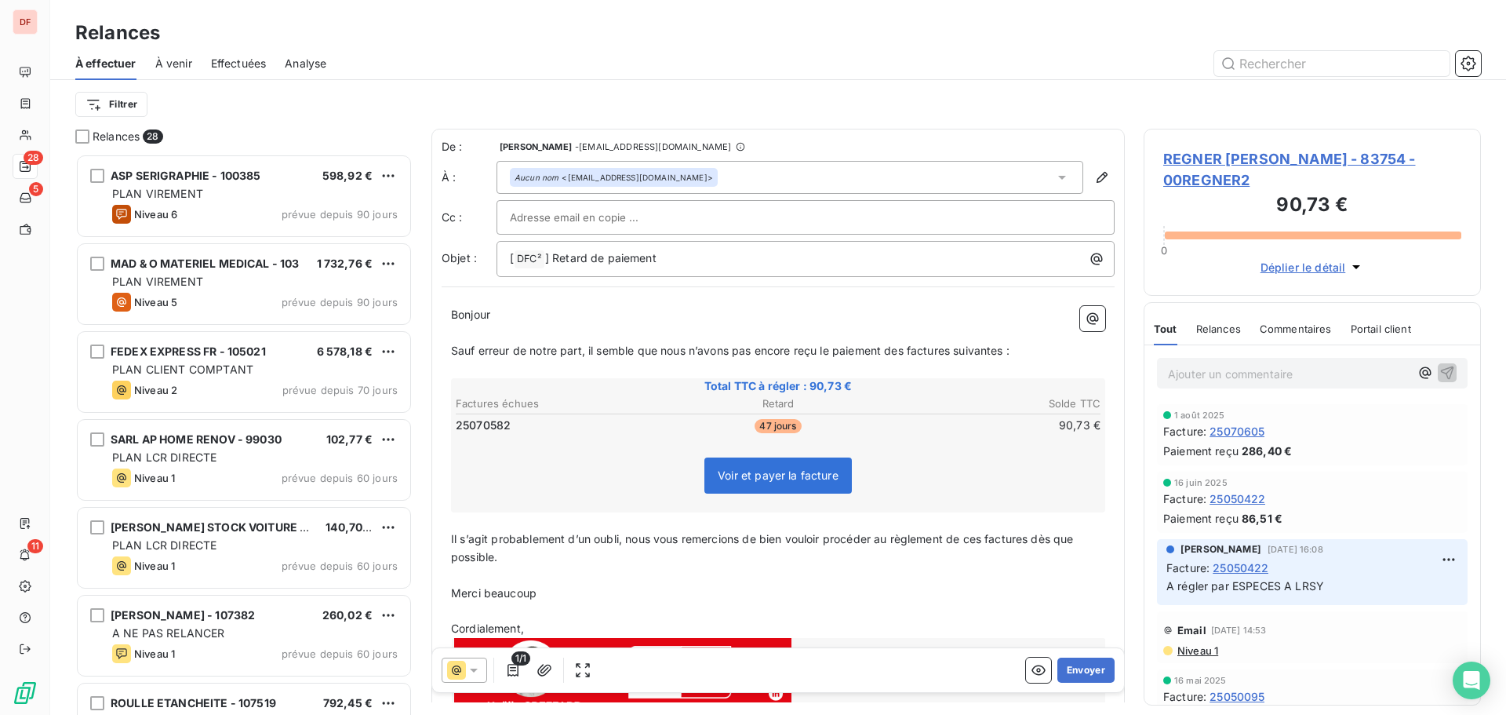
scroll to position [549, 326]
click at [1083, 668] on button "Envoyer" at bounding box center [1086, 669] width 57 height 25
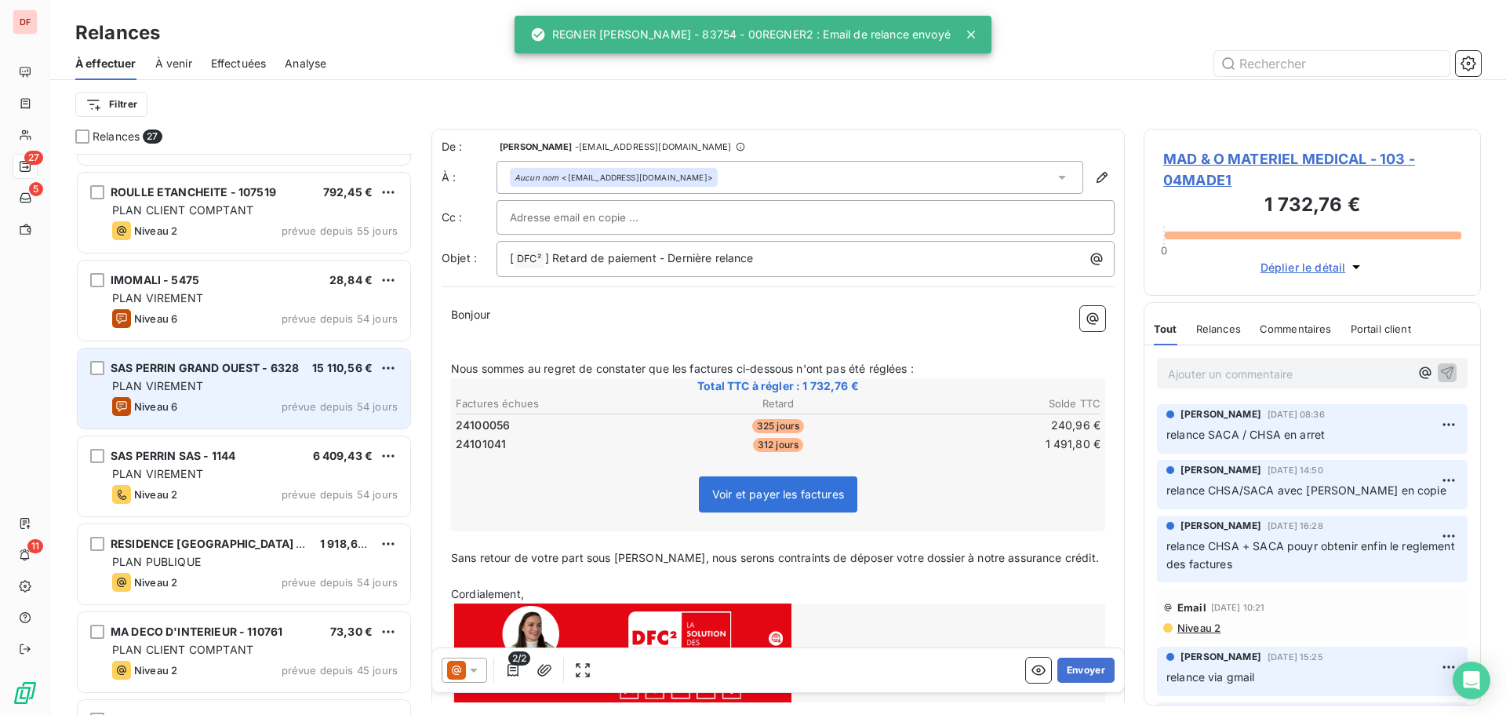
scroll to position [550, 0]
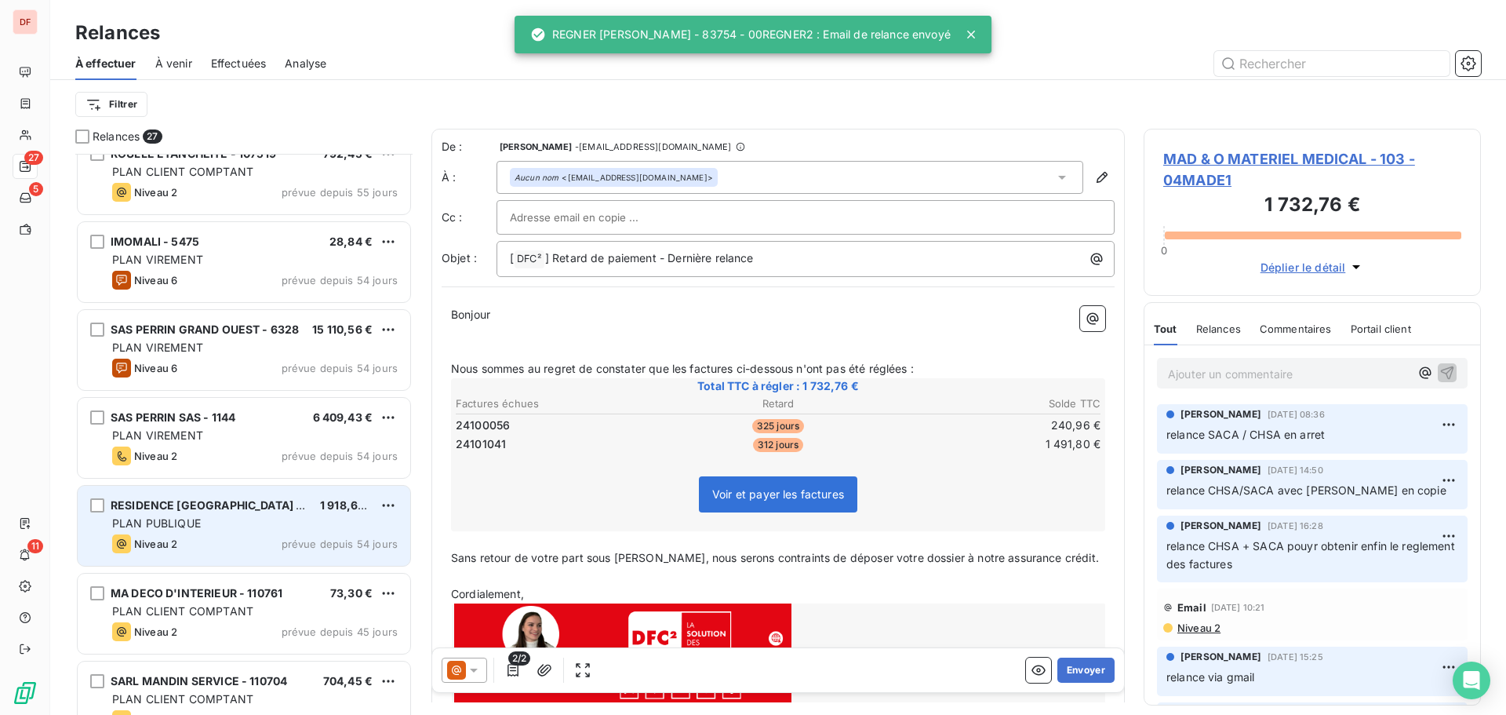
click at [203, 512] on div "RESIDENCE [GEOGRAPHIC_DATA] - 67" at bounding box center [209, 505] width 197 height 16
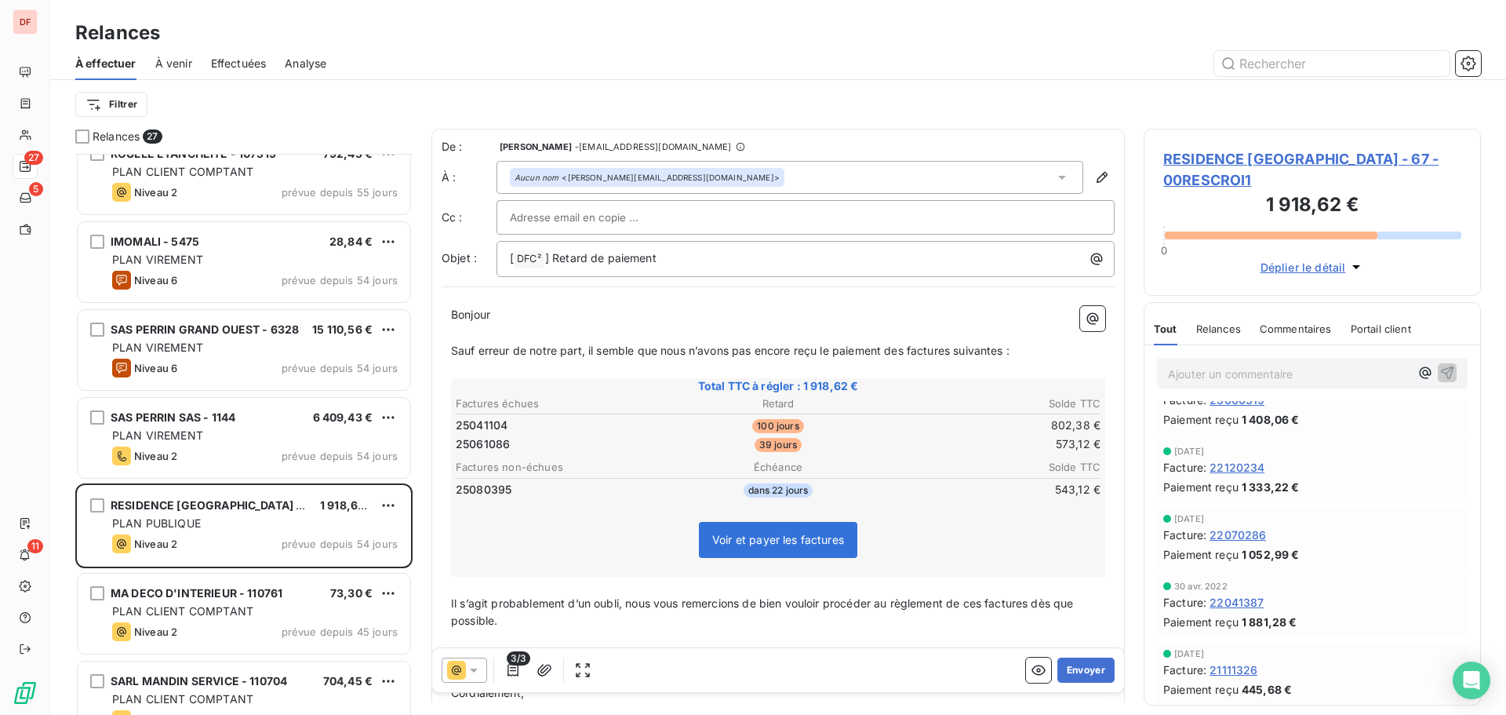
scroll to position [362, 0]
click at [1076, 654] on div "3/3 Envoyer" at bounding box center [778, 670] width 692 height 44
click at [1072, 668] on button "Envoyer" at bounding box center [1086, 669] width 57 height 25
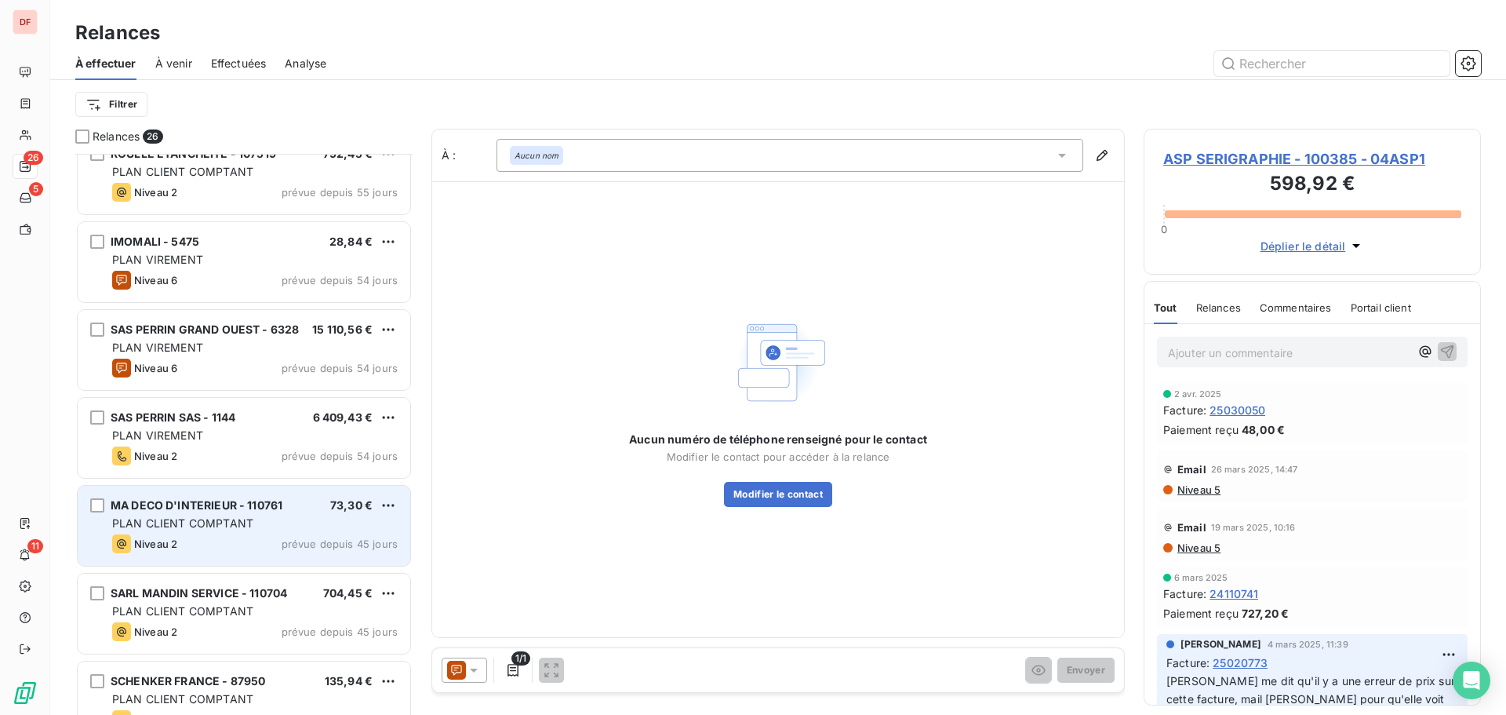
click at [268, 546] on div "Niveau 2 prévue depuis 45 jours" at bounding box center [255, 543] width 286 height 19
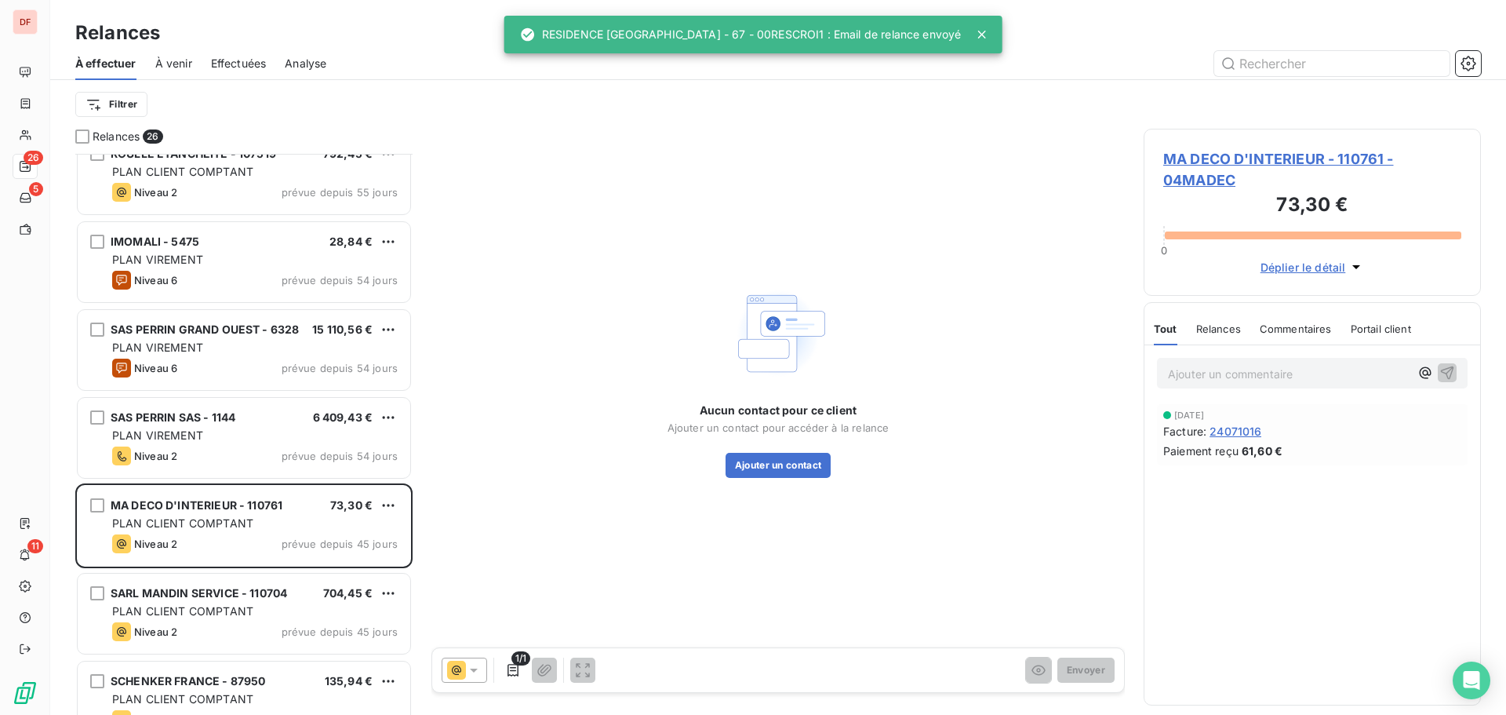
click at [1262, 166] on span "MA DECO D'INTERIEUR - 110761 - 04MADEC" at bounding box center [1312, 169] width 298 height 42
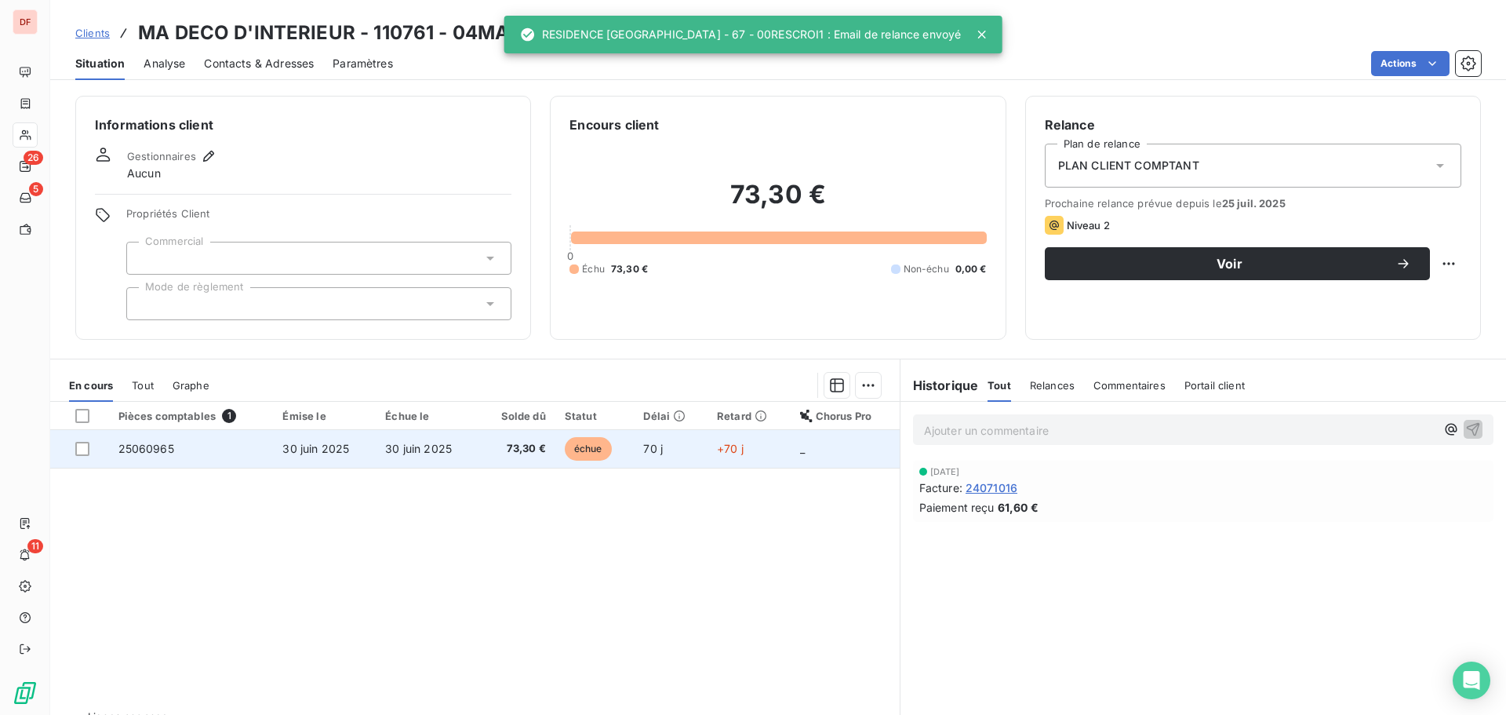
click at [544, 439] on td "73,30 €" at bounding box center [517, 449] width 77 height 38
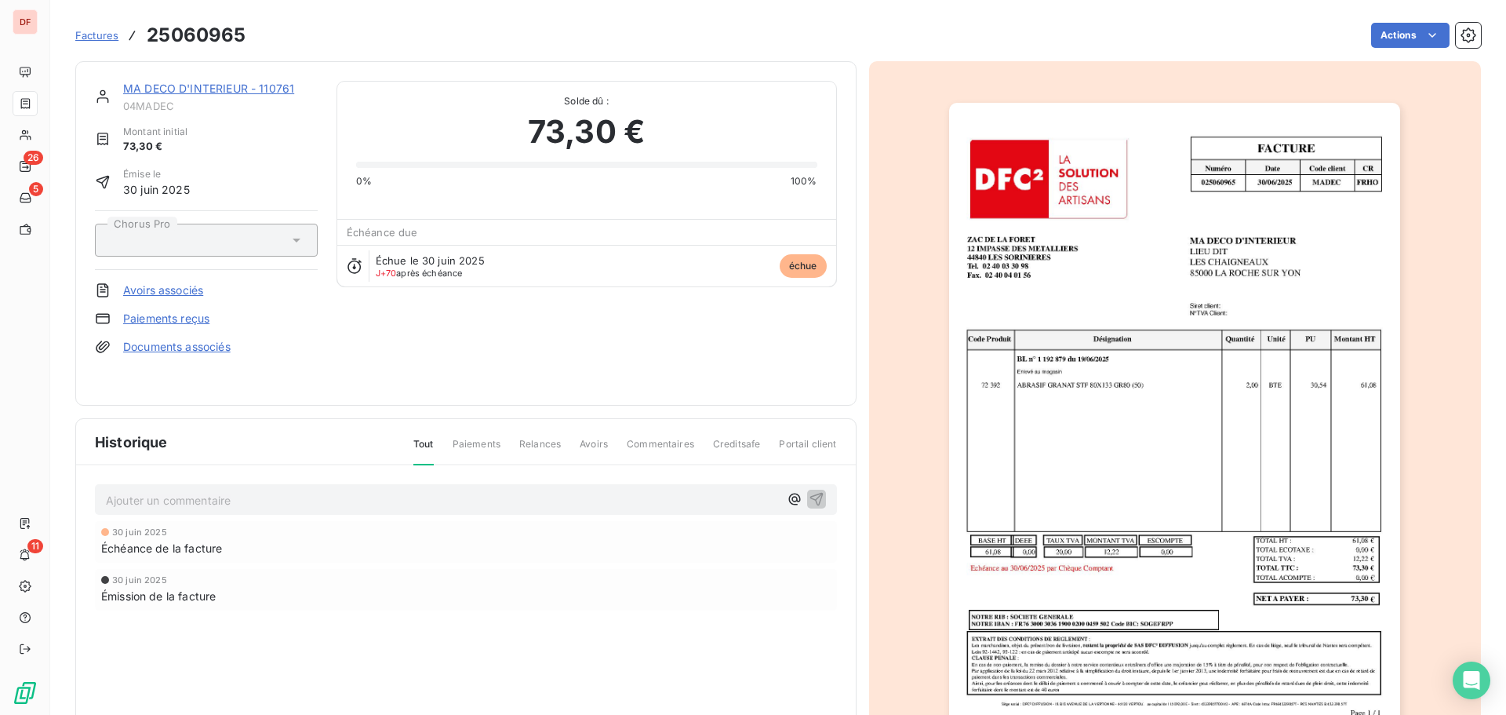
click at [260, 89] on link "MA DECO D'INTERIEUR - 110761" at bounding box center [208, 88] width 171 height 13
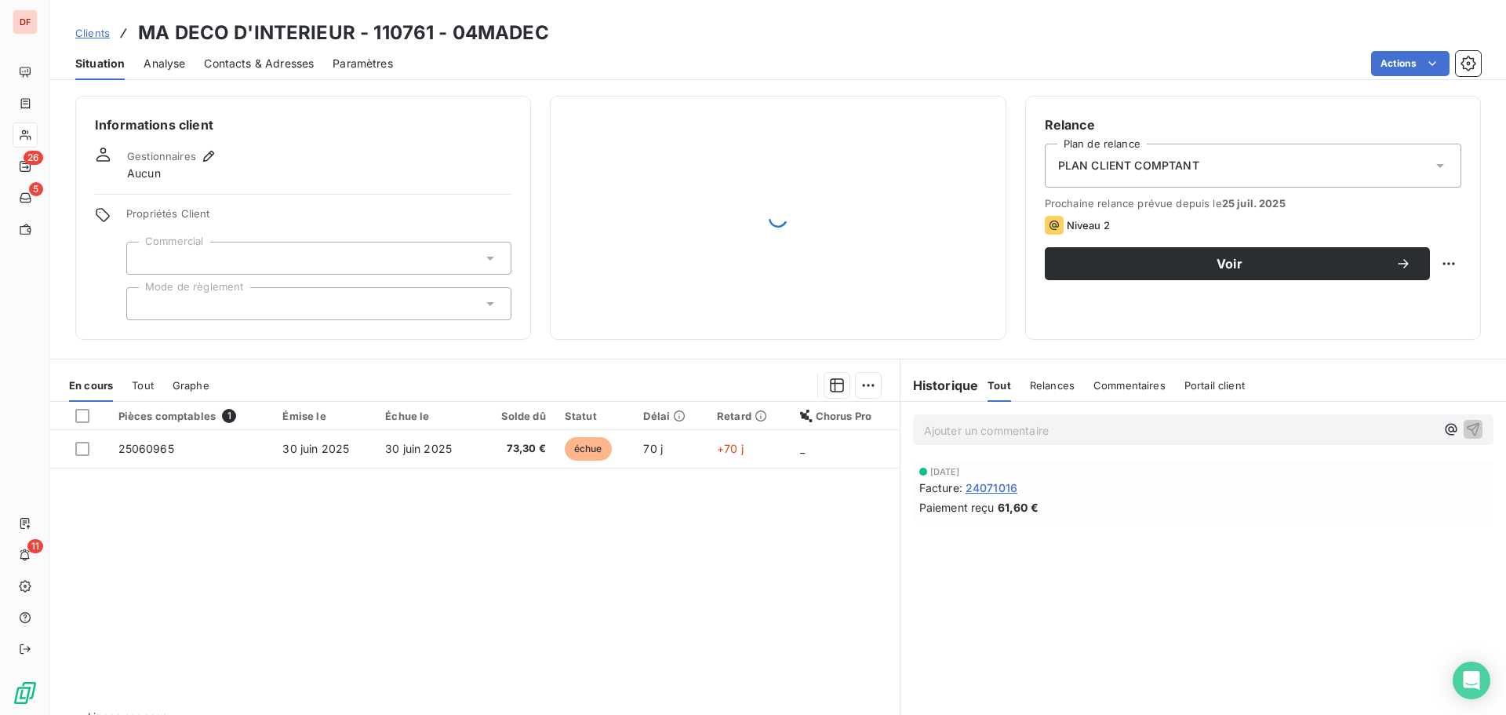
click at [285, 61] on span "Contacts & Adresses" at bounding box center [259, 64] width 110 height 16
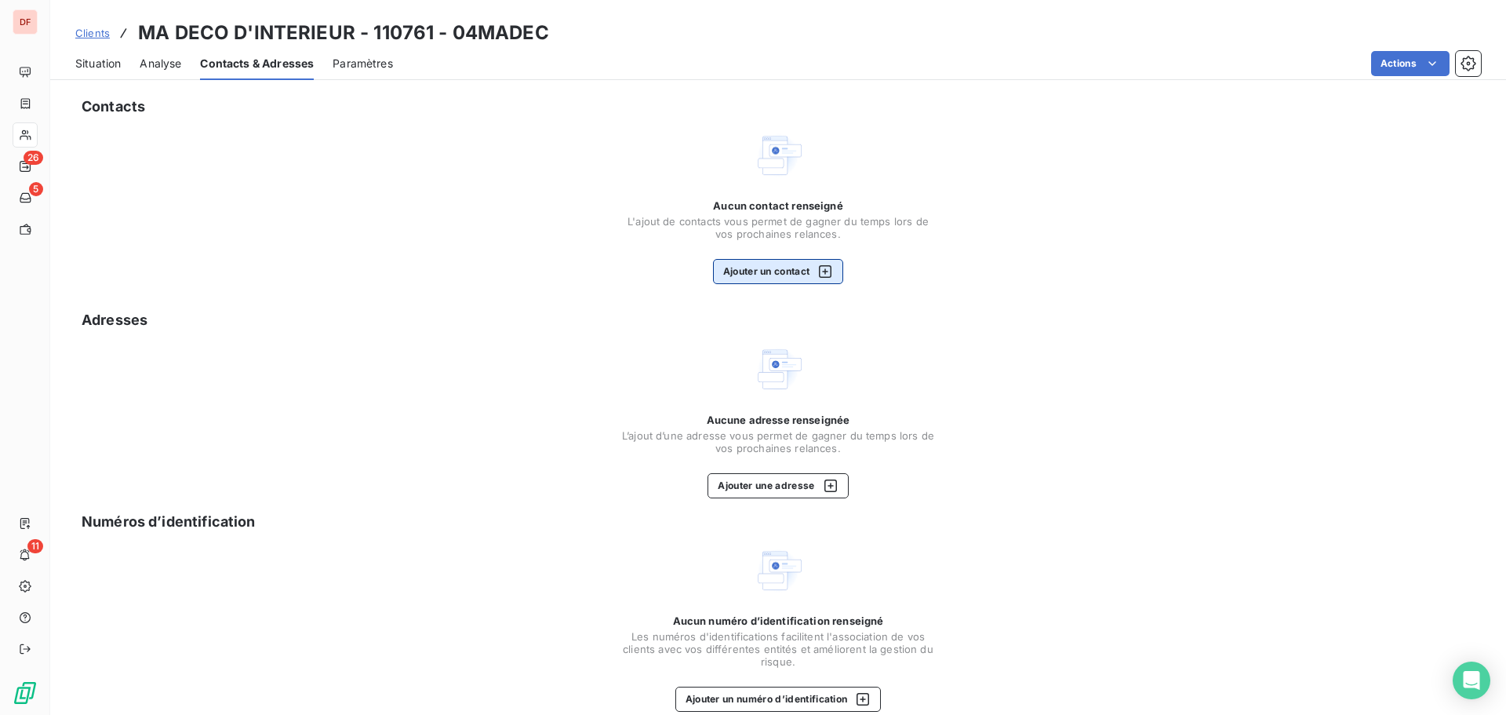
click at [739, 264] on button "Ajouter un contact" at bounding box center [778, 271] width 131 height 25
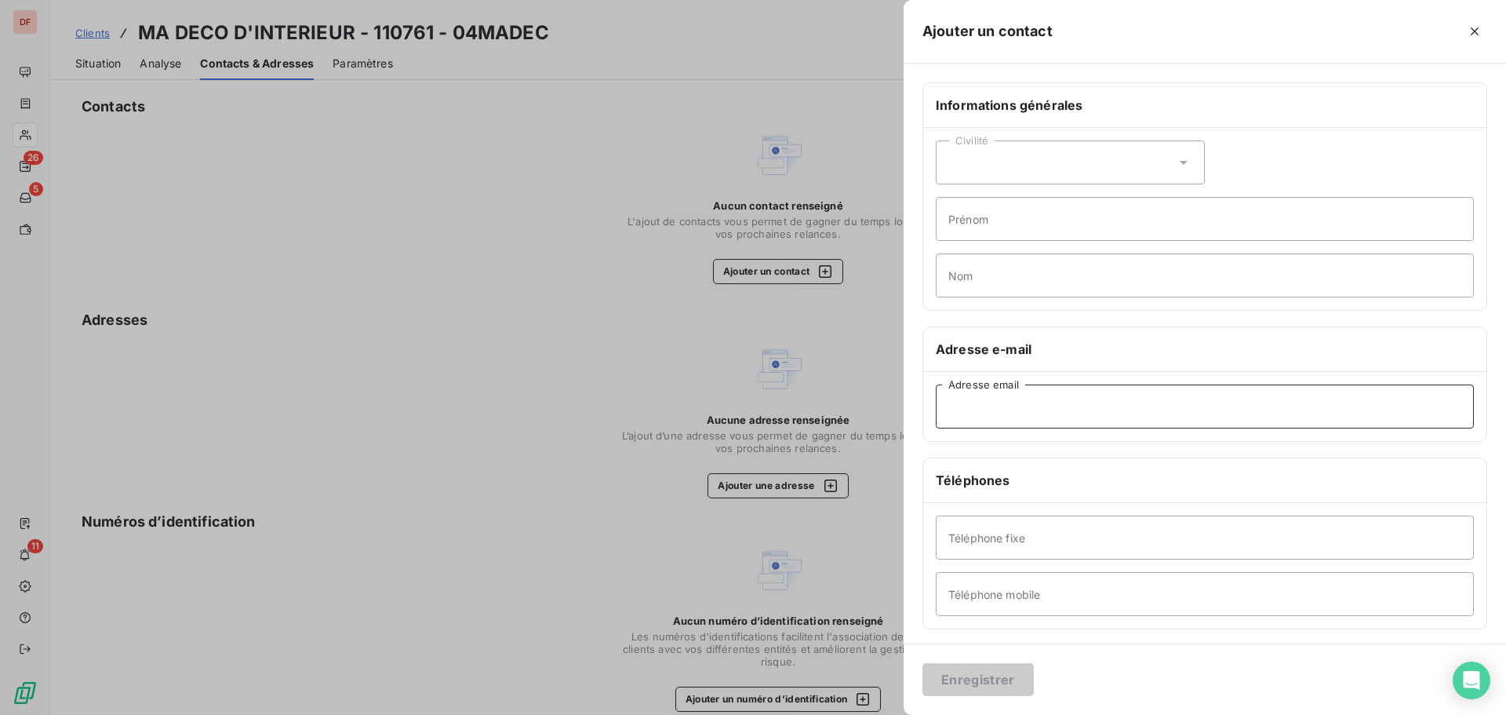
click at [1053, 405] on input "Adresse email" at bounding box center [1205, 406] width 538 height 44
paste input "madecodinterieur@gmail.com"
type input "madecodinterieur@gmail.com"
click at [1026, 586] on input "Téléphone mobile" at bounding box center [1205, 594] width 538 height 44
type input "06 20 82 04 52"
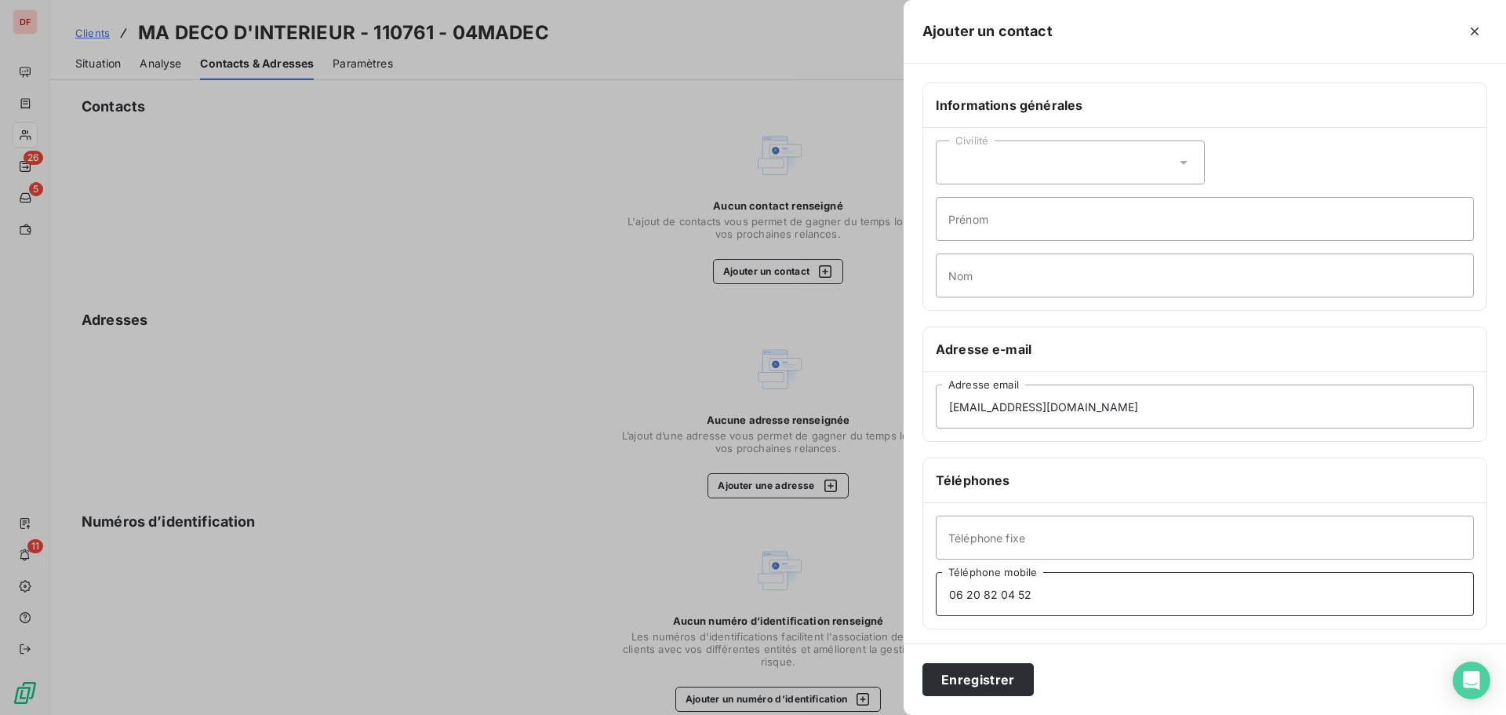
click at [923, 663] on button "Enregistrer" at bounding box center [978, 679] width 111 height 33
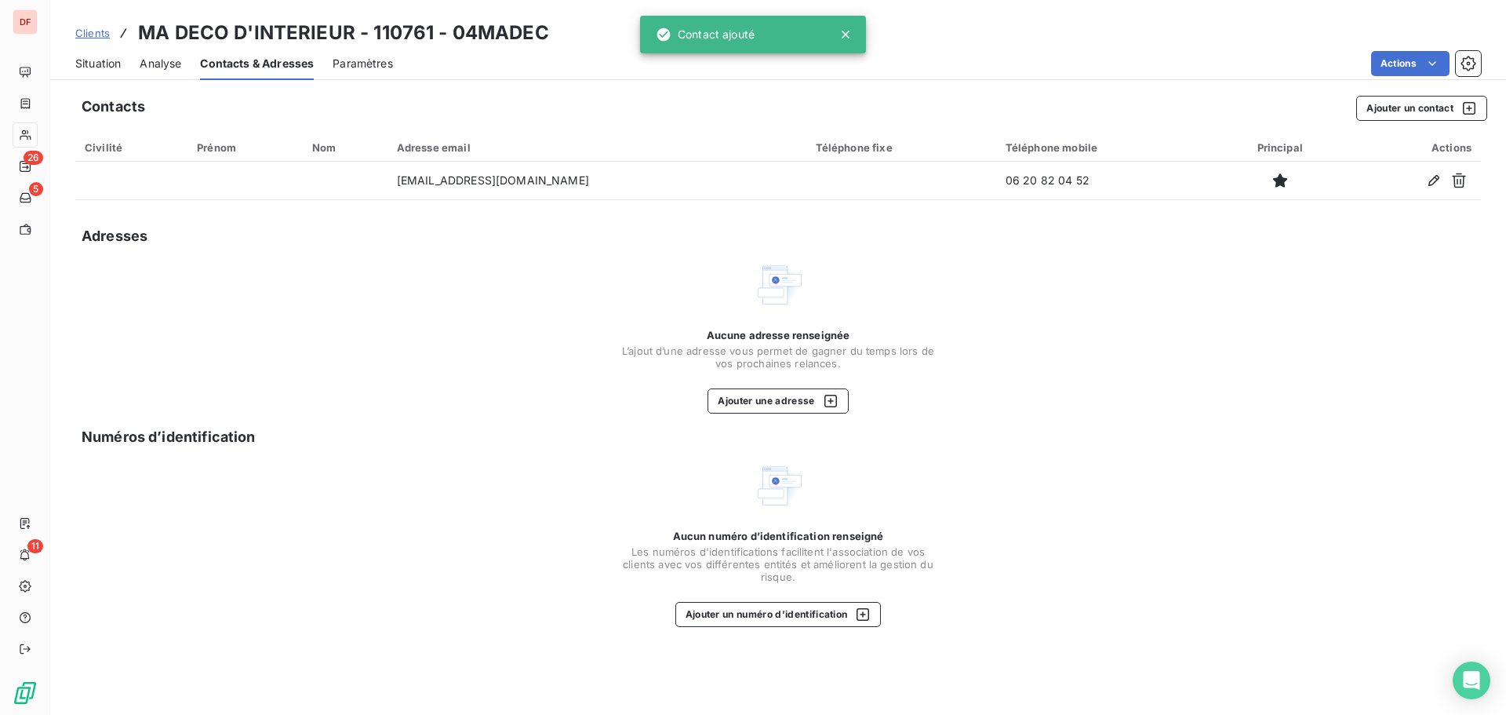
click at [126, 64] on div "Situation Analyse Contacts & Adresses Paramètres Actions" at bounding box center [778, 63] width 1456 height 33
click at [121, 64] on span "Situation" at bounding box center [98, 64] width 46 height 16
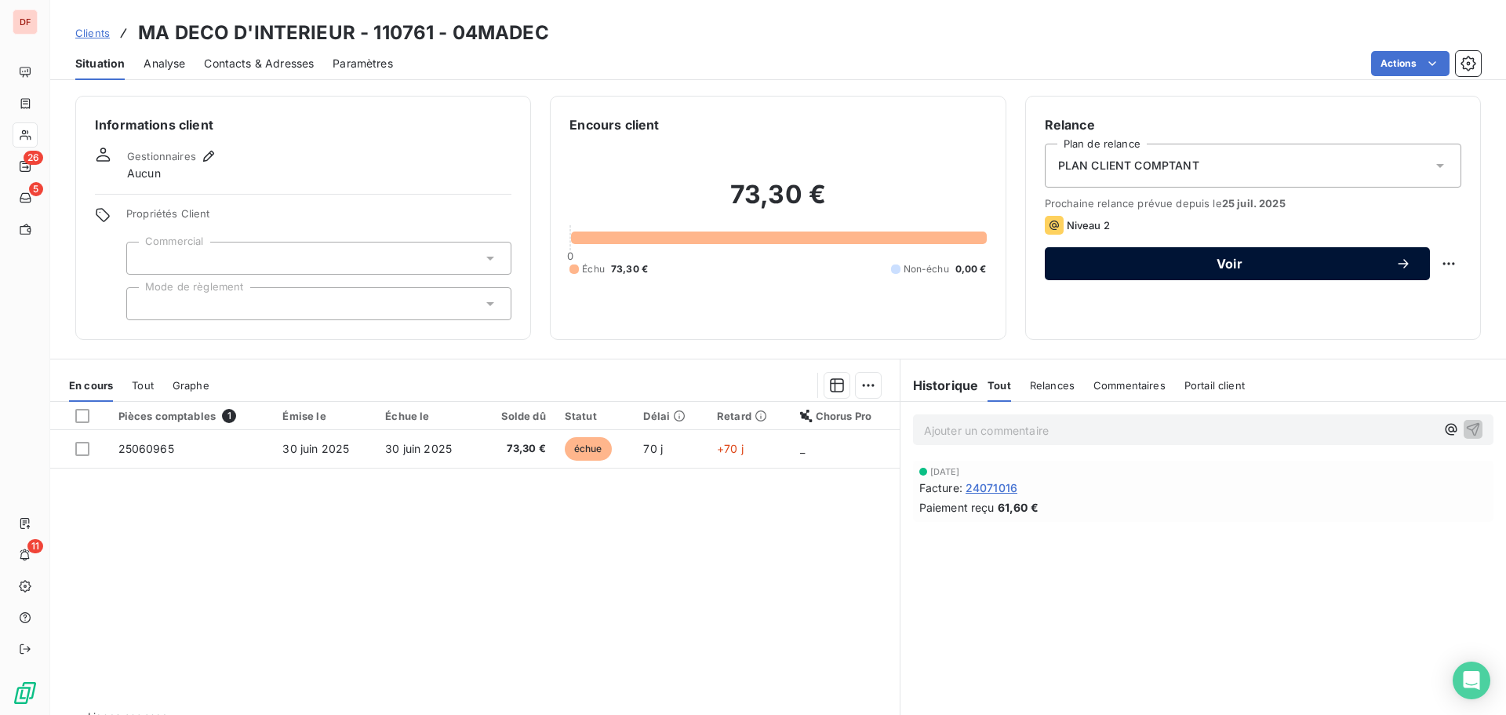
click at [1248, 271] on div "Voir" at bounding box center [1238, 264] width 348 height 16
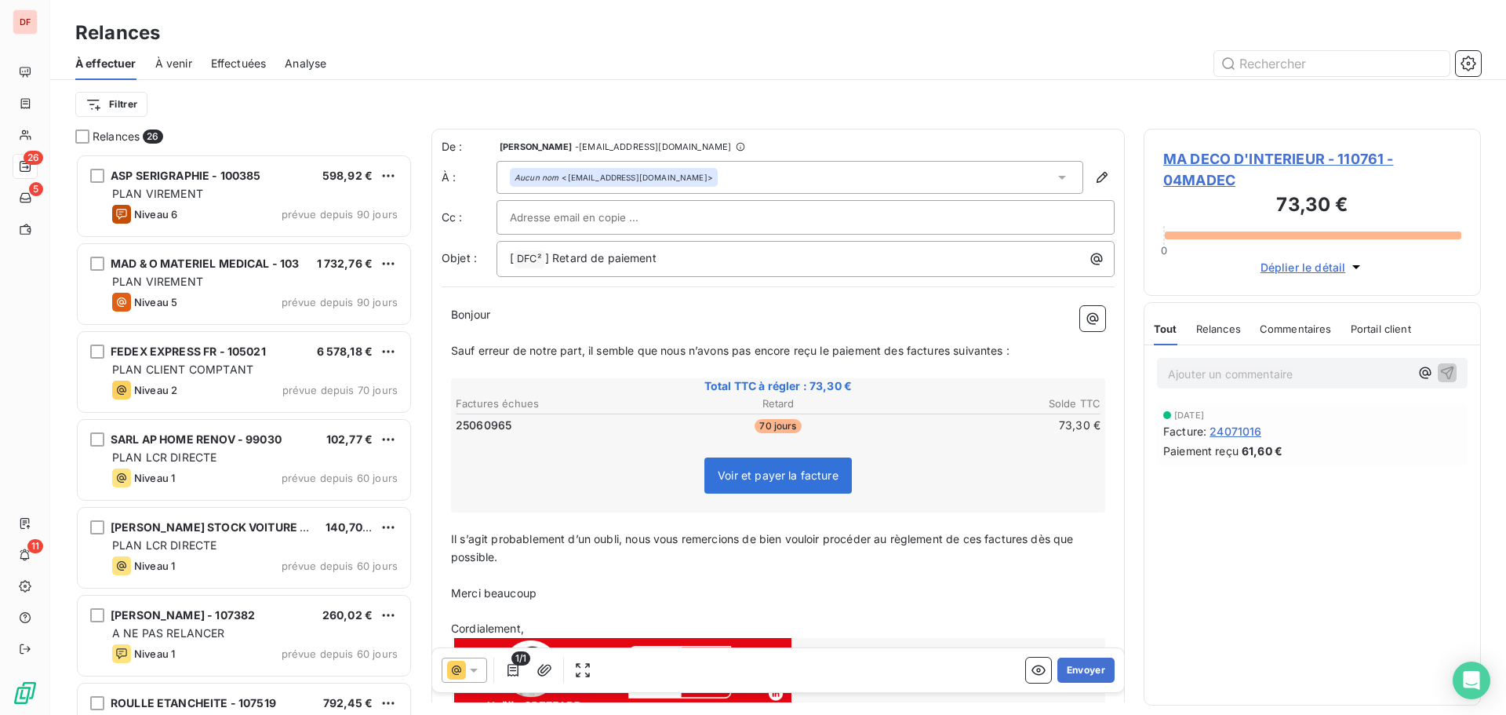
scroll to position [549, 326]
click at [1082, 669] on button "Envoyer" at bounding box center [1086, 669] width 57 height 25
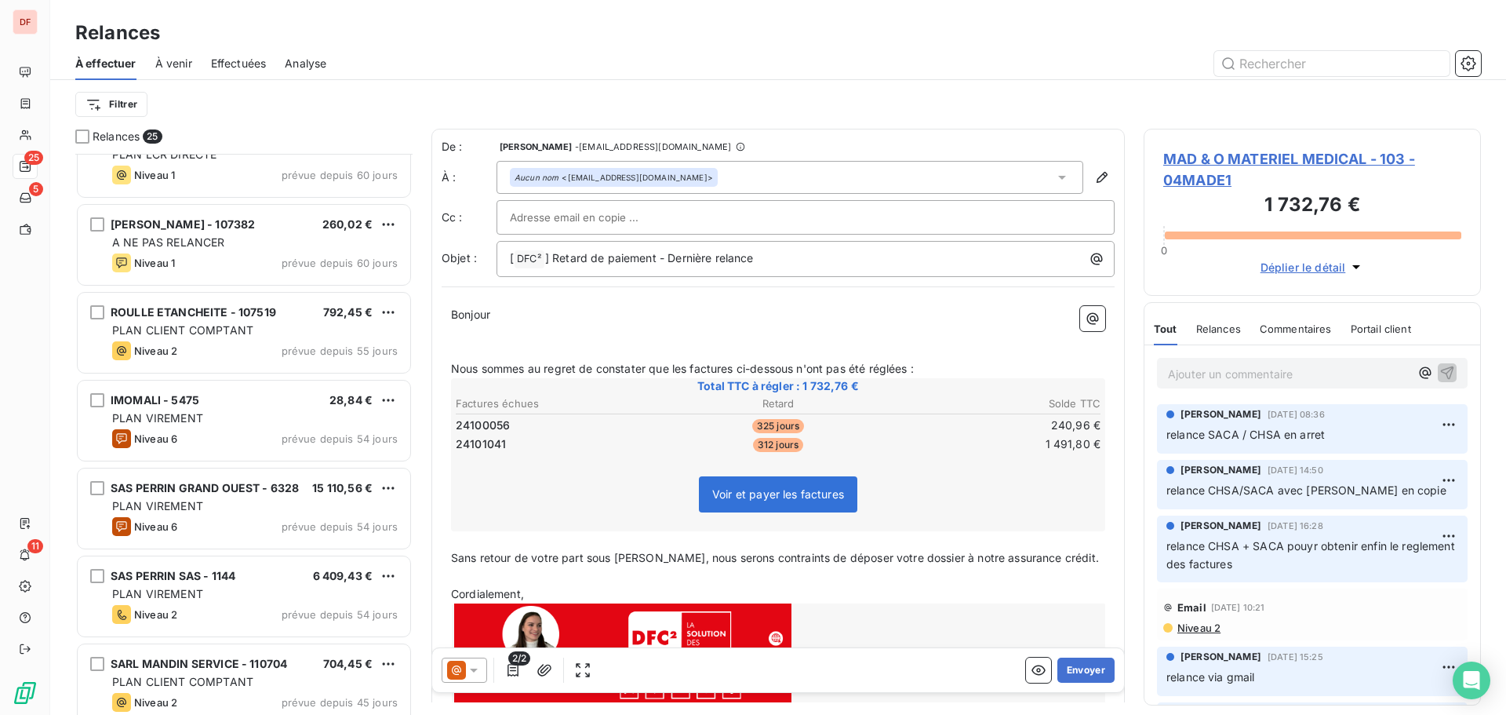
scroll to position [393, 0]
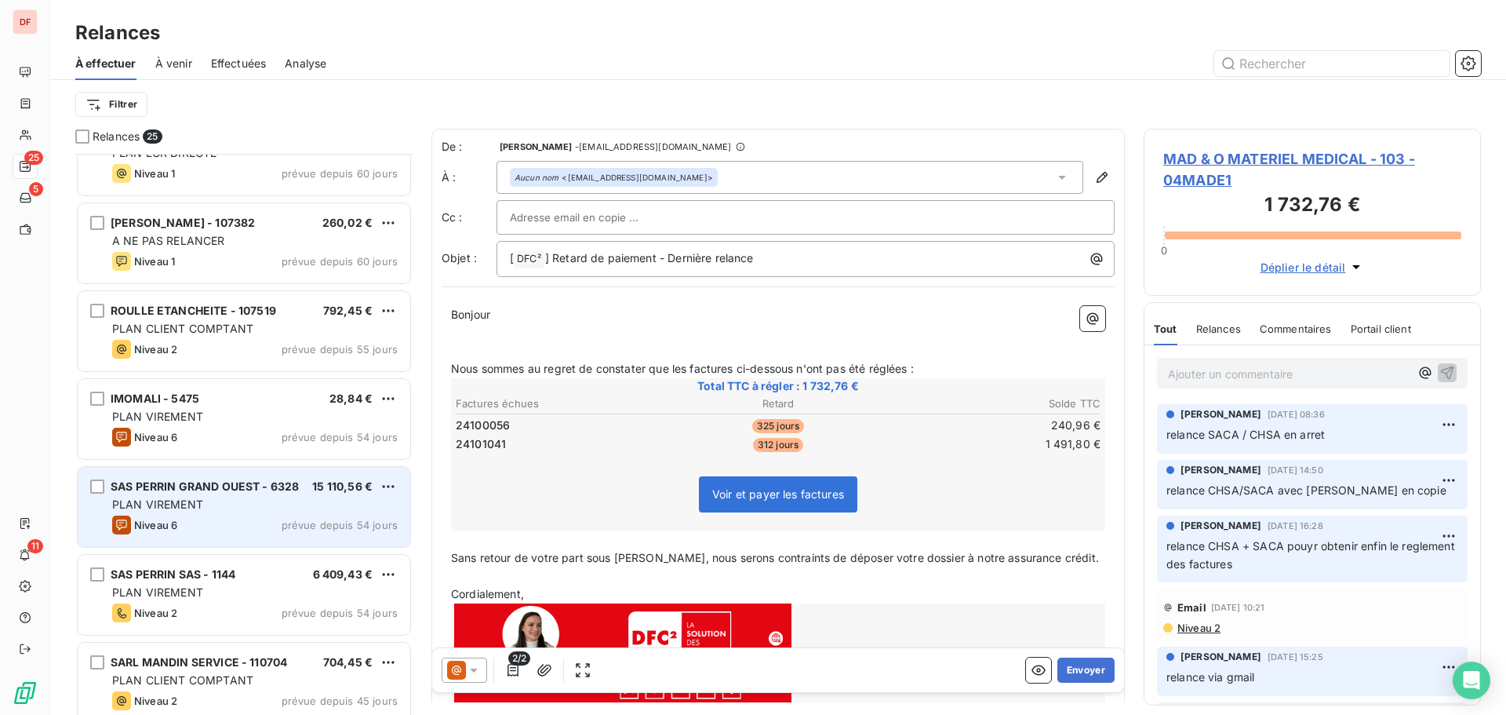
click at [271, 520] on div "Niveau 6 prévue depuis 54 jours" at bounding box center [255, 524] width 286 height 19
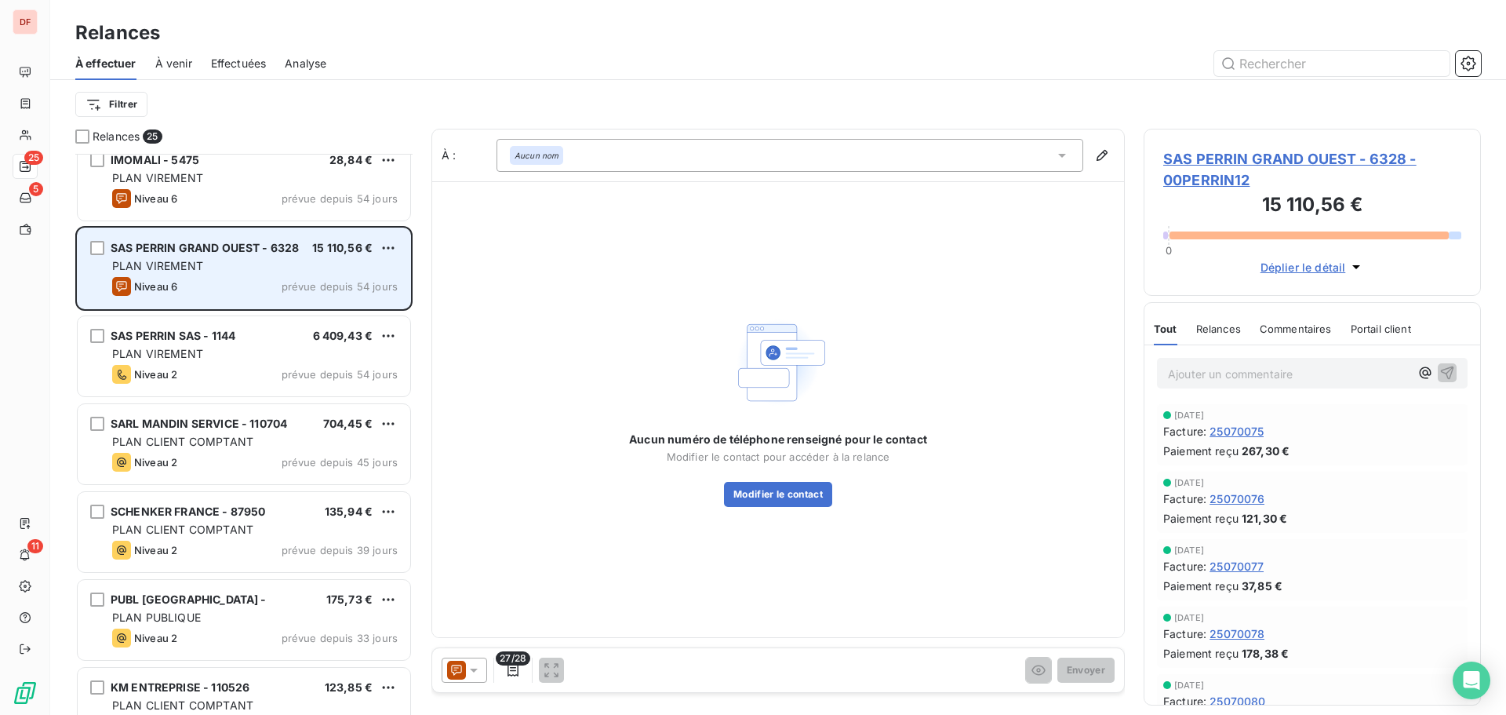
scroll to position [707, 0]
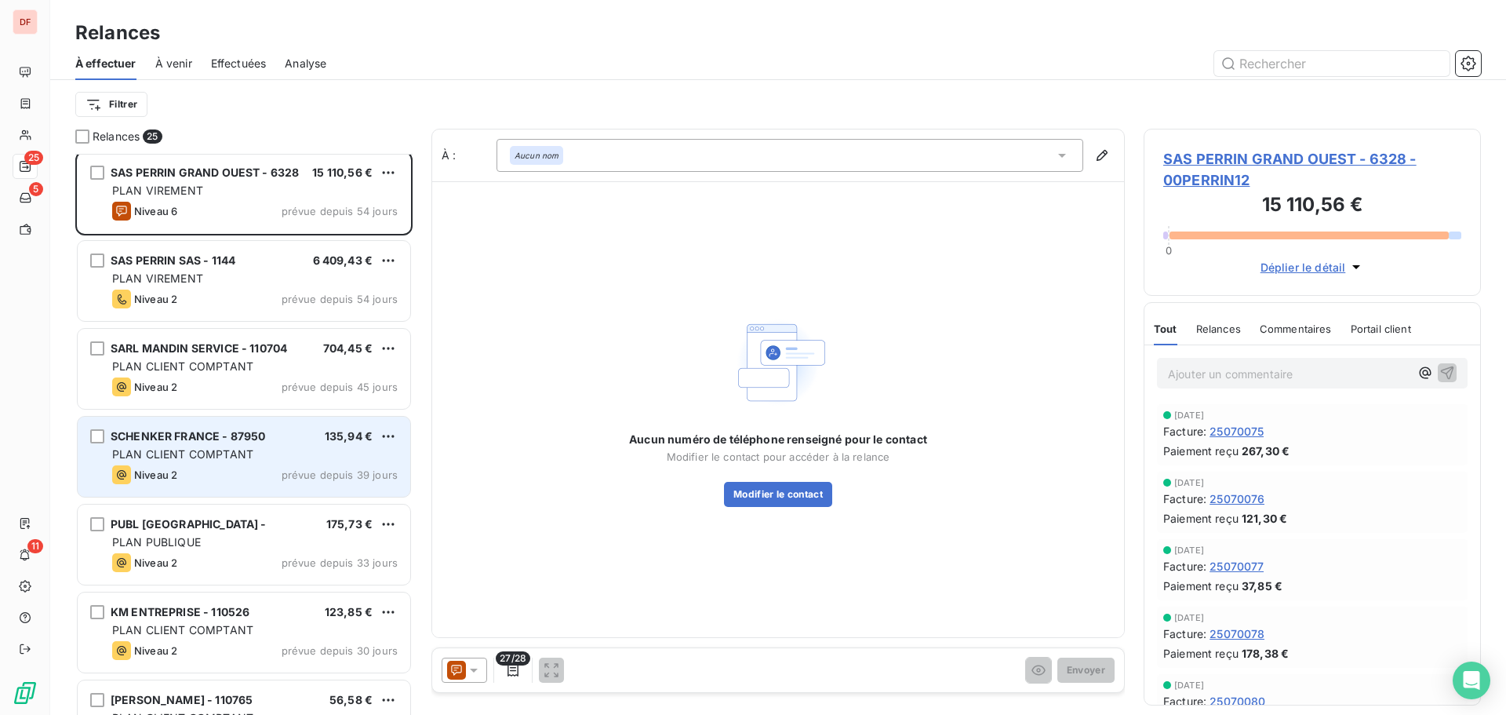
click at [264, 450] on div "PLAN CLIENT COMPTANT" at bounding box center [255, 454] width 286 height 16
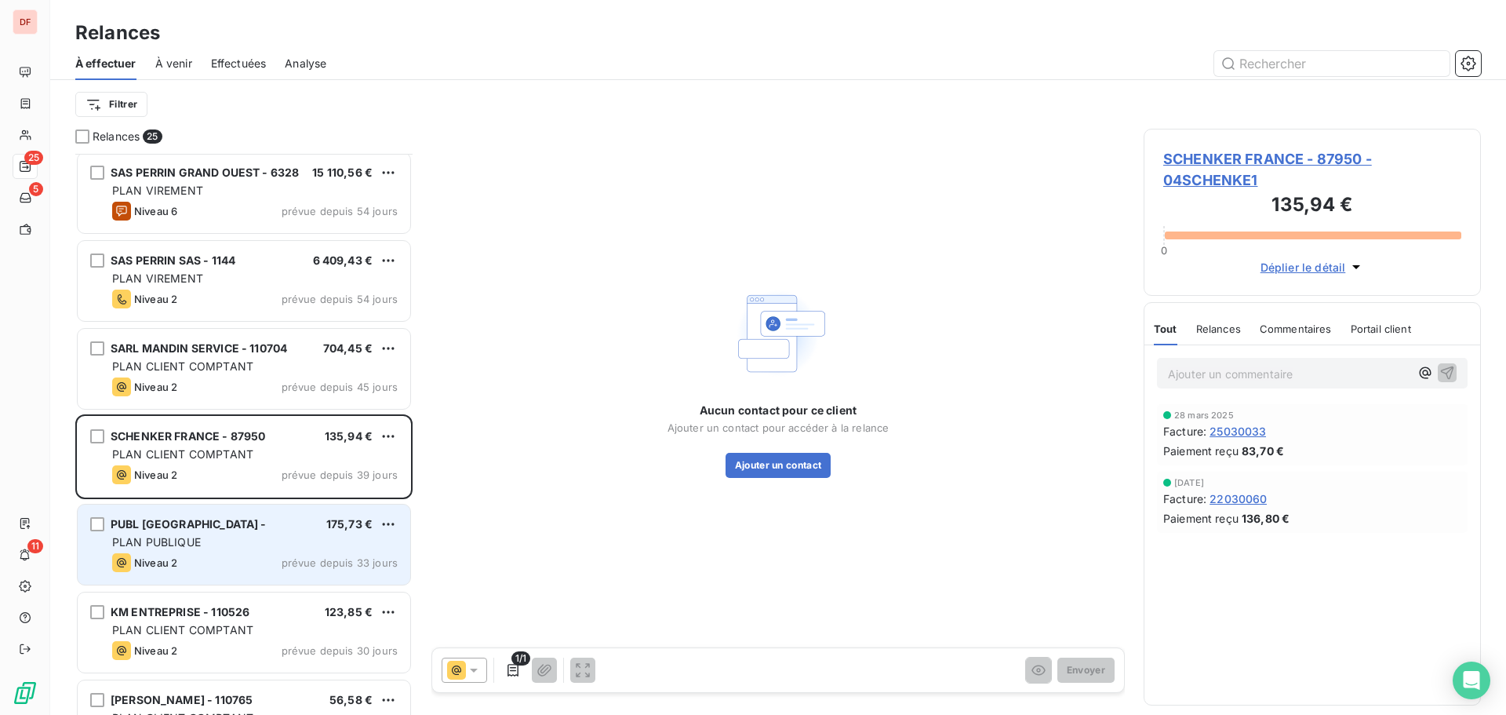
click at [211, 583] on div "PUBL MAIRIE DE ST SEBASTIEN - 175,73 € PLAN PUBLIQUE Niveau 2 prévue depuis 33 …" at bounding box center [244, 544] width 333 height 80
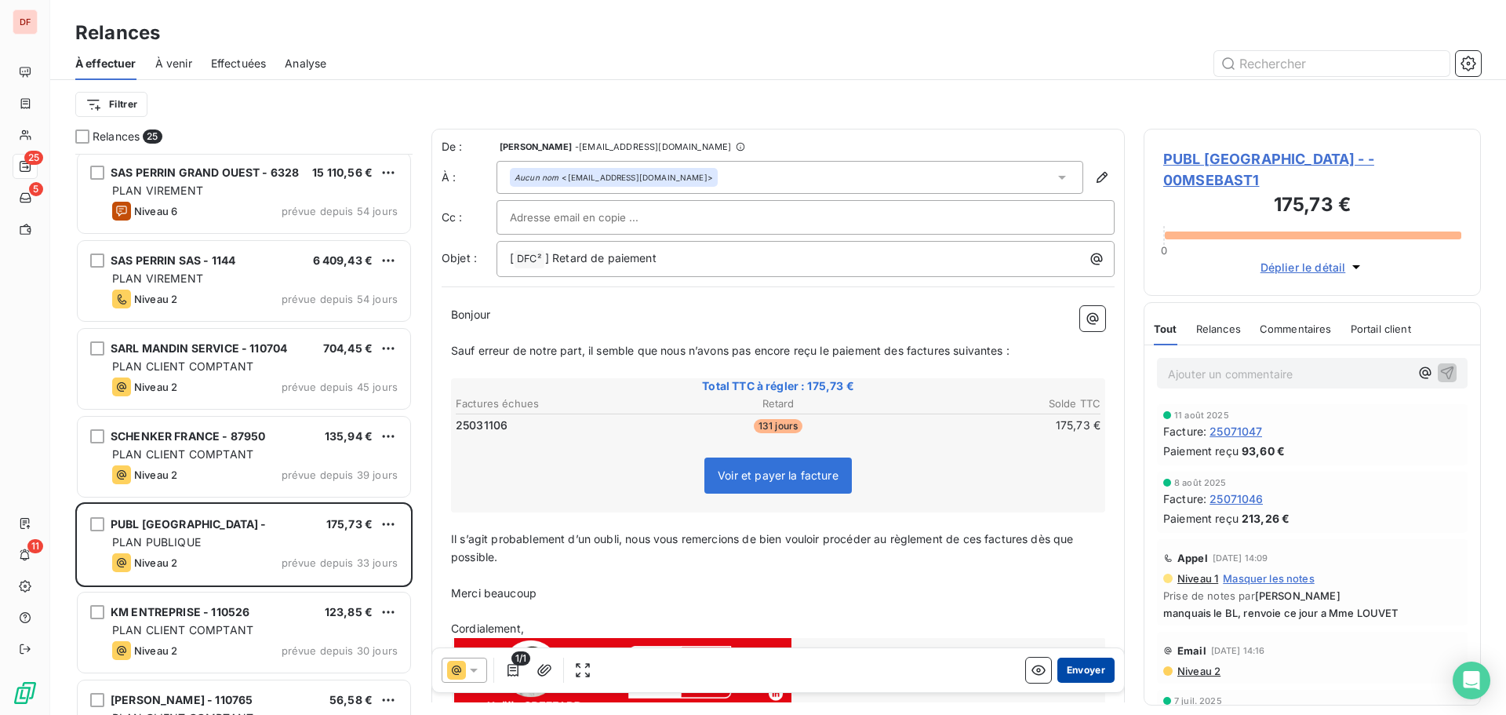
click at [1079, 672] on button "Envoyer" at bounding box center [1086, 669] width 57 height 25
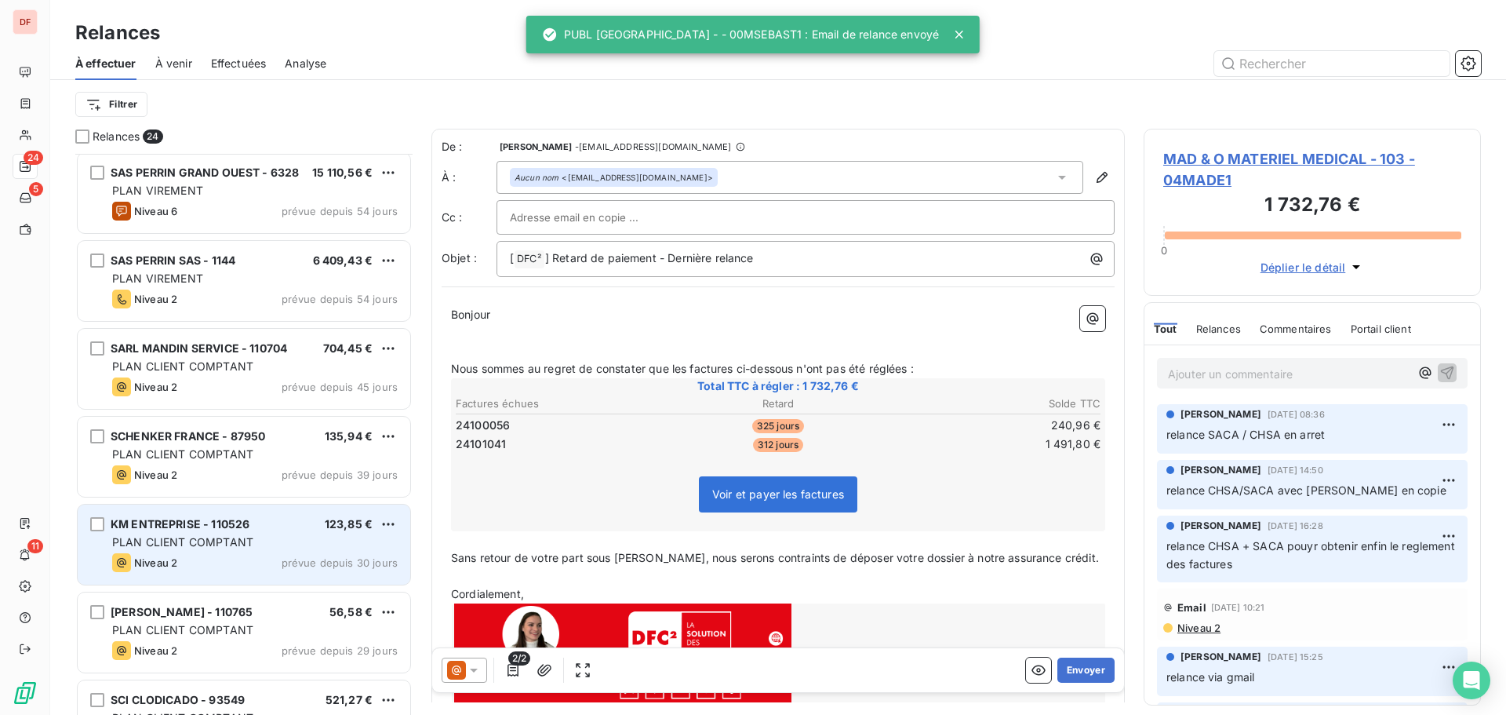
click at [237, 578] on div "KM ENTREPRISE - 110526 123,85 € PLAN CLIENT COMPTANT Niveau 2 prévue depuis 30 …" at bounding box center [244, 544] width 333 height 80
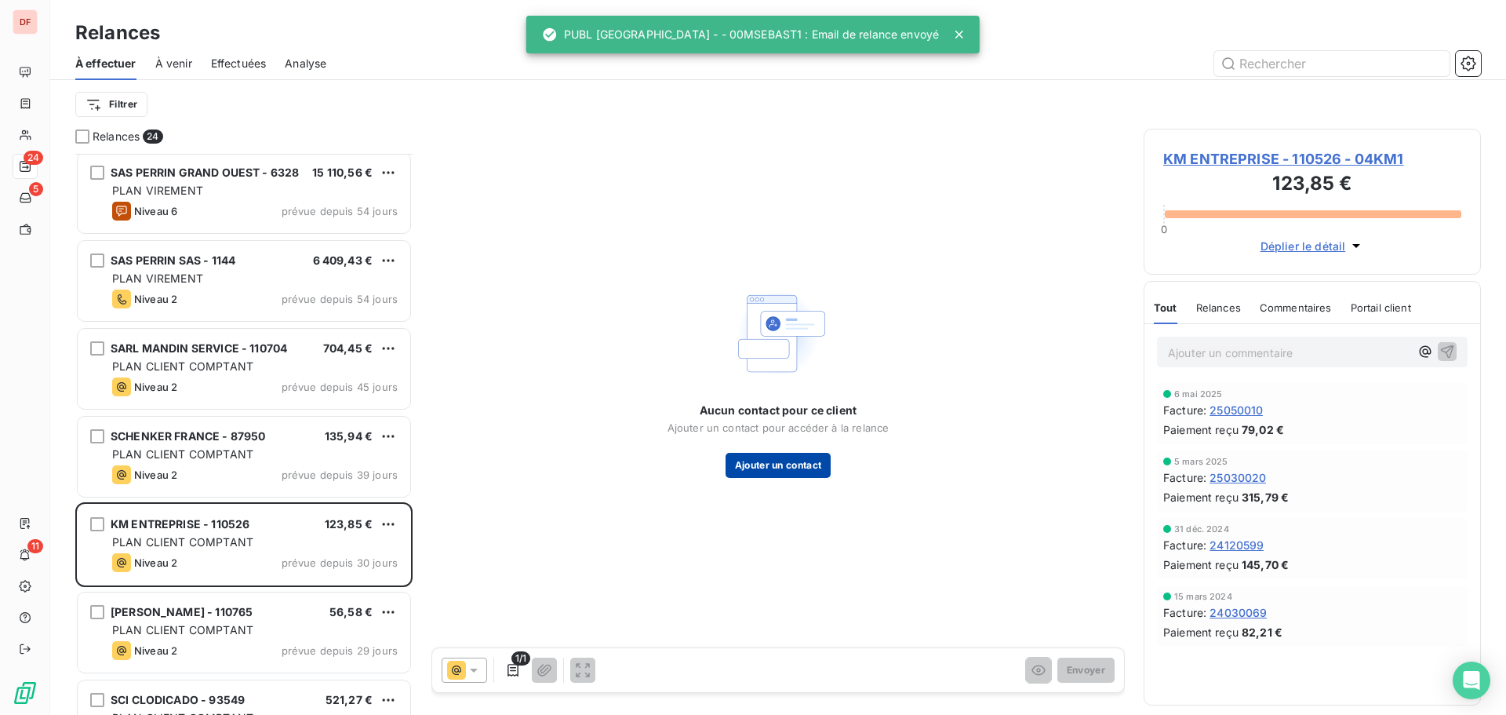
click at [798, 464] on button "Ajouter un contact" at bounding box center [779, 465] width 106 height 25
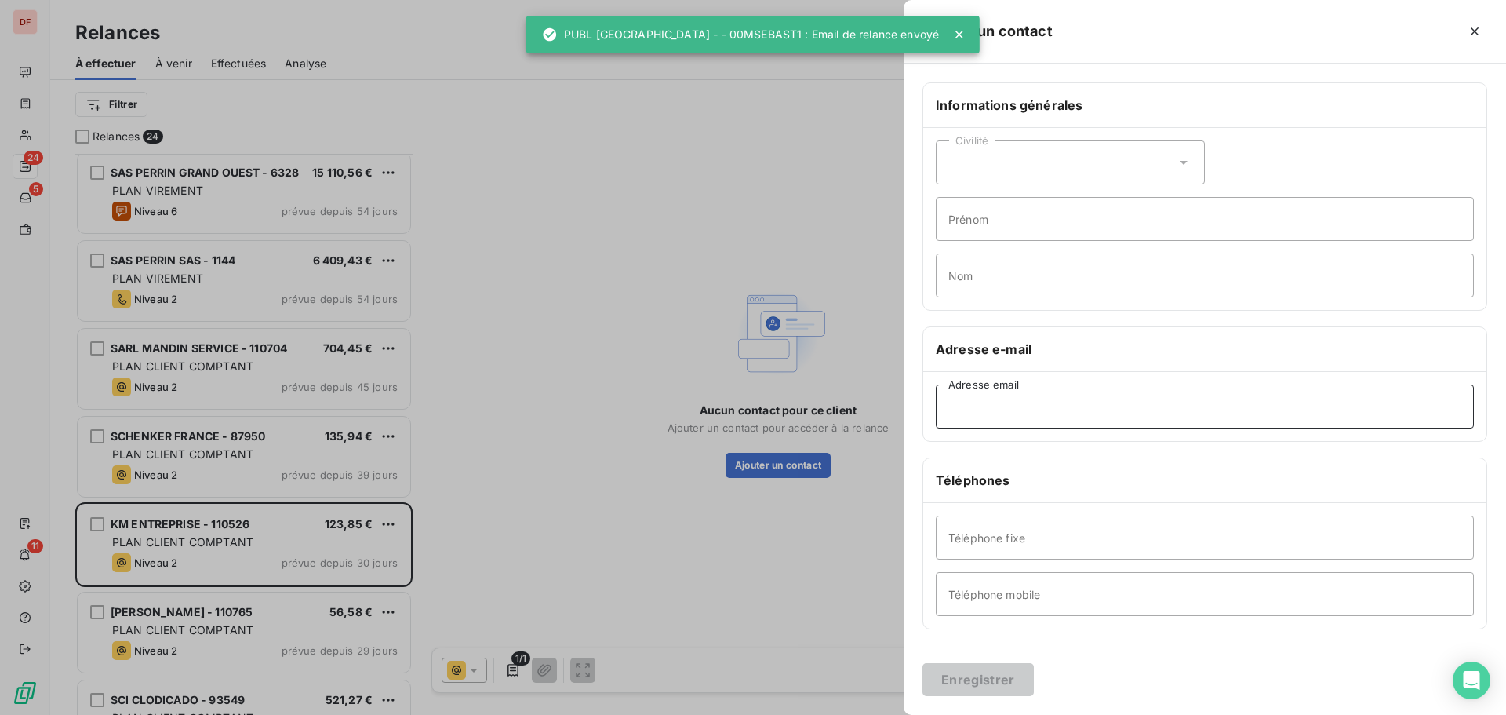
click at [1089, 406] on input "Adresse email" at bounding box center [1205, 406] width 538 height 44
paste input "kevin.moussier.ets@hotmail.com"
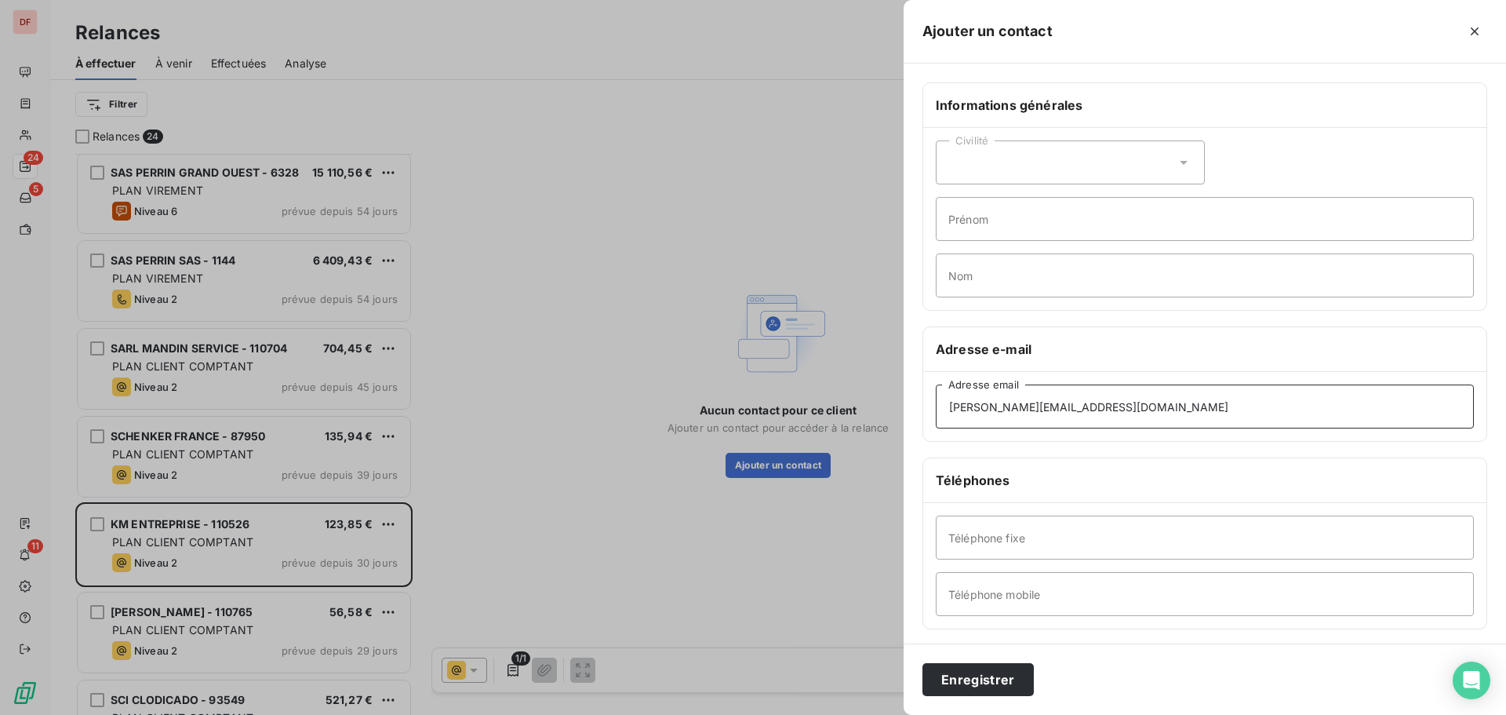
type input "kevin.moussier.ets@hotmail.com"
click at [978, 589] on input "Téléphone mobile" at bounding box center [1205, 594] width 538 height 44
type input "07 71 03 16 11"
click at [923, 663] on button "Enregistrer" at bounding box center [978, 679] width 111 height 33
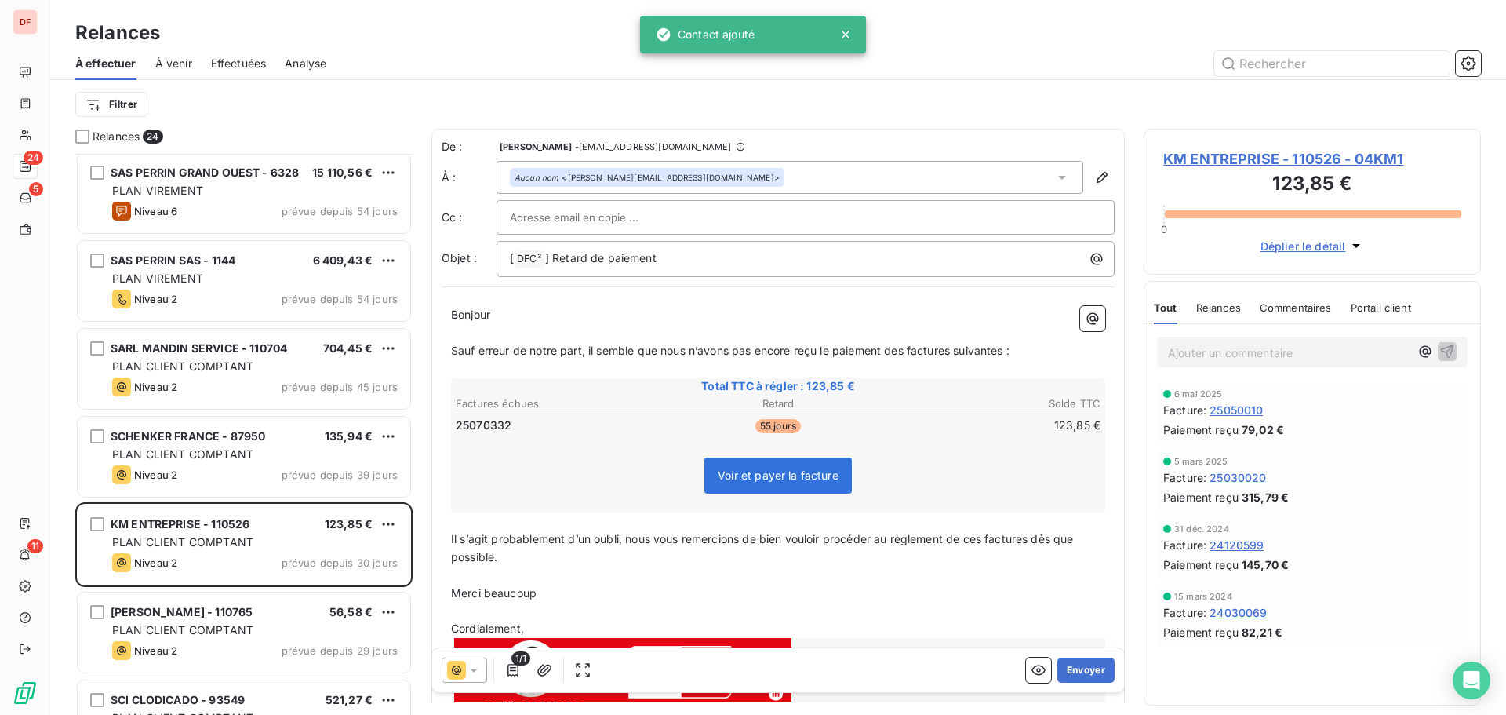
click at [1254, 153] on span "KM ENTREPRISE - 110526 - 04KM1" at bounding box center [1312, 158] width 298 height 21
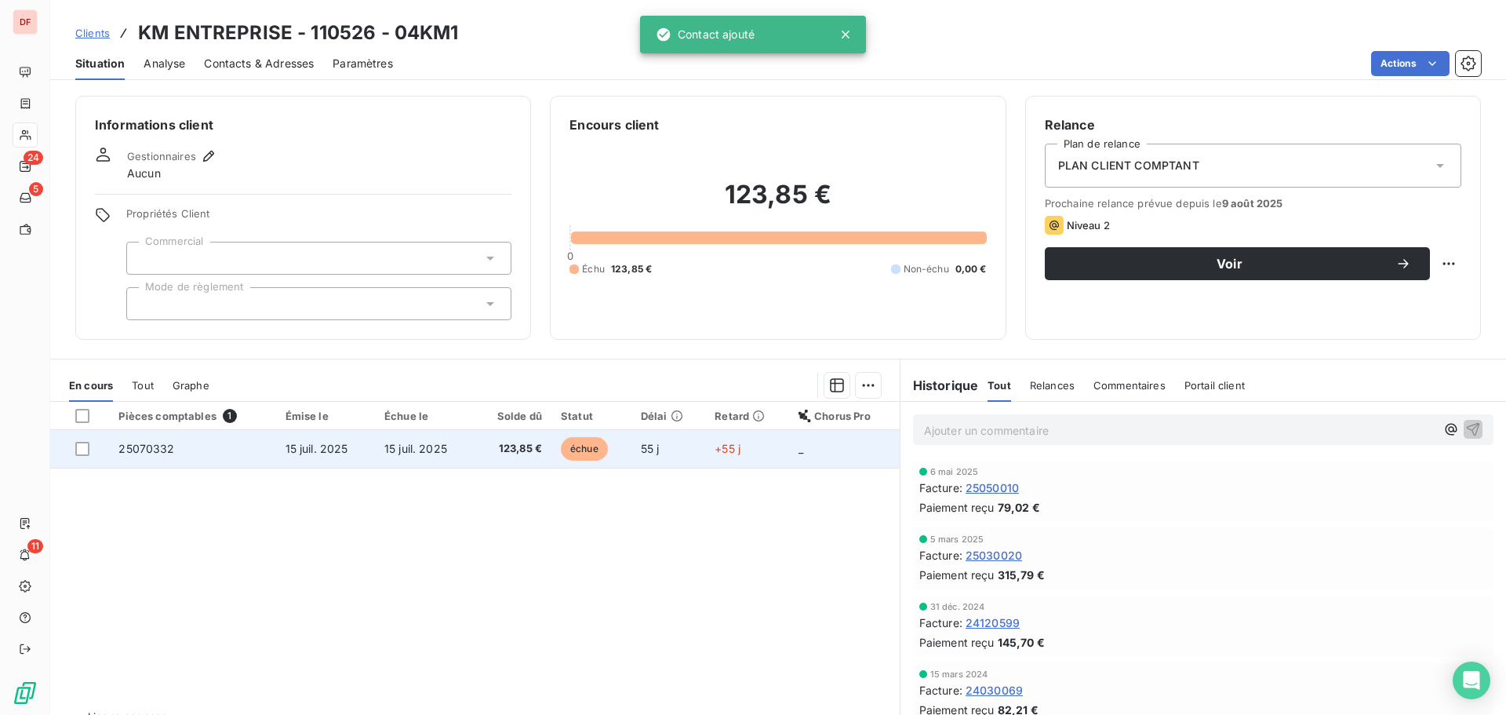
click at [528, 440] on td "123,85 €" at bounding box center [513, 449] width 78 height 38
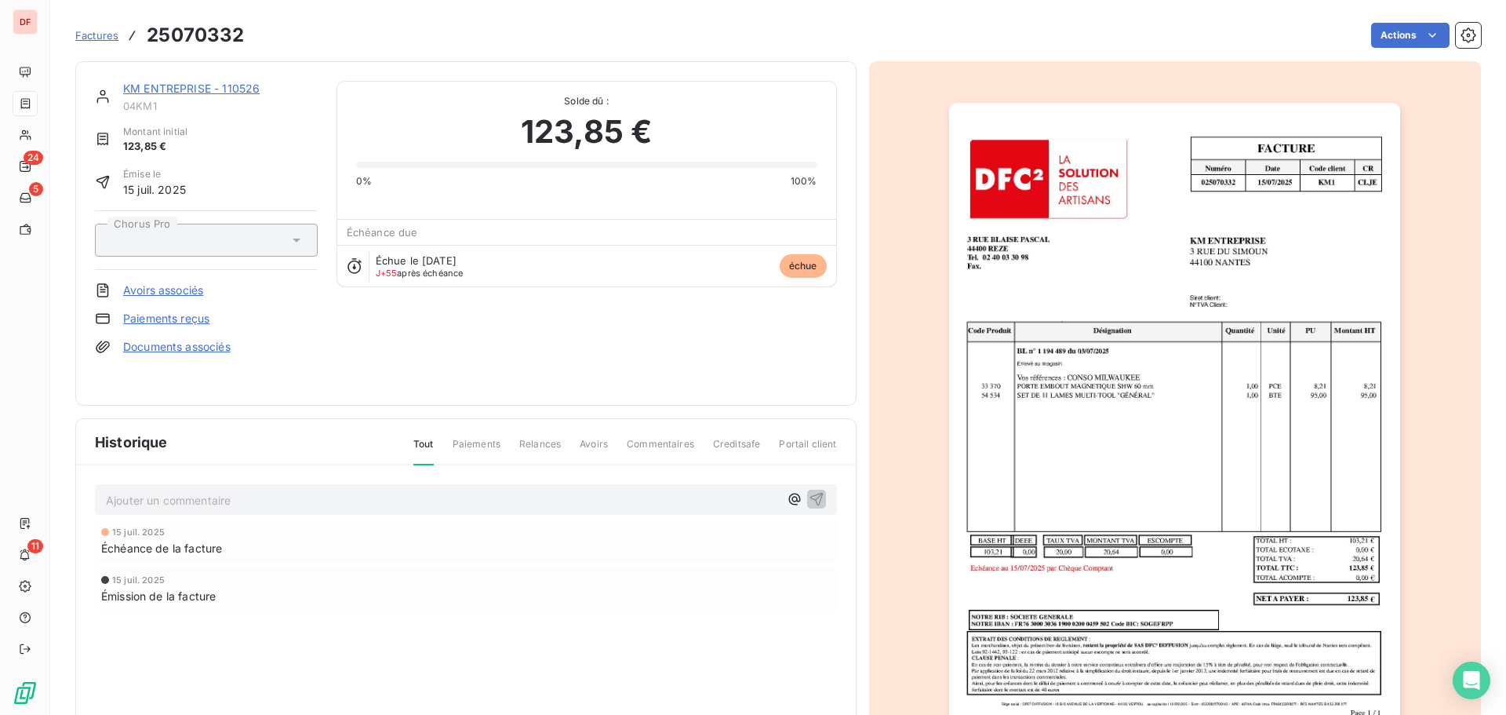
click at [216, 86] on link "KM ENTREPRISE - 110526" at bounding box center [191, 88] width 137 height 13
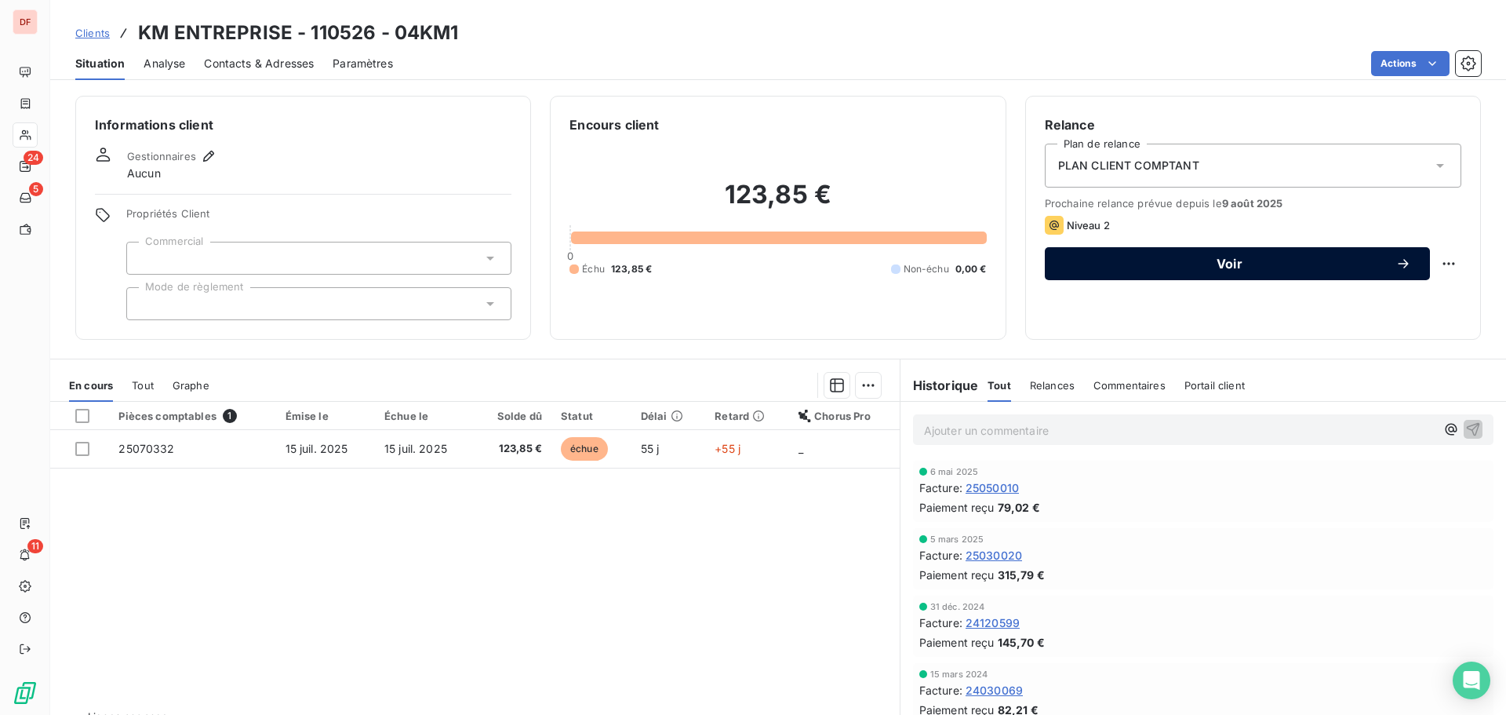
click at [1222, 263] on span "Voir" at bounding box center [1230, 263] width 332 height 13
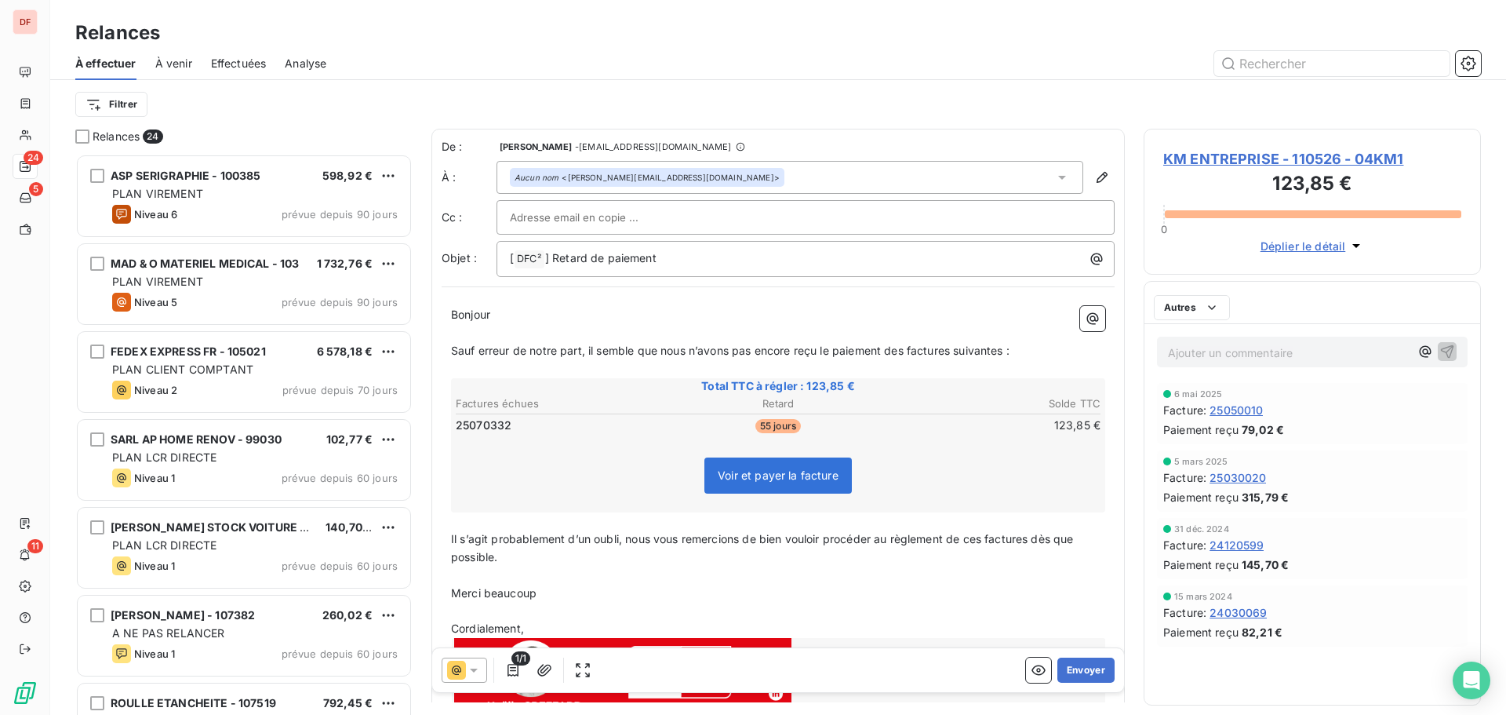
scroll to position [549, 326]
click at [1078, 676] on button "Envoyer" at bounding box center [1086, 669] width 57 height 25
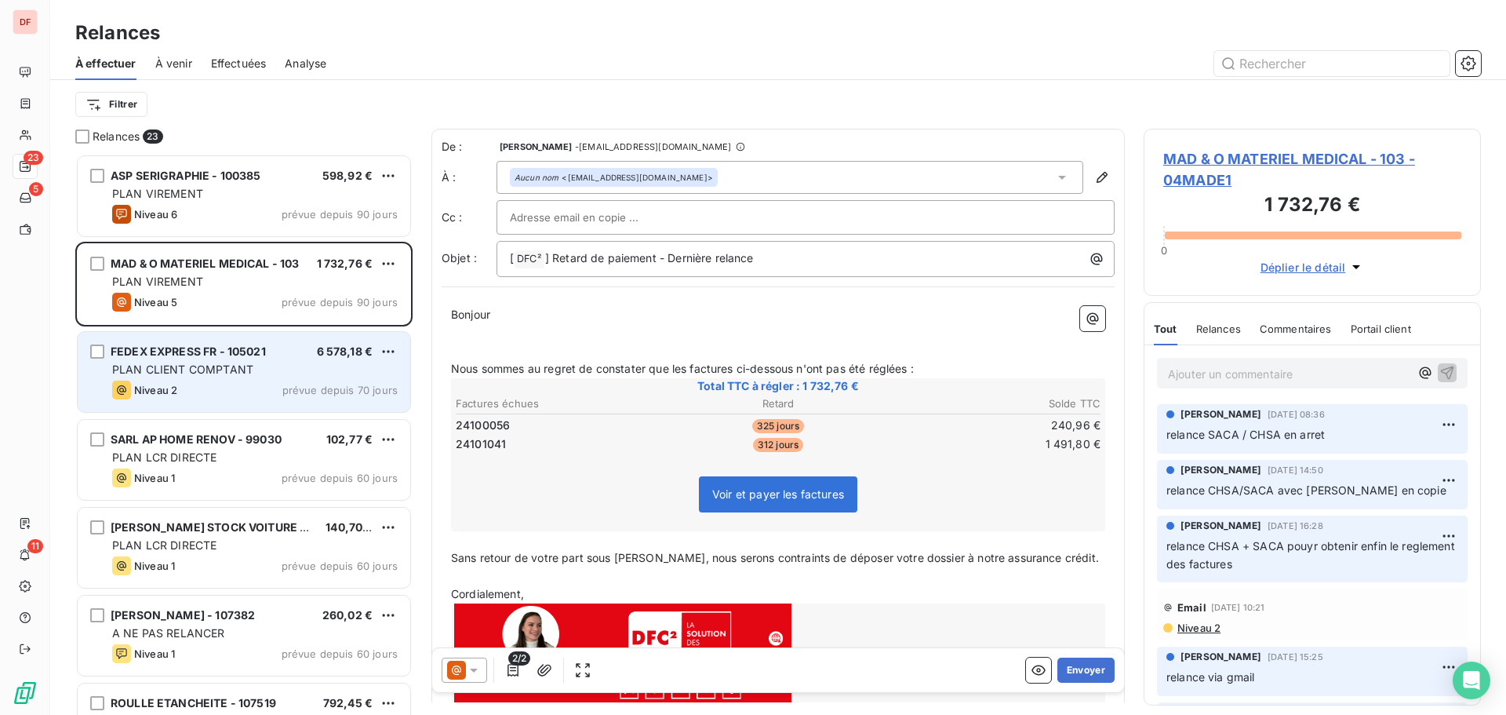
click at [355, 368] on div "PLAN CLIENT COMPTANT" at bounding box center [255, 370] width 286 height 16
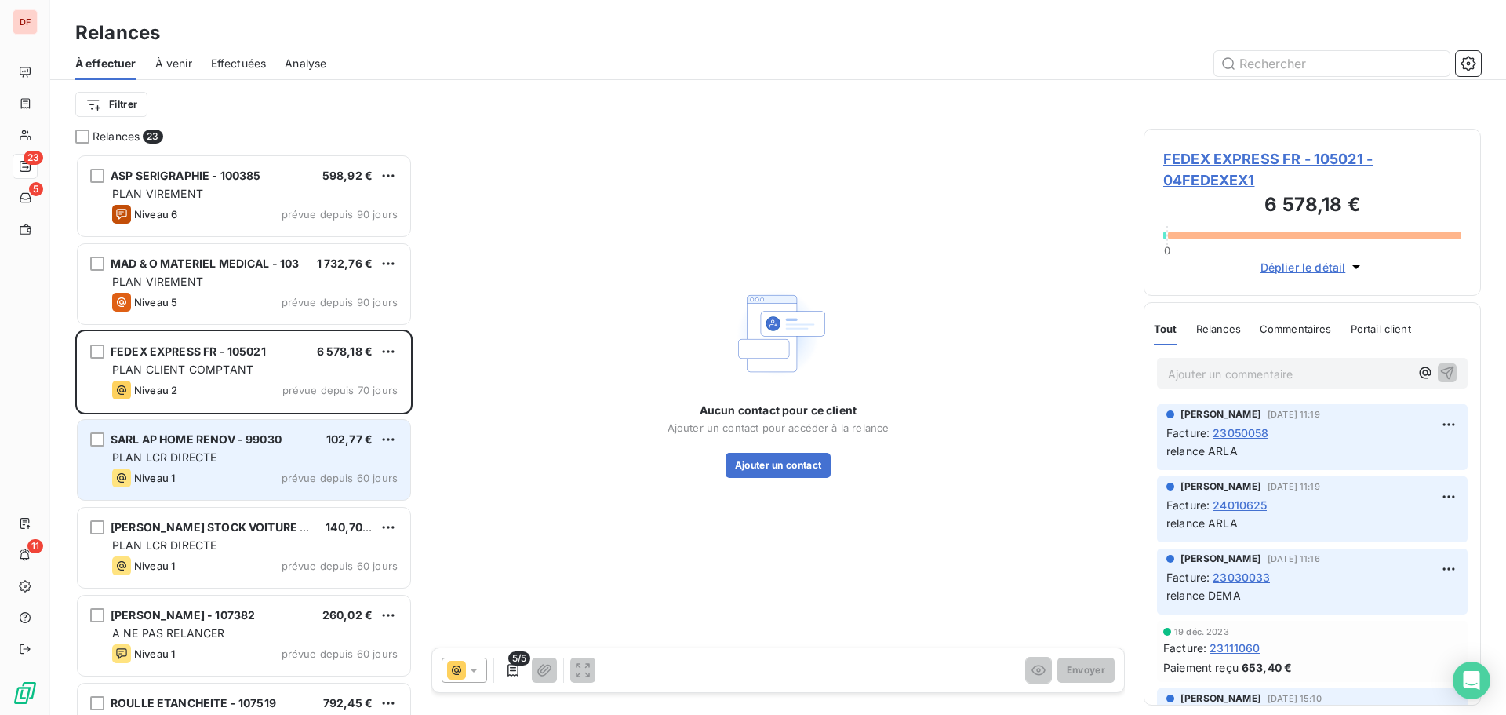
click at [293, 453] on div "PLAN LCR DIRECTE" at bounding box center [255, 458] width 286 height 16
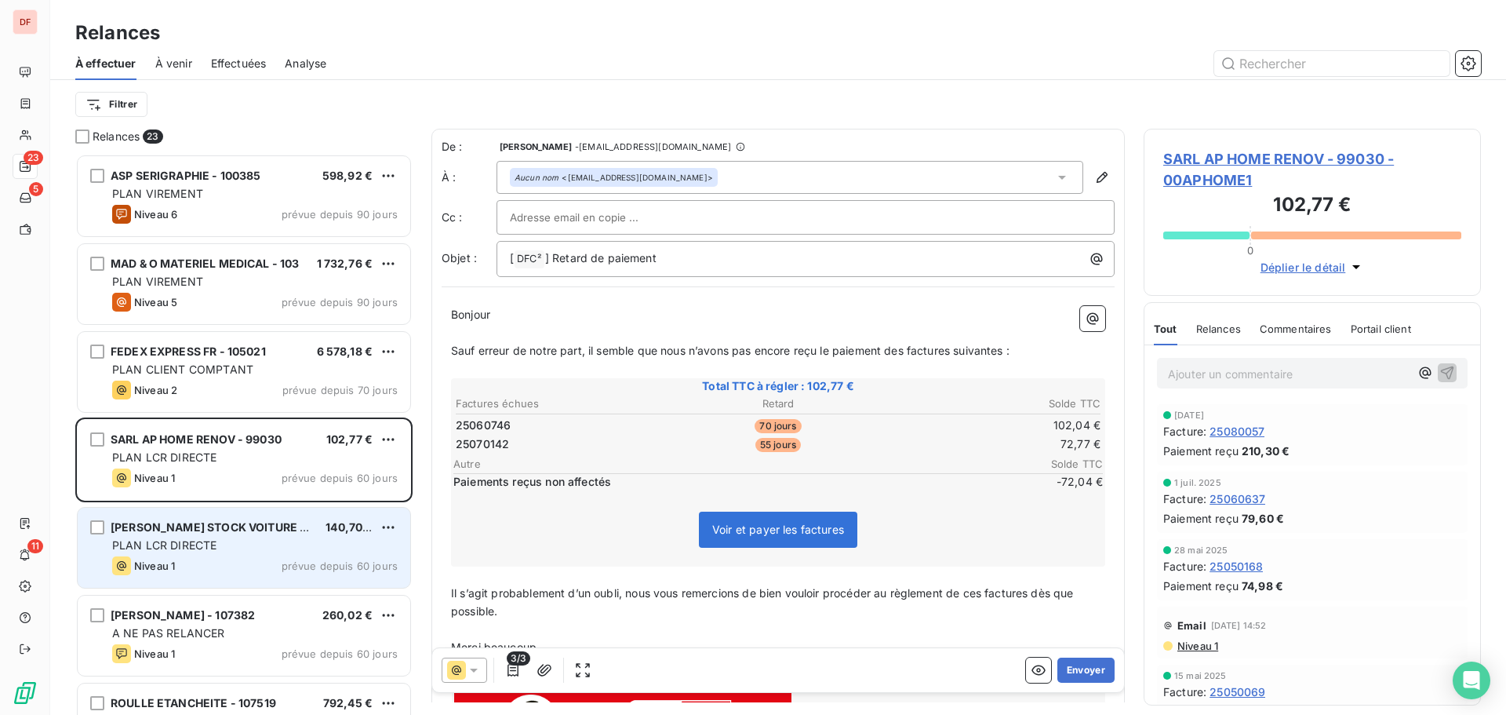
click at [246, 546] on div "PLAN LCR DIRECTE" at bounding box center [255, 545] width 286 height 16
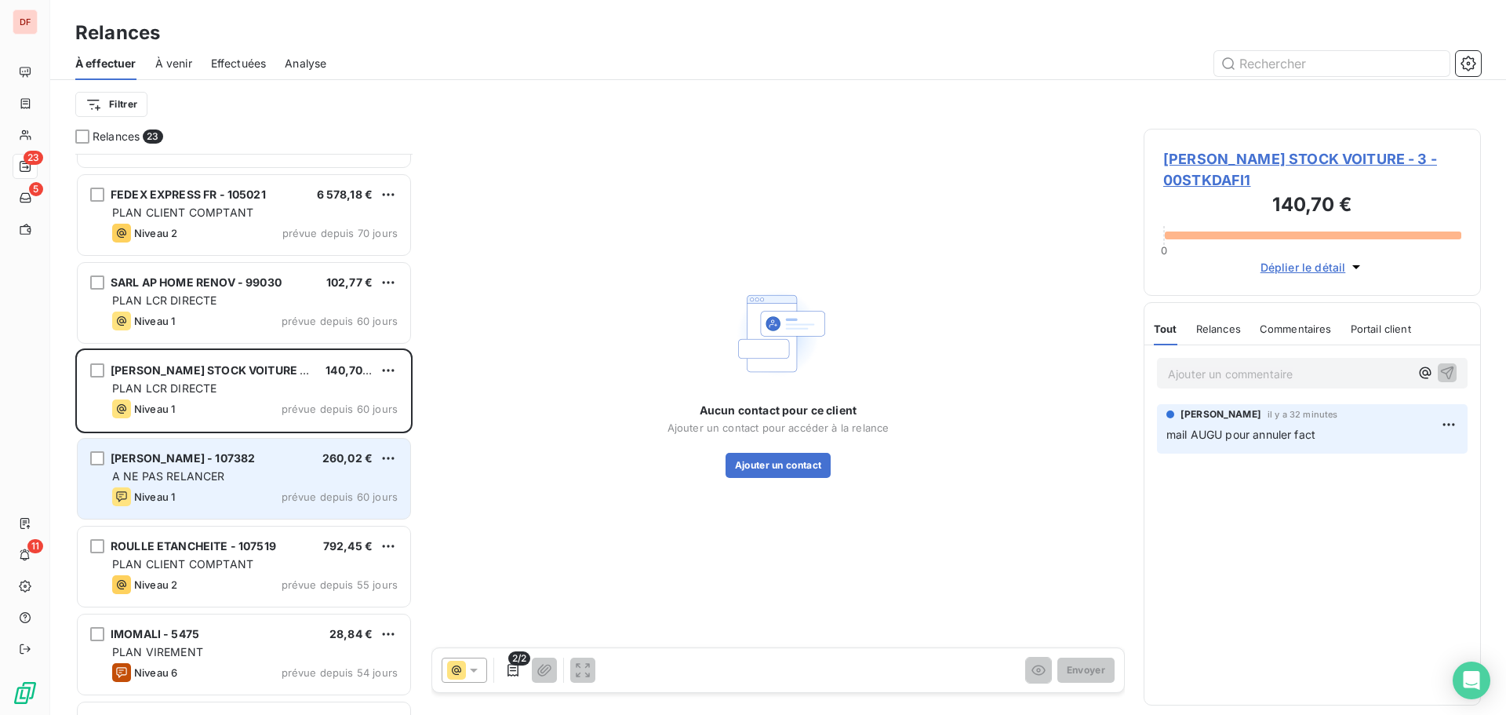
click at [255, 460] on span "[PERSON_NAME] - 107382" at bounding box center [183, 457] width 144 height 13
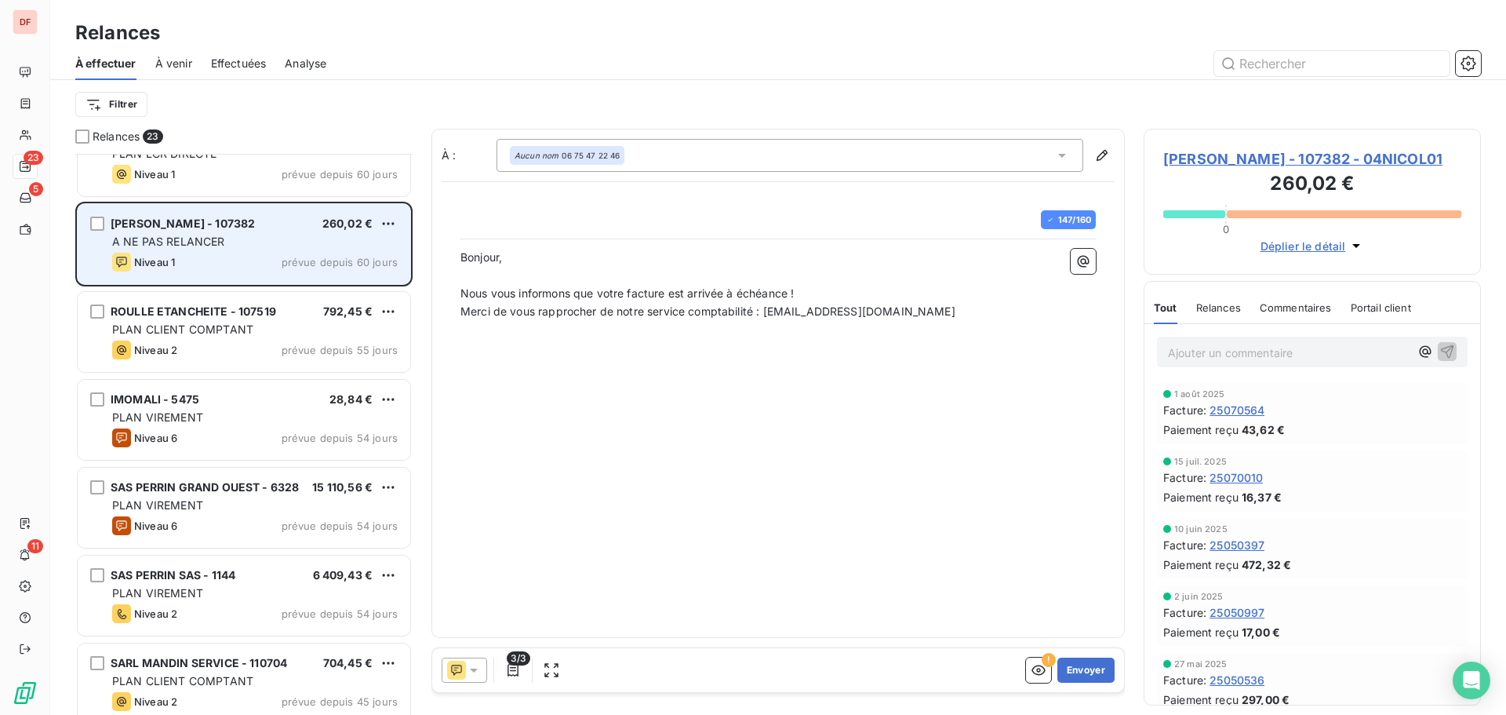
scroll to position [393, 0]
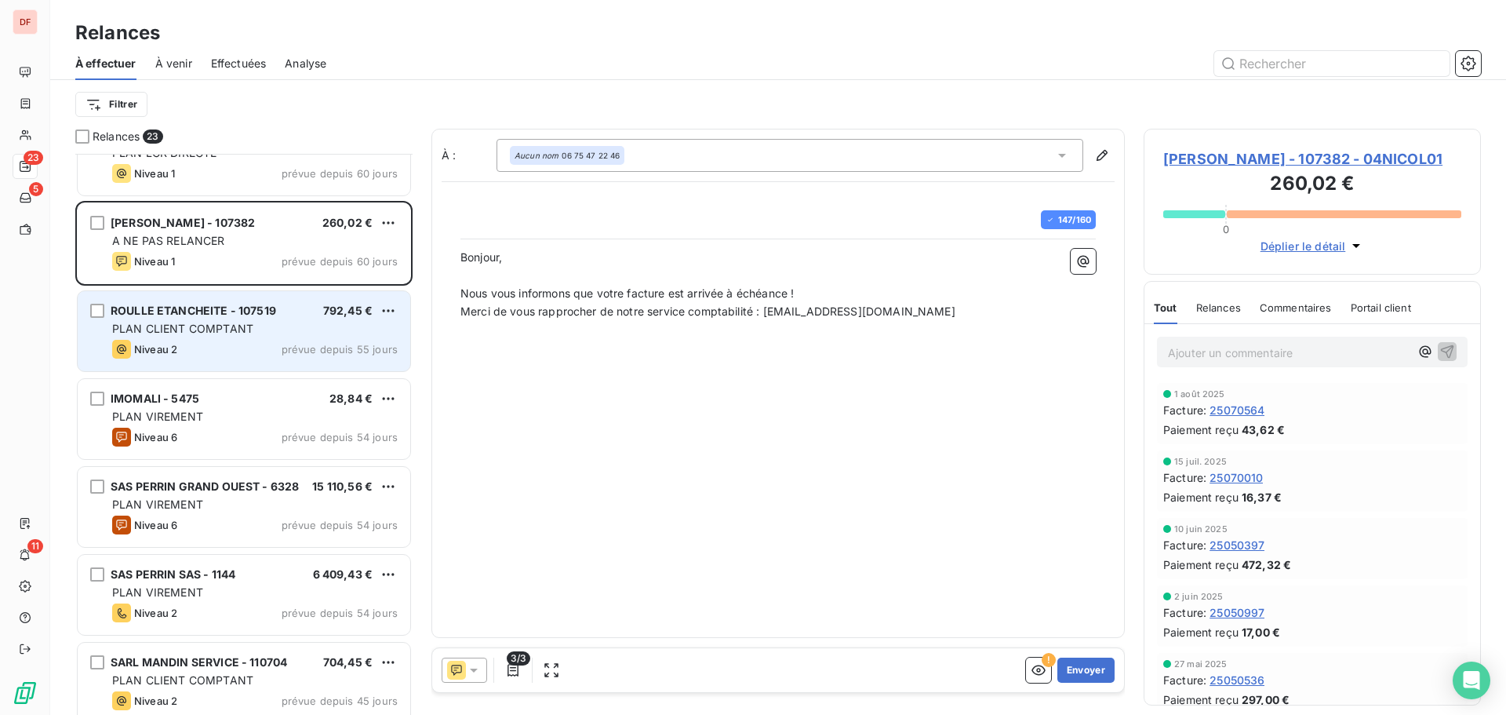
click at [225, 341] on div "Niveau 2 prévue depuis 55 jours" at bounding box center [255, 349] width 286 height 19
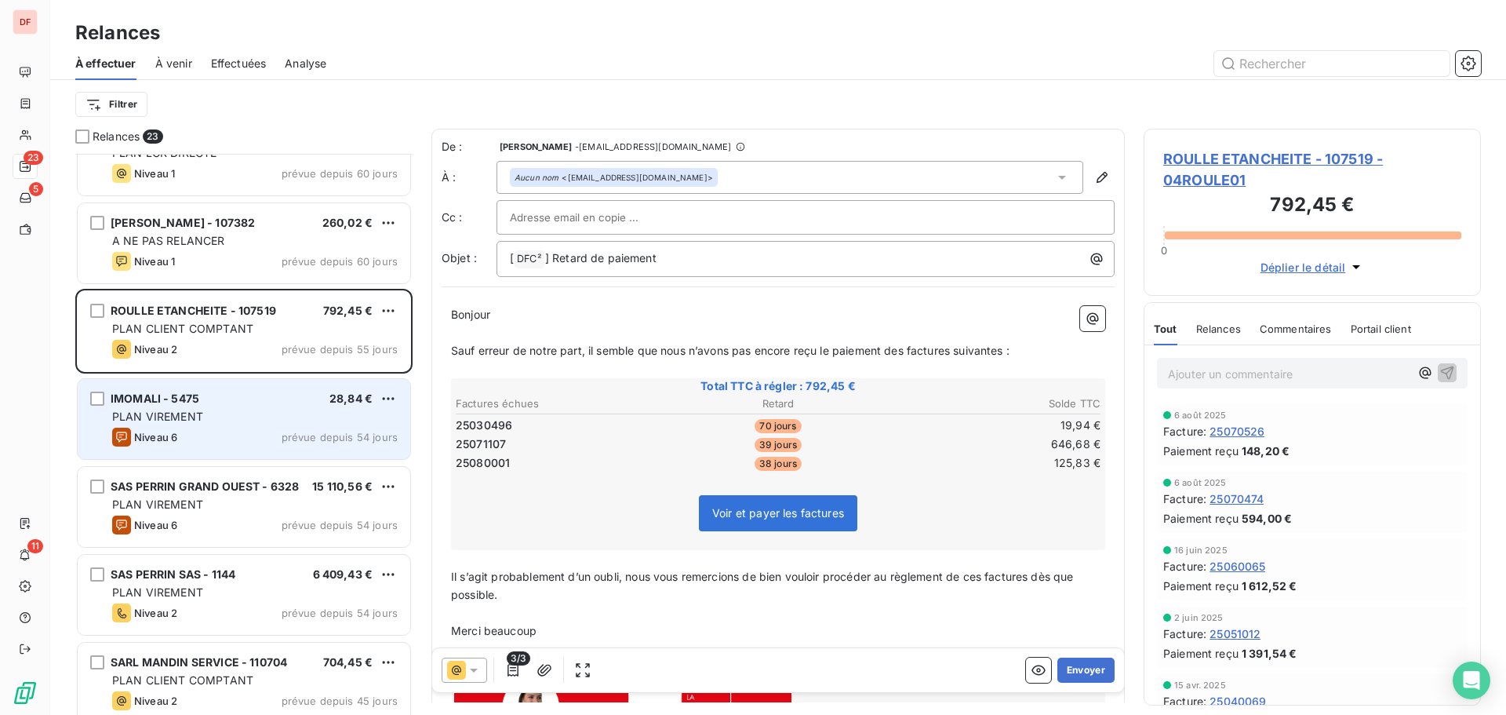
click at [214, 413] on div "PLAN VIREMENT" at bounding box center [255, 417] width 286 height 16
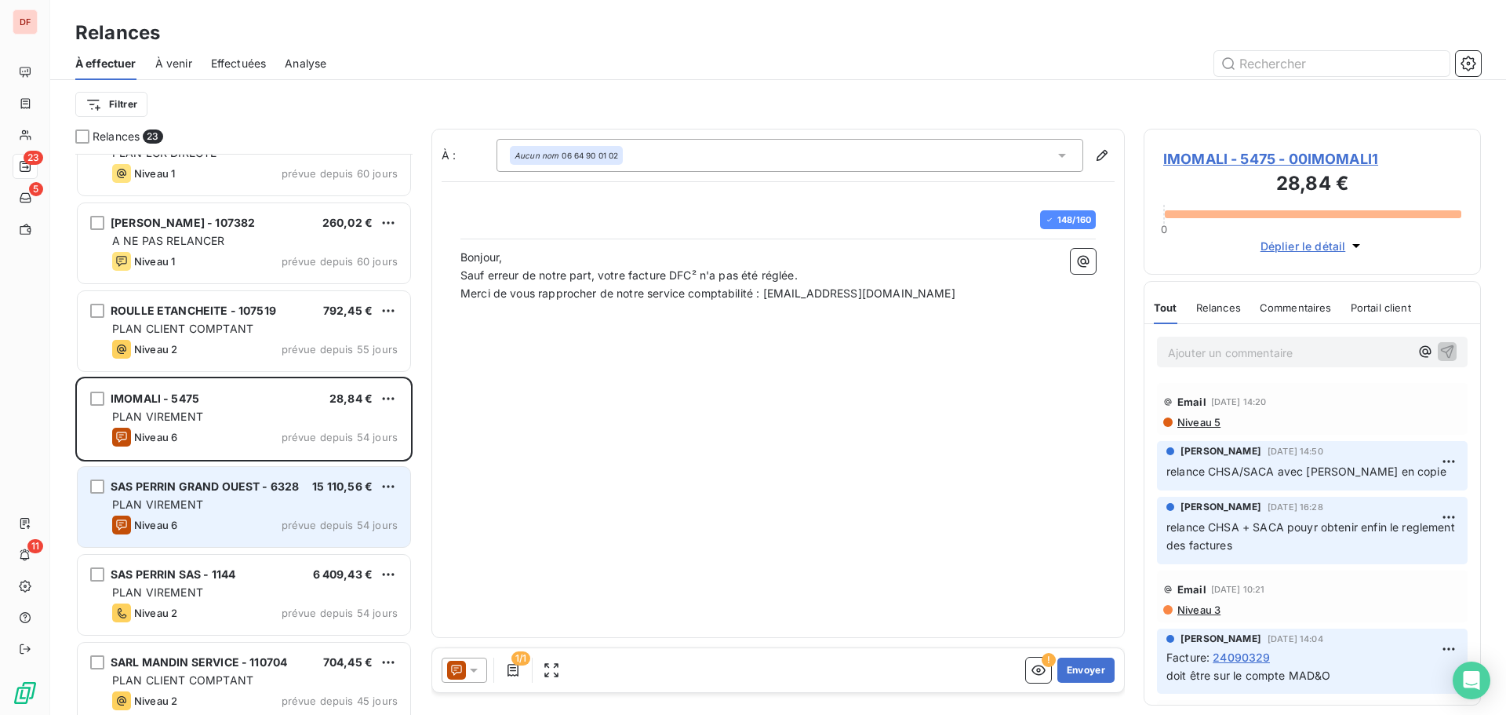
click at [177, 513] on div "SAS PERRIN GRAND OUEST - 6328 15 110,56 € PLAN VIREMENT Niveau 6 prévue depuis …" at bounding box center [244, 507] width 333 height 80
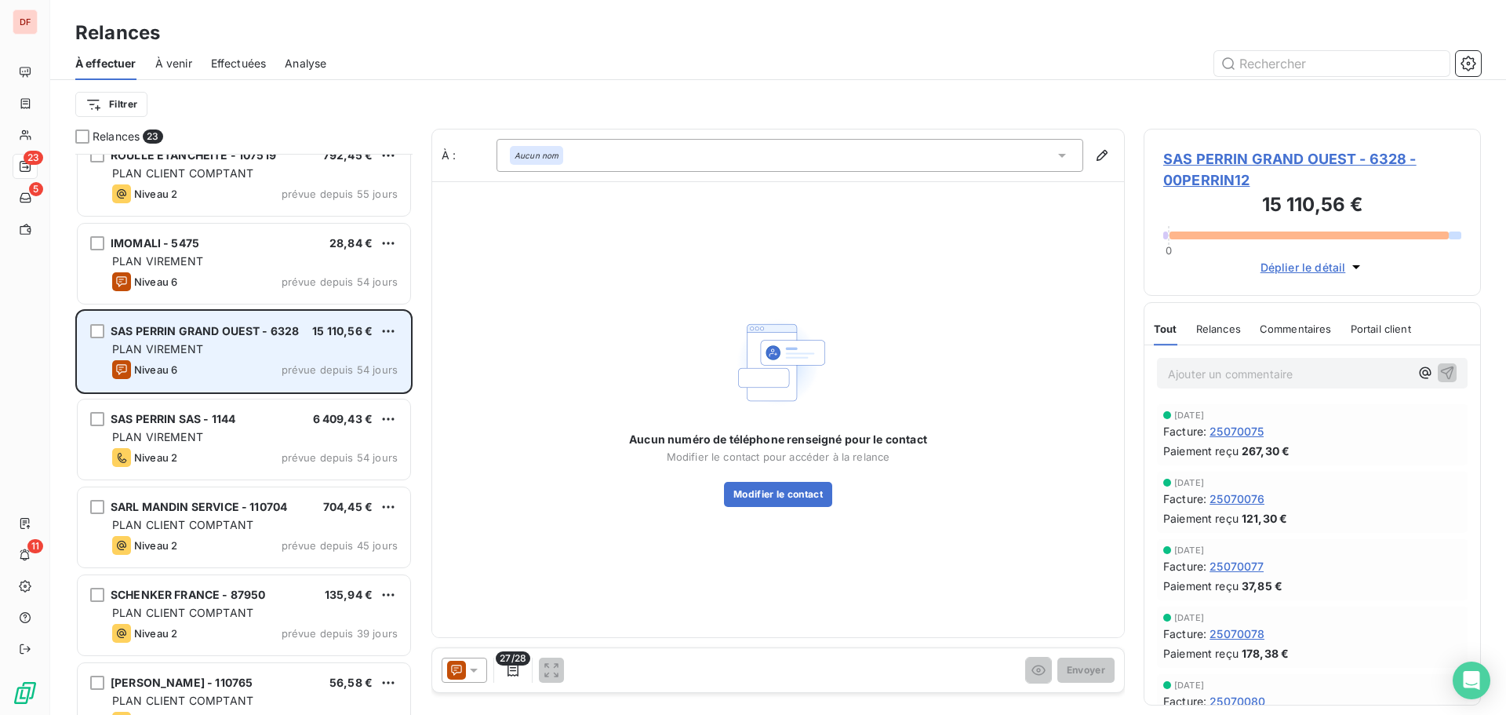
scroll to position [550, 0]
click at [177, 513] on div "SARL MANDIN SERVICE - 110704" at bounding box center [199, 505] width 177 height 16
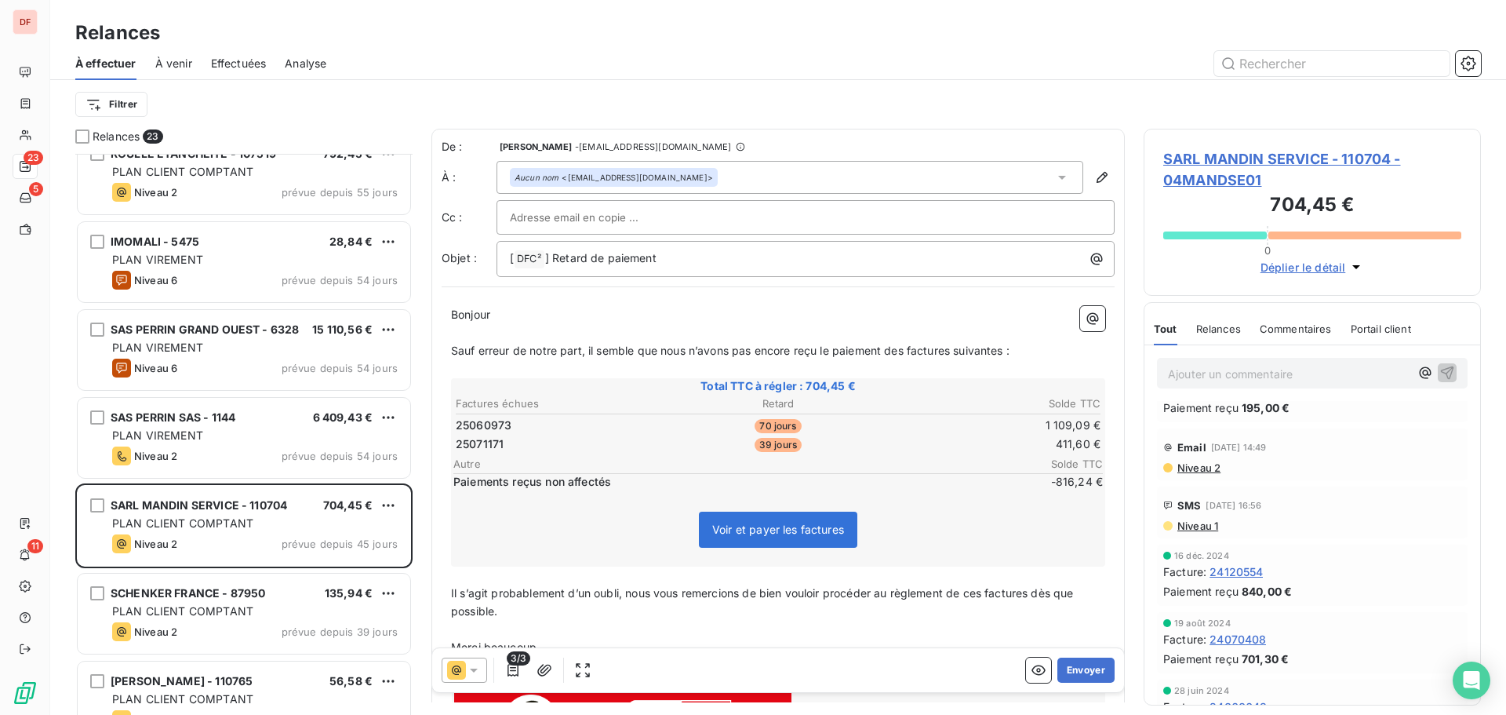
scroll to position [78, 0]
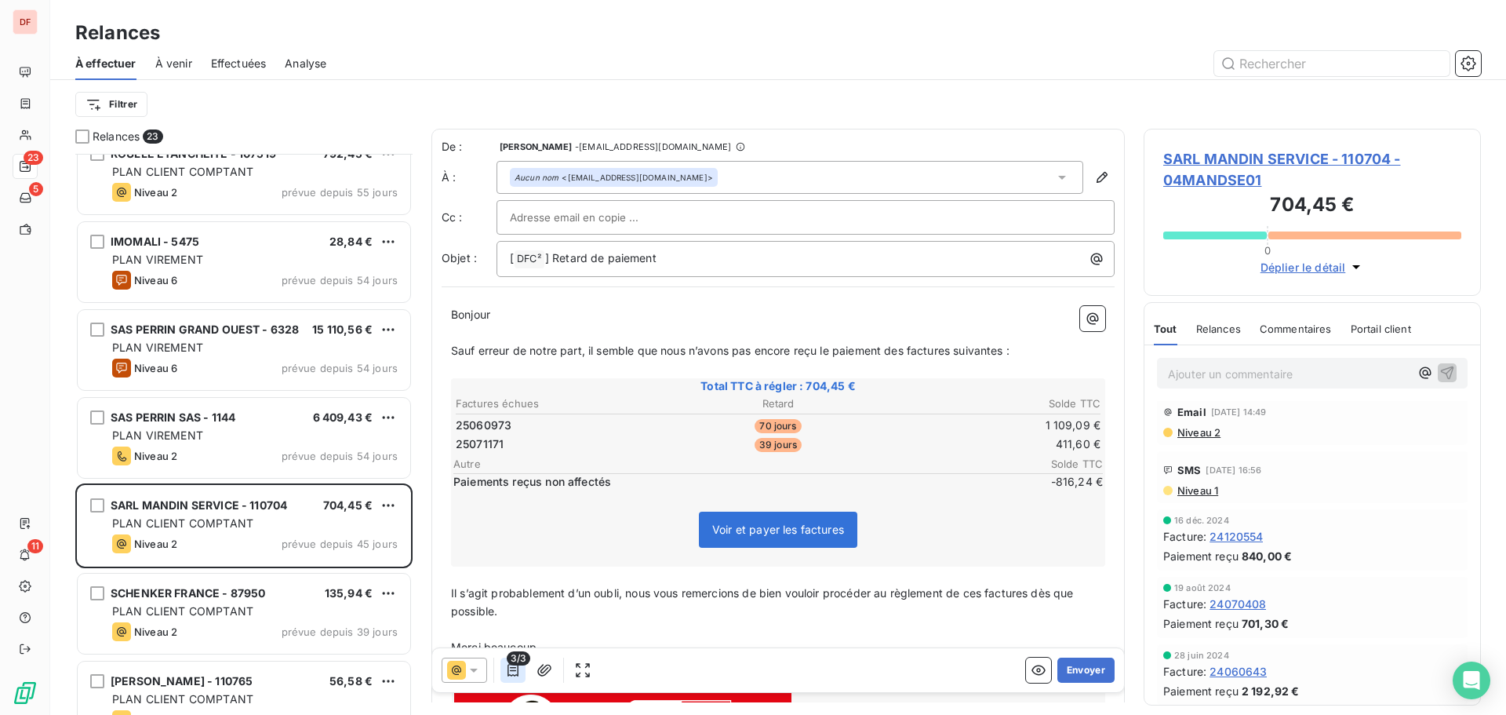
click at [515, 670] on icon "button" at bounding box center [513, 670] width 11 height 13
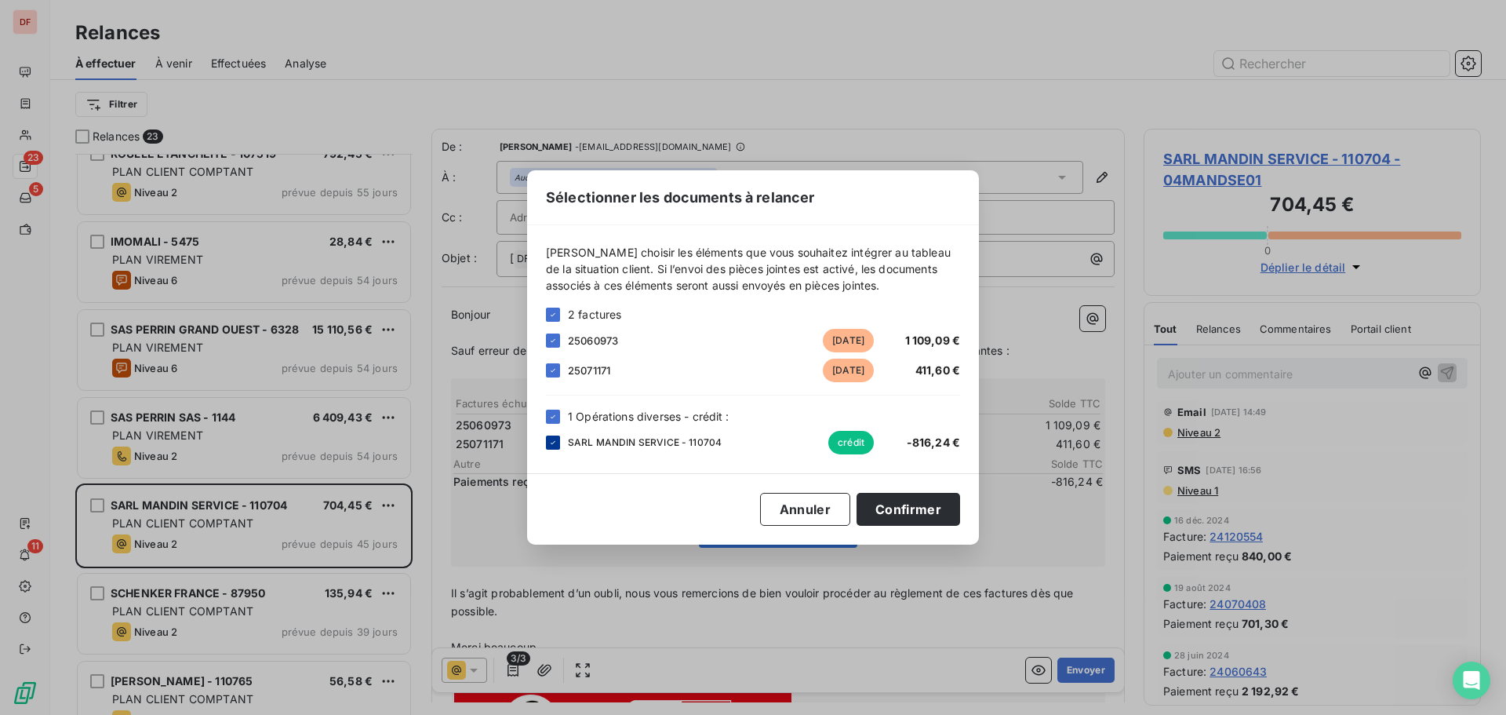
click at [547, 446] on div at bounding box center [553, 442] width 14 height 14
click at [941, 509] on button "Confirmer" at bounding box center [909, 509] width 104 height 33
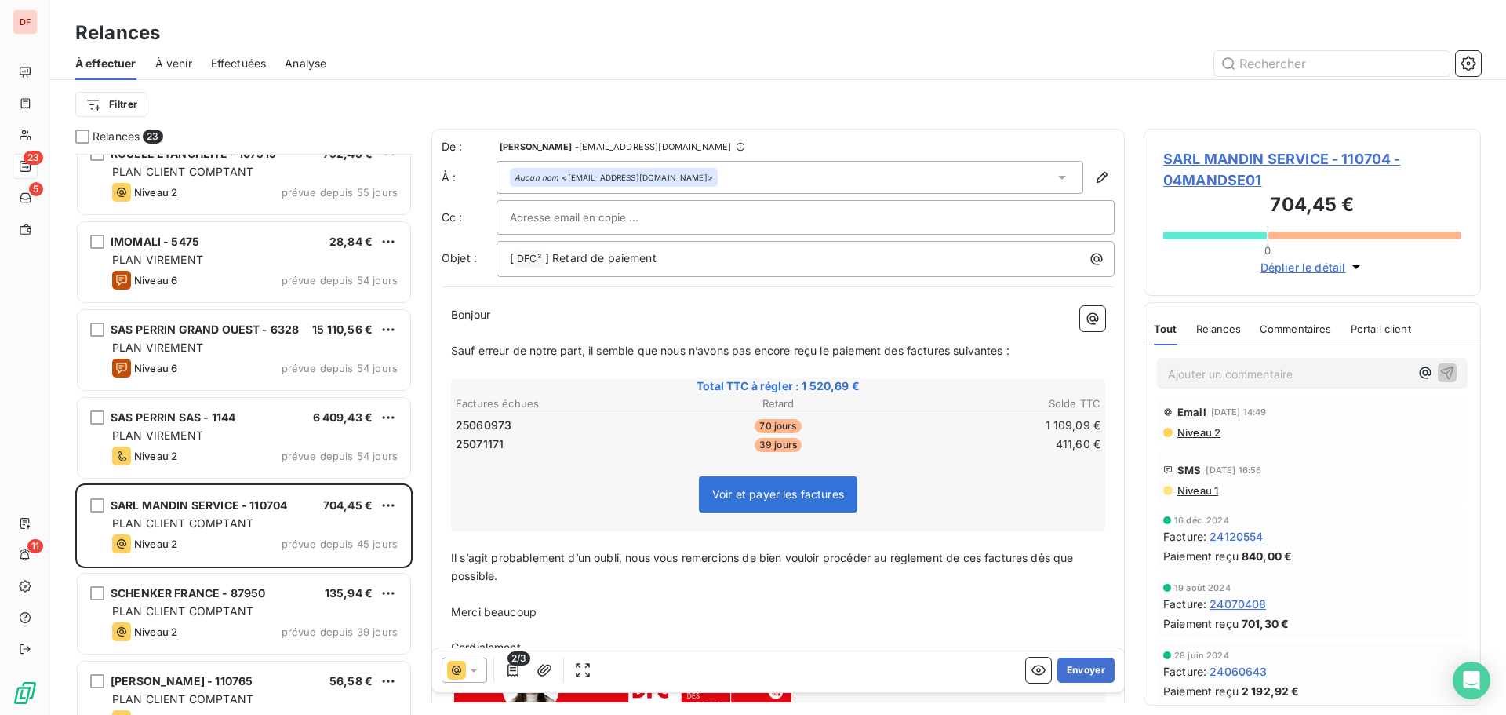
click at [1198, 436] on span "Niveau 2" at bounding box center [1198, 432] width 45 height 13
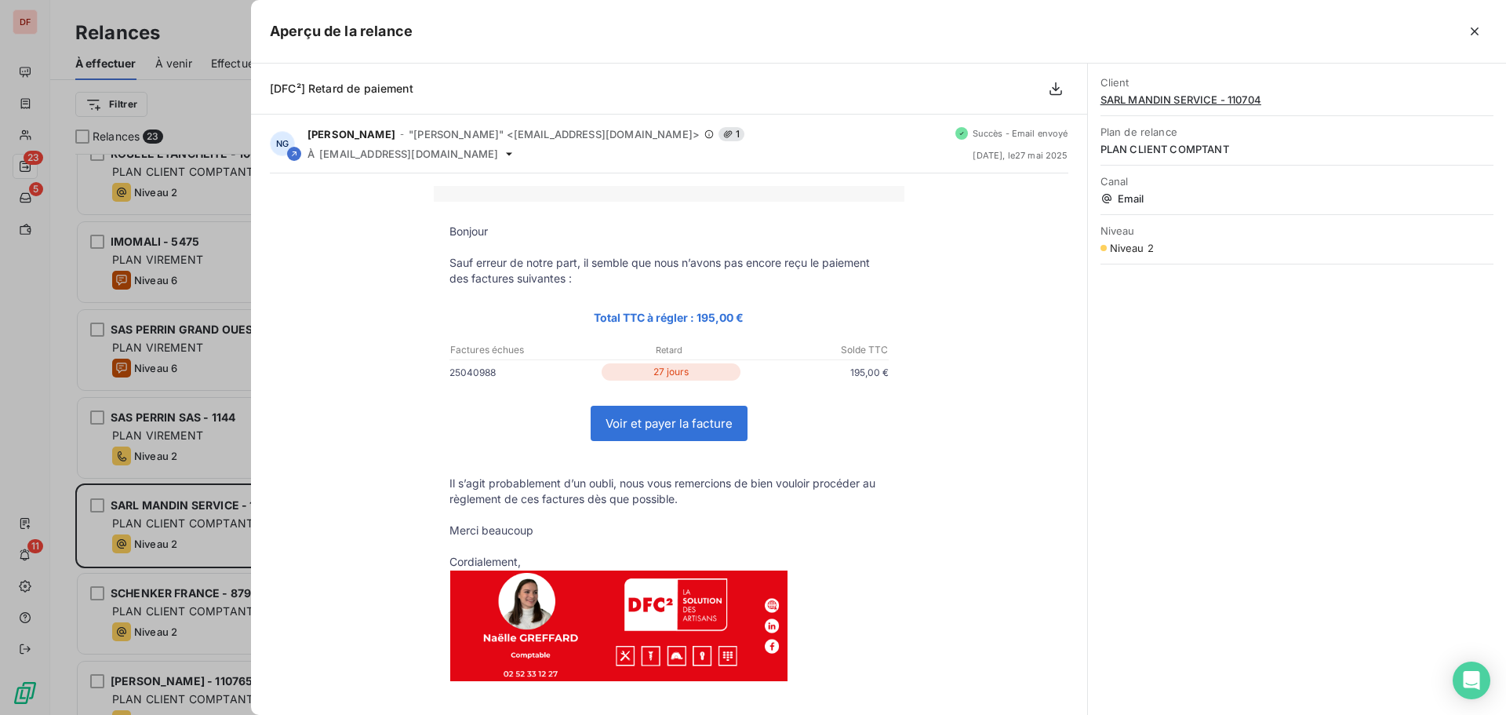
click at [246, 268] on div at bounding box center [753, 357] width 1506 height 715
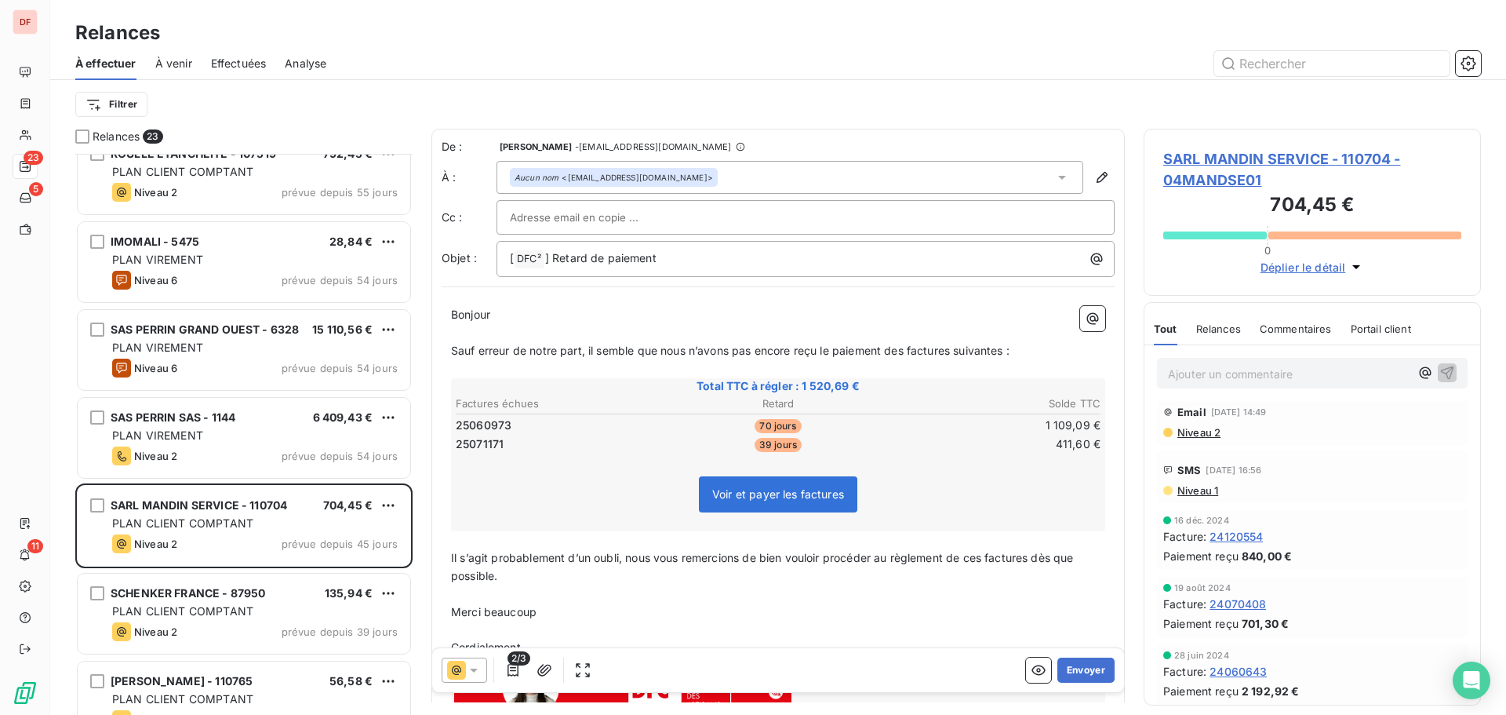
click at [481, 664] on icon at bounding box center [474, 670] width 16 height 16
click at [1066, 669] on button "Envoyer" at bounding box center [1086, 669] width 57 height 25
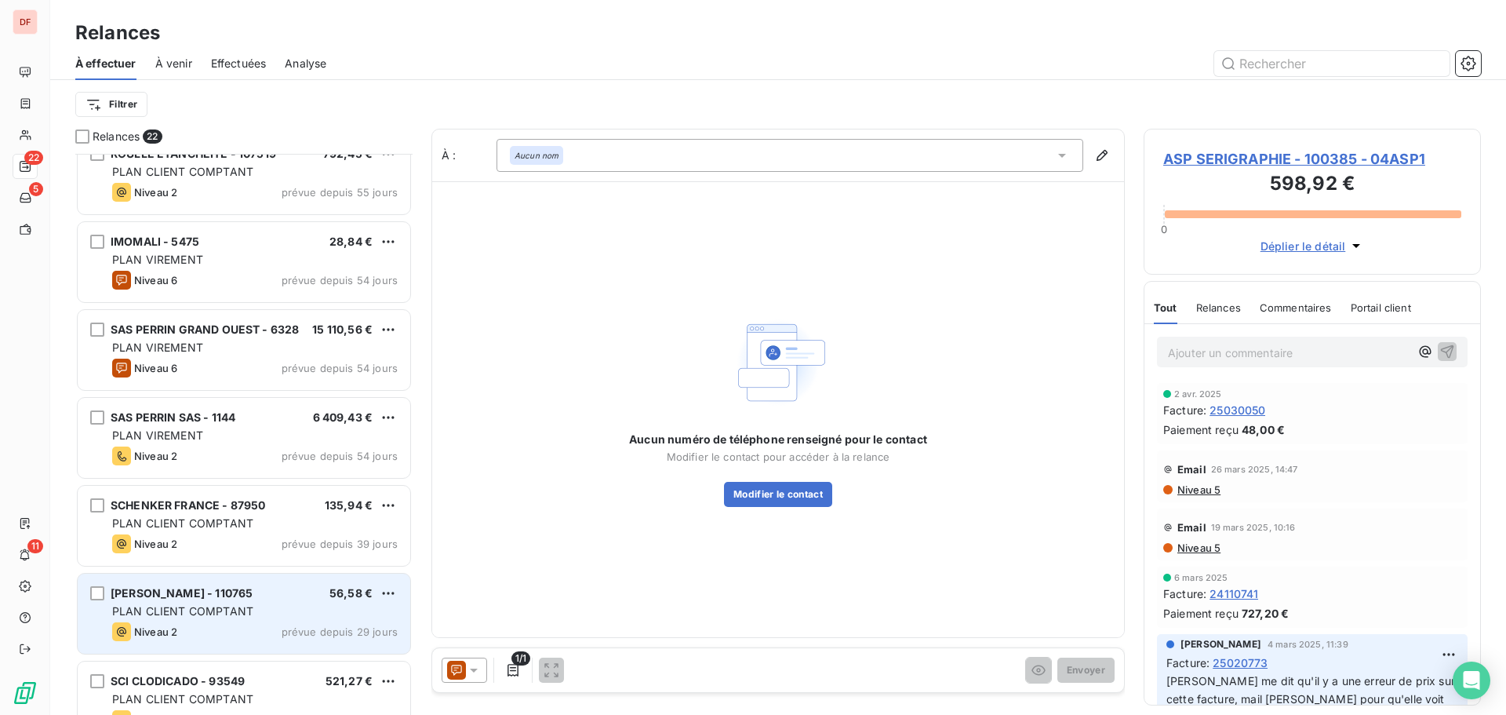
click at [289, 603] on div "PONCE PARQUET - 110765 56,58 € PLAN CLIENT COMPTANT Niveau 2 prévue depuis 29 j…" at bounding box center [244, 613] width 333 height 80
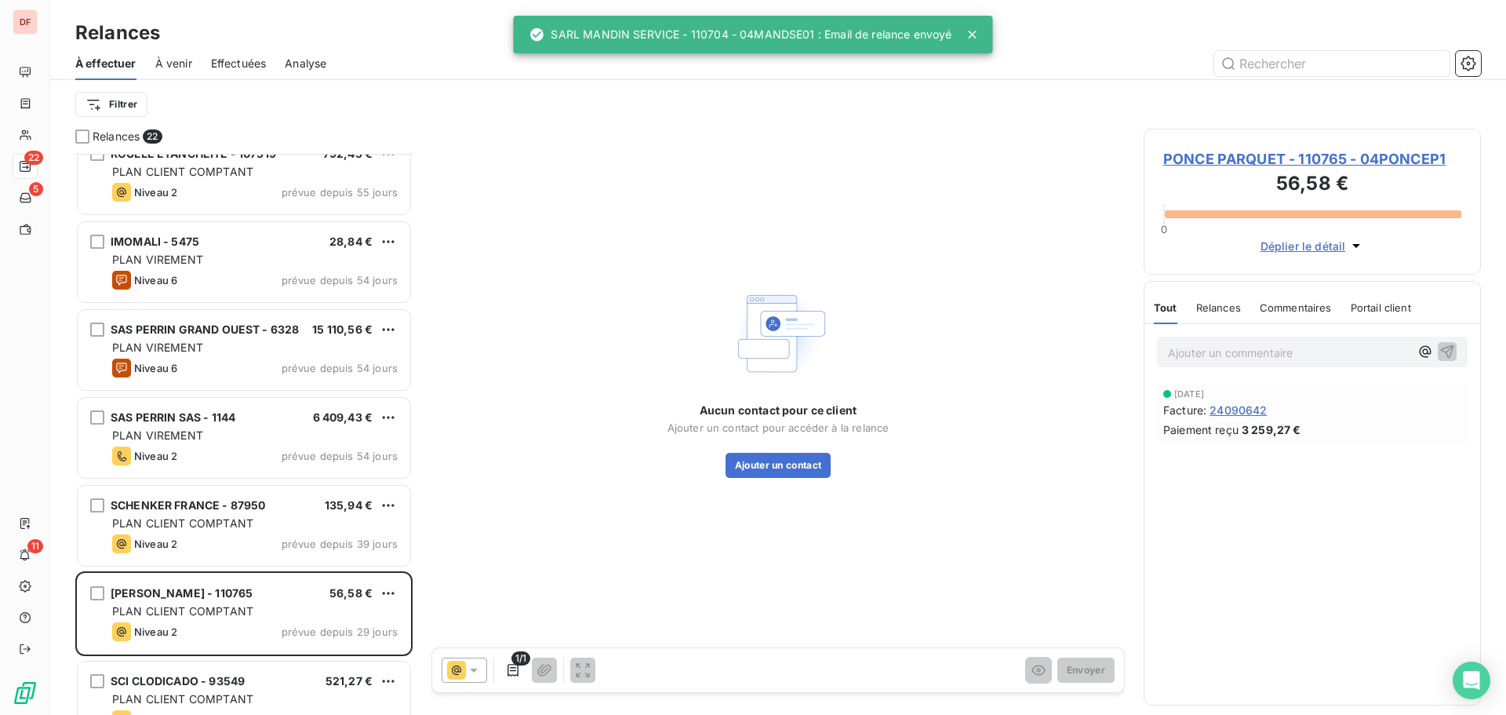
click at [1281, 157] on span "PONCE PARQUET - 110765 - 04PONCEP1" at bounding box center [1312, 158] width 298 height 21
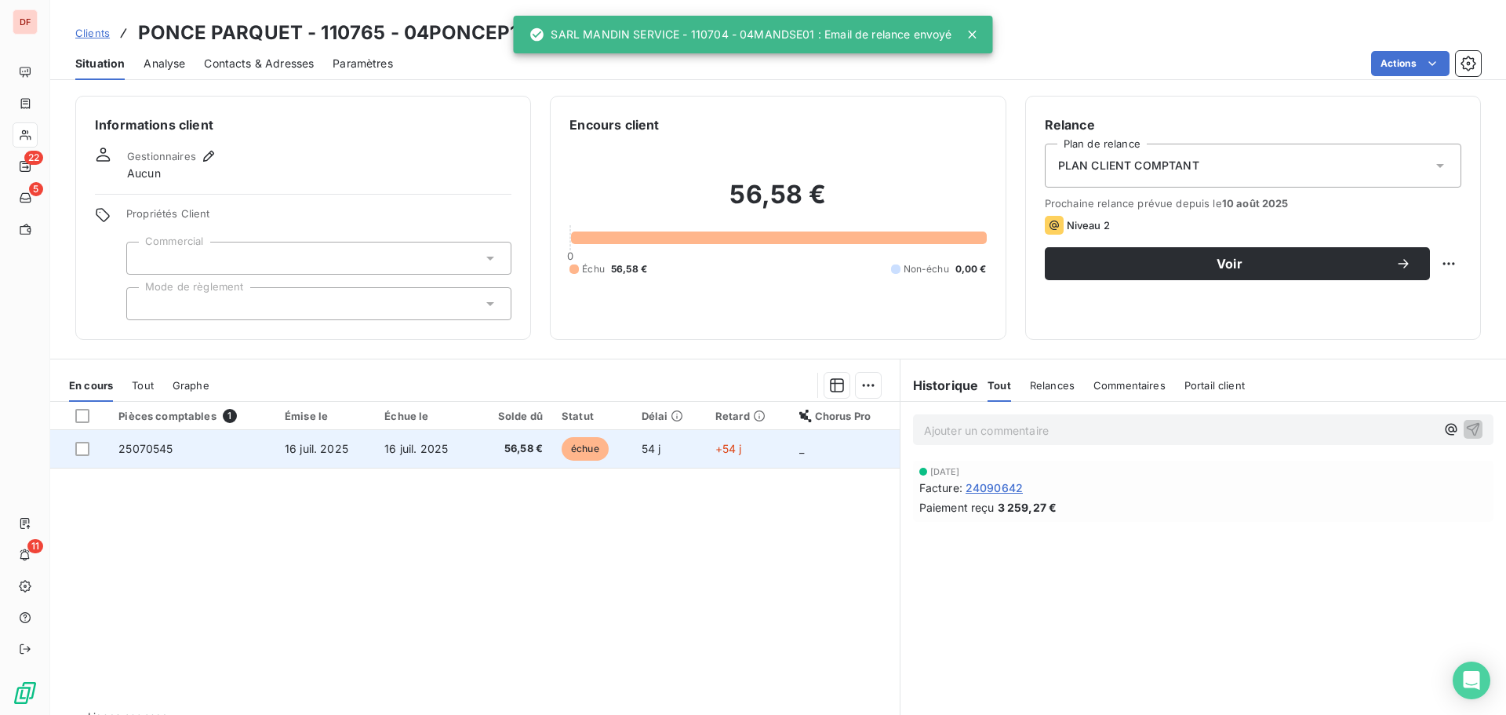
click at [590, 440] on span "échue" at bounding box center [585, 449] width 47 height 24
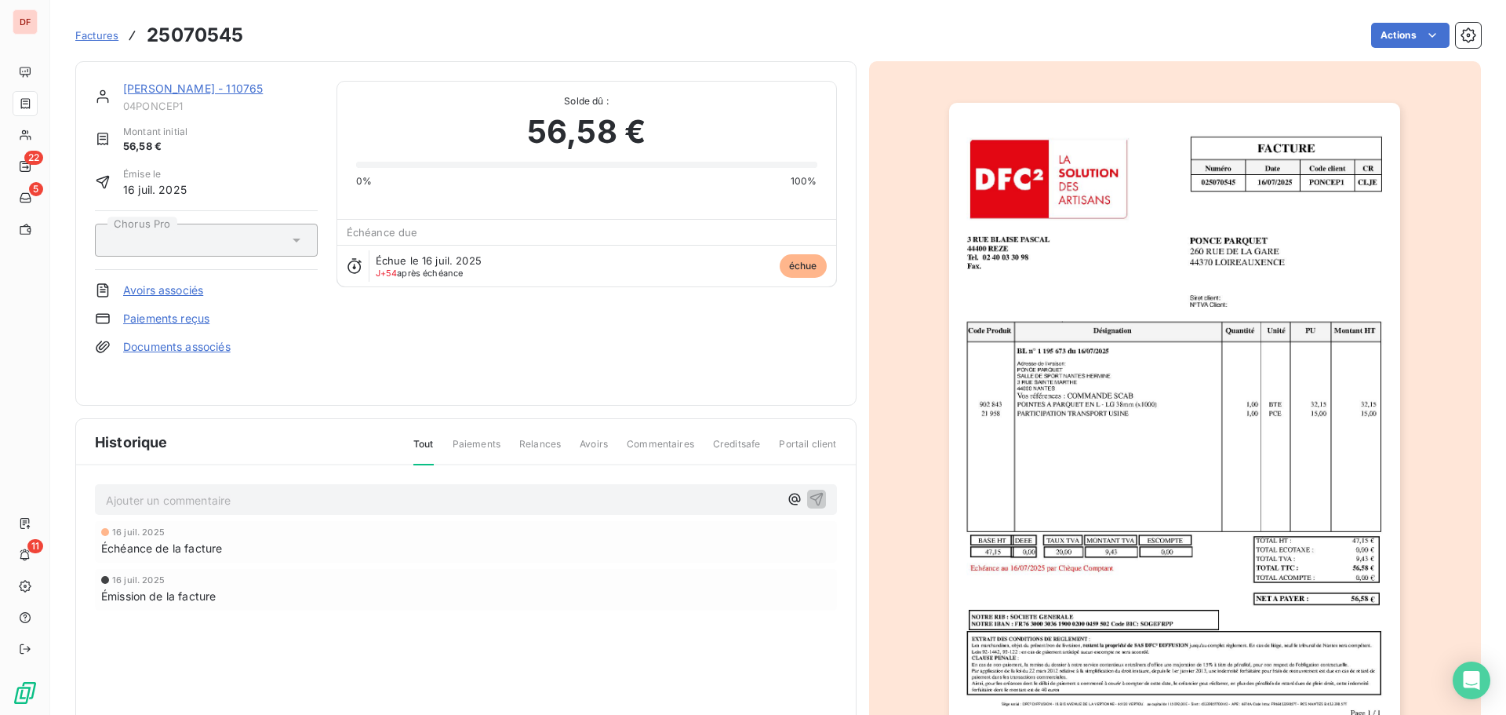
click at [1268, 428] on img "button" at bounding box center [1174, 422] width 451 height 639
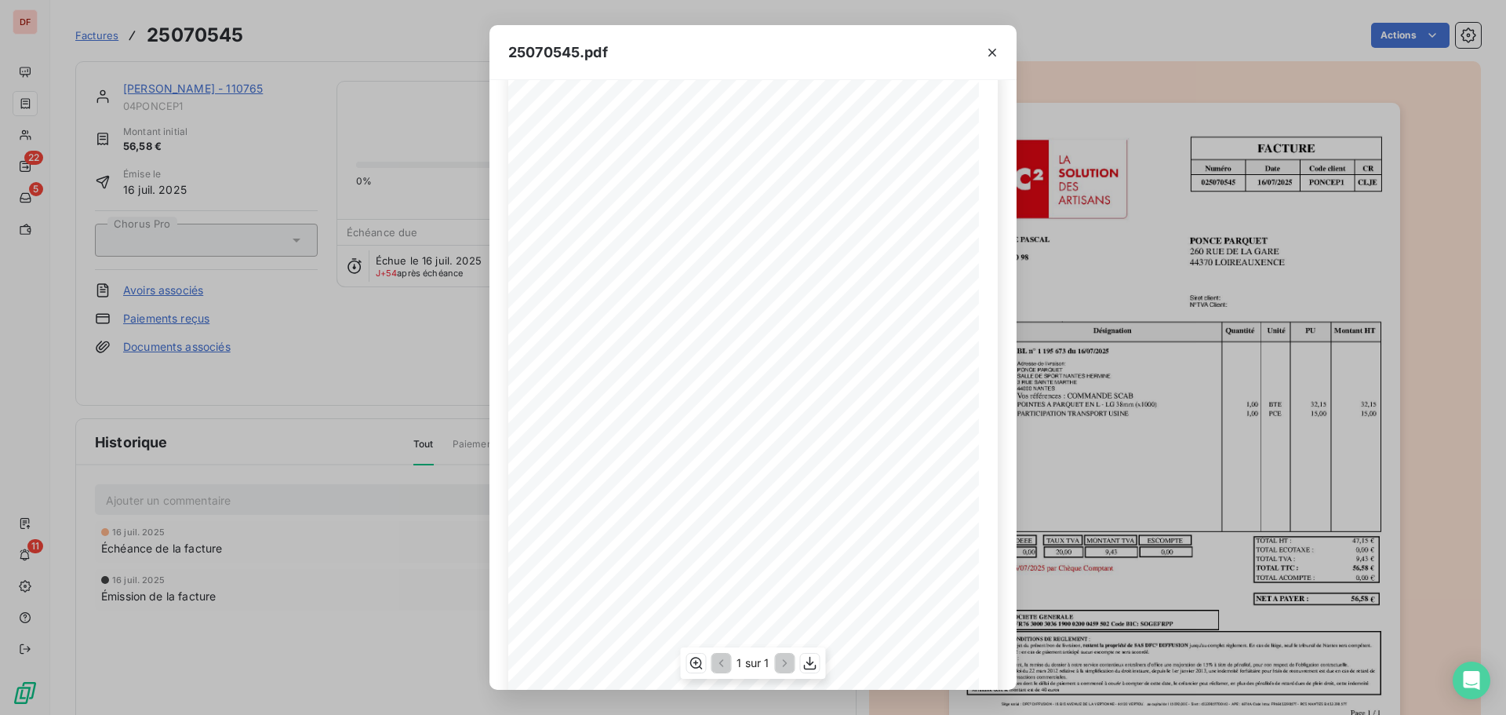
scroll to position [16, 0]
click at [256, 337] on div "25070545.pdf FACTURE Numéro Date Code client CR 025070545 16 / 07 / 2025 PONCEP…" at bounding box center [753, 357] width 1506 height 715
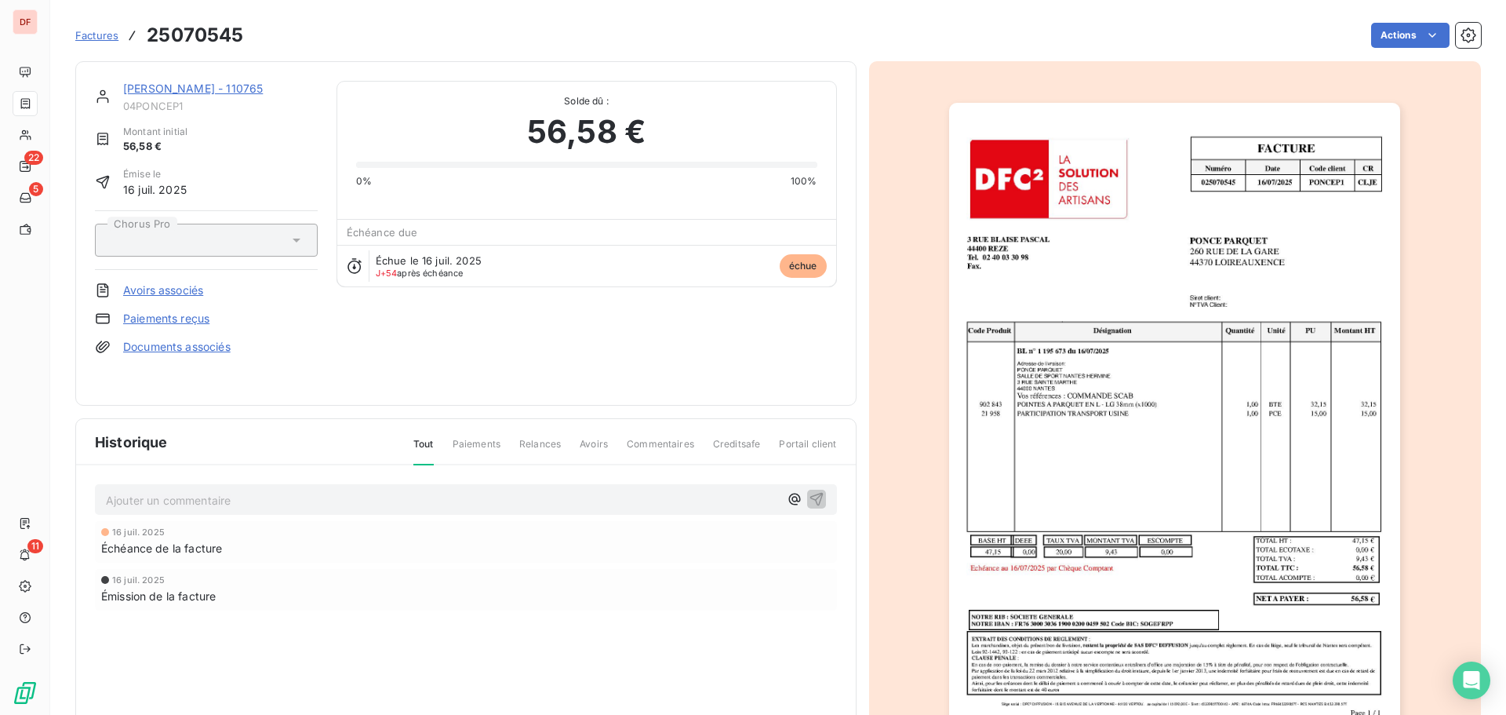
click at [246, 85] on link "[PERSON_NAME] - 110765" at bounding box center [193, 88] width 140 height 13
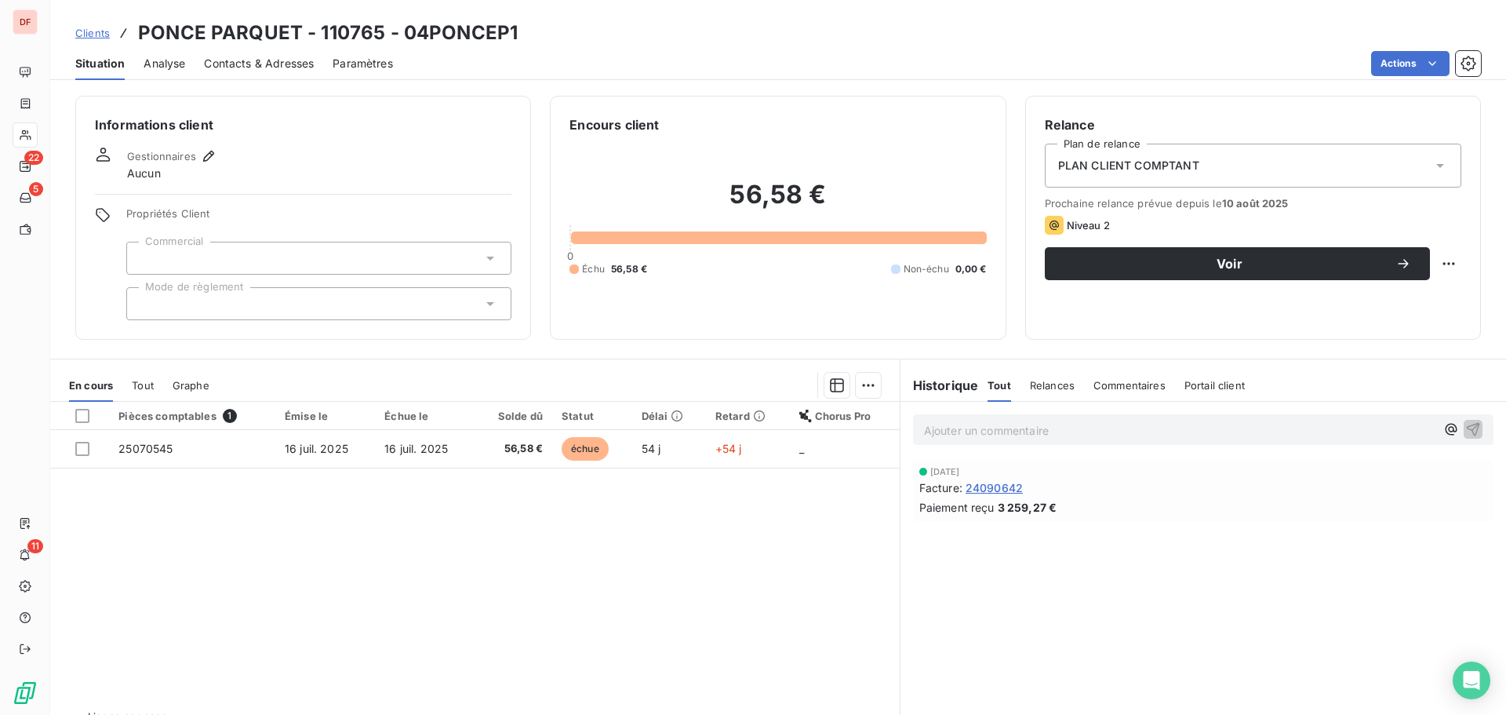
click at [283, 66] on span "Contacts & Adresses" at bounding box center [259, 64] width 110 height 16
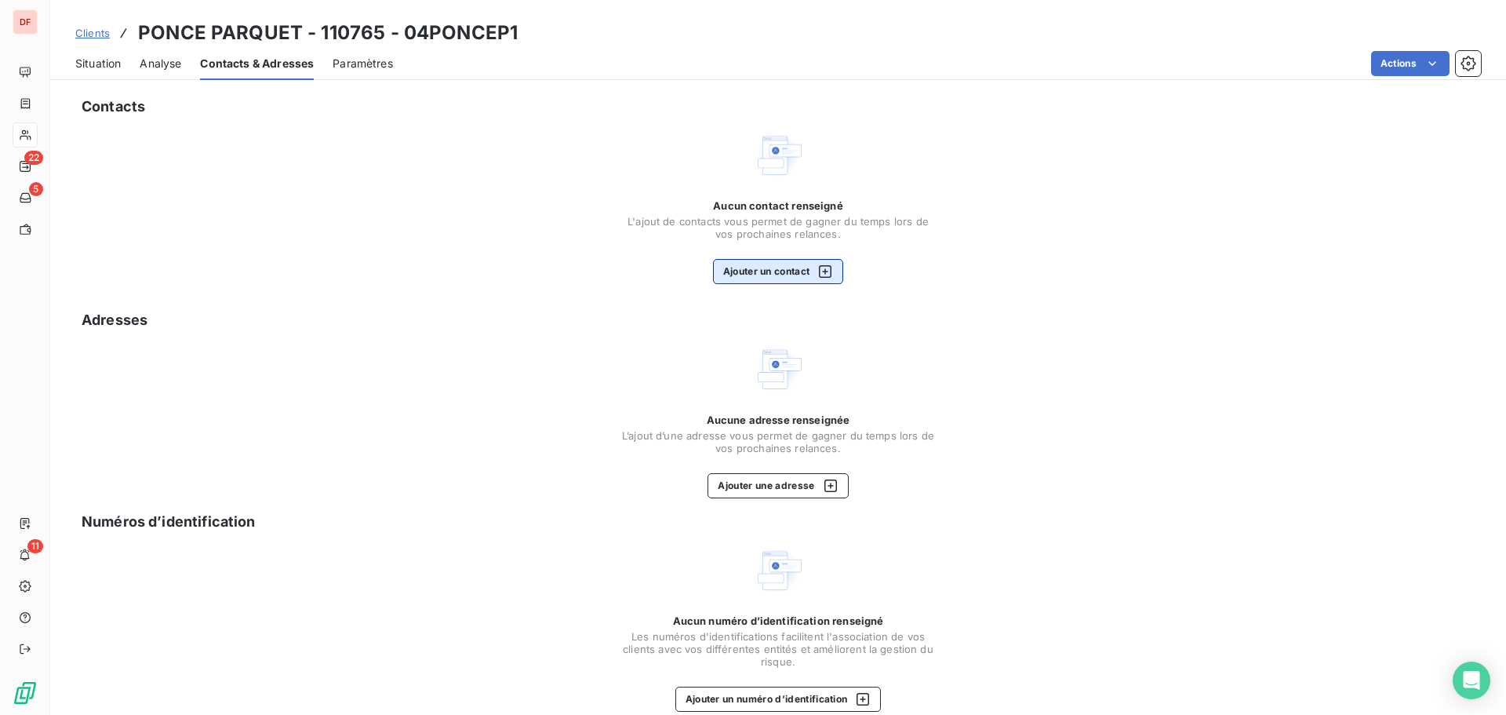
click at [817, 268] on icon "button" at bounding box center [825, 272] width 16 height 16
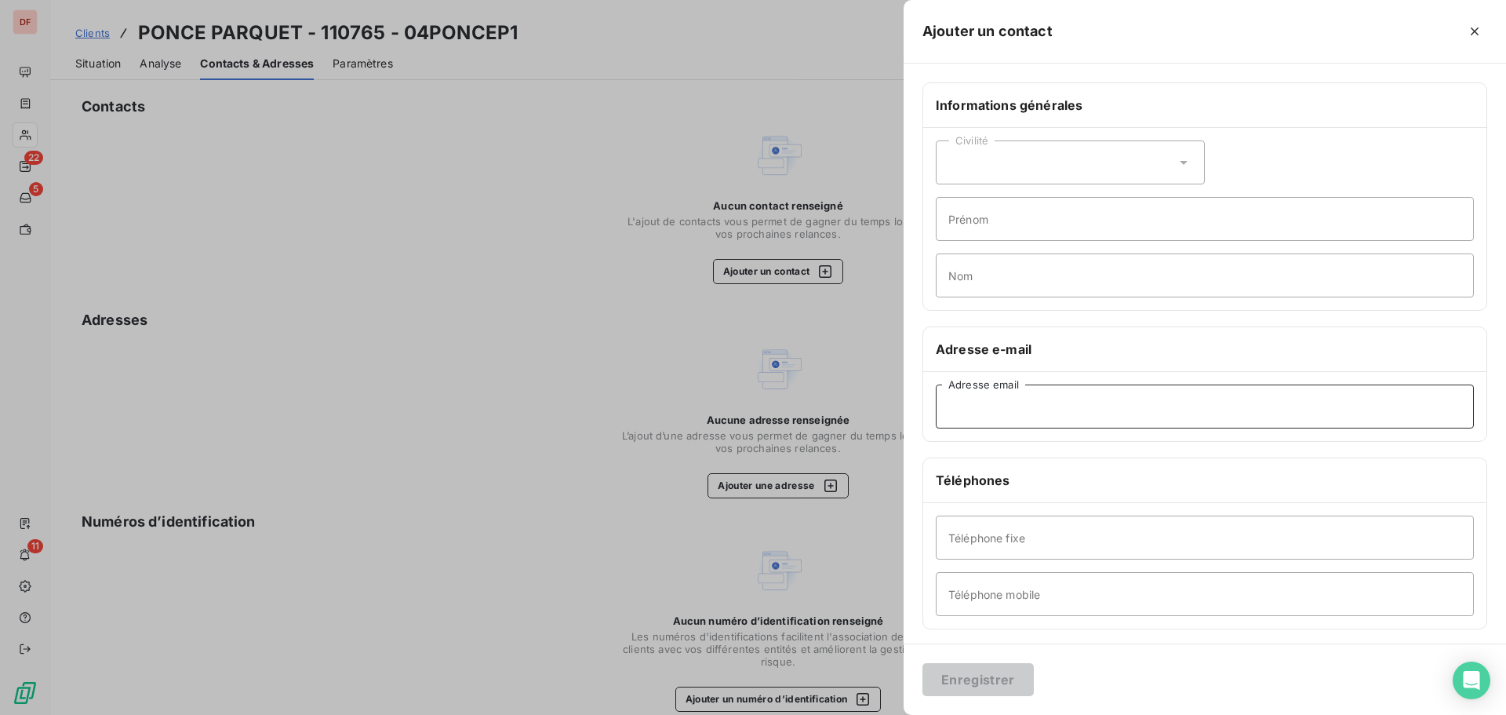
click at [1040, 395] on input "Adresse email" at bounding box center [1205, 406] width 538 height 44
paste input "ponceparquet49@orange.fr"
type input "ponceparquet49@orange.fr"
click at [1009, 584] on input "Téléphone mobile" at bounding box center [1205, 594] width 538 height 44
type input "06 86 13 89 81"
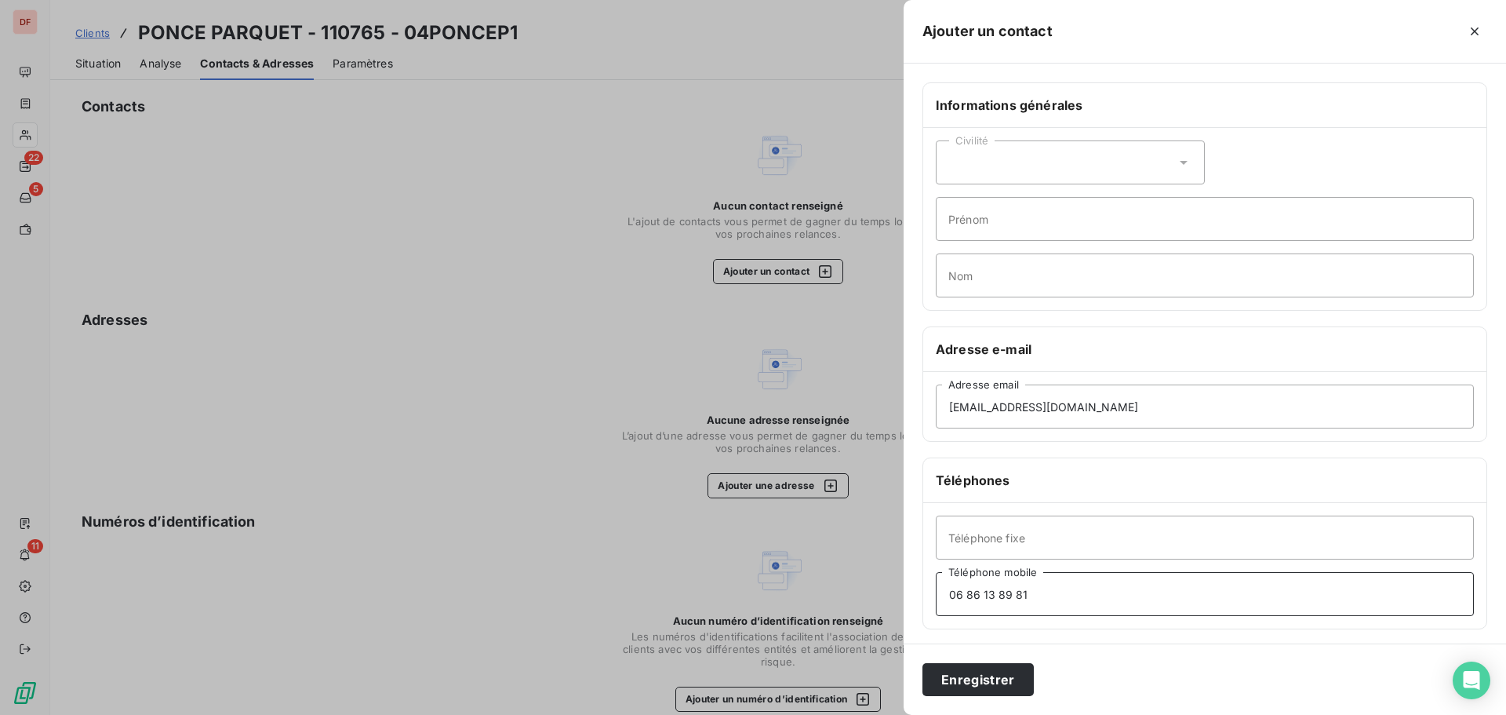
click at [923, 663] on button "Enregistrer" at bounding box center [978, 679] width 111 height 33
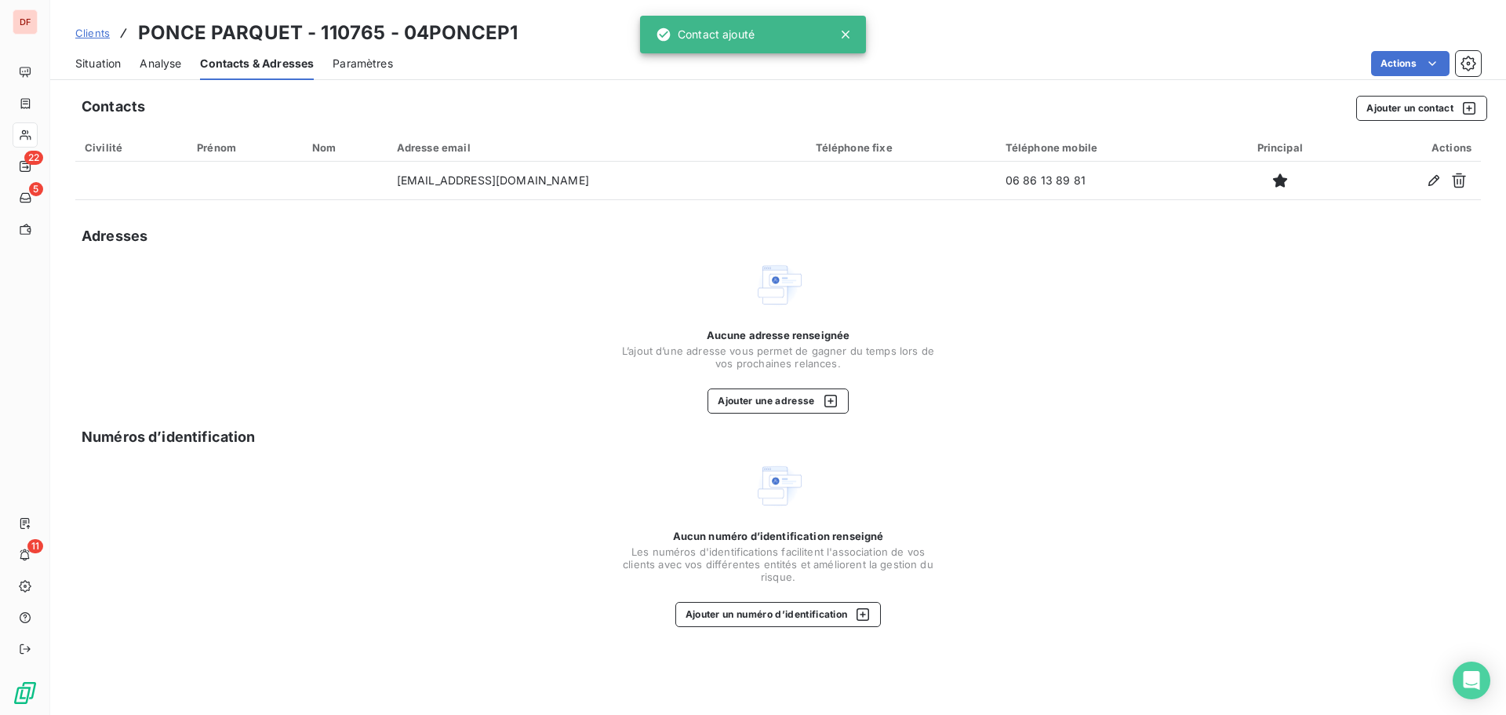
click at [97, 53] on div "Situation" at bounding box center [98, 63] width 46 height 33
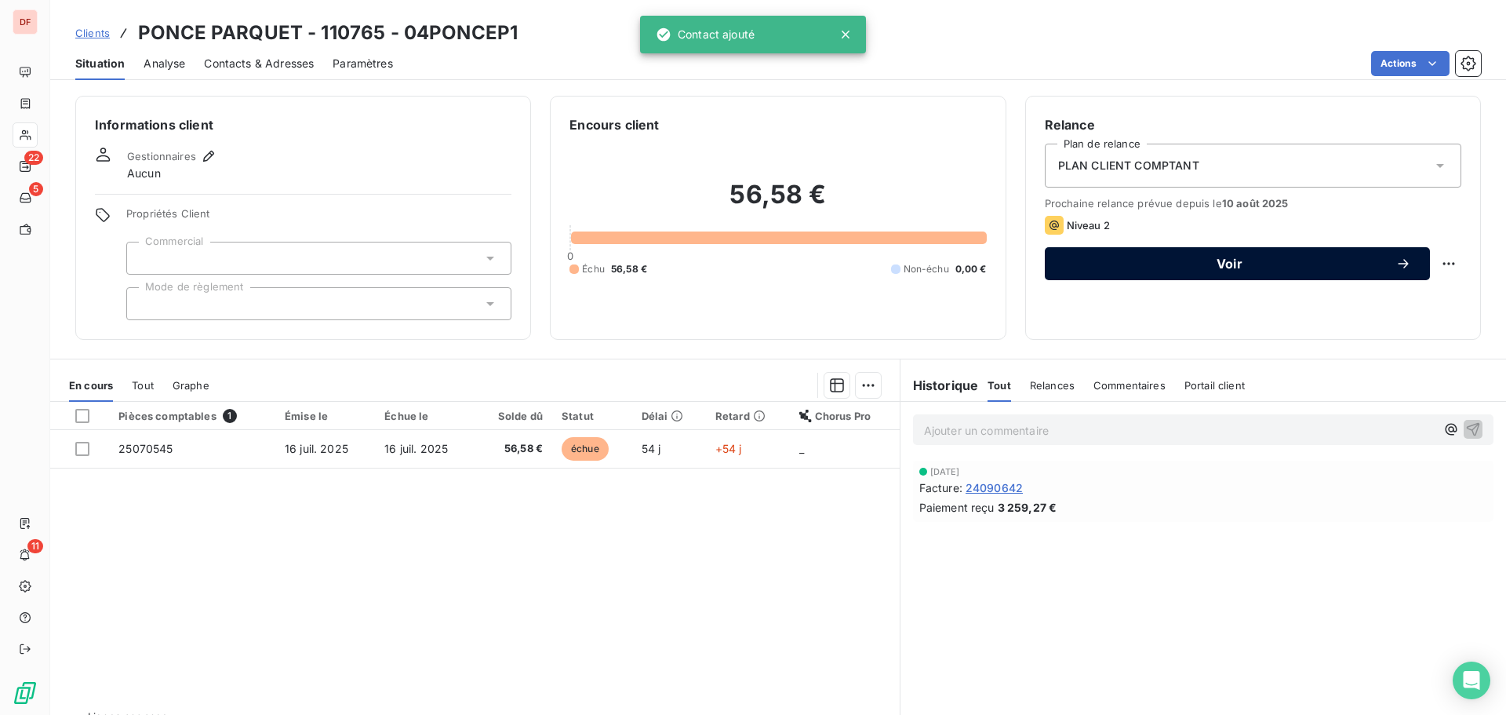
click at [1299, 275] on button "Voir" at bounding box center [1237, 263] width 385 height 33
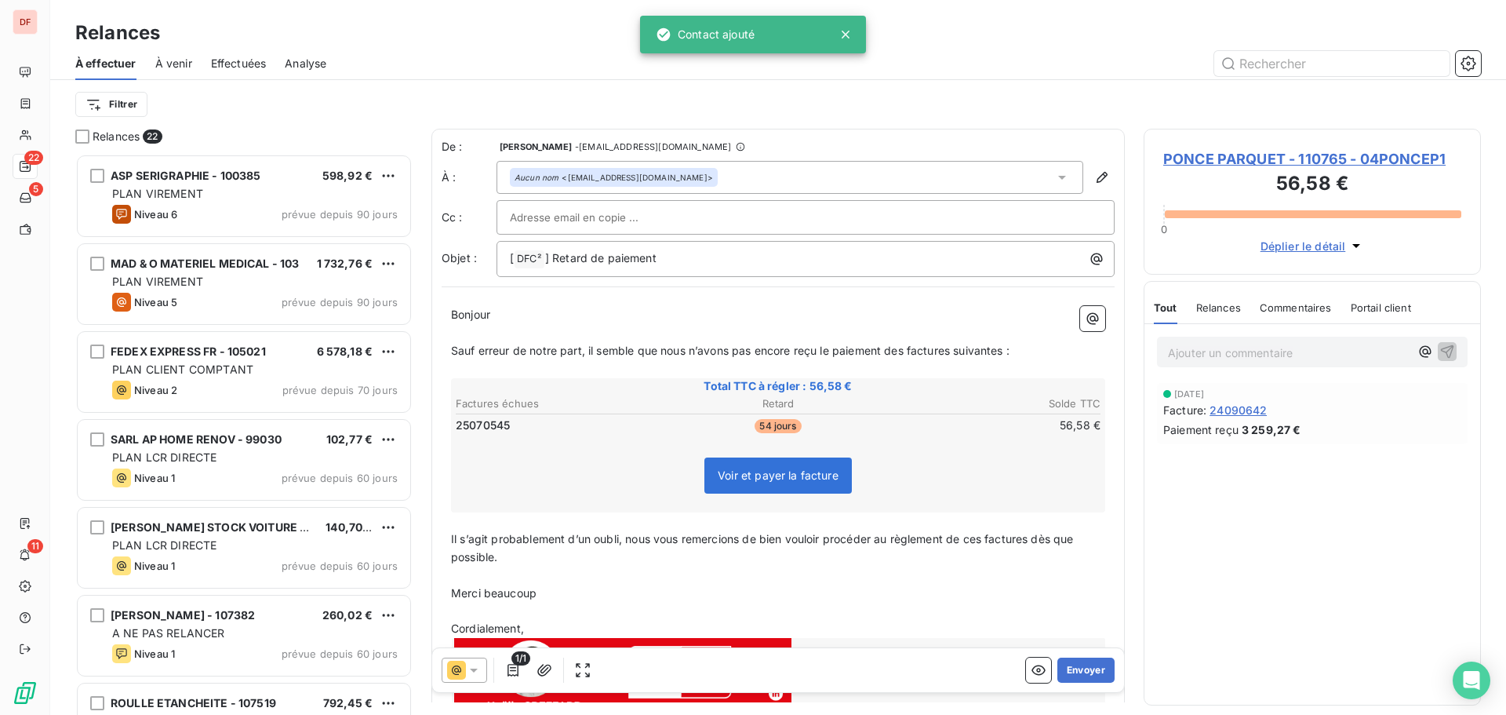
scroll to position [549, 326]
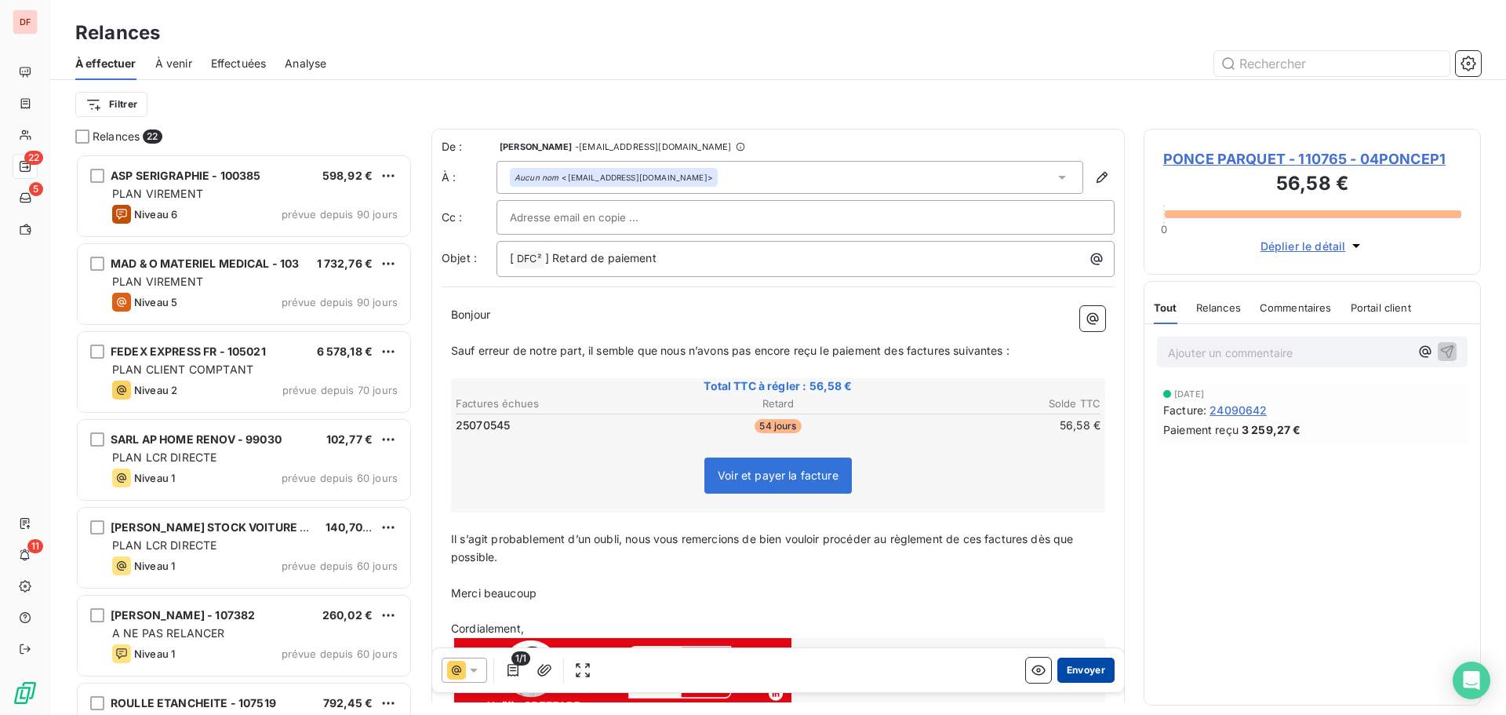
click at [1094, 672] on button "Envoyer" at bounding box center [1086, 669] width 57 height 25
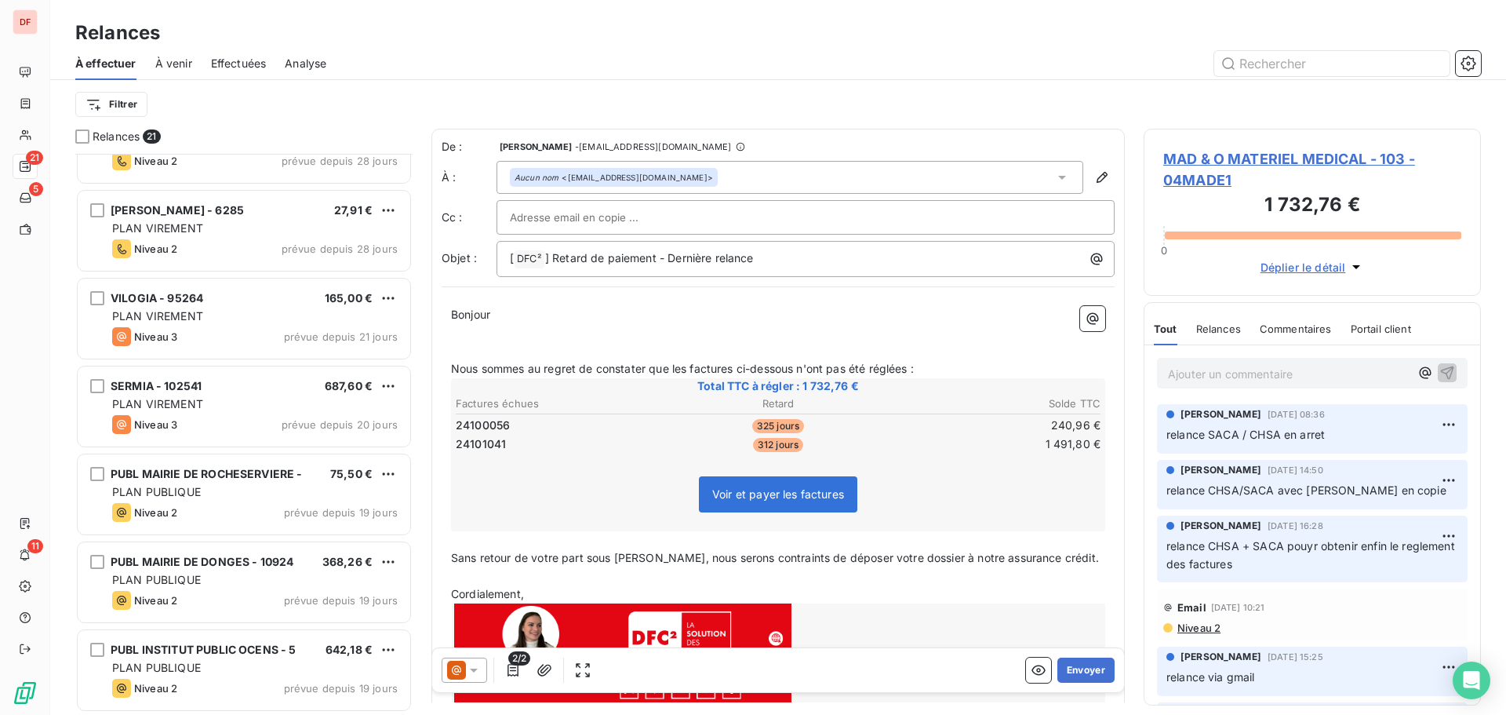
scroll to position [1285, 0]
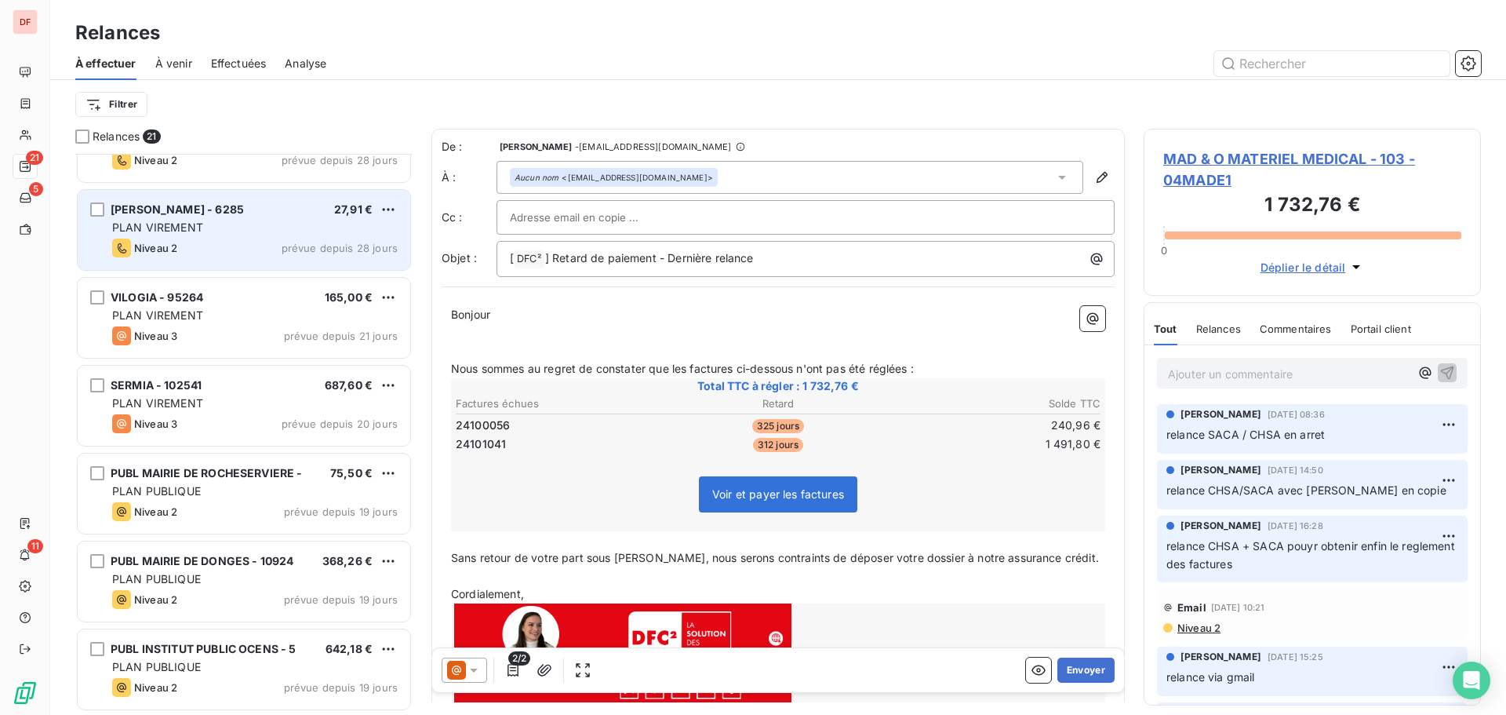
click at [325, 234] on div "PLAN VIREMENT" at bounding box center [255, 228] width 286 height 16
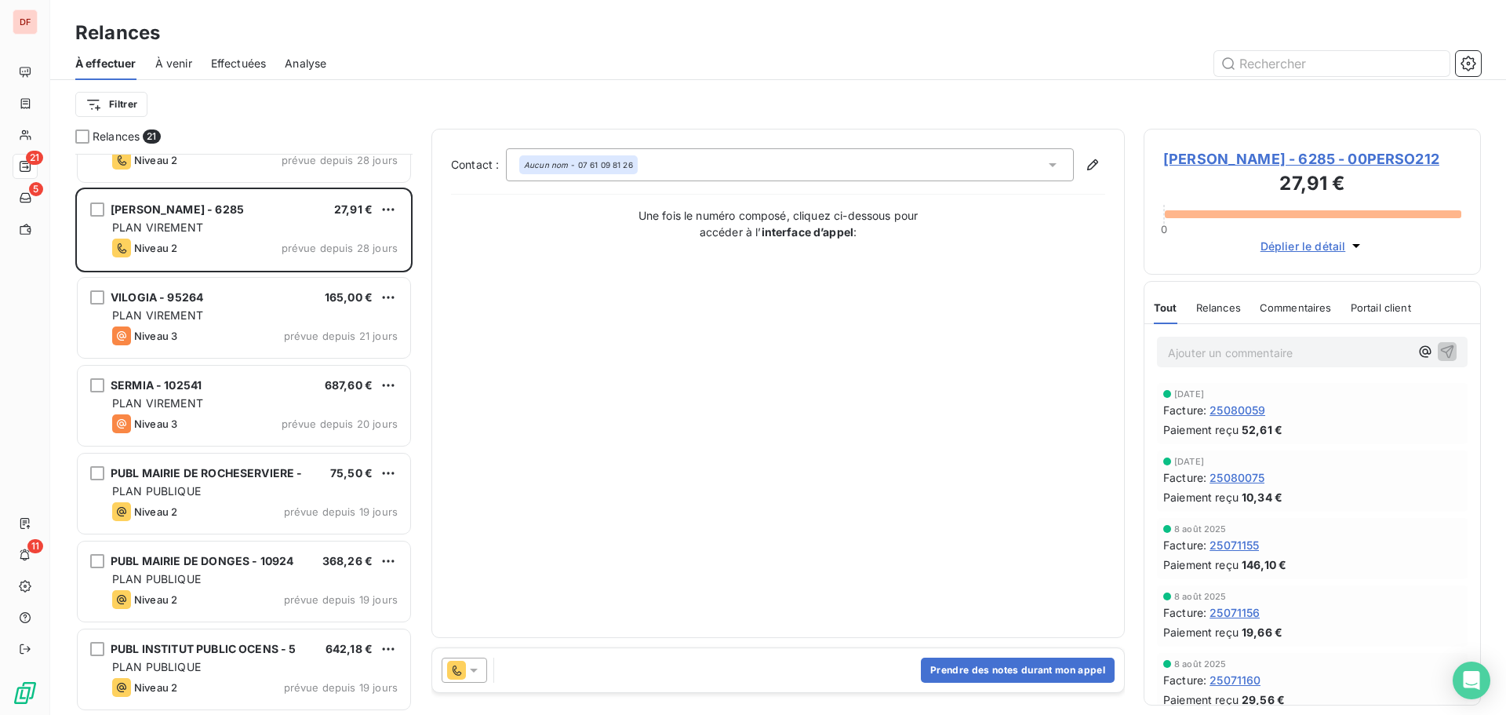
click at [1190, 166] on span "CLEMENT JEHANNIN - 6285 - 00PERSO212" at bounding box center [1312, 158] width 298 height 21
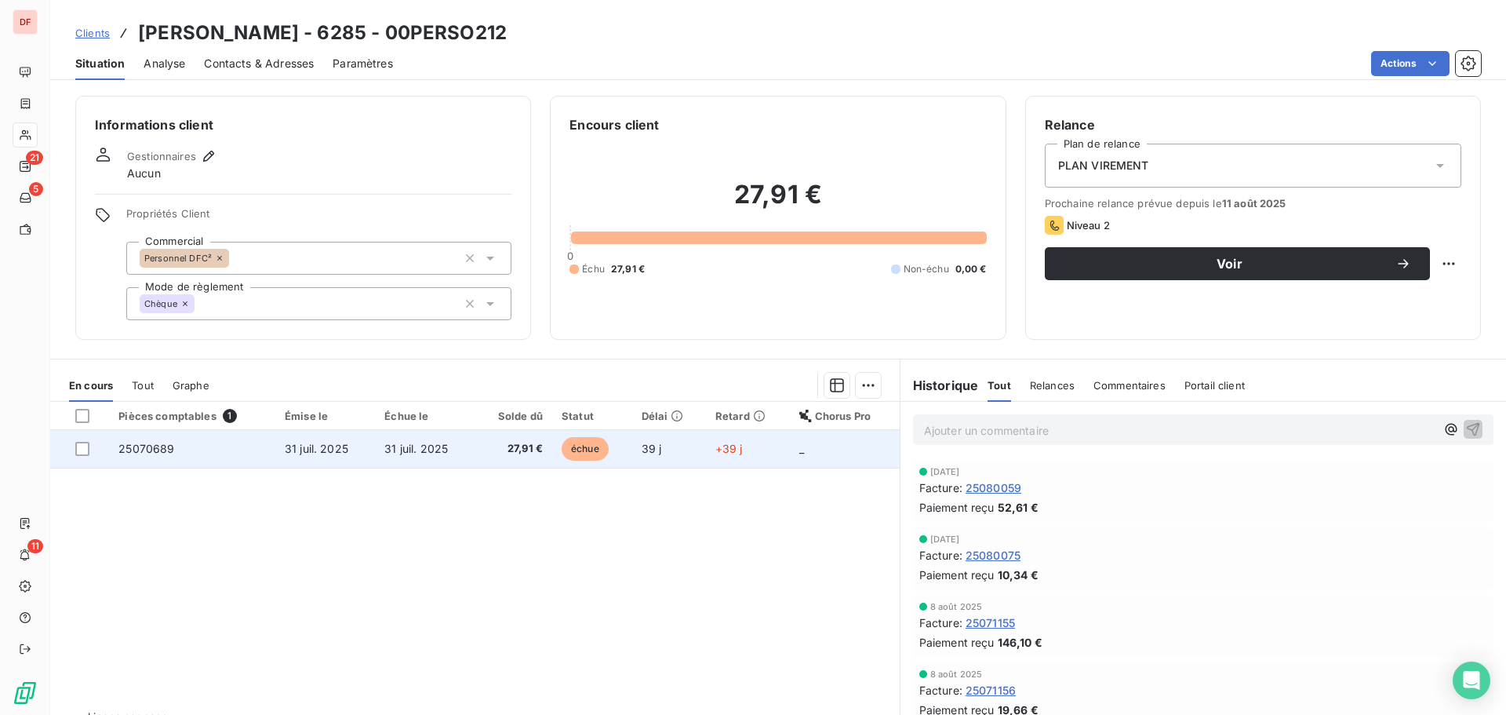
click at [469, 434] on td "31 juil. 2025" at bounding box center [425, 449] width 100 height 38
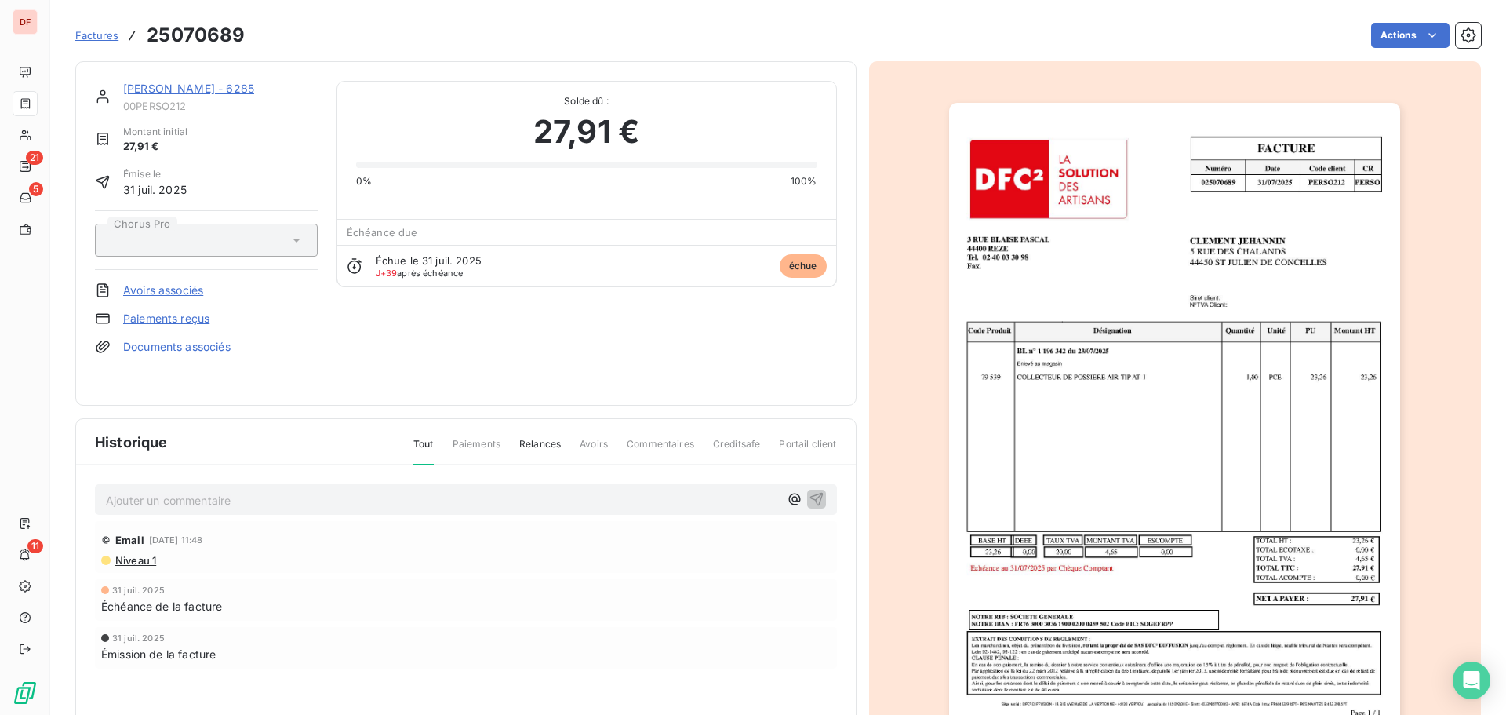
click at [217, 79] on div "CLEMENT JEHANNIN - 6285 00PERSO212 Montant initial 27,91 € Émise le 31 juil. 20…" at bounding box center [465, 233] width 781 height 344
click at [221, 89] on link "[PERSON_NAME] - 6285" at bounding box center [188, 88] width 131 height 13
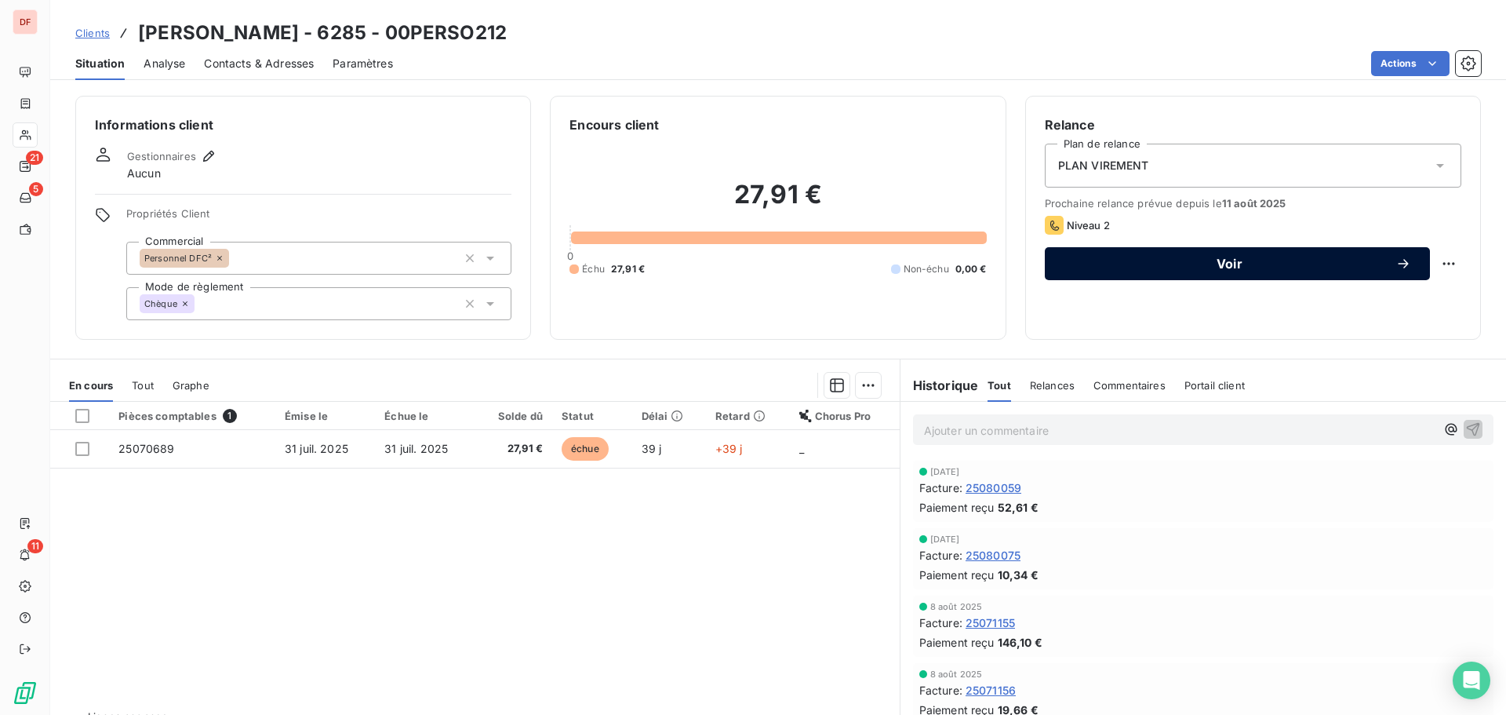
click at [1217, 268] on span "Voir" at bounding box center [1230, 263] width 332 height 13
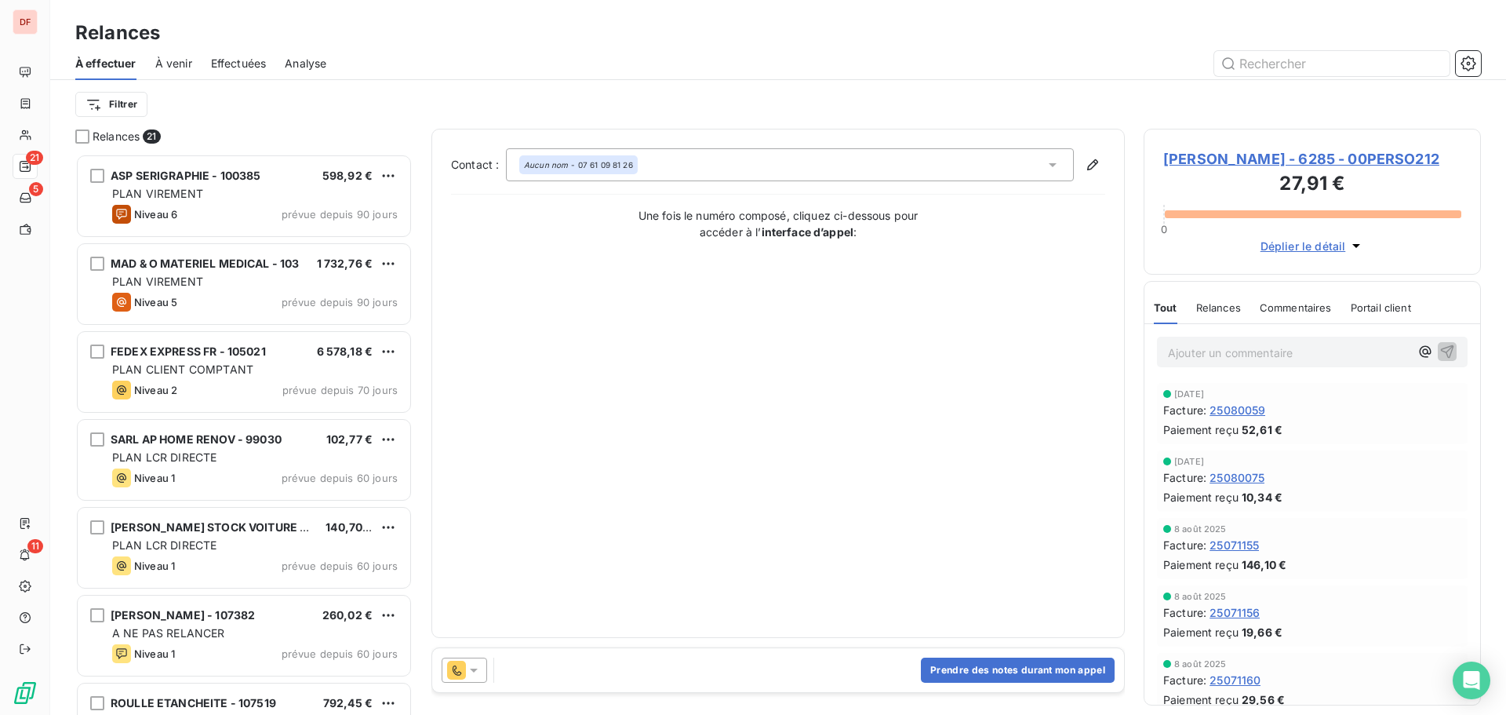
scroll to position [549, 326]
click at [467, 679] on div at bounding box center [465, 669] width 46 height 25
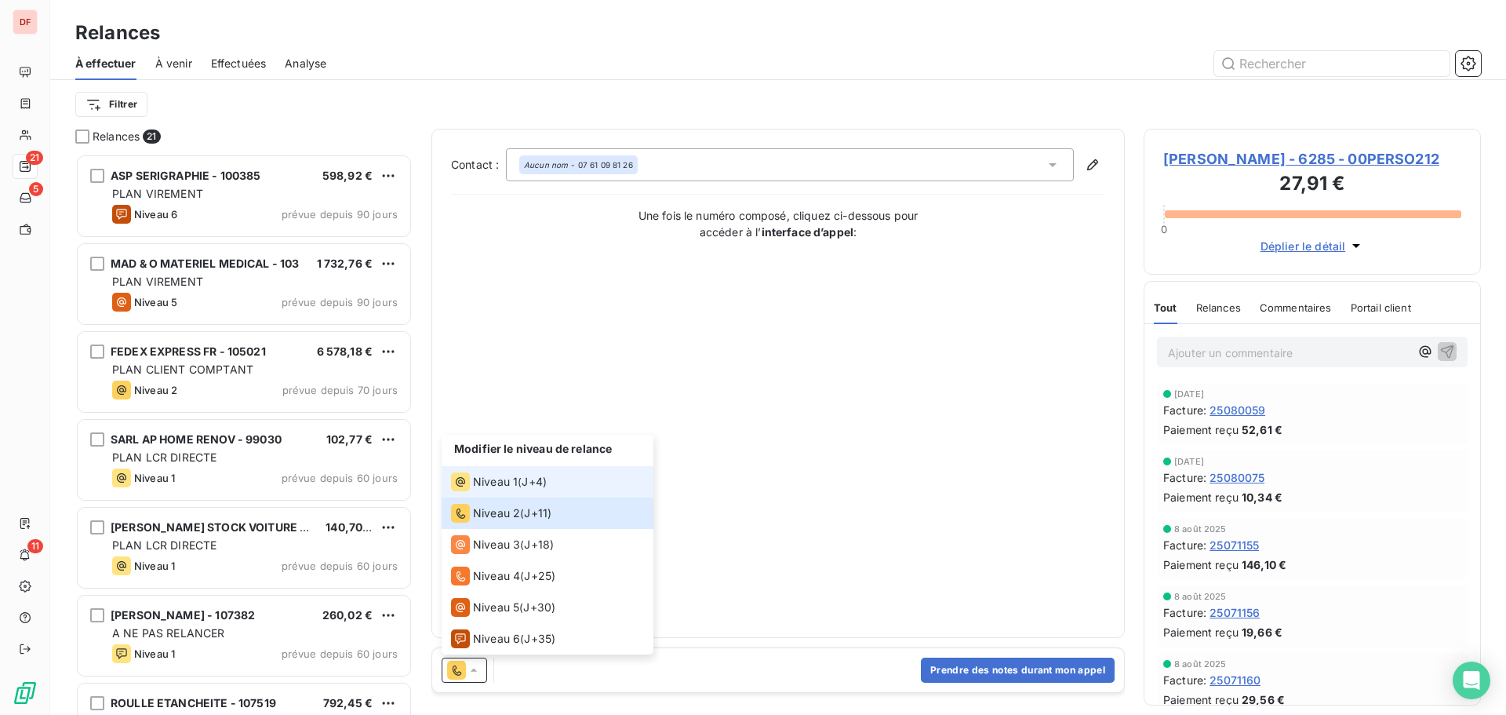
click at [523, 485] on div "Niveau 1 ( J+4 )" at bounding box center [499, 481] width 96 height 19
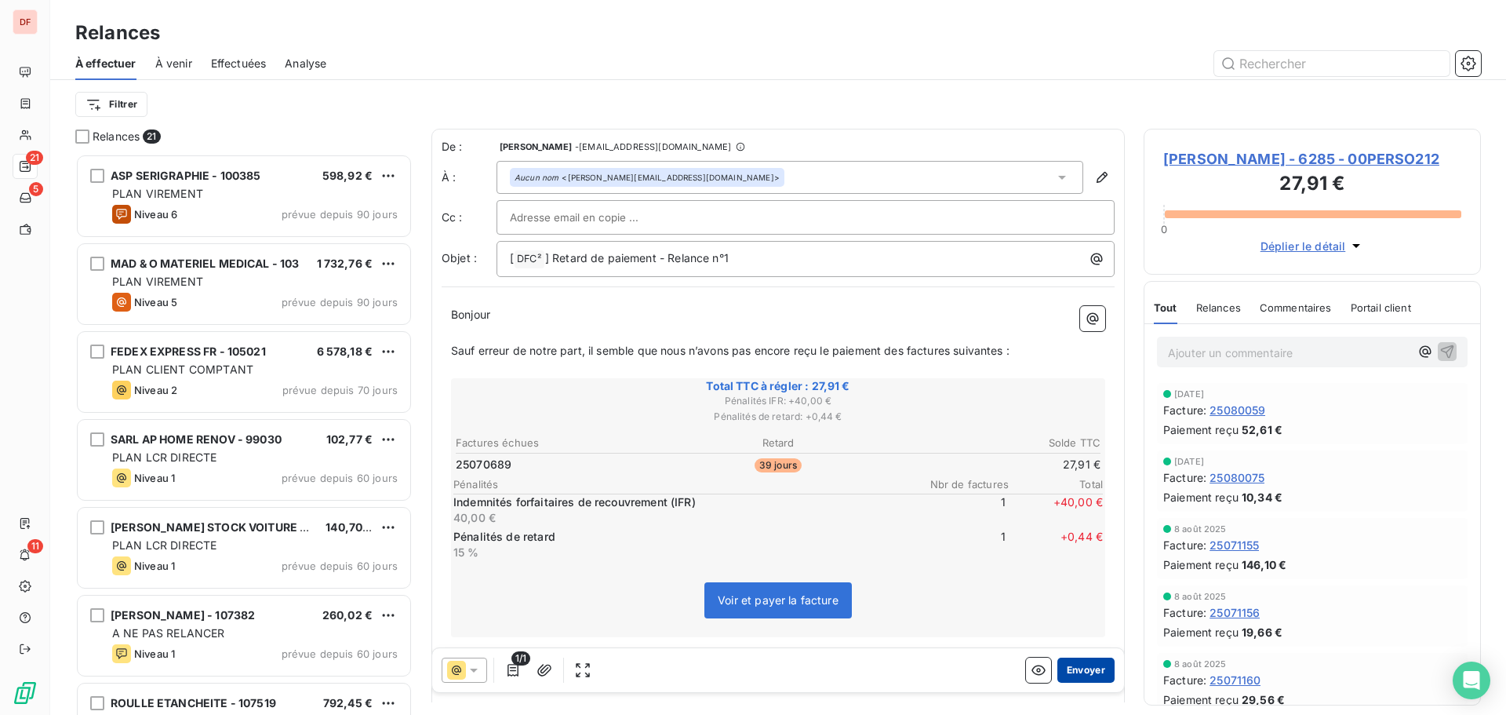
click at [1068, 669] on button "Envoyer" at bounding box center [1086, 669] width 57 height 25
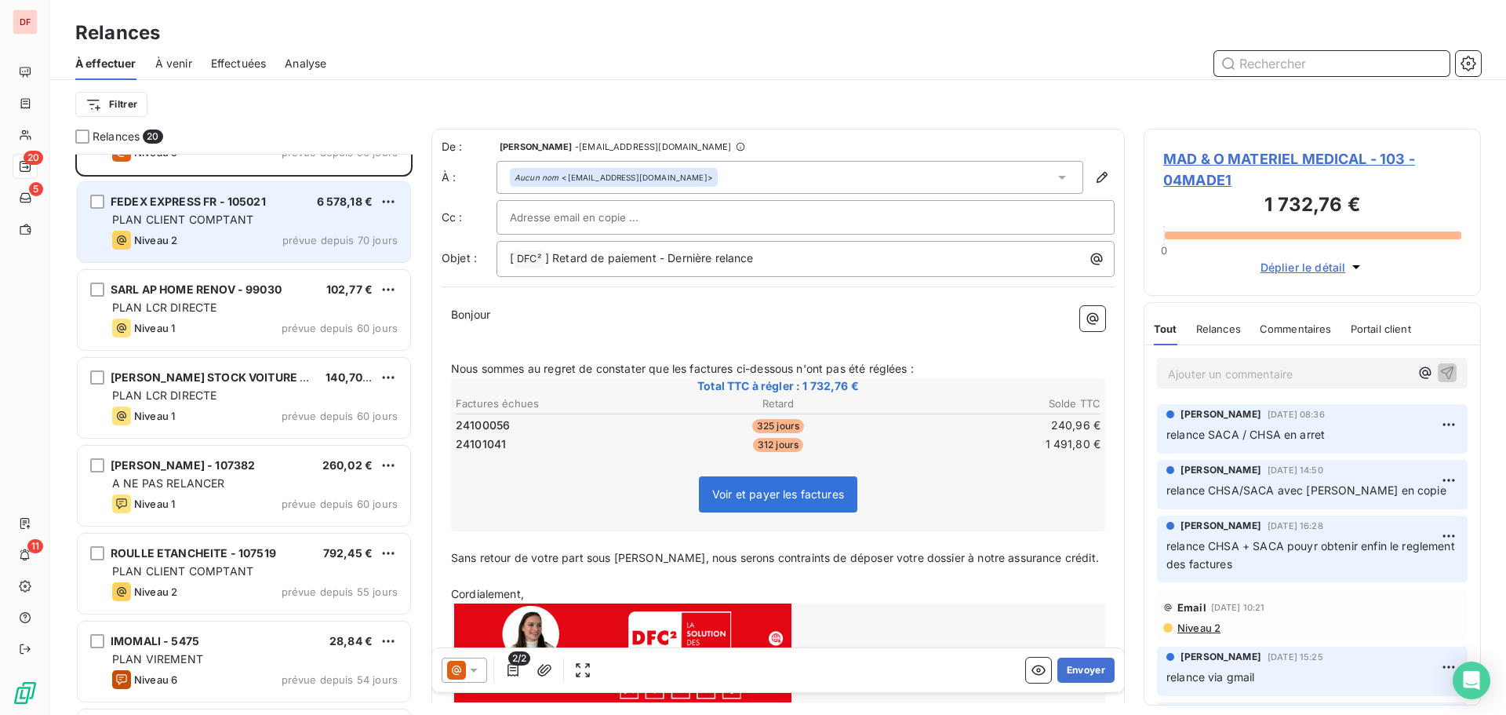
scroll to position [158, 0]
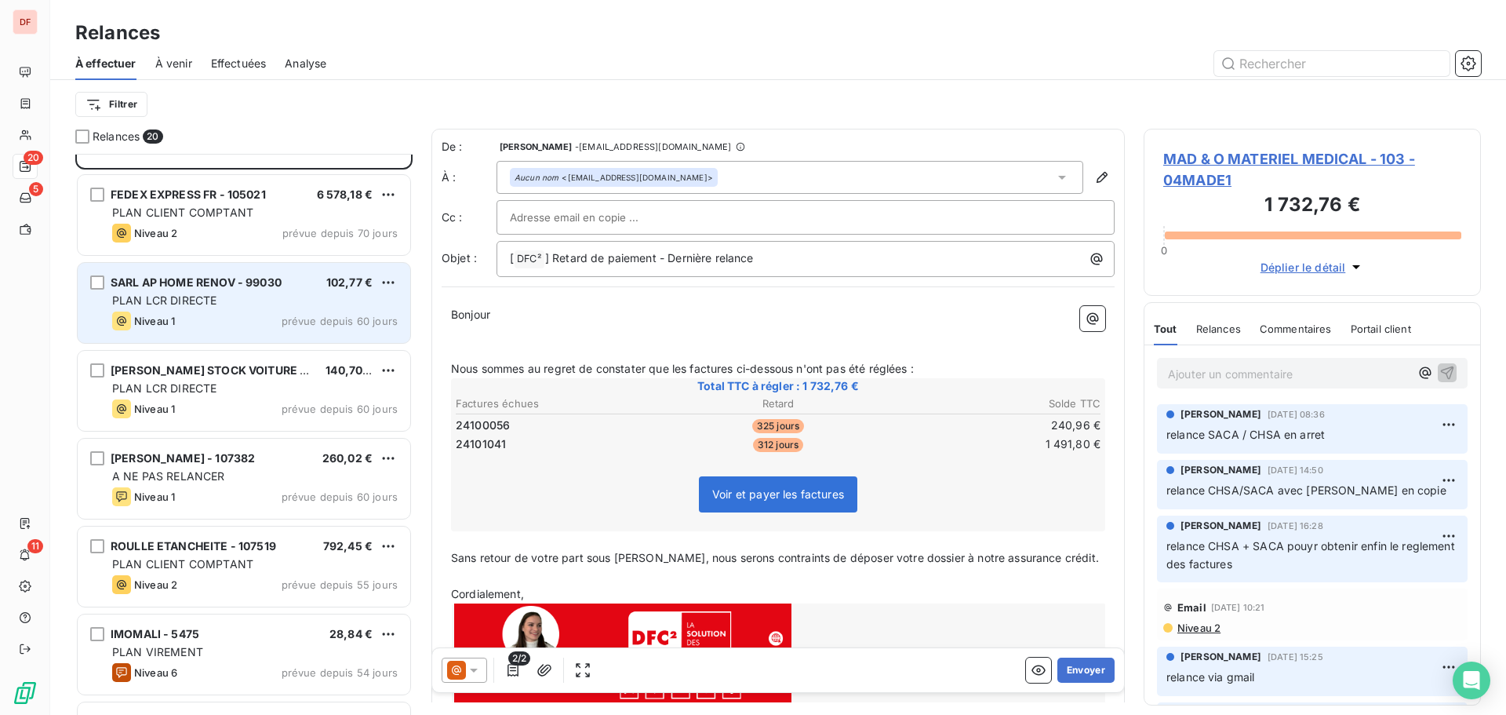
click at [244, 308] on div "SARL AP HOME RENOV - 99030 102,77 € PLAN LCR DIRECTE Niveau 1 prévue depuis 60 …" at bounding box center [244, 303] width 333 height 80
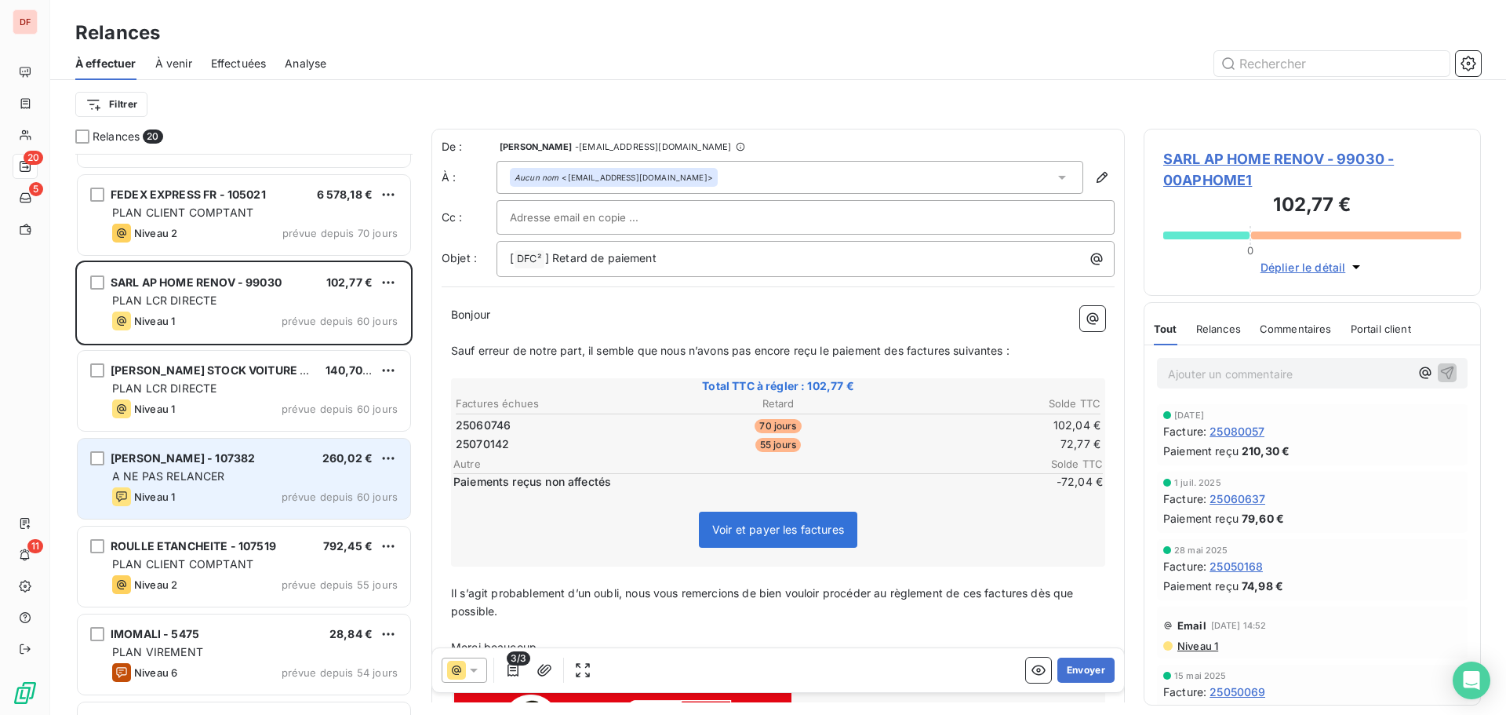
click at [228, 482] on div "A NE PAS RELANCER" at bounding box center [255, 476] width 286 height 16
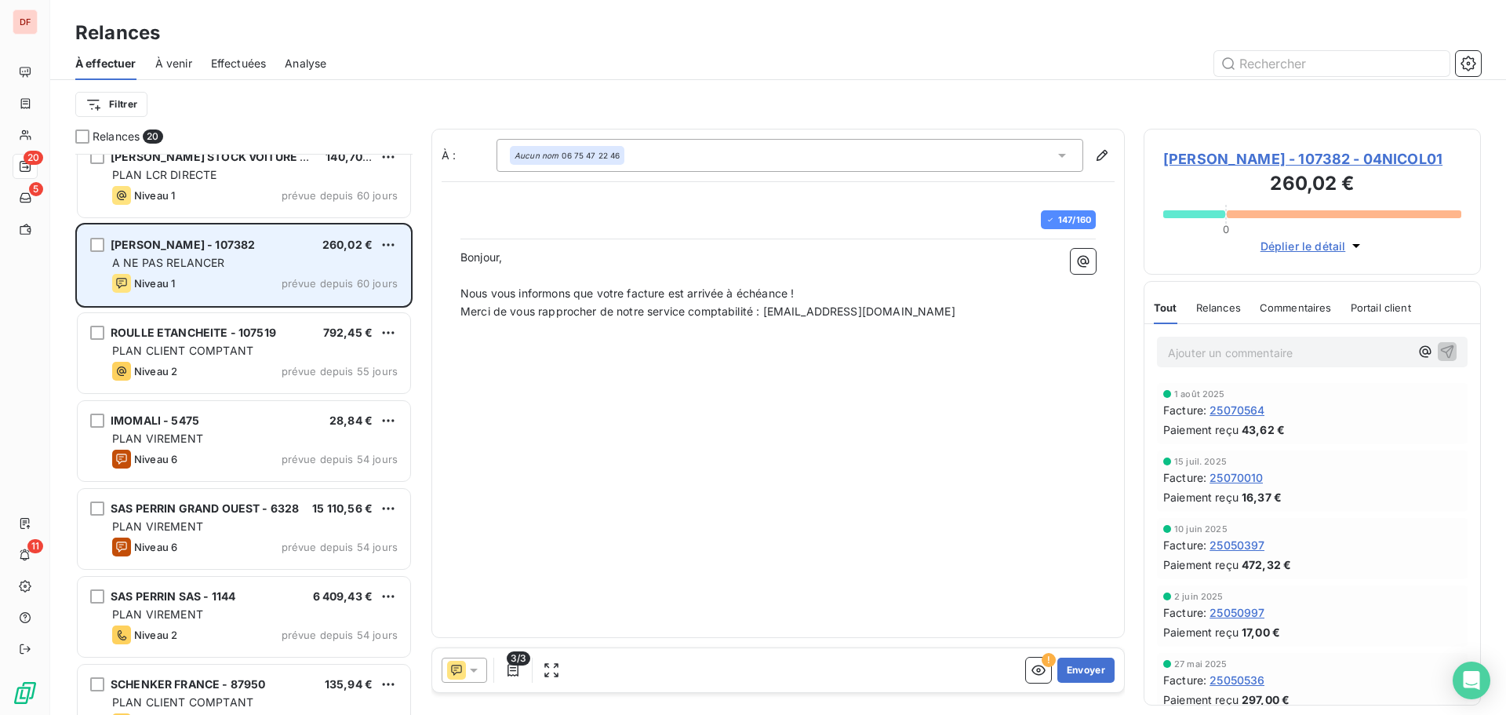
scroll to position [393, 0]
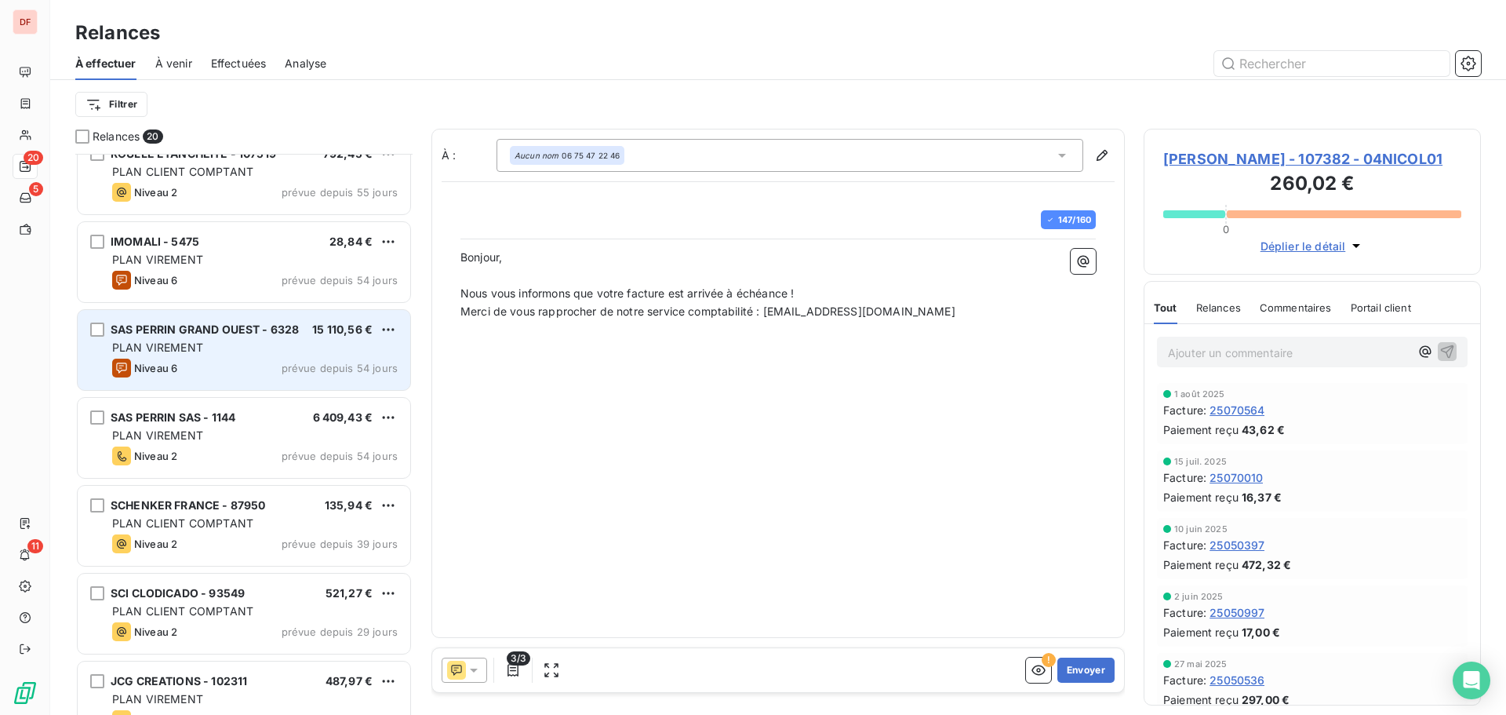
click at [231, 530] on div "PLAN CLIENT COMPTANT" at bounding box center [255, 523] width 286 height 16
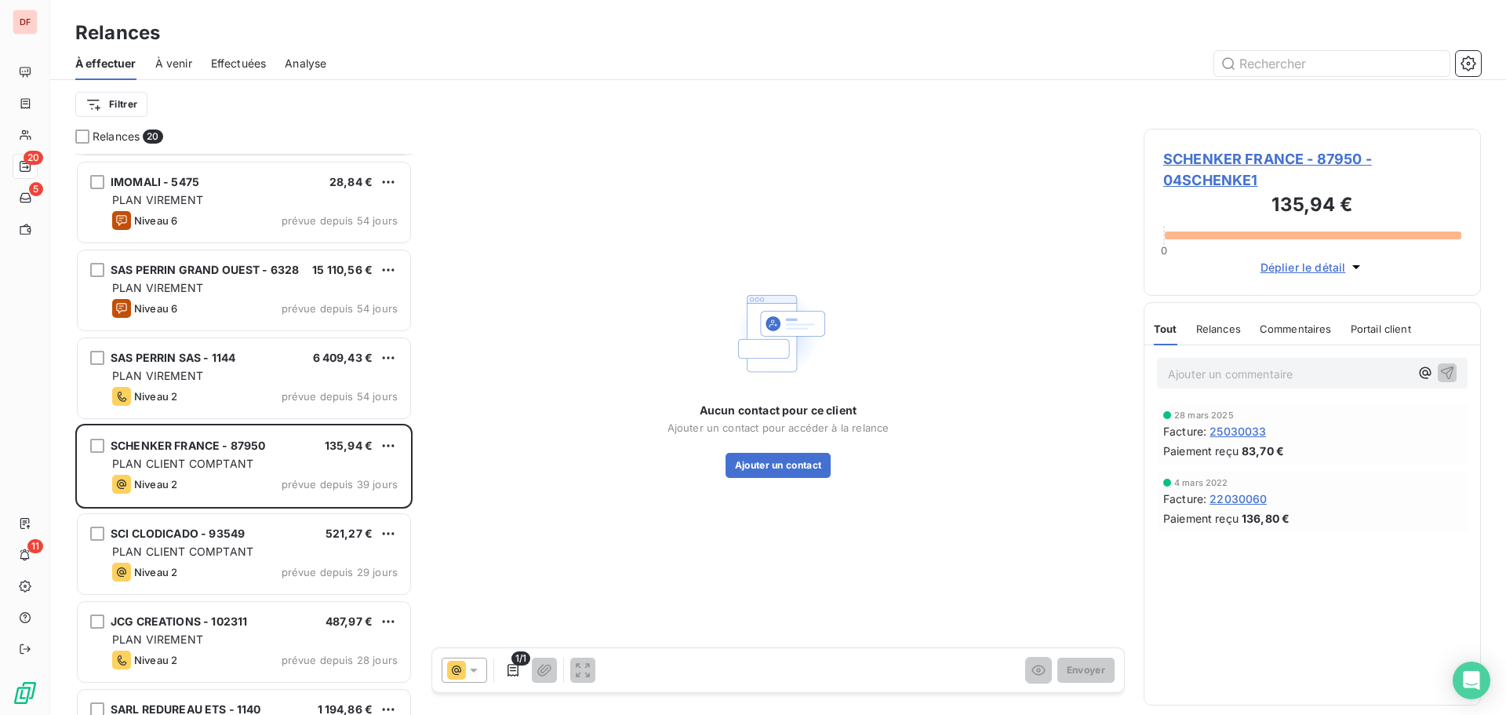
scroll to position [707, 0]
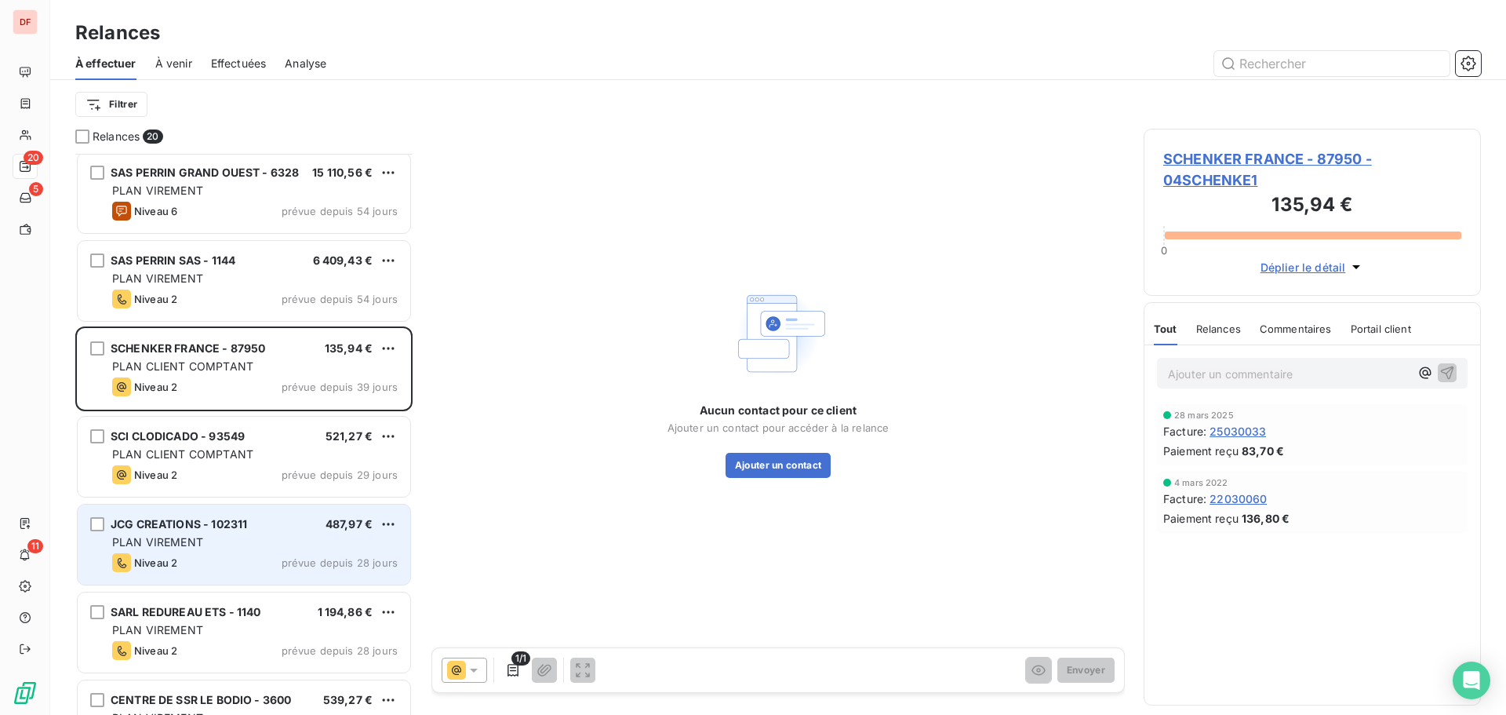
click at [226, 565] on div "Niveau 2 prévue depuis 28 jours" at bounding box center [255, 562] width 286 height 19
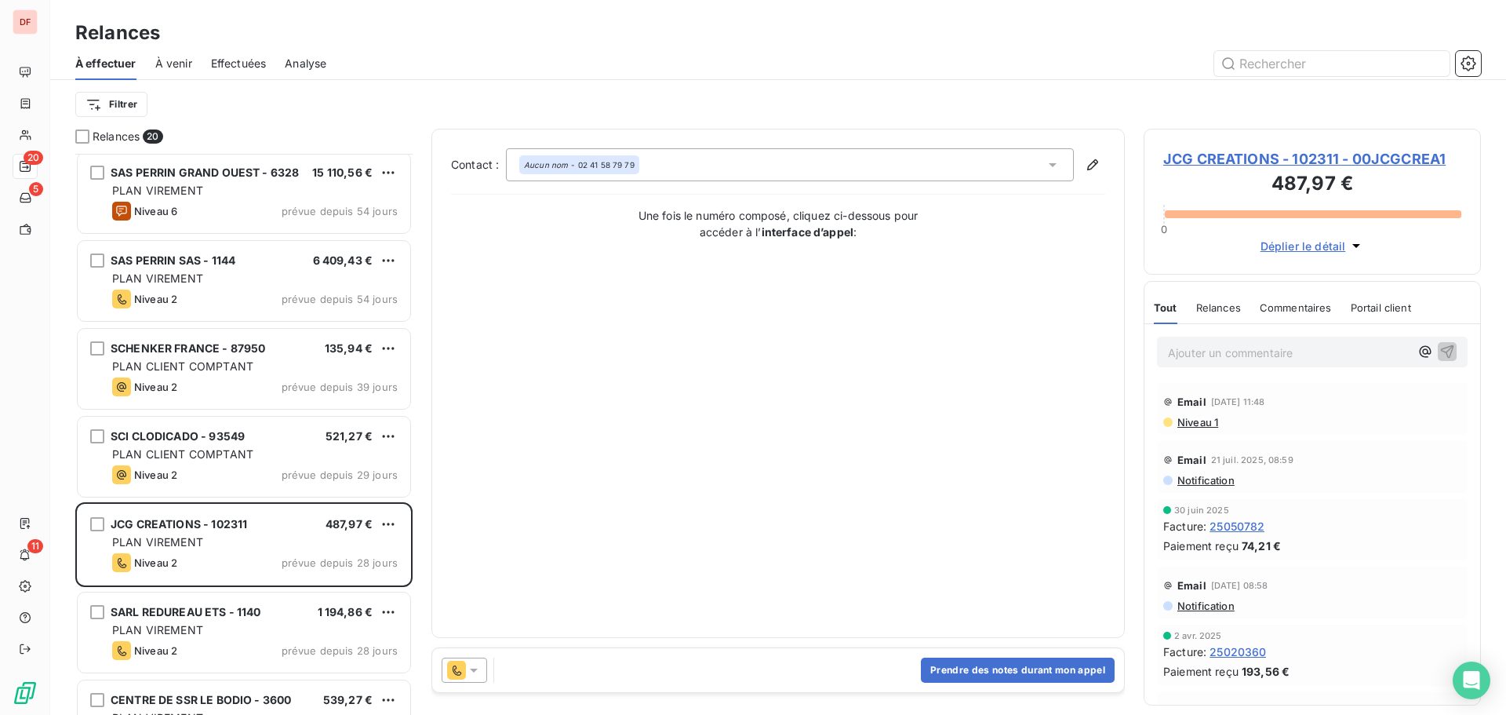
click at [1287, 158] on span "JCG CREATIONS - 102311 - 00JCGCREA1" at bounding box center [1312, 158] width 298 height 21
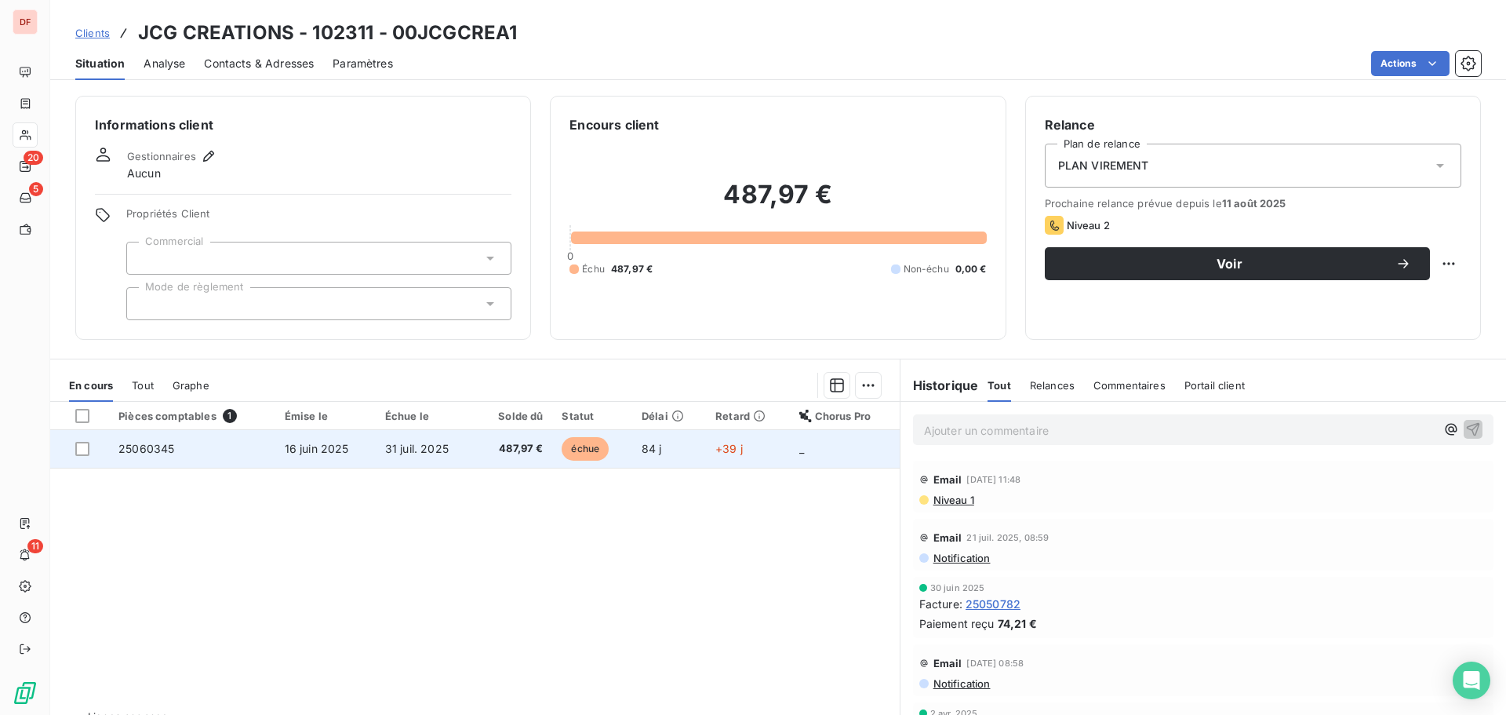
click at [562, 453] on span "échue" at bounding box center [585, 449] width 47 height 24
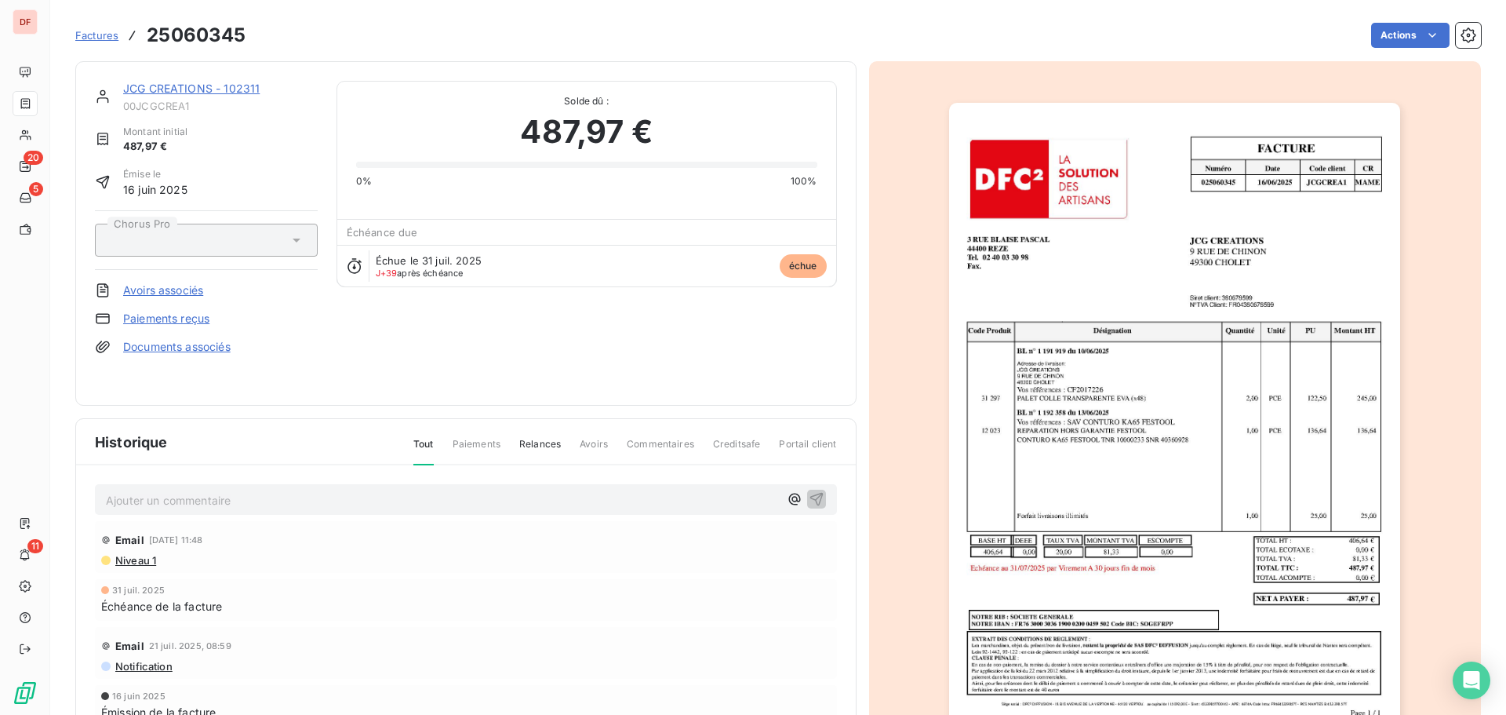
click at [188, 88] on link "JCG CREATIONS - 102311" at bounding box center [191, 88] width 137 height 13
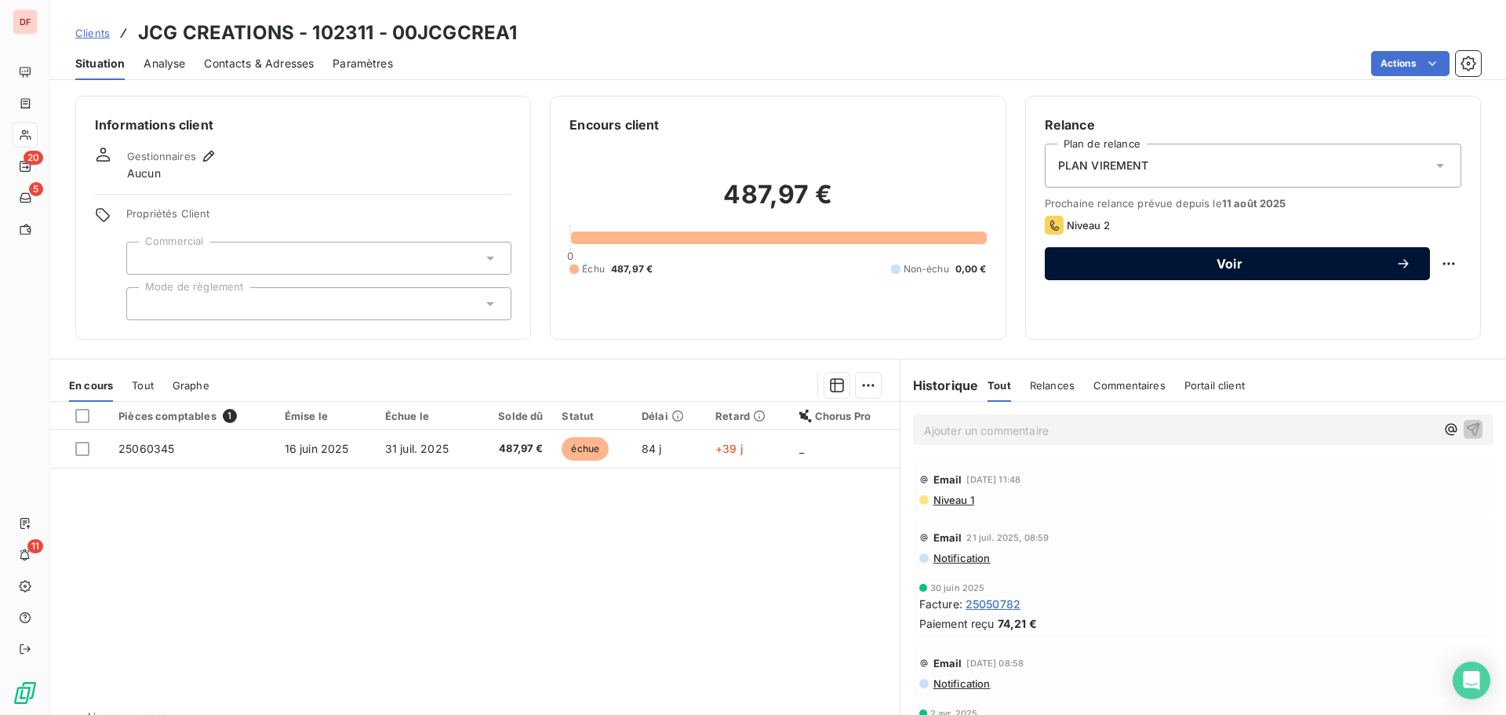
click at [1238, 274] on button "Voir" at bounding box center [1237, 263] width 385 height 33
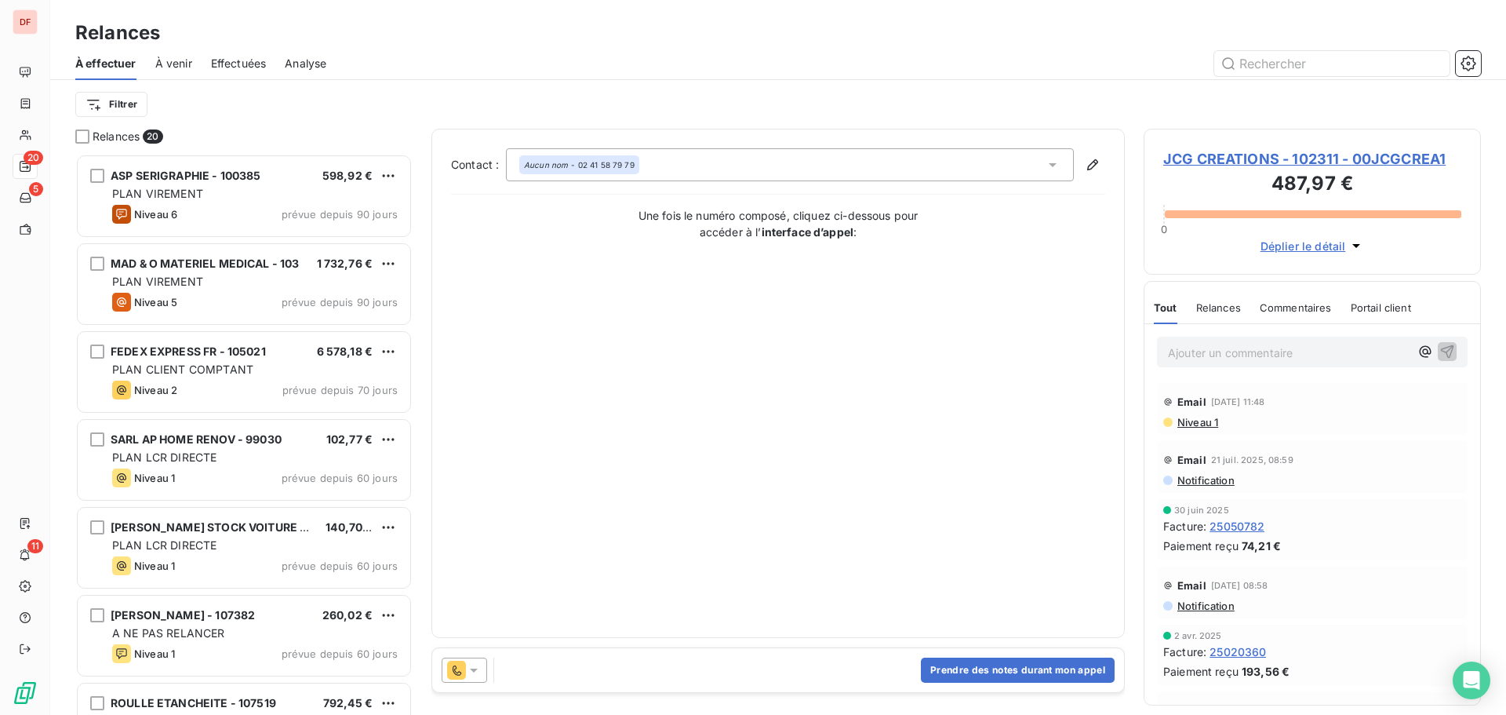
scroll to position [549, 326]
click at [456, 676] on icon at bounding box center [456, 670] width 19 height 19
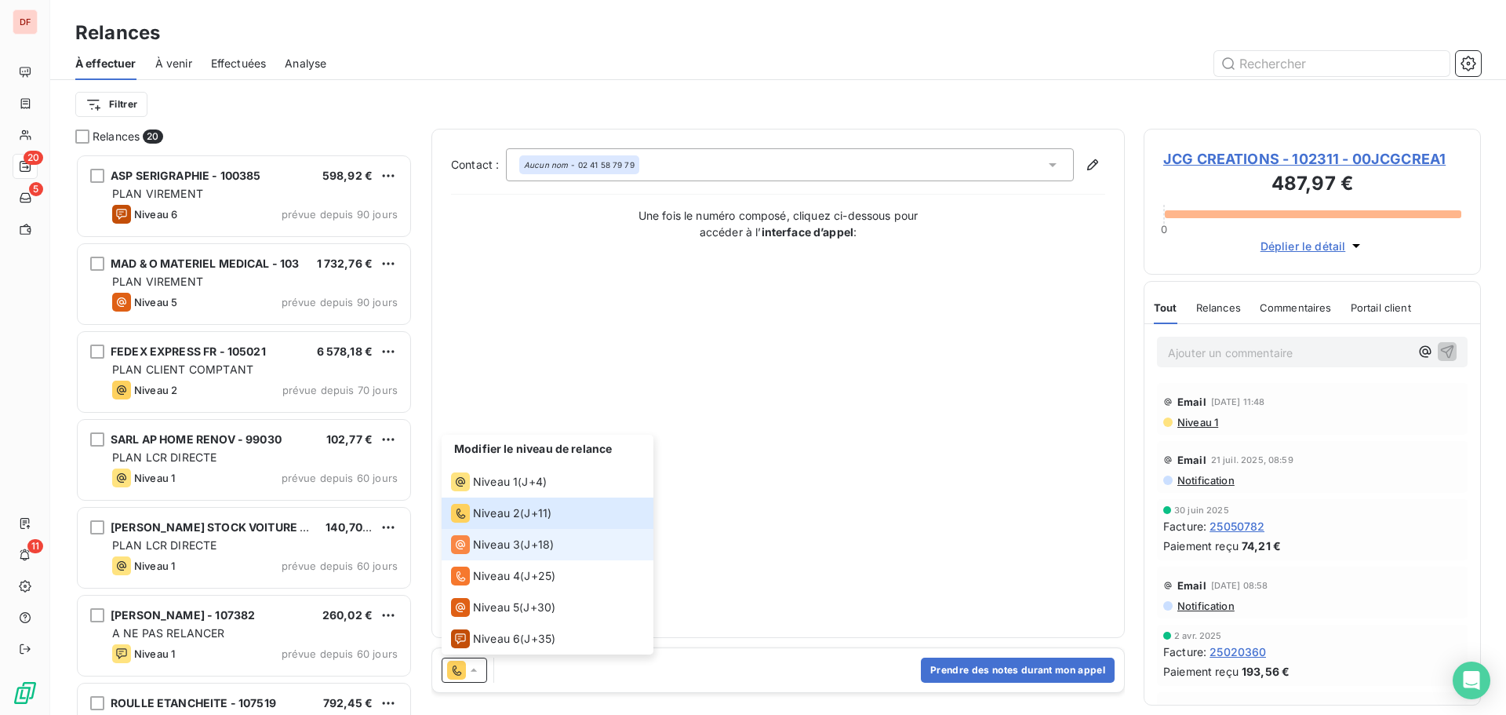
click at [504, 546] on span "Niveau 3" at bounding box center [496, 545] width 47 height 16
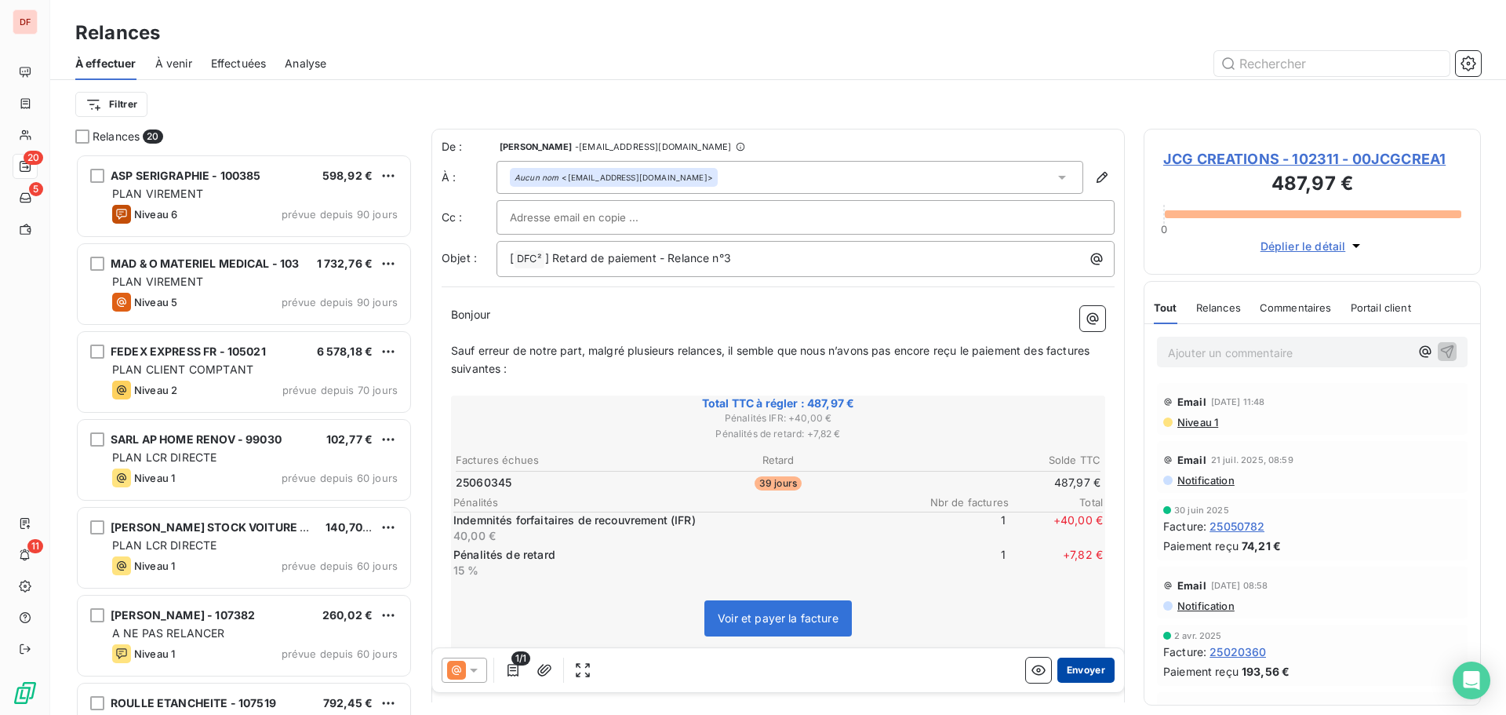
click at [1075, 675] on button "Envoyer" at bounding box center [1086, 669] width 57 height 25
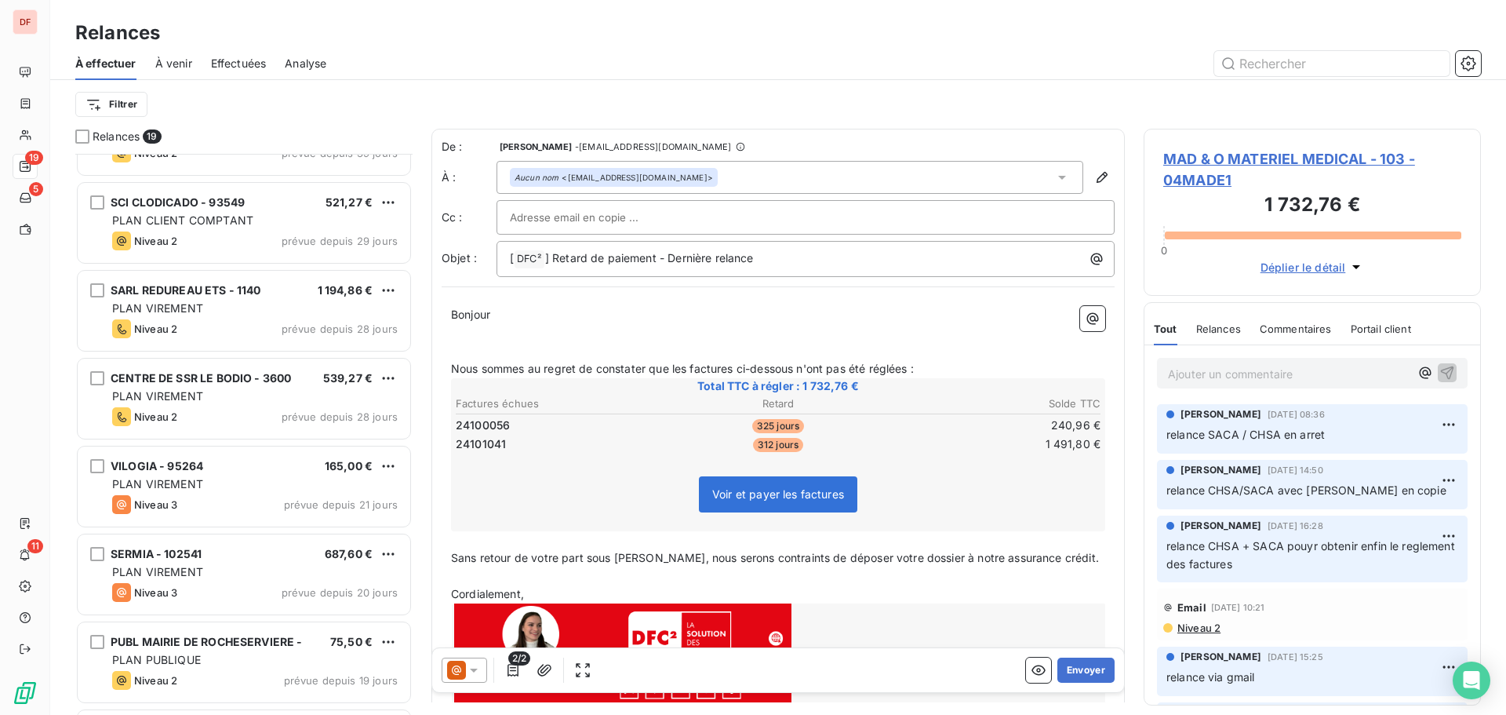
scroll to position [942, 0]
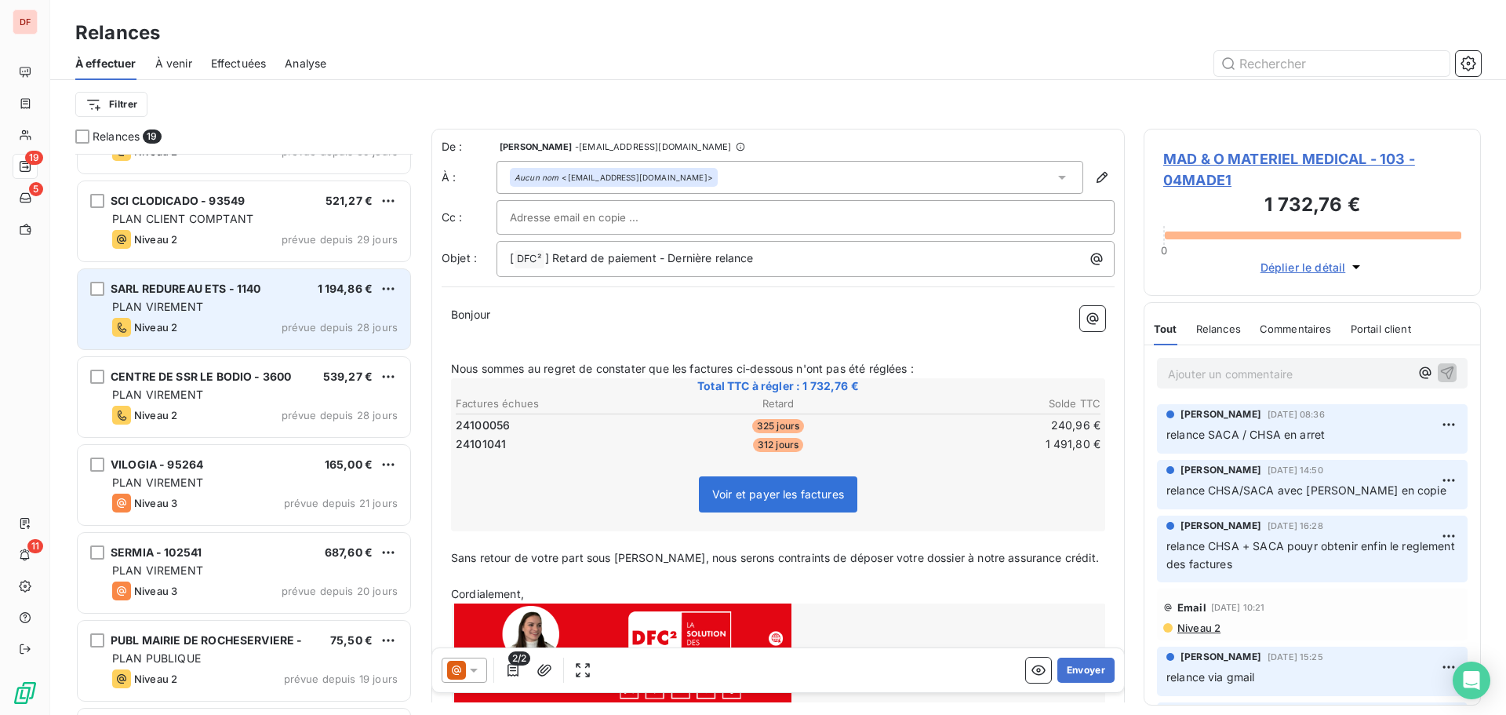
click at [244, 346] on div "SARL REDUREAU ETS - 1140 1 194,86 € PLAN VIREMENT Niveau 2 prévue depuis 28 jou…" at bounding box center [244, 309] width 333 height 80
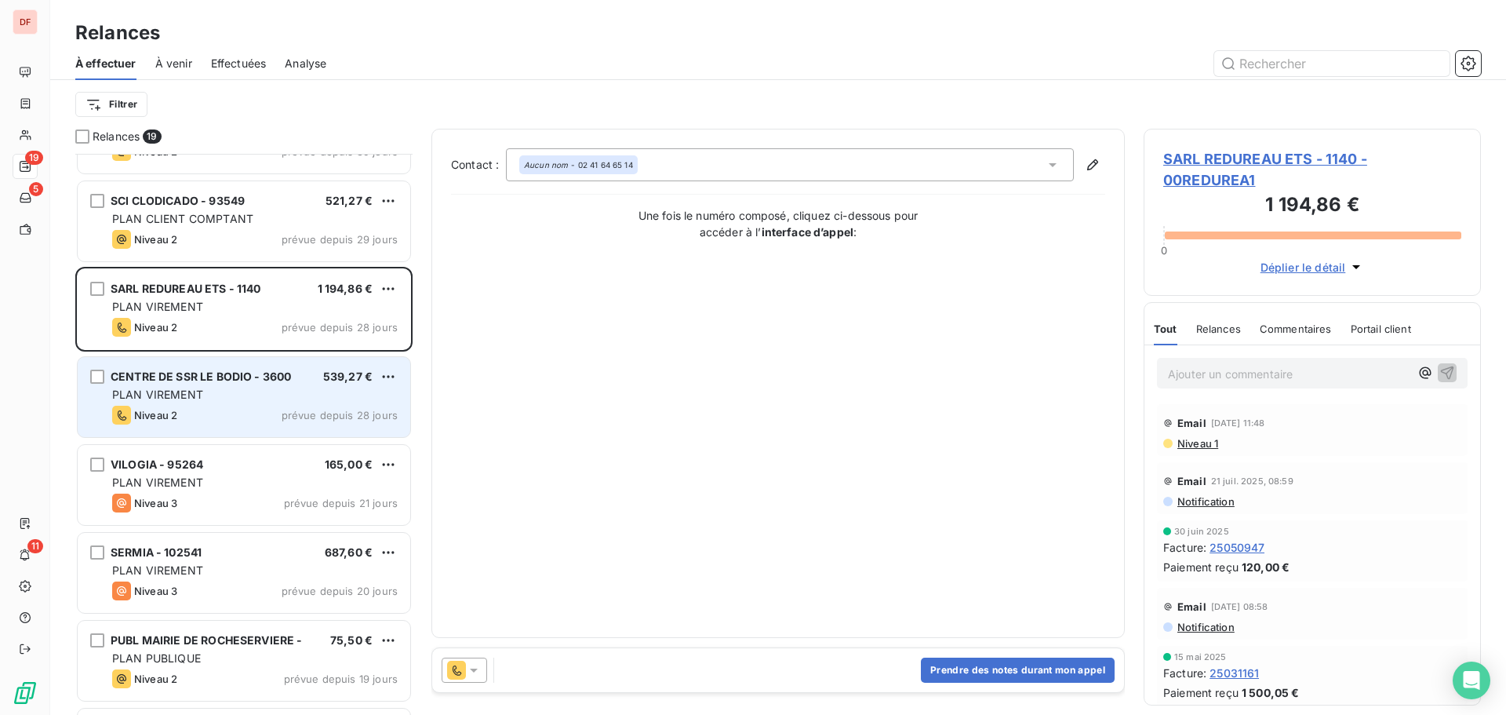
click at [246, 405] on div "CENTRE DE SSR LE BODIO - 3600 539,27 € PLAN VIREMENT Niveau 2 prévue depuis 28 …" at bounding box center [244, 397] width 333 height 80
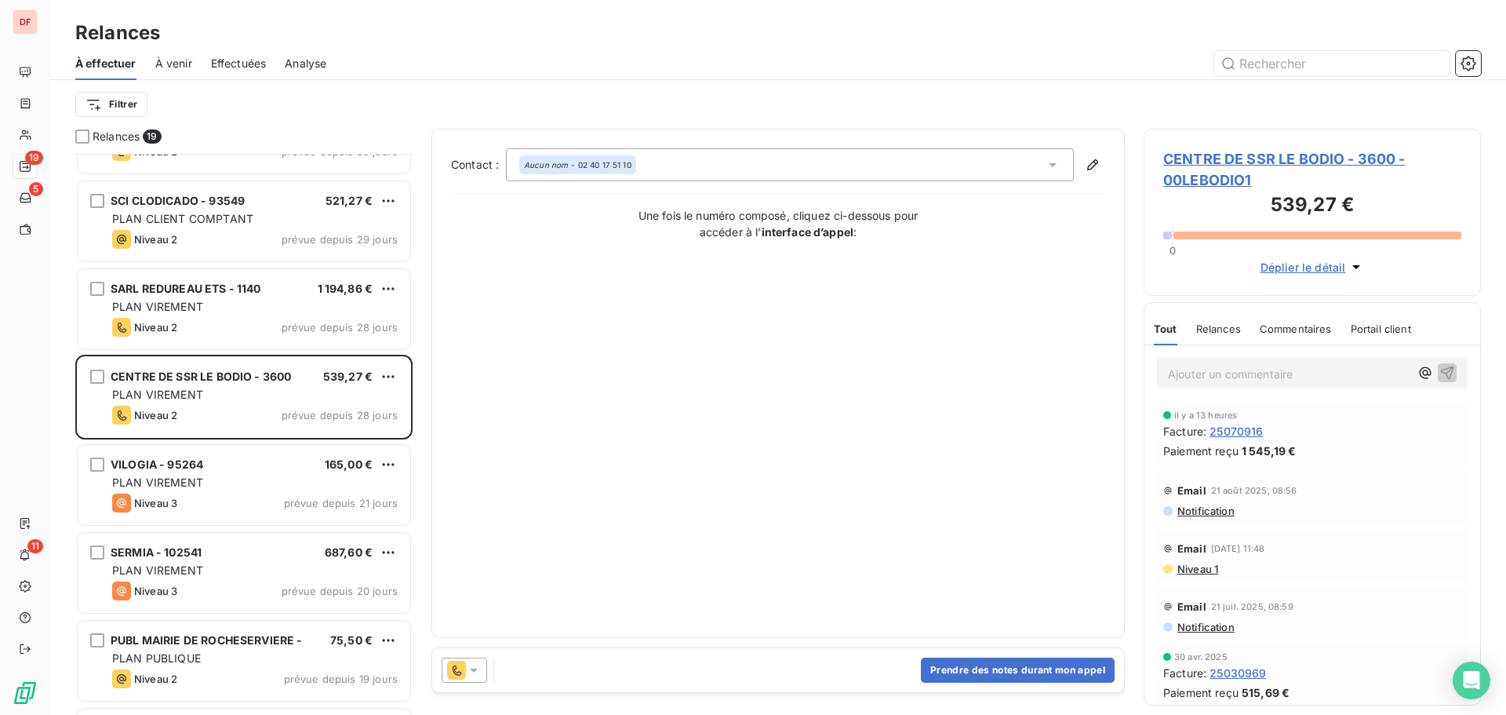
click at [472, 662] on icon at bounding box center [474, 670] width 16 height 16
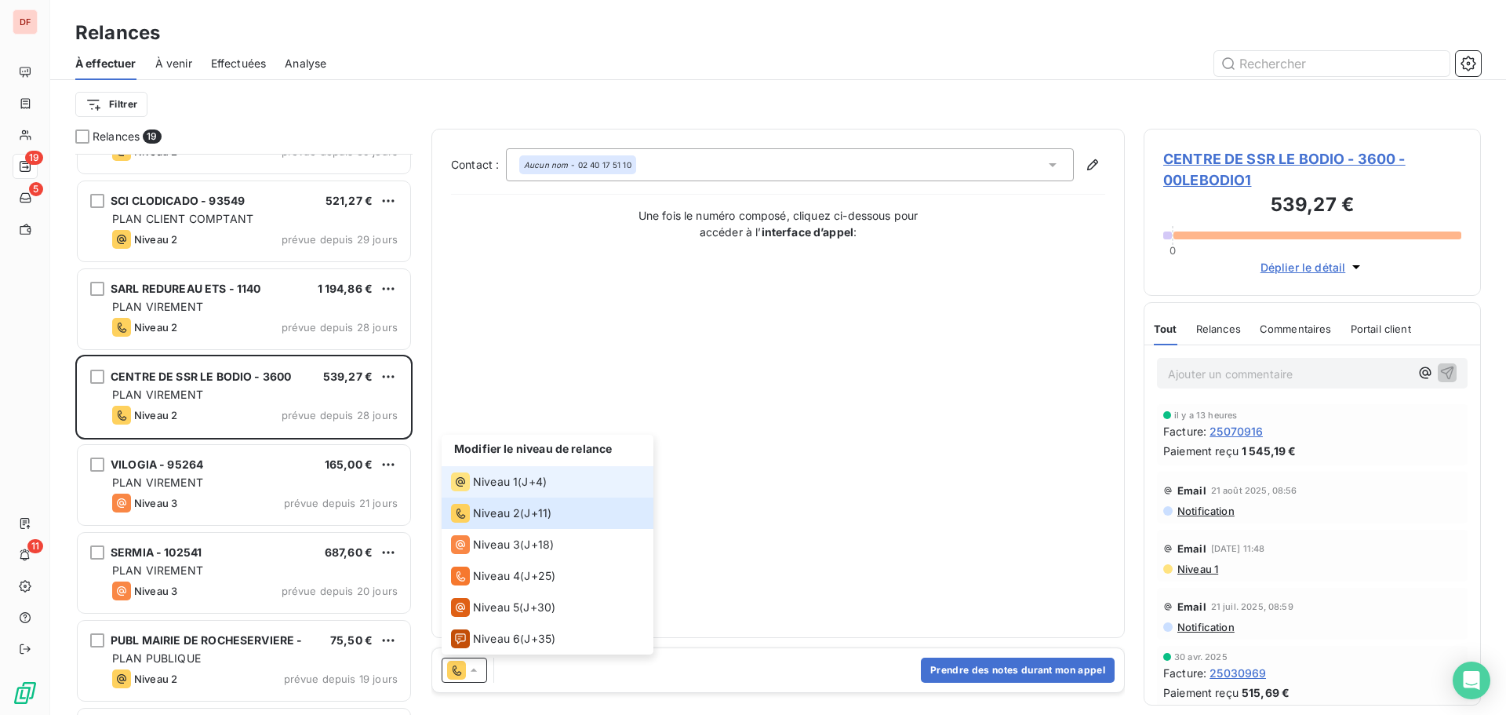
click at [513, 489] on span "Niveau 1" at bounding box center [495, 482] width 45 height 16
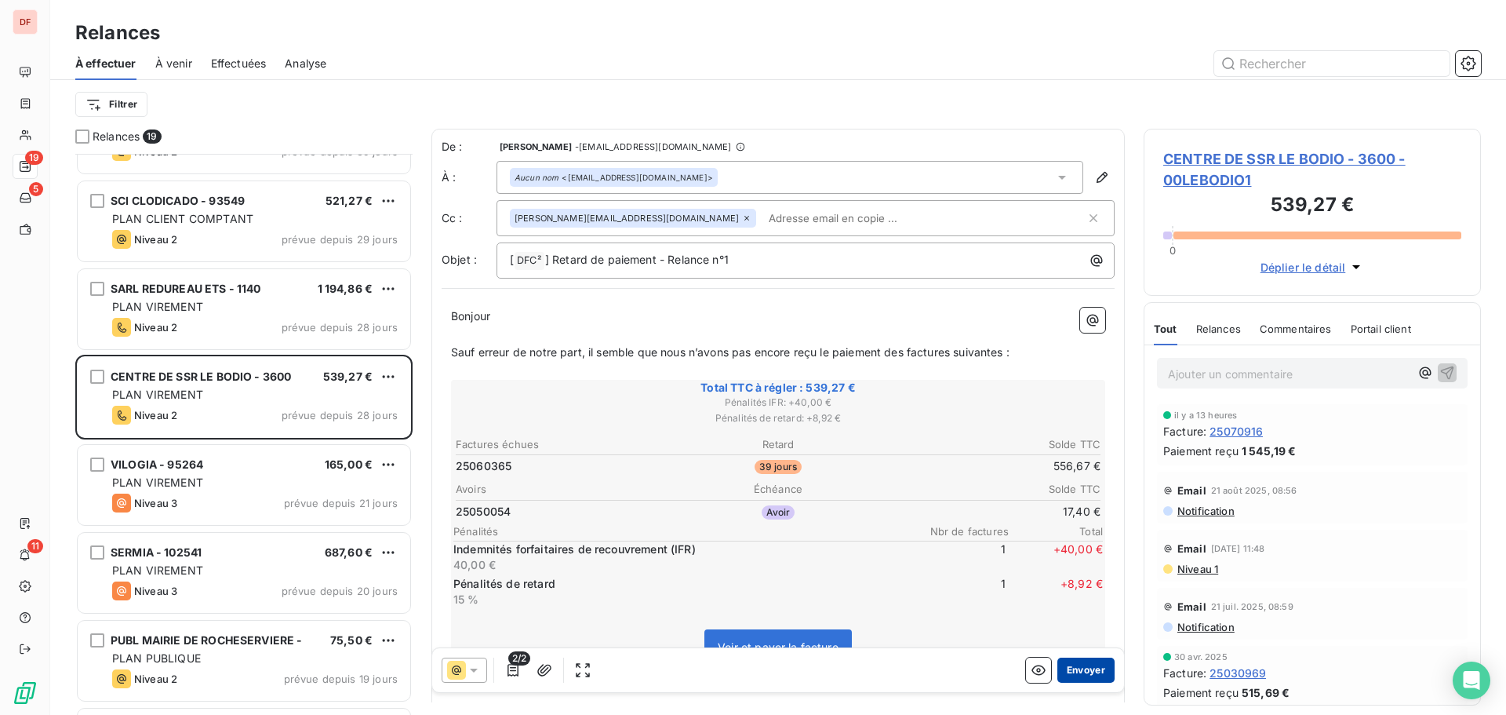
click at [1066, 673] on button "Envoyer" at bounding box center [1086, 669] width 57 height 25
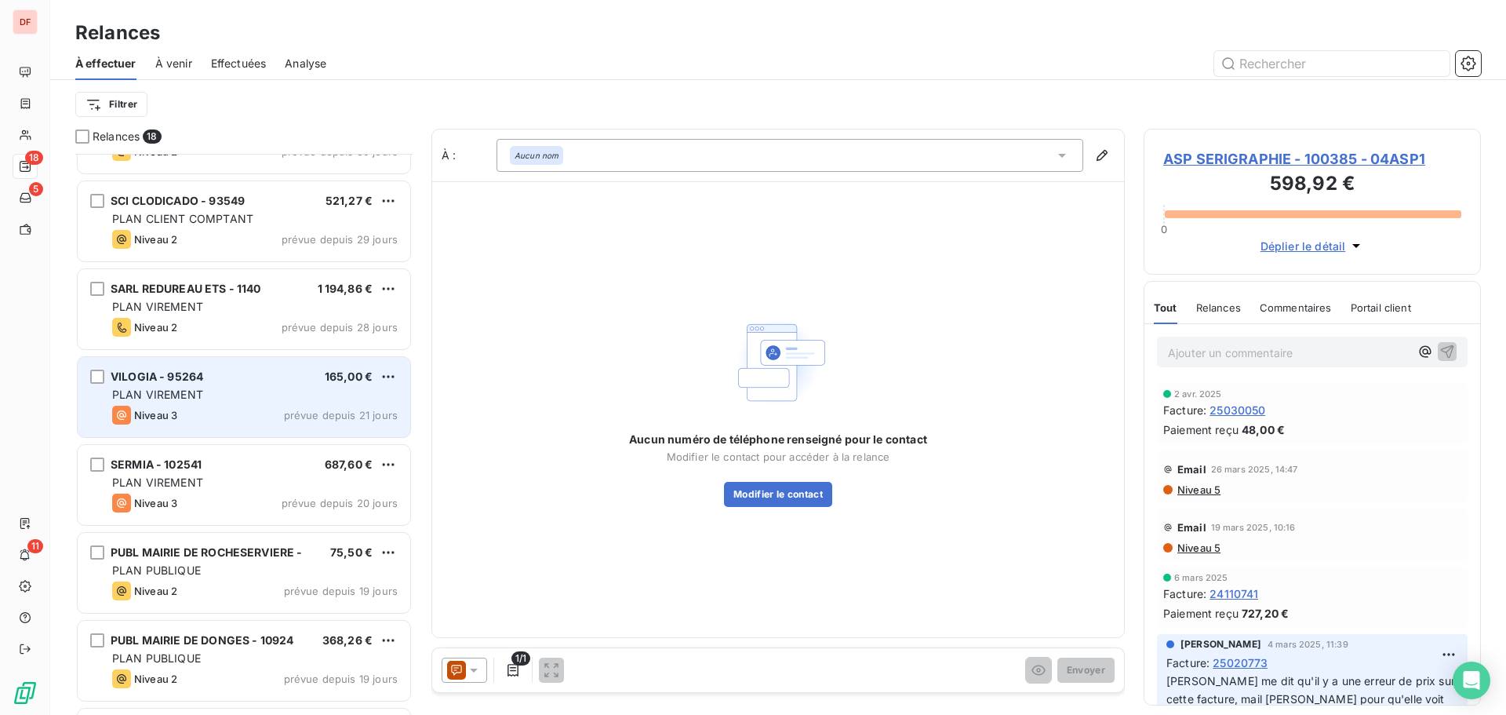
click at [168, 404] on div "VILOGIA - 95264 165,00 € PLAN VIREMENT Niveau 3 prévue depuis 21 jours" at bounding box center [244, 397] width 333 height 80
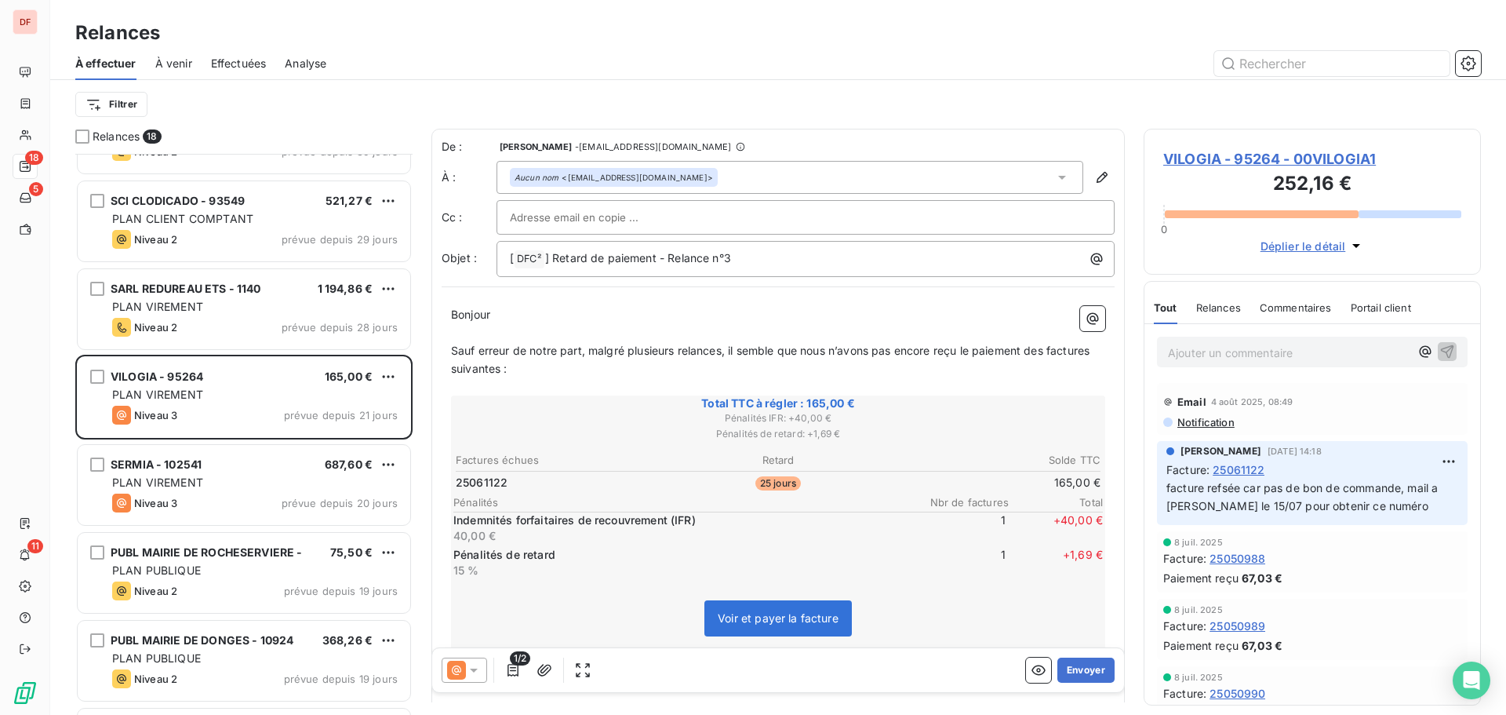
drag, startPoint x: 1279, startPoint y: 466, endPoint x: 1212, endPoint y: 464, distance: 66.7
click at [1212, 464] on div "Facture : 25061122" at bounding box center [1313, 469] width 292 height 16
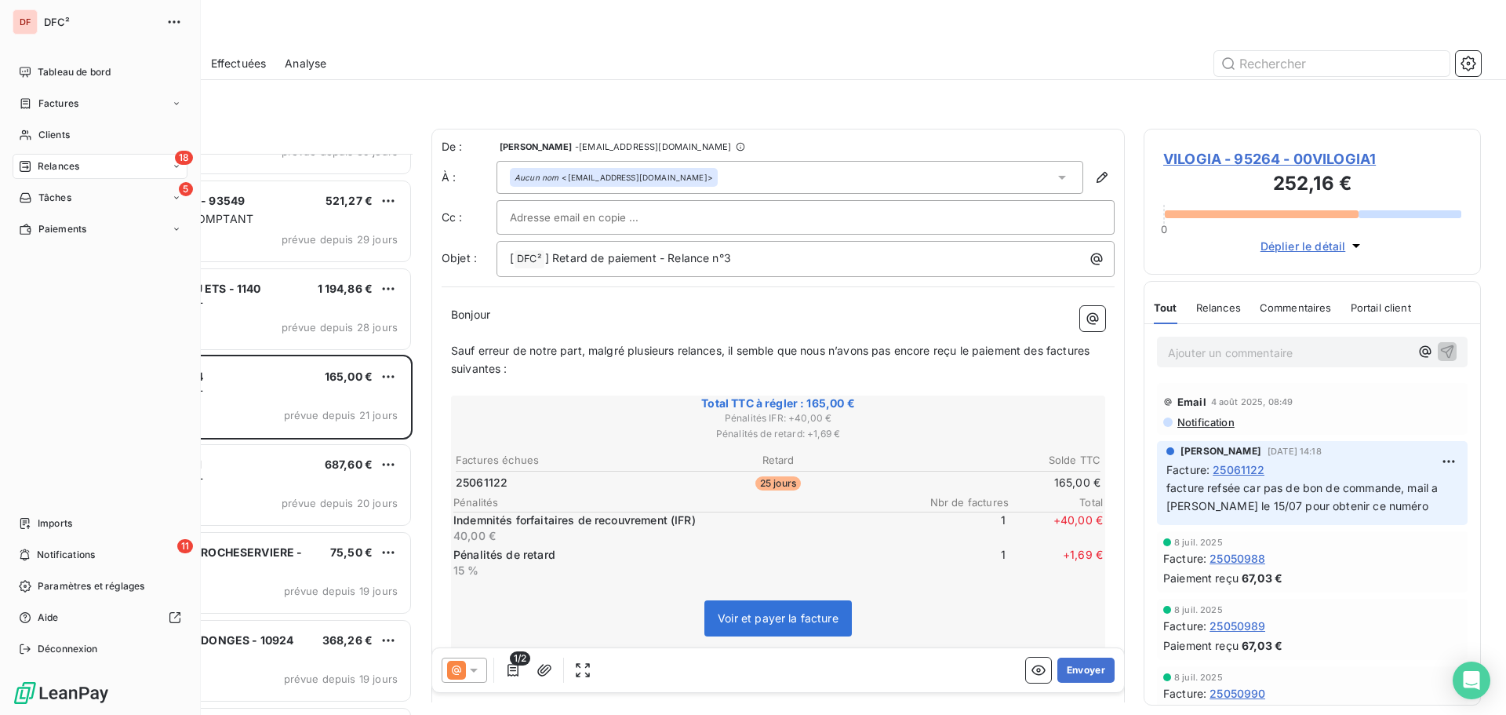
copy div "25061122"
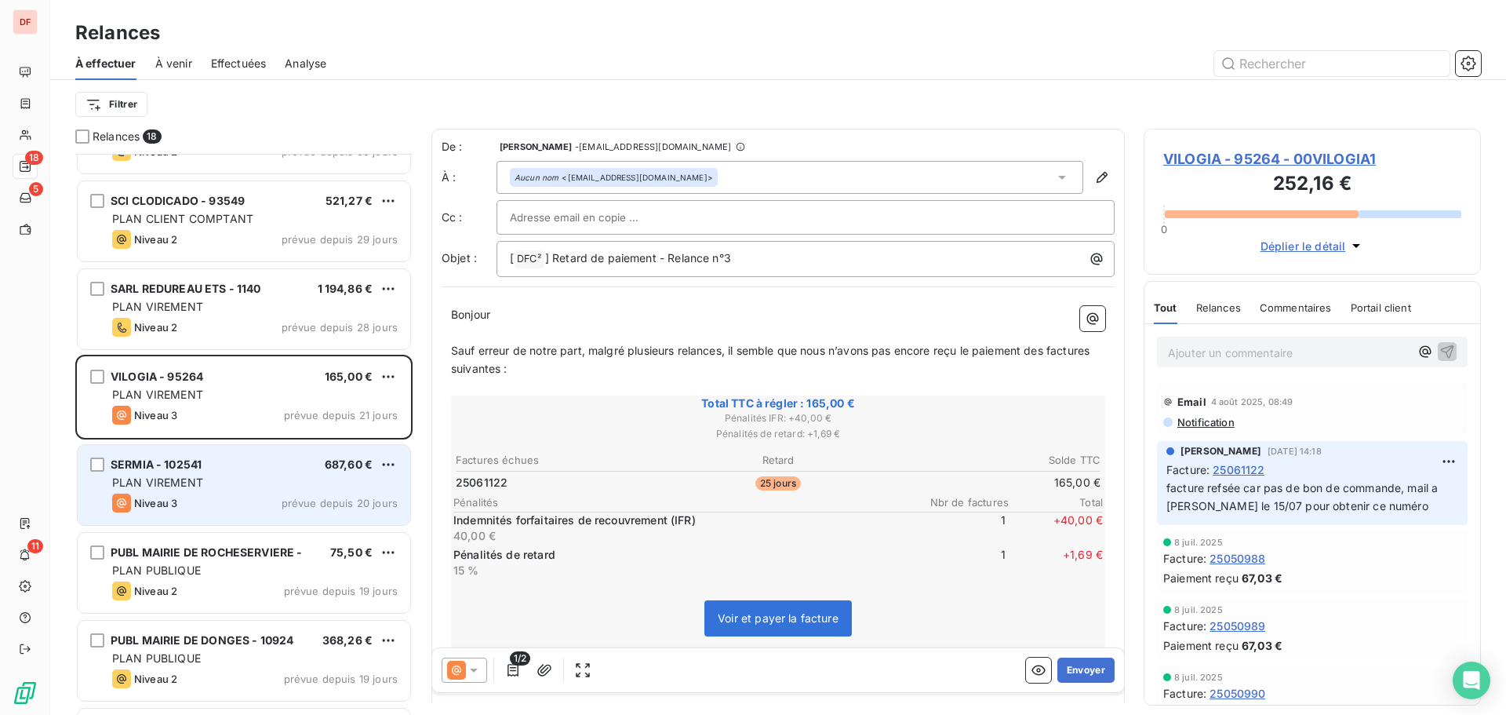
click at [214, 486] on div "PLAN VIREMENT" at bounding box center [255, 483] width 286 height 16
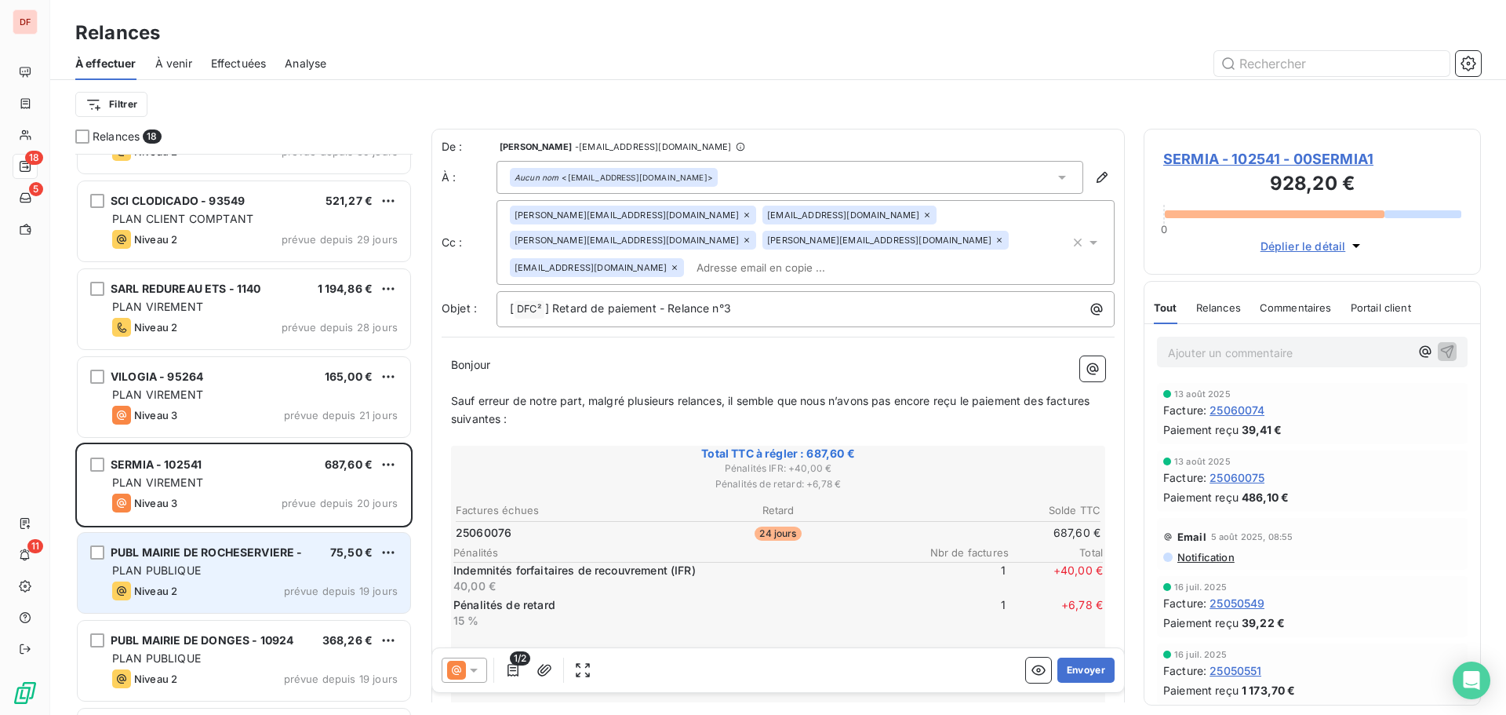
click at [216, 580] on div "PUBL MAIRIE DE ROCHESERVIERE - 75,50 € PLAN PUBLIQUE Niveau 2 prévue depuis 19 …" at bounding box center [244, 573] width 333 height 80
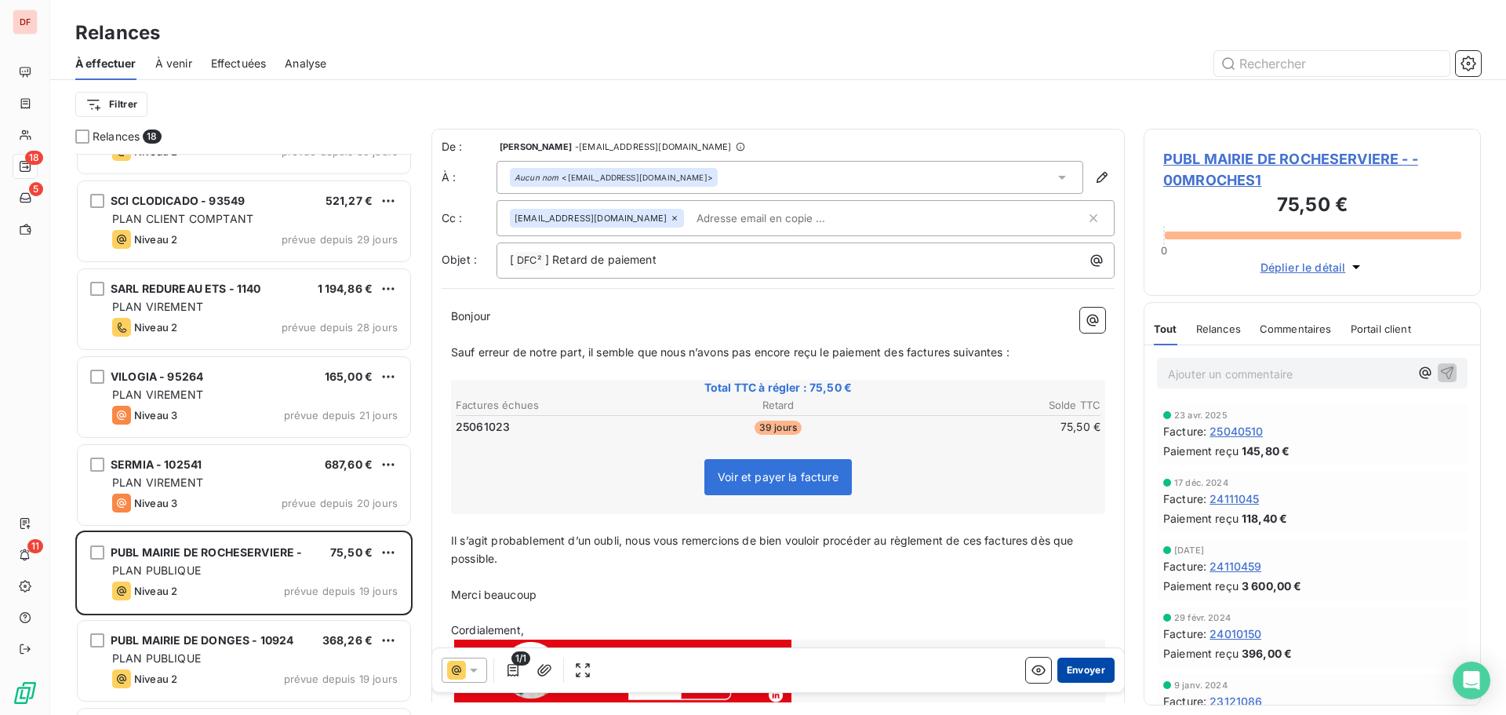
click at [1083, 672] on button "Envoyer" at bounding box center [1086, 669] width 57 height 25
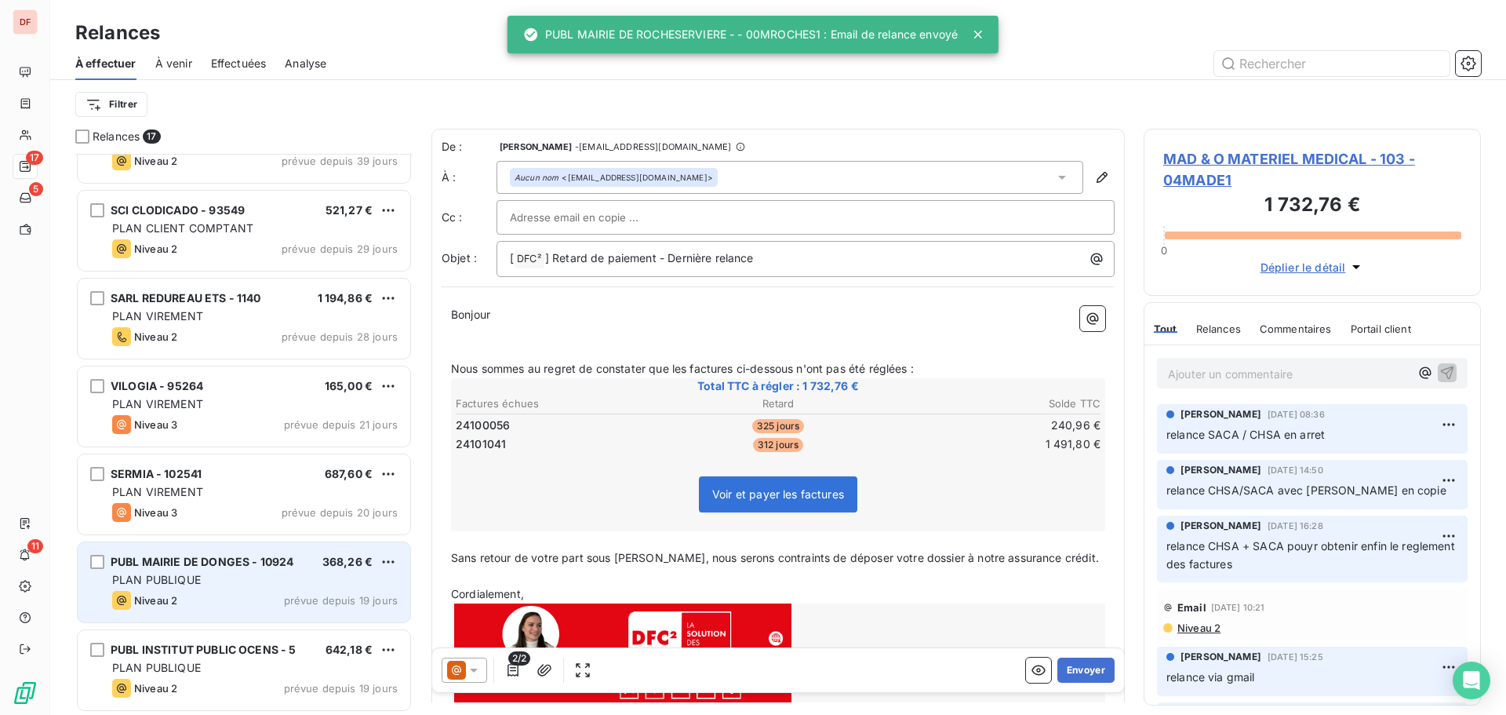
scroll to position [934, 0]
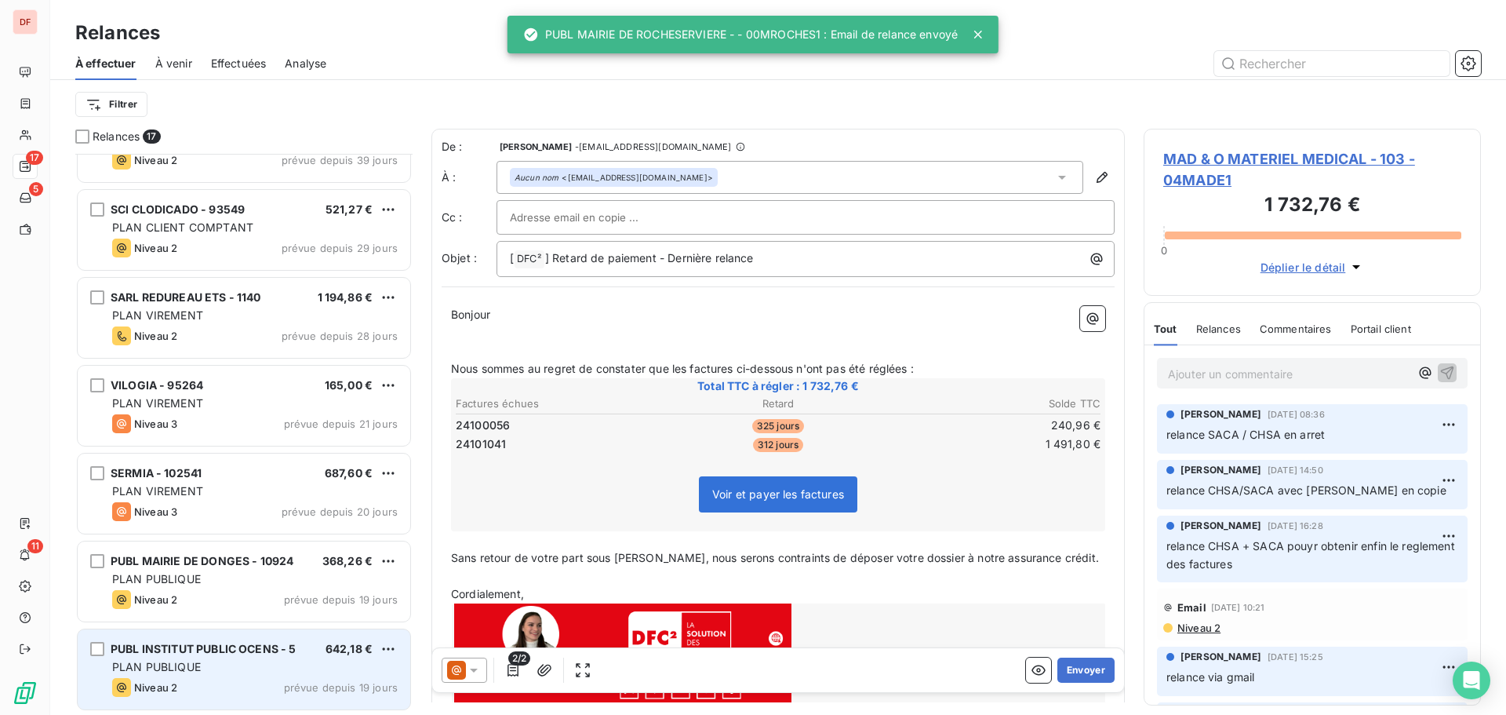
click at [180, 660] on span "PLAN PUBLIQUE" at bounding box center [156, 666] width 89 height 13
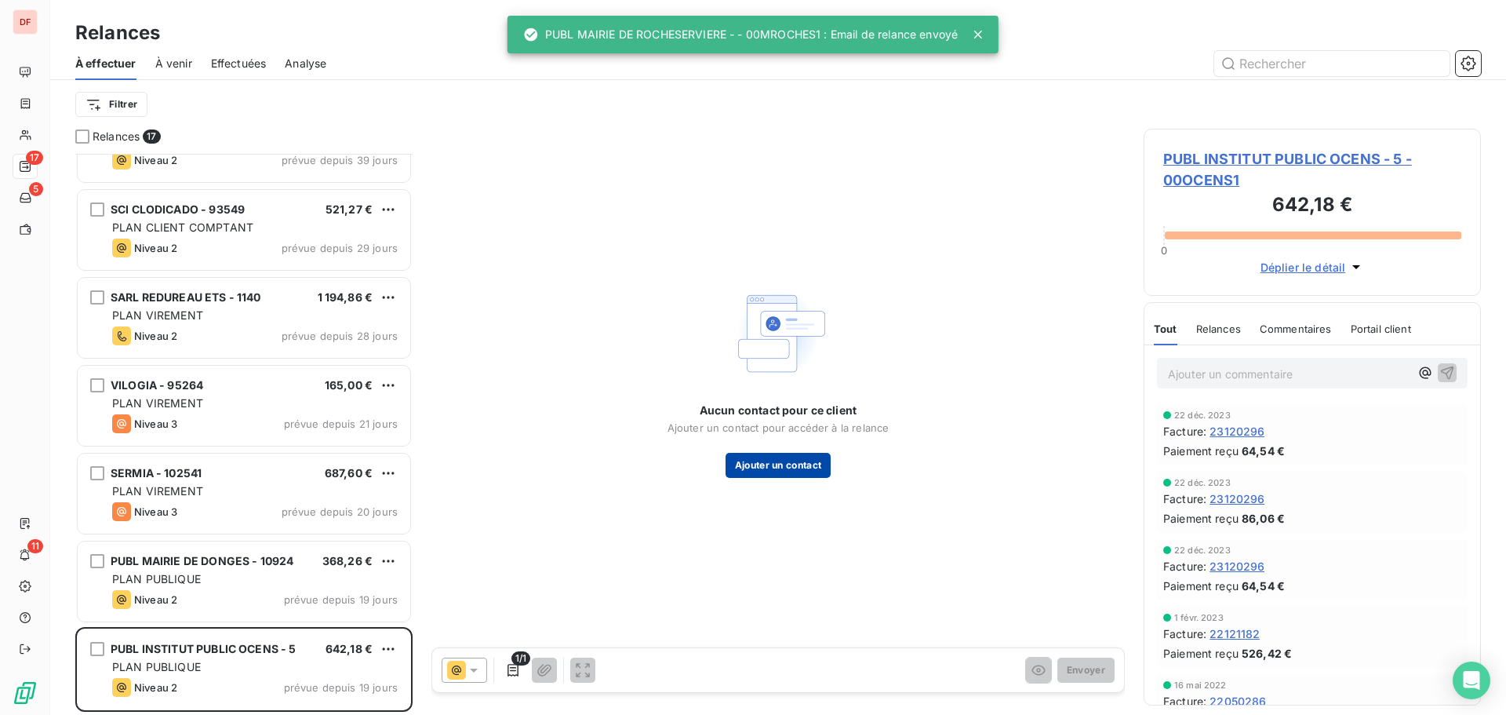
click at [797, 458] on button "Ajouter un contact" at bounding box center [779, 465] width 106 height 25
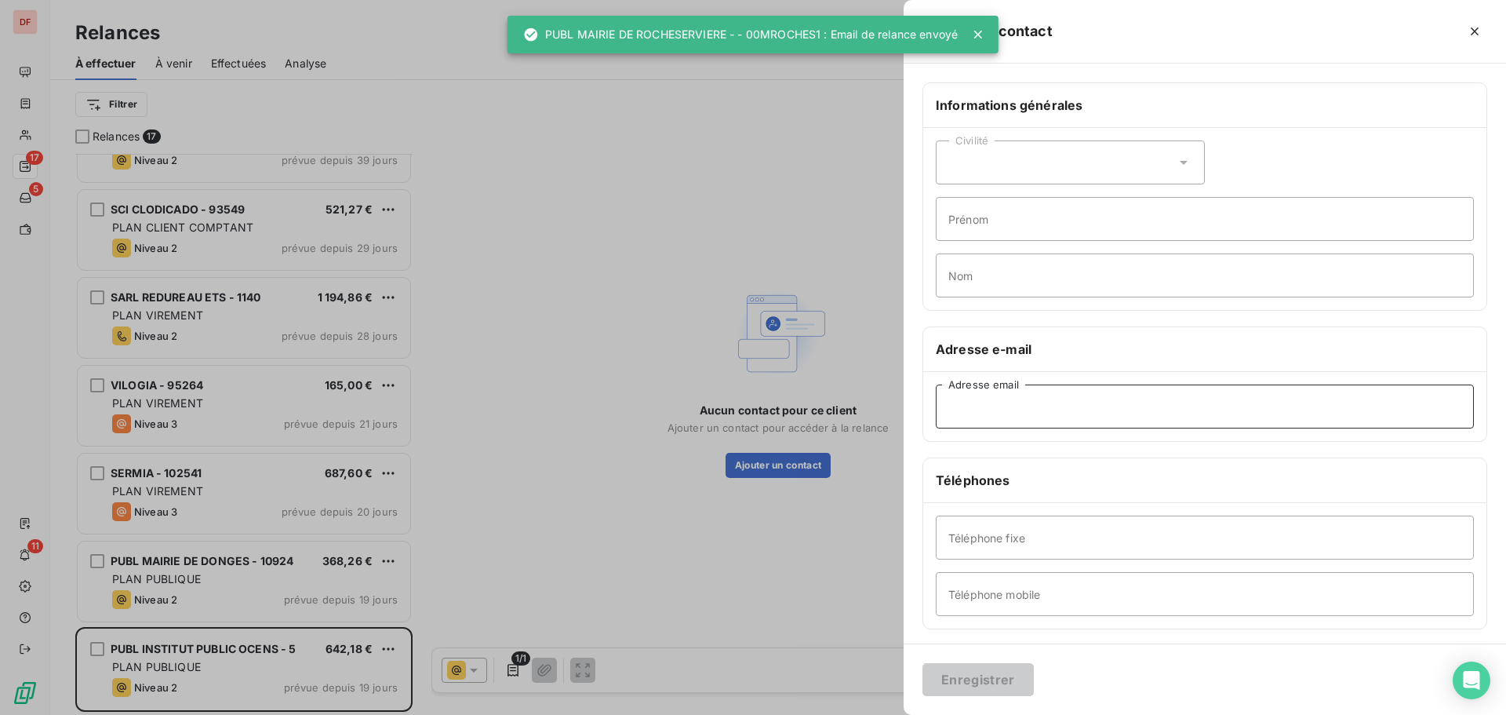
click at [1025, 410] on input "Adresse email" at bounding box center [1205, 406] width 538 height 44
paste input "[PERSON_NAME][EMAIL_ADDRESS][DOMAIN_NAME]"
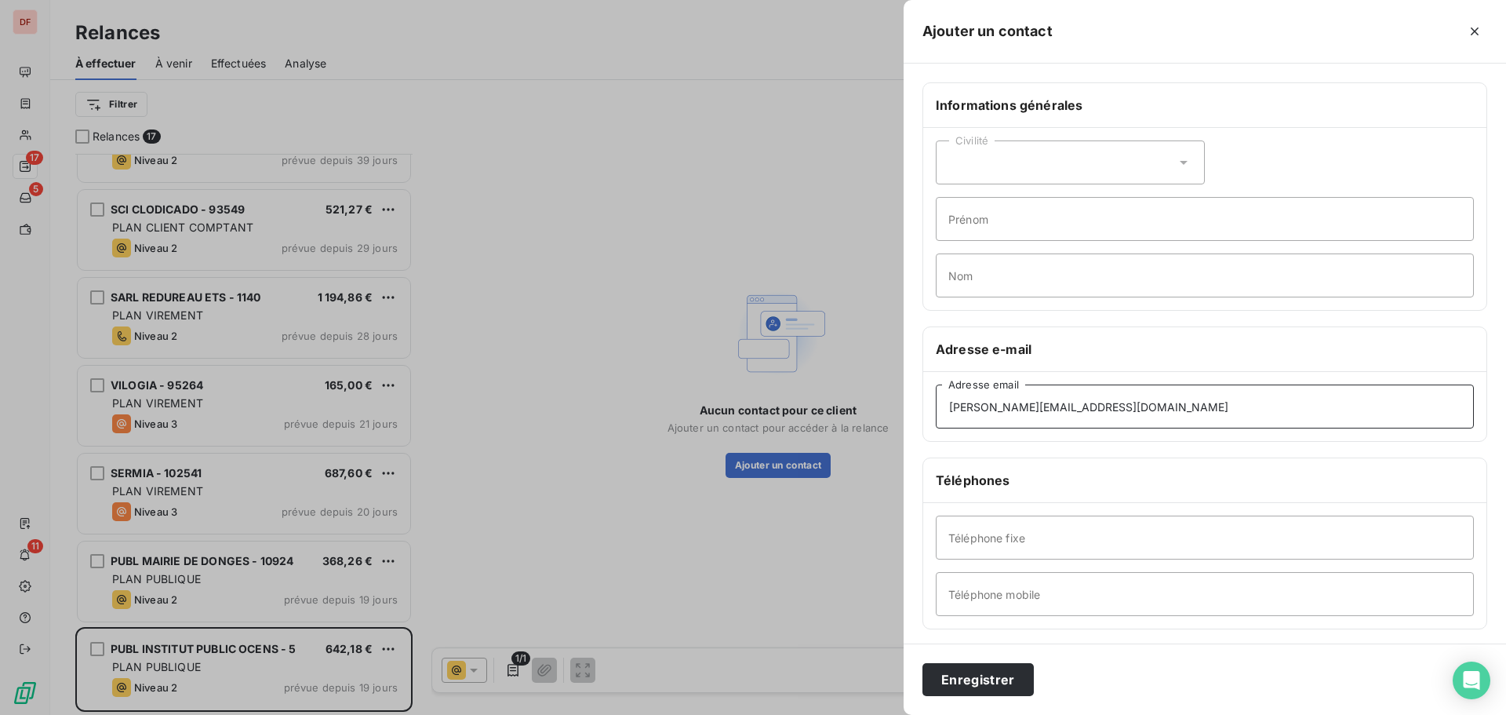
type input "[PERSON_NAME][EMAIL_ADDRESS][DOMAIN_NAME]"
click at [1021, 562] on div "Téléphone fixe Téléphone mobile" at bounding box center [1204, 566] width 563 height 126
click at [1030, 541] on input "Téléphone fixe" at bounding box center [1205, 537] width 538 height 44
type input "02 40 75 68 94"
click at [923, 663] on button "Enregistrer" at bounding box center [978, 679] width 111 height 33
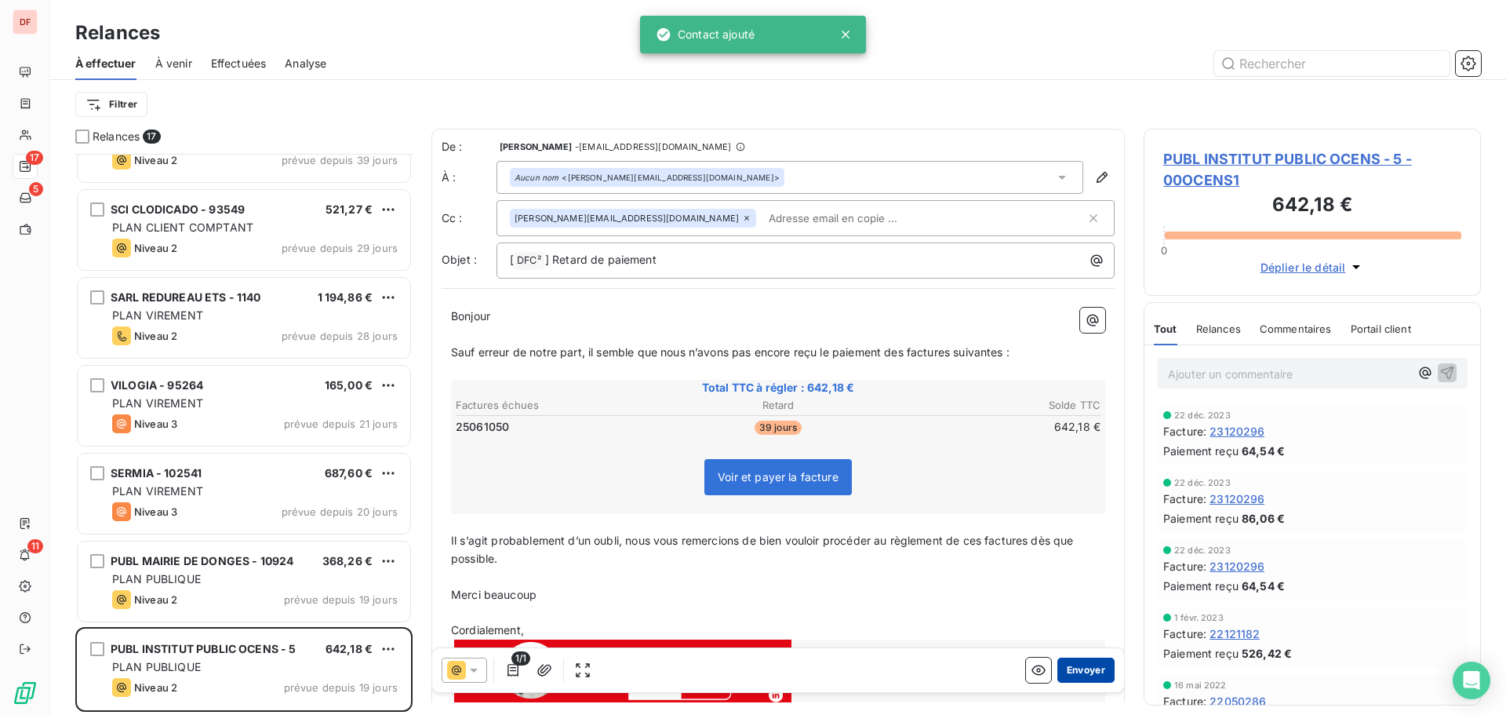
click at [1073, 662] on button "Envoyer" at bounding box center [1086, 669] width 57 height 25
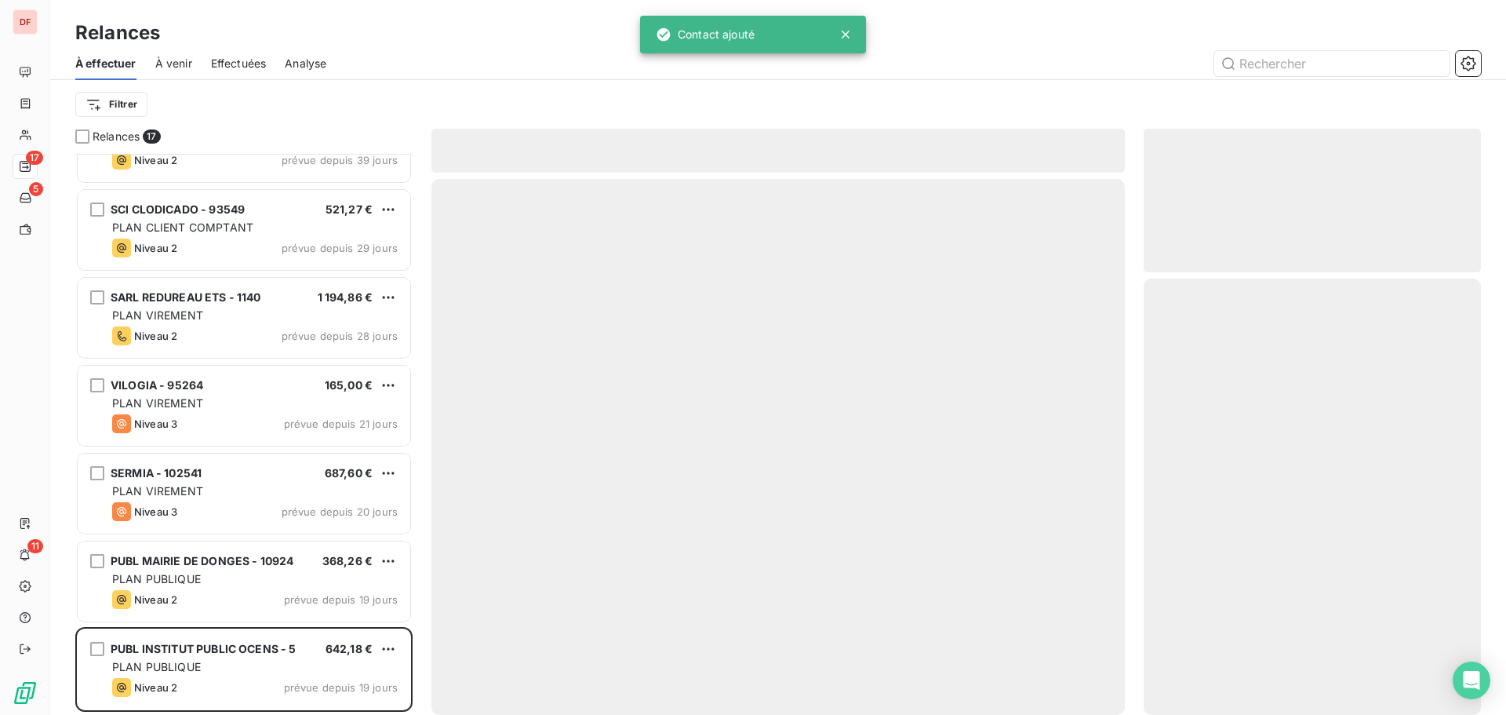
scroll to position [845, 0]
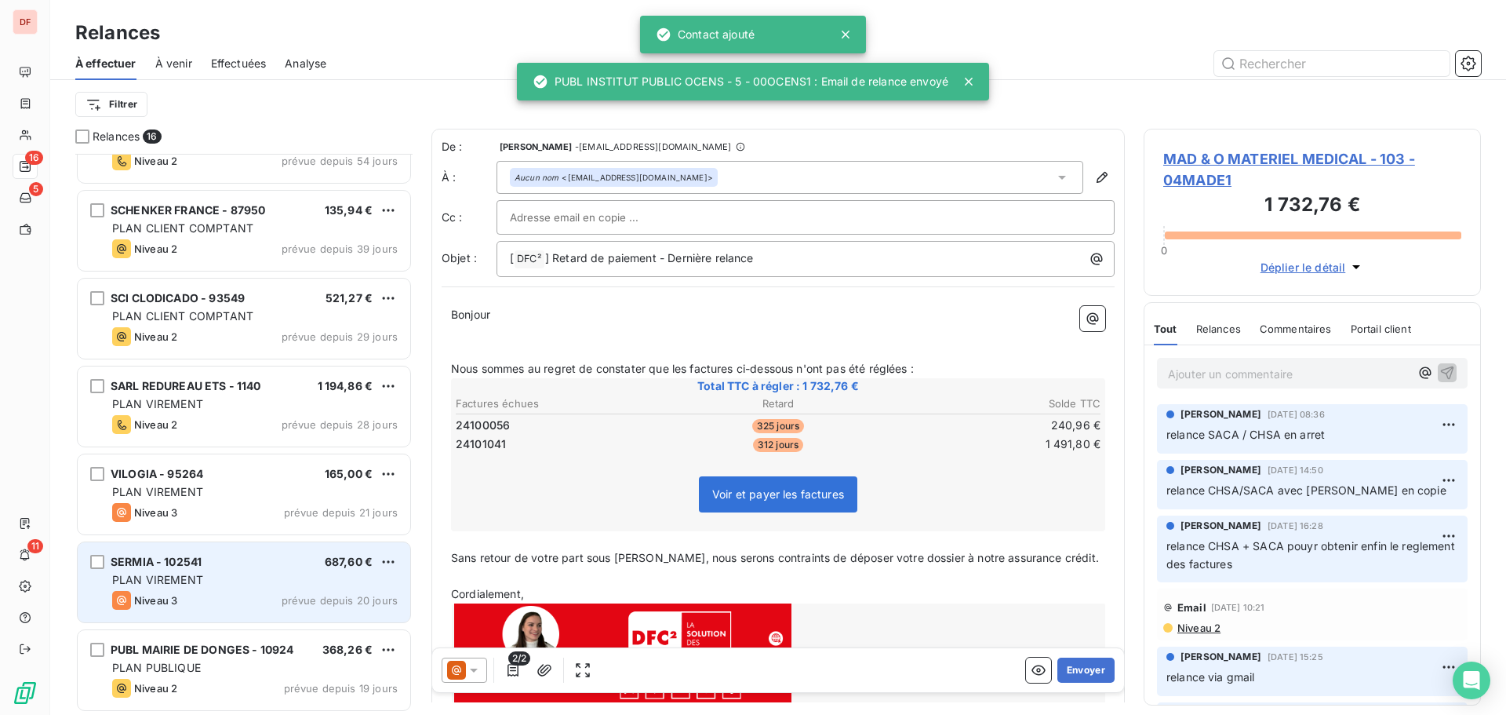
scroll to position [846, 0]
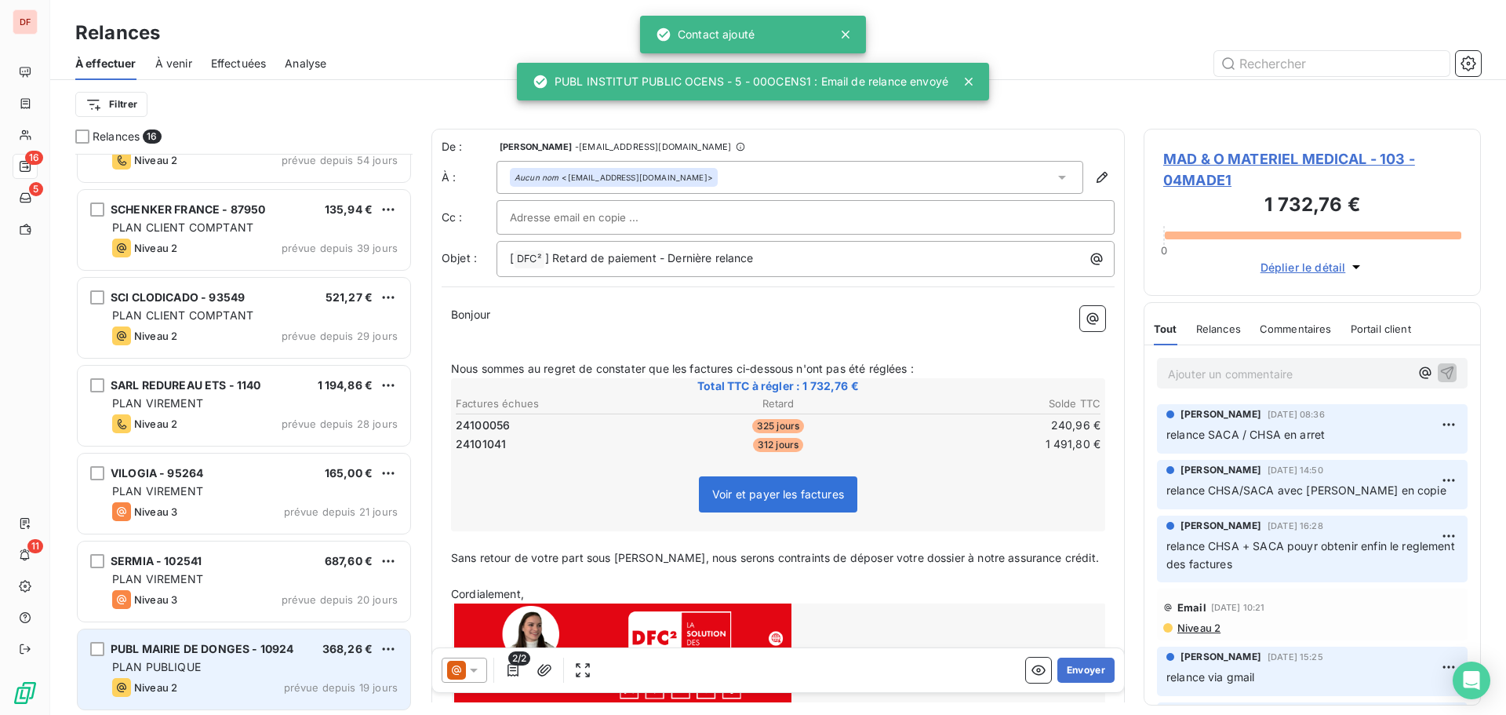
click at [193, 670] on span "PLAN PUBLIQUE" at bounding box center [156, 666] width 89 height 13
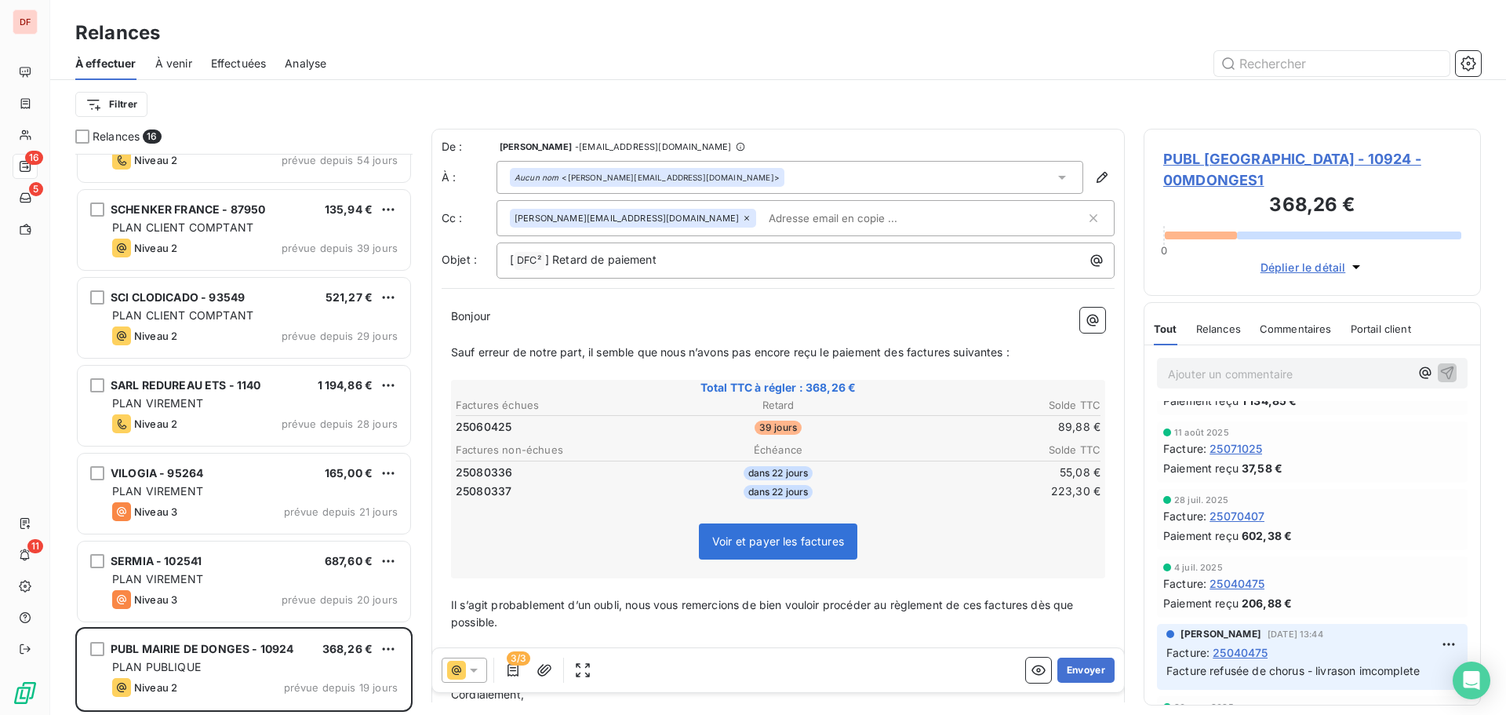
scroll to position [78, 0]
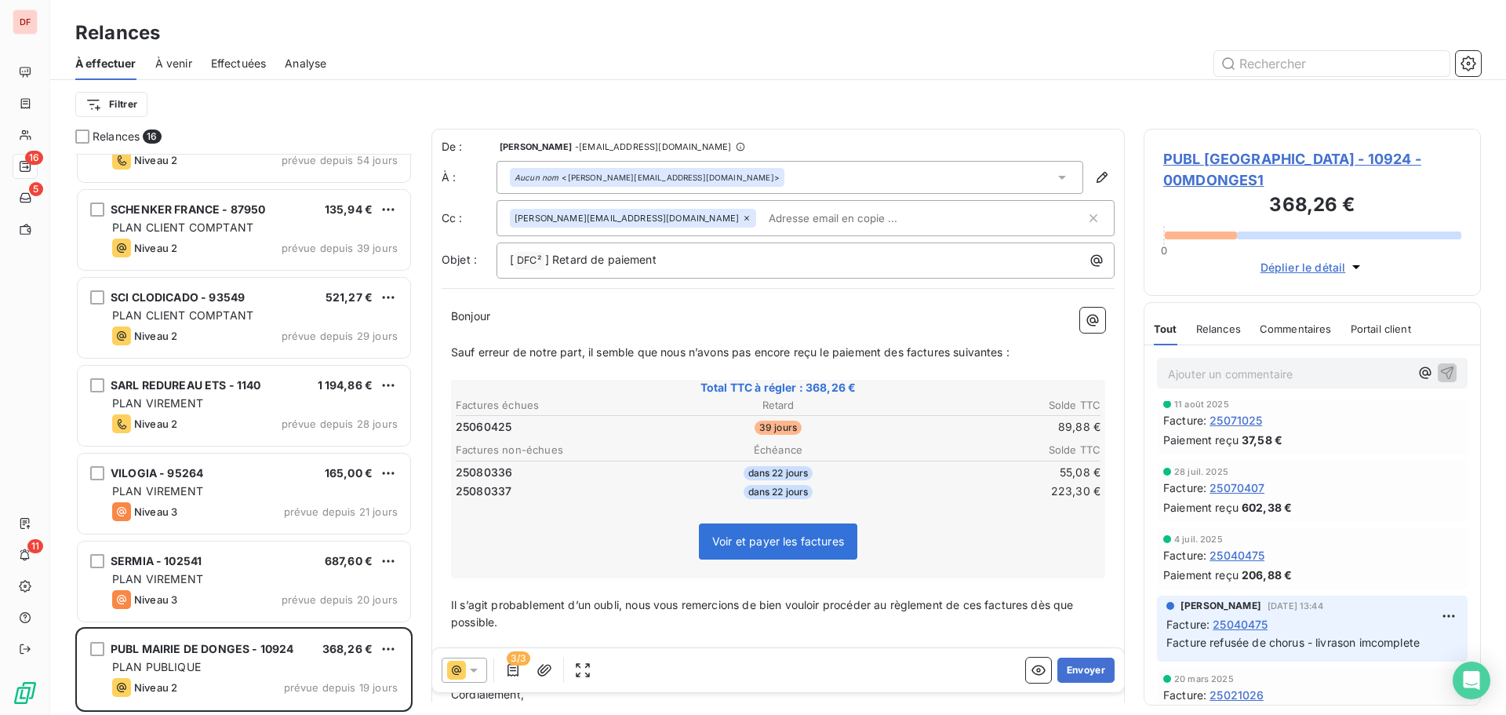
click at [1218, 150] on span "PUBL [GEOGRAPHIC_DATA] - 10924 - 00MDONGES1" at bounding box center [1312, 169] width 298 height 42
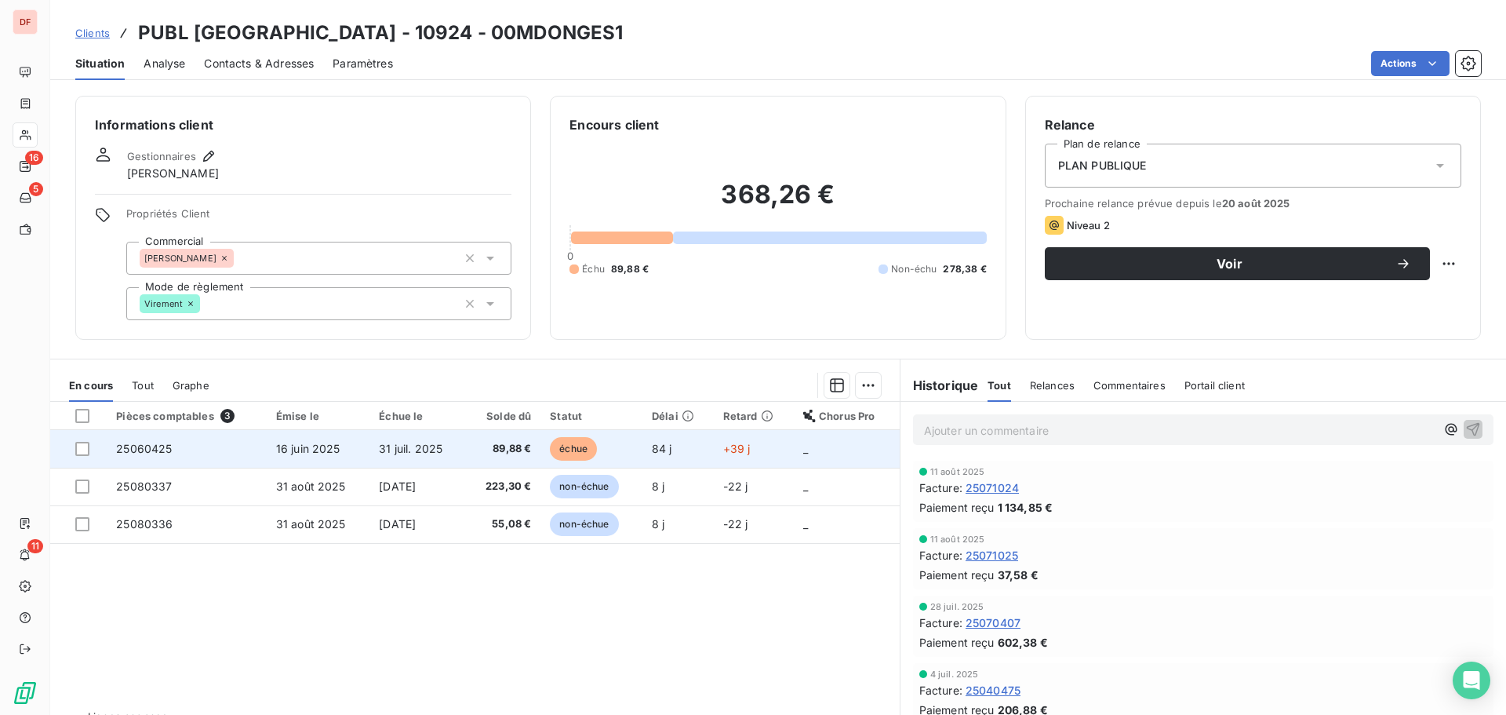
click at [471, 452] on td "89,88 €" at bounding box center [503, 449] width 75 height 38
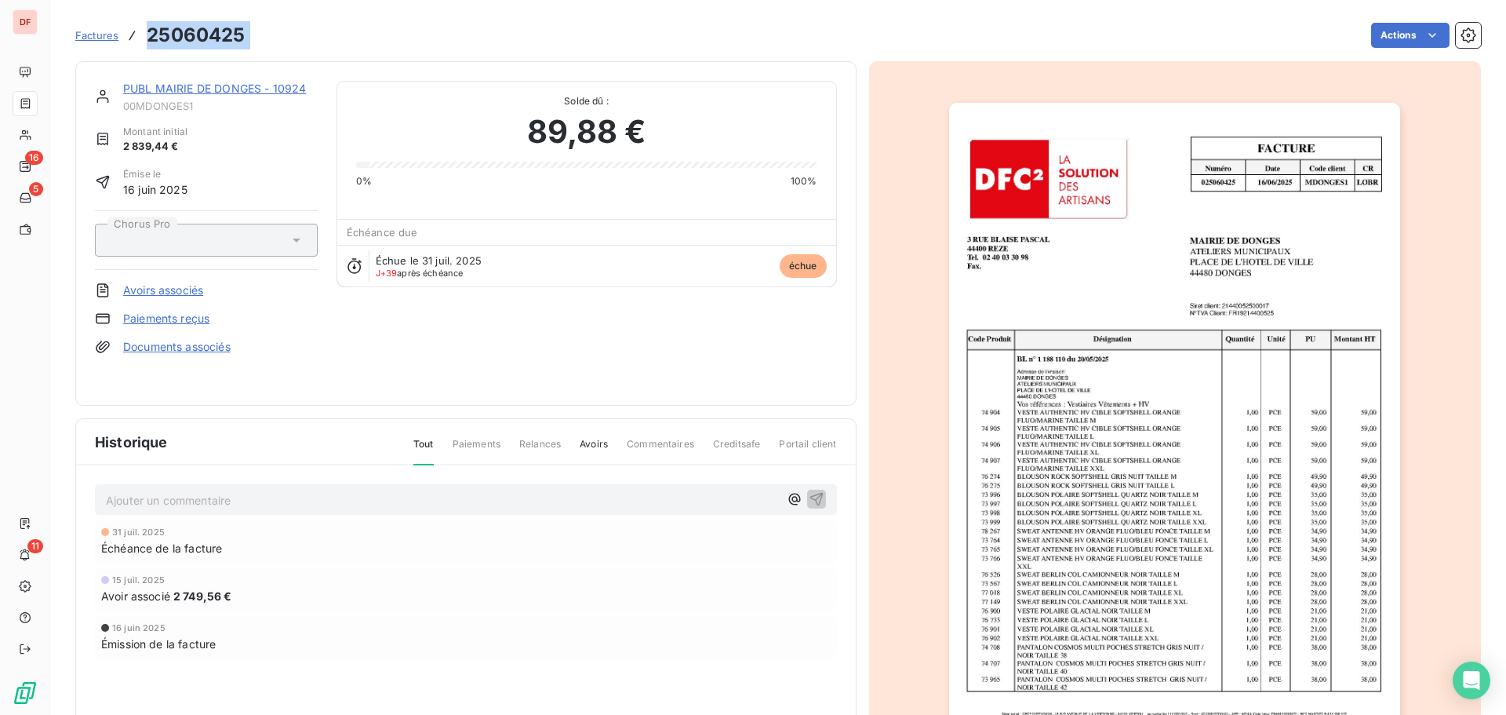
drag, startPoint x: 275, startPoint y: 38, endPoint x: 147, endPoint y: 46, distance: 128.1
click at [147, 46] on div "Factures 25060425 Actions" at bounding box center [778, 35] width 1406 height 33
copy section "25060425 Actions"
click at [258, 24] on div "Factures 25060425 Actions" at bounding box center [778, 35] width 1406 height 33
drag, startPoint x: 251, startPoint y: 35, endPoint x: 151, endPoint y: 39, distance: 100.5
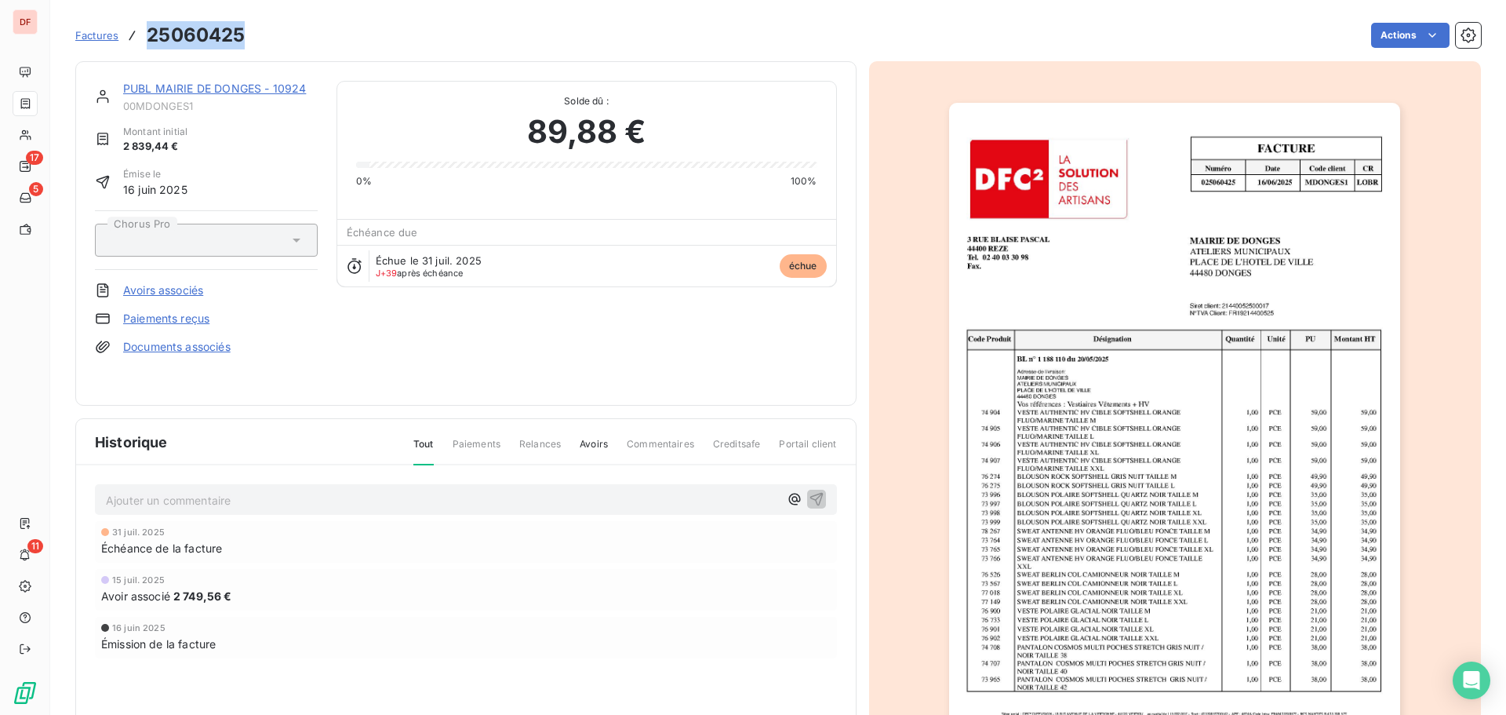
click at [151, 39] on div "Factures 25060425 Actions" at bounding box center [778, 35] width 1406 height 33
copy h3 "25060425"
click at [275, 91] on link "PUBL MAIRIE DE DONGES - 10924" at bounding box center [214, 88] width 183 height 13
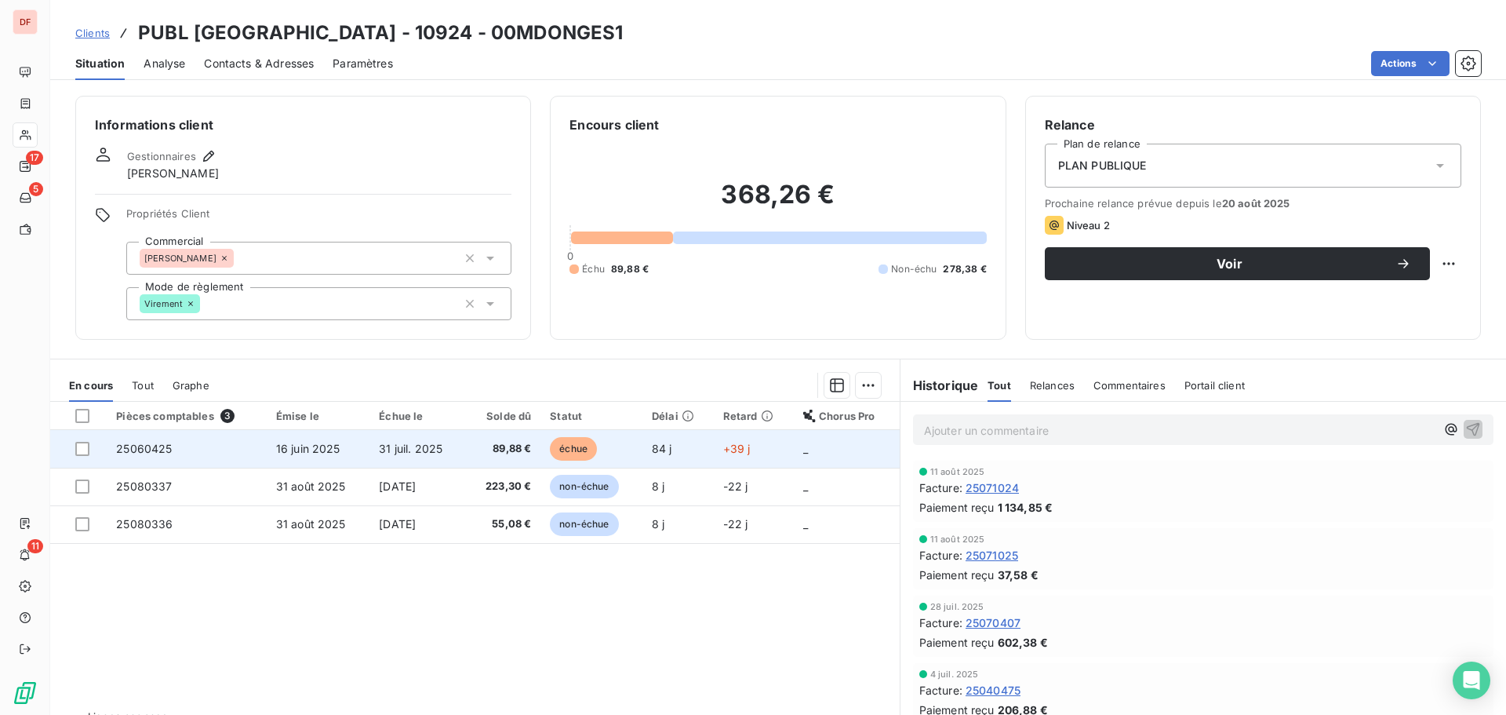
click at [459, 449] on td "31 juil. 2025" at bounding box center [418, 449] width 96 height 38
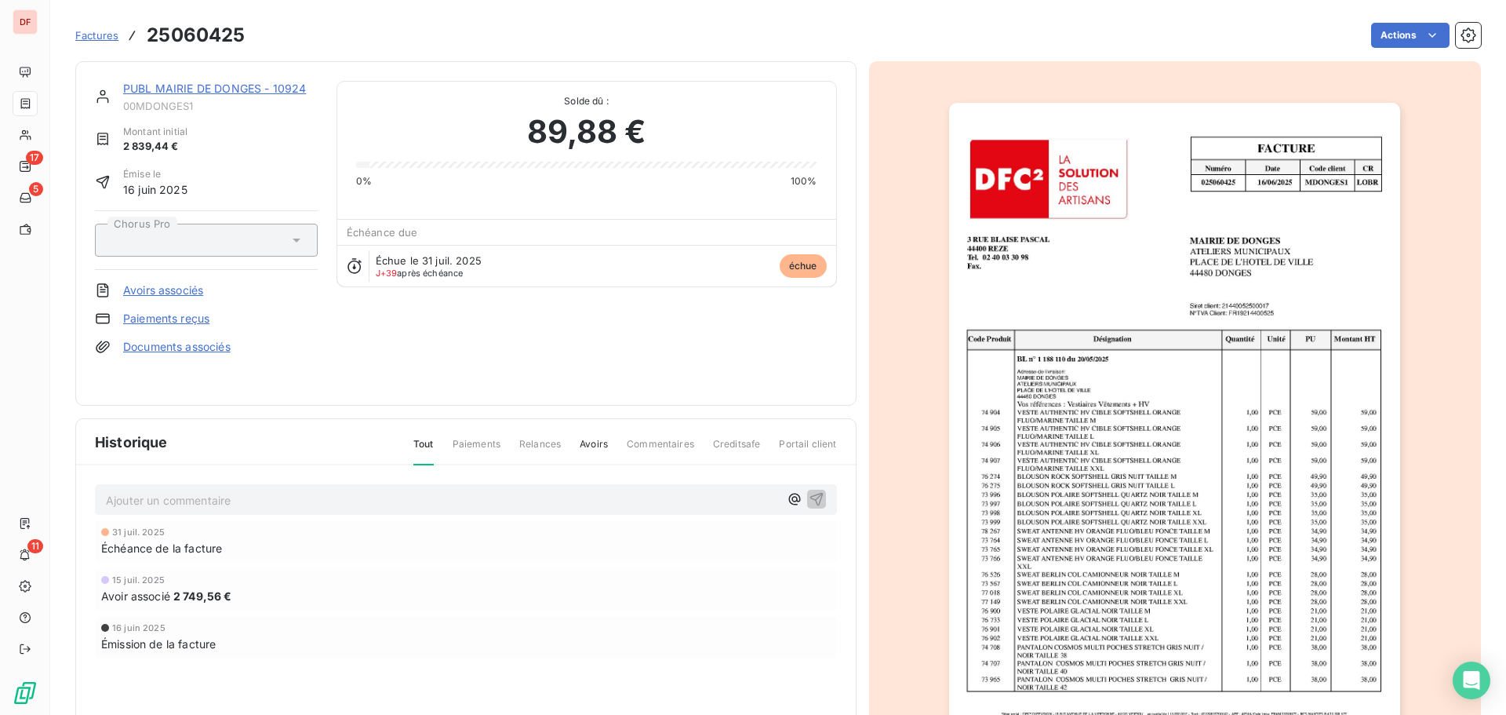
click at [458, 500] on p "Ajouter un commentaire ﻿" at bounding box center [442, 500] width 673 height 20
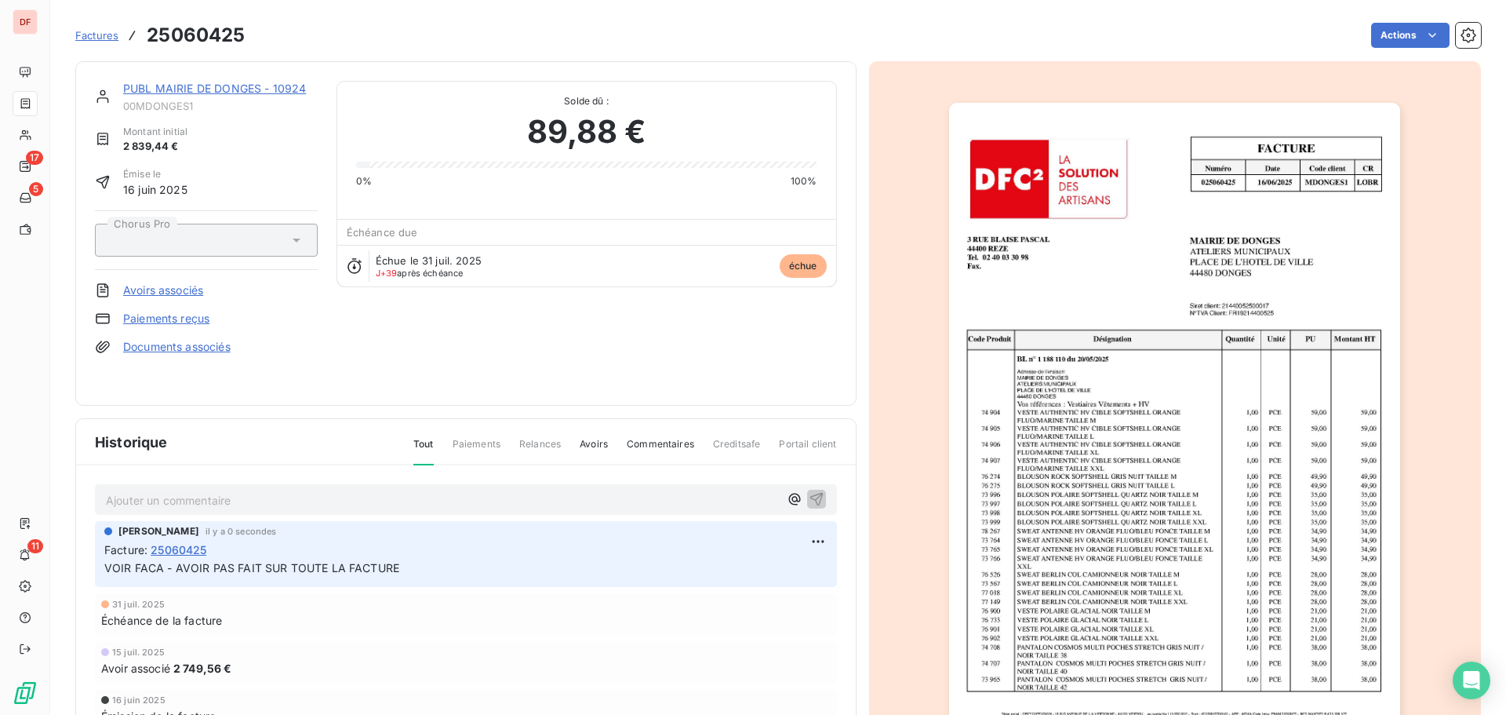
click at [214, 83] on link "PUBL MAIRIE DE DONGES - 10924" at bounding box center [214, 88] width 183 height 13
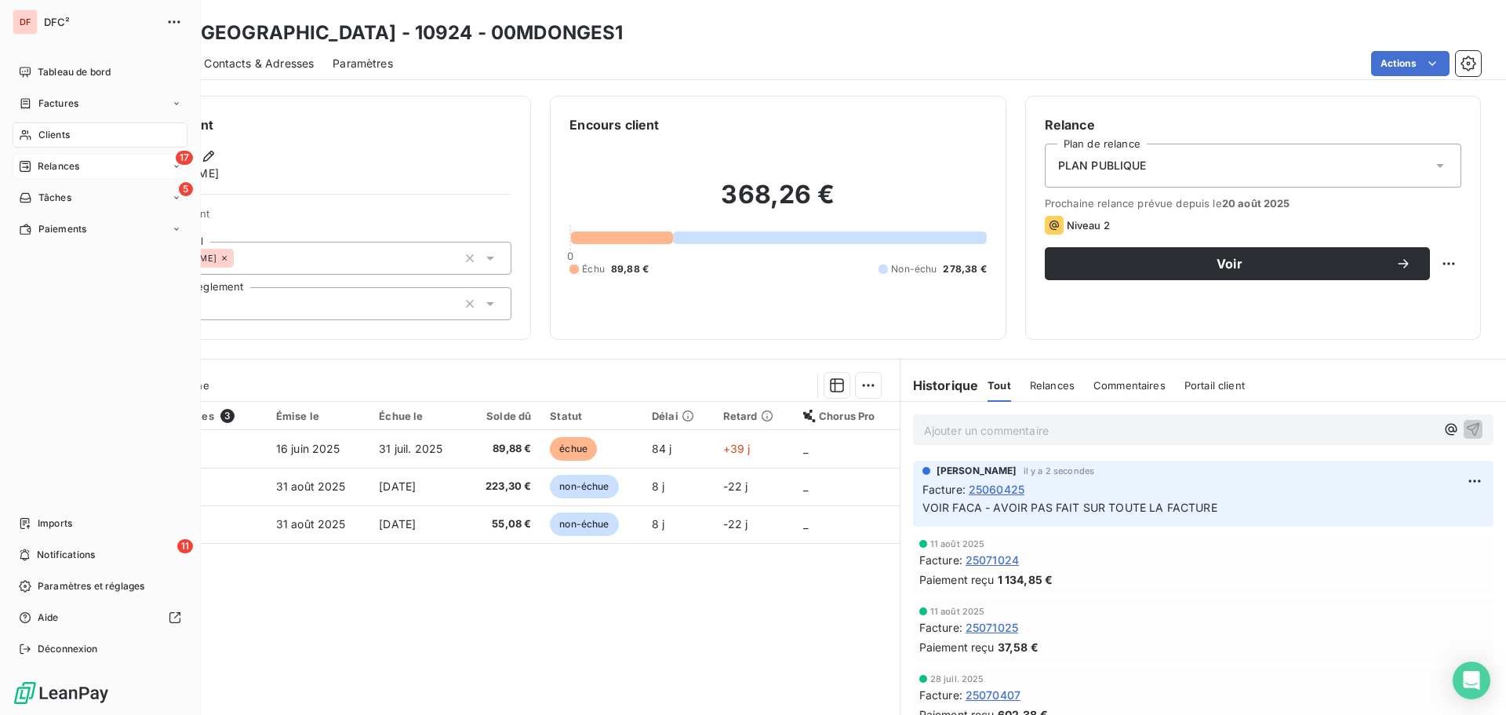
click at [58, 169] on span "Relances" at bounding box center [59, 166] width 42 height 14
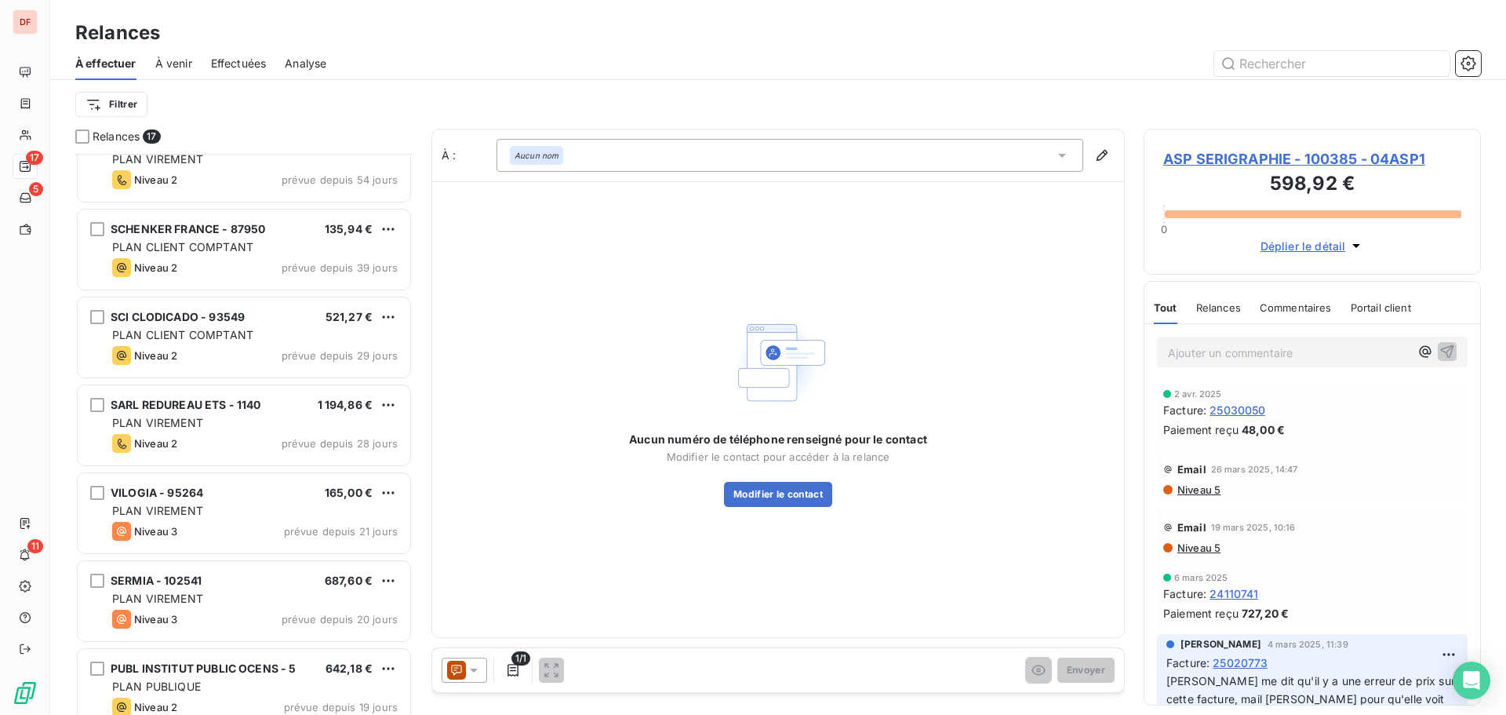
scroll to position [934, 0]
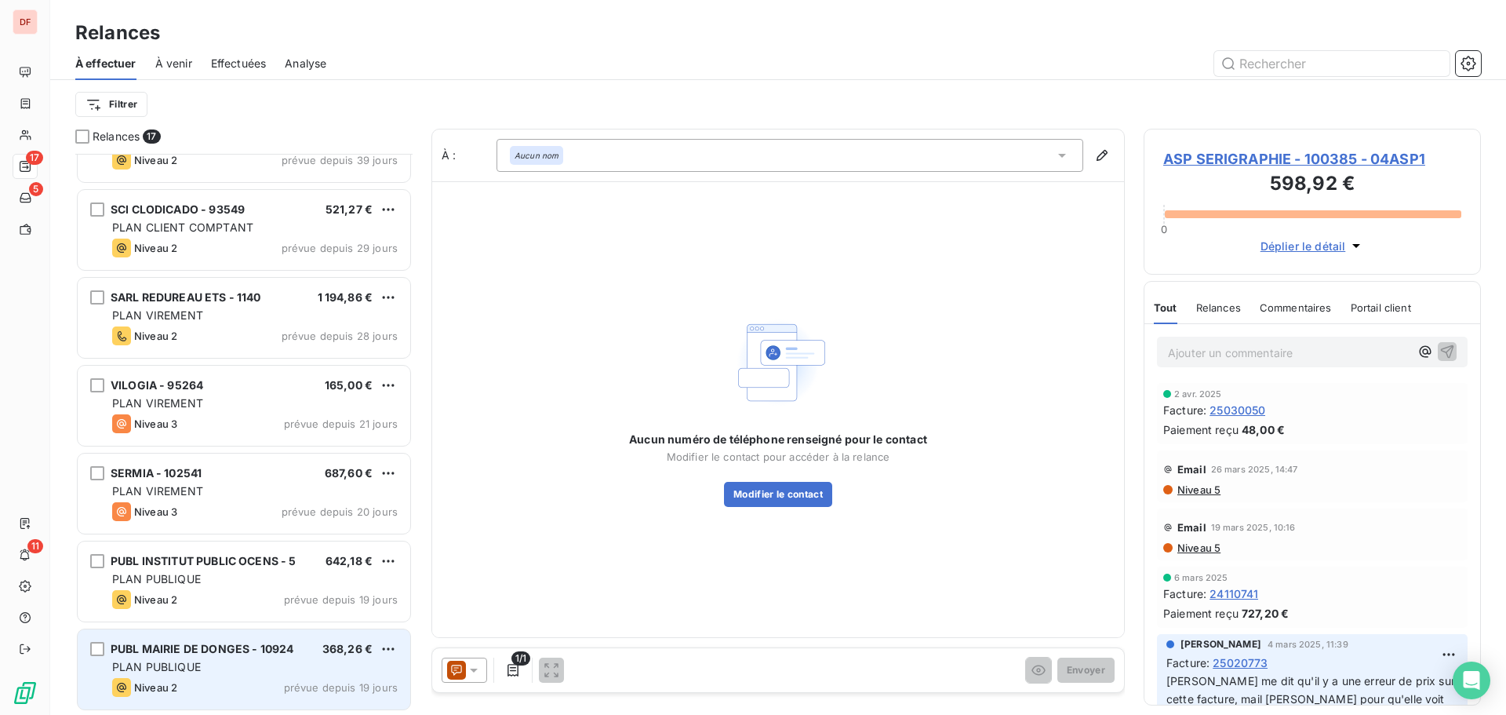
click at [253, 664] on div "PLAN PUBLIQUE" at bounding box center [255, 667] width 286 height 16
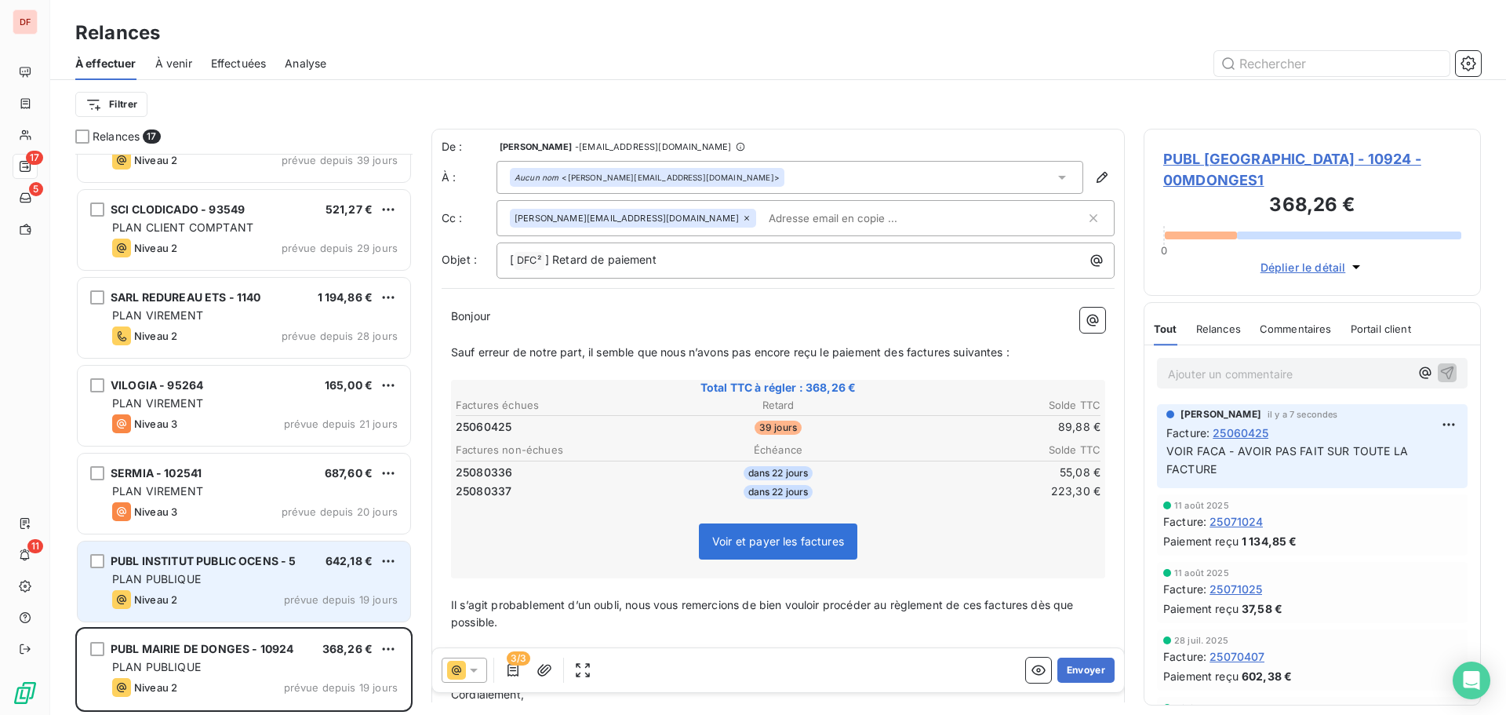
click at [251, 570] on div "PUBL INSTITUT PUBLIC OCENS - 5 642,18 € PLAN PUBLIQUE Niveau 2 prévue depuis 19…" at bounding box center [244, 581] width 333 height 80
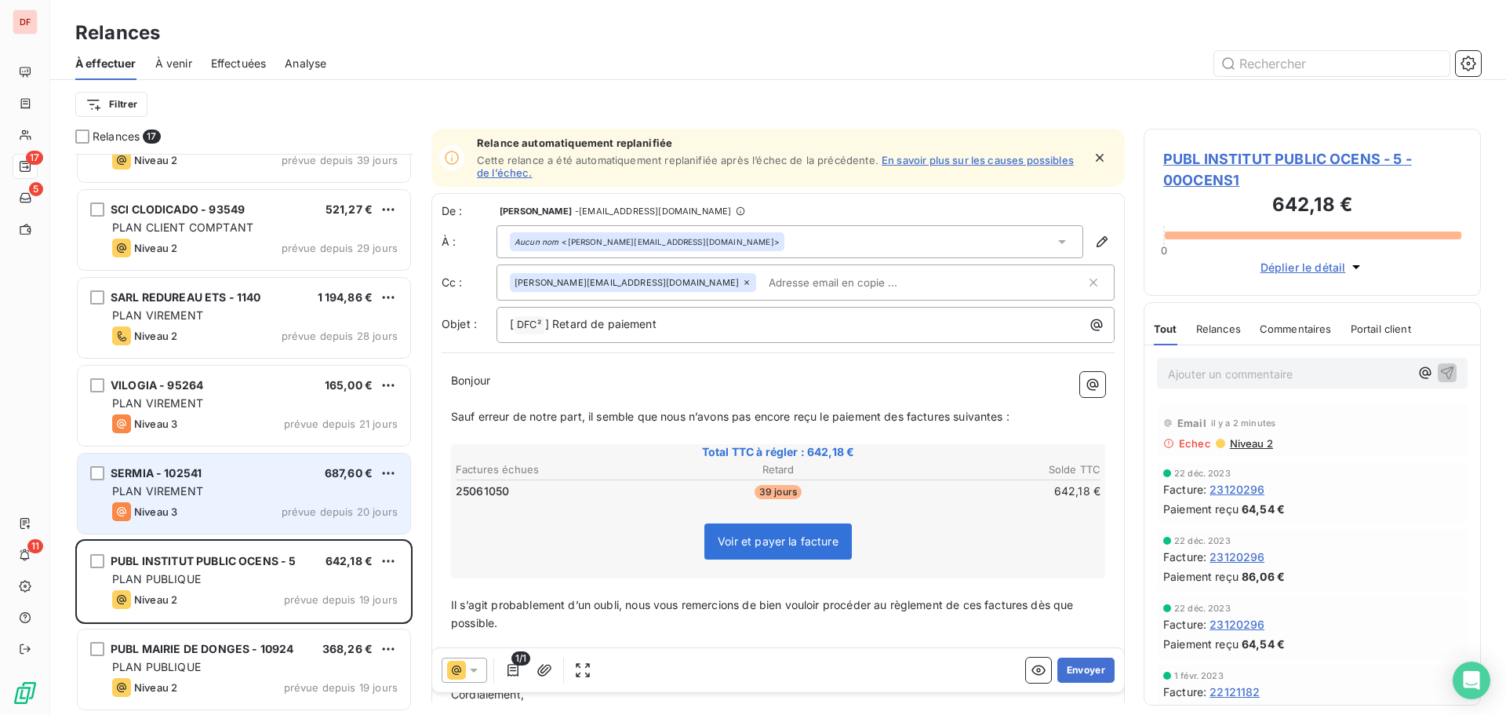
click at [251, 486] on div "PLAN VIREMENT" at bounding box center [255, 491] width 286 height 16
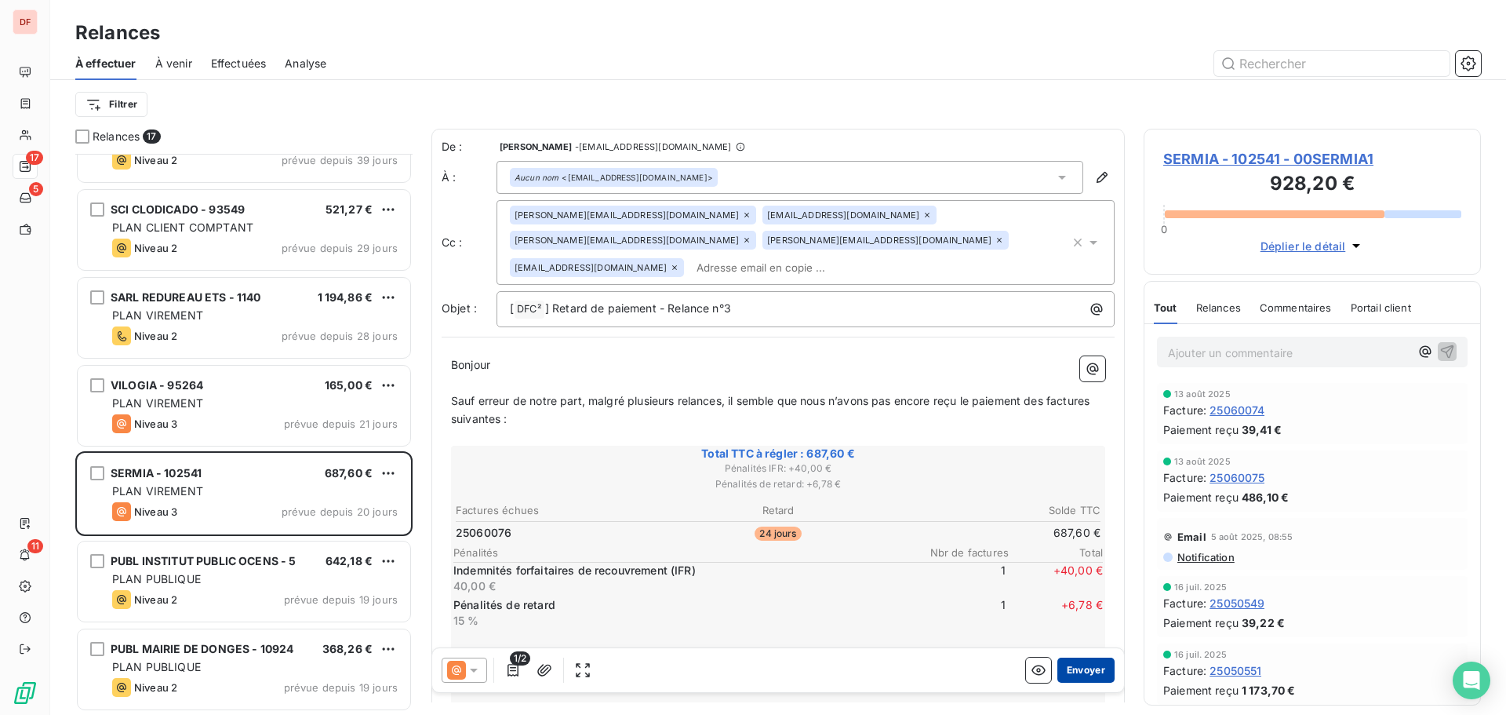
click at [1089, 665] on button "Envoyer" at bounding box center [1086, 669] width 57 height 25
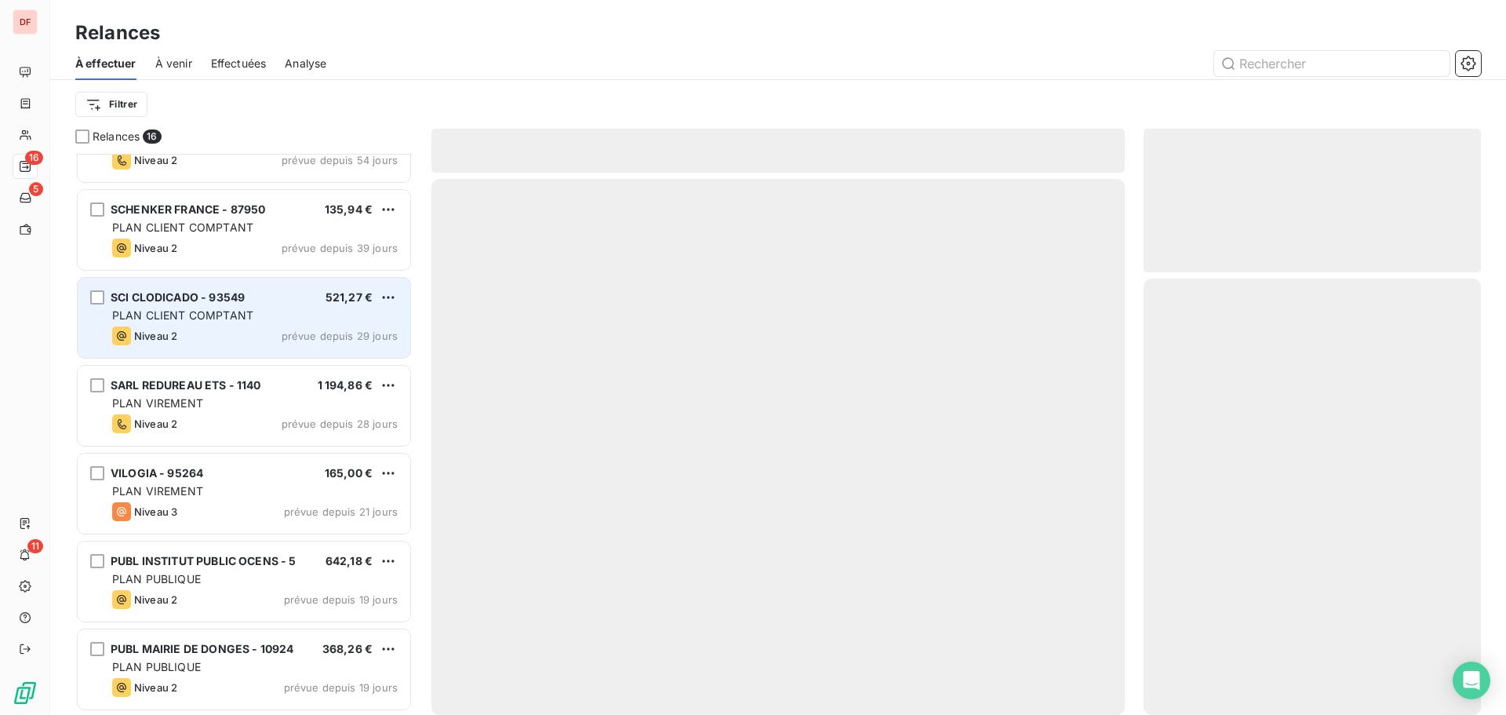
scroll to position [845, 0]
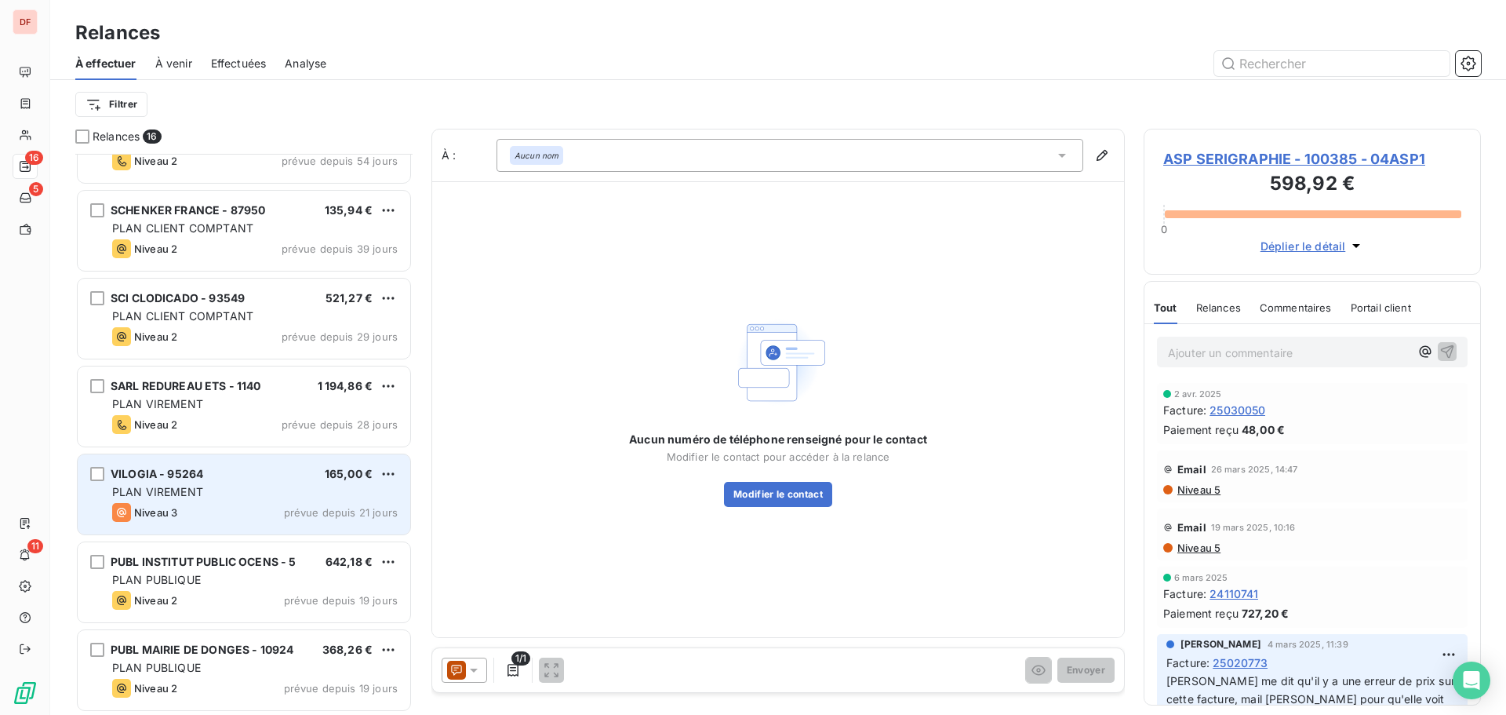
click at [231, 475] on div "VILOGIA - 95264 165,00 €" at bounding box center [255, 474] width 286 height 14
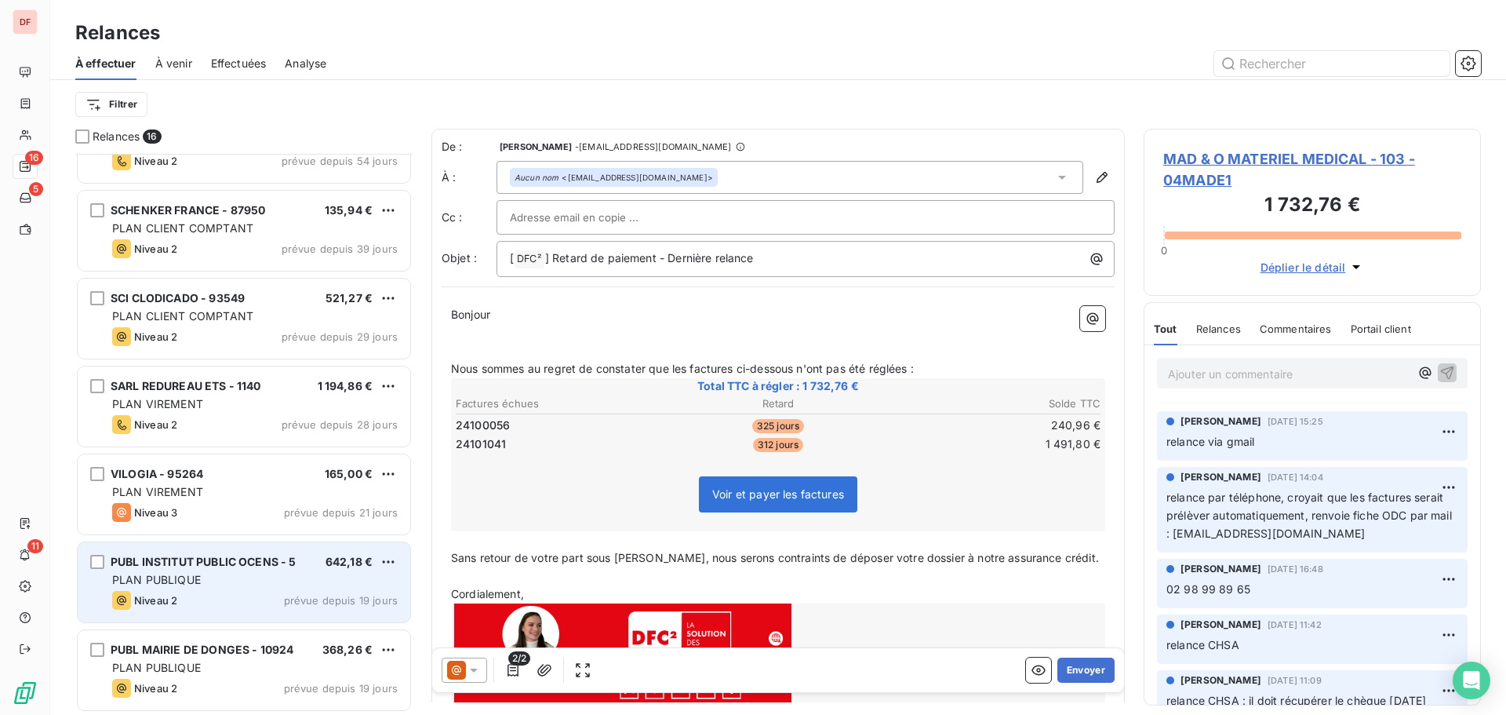
scroll to position [846, 0]
click at [280, 581] on div "PLAN PUBLIQUE" at bounding box center [255, 579] width 286 height 16
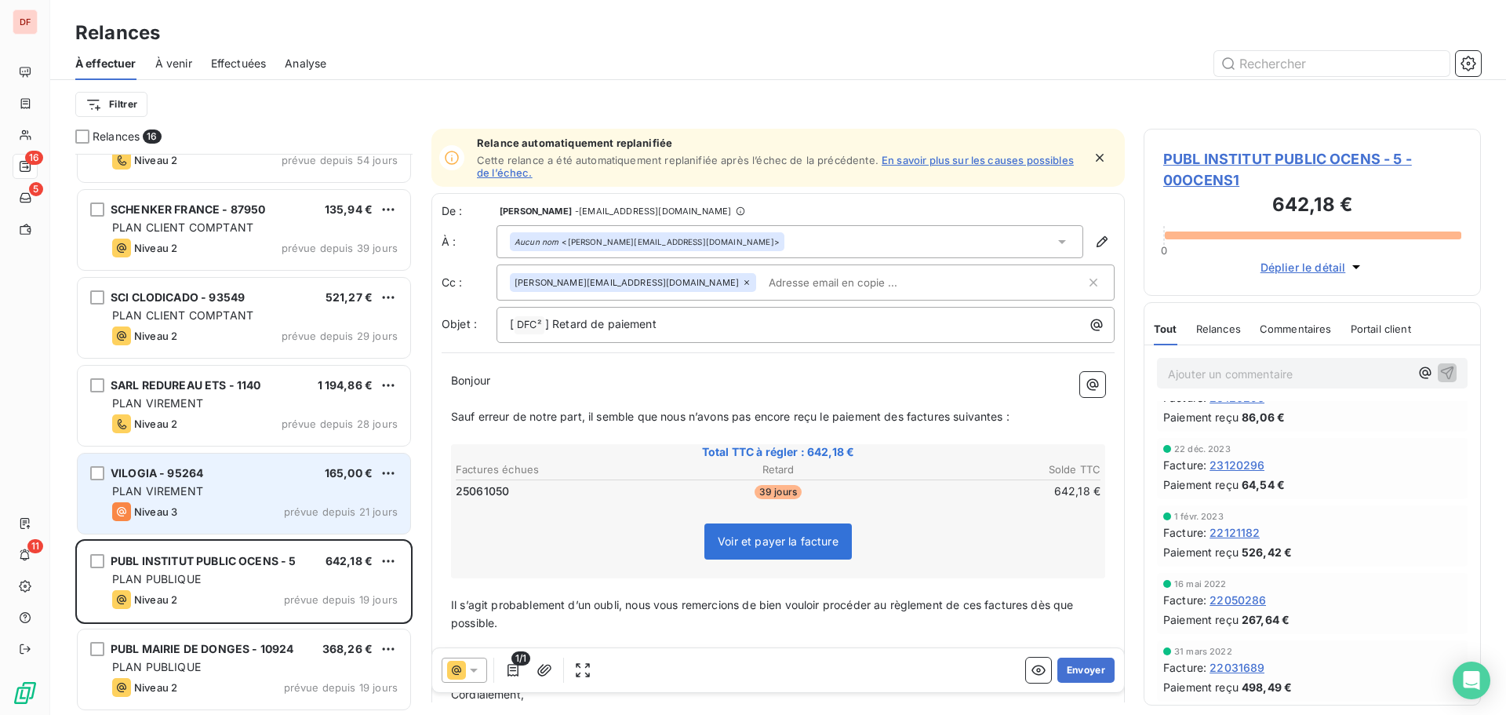
click at [268, 504] on div "Niveau 3 prévue depuis 21 jours" at bounding box center [255, 511] width 286 height 19
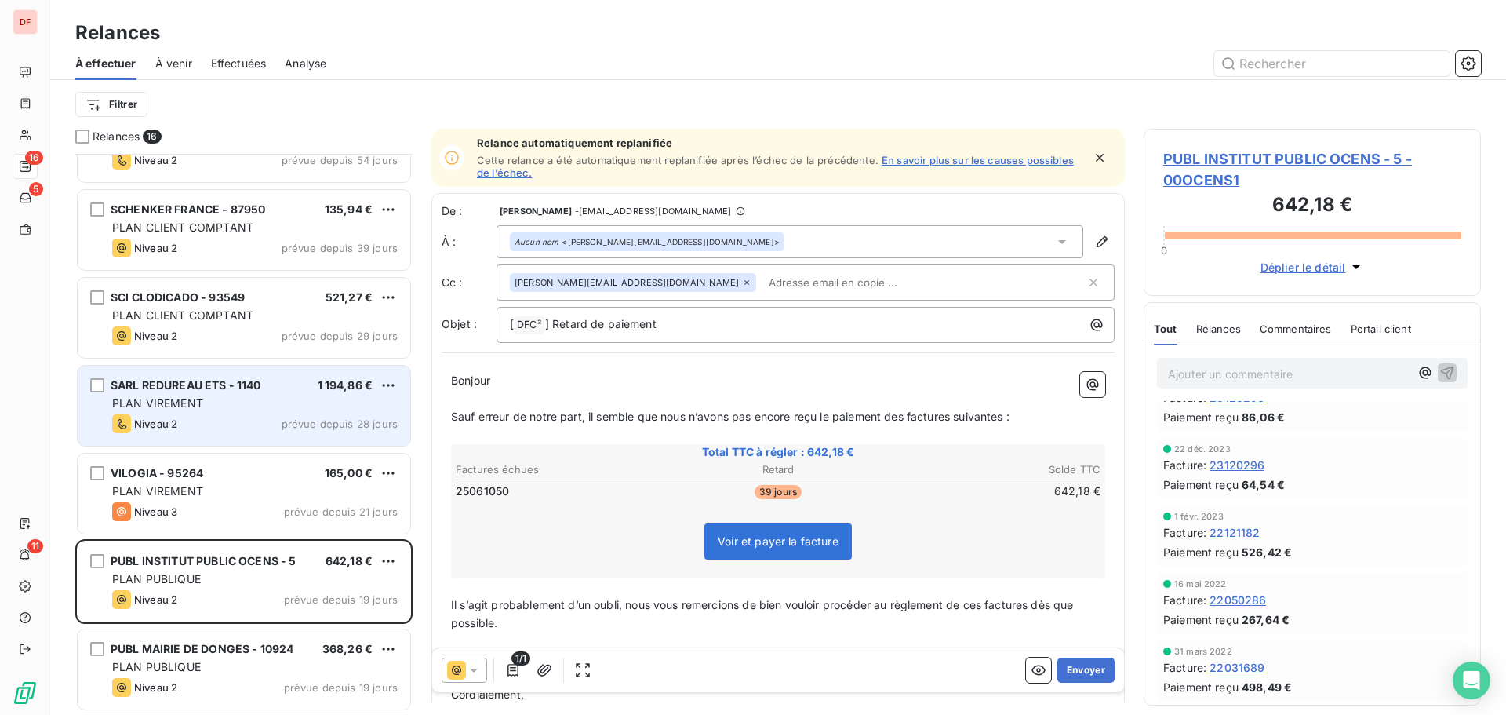
scroll to position [235, 0]
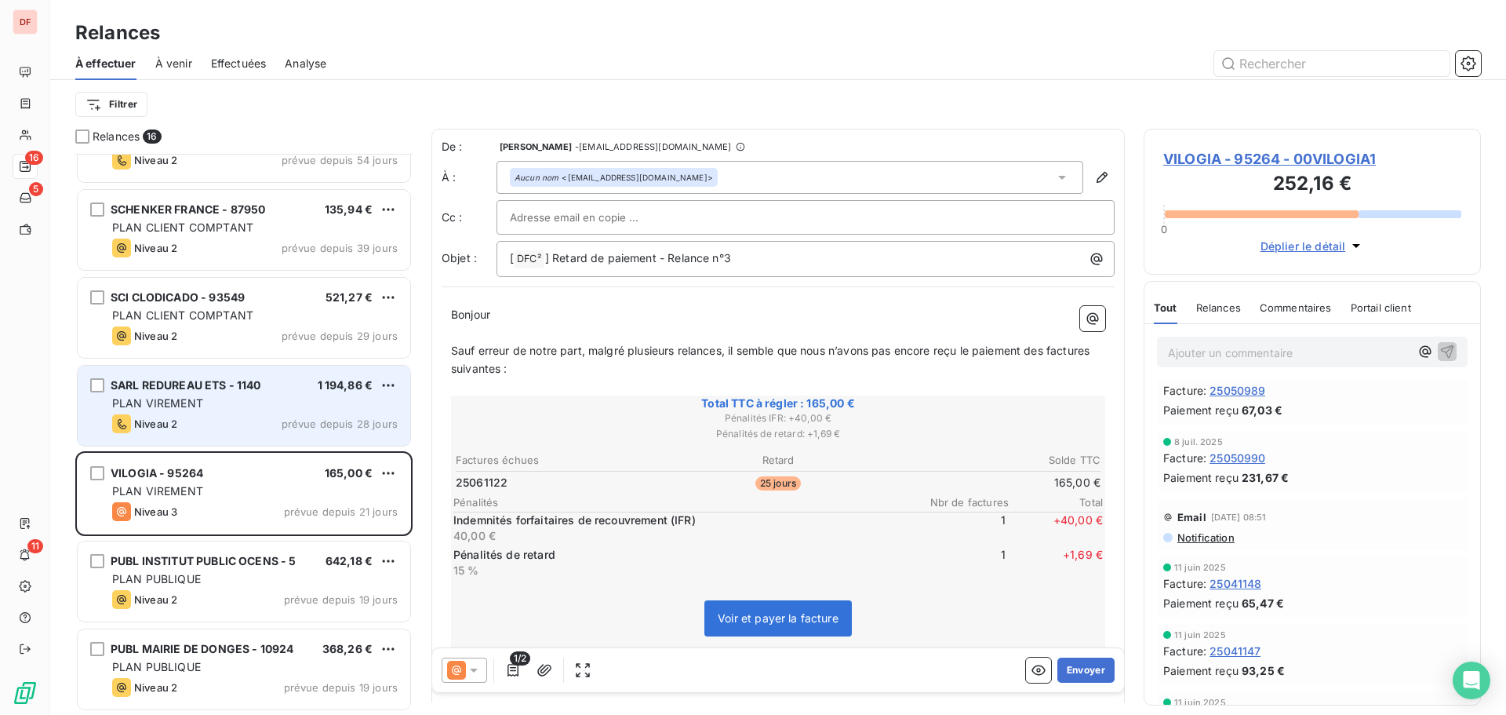
click at [186, 401] on span "PLAN VIREMENT" at bounding box center [157, 402] width 91 height 13
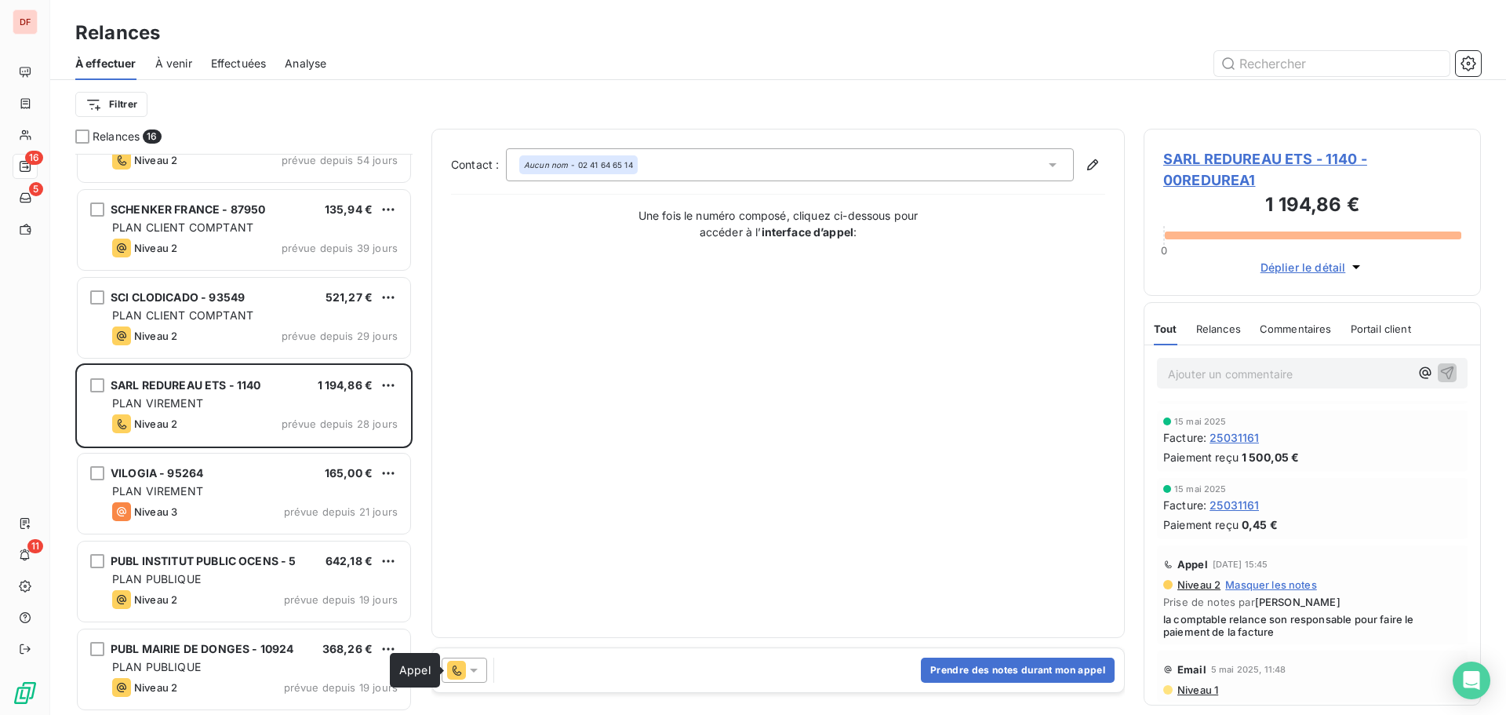
click at [463, 664] on icon at bounding box center [456, 670] width 19 height 19
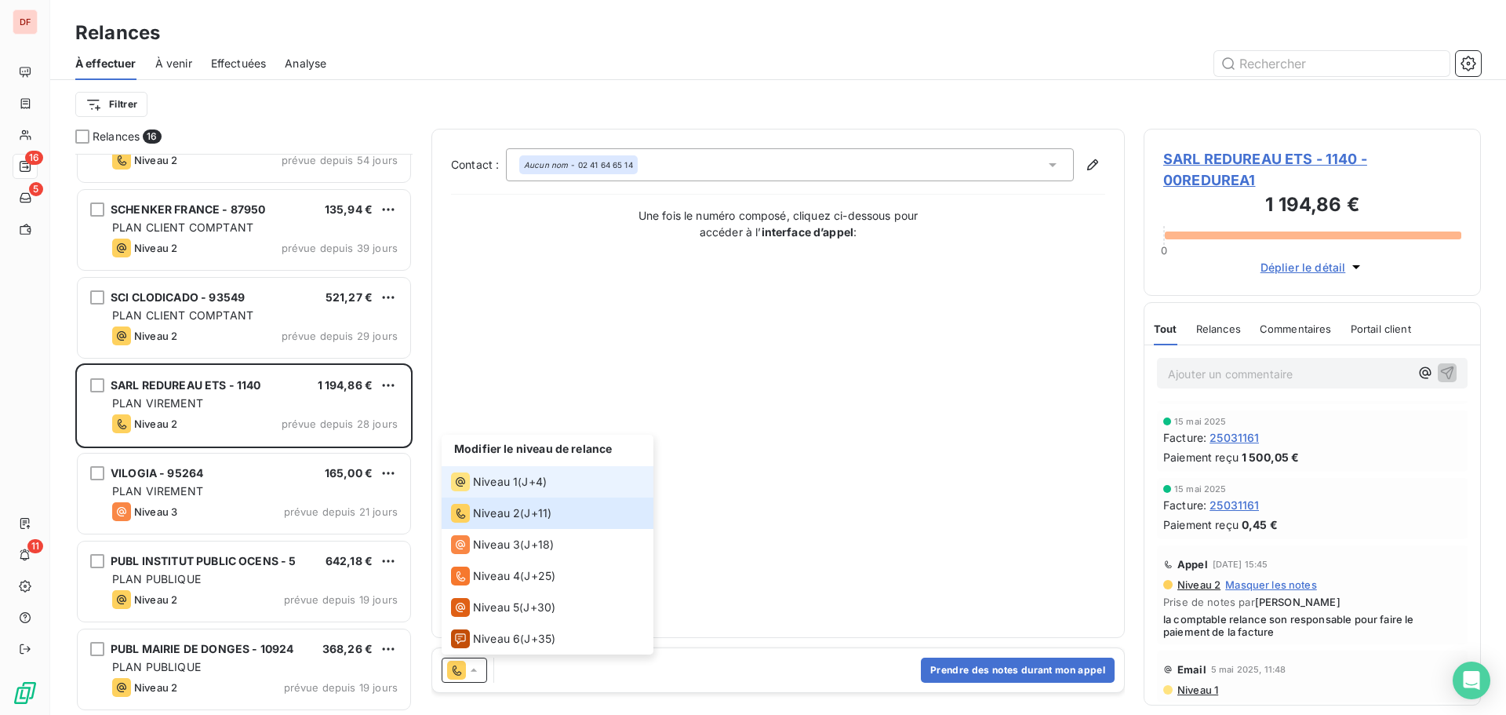
click at [550, 479] on li "Niveau 1 ( J+4 )" at bounding box center [548, 481] width 212 height 31
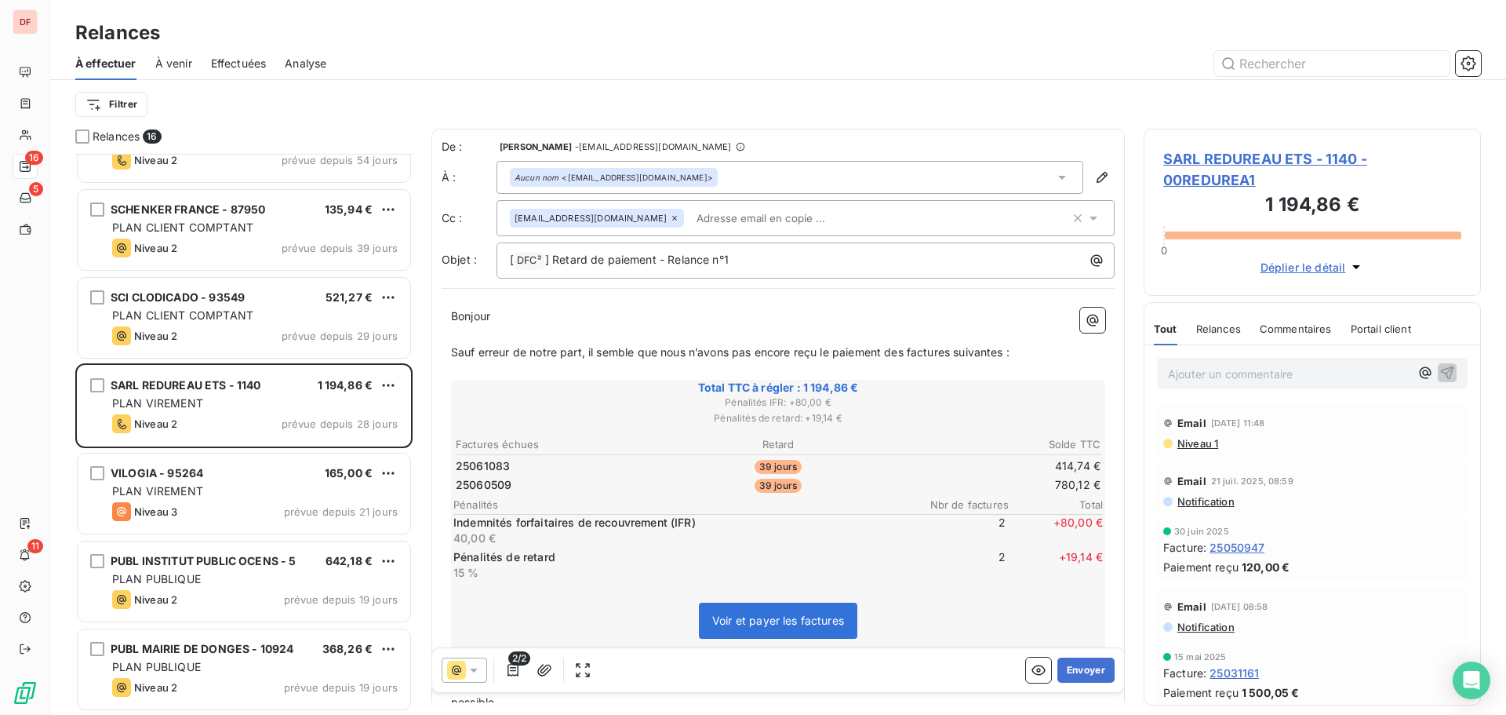
click at [467, 668] on icon at bounding box center [474, 670] width 16 height 16
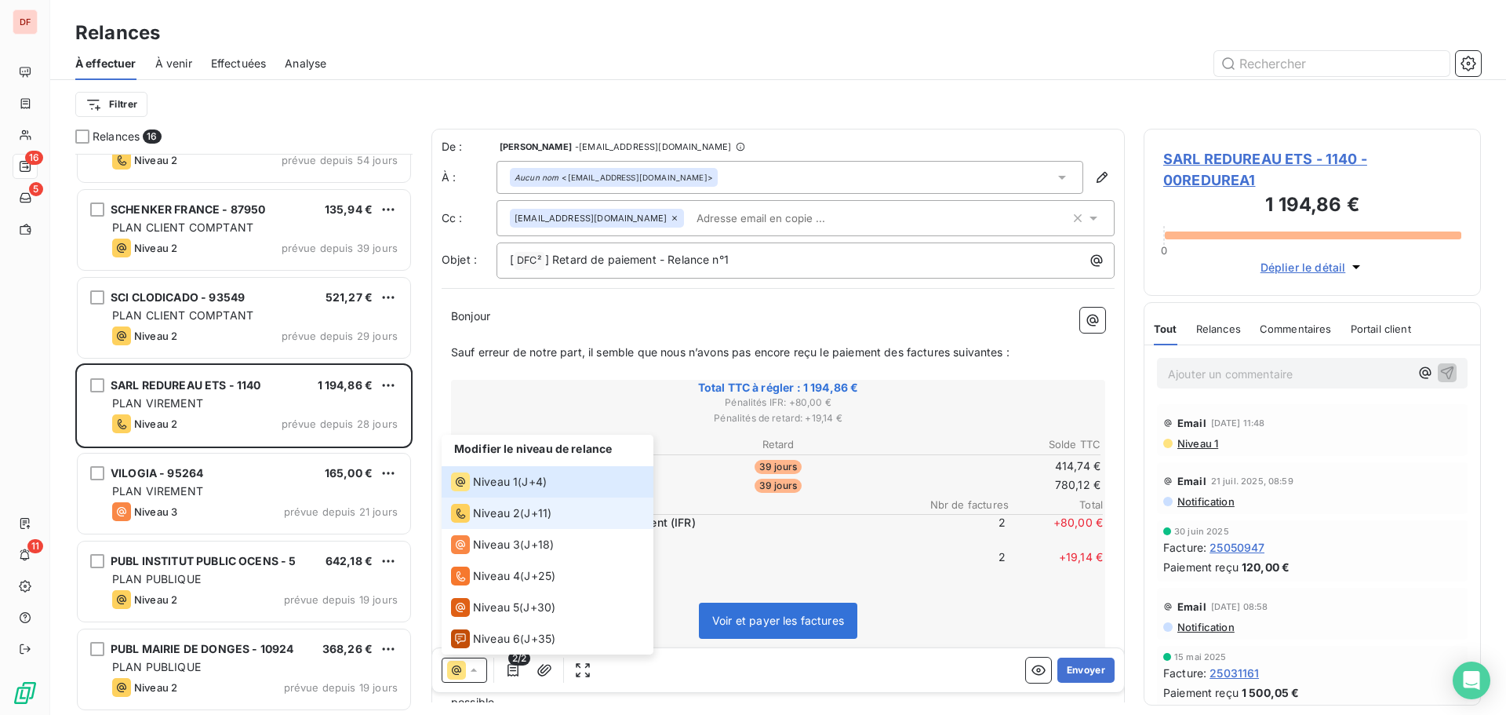
click at [519, 514] on div "Niveau 2 ( J+11 )" at bounding box center [501, 513] width 100 height 19
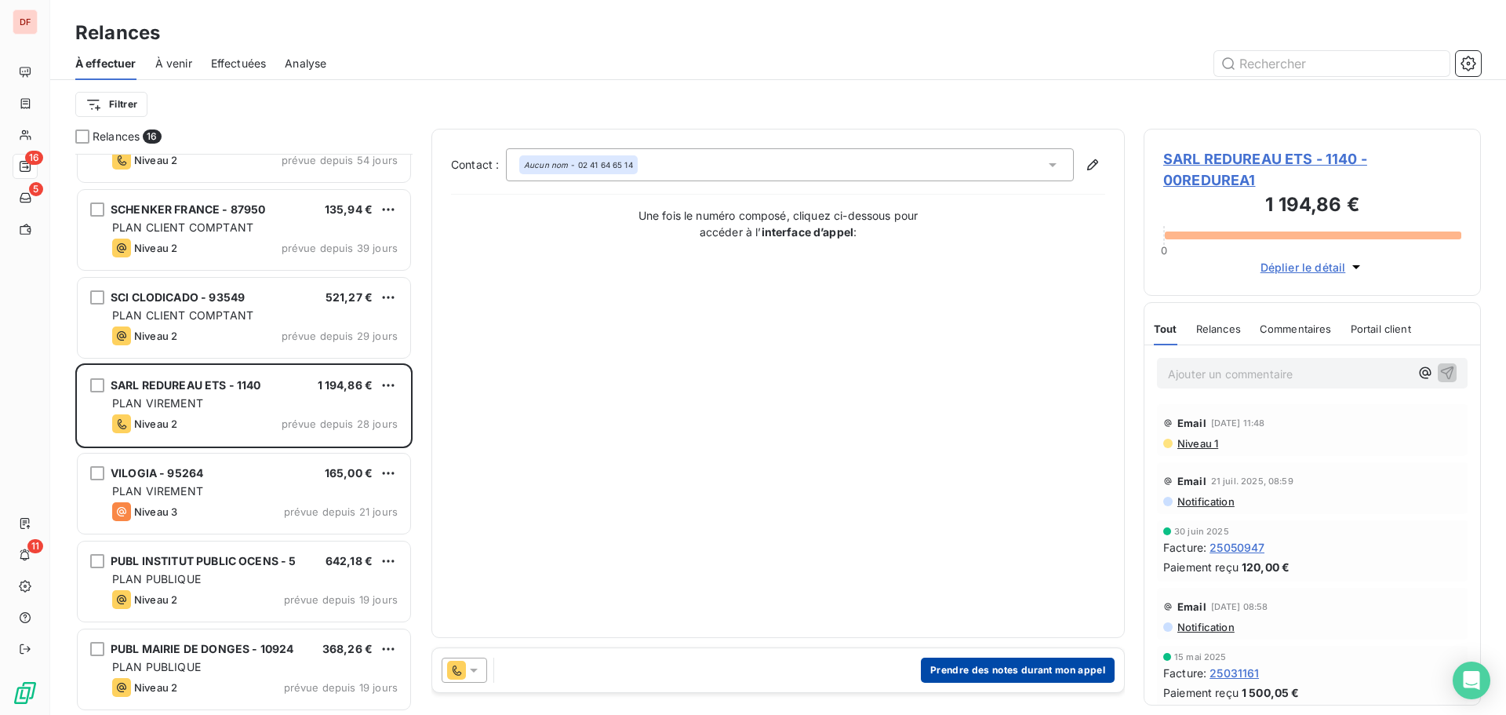
click at [1034, 661] on button "Prendre des notes durant mon appel" at bounding box center [1018, 669] width 194 height 25
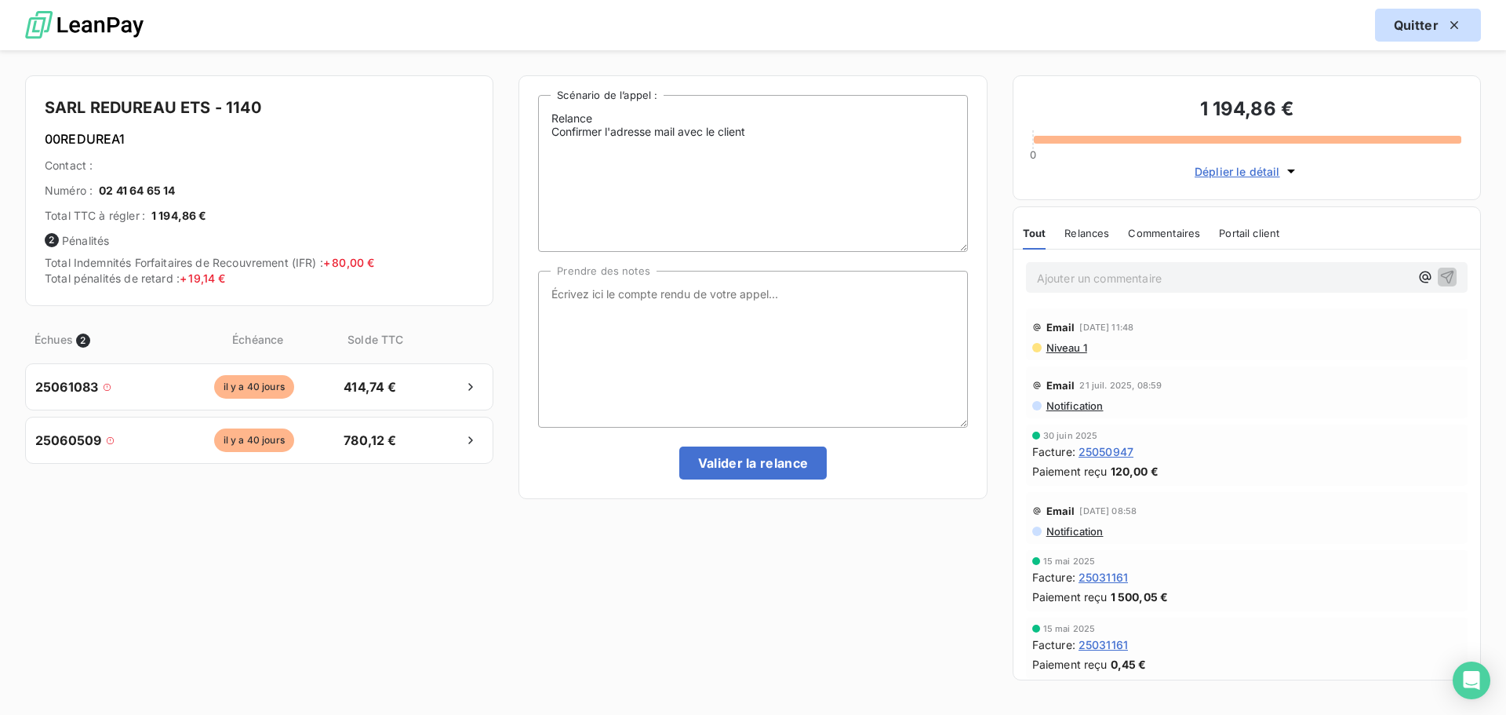
click at [1397, 35] on button "Quitter" at bounding box center [1428, 25] width 106 height 33
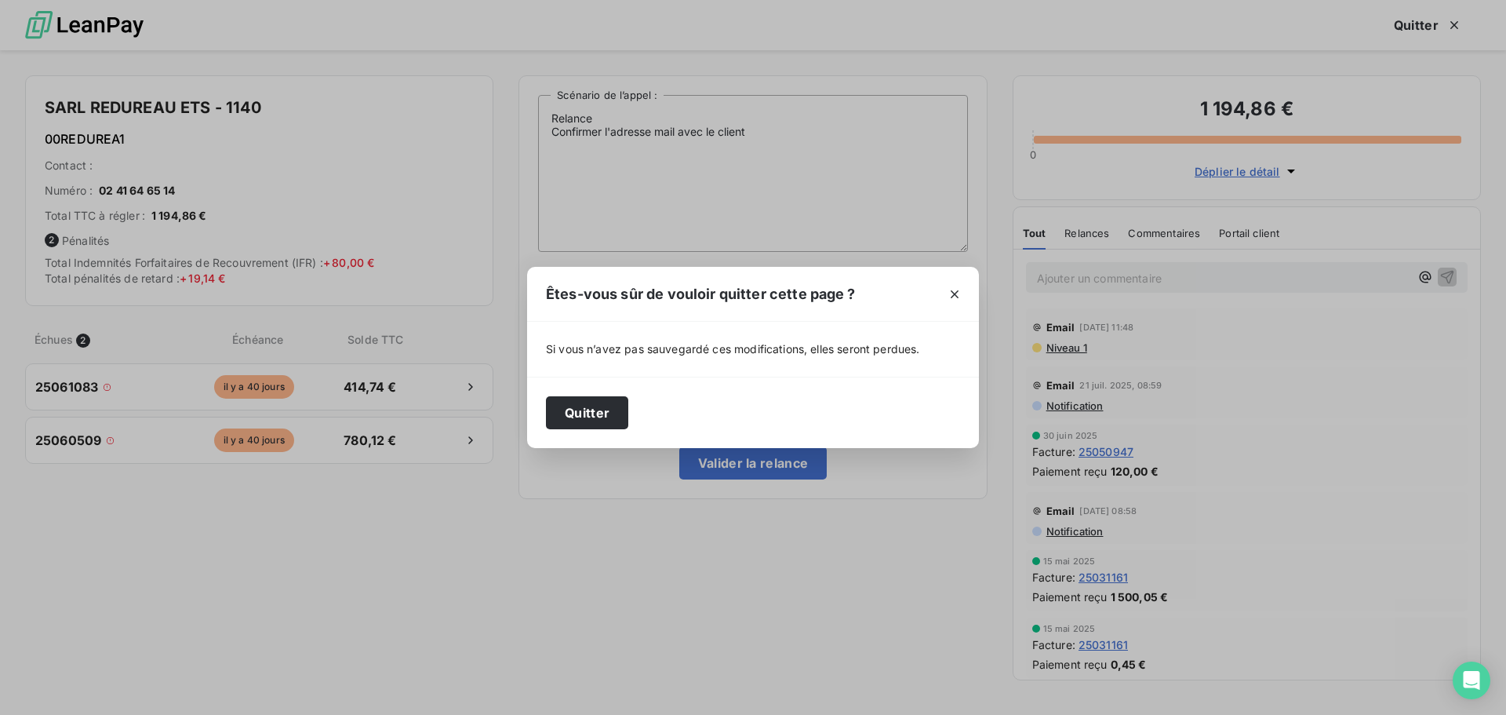
click at [978, 296] on div at bounding box center [954, 294] width 49 height 54
click at [948, 292] on icon "button" at bounding box center [955, 294] width 16 height 16
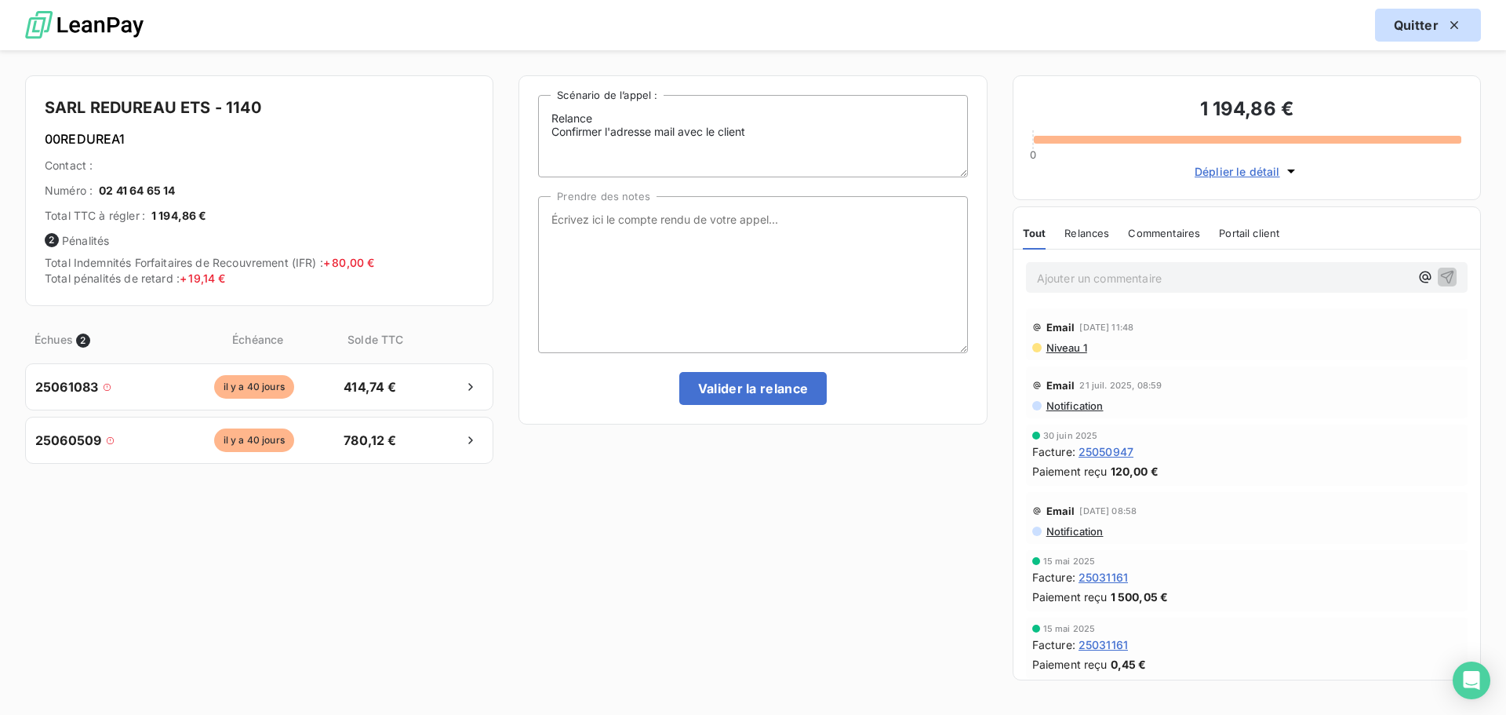
drag, startPoint x: 960, startPoint y: 246, endPoint x: 981, endPoint y: 171, distance: 77.5
click at [981, 171] on div "Relance Confirmer l'adresse mail avec le client Scénario de l’appel : Prendre d…" at bounding box center [753, 249] width 468 height 349
drag, startPoint x: 965, startPoint y: 345, endPoint x: 958, endPoint y: 359, distance: 15.8
click at [958, 359] on textarea "Prendre des notes" at bounding box center [752, 281] width 429 height 171
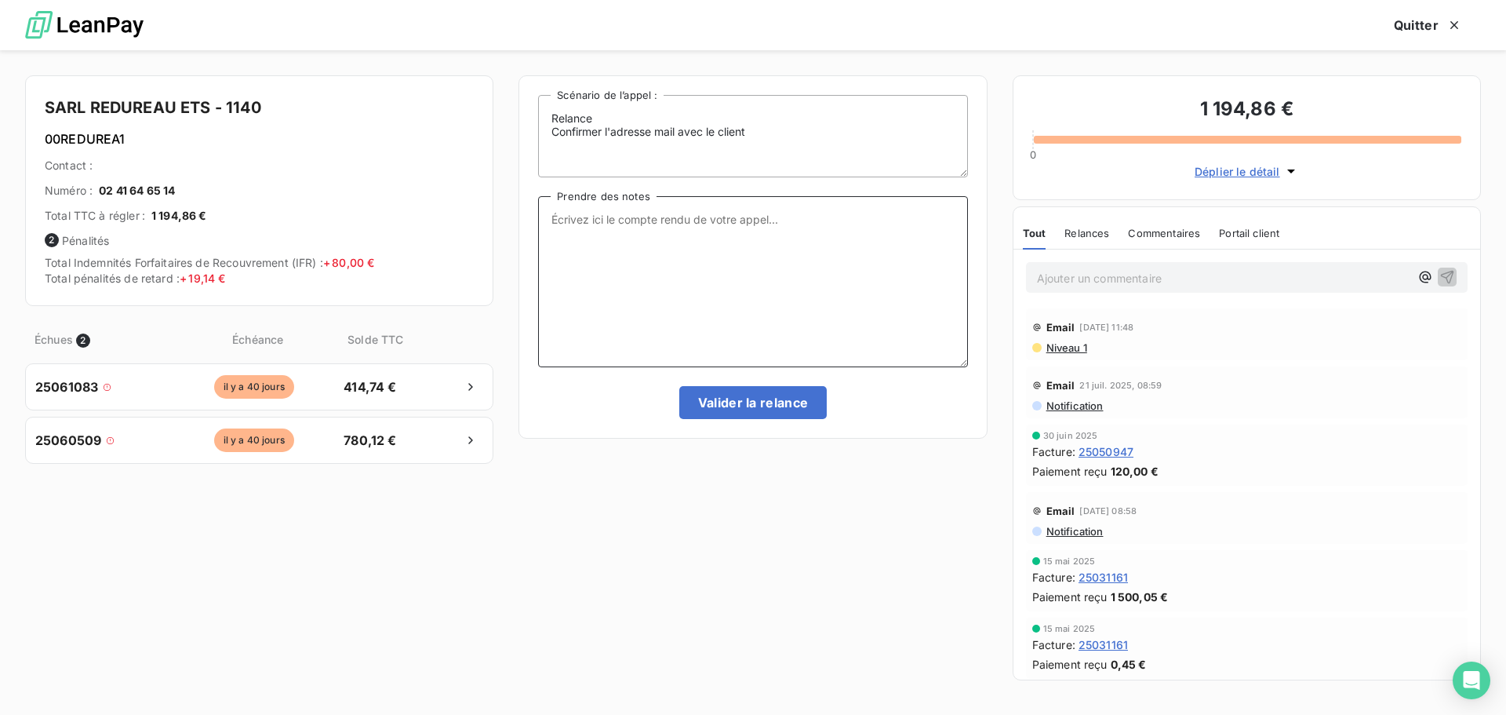
click at [698, 239] on textarea "Prendre des notes" at bounding box center [752, 281] width 429 height 171
type textarea "La secretaire relance son responsale pour que le paiement parte rapidement"
click at [765, 416] on button "Valider la relance" at bounding box center [753, 402] width 148 height 33
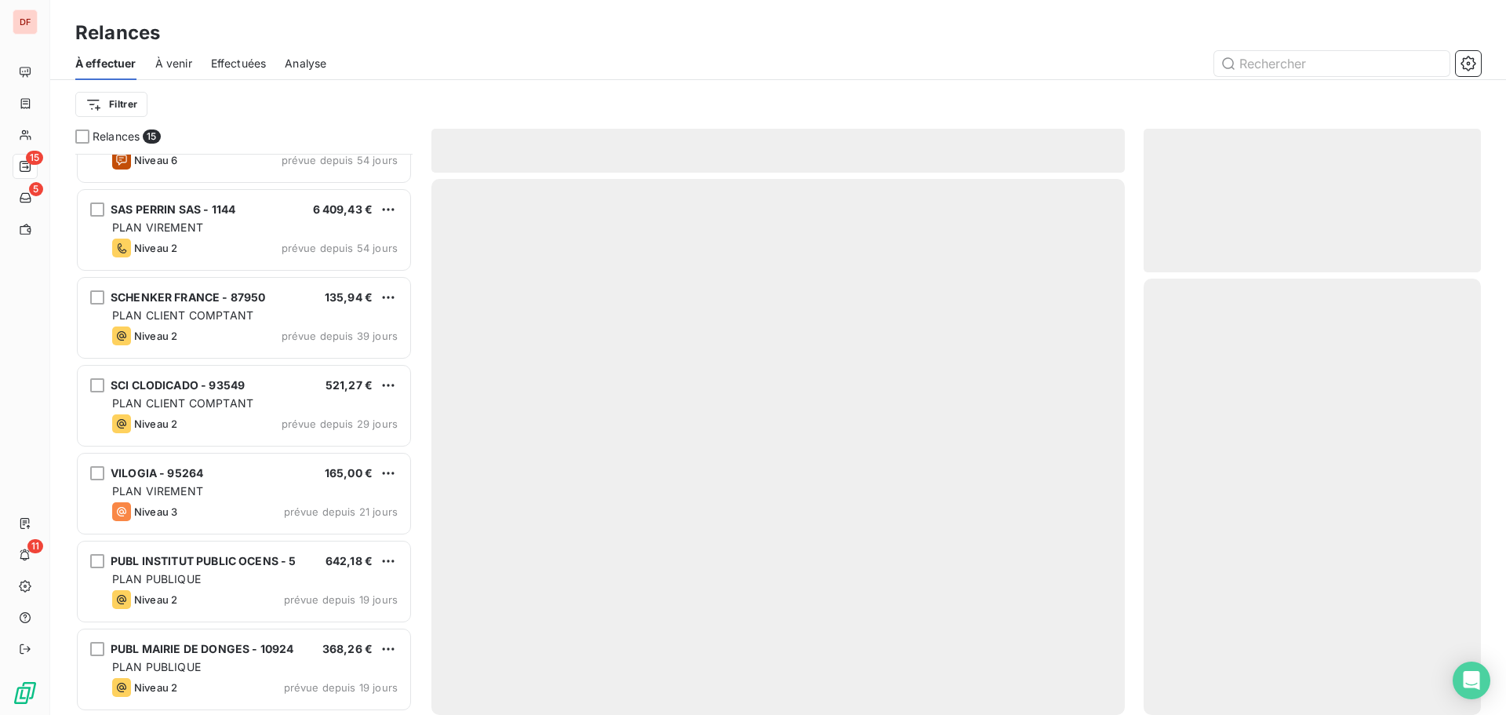
scroll to position [757, 0]
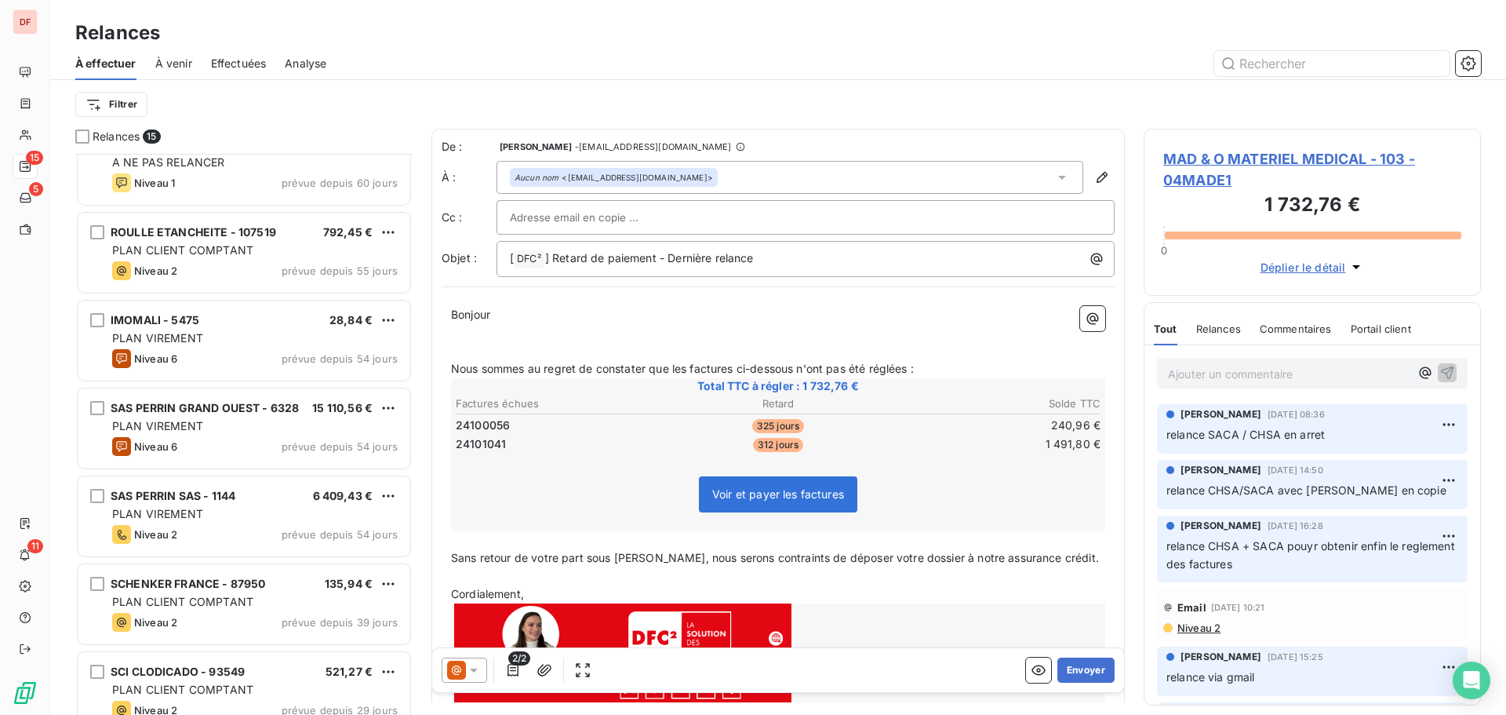
scroll to position [758, 0]
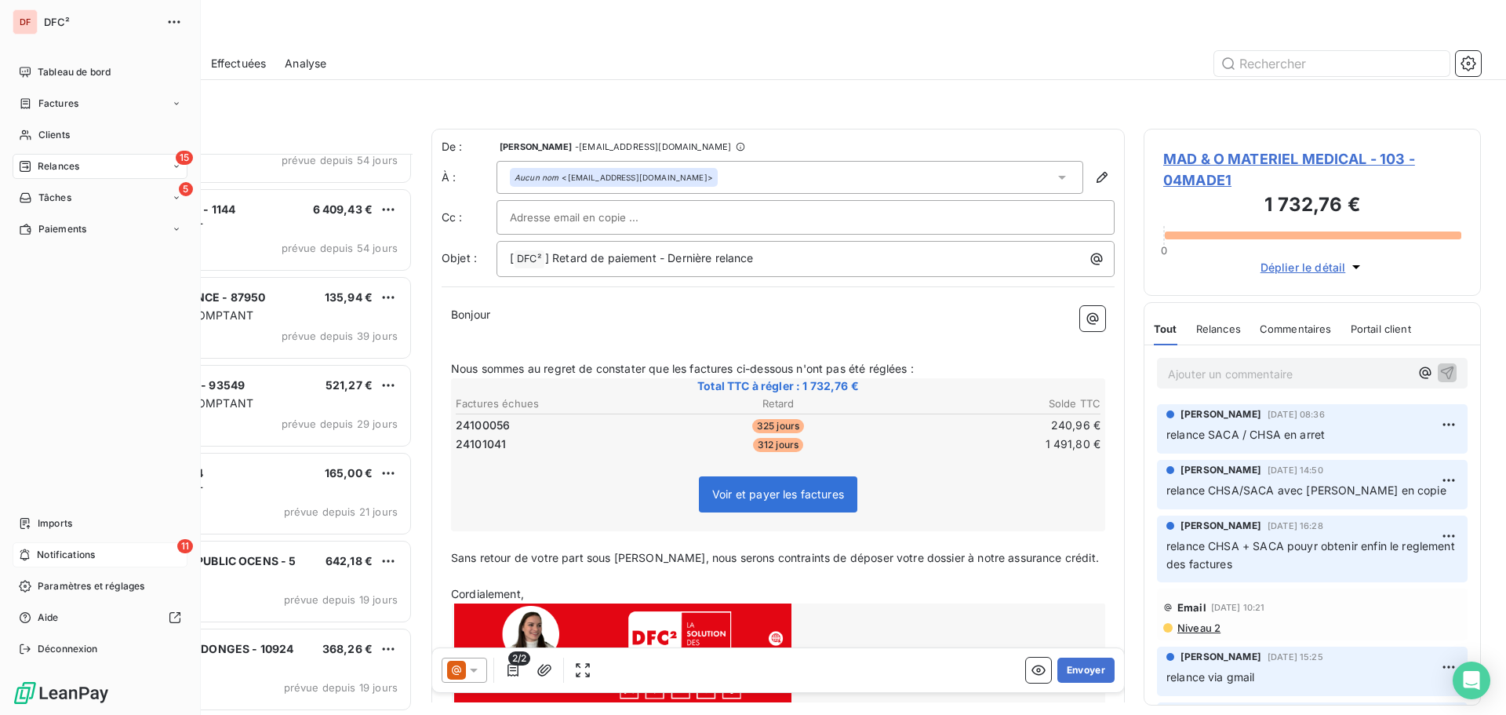
click at [42, 546] on div "11 Notifications" at bounding box center [100, 554] width 175 height 25
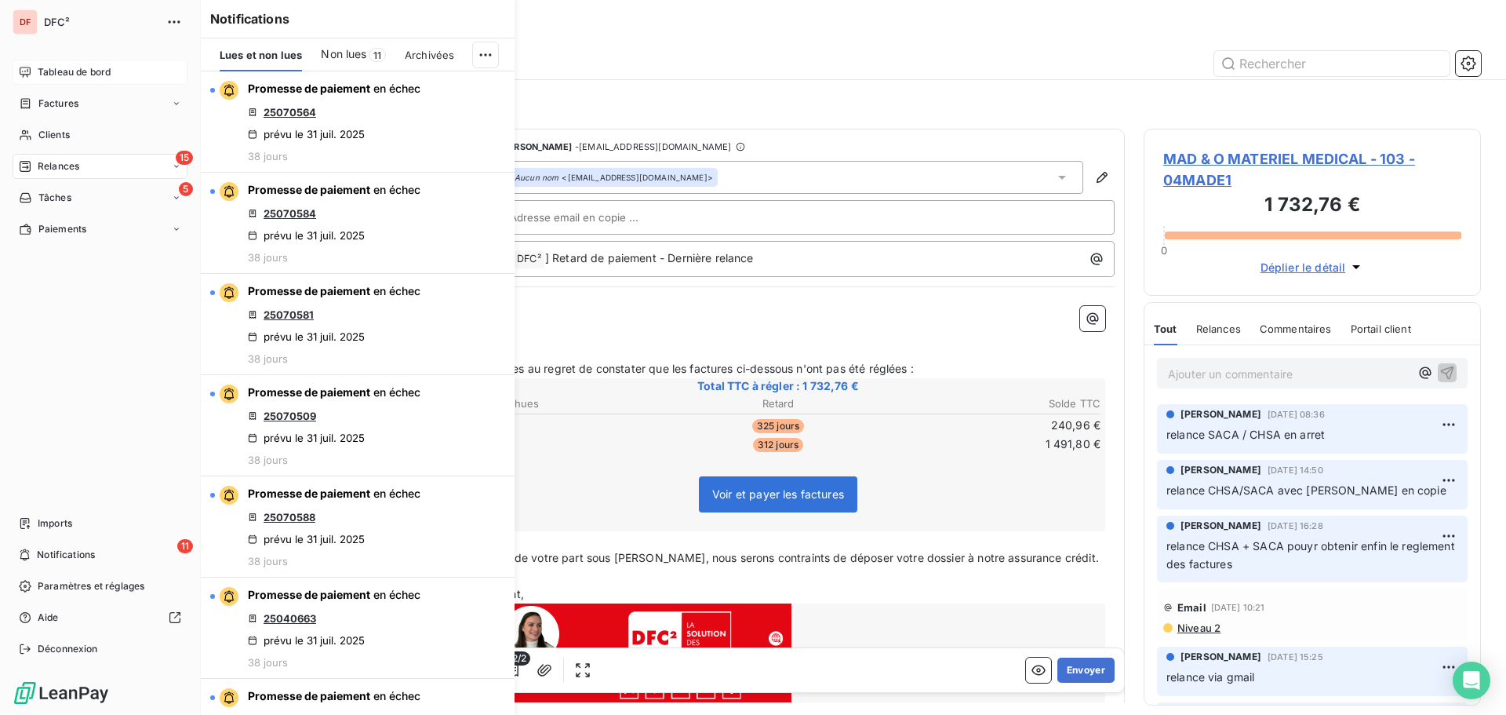
click at [86, 67] on span "Tableau de bord" at bounding box center [74, 72] width 73 height 14
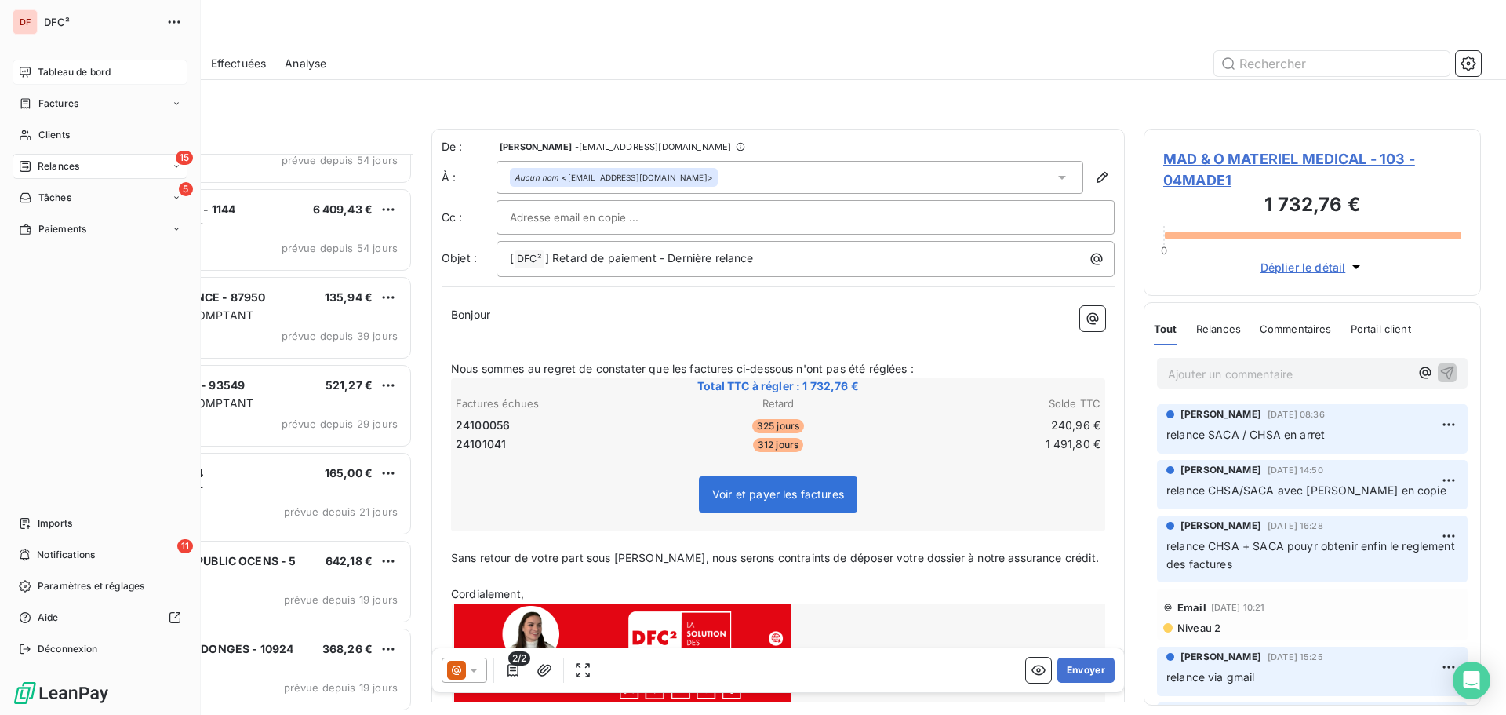
click at [96, 71] on span "Tableau de bord" at bounding box center [74, 72] width 73 height 14
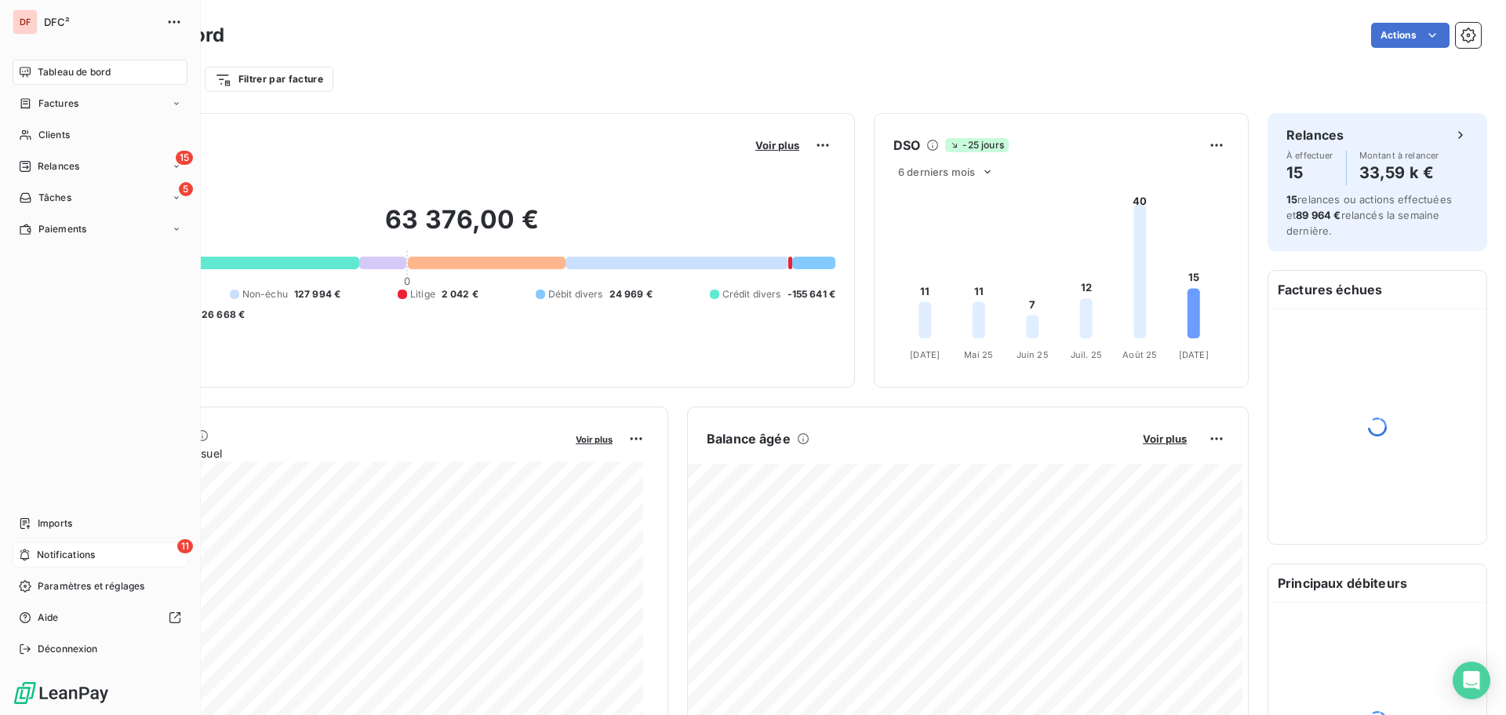
click at [36, 560] on div "11 Notifications" at bounding box center [100, 554] width 175 height 25
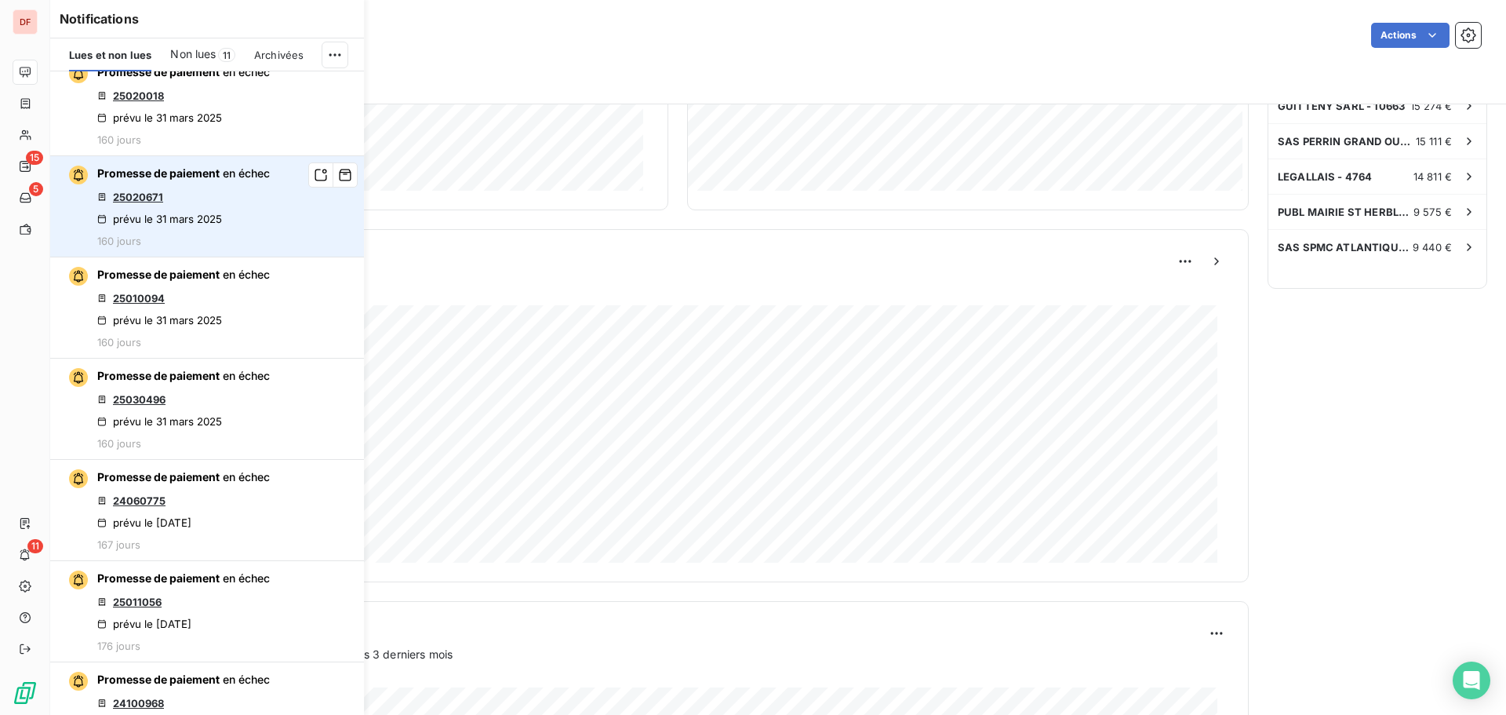
scroll to position [1481, 0]
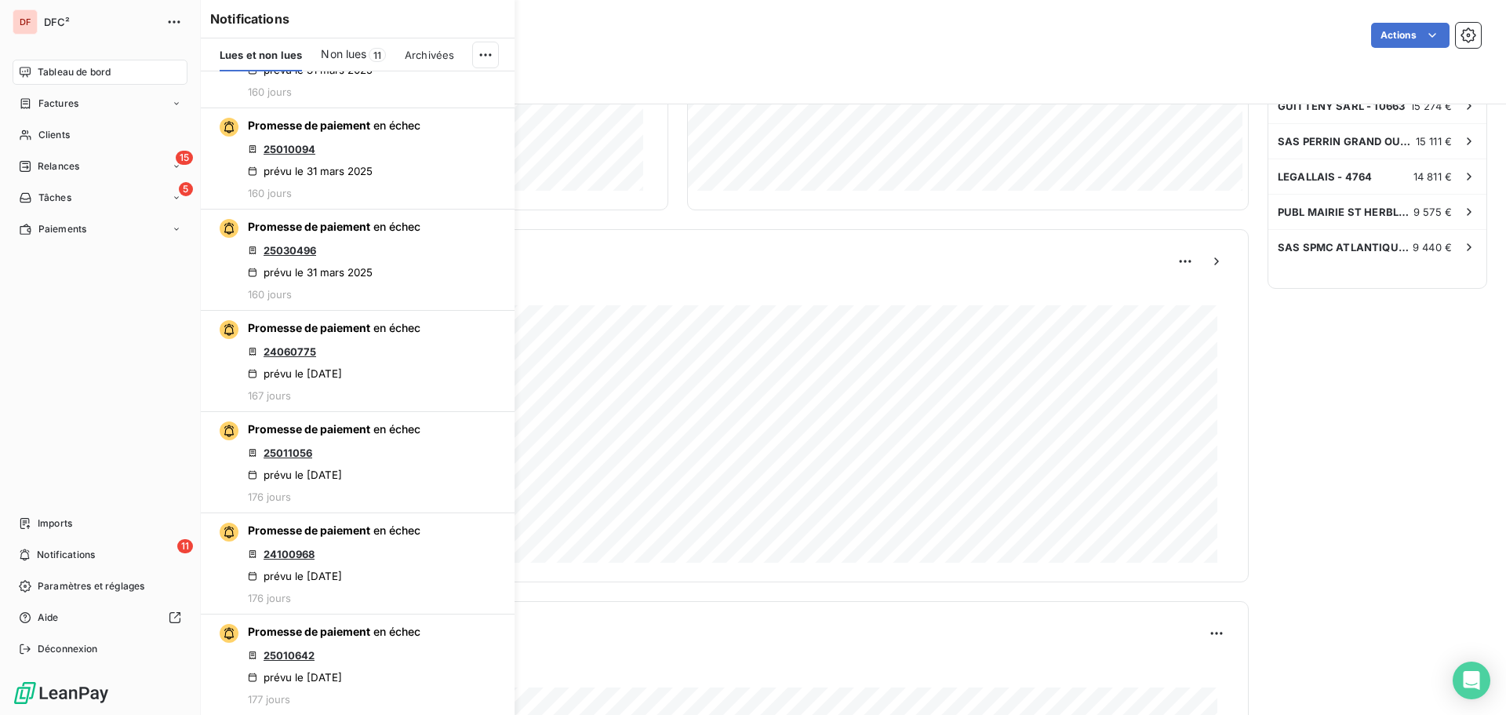
click at [51, 65] on span "Tableau de bord" at bounding box center [74, 72] width 73 height 14
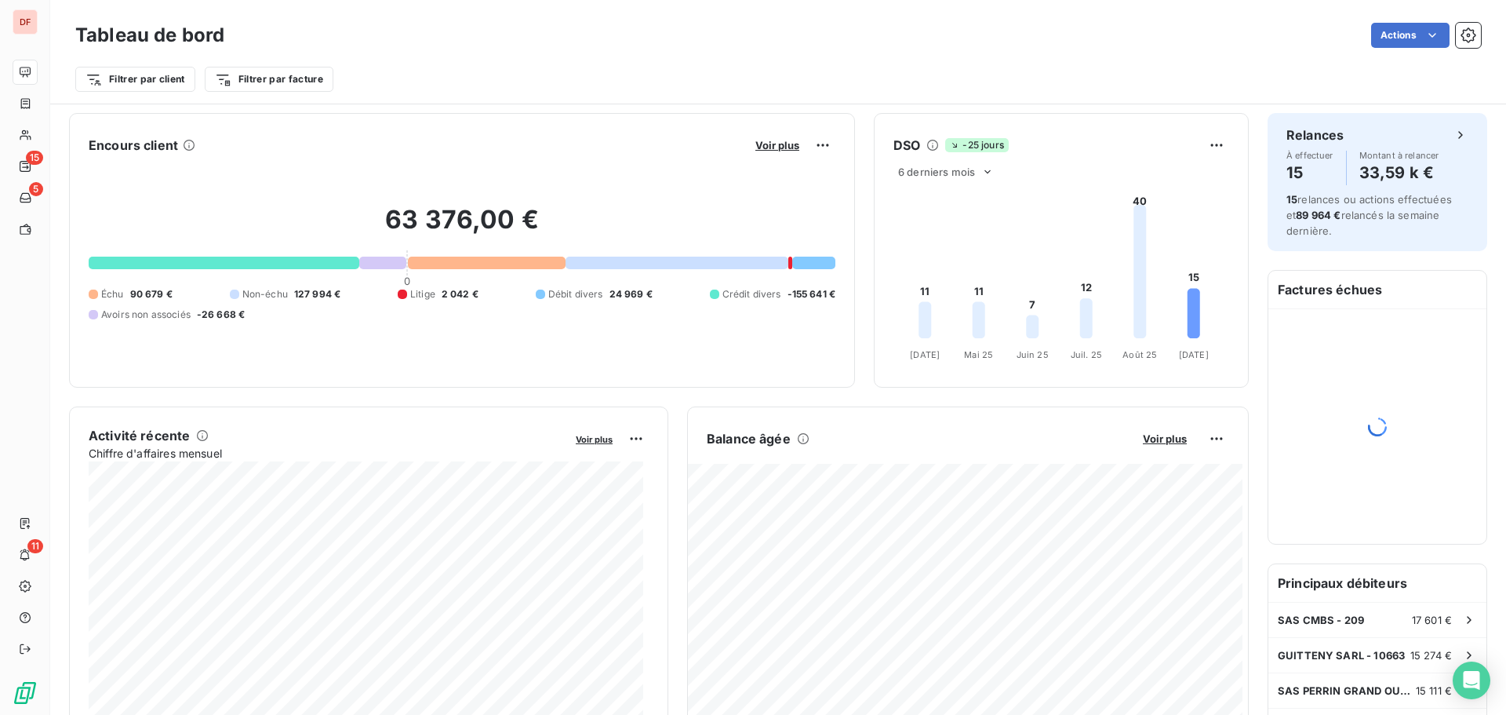
scroll to position [0, 0]
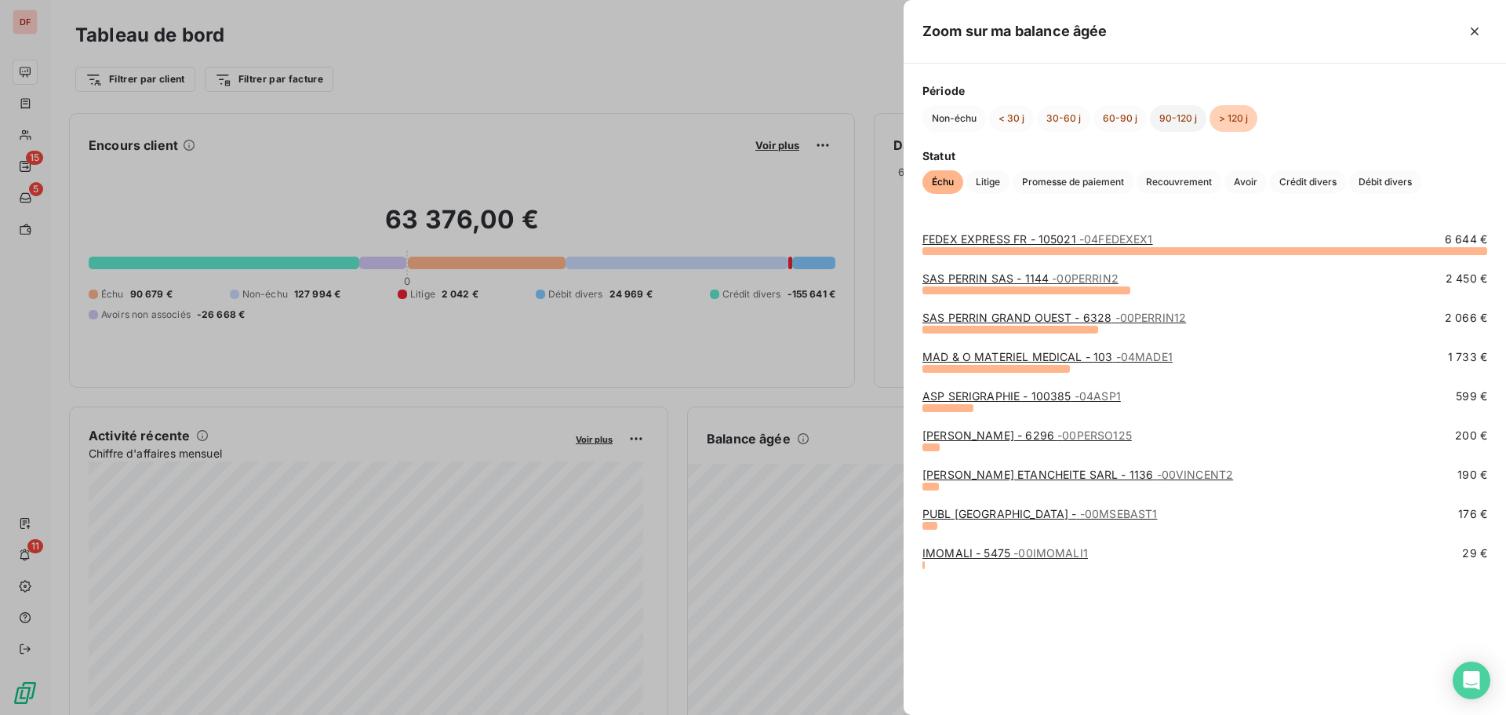
click at [1192, 121] on button "90-120 j" at bounding box center [1178, 118] width 56 height 27
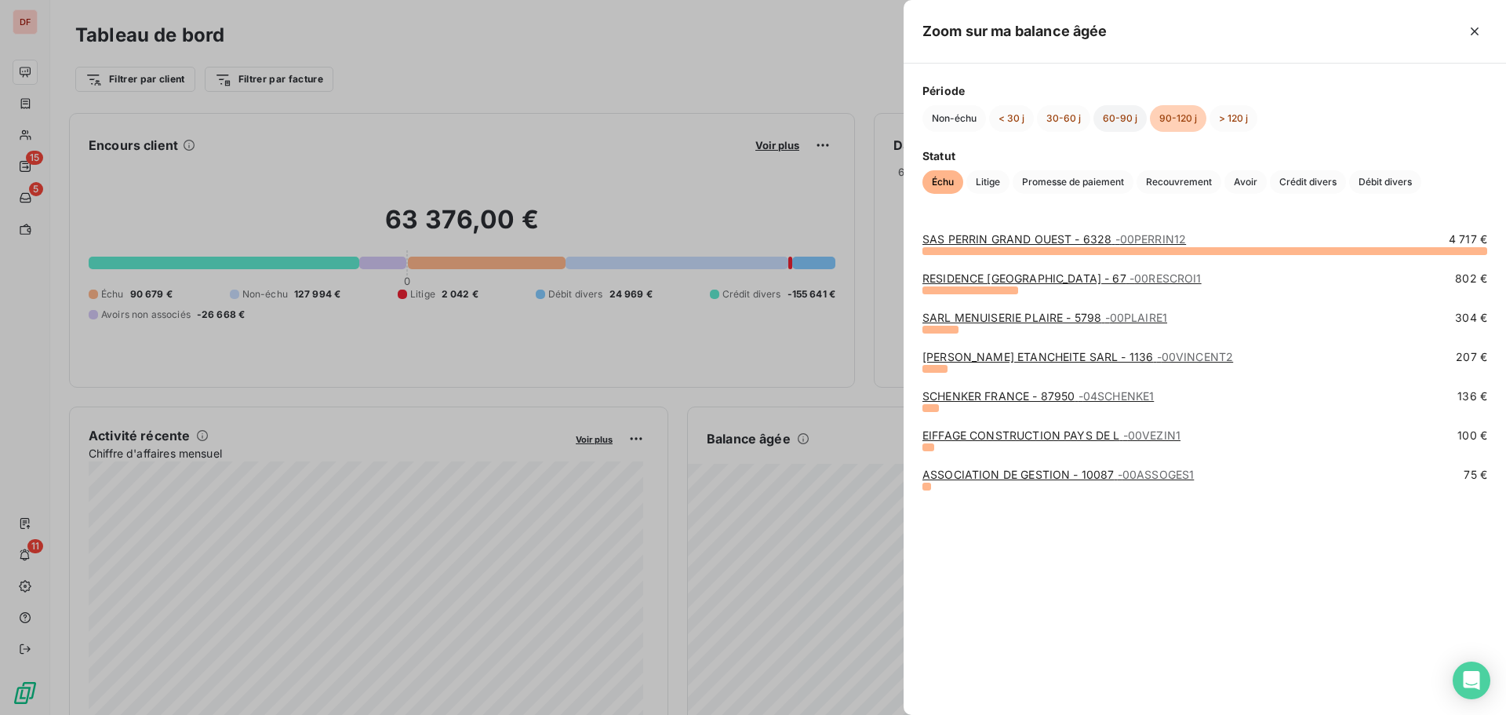
click at [1101, 120] on button "60-90 j" at bounding box center [1120, 118] width 53 height 27
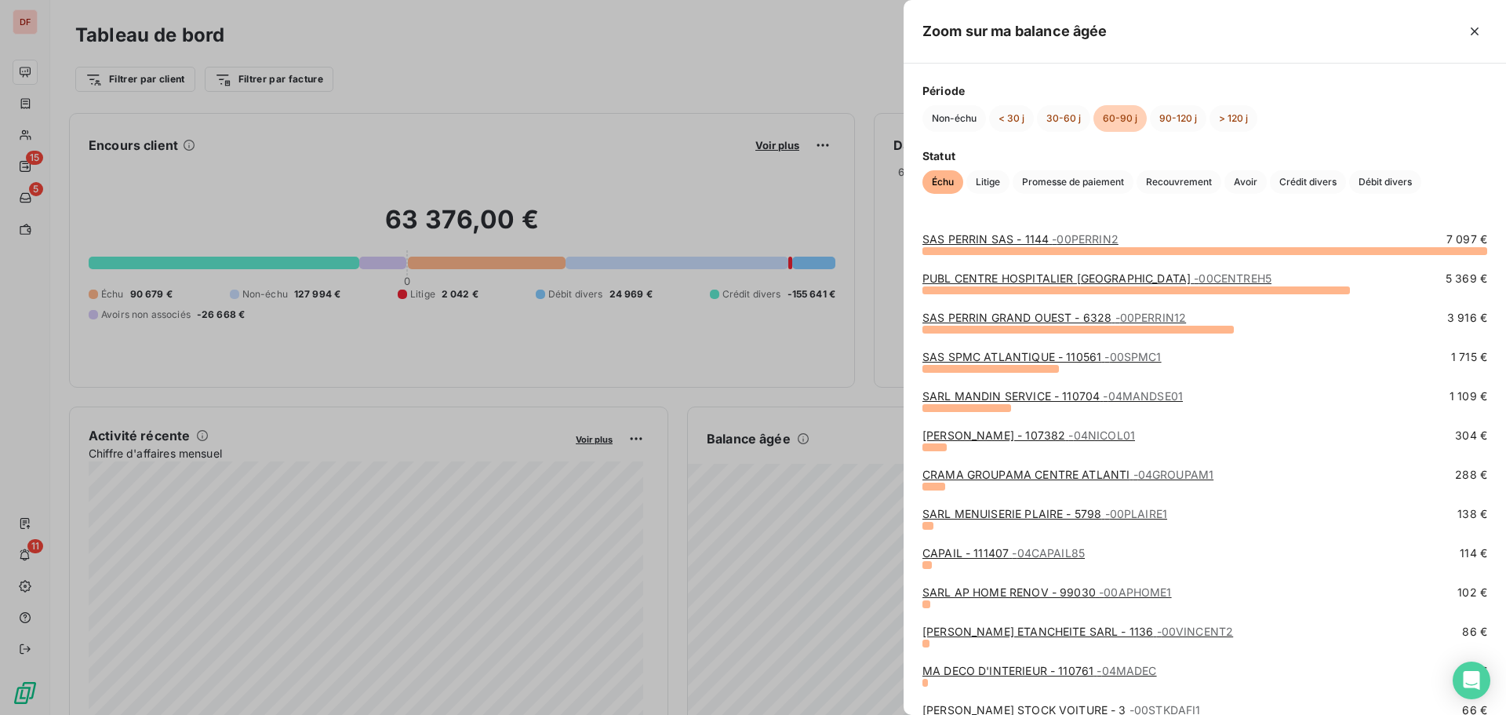
click at [1076, 232] on span "- 00PERRIN2" at bounding box center [1085, 238] width 67 height 13
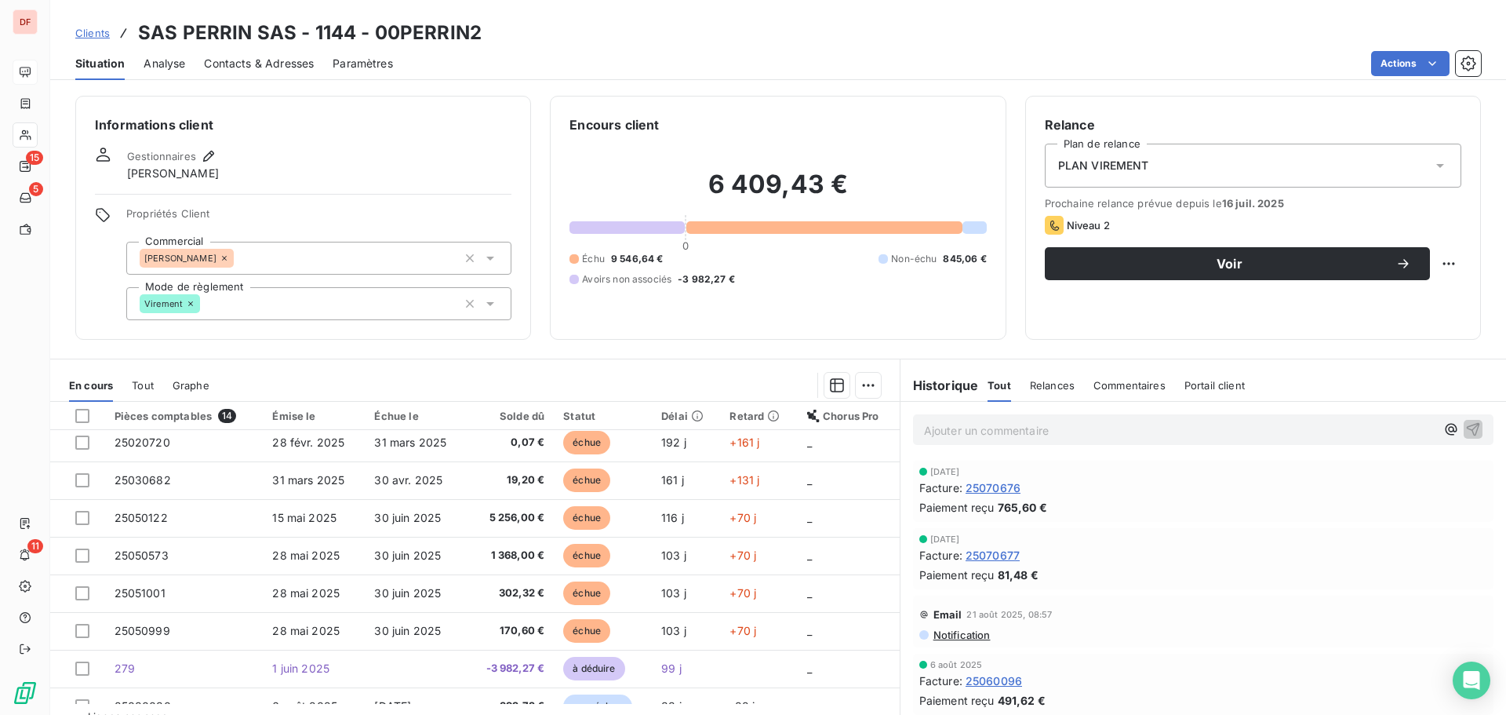
scroll to position [254, 0]
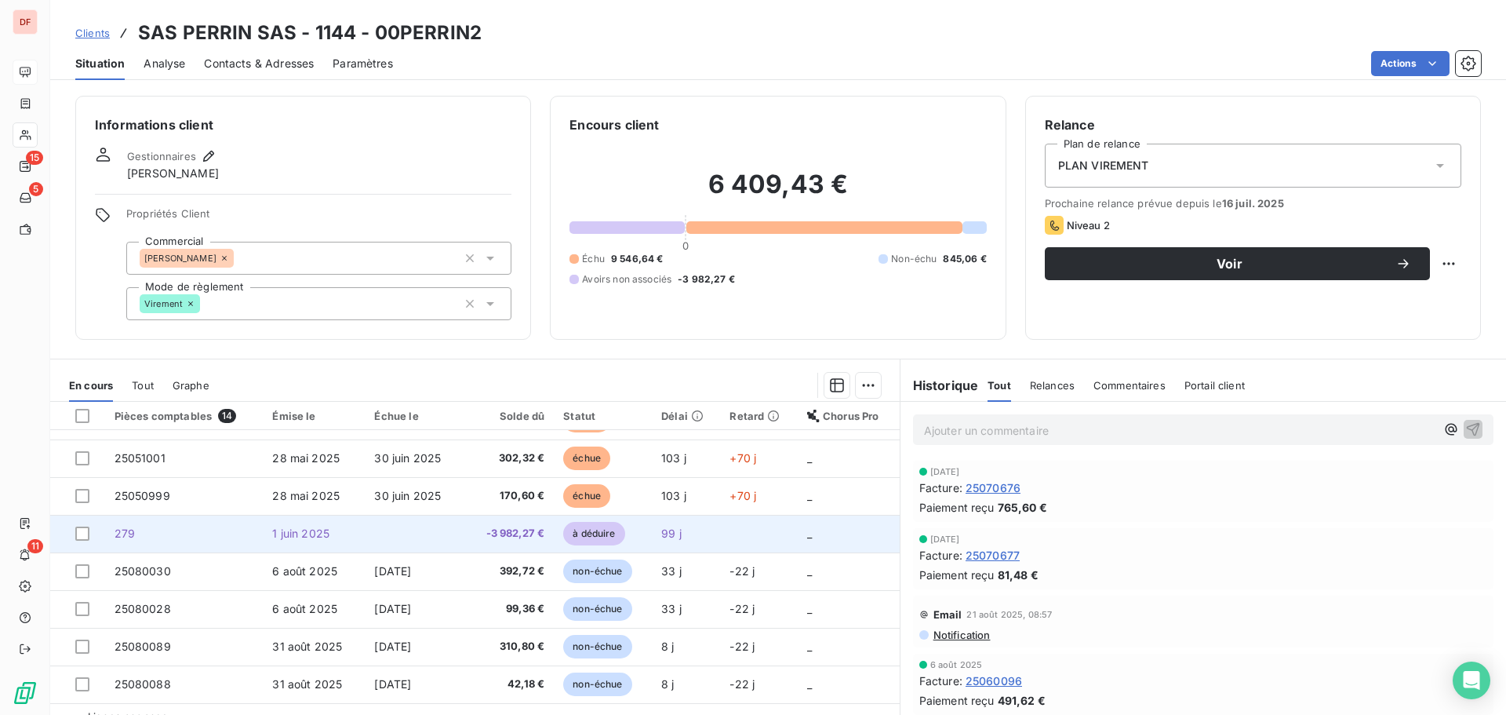
click at [499, 545] on td "-3 982,27 €" at bounding box center [511, 534] width 87 height 38
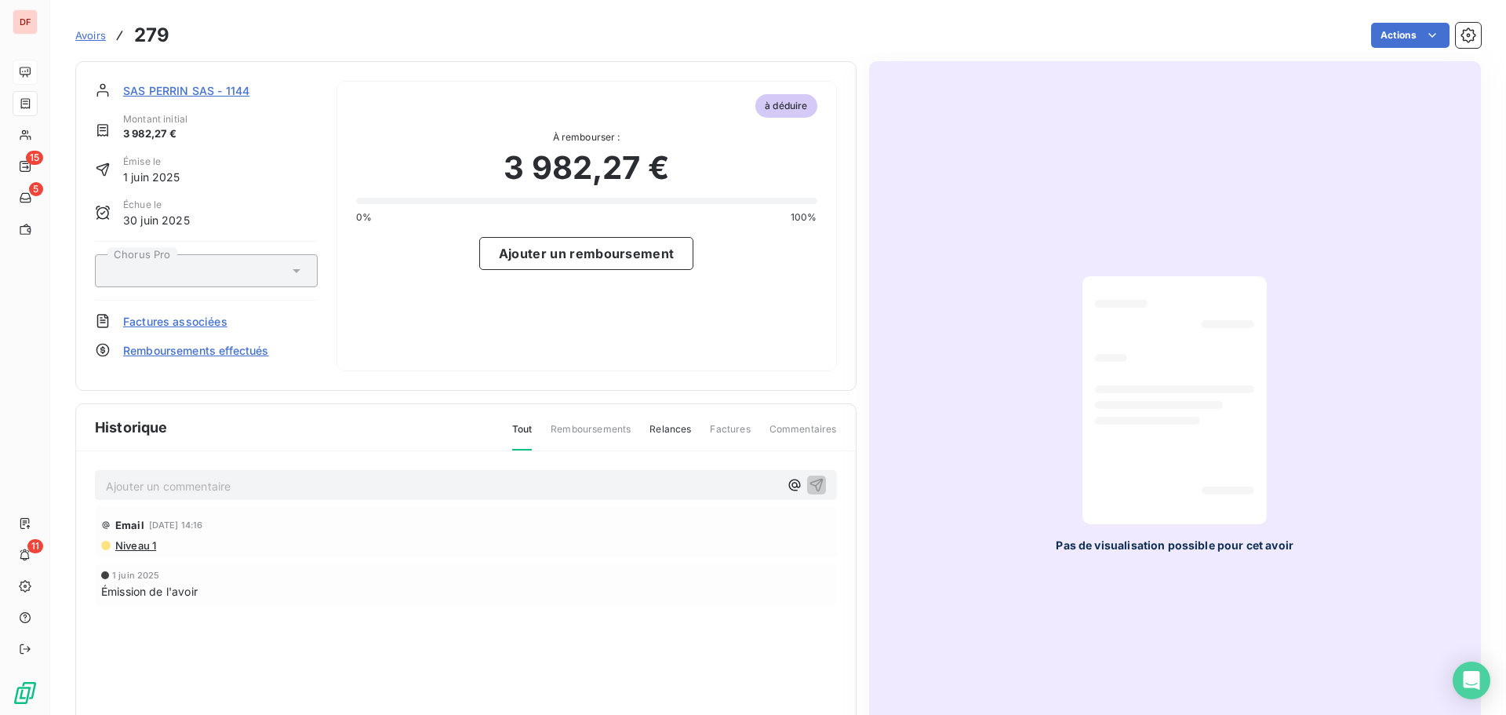
click at [221, 87] on span "SAS PERRIN SAS - 1144" at bounding box center [186, 90] width 126 height 16
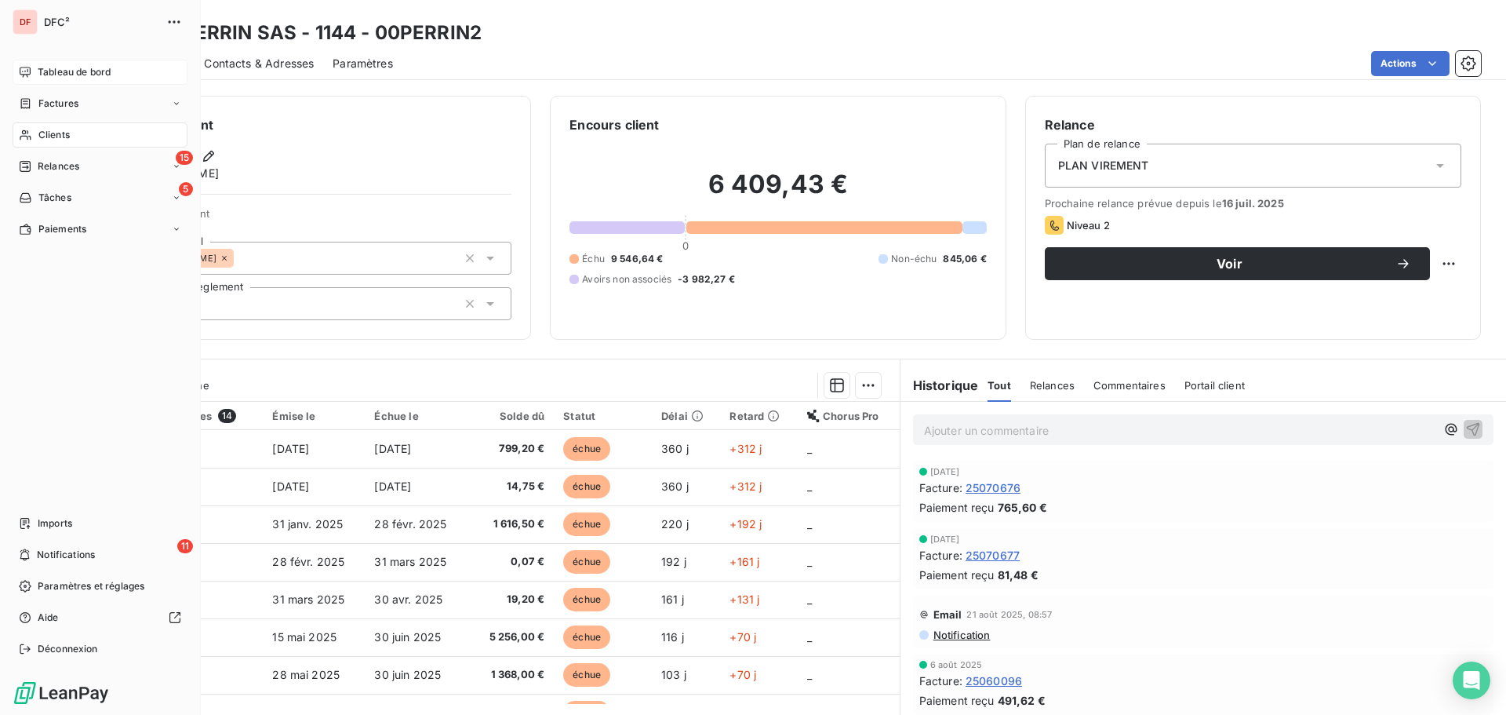
click at [72, 86] on nav "Tableau de bord Factures Clients 15 Relances 5 Tâches Paiements" at bounding box center [100, 151] width 175 height 182
click at [82, 76] on span "Tableau de bord" at bounding box center [74, 72] width 73 height 14
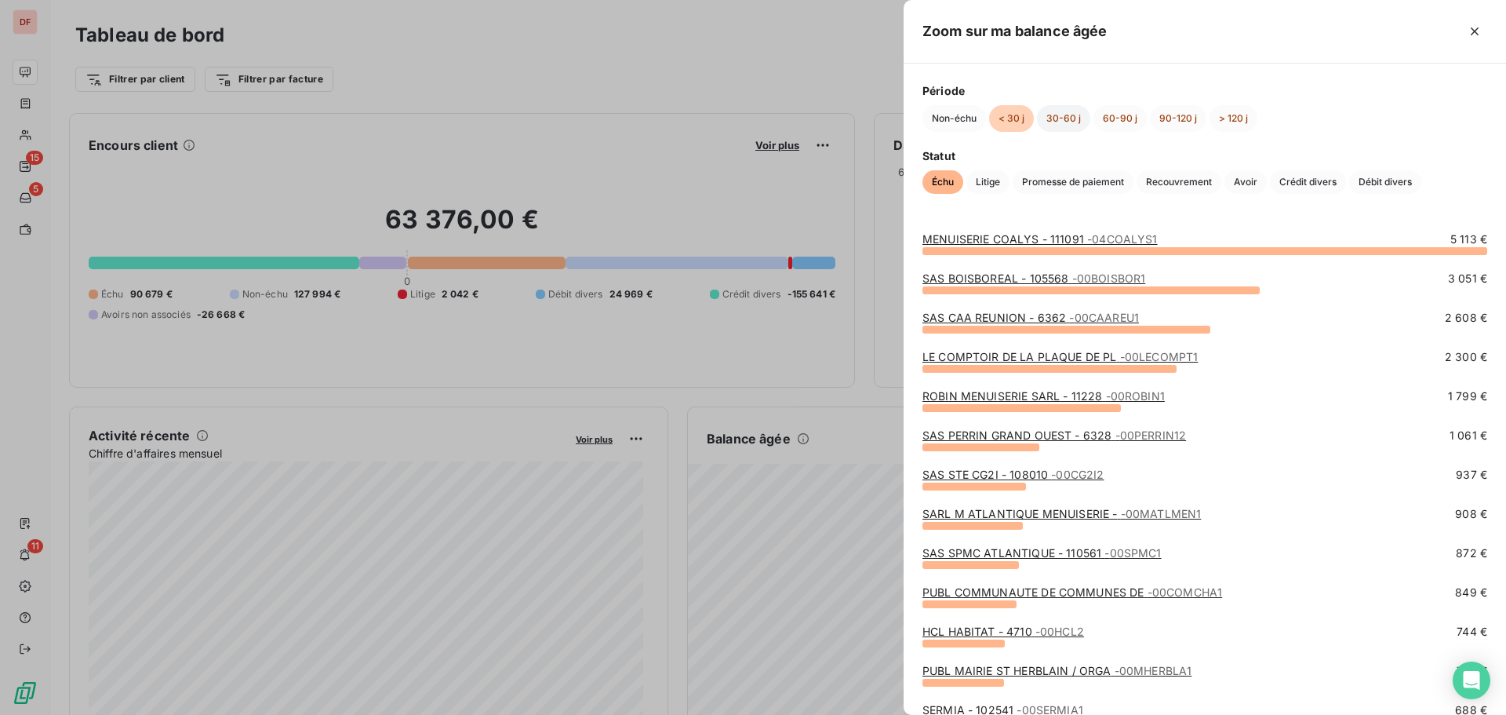
click at [1078, 117] on button "30-60 j" at bounding box center [1063, 118] width 53 height 27
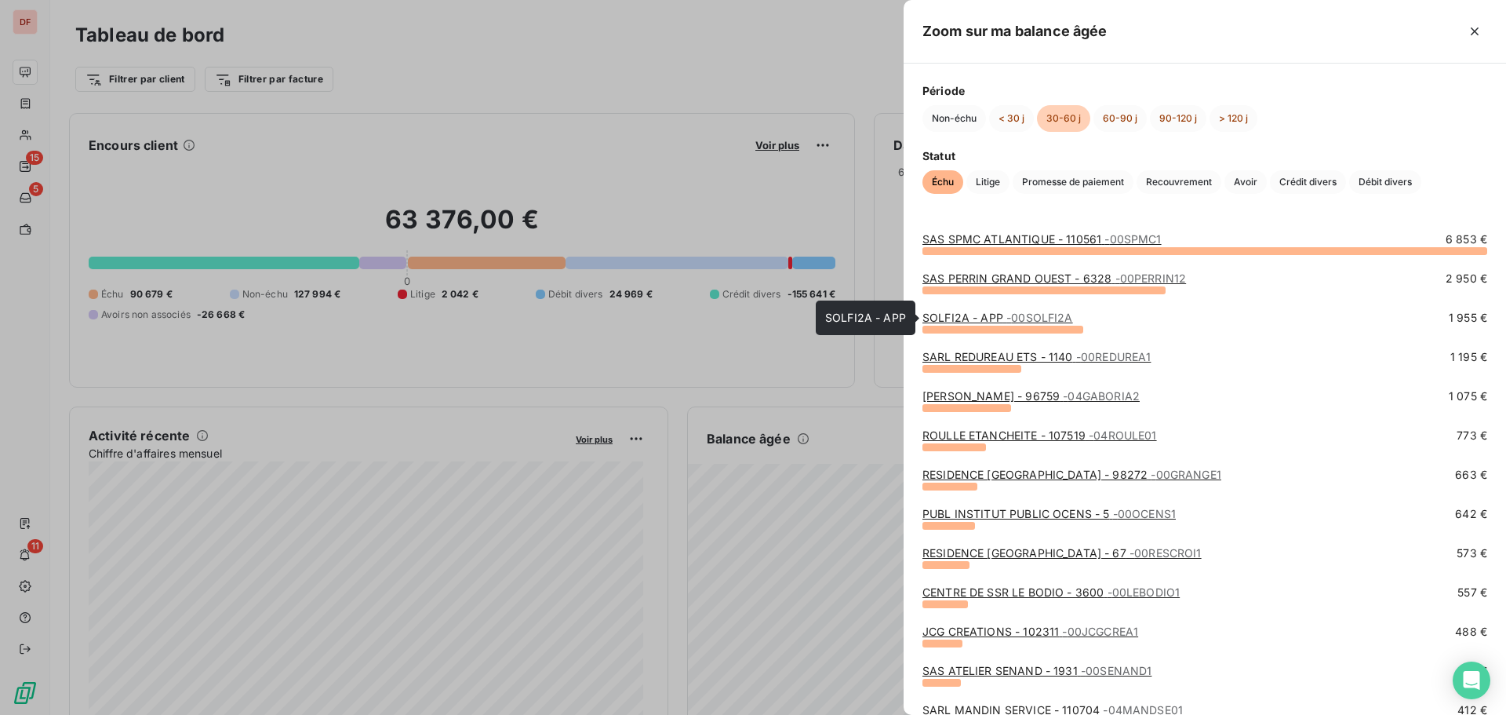
scroll to position [78, 0]
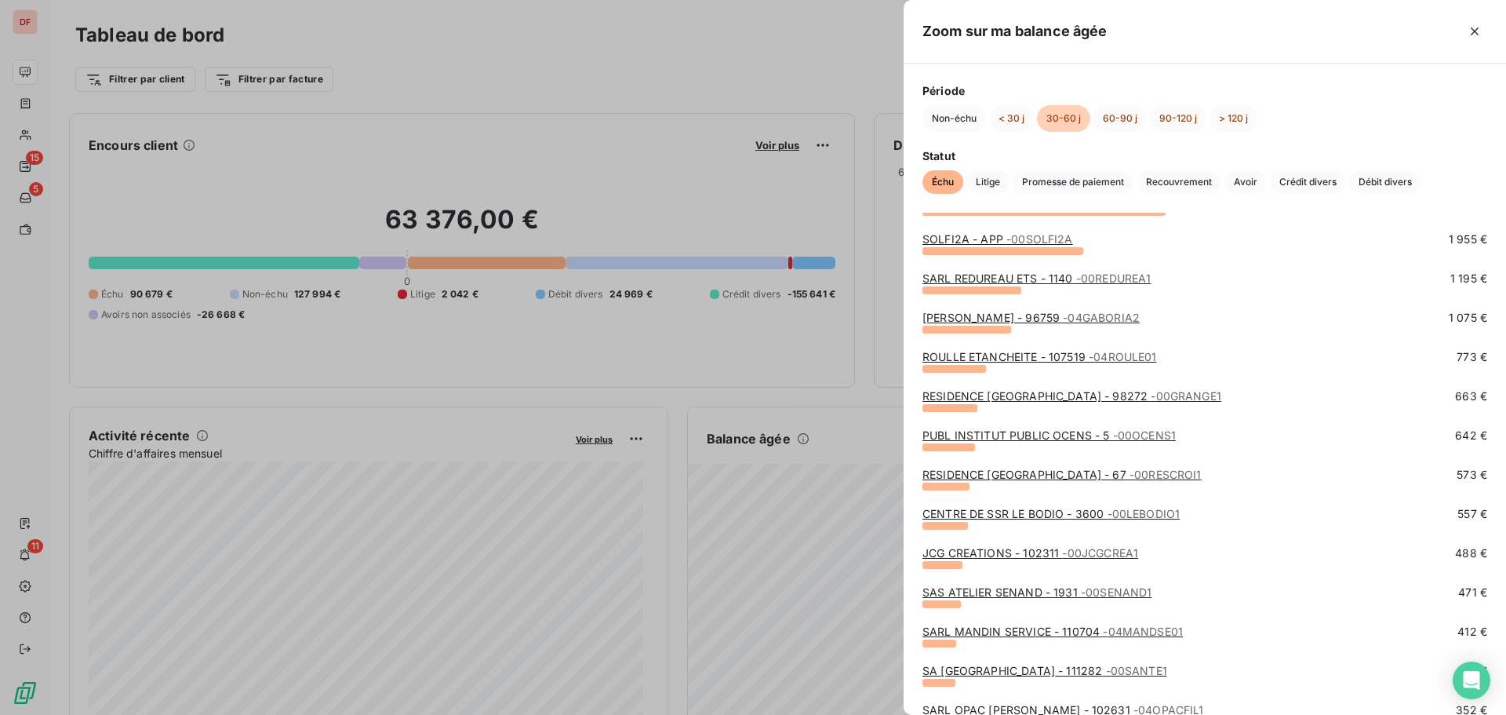
click at [1010, 315] on link "MR GABORIAU ALBAN - 96759 - 04GABORIA2" at bounding box center [1031, 317] width 217 height 13
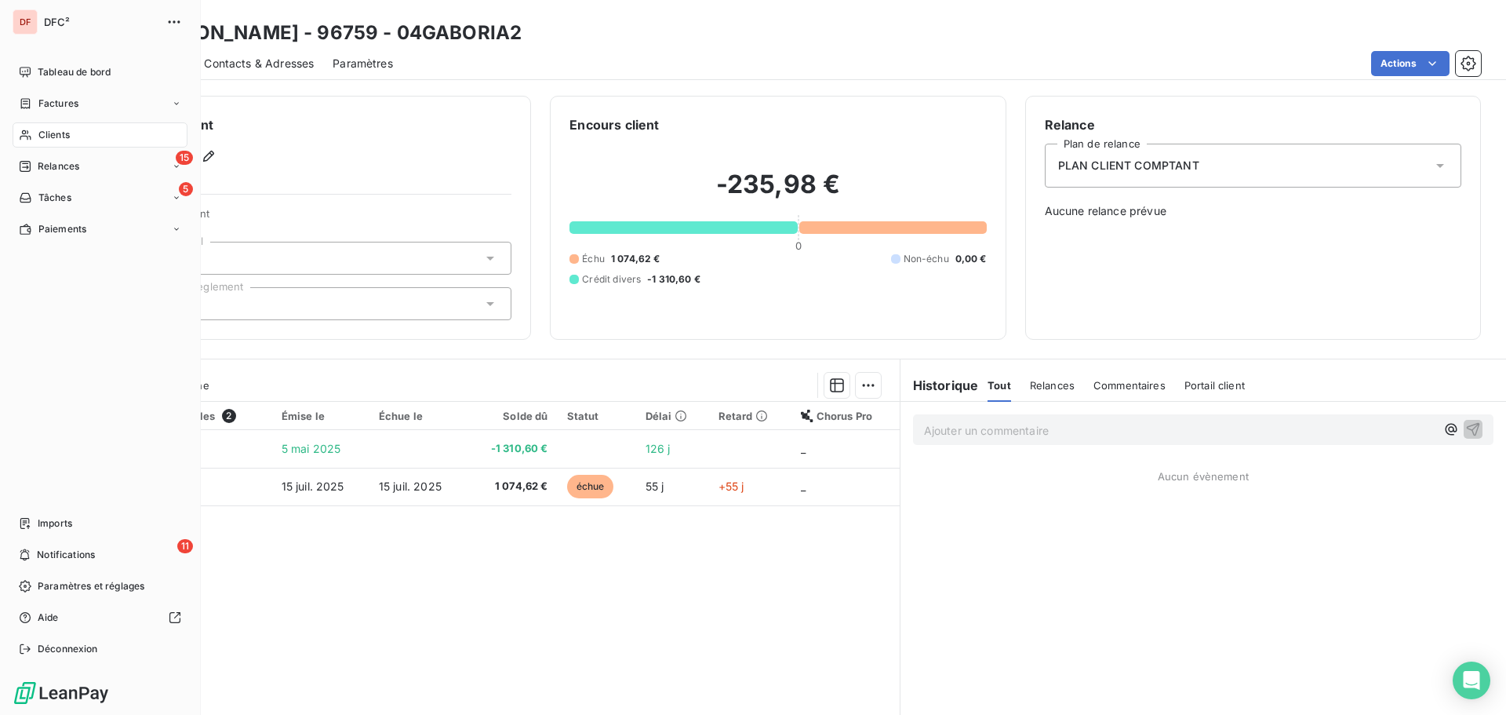
click at [69, 142] on div "Clients" at bounding box center [100, 134] width 175 height 25
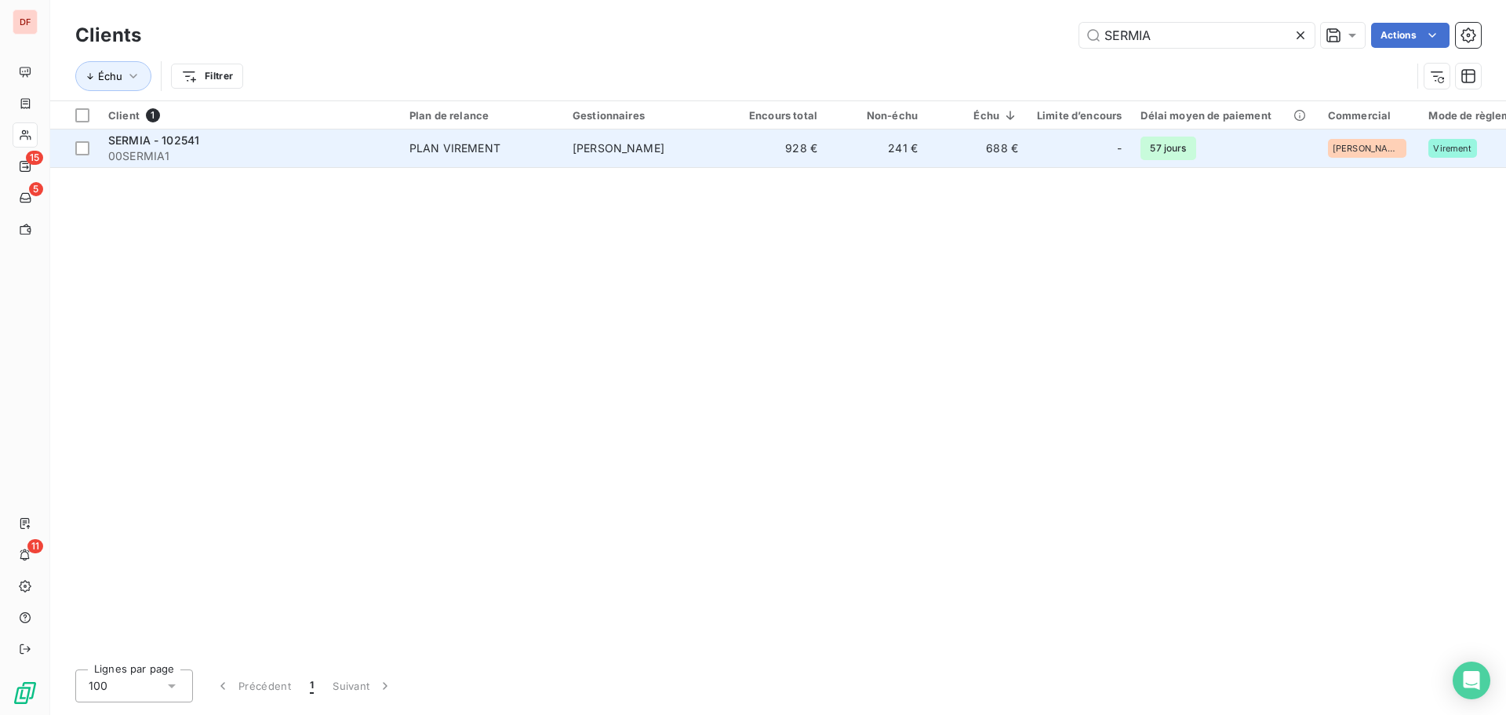
type input "SERMIA"
click at [809, 165] on td "928 €" at bounding box center [776, 148] width 100 height 38
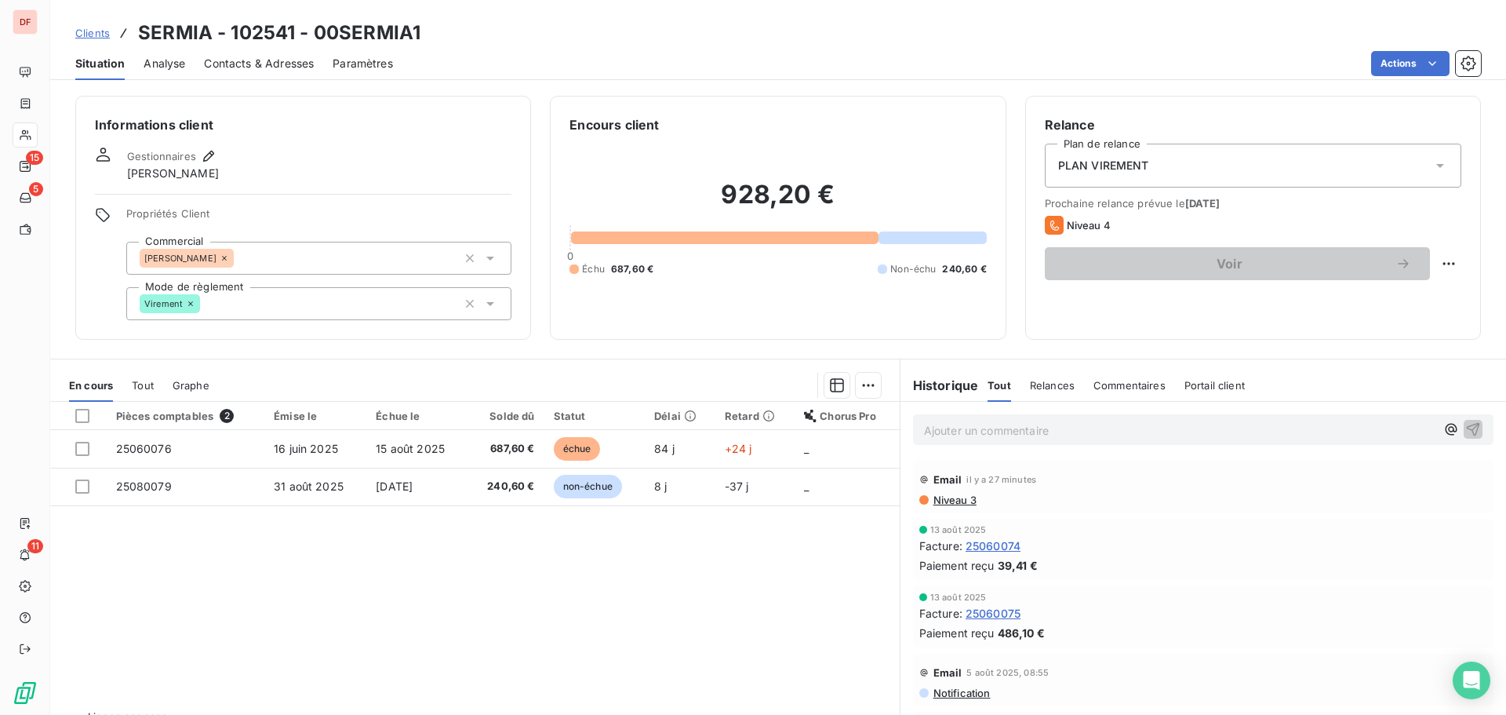
scroll to position [78, 0]
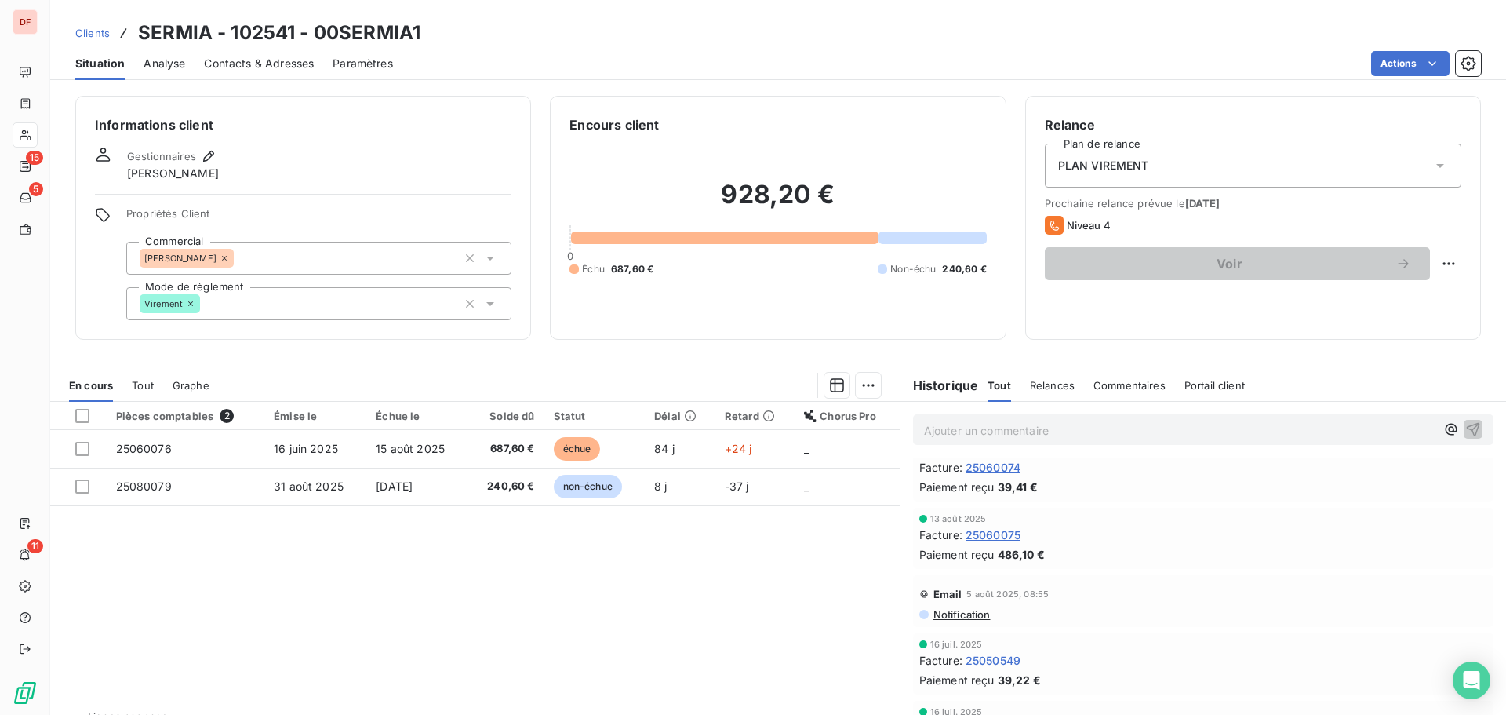
click at [945, 618] on span "Notification" at bounding box center [961, 614] width 59 height 13
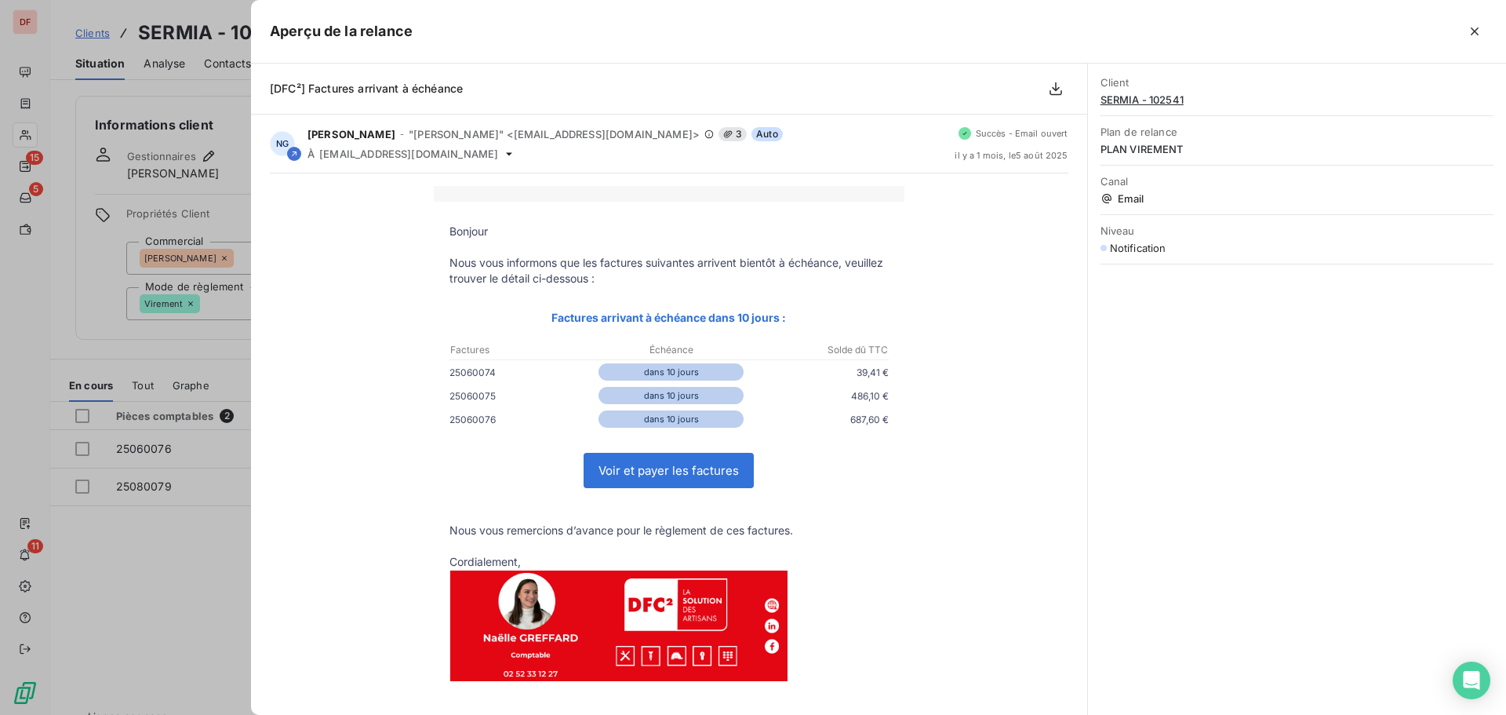
click at [162, 256] on div at bounding box center [753, 357] width 1506 height 715
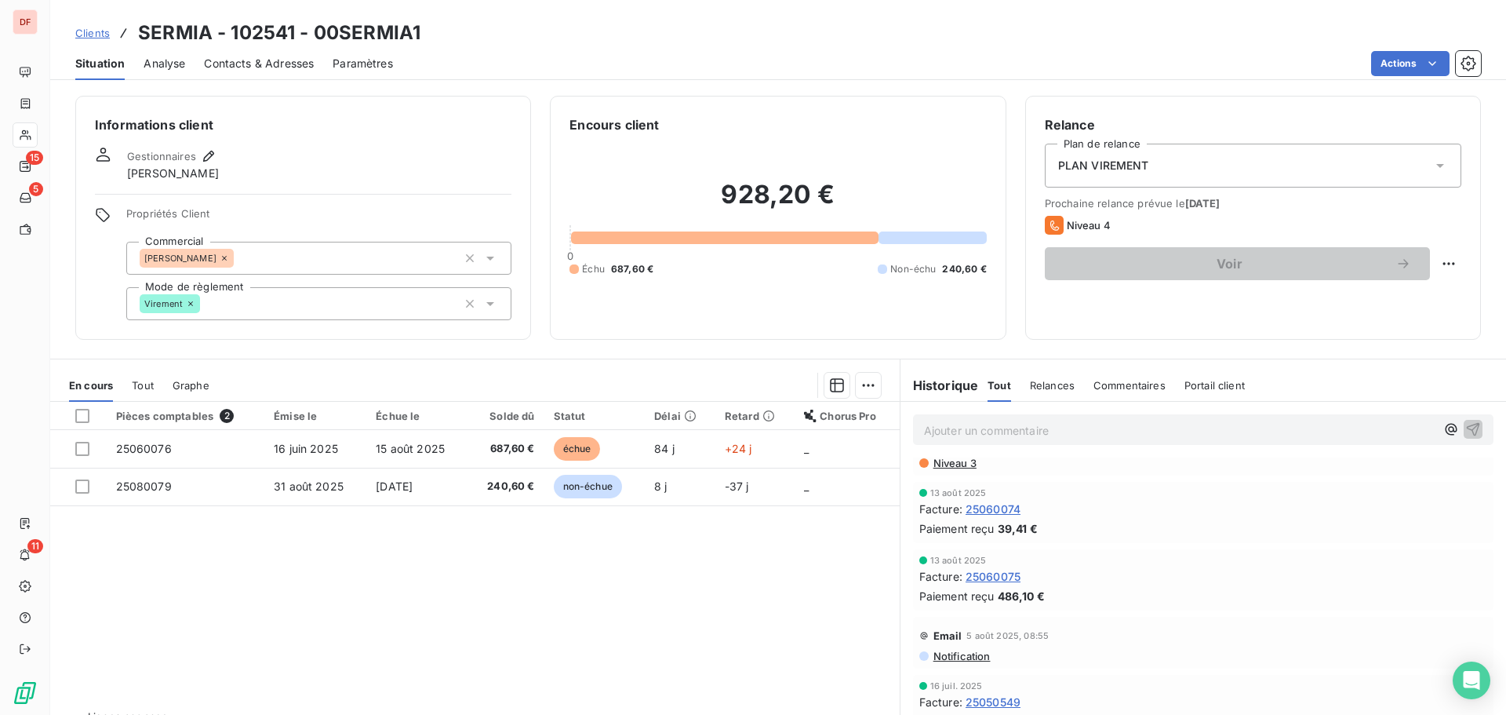
scroll to position [0, 0]
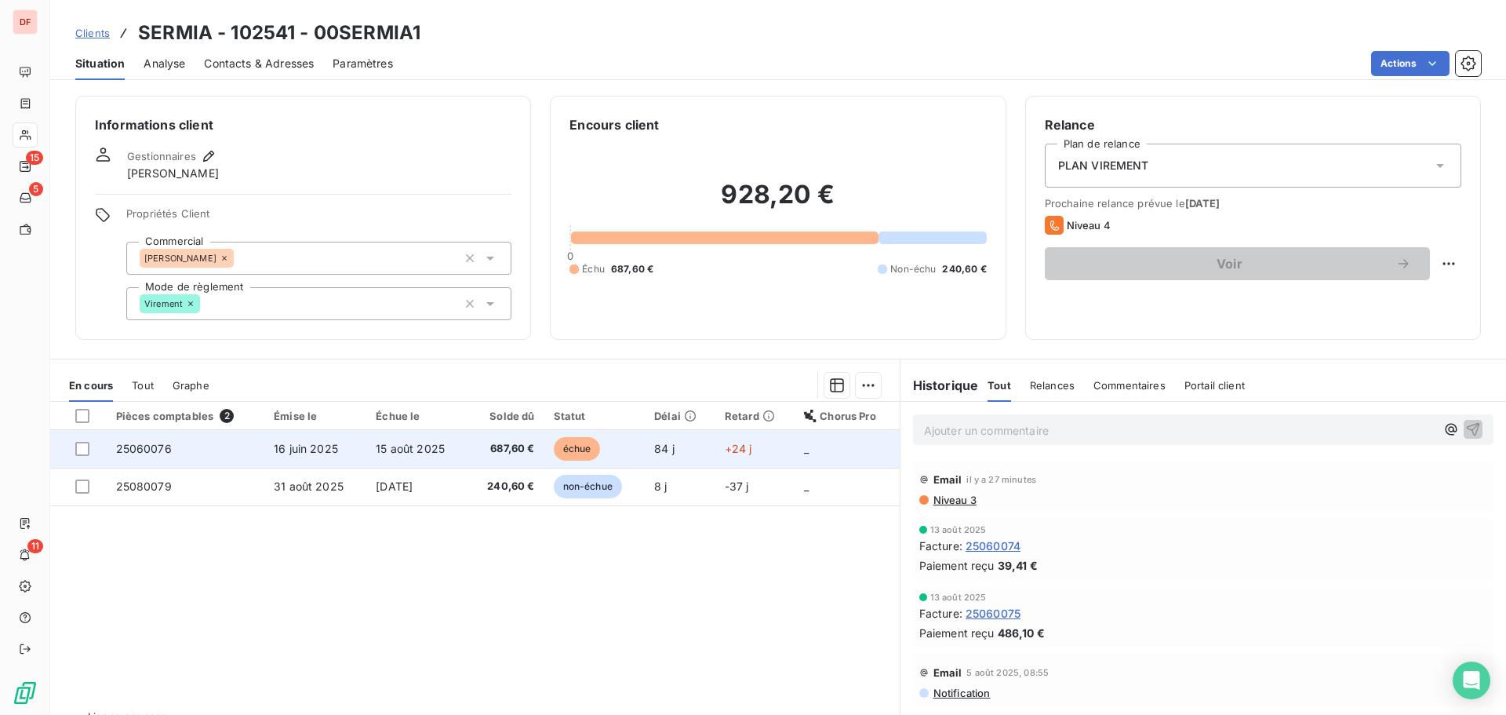
click at [633, 450] on td "échue" at bounding box center [594, 449] width 101 height 38
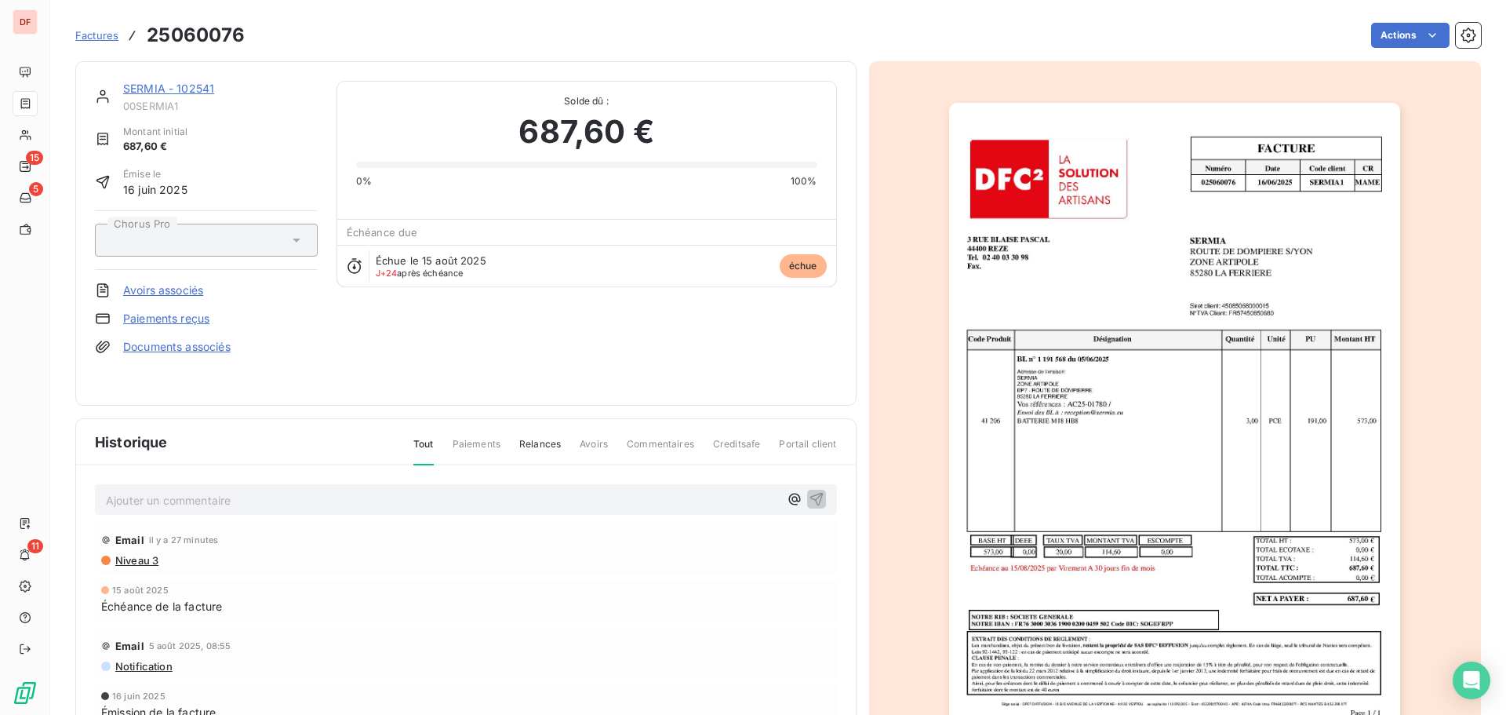
click at [1034, 437] on img "button" at bounding box center [1174, 422] width 451 height 639
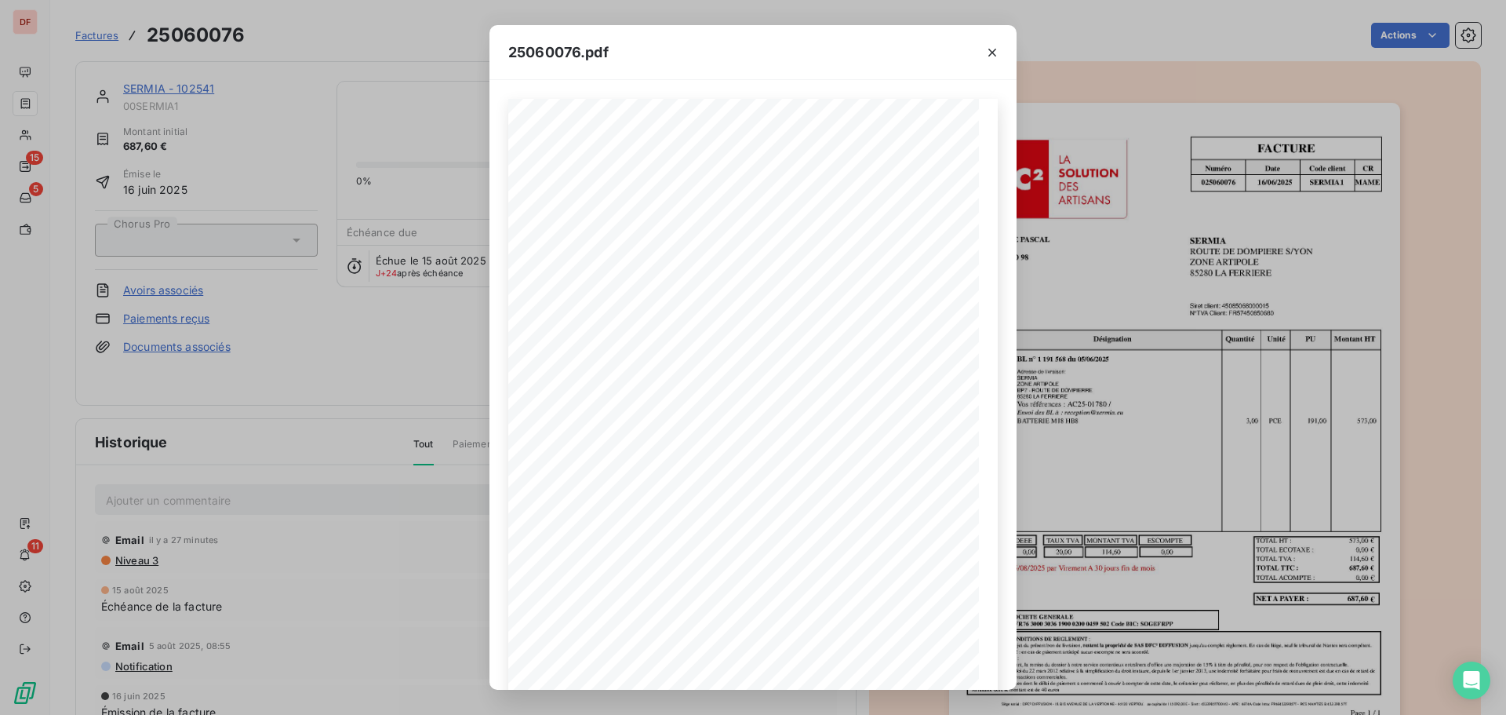
click at [249, 89] on div "25060076.pdf FACTURE Numéro Date Code client CR 025060076 [DATE] SERMIA 1 MAME …" at bounding box center [753, 357] width 1506 height 715
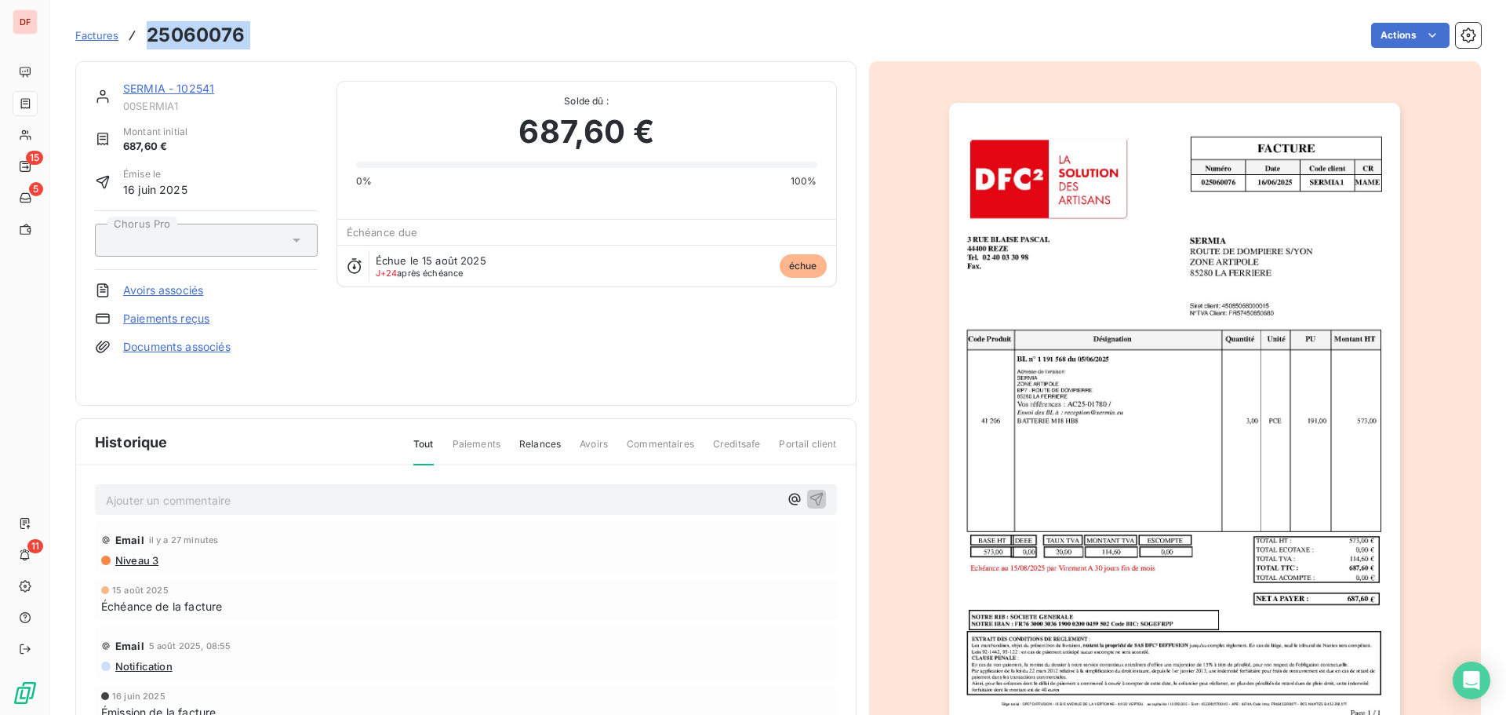
drag, startPoint x: 260, startPoint y: 37, endPoint x: 144, endPoint y: 35, distance: 116.1
click at [144, 35] on div "Factures 25060076 Actions" at bounding box center [778, 35] width 1406 height 33
copy section "25060076 Actions"
click at [177, 94] on link "SERMIA - 102541" at bounding box center [168, 88] width 91 height 13
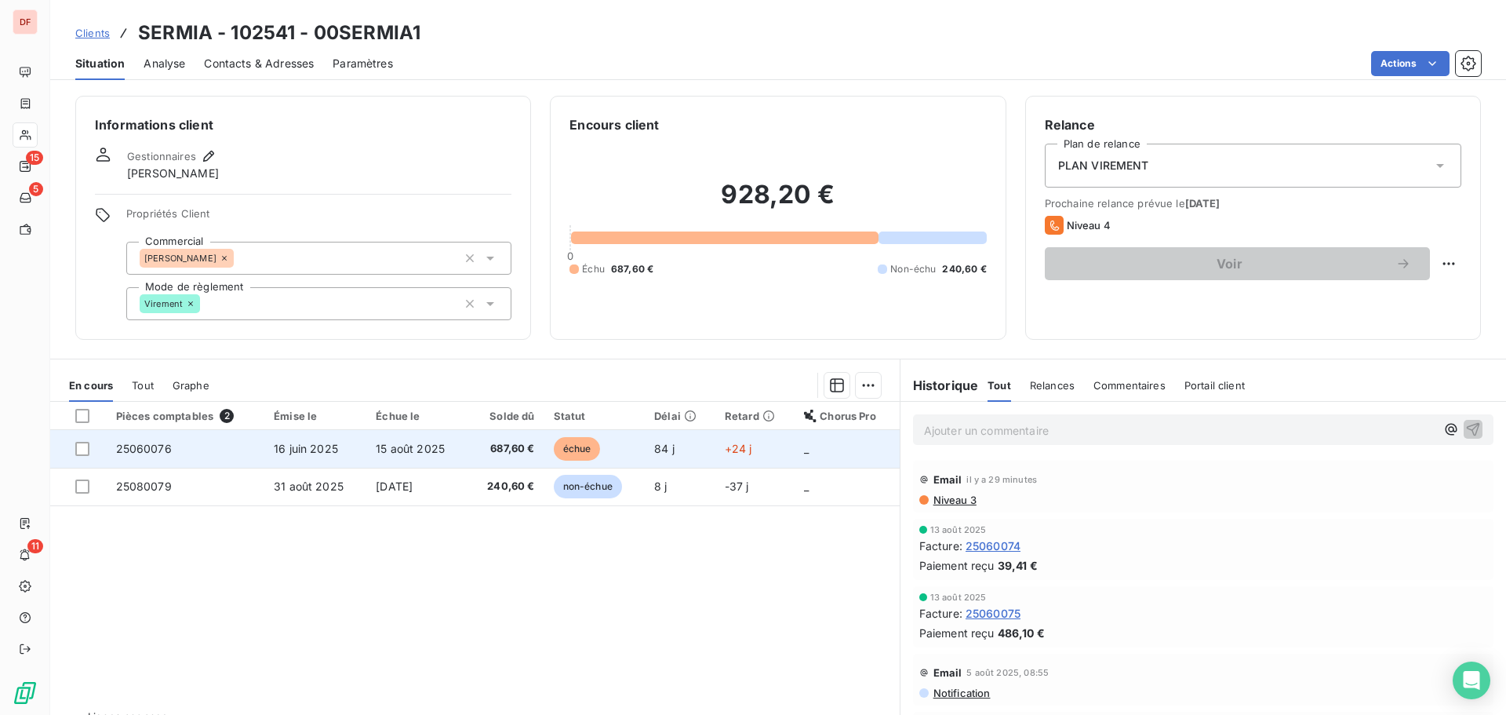
click at [479, 460] on td "687,60 €" at bounding box center [506, 449] width 76 height 38
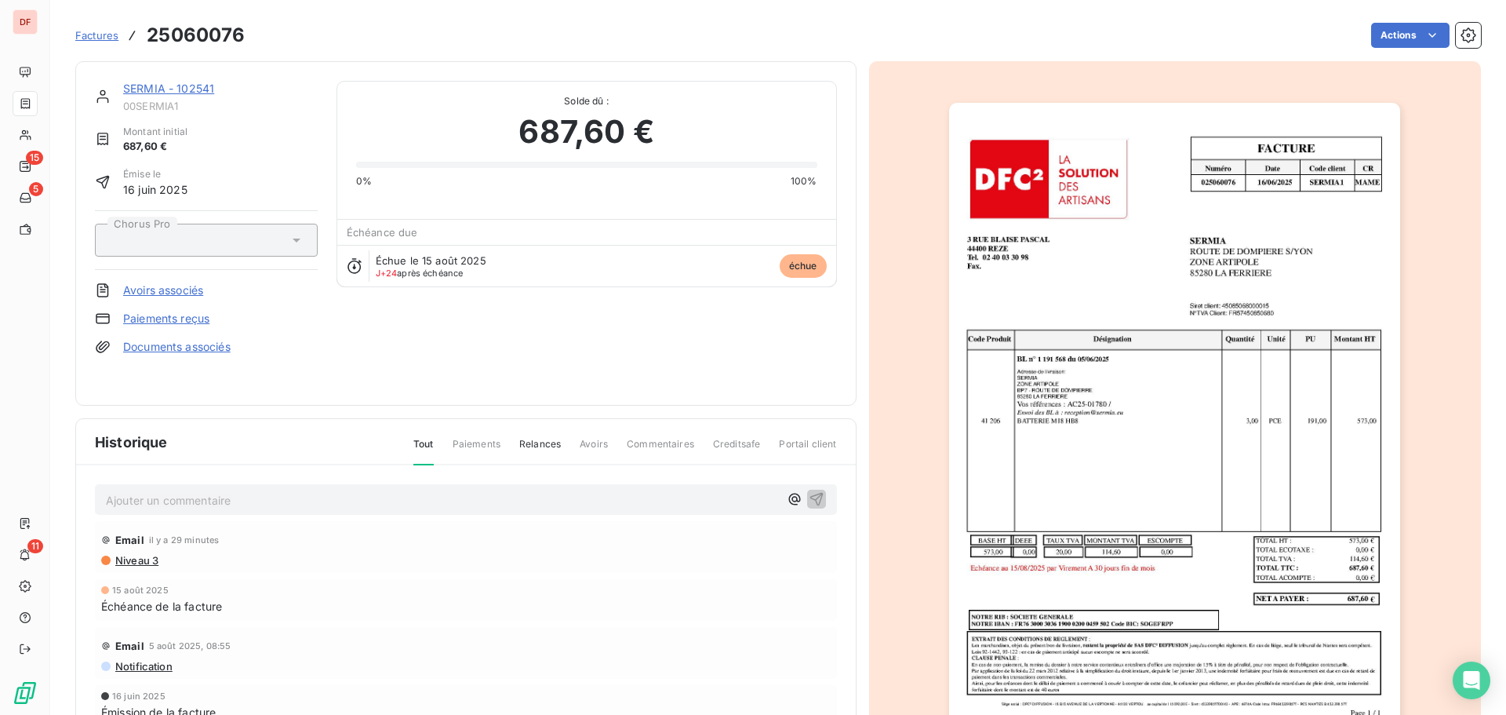
click at [1181, 413] on img "button" at bounding box center [1174, 422] width 451 height 639
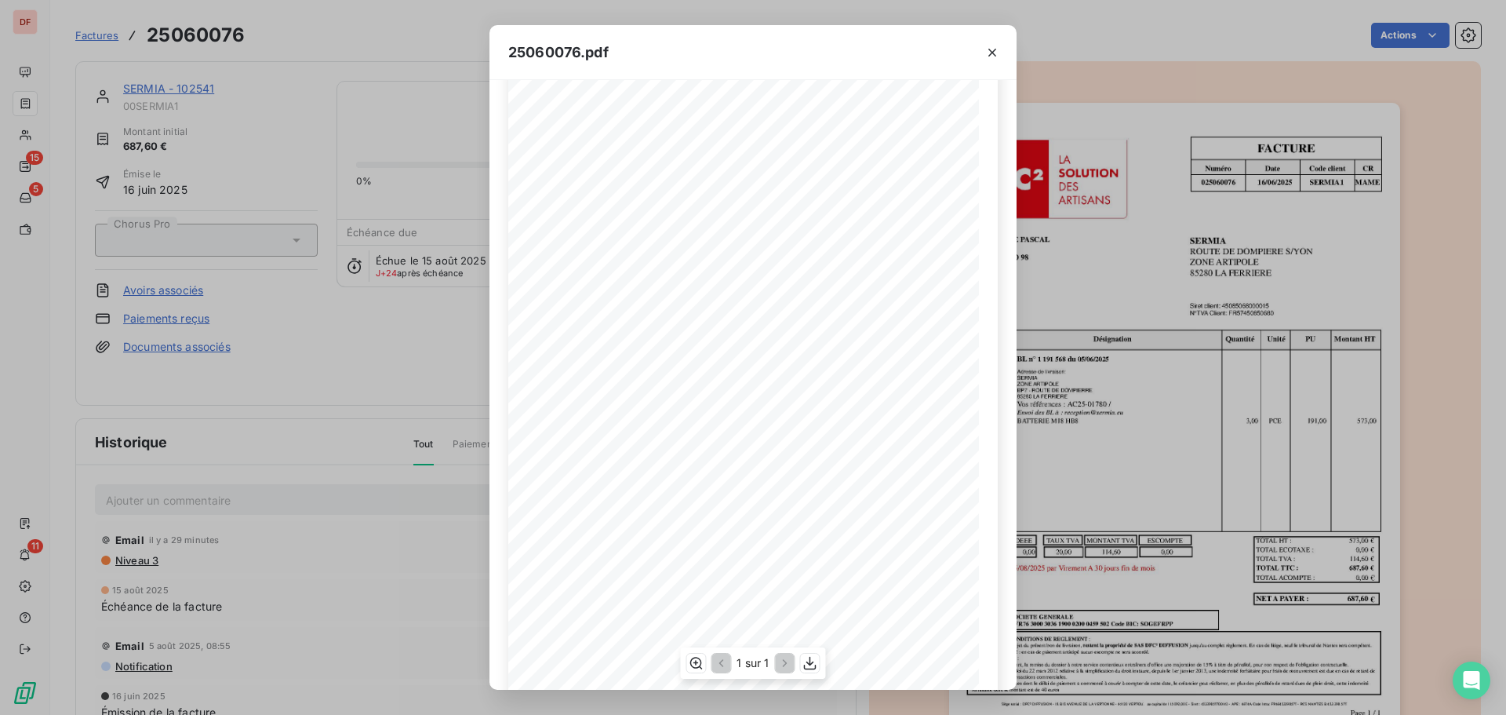
scroll to position [94, 0]
click at [278, 388] on div "25060076.pdf FACTURE Numéro Date Code client CR 025060076 [DATE] SERMIA 1 MAME …" at bounding box center [753, 357] width 1506 height 715
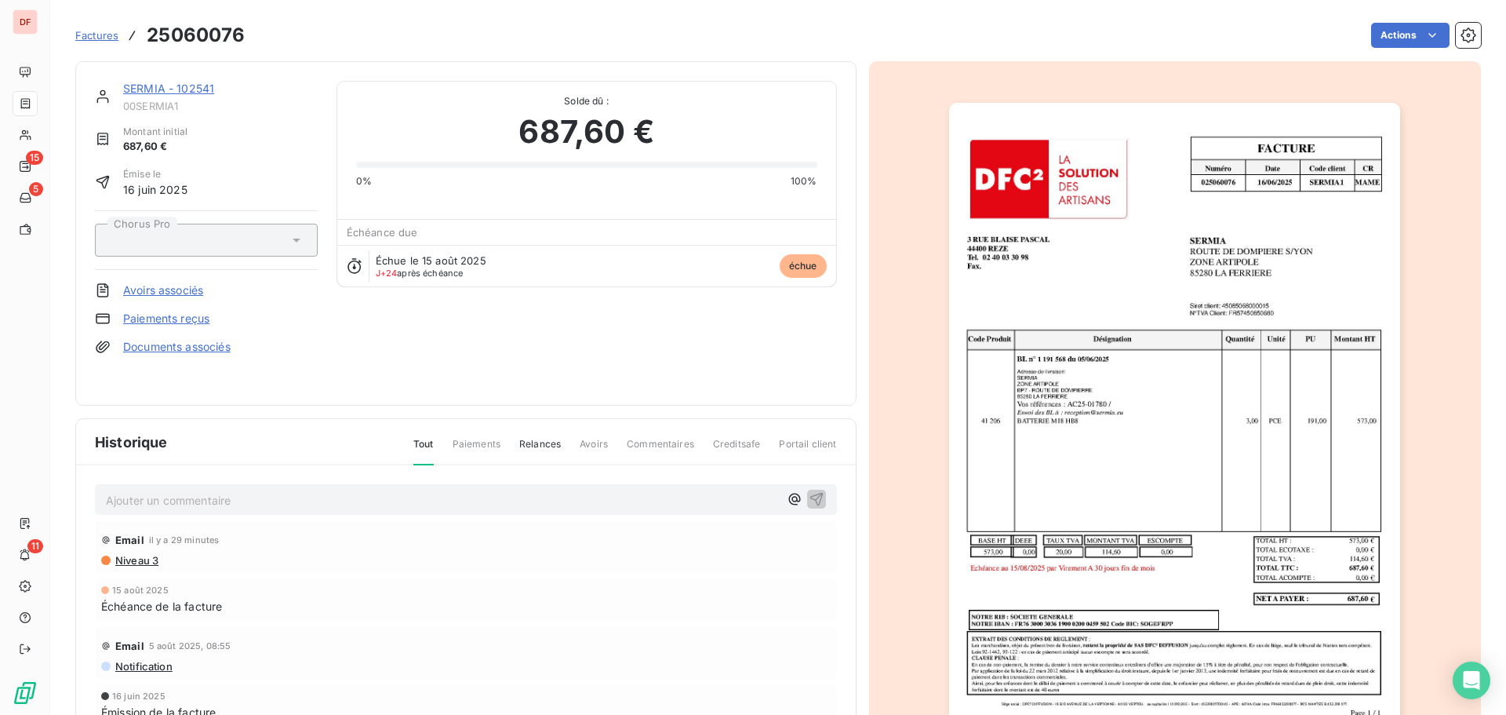
click at [182, 91] on link "SERMIA - 102541" at bounding box center [168, 88] width 91 height 13
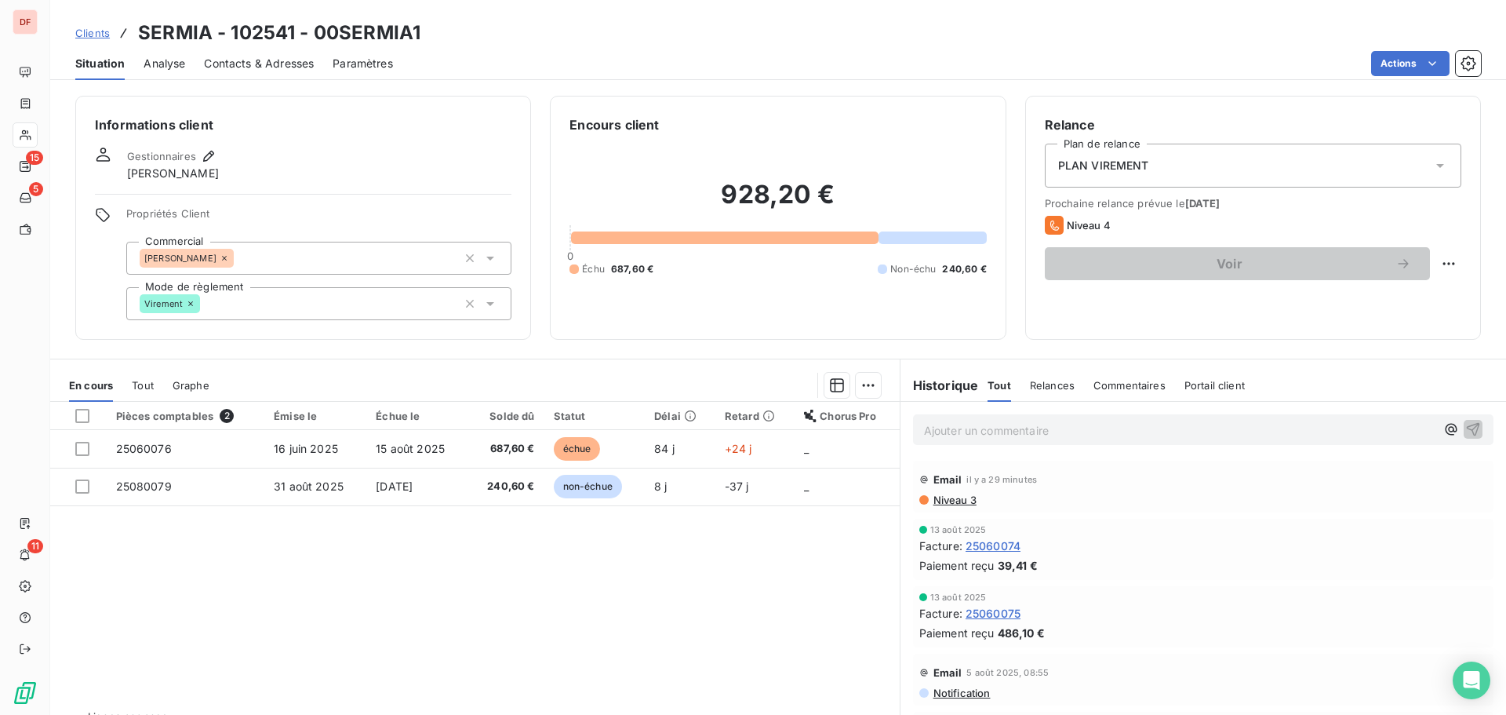
click at [943, 493] on span "Niveau 3" at bounding box center [954, 499] width 45 height 13
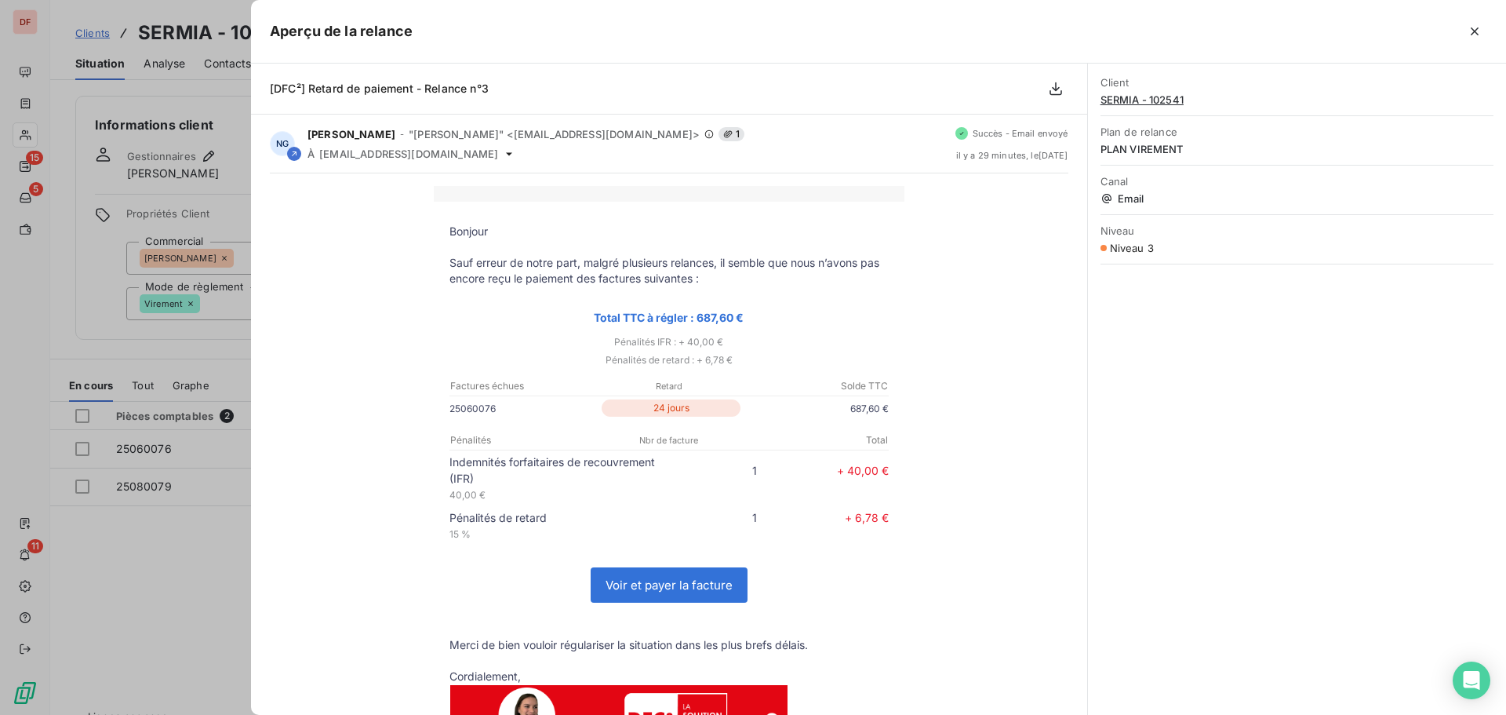
click at [167, 297] on div at bounding box center [753, 357] width 1506 height 715
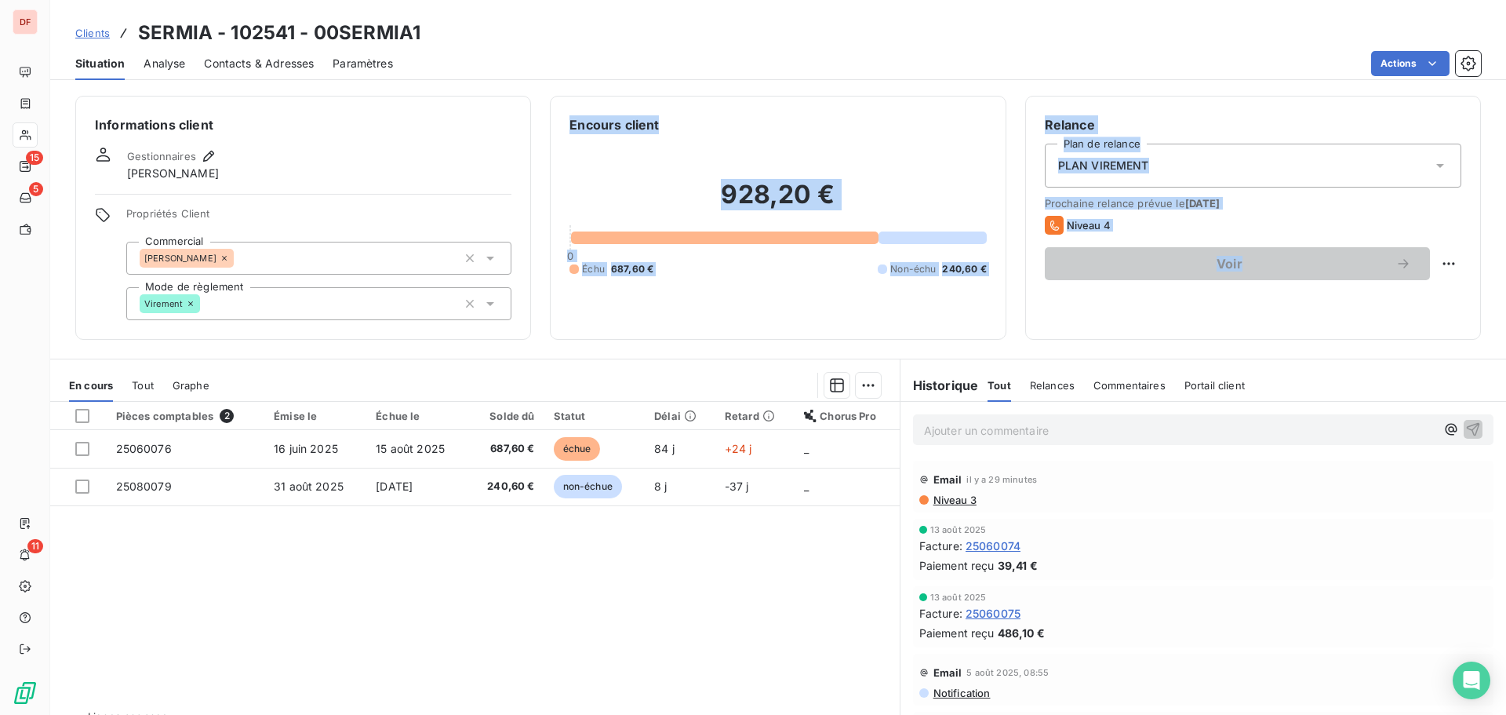
drag, startPoint x: 560, startPoint y: 122, endPoint x: 1377, endPoint y: 324, distance: 841.4
click at [1377, 324] on div "Informations client Gestionnaires [PERSON_NAME] Propriétés Client Commercial [P…" at bounding box center [778, 218] width 1456 height 244
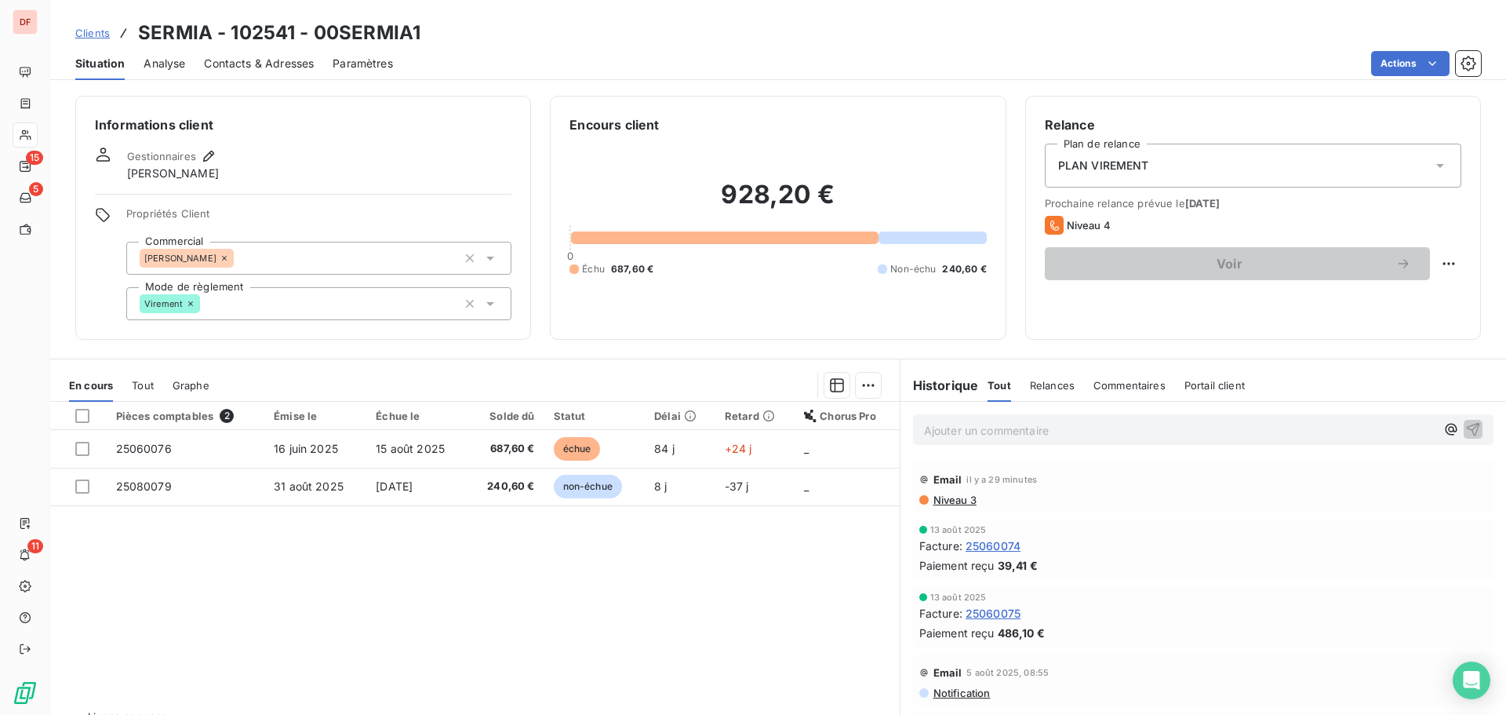
click at [380, 130] on h6 "Informations client" at bounding box center [303, 124] width 417 height 19
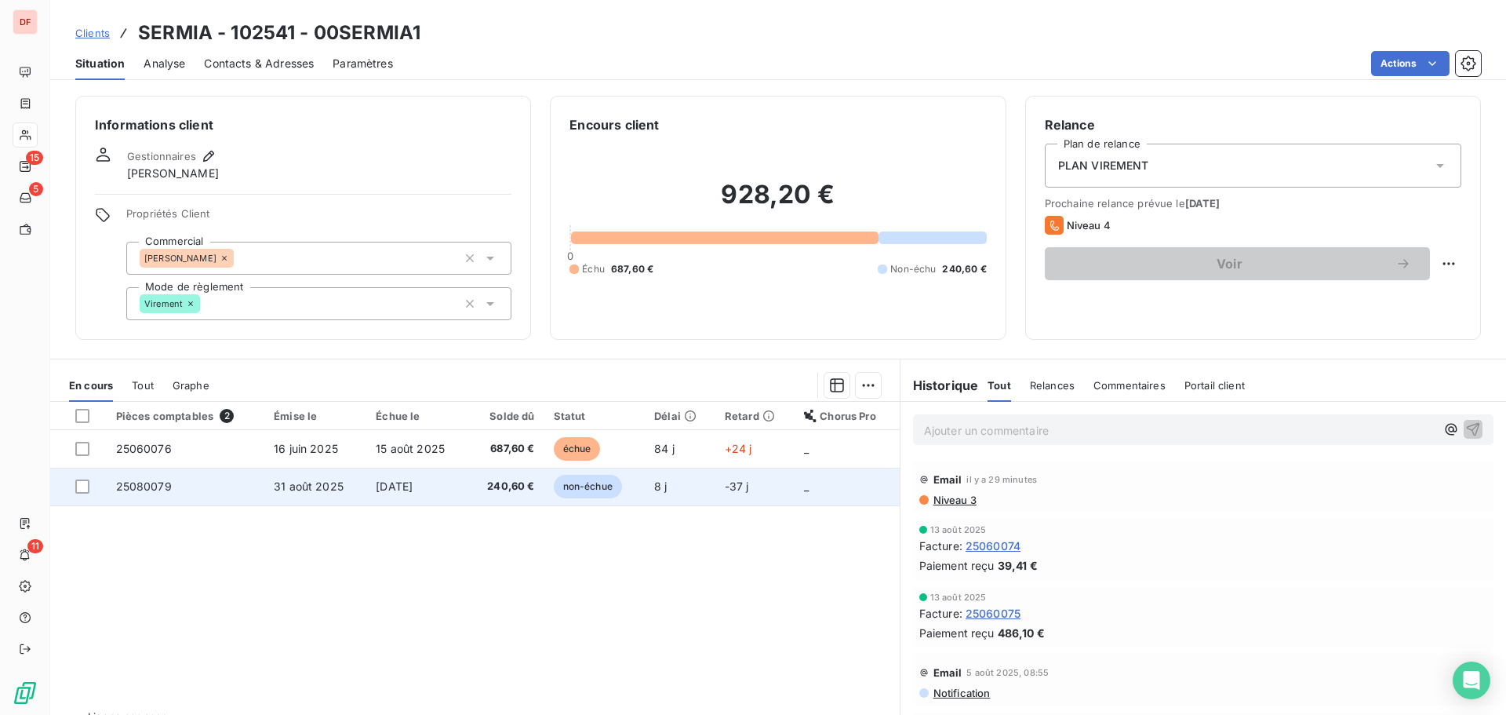
click at [439, 468] on td "[DATE]" at bounding box center [416, 487] width 101 height 38
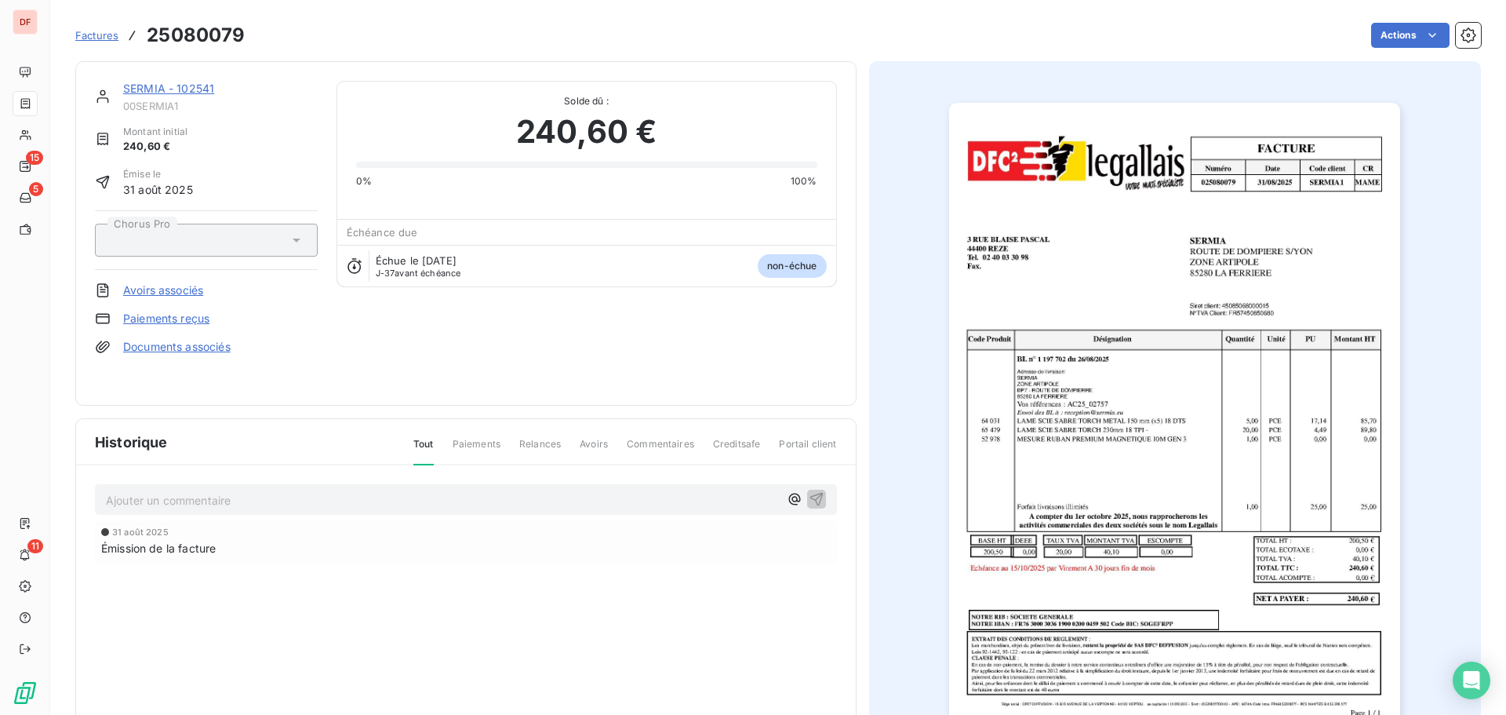
click at [170, 88] on link "SERMIA - 102541" at bounding box center [168, 88] width 91 height 13
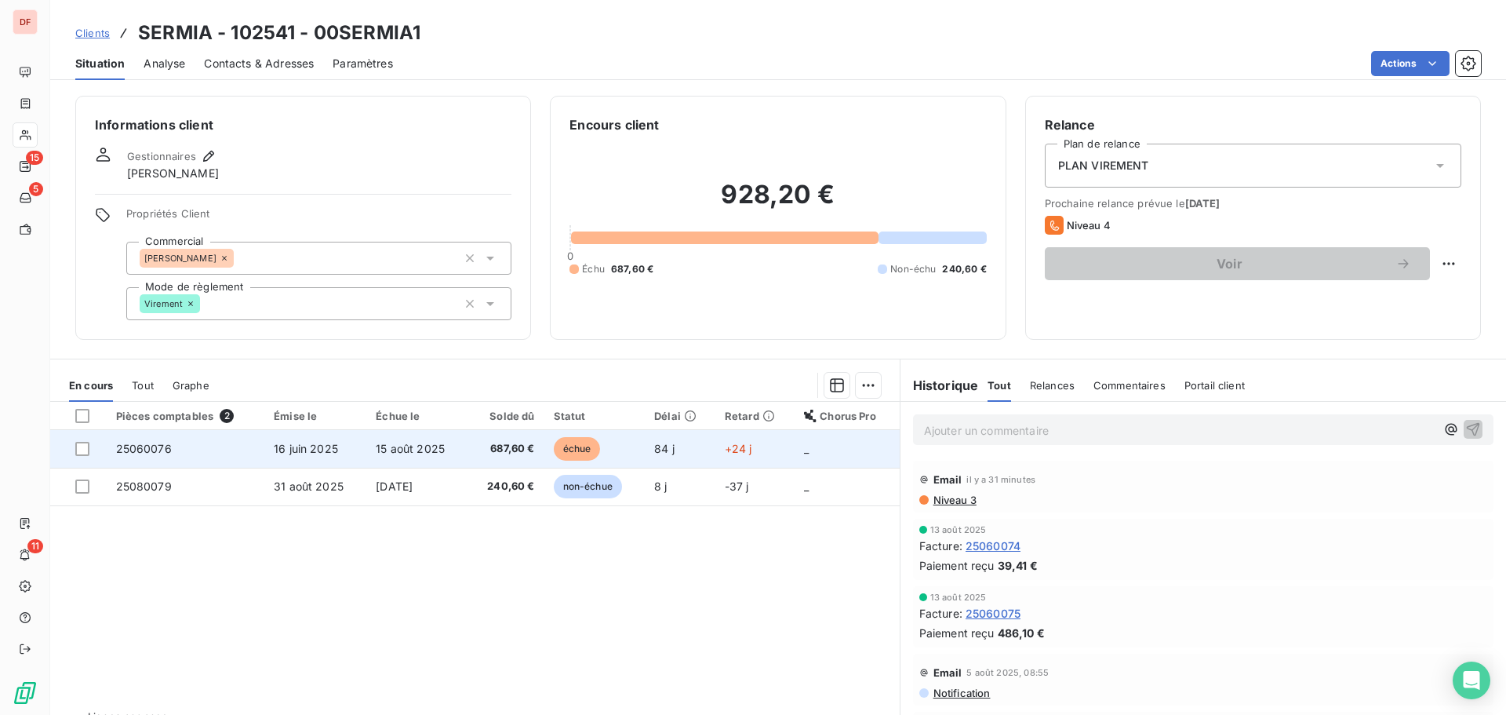
click at [478, 440] on td "687,60 €" at bounding box center [506, 449] width 76 height 38
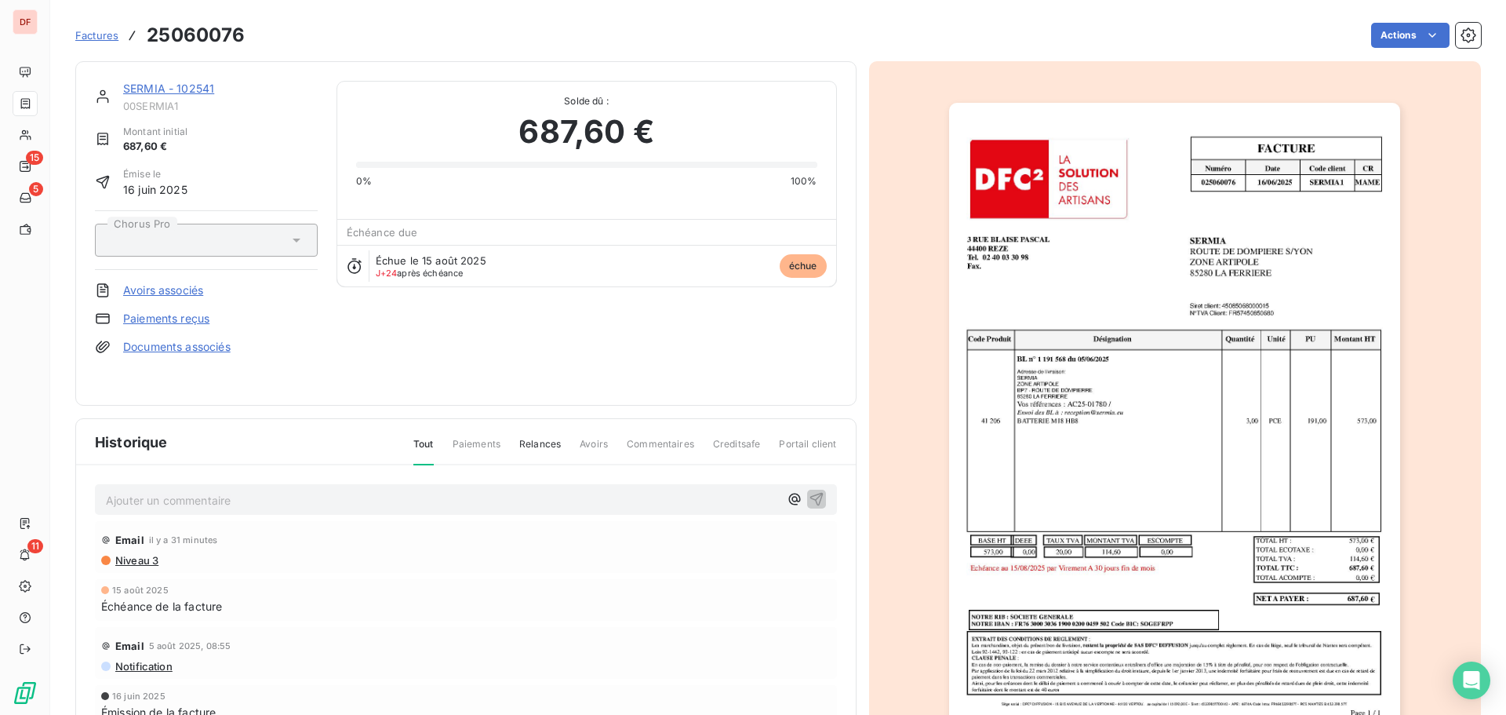
click at [598, 480] on div "Ajouter un commentaire ﻿ Email il y a 31 minutes Niveau 3 [DATE] Échéance de la…" at bounding box center [466, 627] width 780 height 324
click at [603, 511] on div "Ajouter un commentaire ﻿" at bounding box center [466, 499] width 742 height 31
click at [604, 494] on p "Ajouter un commentaire ﻿" at bounding box center [442, 500] width 673 height 20
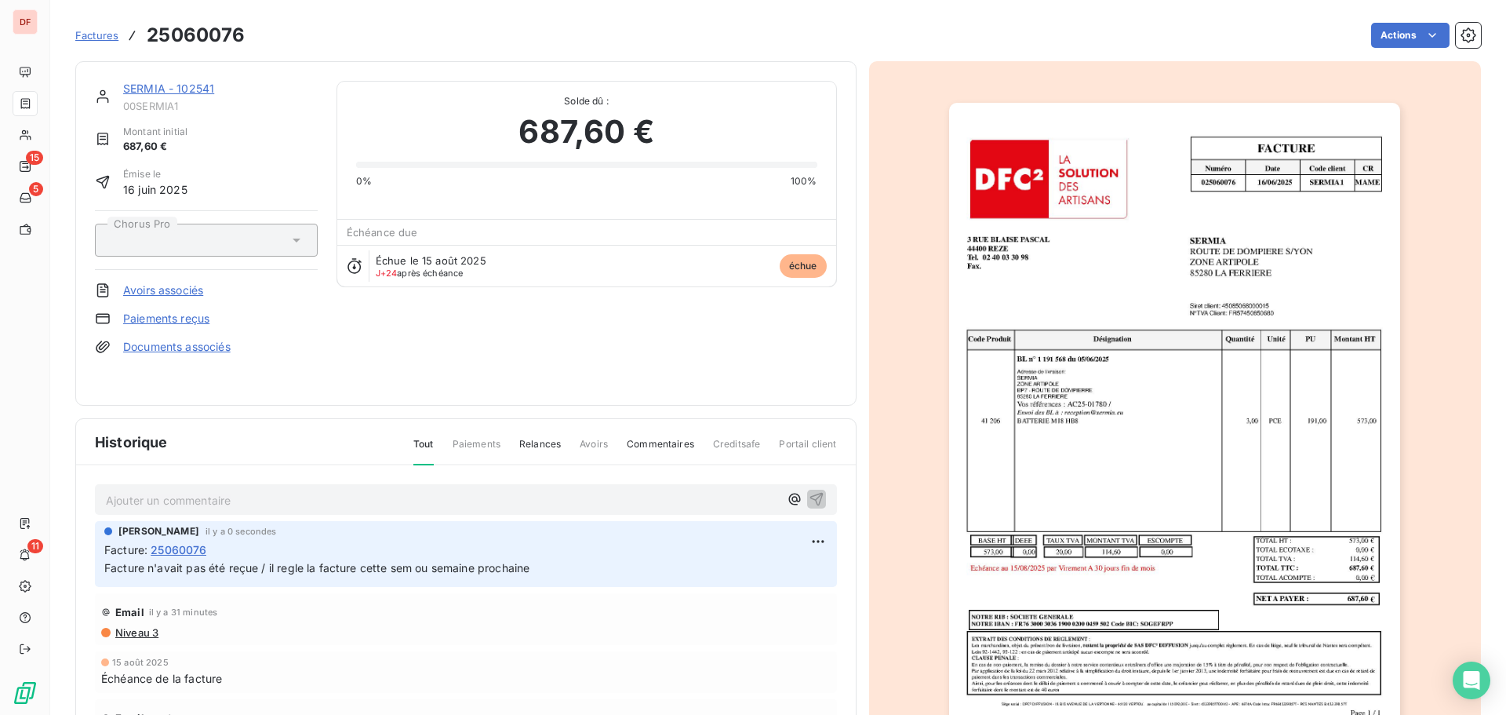
click at [199, 74] on div "SERMIA - 102541 00SERMIA1 Montant initial 687,60 € Émise le [DATE] Chorus Pro A…" at bounding box center [465, 233] width 781 height 344
click at [200, 76] on div "SERMIA - 102541 00SERMIA1 Montant initial 687,60 € Émise le [DATE] Chorus Pro A…" at bounding box center [465, 233] width 781 height 344
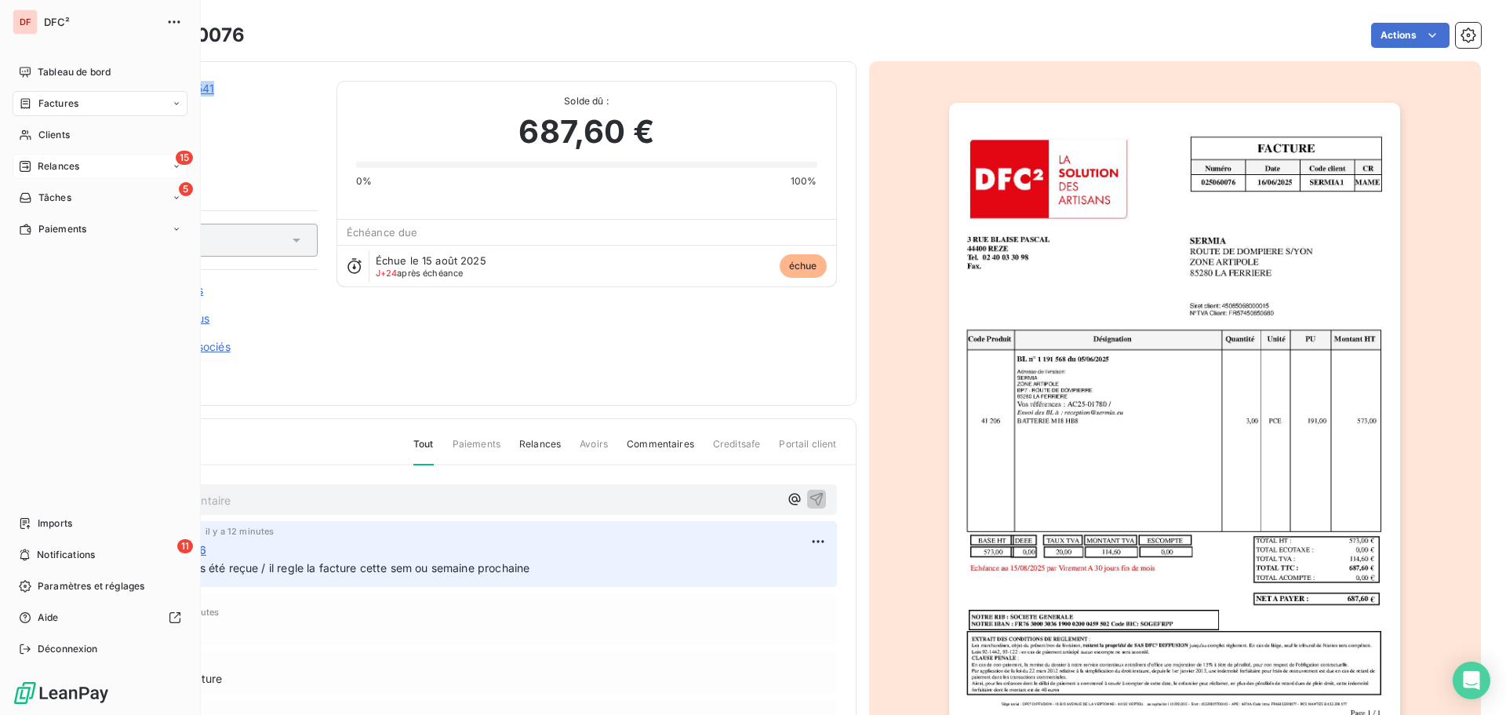
click at [30, 155] on div "15 Relances" at bounding box center [100, 166] width 175 height 25
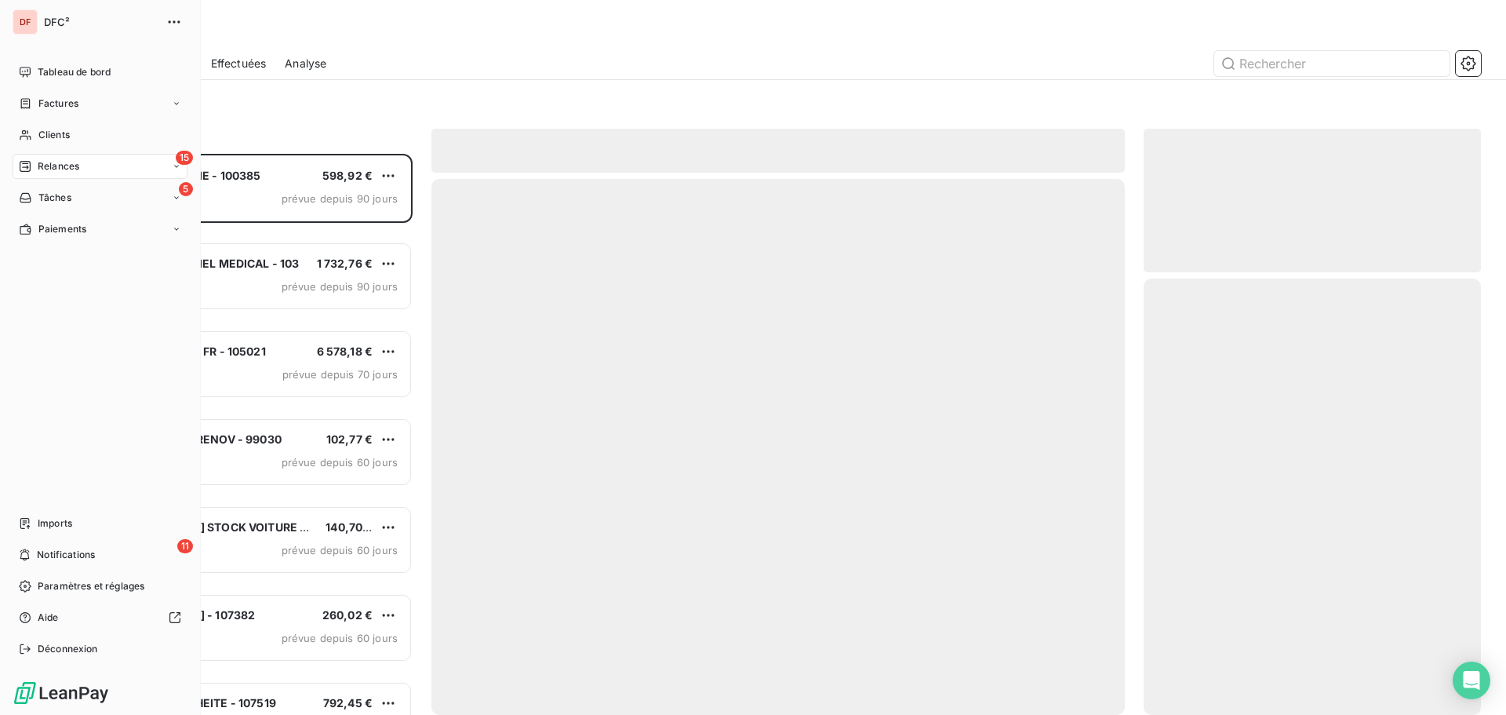
click at [37, 161] on div "Relances" at bounding box center [49, 166] width 60 height 14
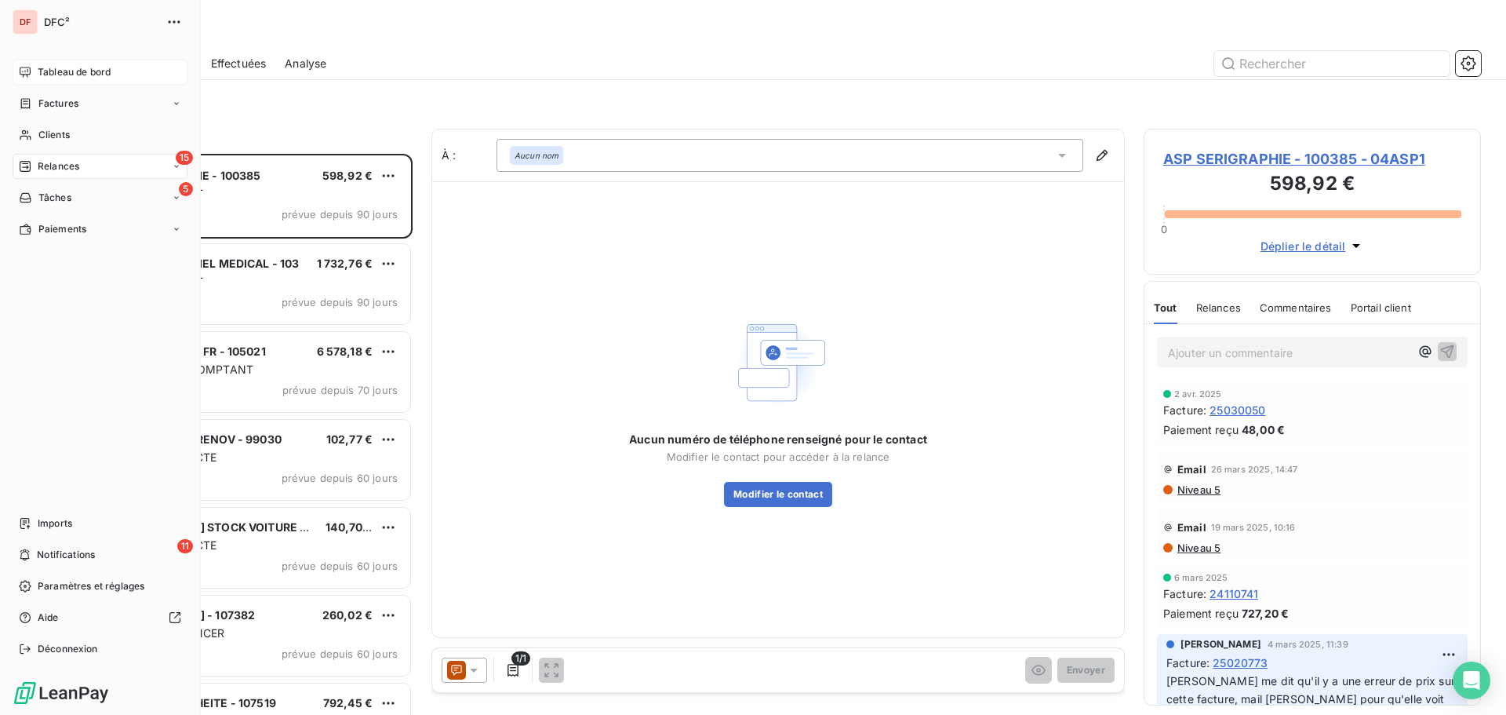
click at [64, 72] on span "Tableau de bord" at bounding box center [74, 72] width 73 height 14
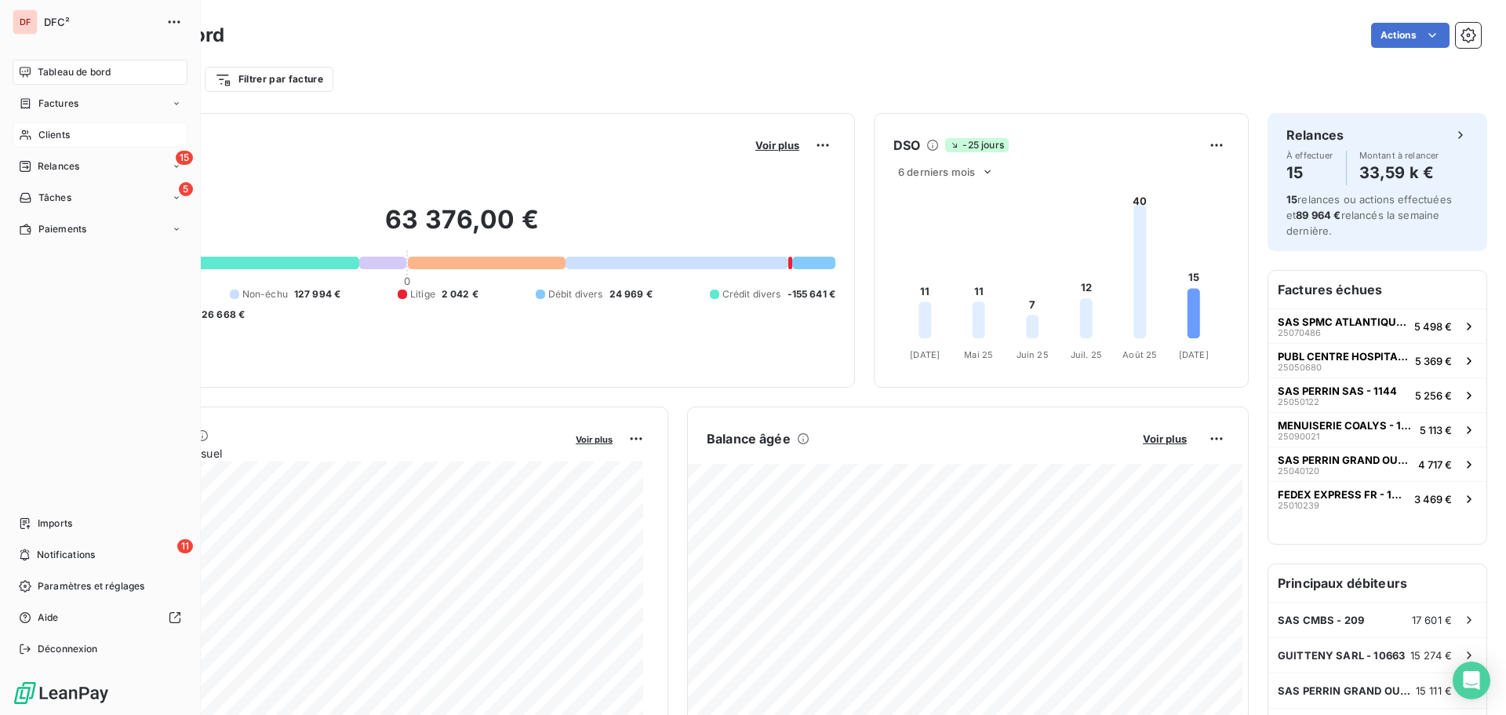
click at [48, 146] on div "Clients" at bounding box center [100, 134] width 175 height 25
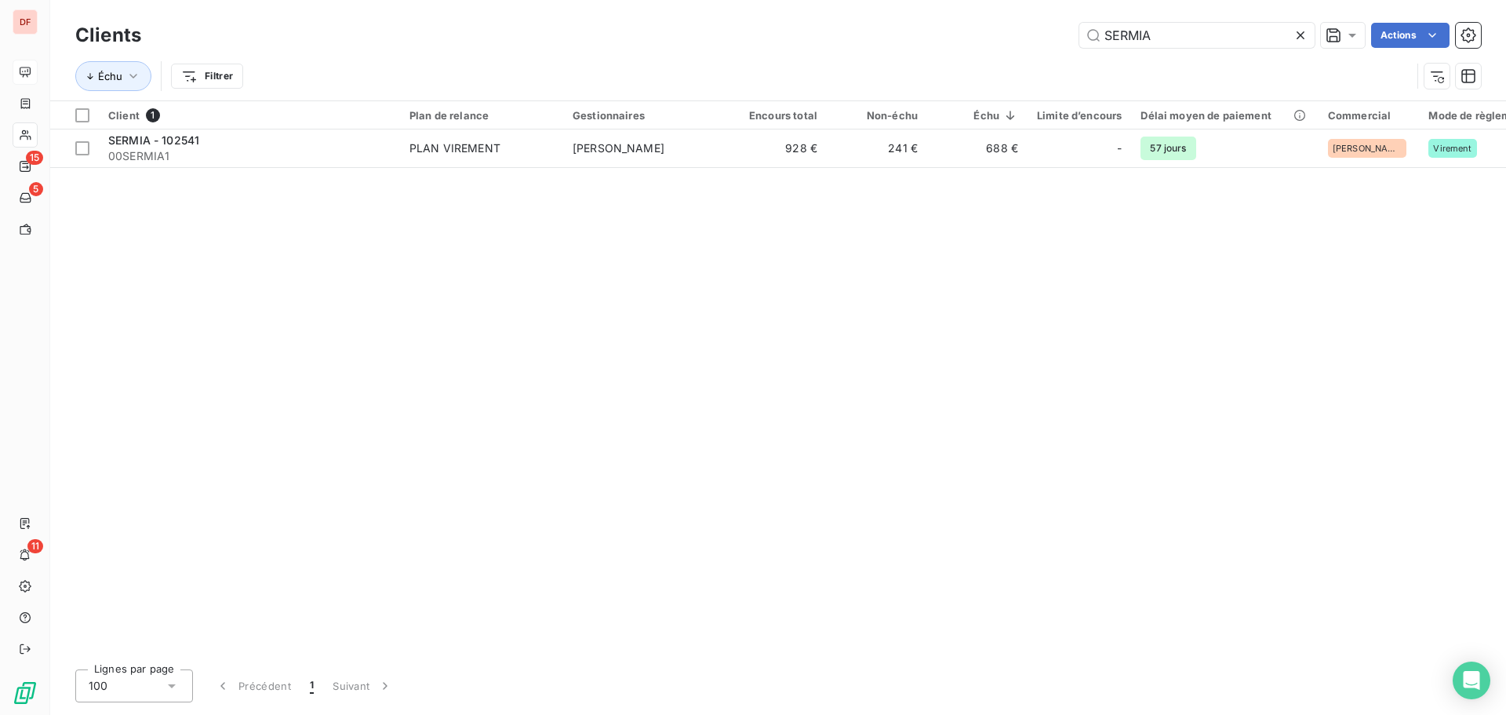
drag, startPoint x: 1174, startPoint y: 42, endPoint x: 941, endPoint y: 46, distance: 233.8
click at [941, 46] on div "SERMIA Actions" at bounding box center [820, 35] width 1321 height 25
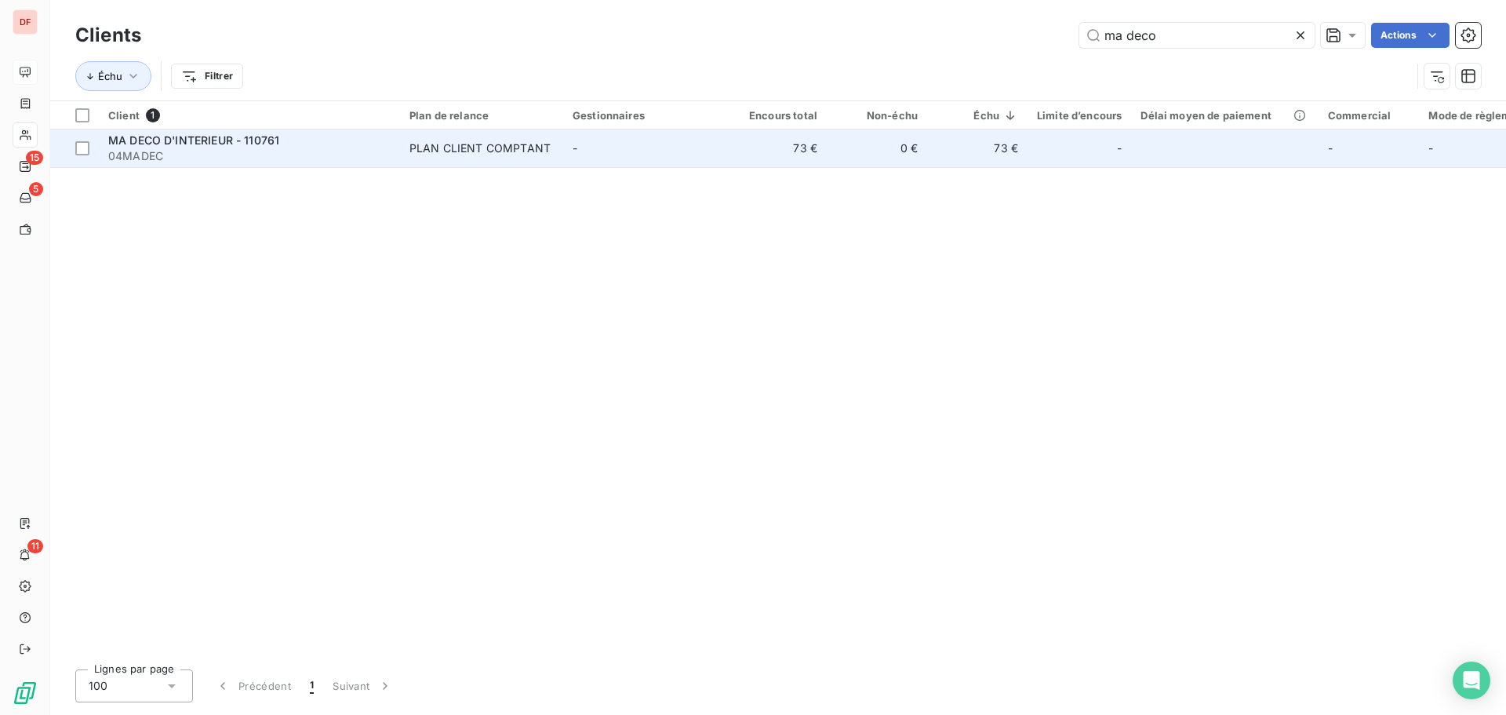
type input "ma deco"
click at [793, 157] on td "73 €" at bounding box center [776, 148] width 100 height 38
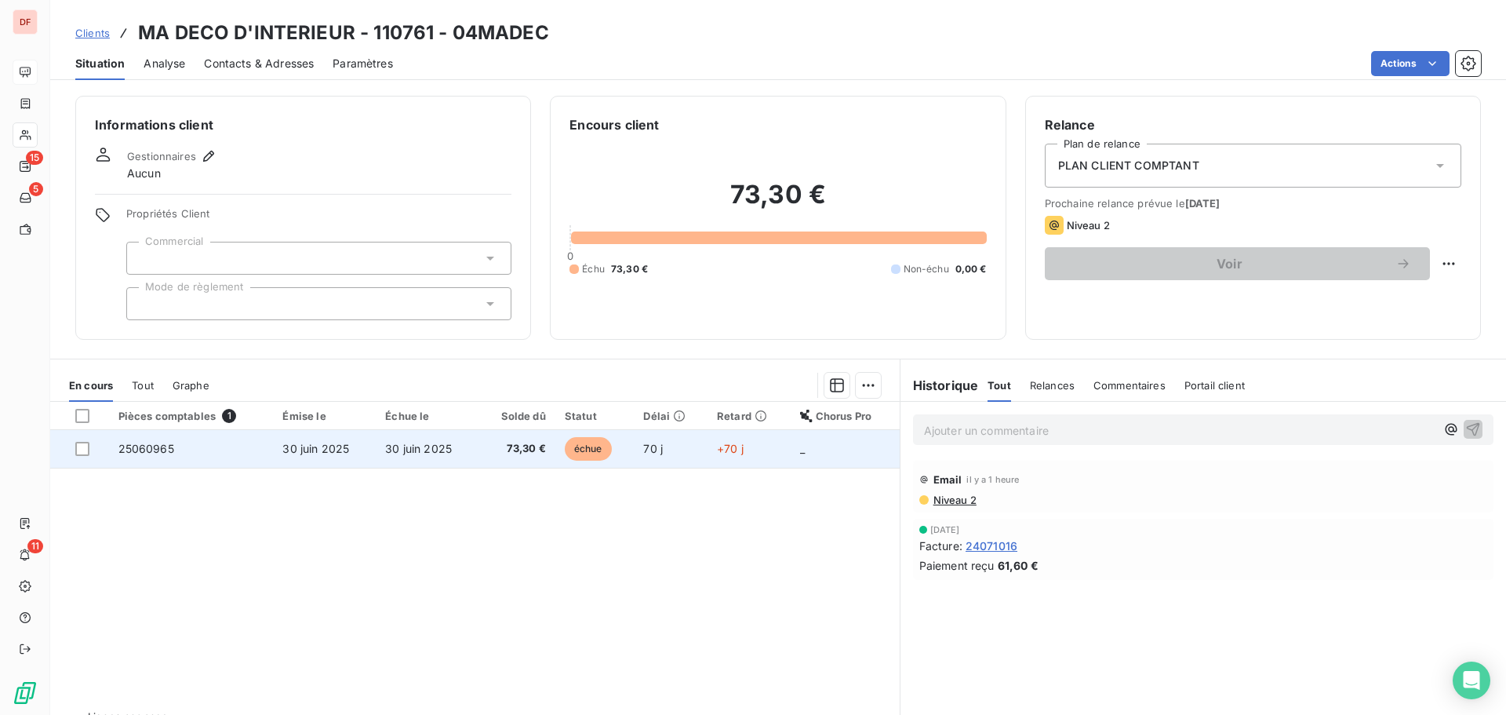
click at [581, 465] on td "échue" at bounding box center [594, 449] width 79 height 38
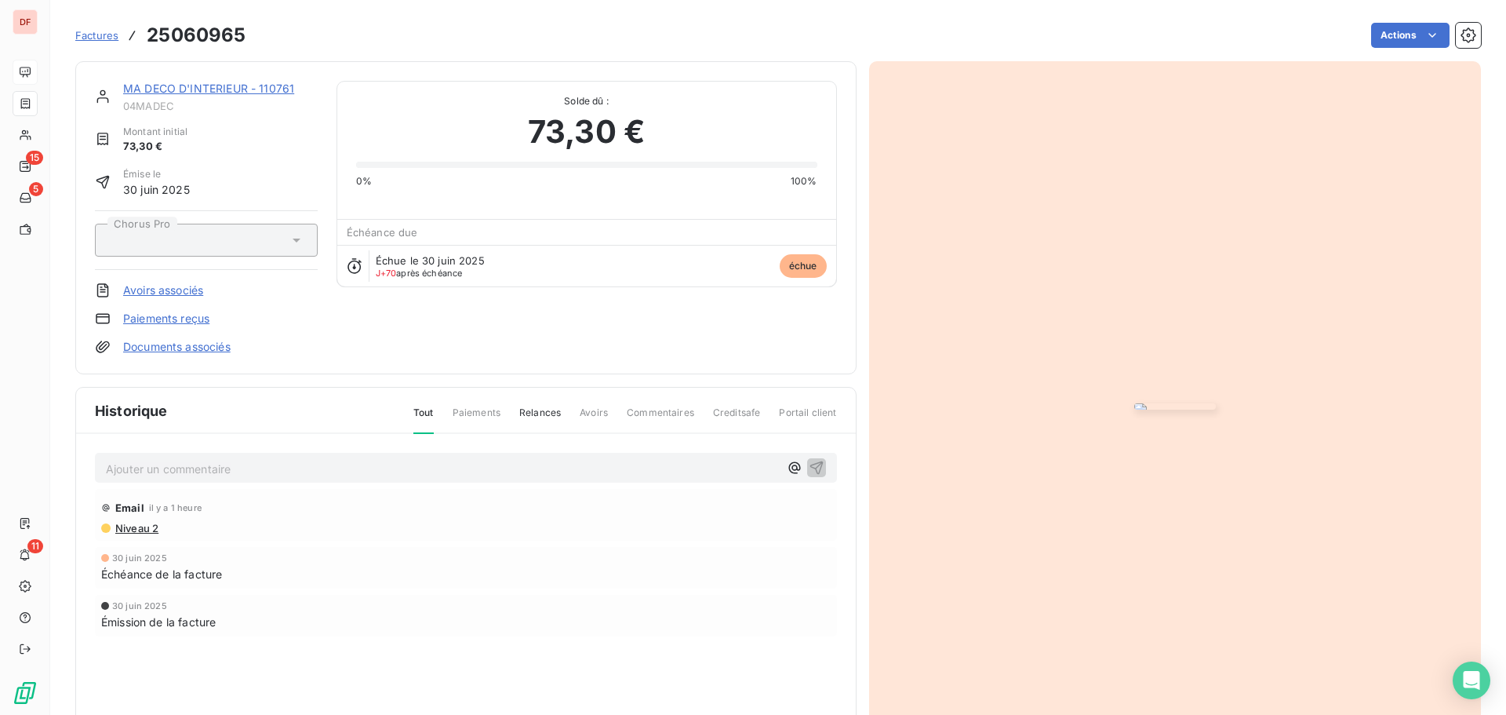
click at [1152, 403] on img "button" at bounding box center [1175, 406] width 82 height 6
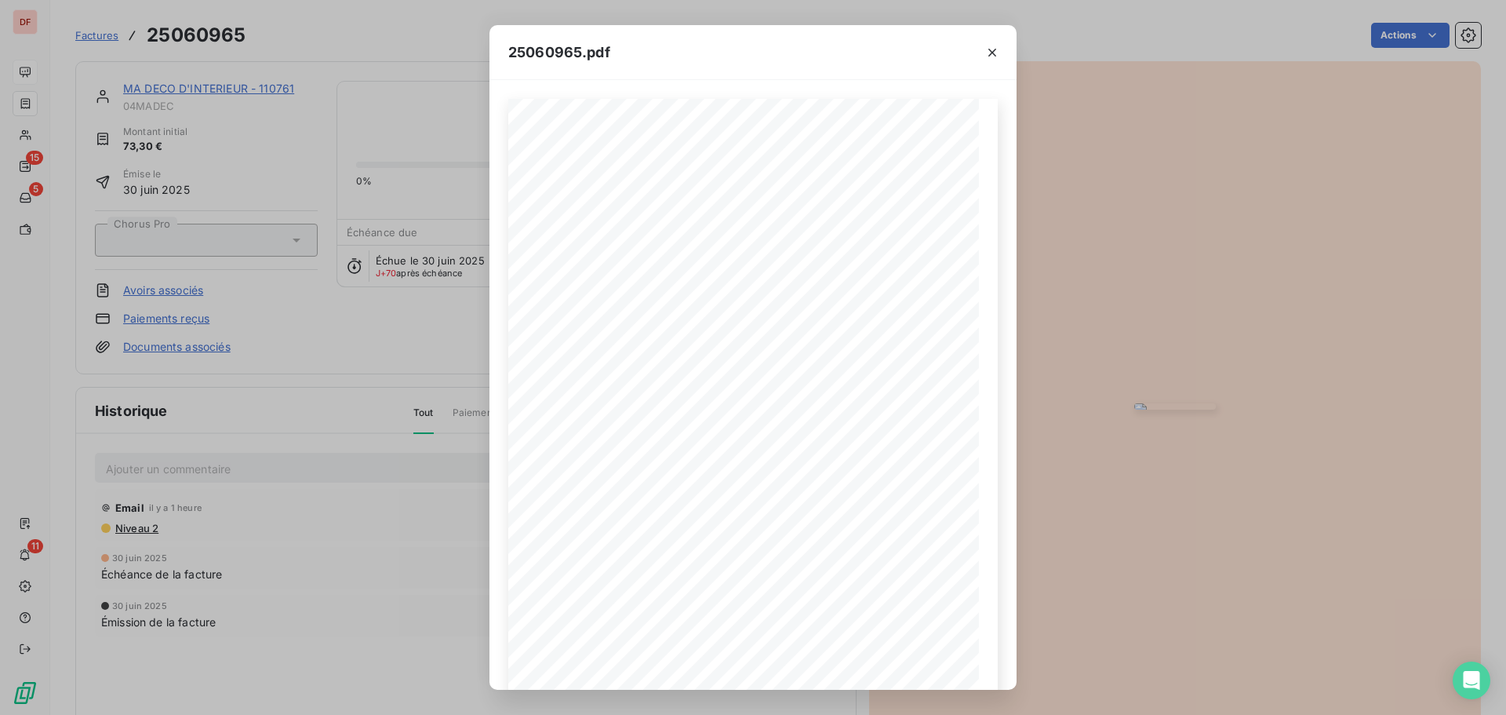
click at [355, 415] on div "25060965.pdf FACTURE Numéro Date Code client CR 025060965 [DATE] MADEC FRHO MA …" at bounding box center [753, 357] width 1506 height 715
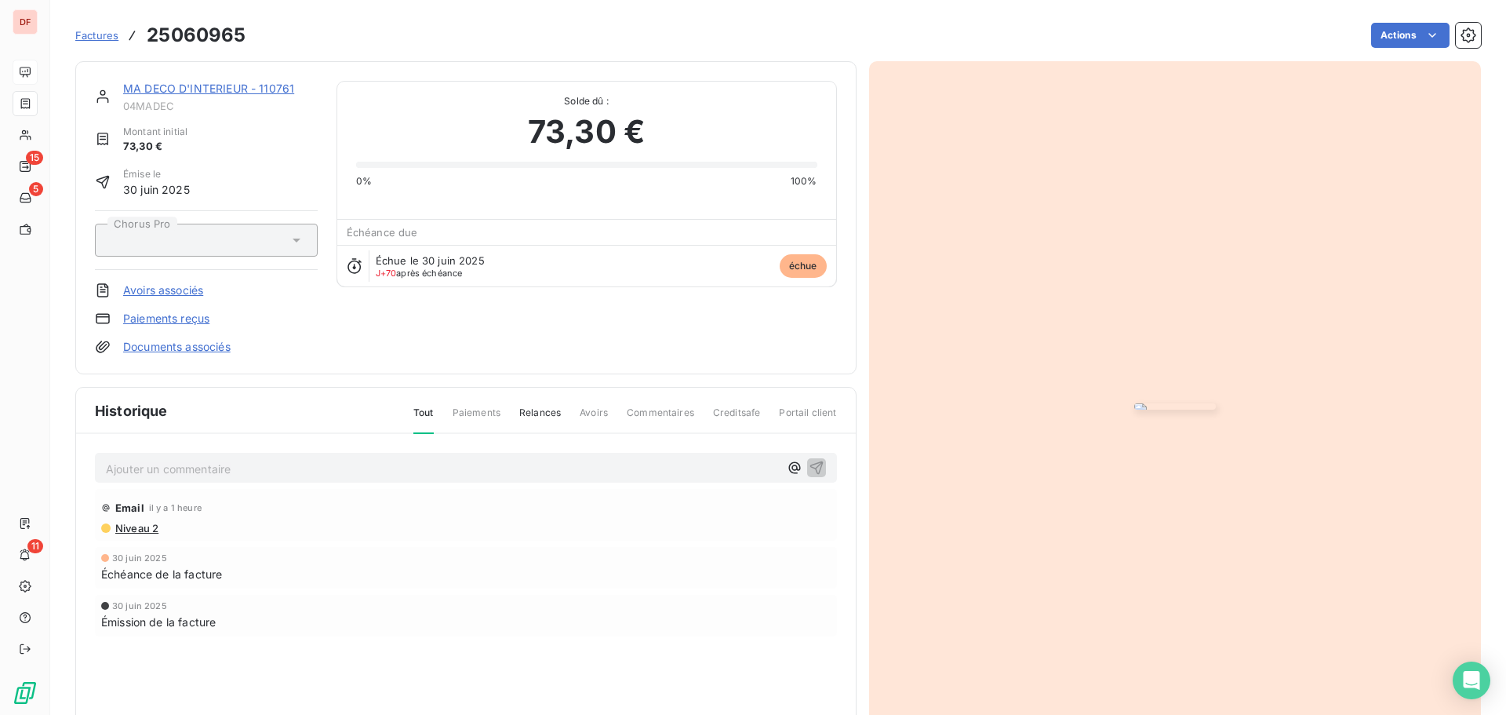
click at [303, 479] on p "Ajouter un commentaire ﻿" at bounding box center [442, 469] width 673 height 20
click at [471, 477] on p "facture reglé par CB" at bounding box center [442, 468] width 673 height 18
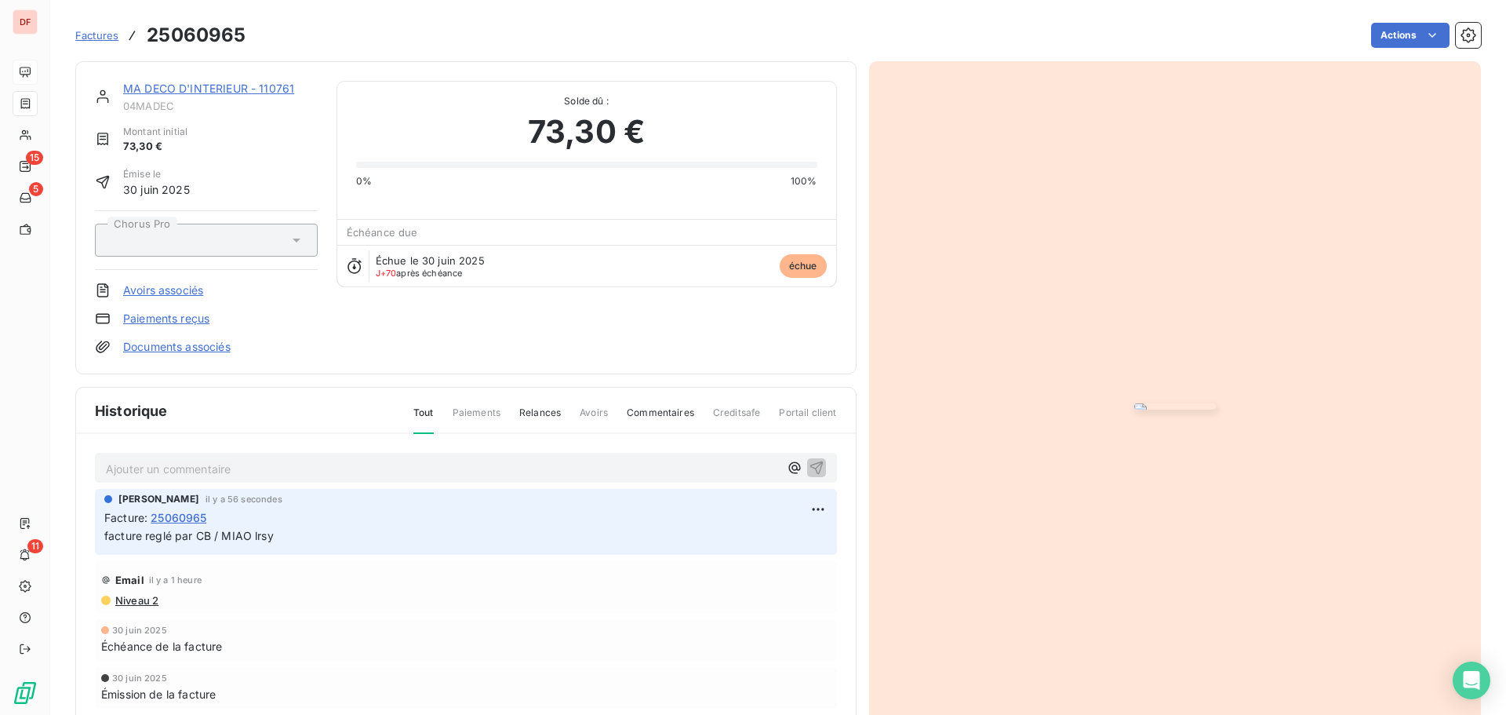
click at [384, 479] on p "Ajouter un commentaire ﻿" at bounding box center [442, 469] width 673 height 20
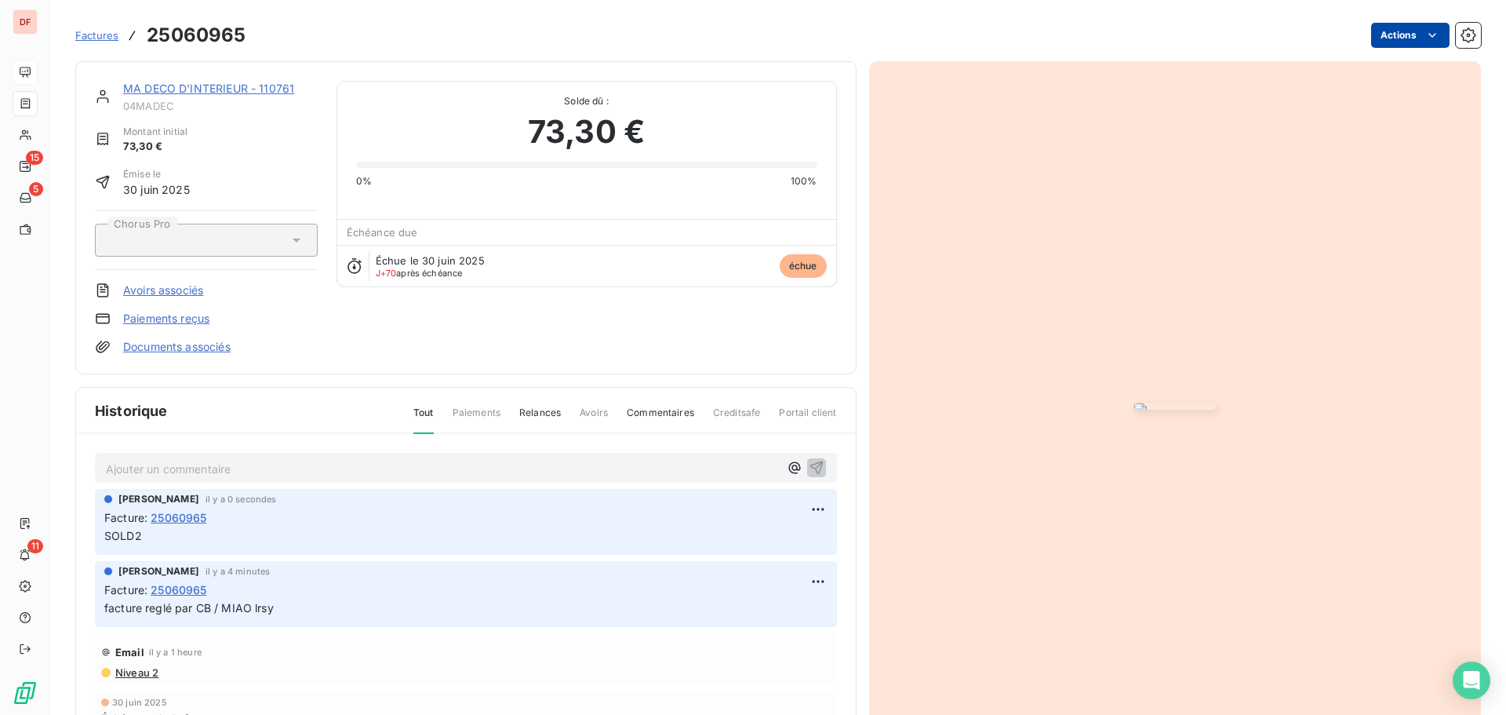
click at [1407, 26] on html "DF 15 5 11 Factures 25060965 Actions MA DECO D'INTERIEUR - 110761 04MADEC Monta…" at bounding box center [753, 357] width 1506 height 715
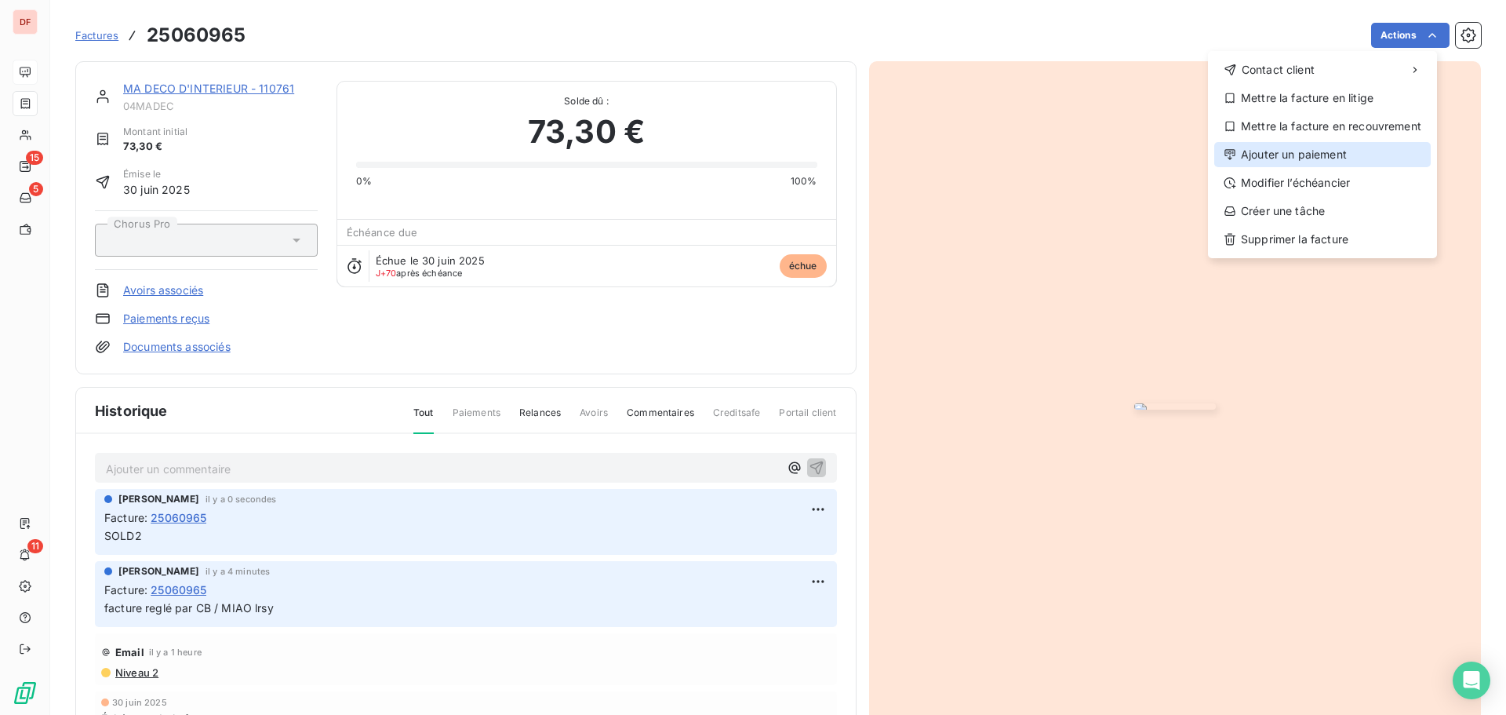
click at [1284, 153] on div "Ajouter un paiement" at bounding box center [1322, 154] width 217 height 25
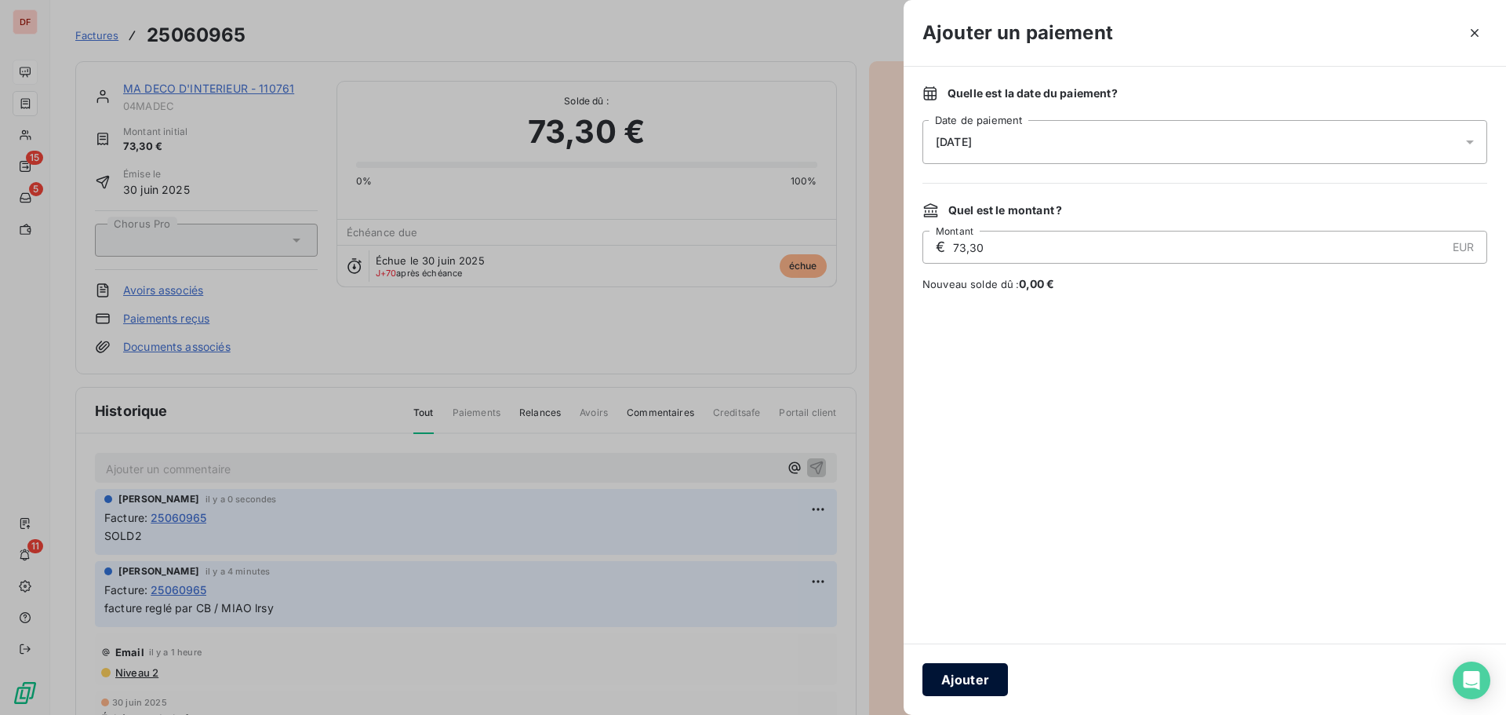
drag, startPoint x: 951, startPoint y: 697, endPoint x: 968, endPoint y: 680, distance: 24.4
click at [952, 697] on div "Ajouter" at bounding box center [1205, 678] width 603 height 71
click at [1008, 686] on div "Ajouter" at bounding box center [1205, 678] width 603 height 71
click at [989, 684] on button "Ajouter" at bounding box center [966, 679] width 86 height 33
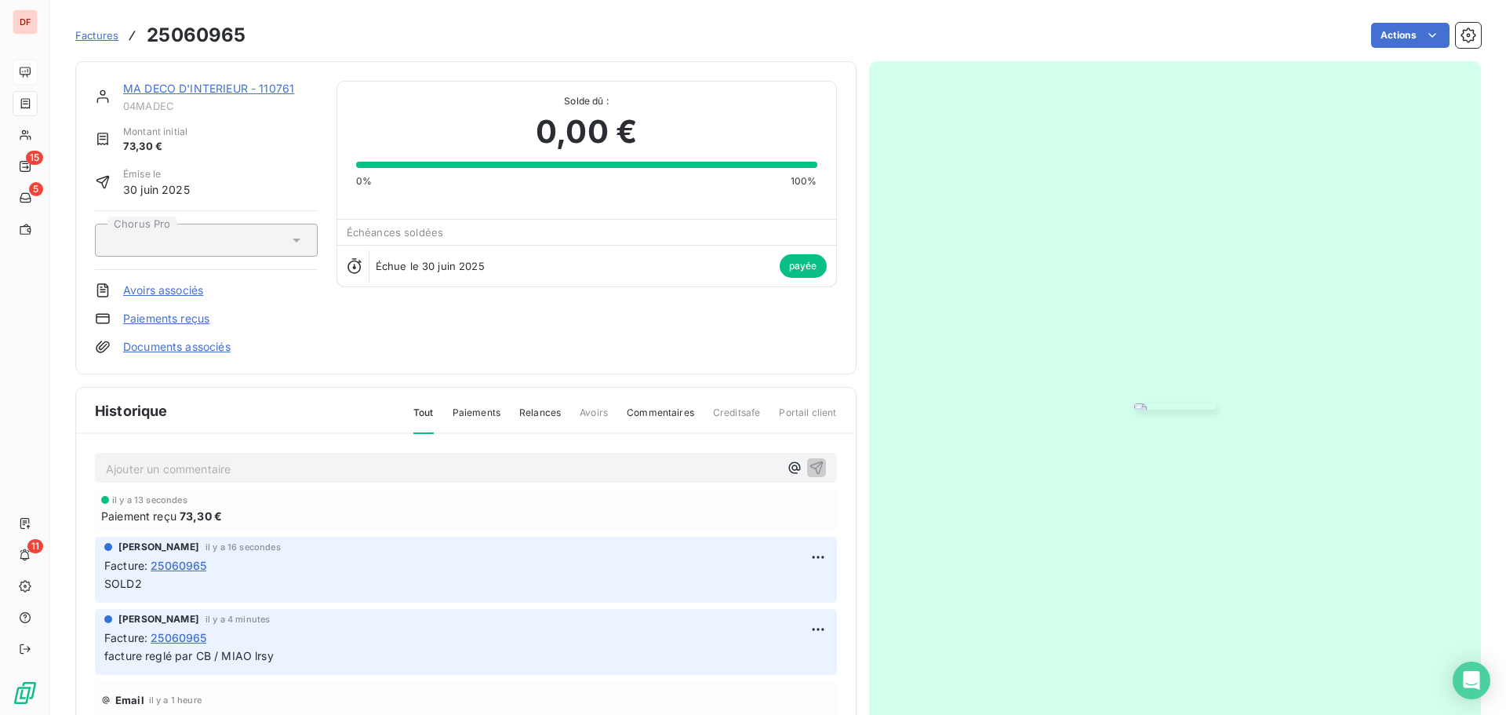
click at [215, 91] on link "MA DECO D'INTERIEUR - 110761" at bounding box center [208, 88] width 171 height 13
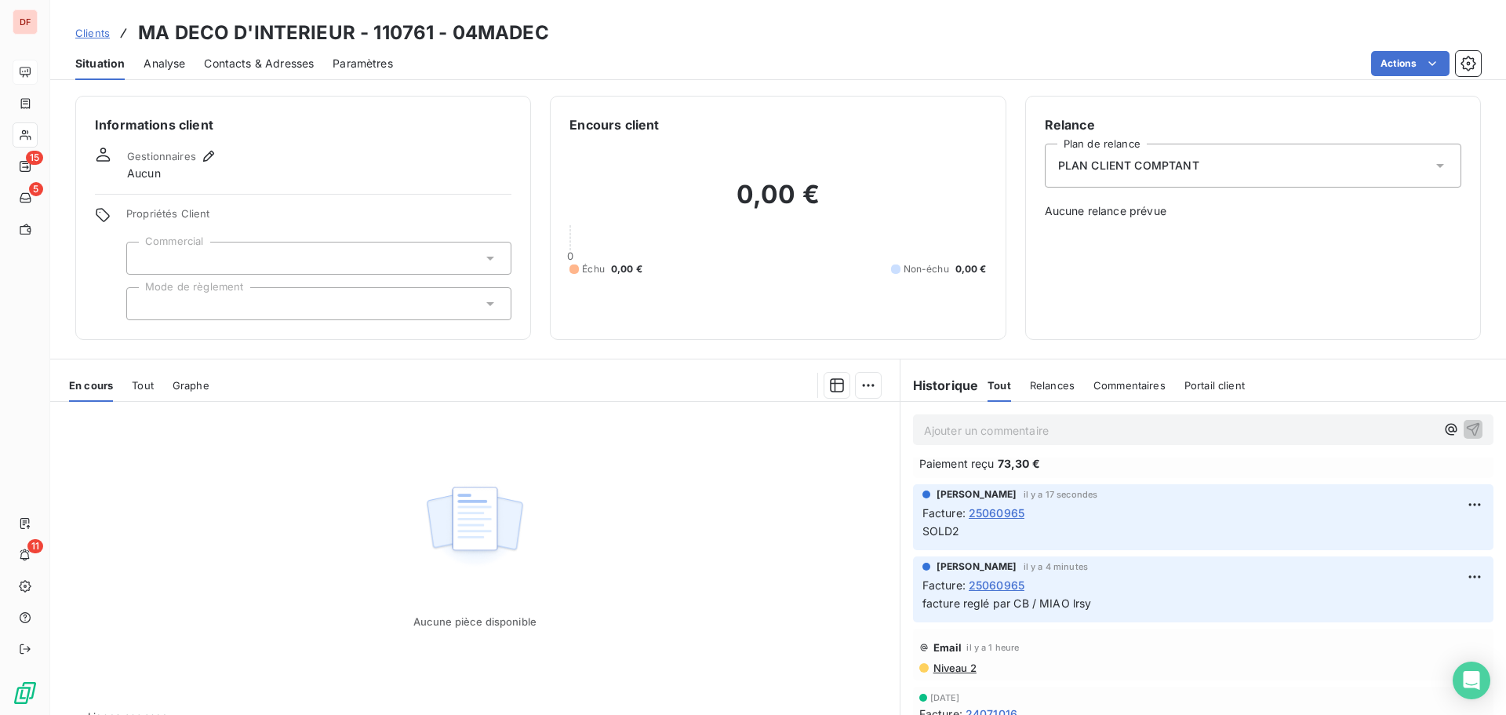
scroll to position [36, 0]
